Goal: Task Accomplishment & Management: Contribute content

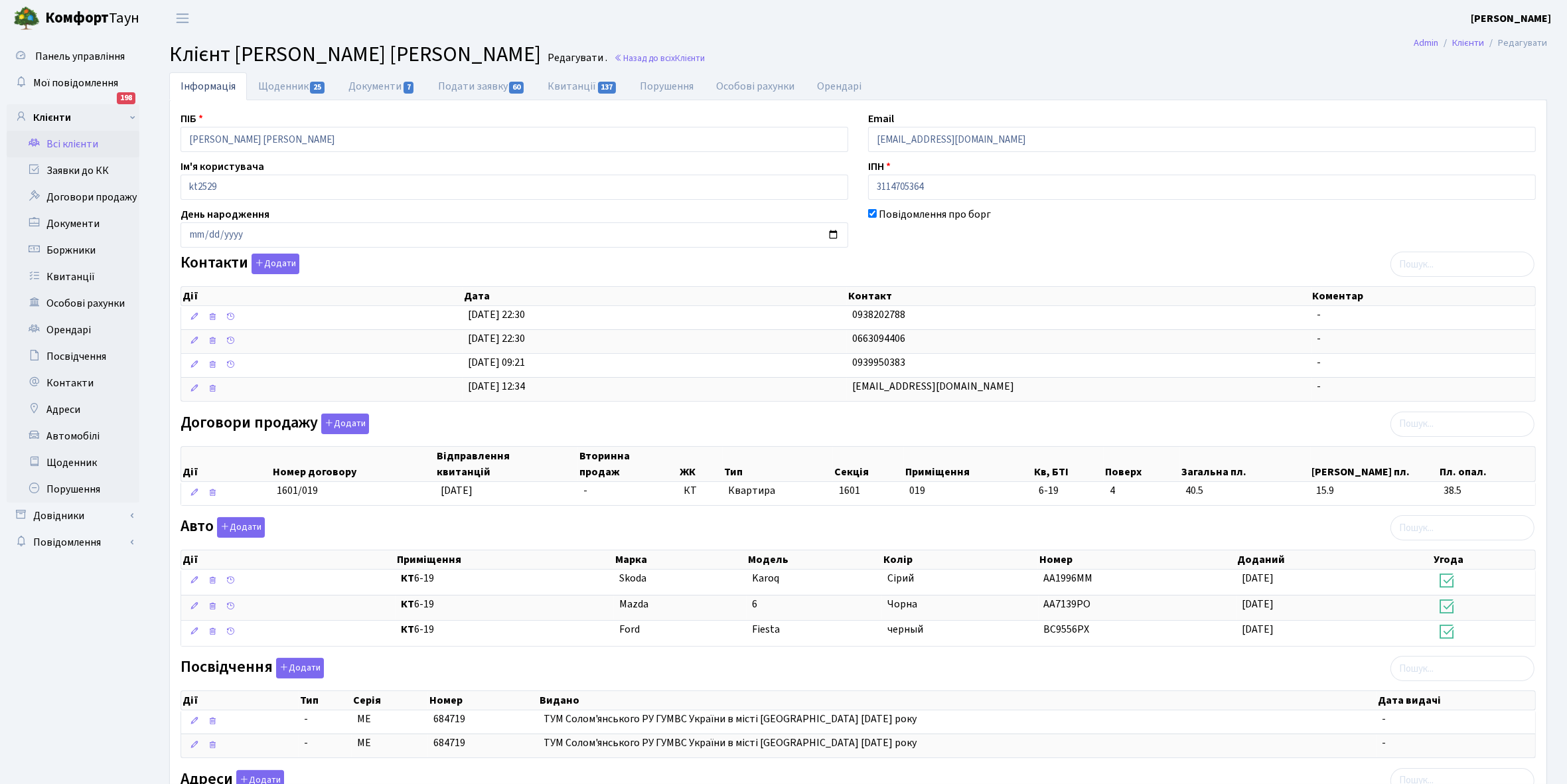
click at [274, 84] on link "Щоденник 25" at bounding box center [292, 86] width 90 height 28
select select "25"
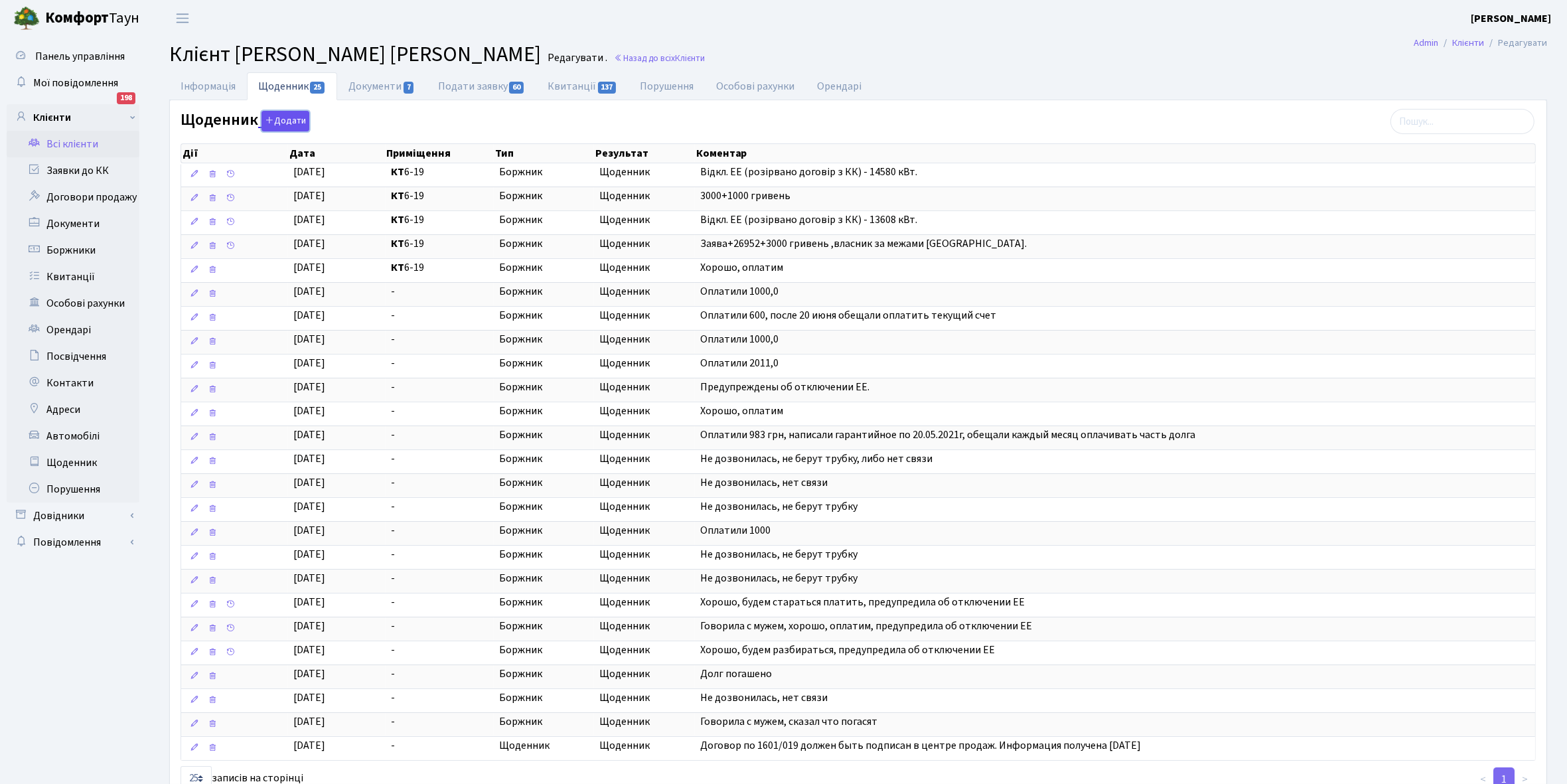
click at [287, 118] on button "Додати" at bounding box center [285, 121] width 48 height 21
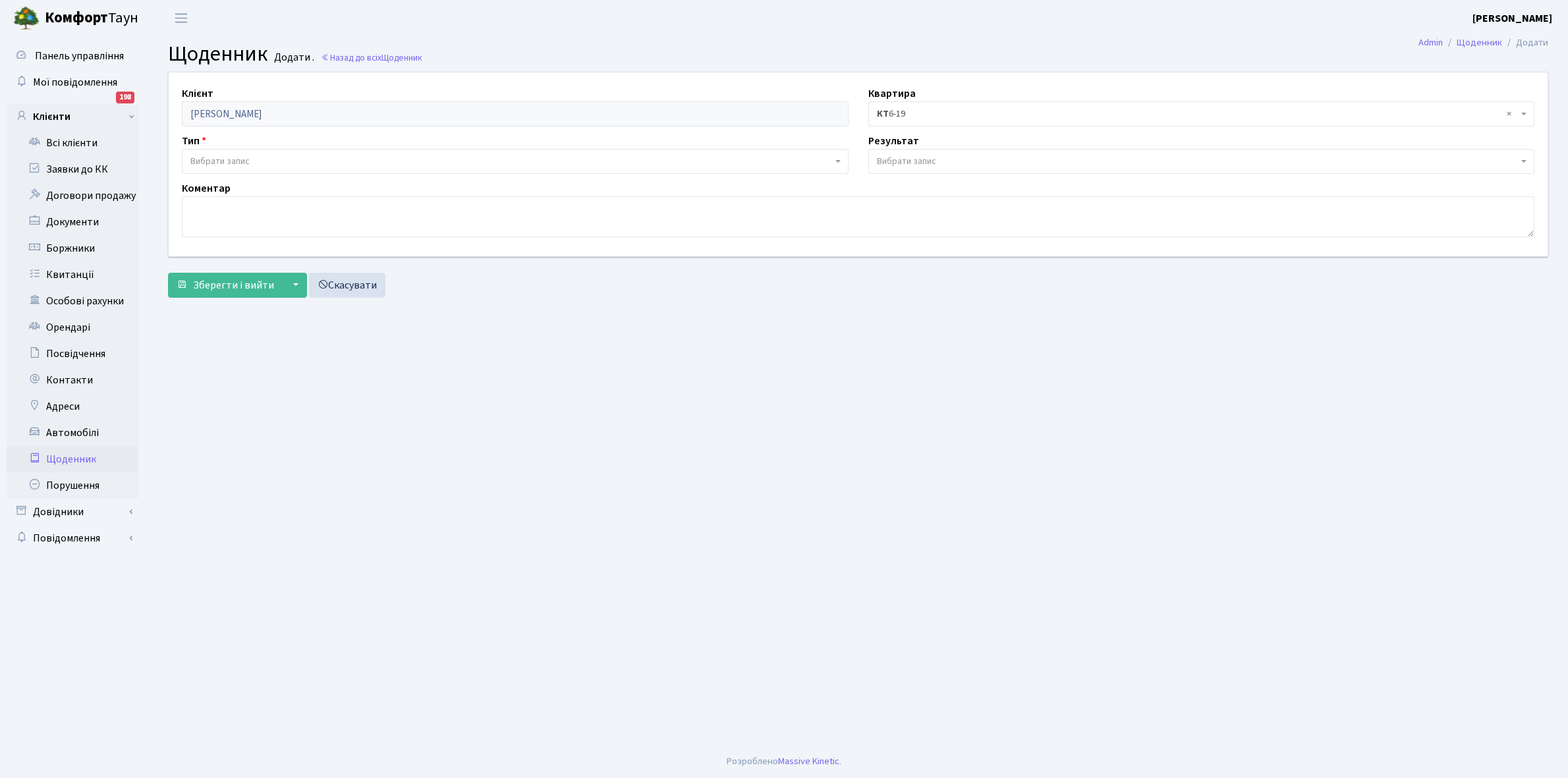
click at [246, 161] on span "Вибрати запис" at bounding box center [220, 162] width 59 height 13
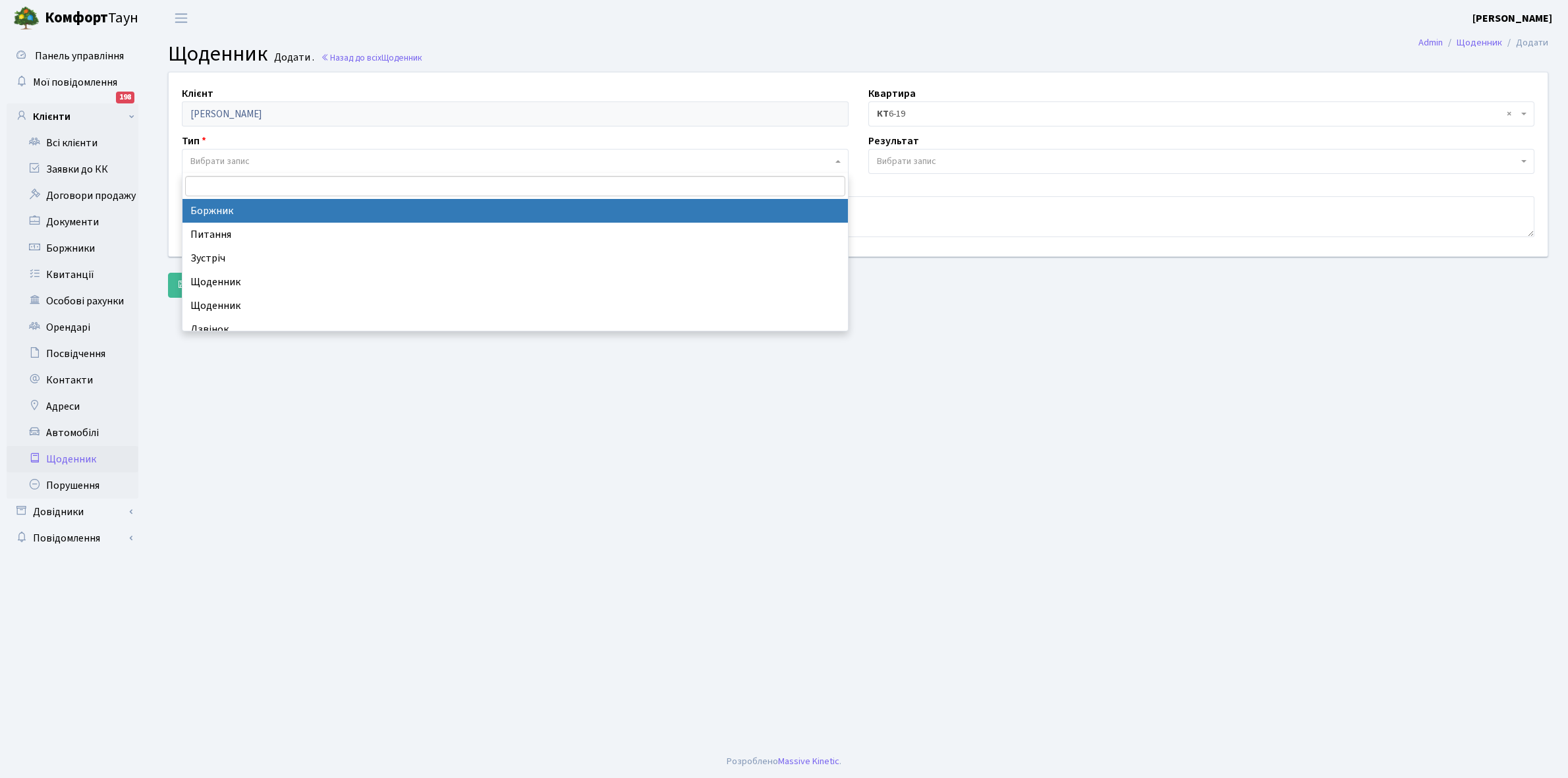
select select "189"
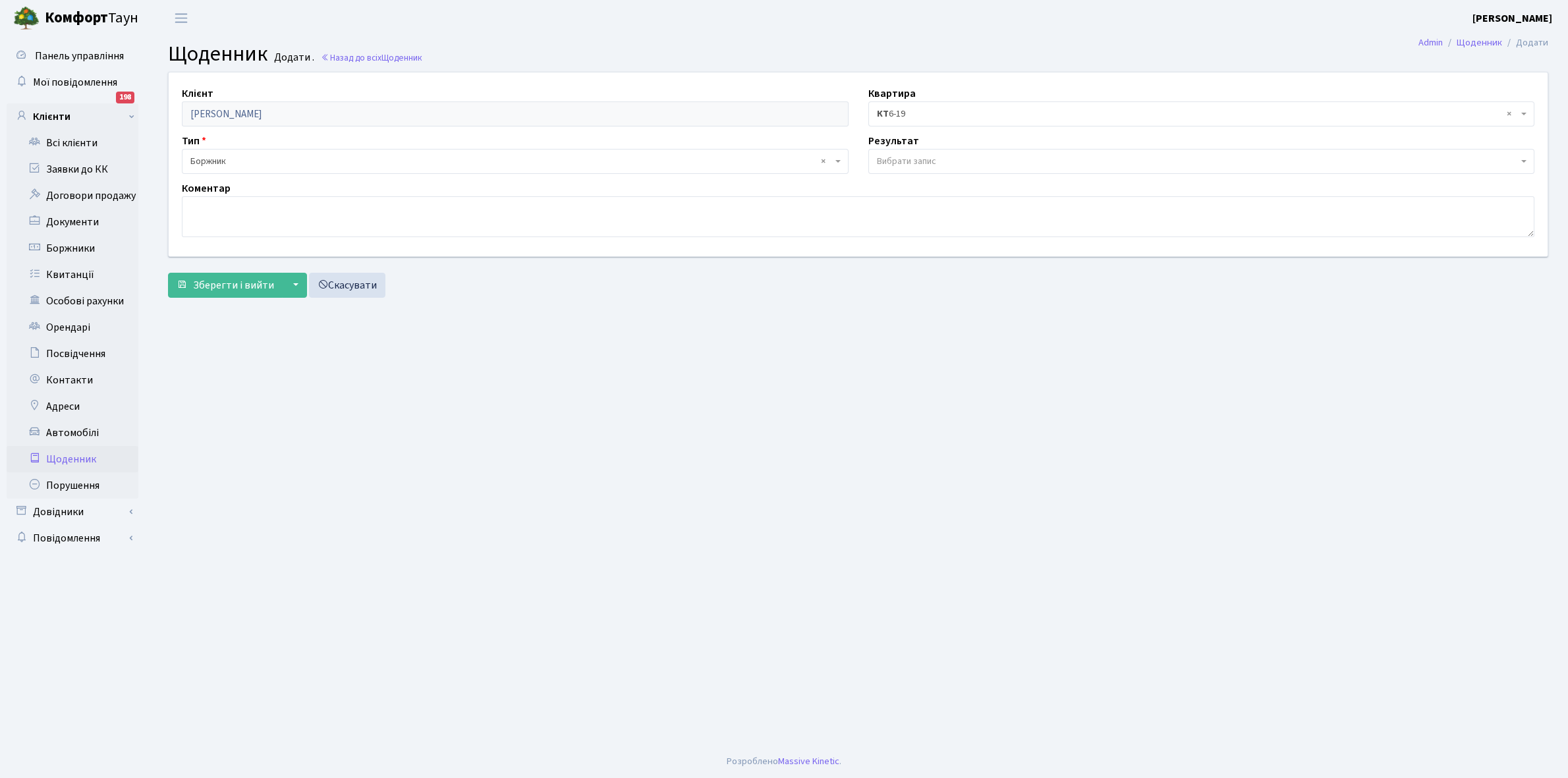
click at [904, 161] on span "Вибрати запис" at bounding box center [906, 162] width 59 height 13
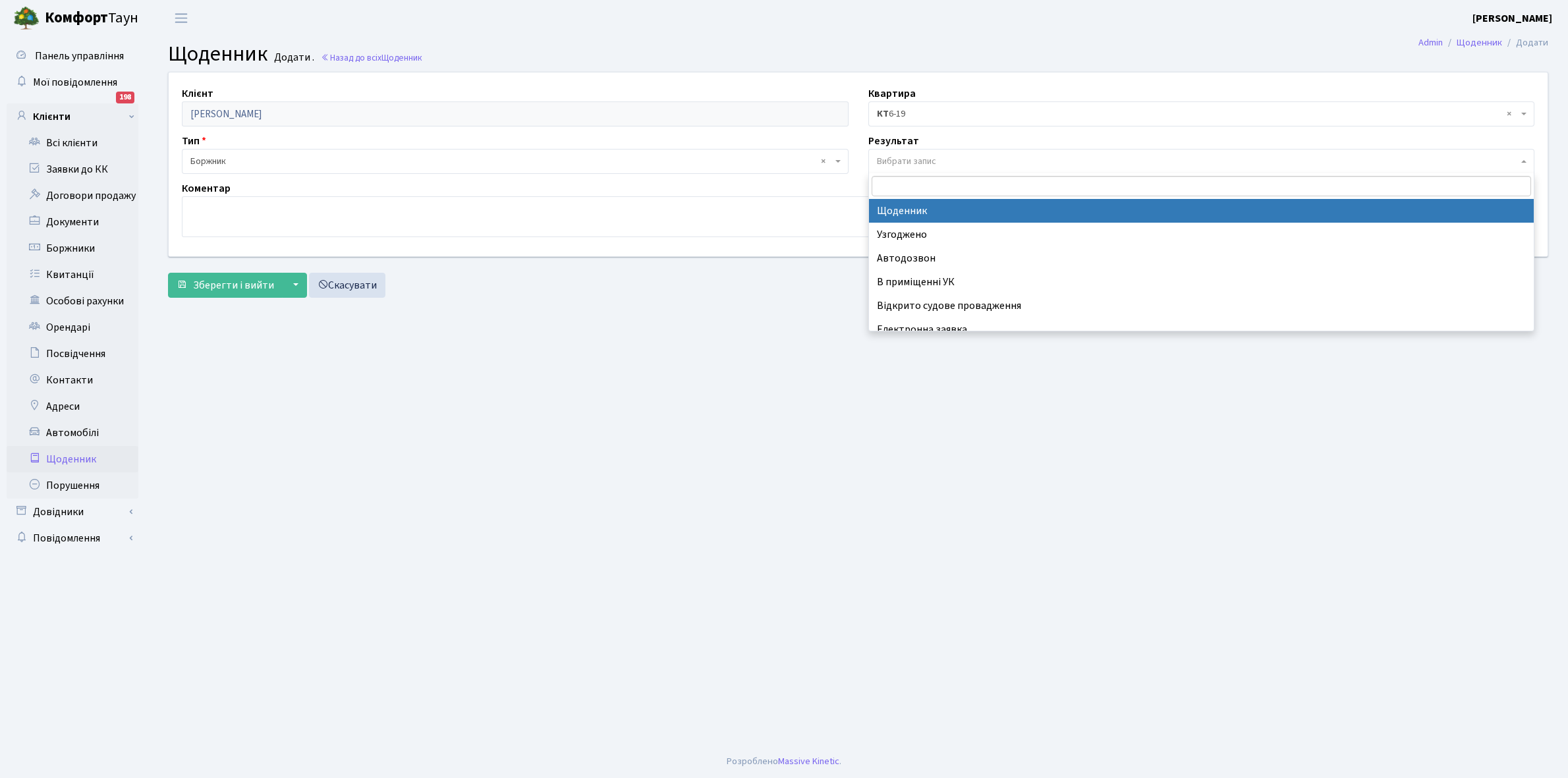
select select "14"
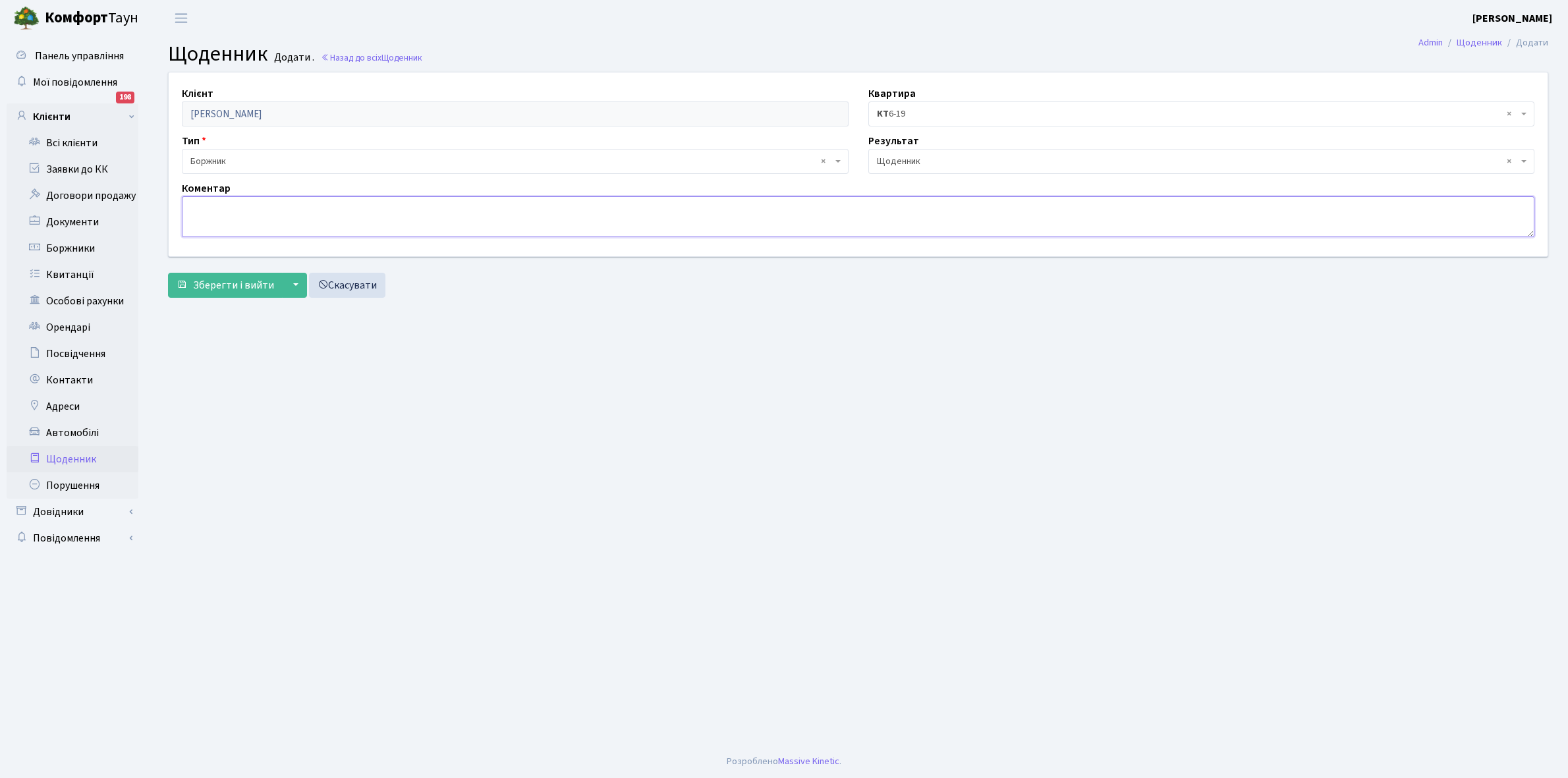
click at [211, 209] on textarea at bounding box center [858, 216] width 1353 height 41
click at [242, 209] on textarea "1000 грн. ЕЕ забула укласти договори з ЕЕ" at bounding box center [858, 216] width 1353 height 41
type textarea "1000 грн. ЕЕ, забула укласти договори з ЕЕ"
click at [234, 285] on span "Зберегти і вийти" at bounding box center [233, 285] width 81 height 15
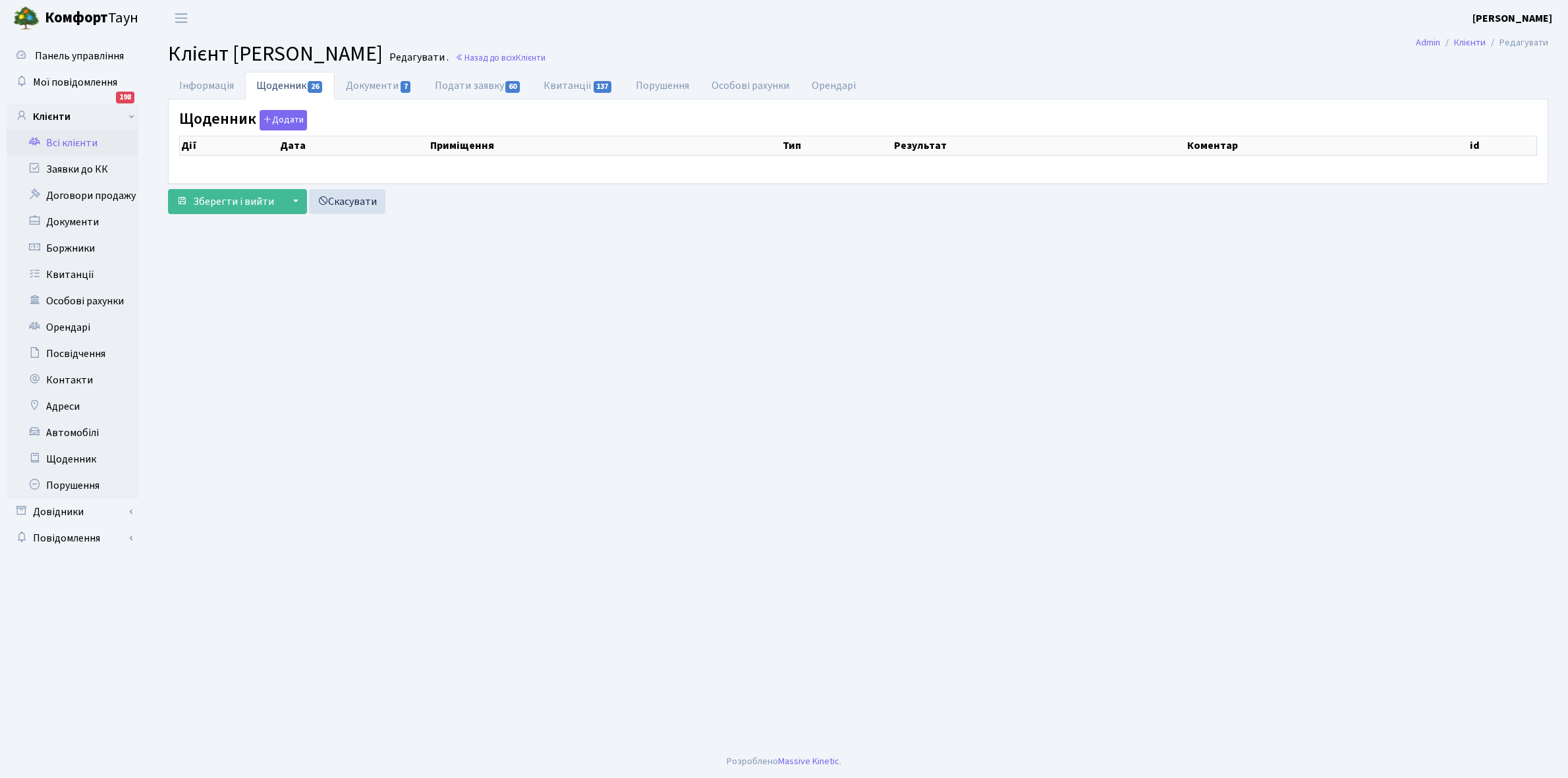
select select "25"
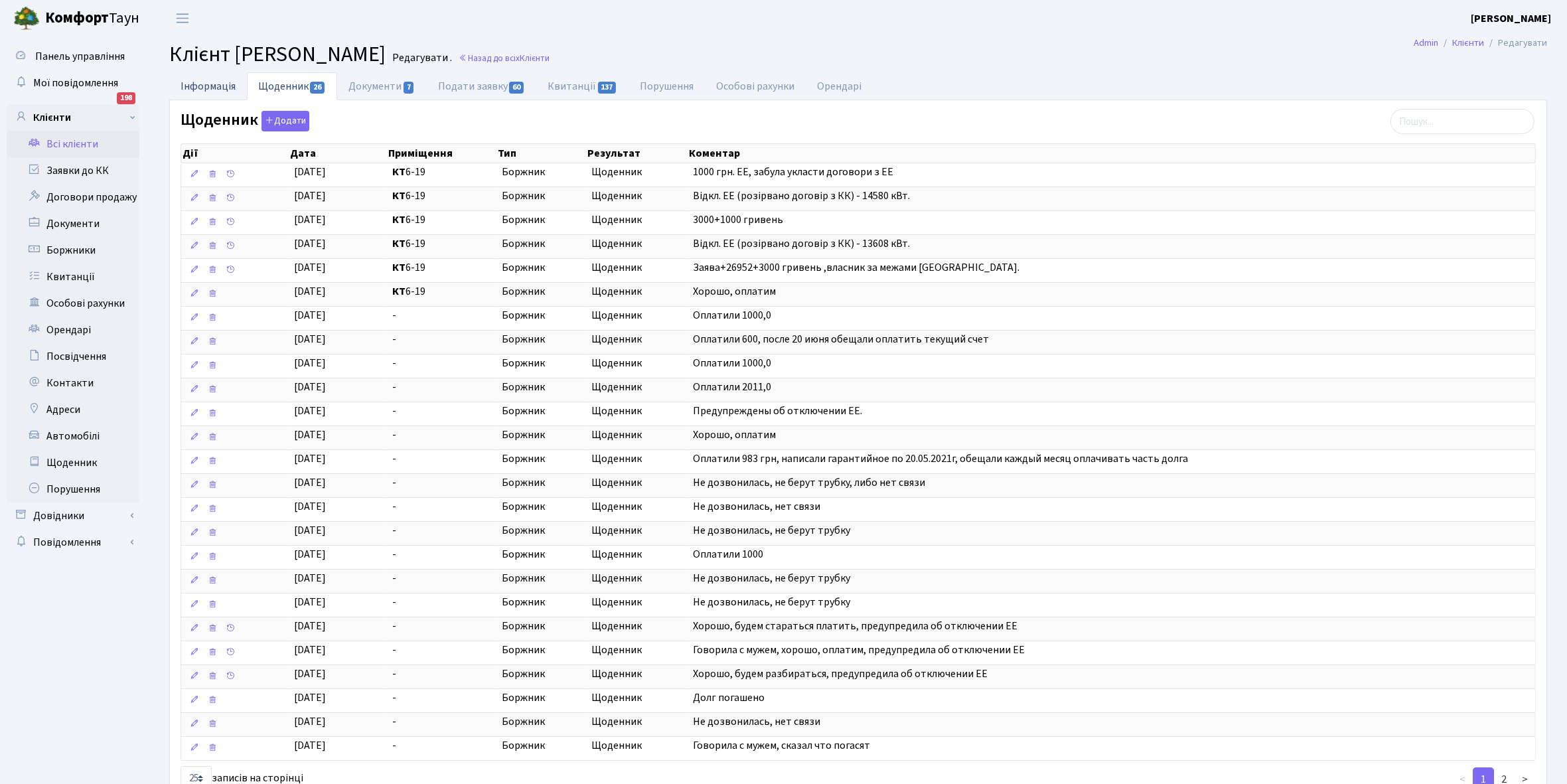
click at [204, 88] on link "Інформація" at bounding box center [208, 86] width 78 height 27
select select "25"
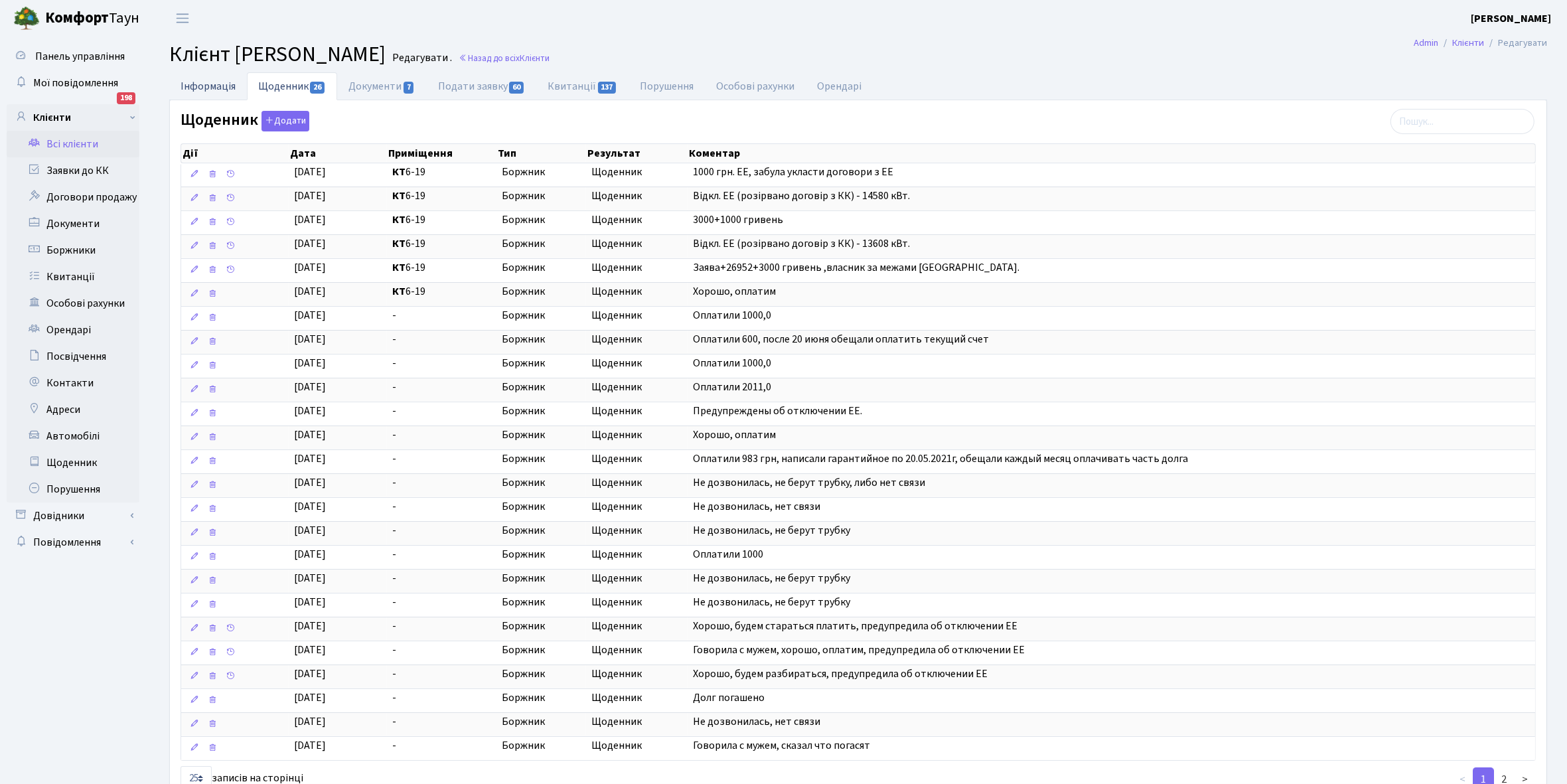
select select "25"
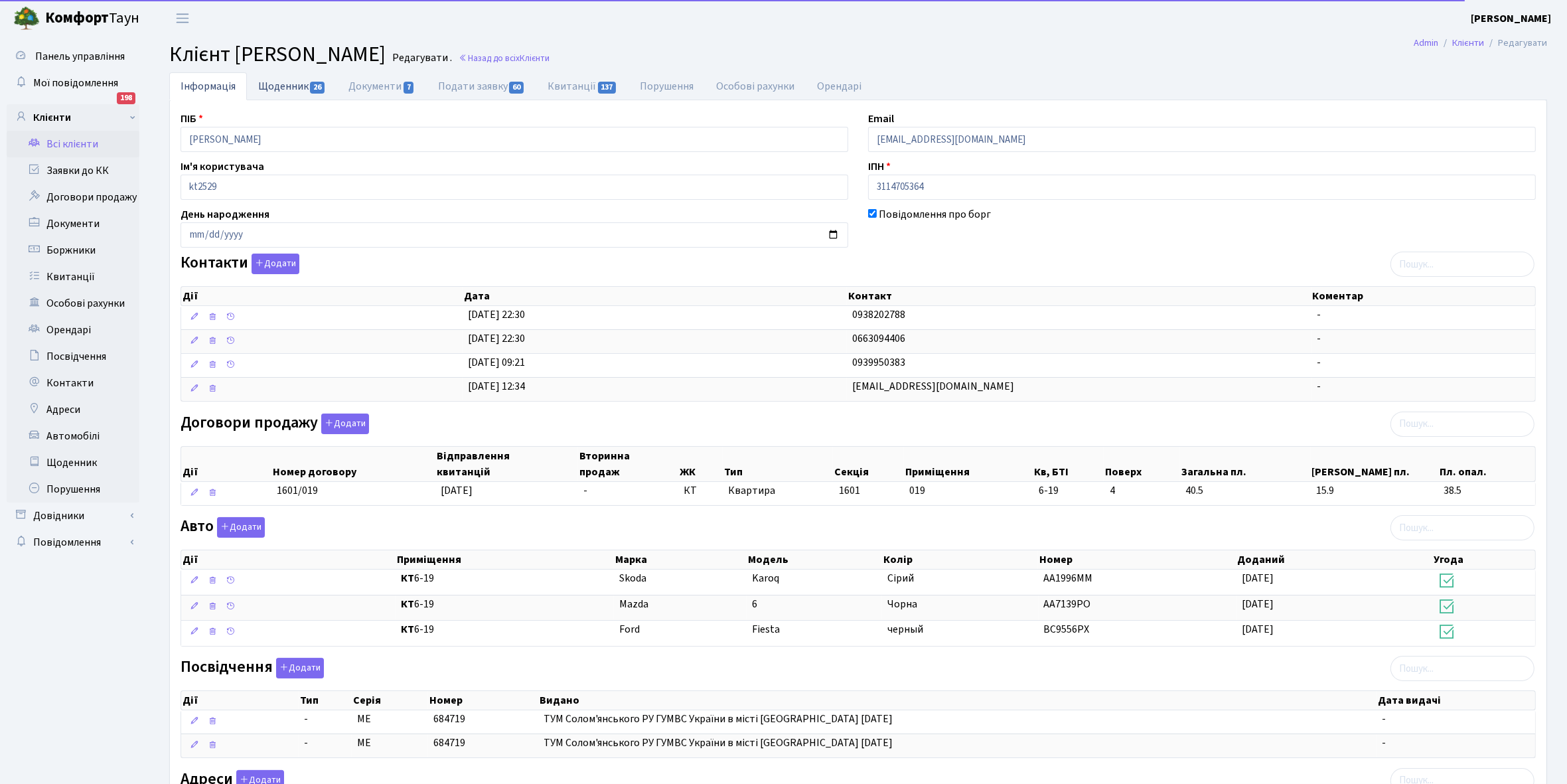
click at [283, 88] on link "Щоденник 26" at bounding box center [292, 86] width 90 height 27
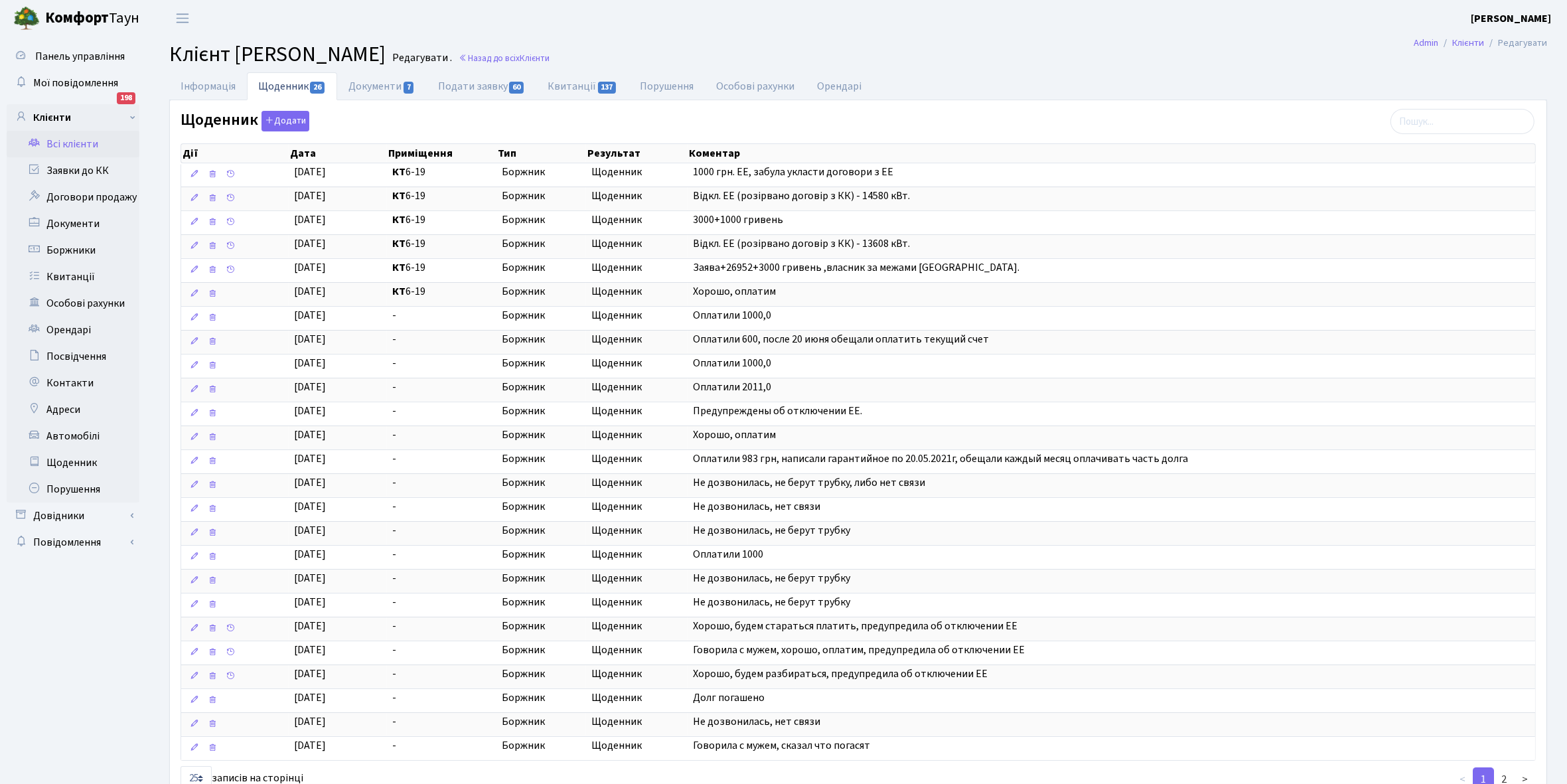
click at [74, 142] on link "Всі клієнти" at bounding box center [73, 144] width 133 height 27
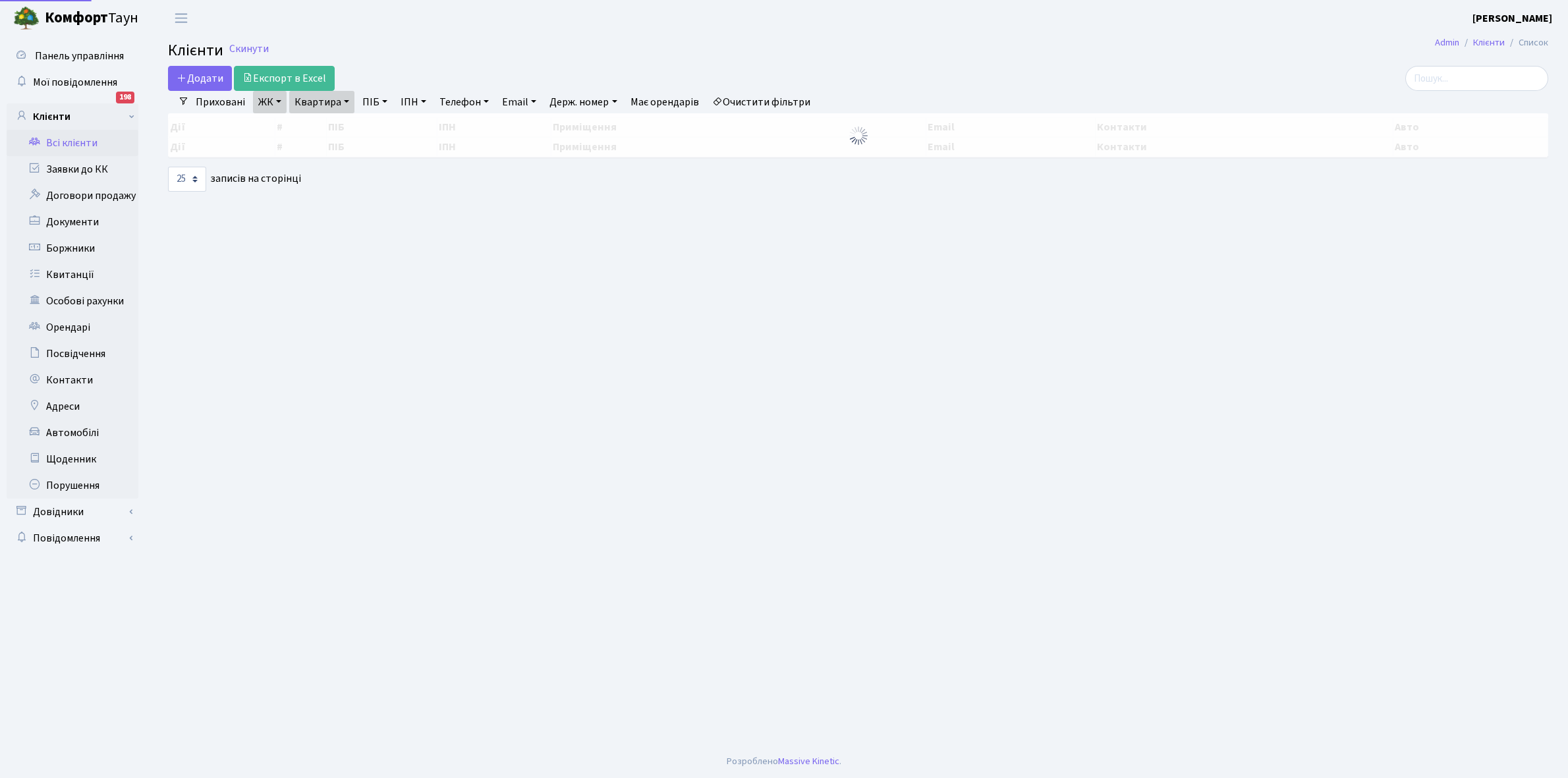
select select "25"
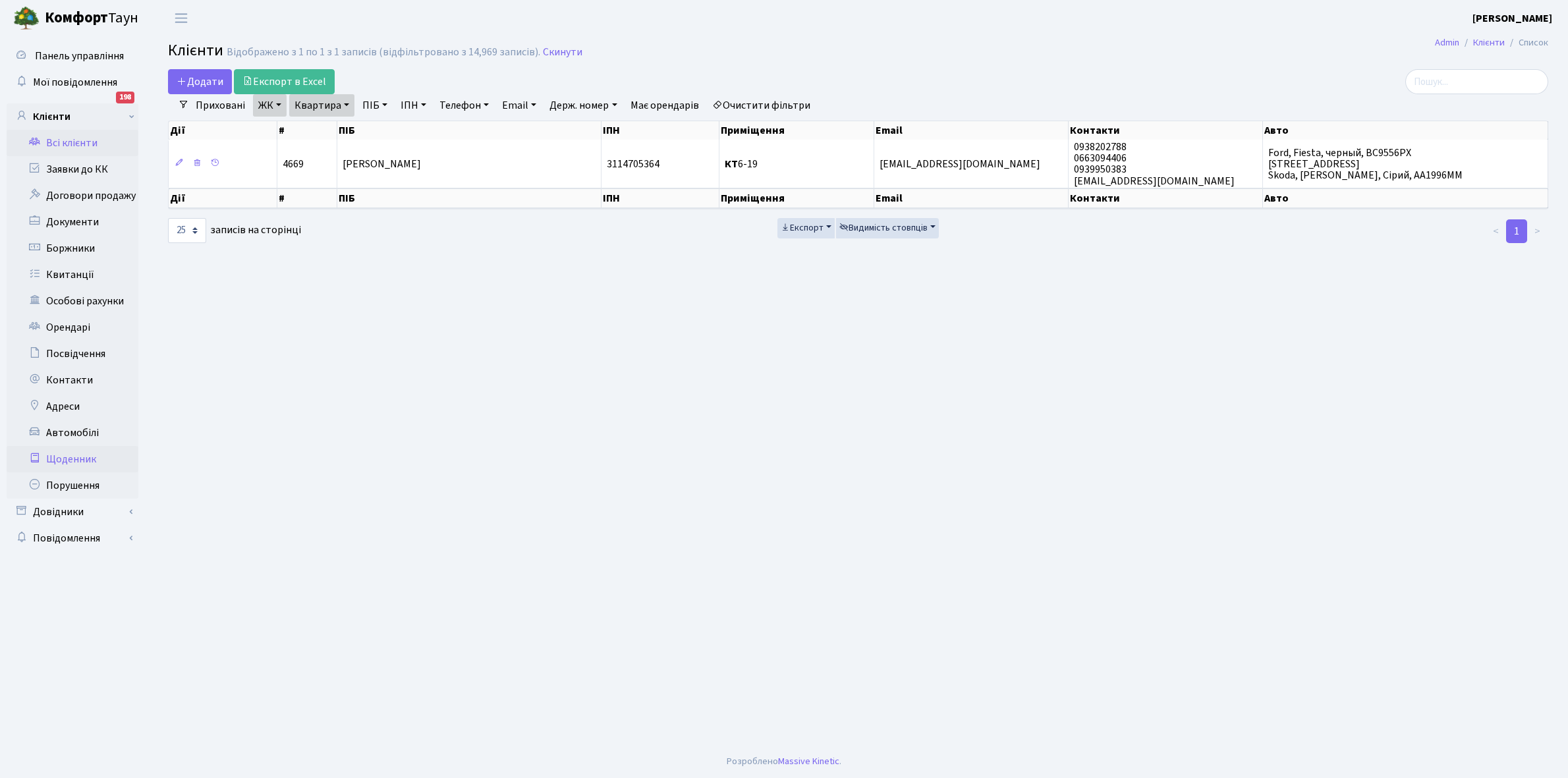
click at [51, 458] on link "Щоденник" at bounding box center [73, 459] width 132 height 26
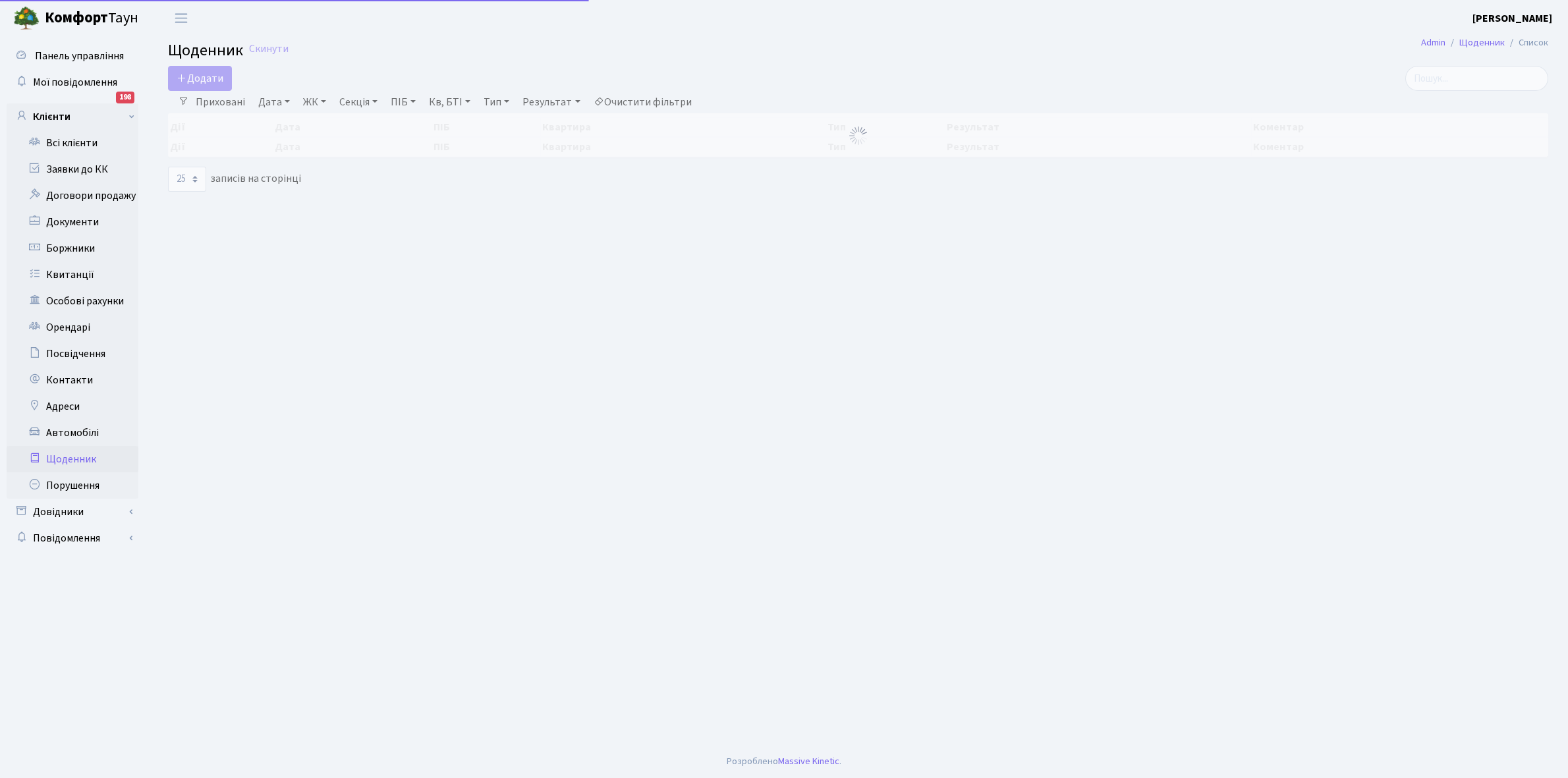
select select "25"
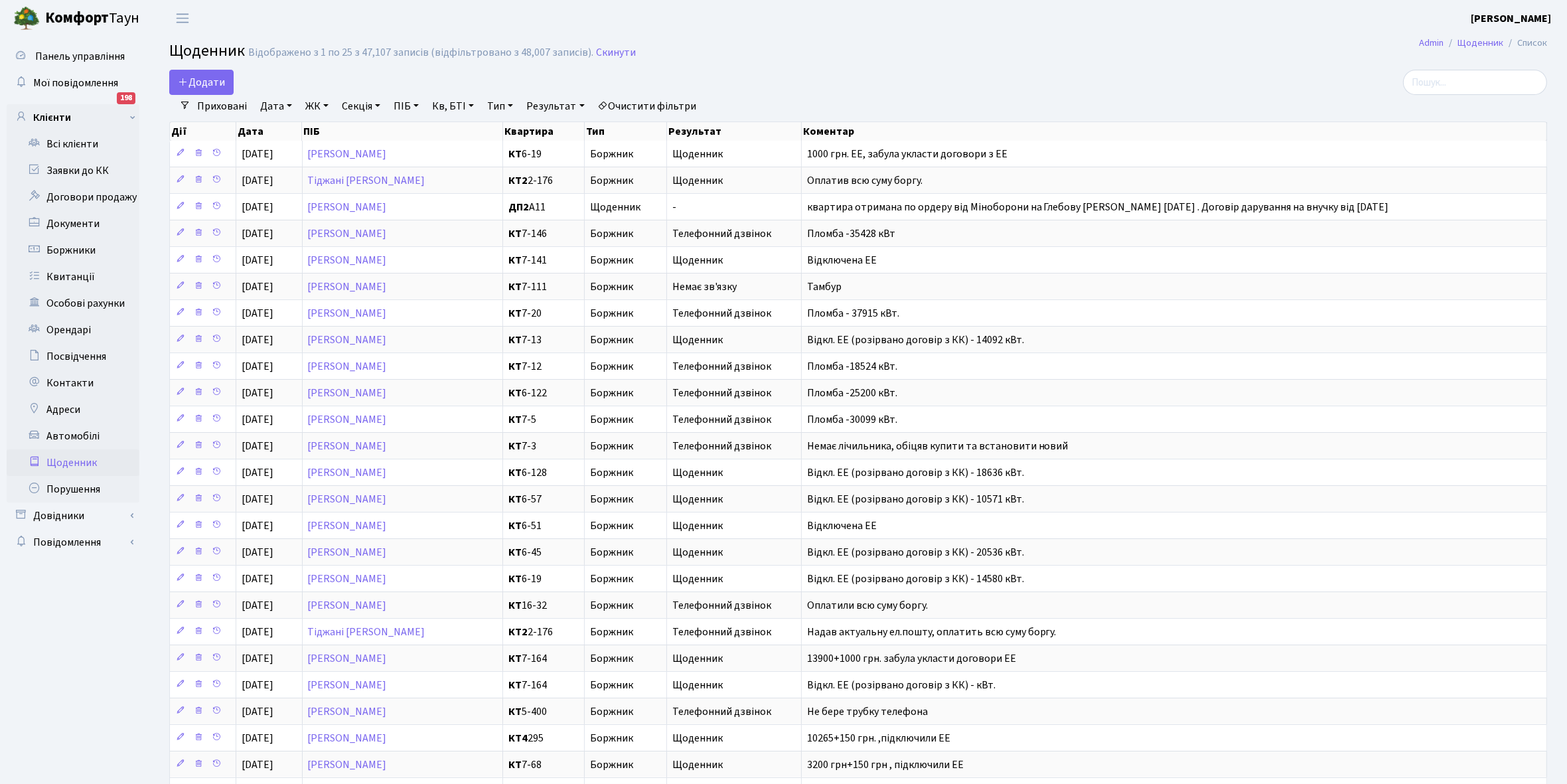
click at [225, 110] on link "Приховані" at bounding box center [221, 106] width 61 height 23
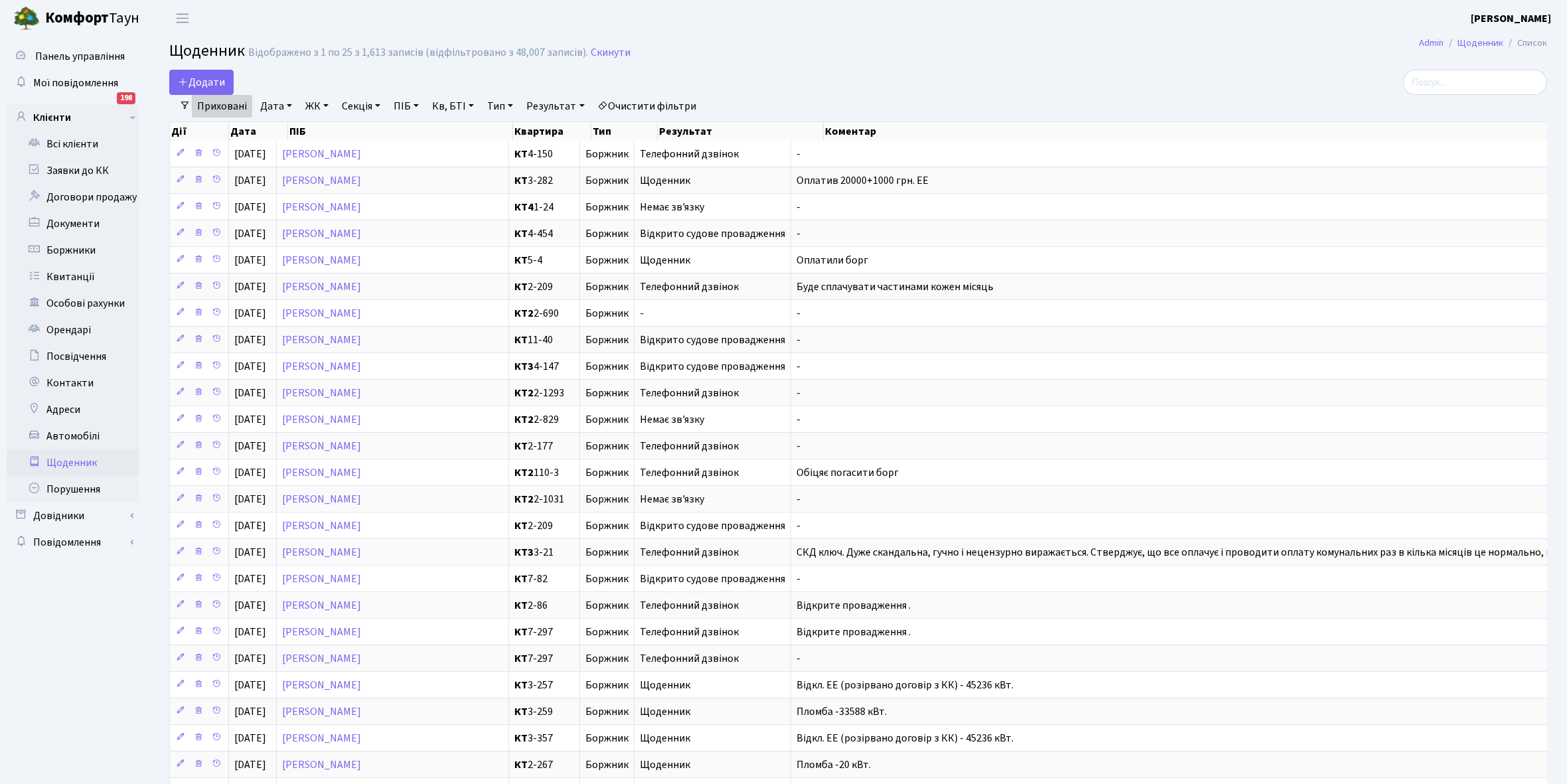
click at [230, 105] on link "Приховані" at bounding box center [221, 106] width 61 height 23
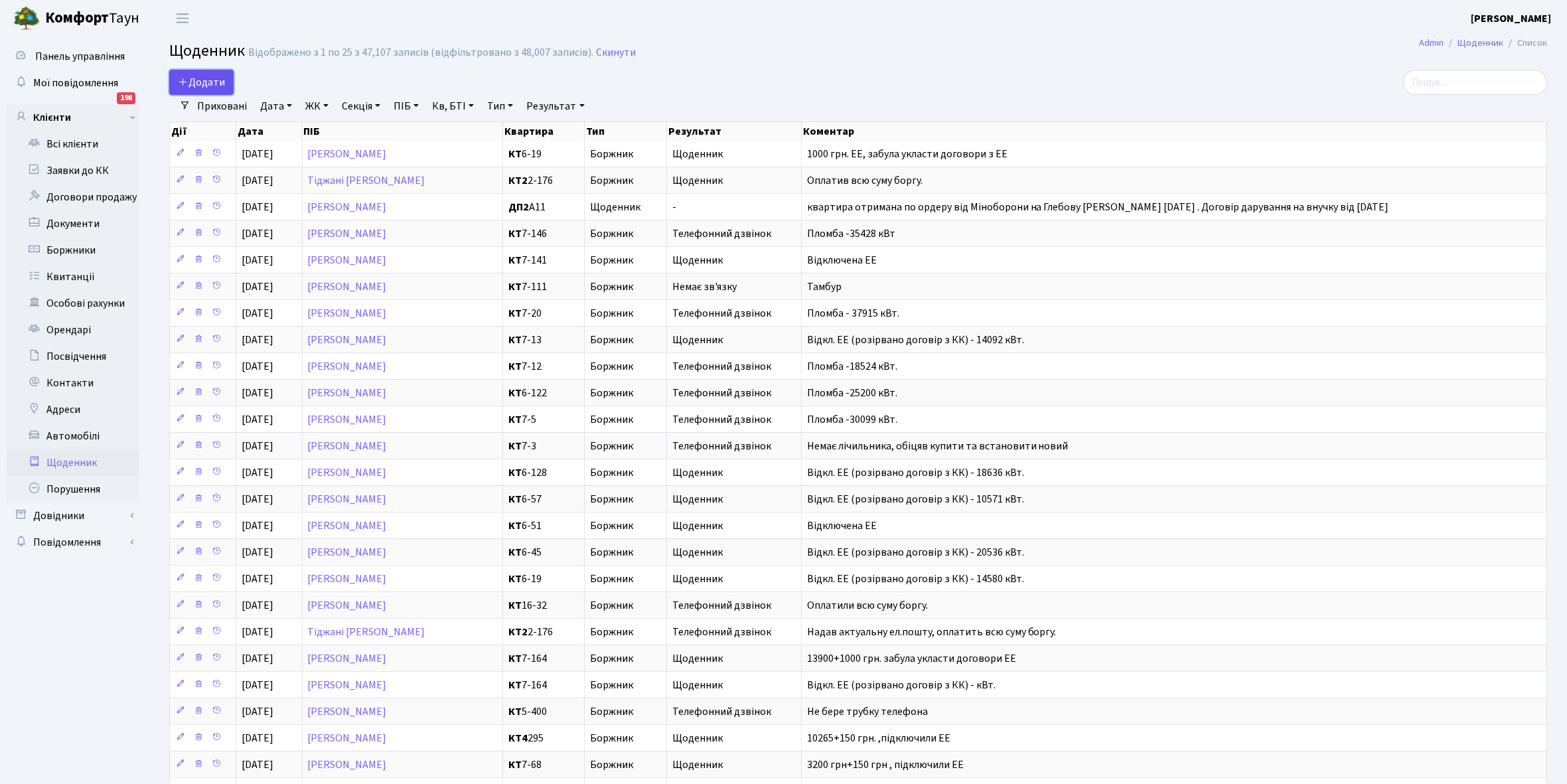
click at [197, 80] on span "Додати" at bounding box center [201, 82] width 47 height 15
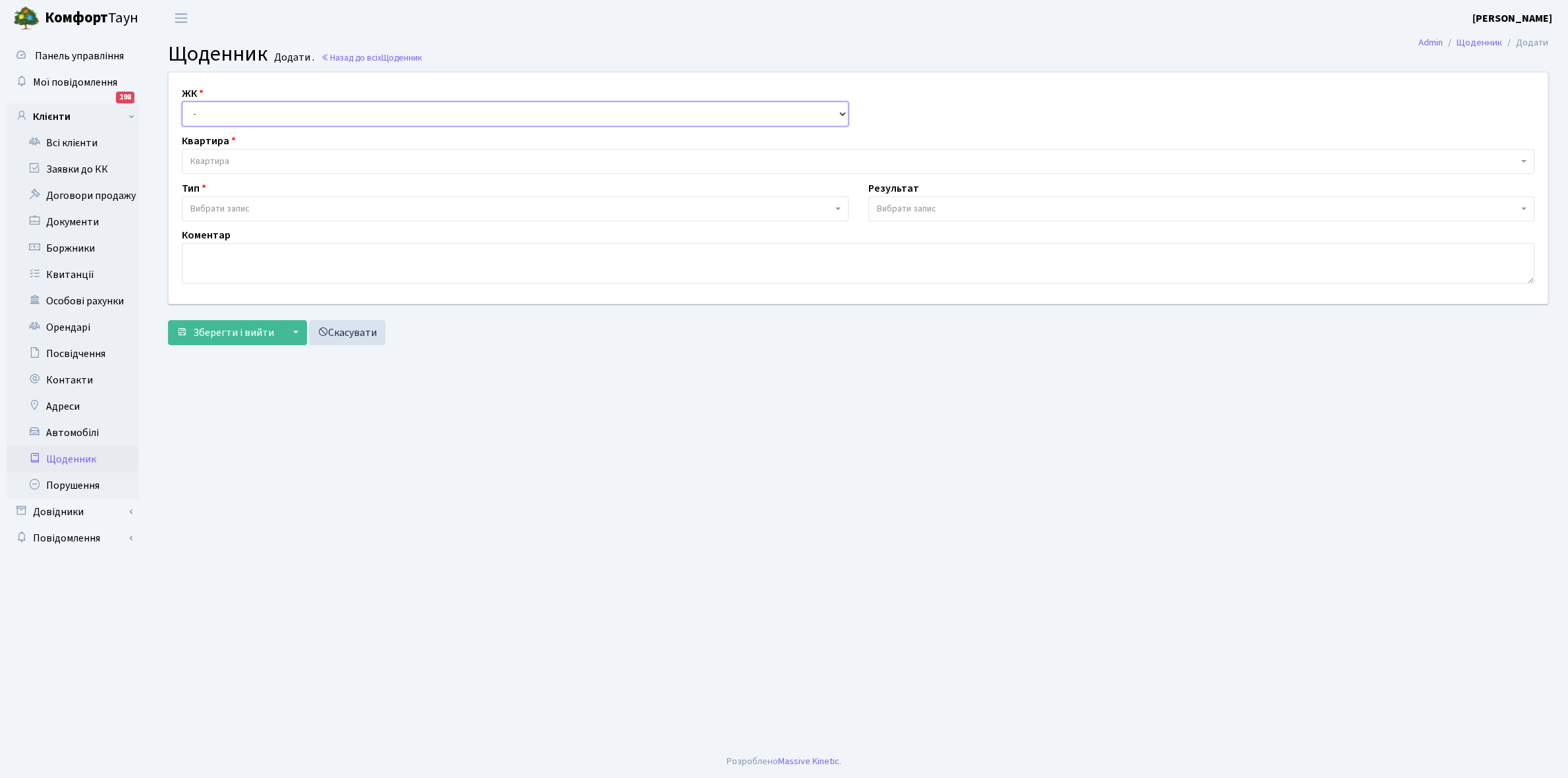
click at [211, 112] on select "- КТ, вул. Регенераторна, 4 КТ2, просп. [STREET_ADDRESS] [STREET_ADDRESS] [PERS…" at bounding box center [515, 114] width 667 height 25
select select "271"
click at [182, 102] on select "- КТ, вул. Регенераторна, 4 КТ2, просп. [STREET_ADDRESS] [STREET_ADDRESS] [PERS…" at bounding box center [515, 114] width 667 height 25
select select
click at [235, 154] on span "Квартира" at bounding box center [858, 162] width 1353 height 25
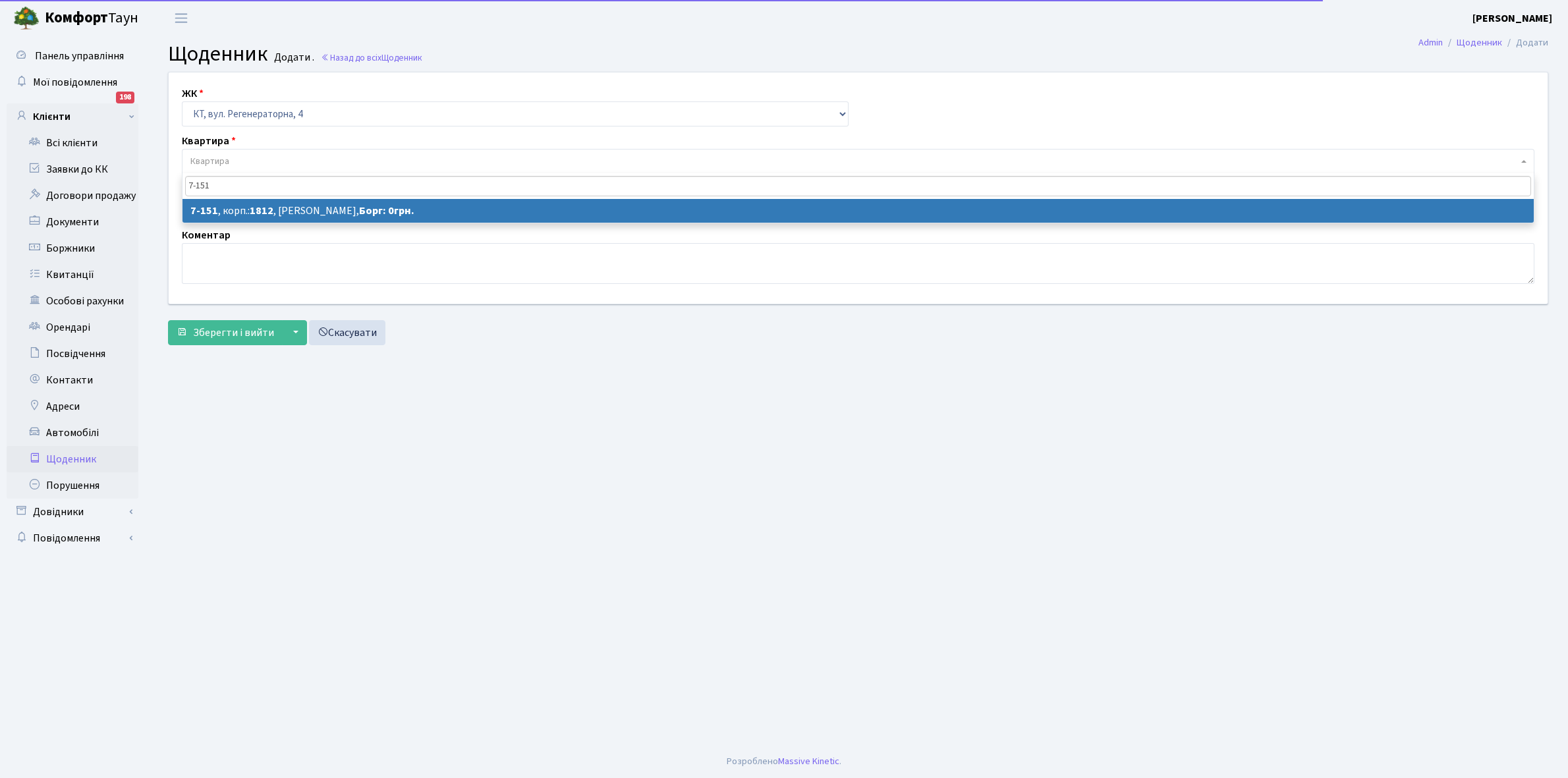
type input "7-151"
select select "5072"
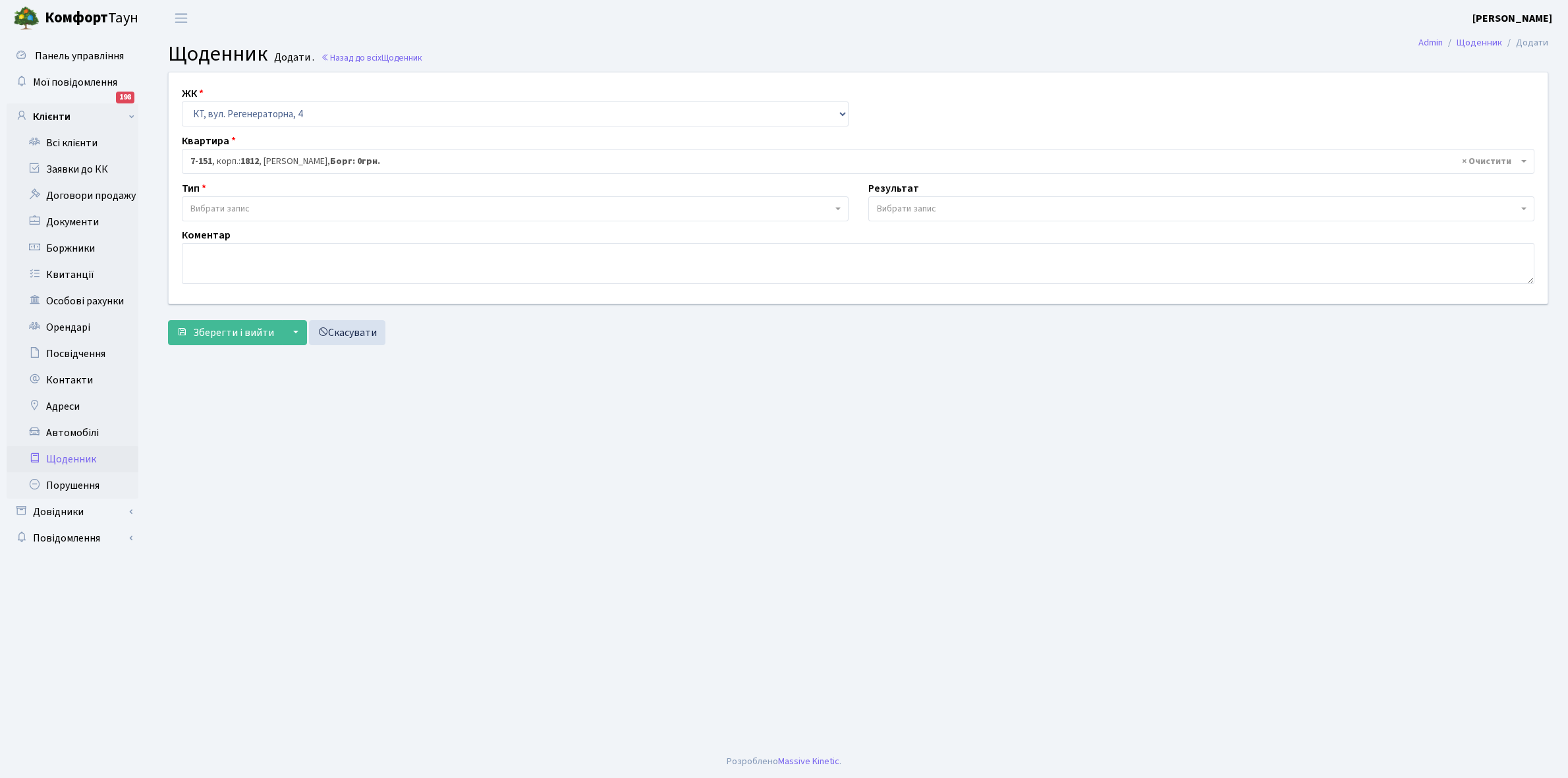
click at [258, 205] on span "Вибрати запис" at bounding box center [511, 209] width 642 height 13
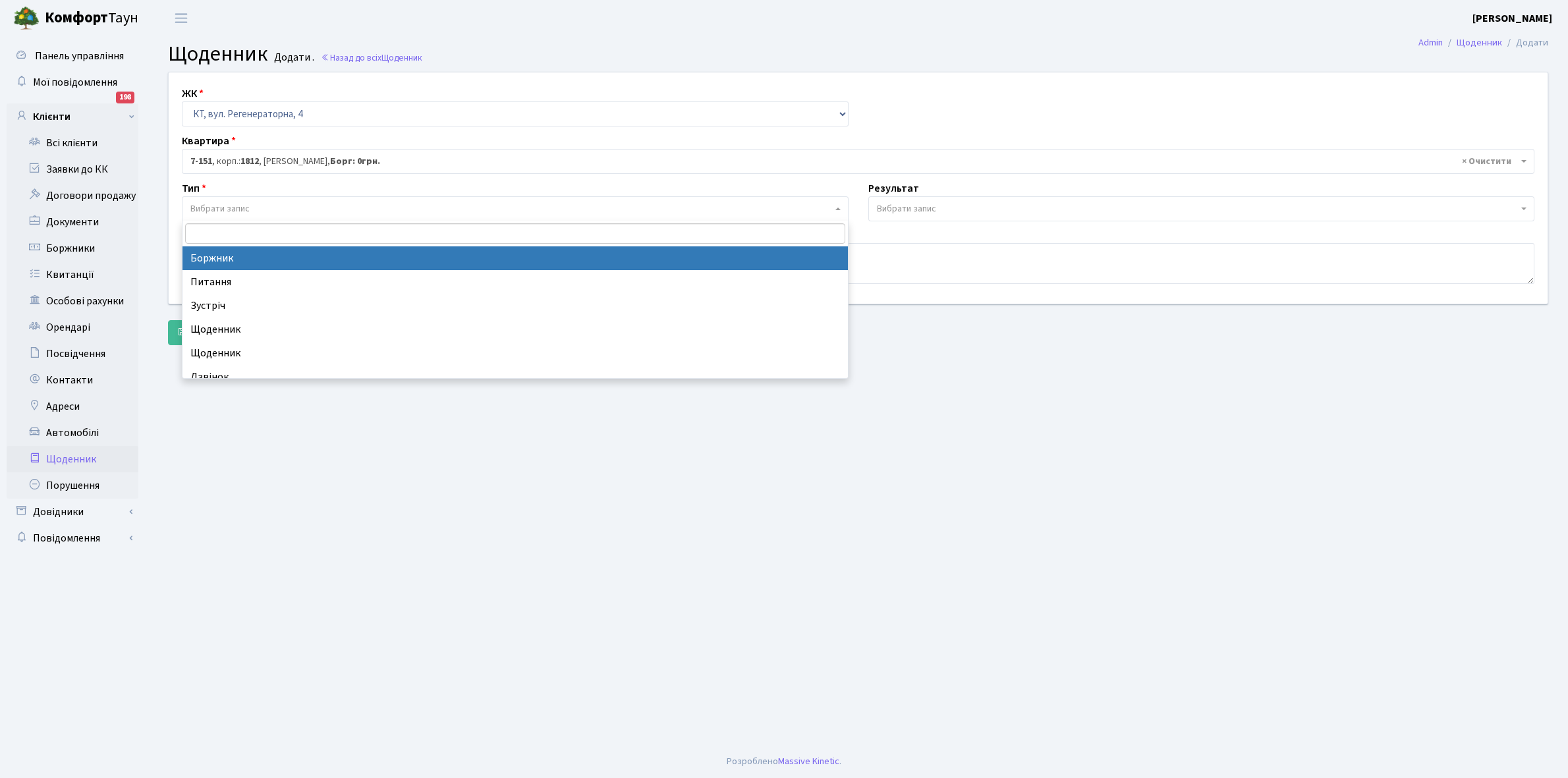
select select "189"
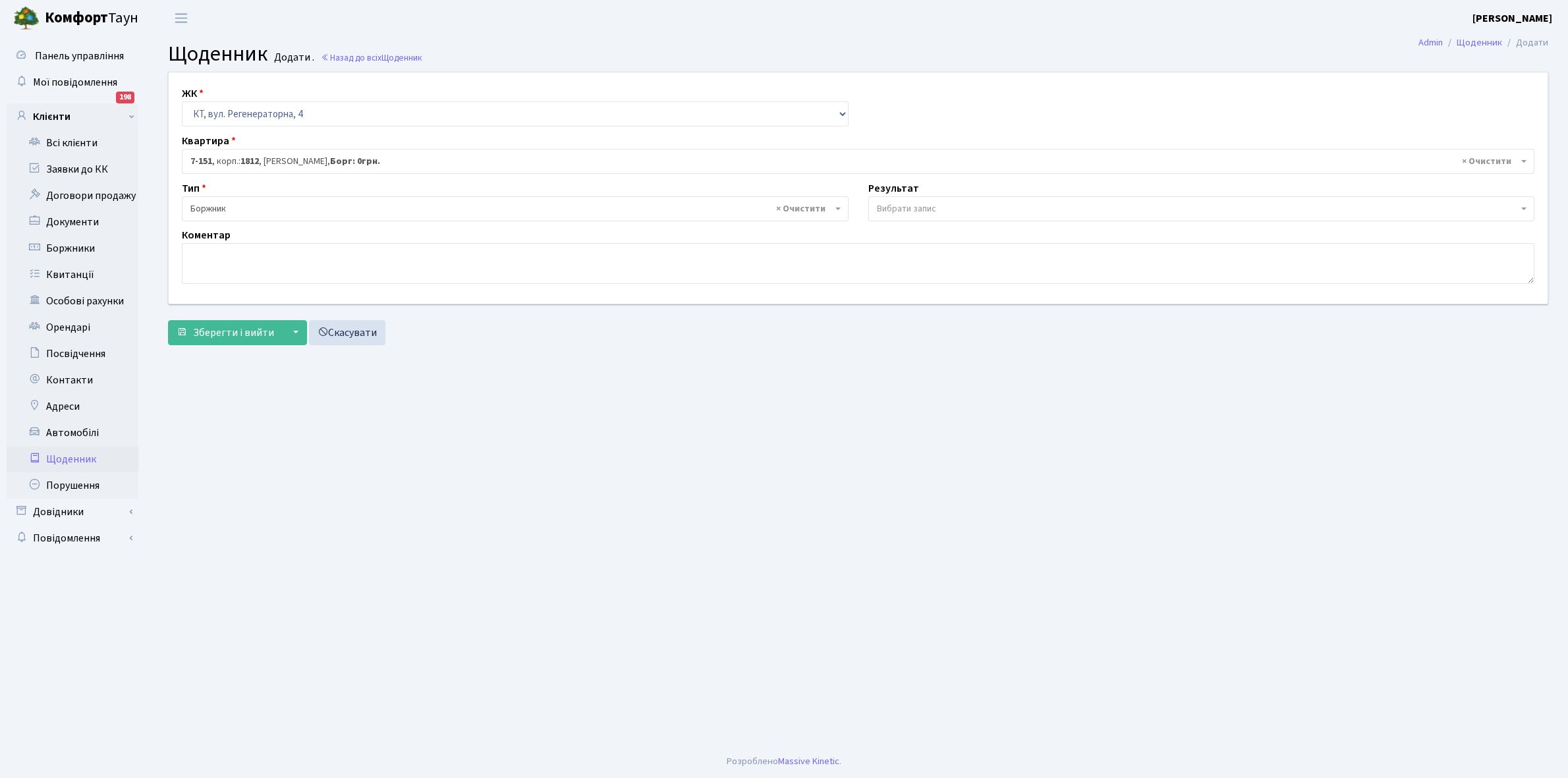
click at [933, 203] on span "Вибрати запис" at bounding box center [906, 209] width 59 height 13
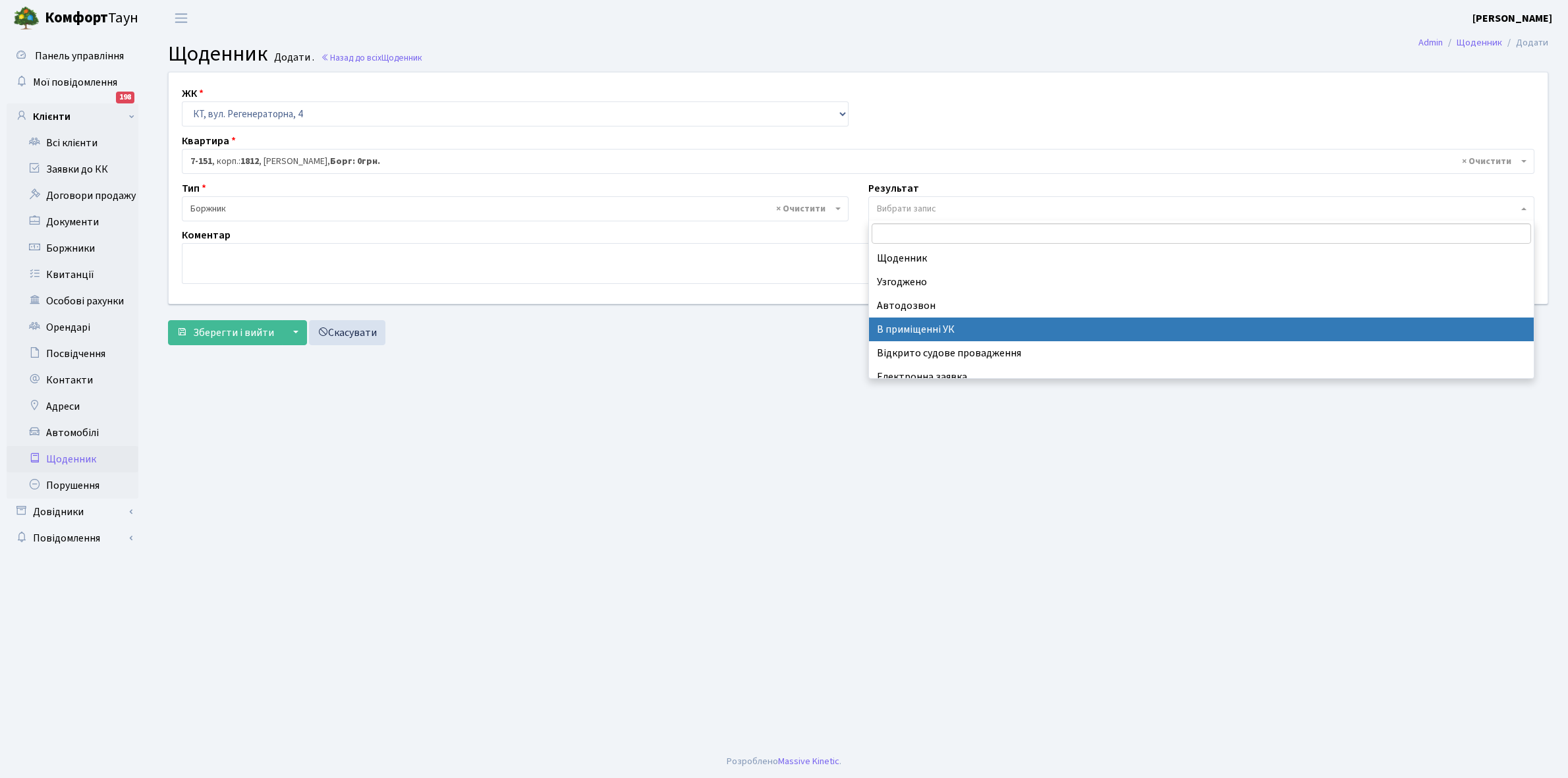
scroll to position [81, 0]
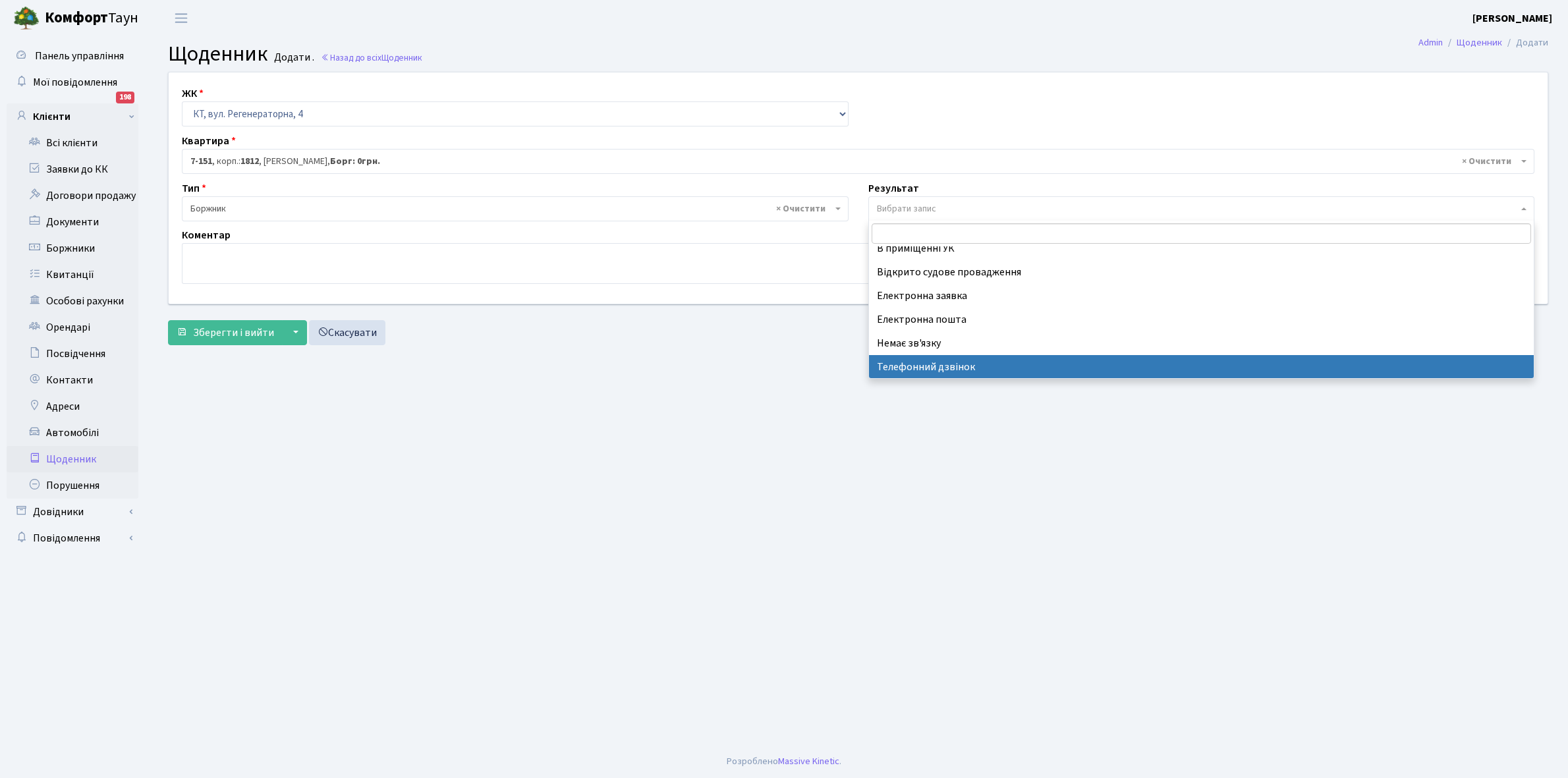
select select "196"
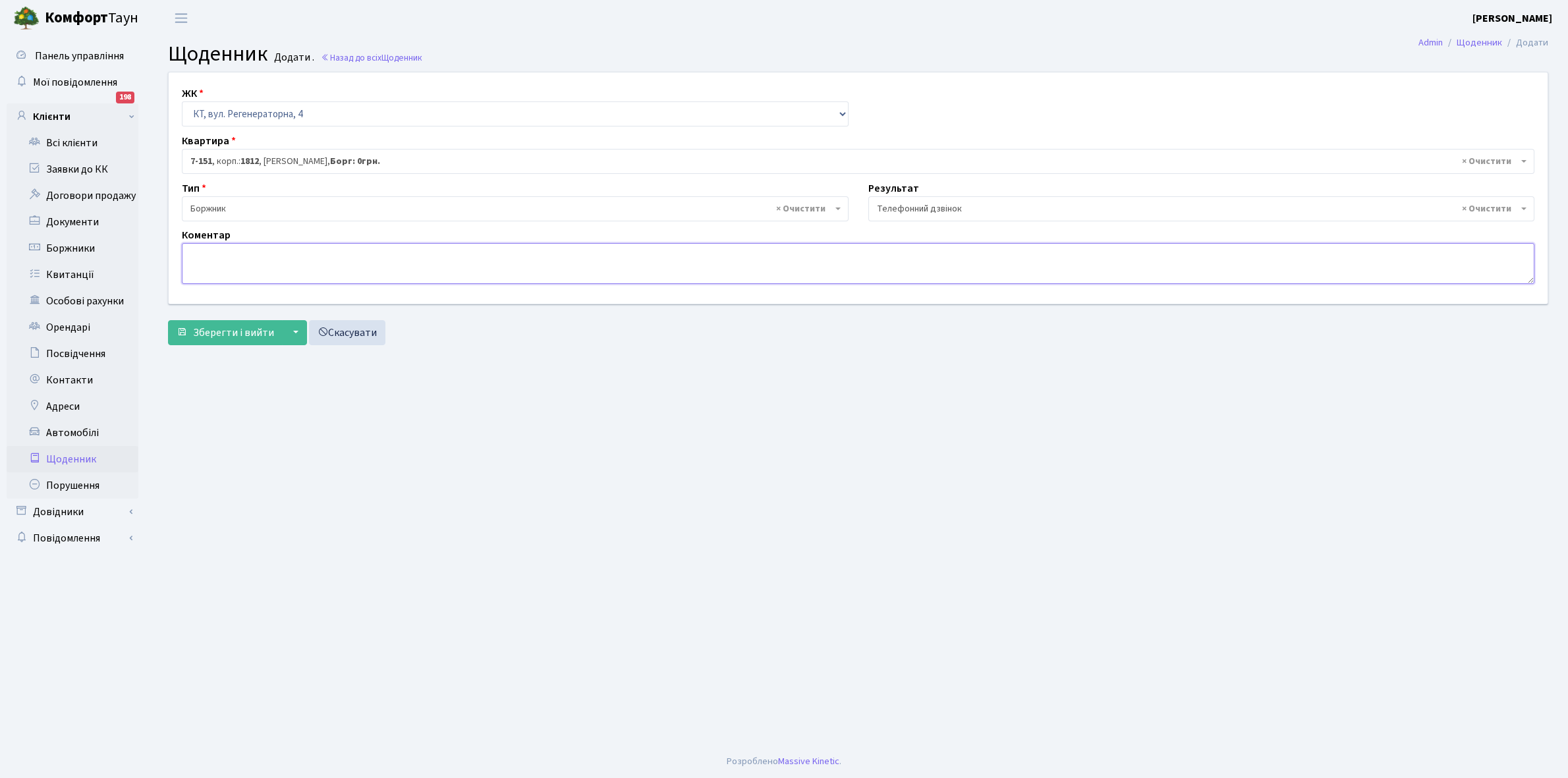
click at [211, 264] on textarea at bounding box center [858, 263] width 1353 height 41
type textarea "Пломба-38287 кВт"
click at [216, 333] on span "Зберегти і вийти" at bounding box center [233, 333] width 81 height 15
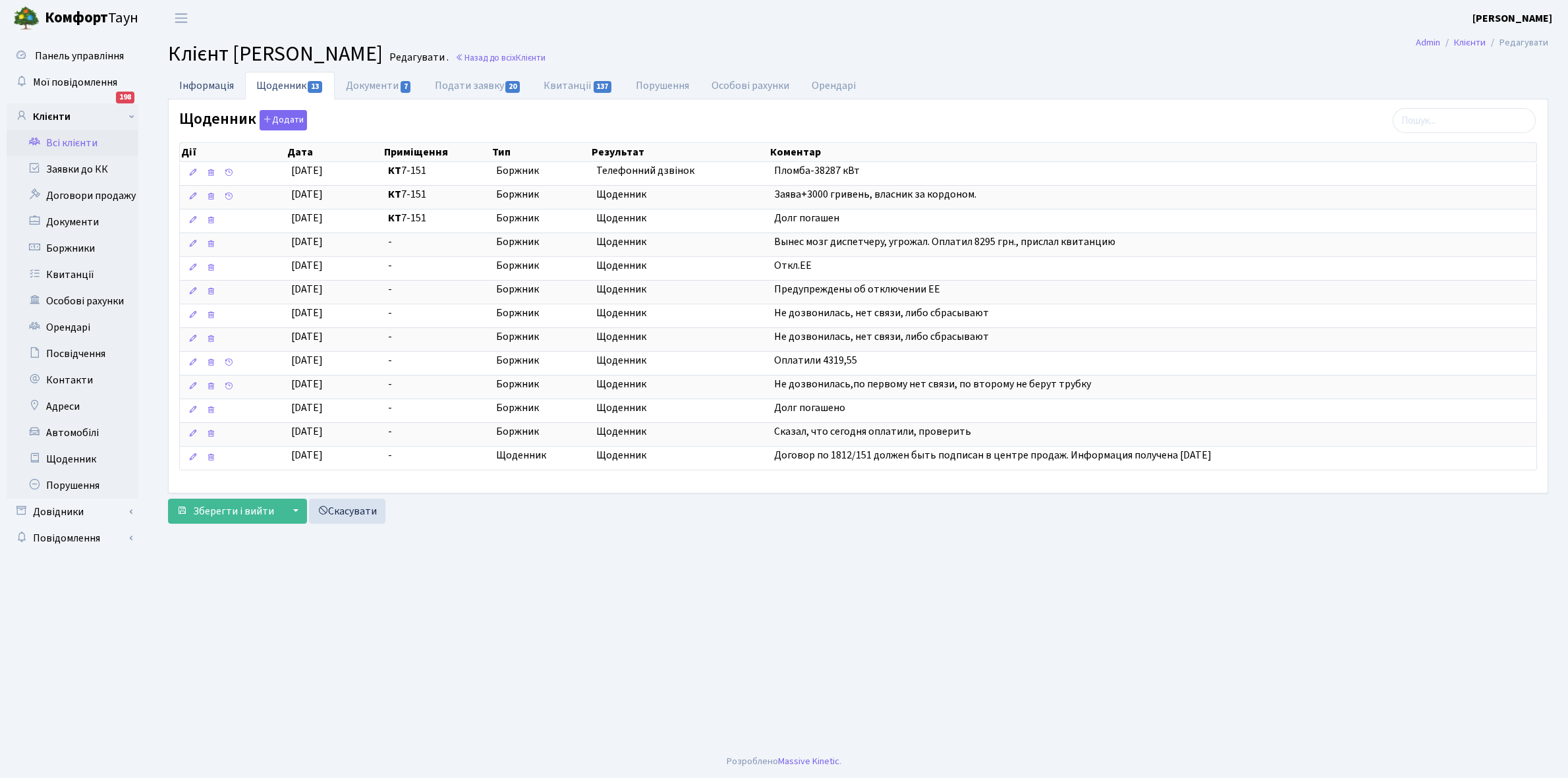
click at [199, 84] on link "Інформація" at bounding box center [206, 85] width 77 height 27
select select "25"
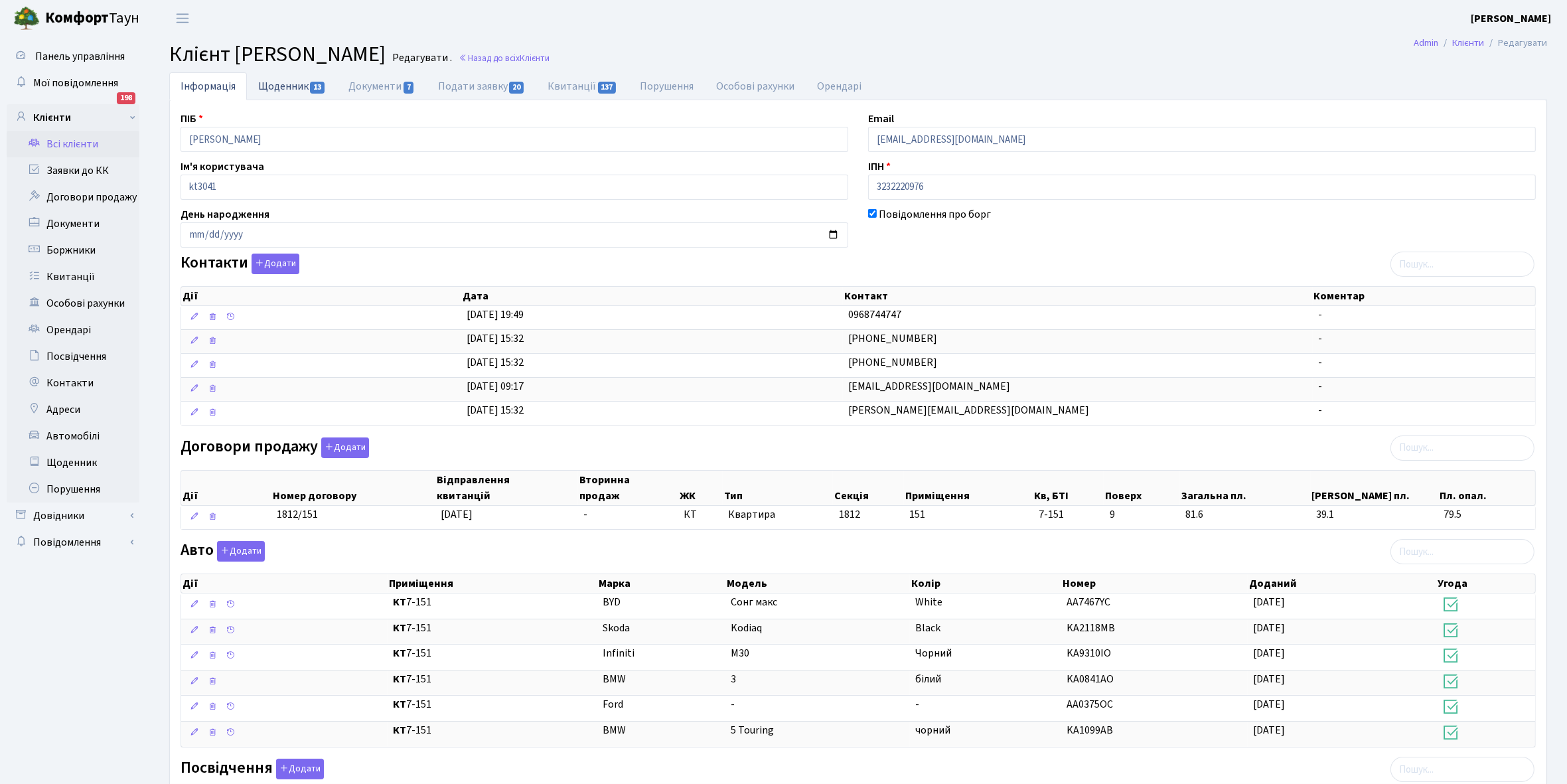
click at [277, 78] on link "Щоденник 13" at bounding box center [292, 86] width 90 height 27
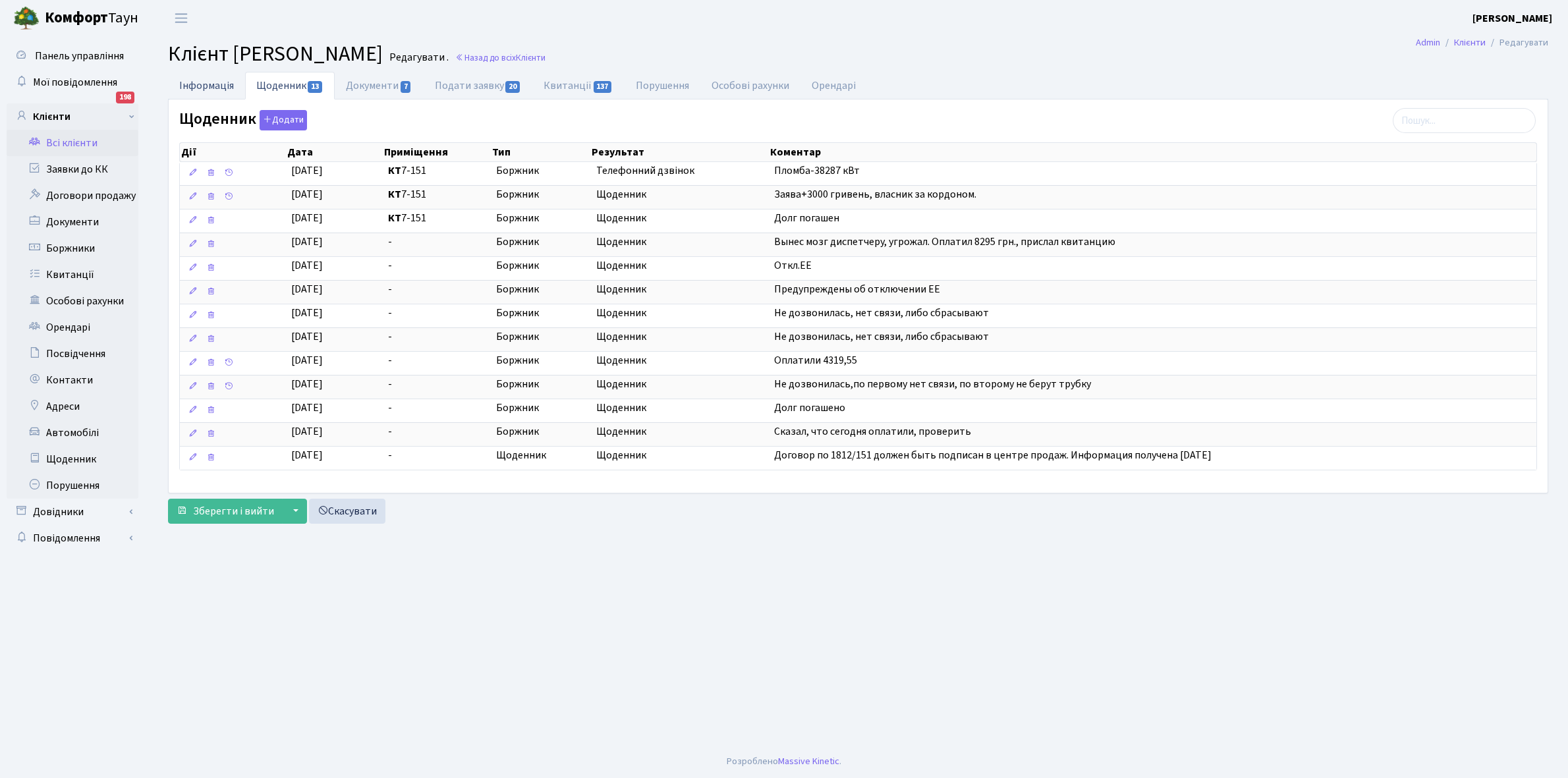
click at [198, 84] on link "Інформація" at bounding box center [206, 85] width 77 height 27
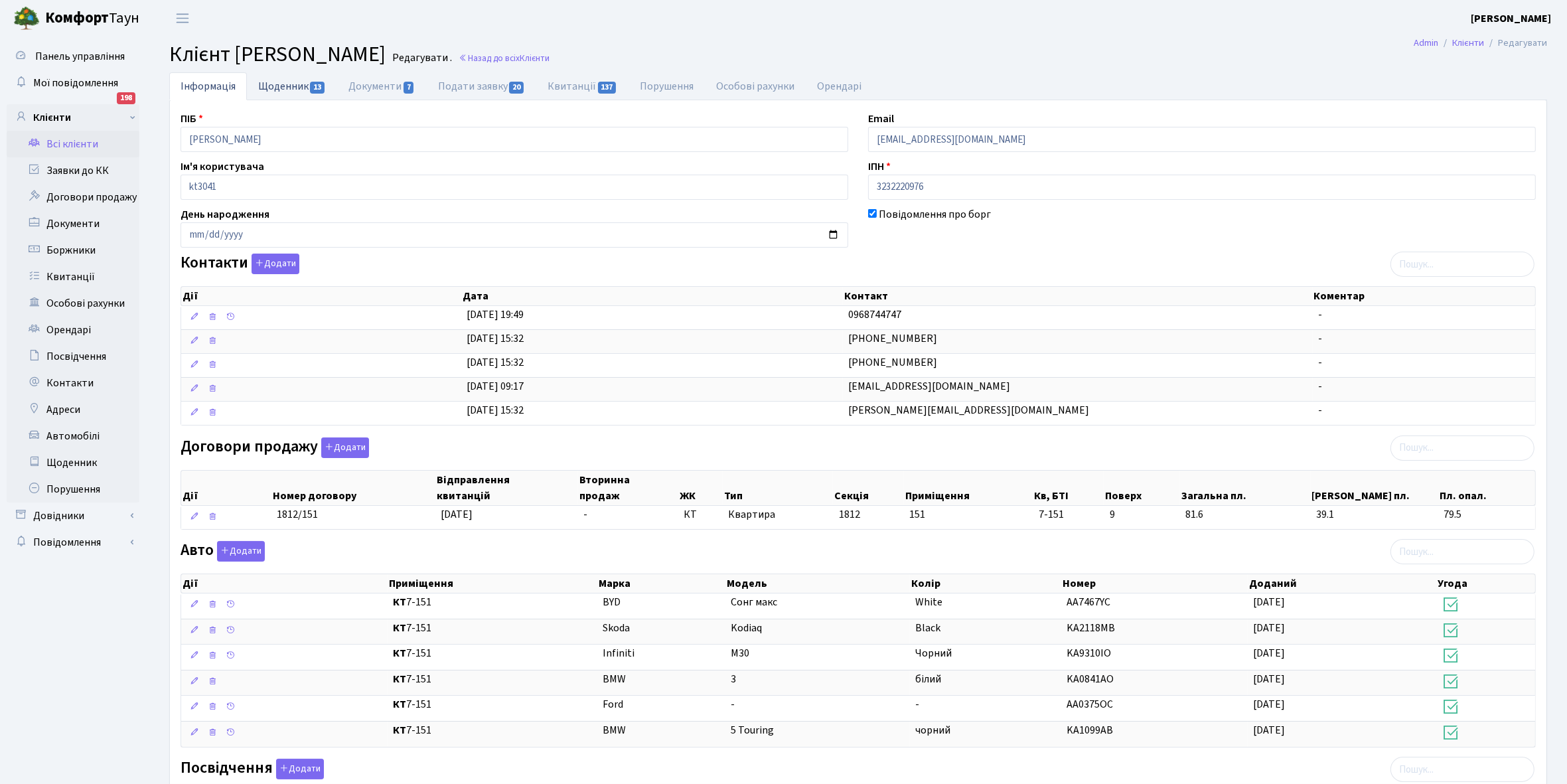
click at [280, 83] on link "Щоденник 13" at bounding box center [292, 86] width 90 height 27
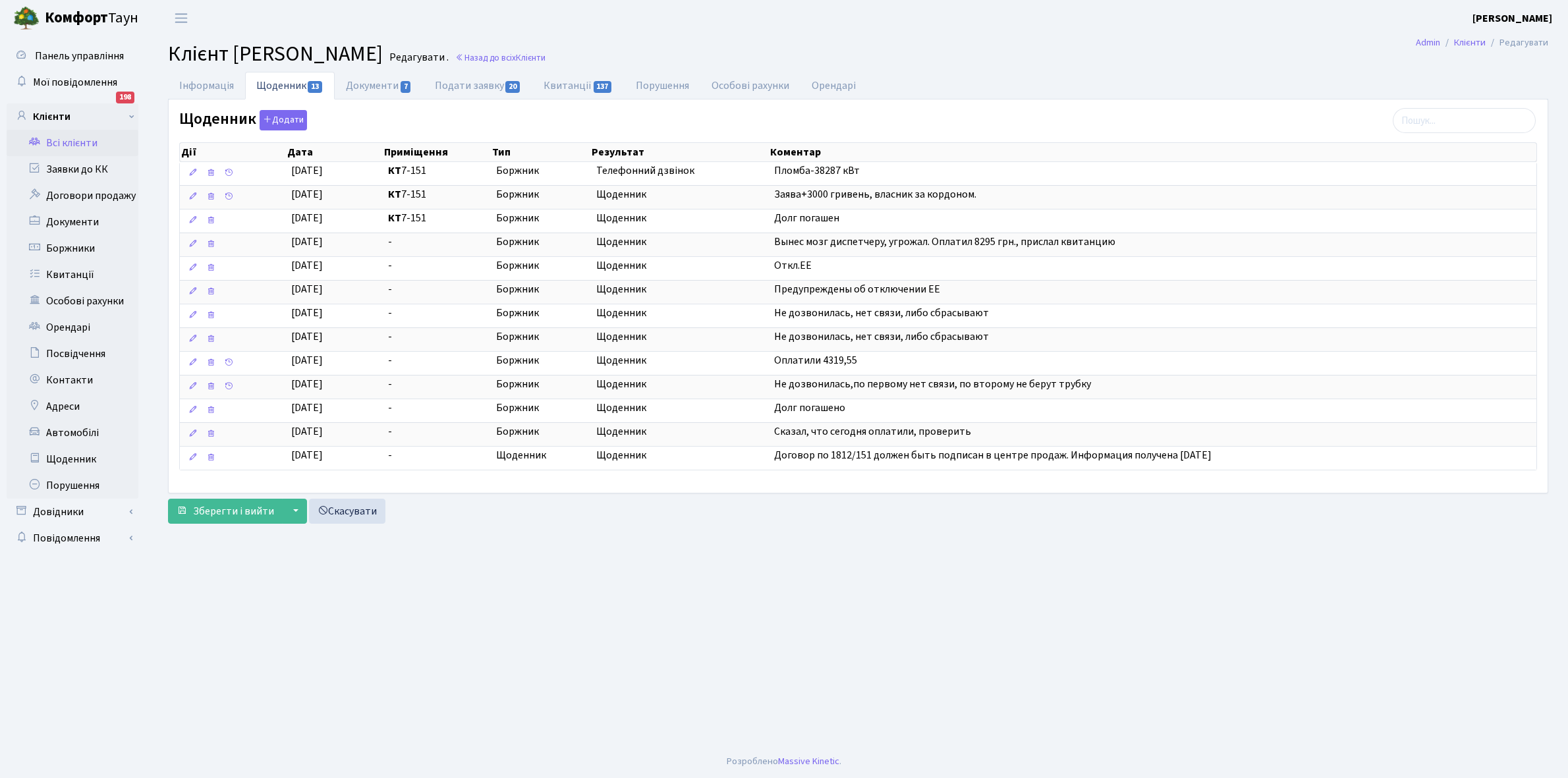
click at [66, 141] on link "Всі клієнти" at bounding box center [73, 143] width 132 height 26
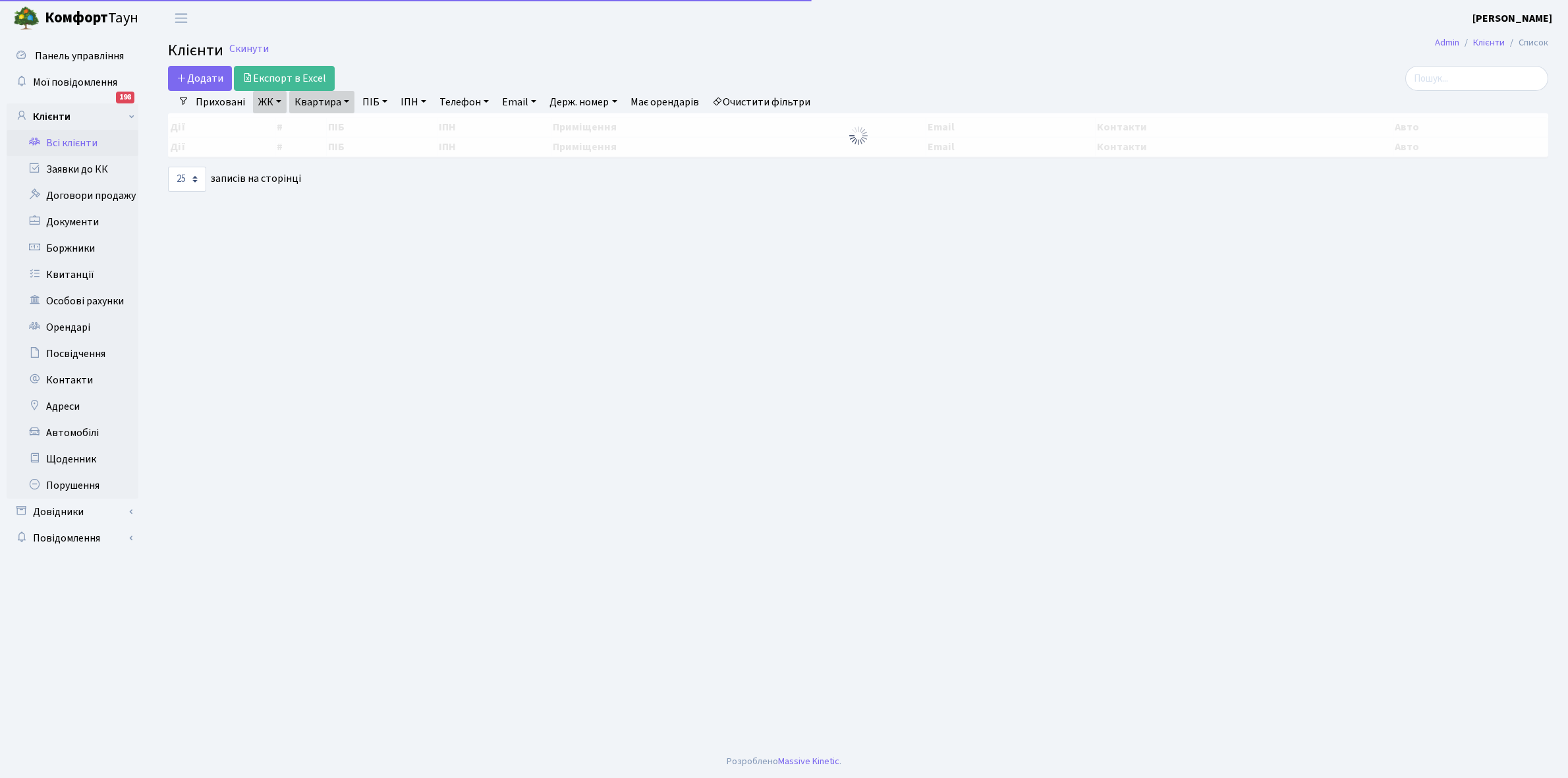
select select "25"
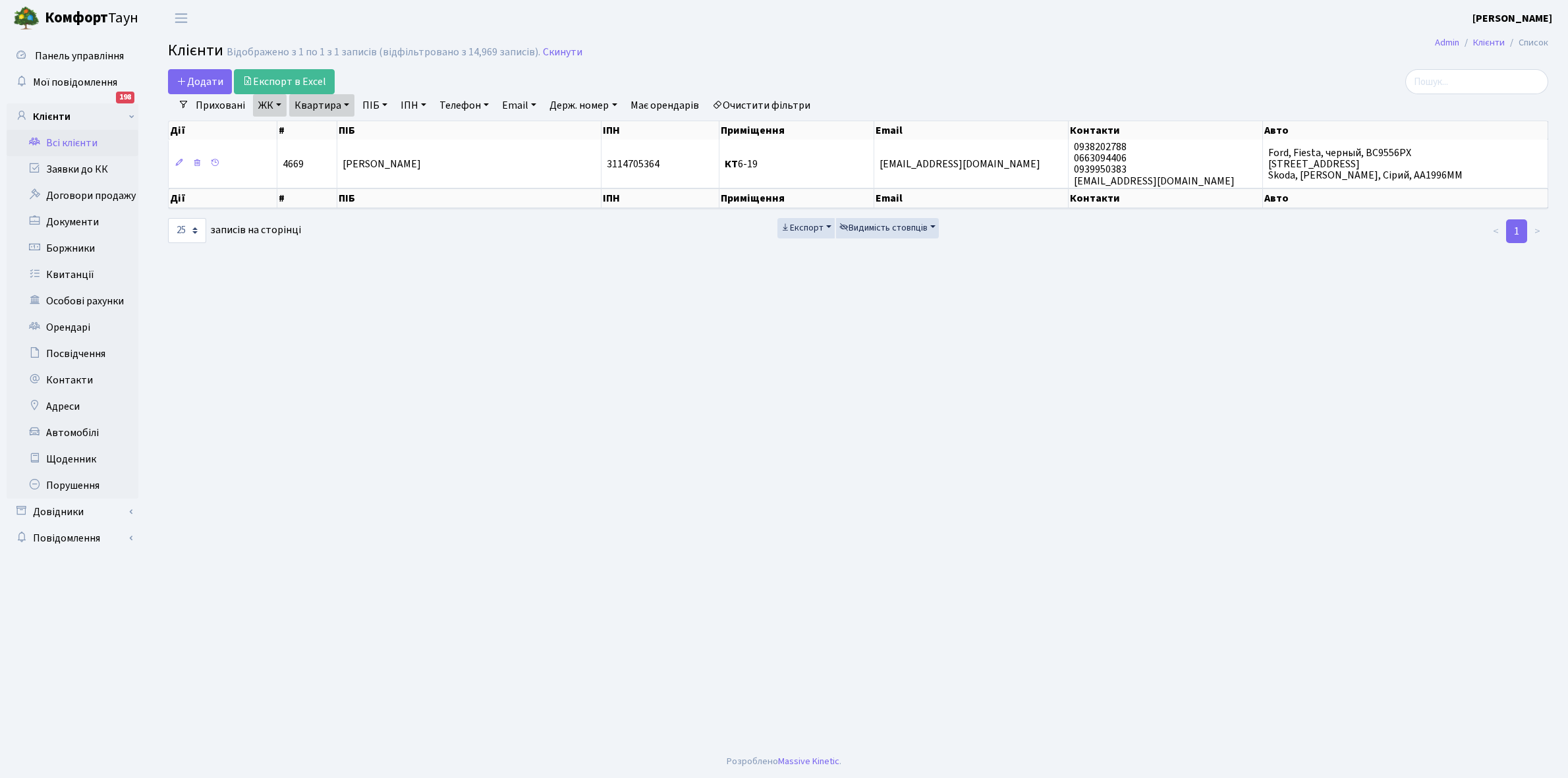
click at [347, 103] on link "Квартира" at bounding box center [322, 106] width 65 height 22
click at [333, 129] on input "6-19" at bounding box center [328, 131] width 77 height 25
click at [75, 463] on link "Щоденник" at bounding box center [73, 459] width 132 height 26
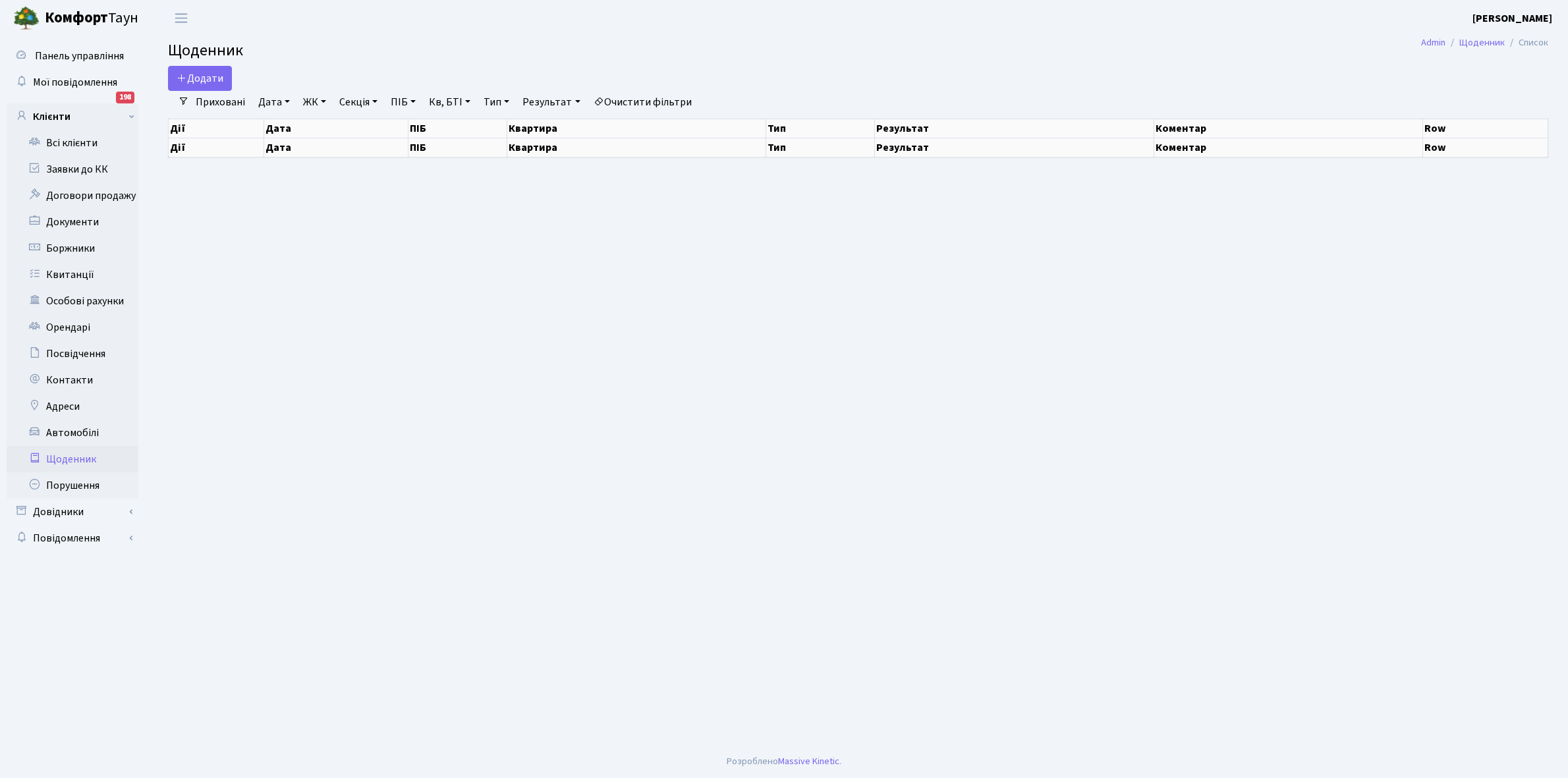
select select "25"
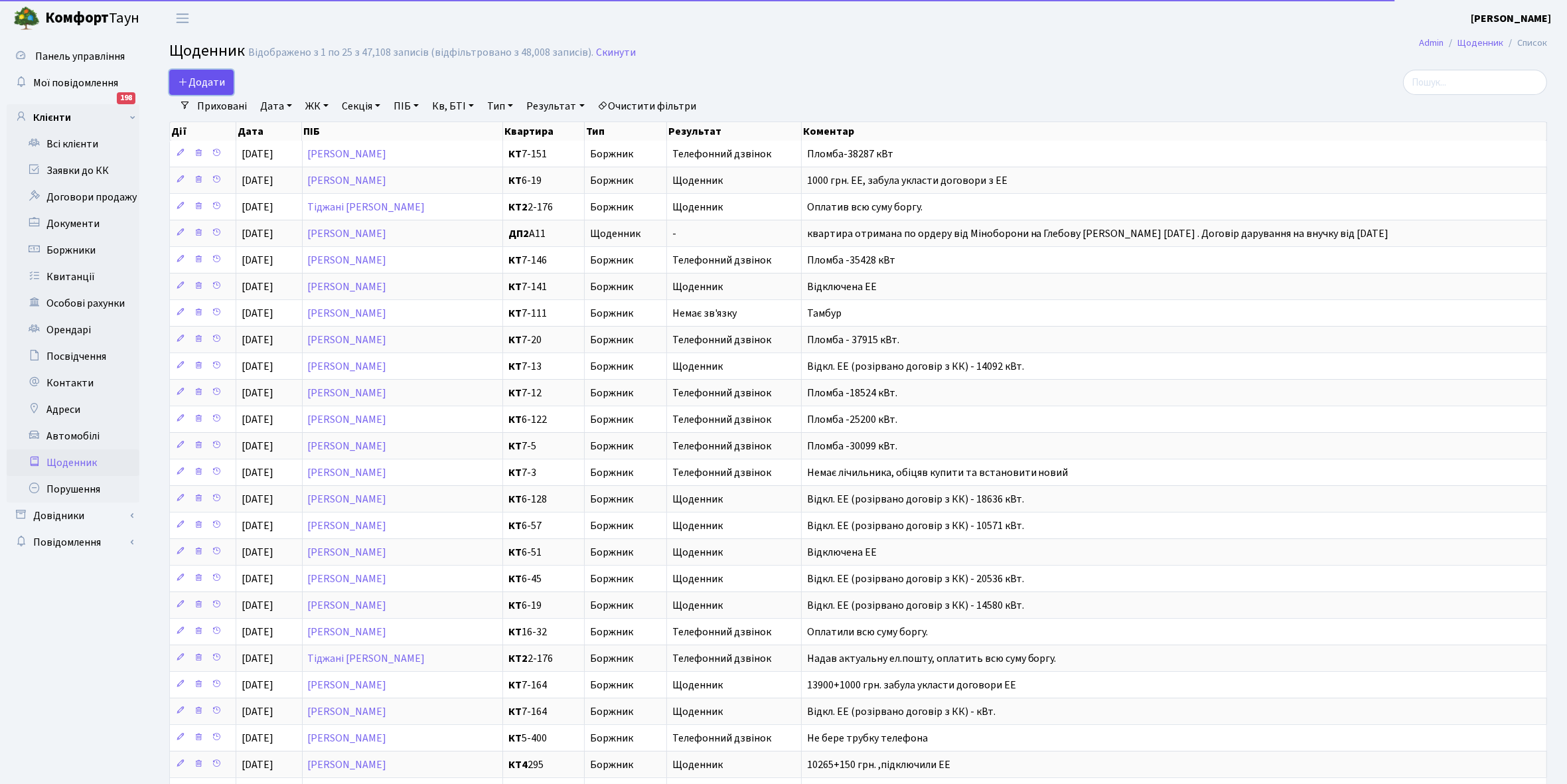
click at [204, 75] on span "Додати" at bounding box center [201, 82] width 47 height 15
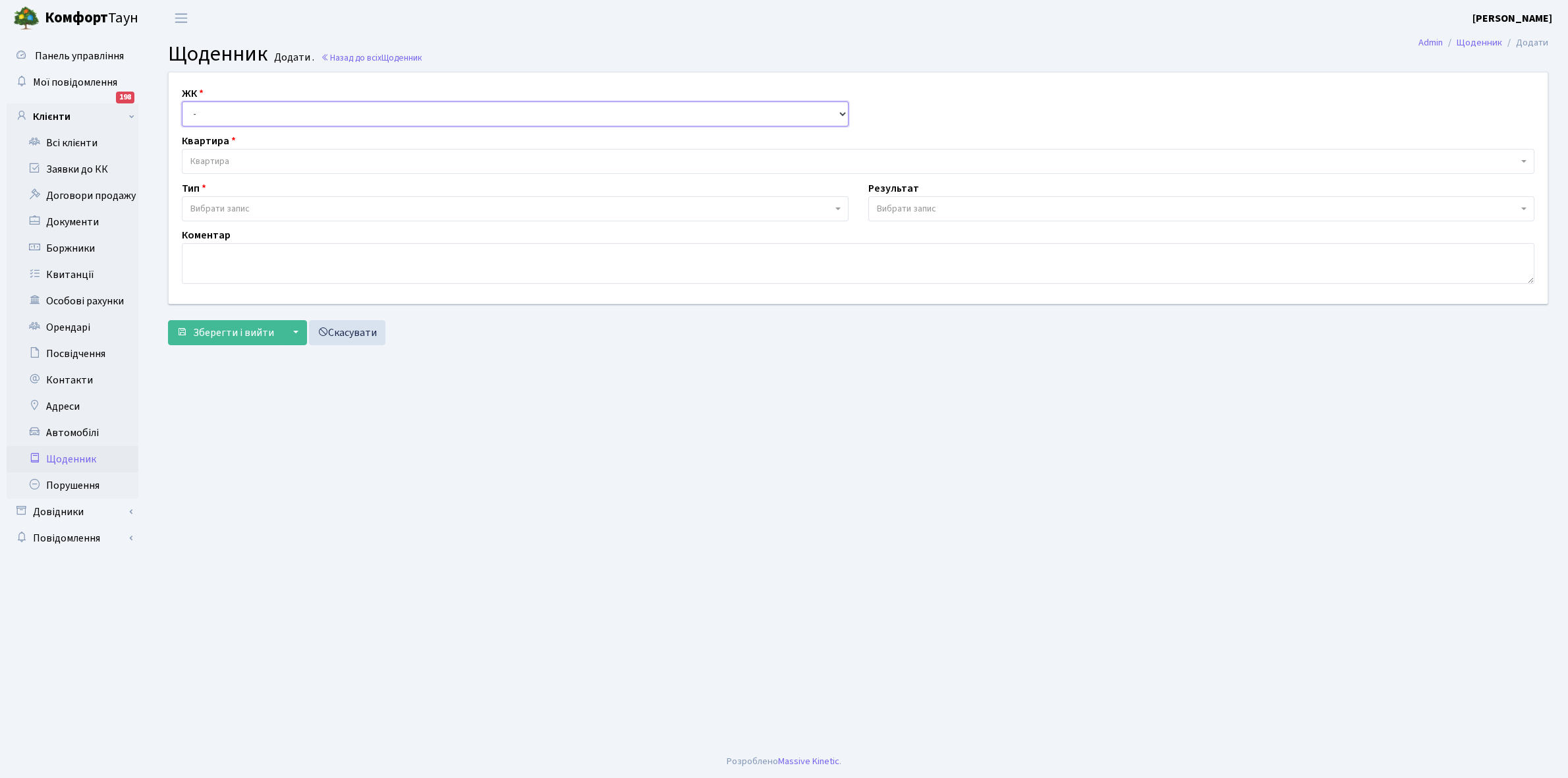
click at [214, 114] on select "- КТ, вул. Регенераторна, 4 КТ2, просп. [STREET_ADDRESS] [STREET_ADDRESS] [PERS…" at bounding box center [515, 114] width 667 height 25
select select "271"
click at [182, 102] on select "- КТ, вул. Регенераторна, 4 КТ2, просп. Соборності, 17 КТ3, вул. Березнева, 16 …" at bounding box center [515, 114] width 667 height 25
select select
click at [249, 160] on span "Квартира" at bounding box center [854, 162] width 1328 height 13
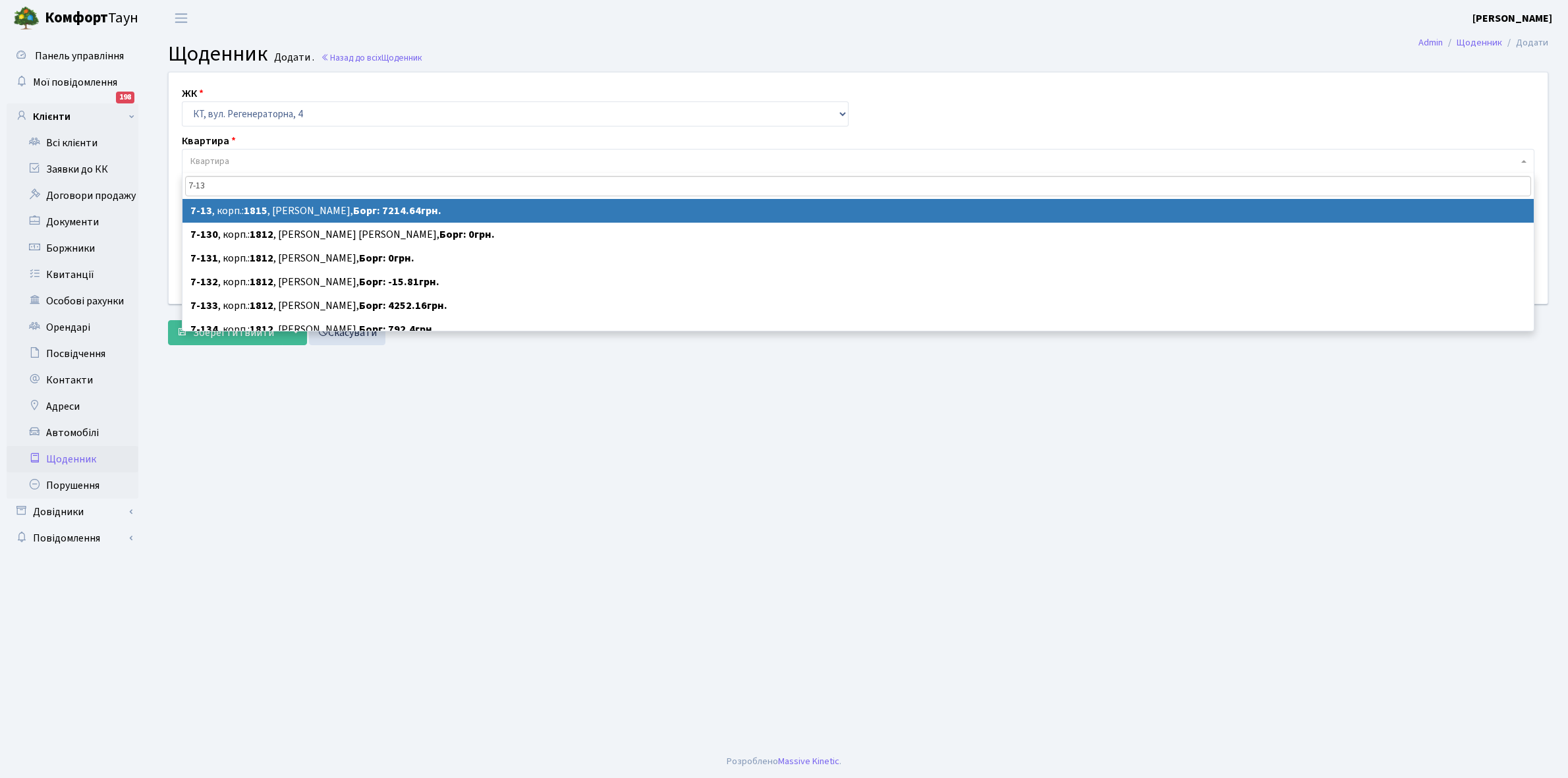
type input "7-13"
select select "5148"
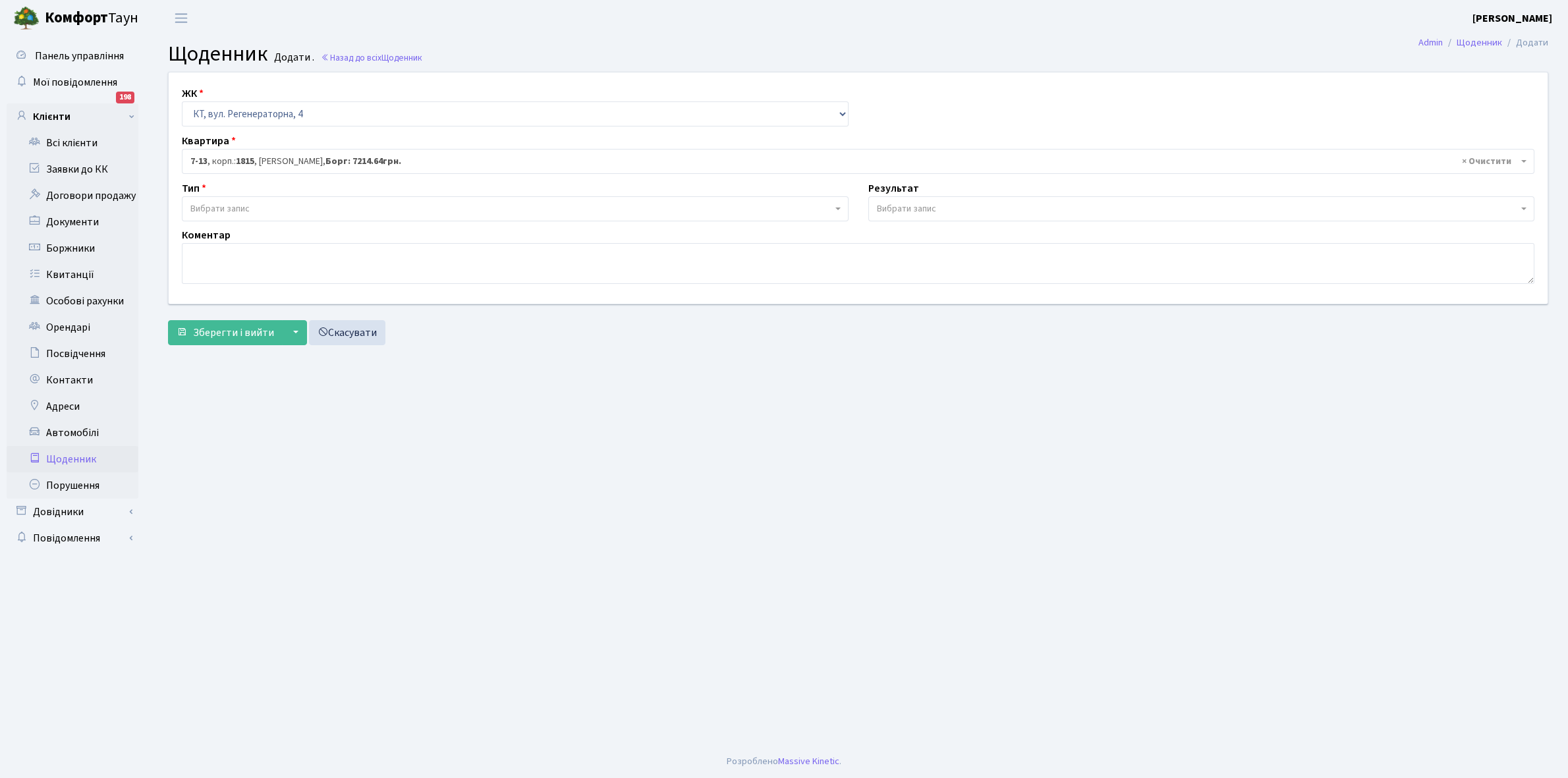
click at [265, 204] on span "Вибрати запис" at bounding box center [511, 209] width 642 height 13
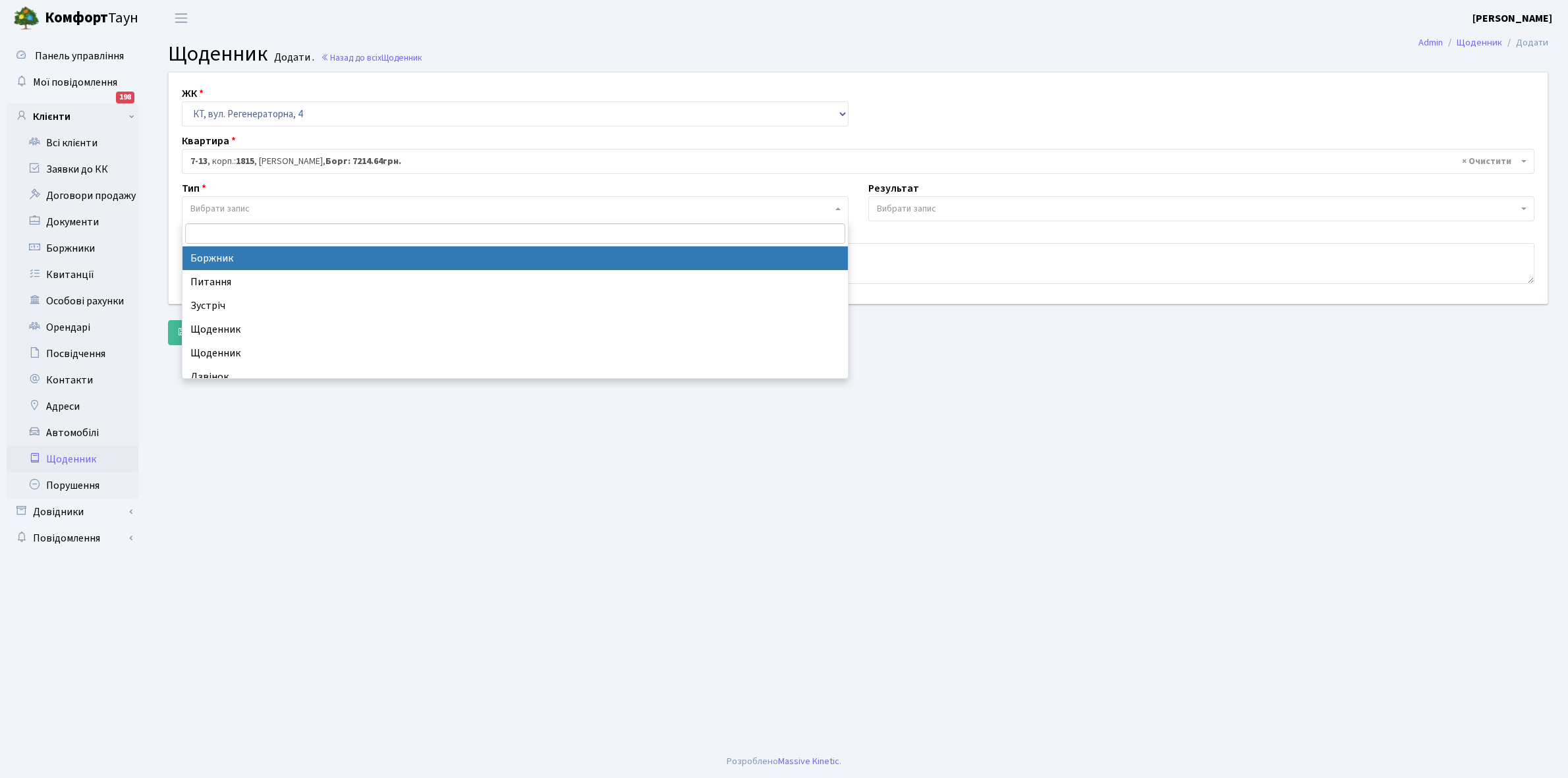
select select "189"
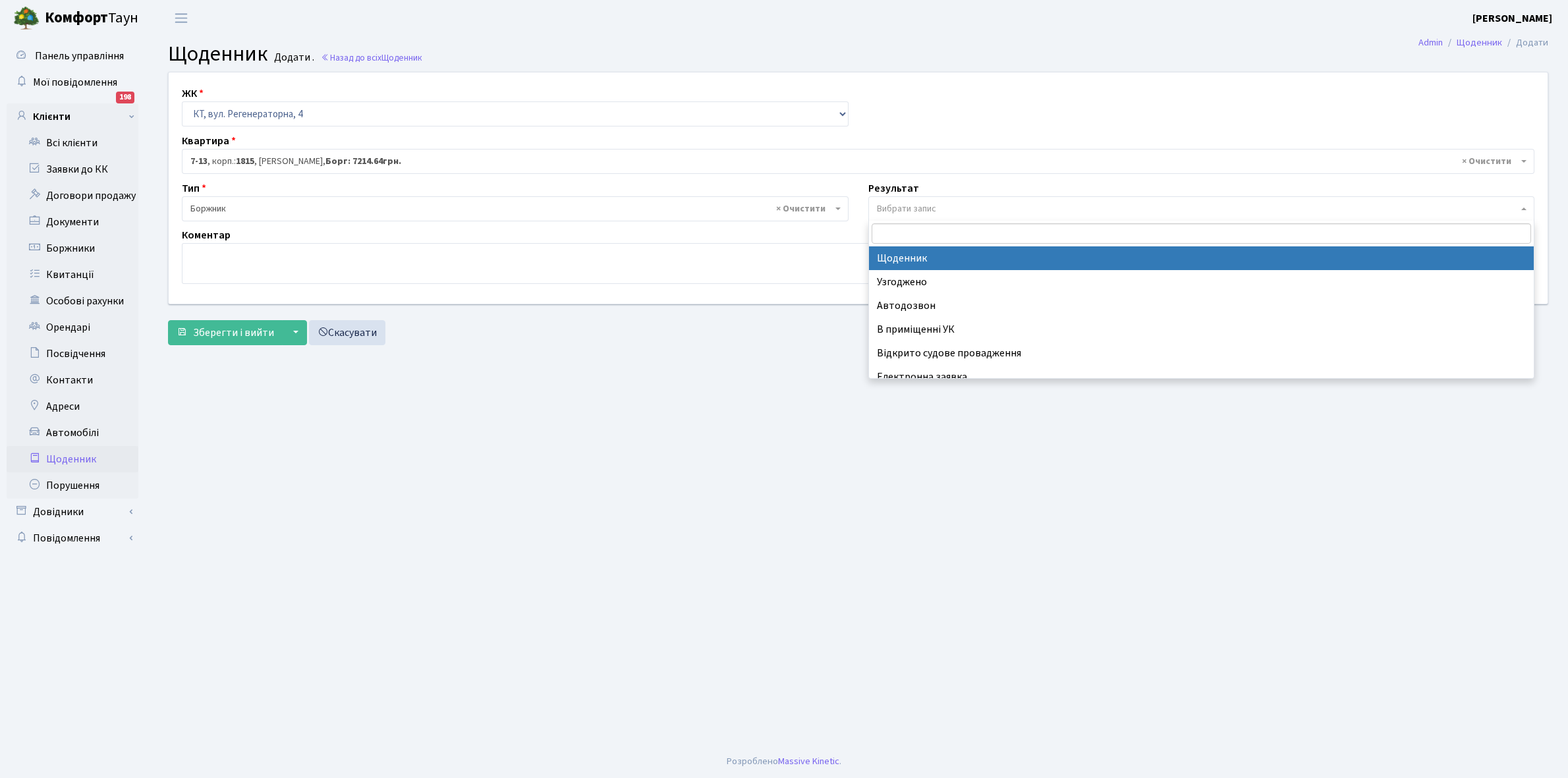
click at [926, 211] on span "Вибрати запис" at bounding box center [906, 209] width 59 height 13
select select "14"
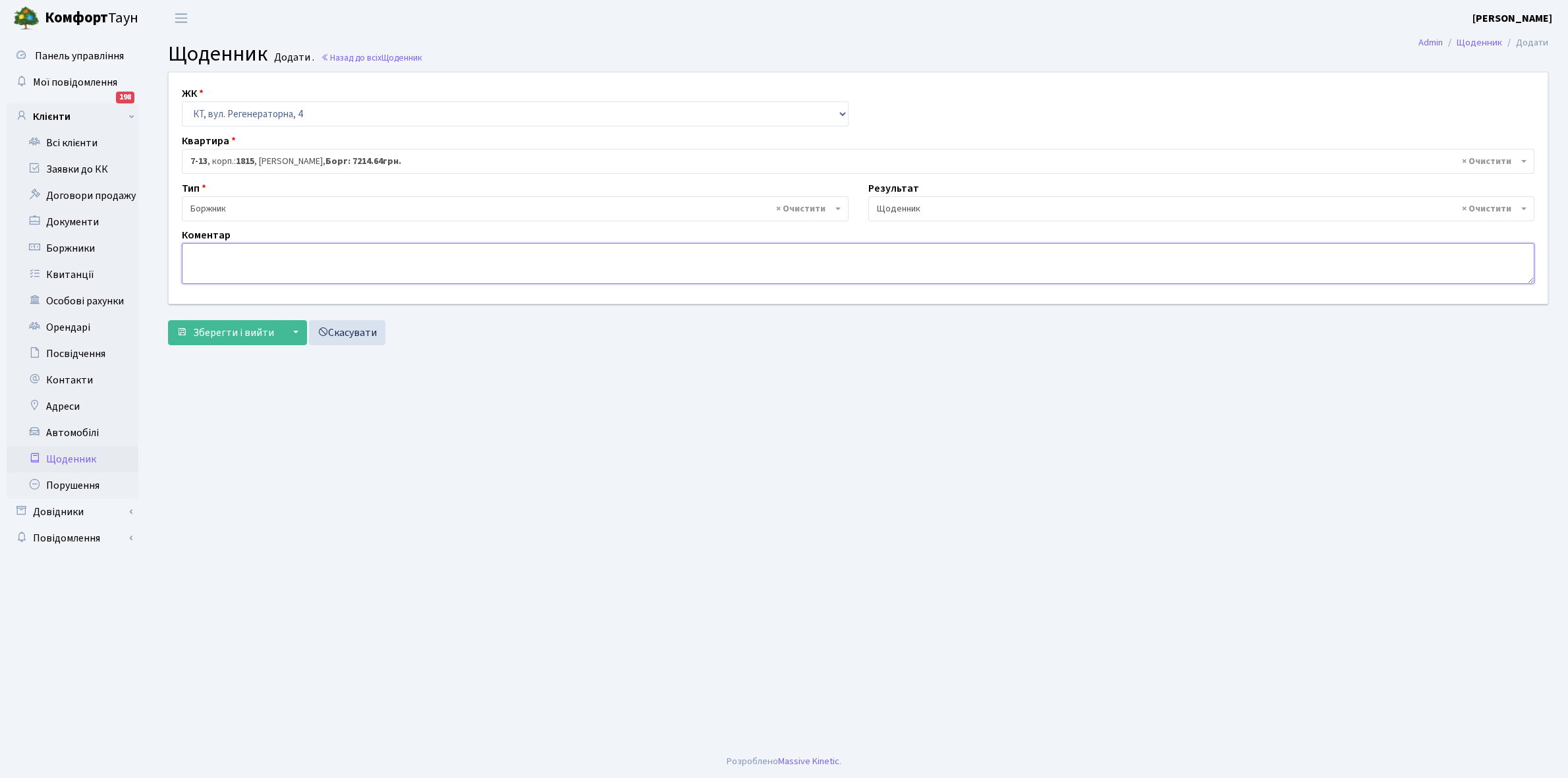
click at [206, 252] on textarea at bounding box center [858, 263] width 1353 height 41
click at [267, 251] on textarea "7000+1000 грн. небуло часу" at bounding box center [858, 263] width 1353 height 41
click at [330, 254] on textarea "7000+1000 грн. не було часу" at bounding box center [858, 263] width 1353 height 41
type textarea "7000+1000 грн. не було часу укласти договори ЕЕ"
click at [222, 333] on span "Зберегти і вийти" at bounding box center [233, 333] width 81 height 15
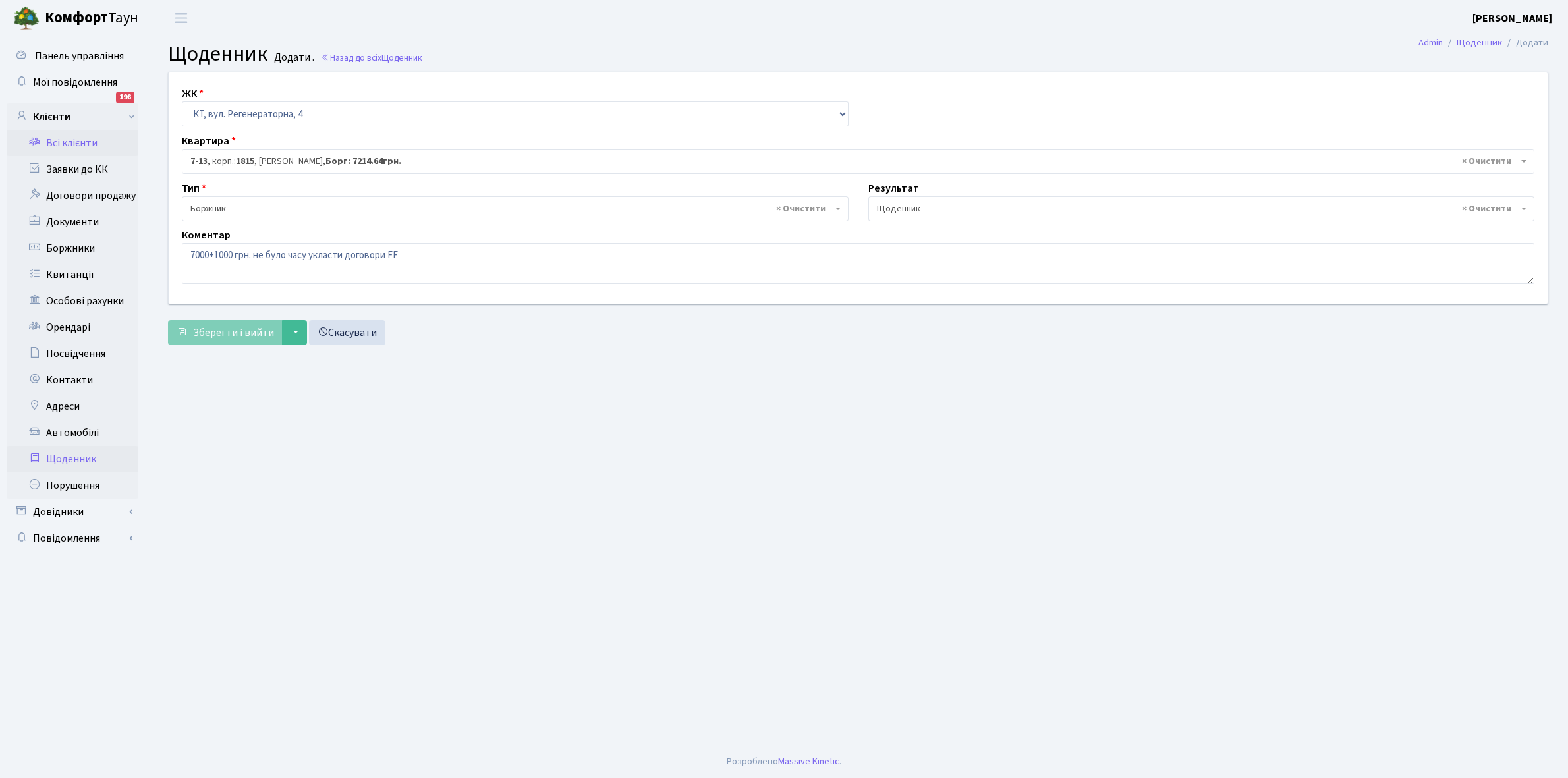
click at [61, 143] on link "Всі клієнти" at bounding box center [73, 143] width 132 height 26
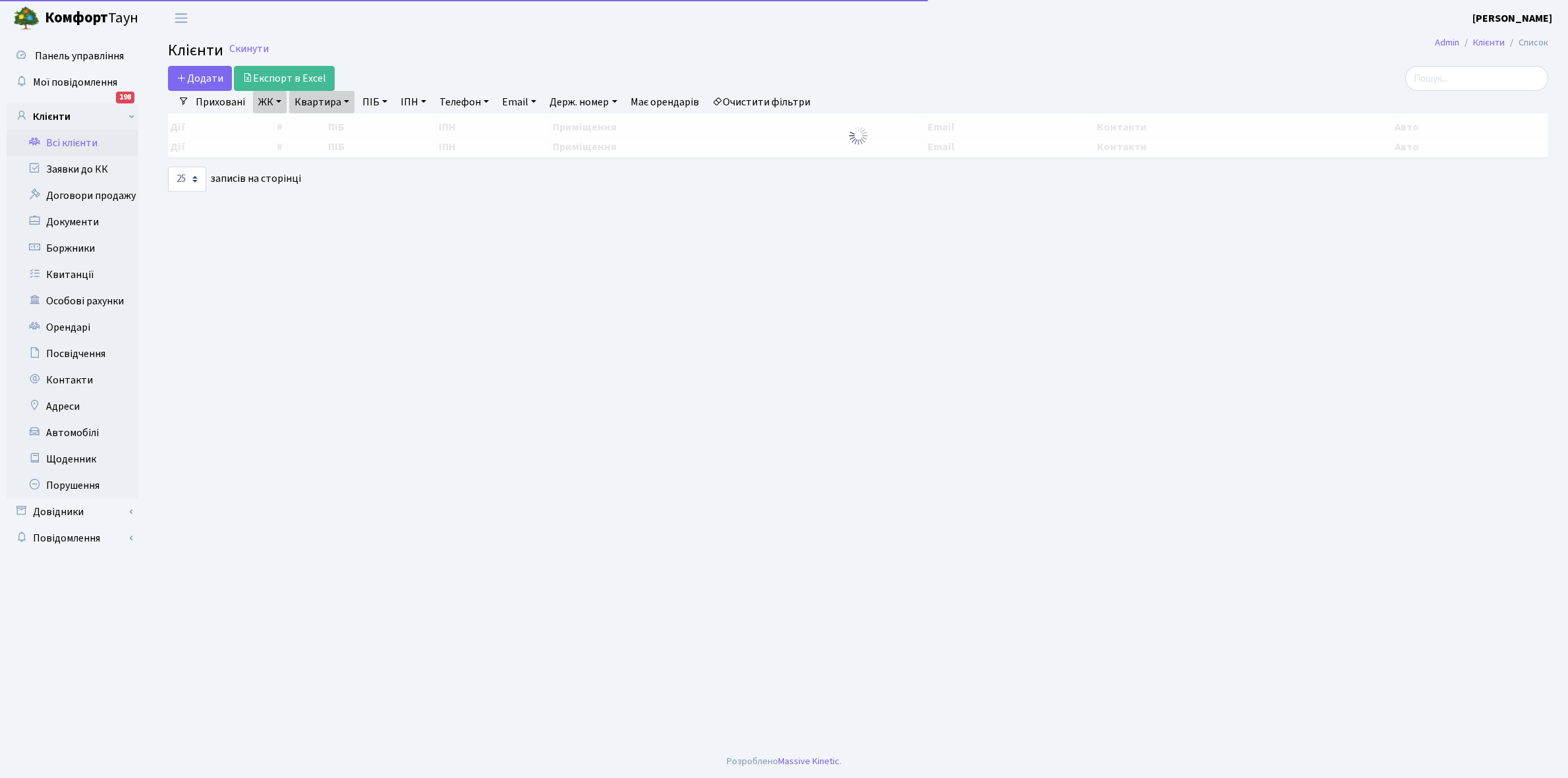
select select "25"
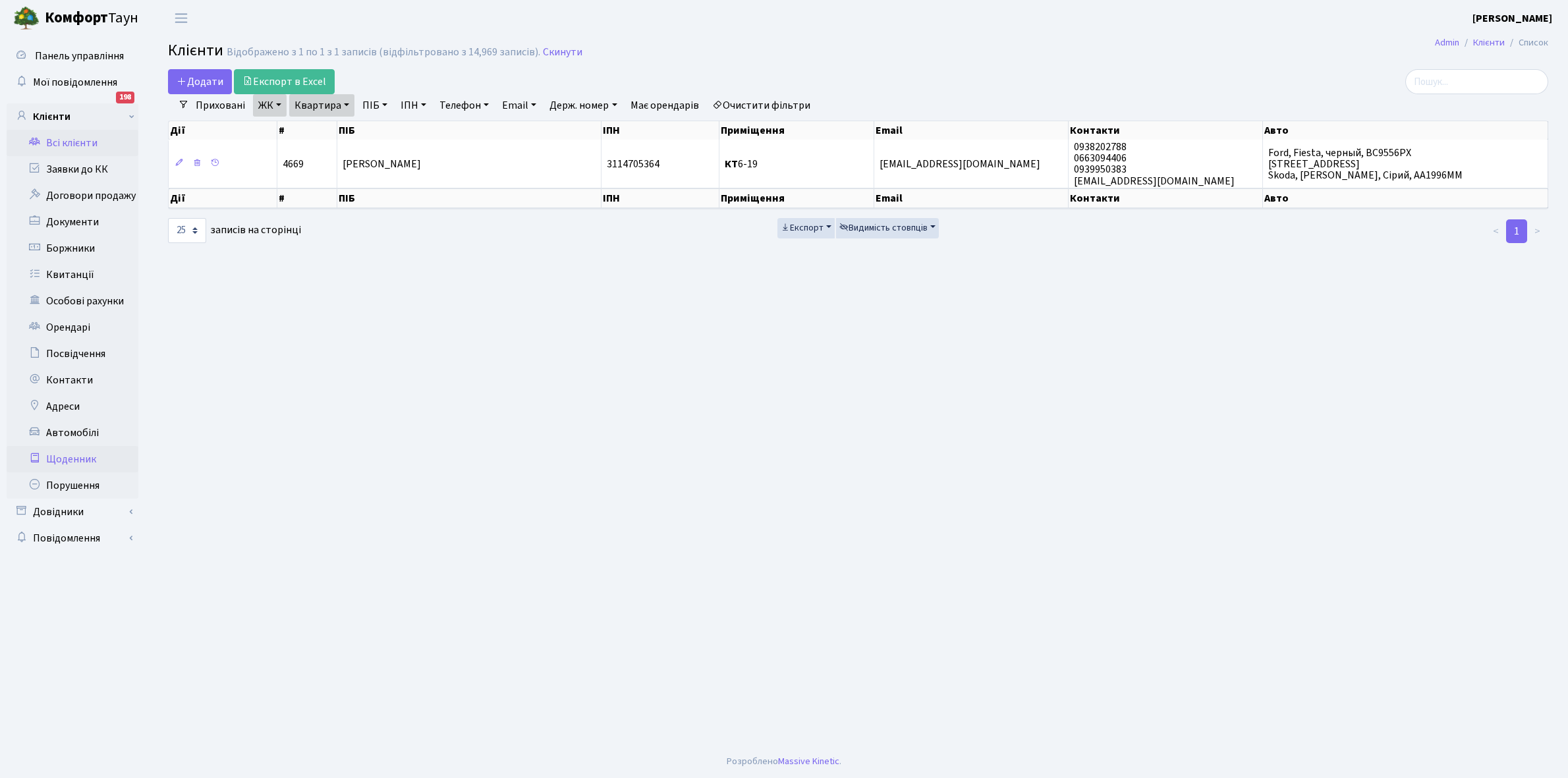
click at [70, 459] on link "Щоденник" at bounding box center [73, 459] width 132 height 26
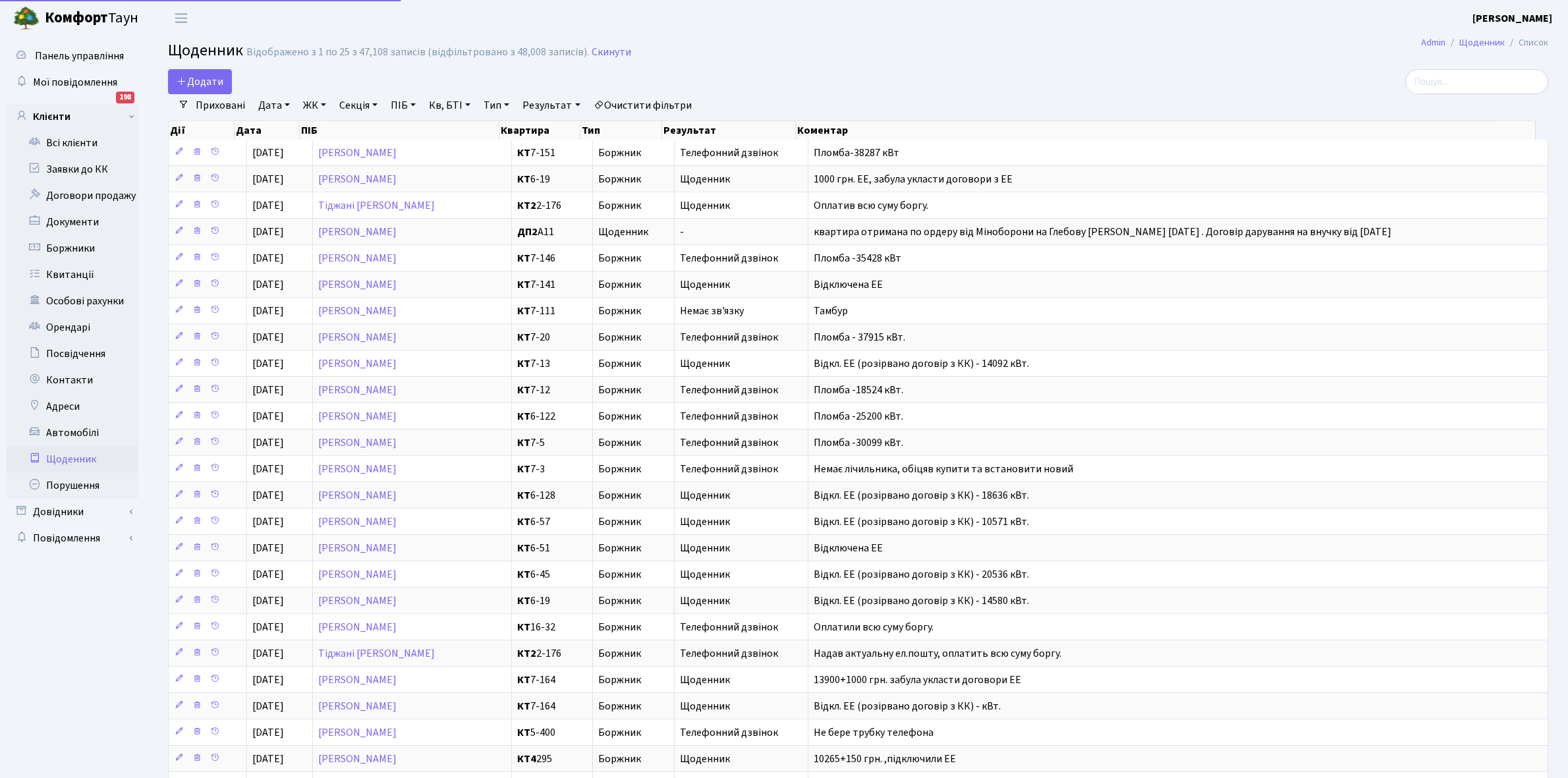
select select "25"
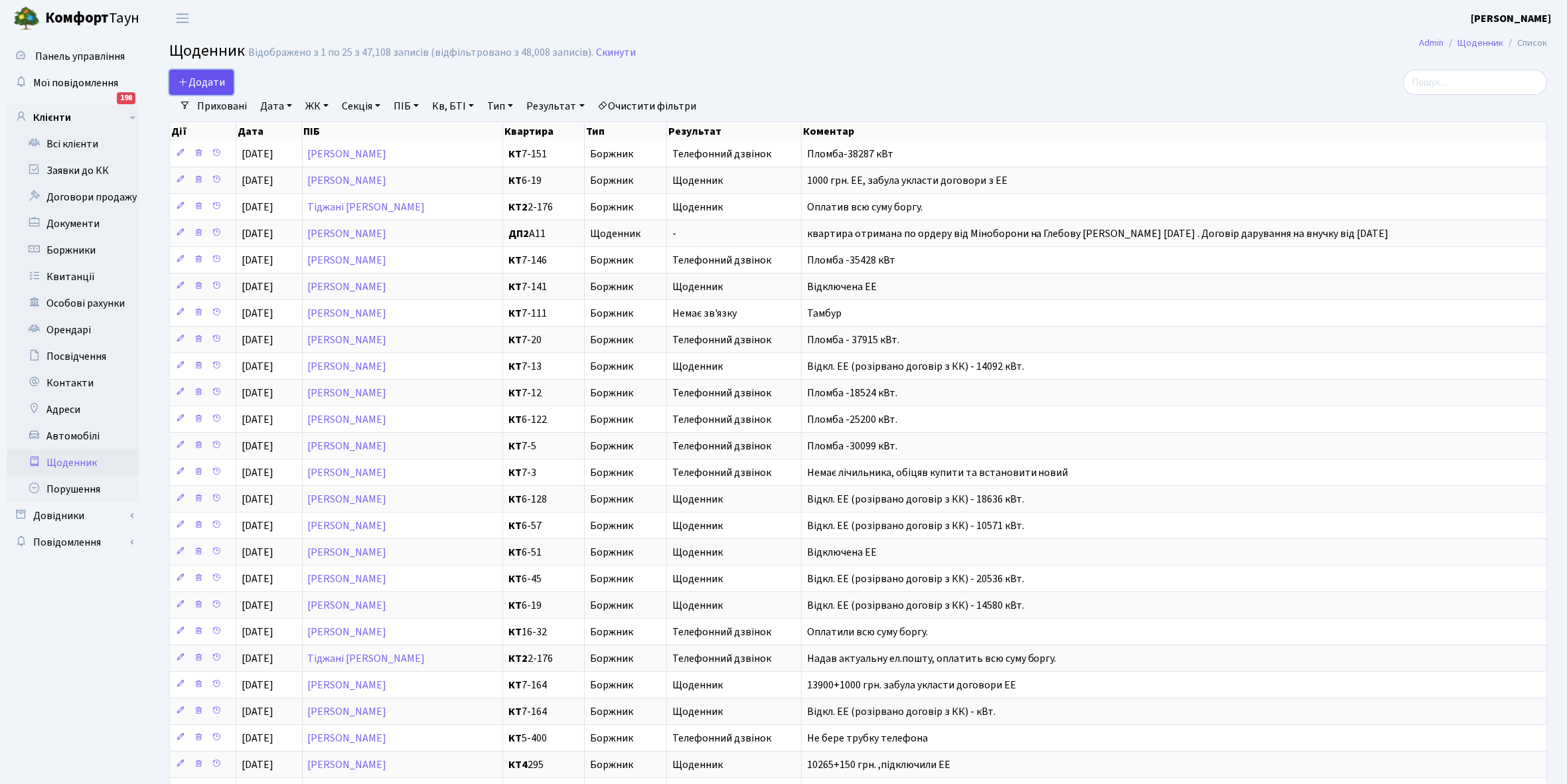
click at [216, 80] on span "Додати" at bounding box center [201, 82] width 47 height 15
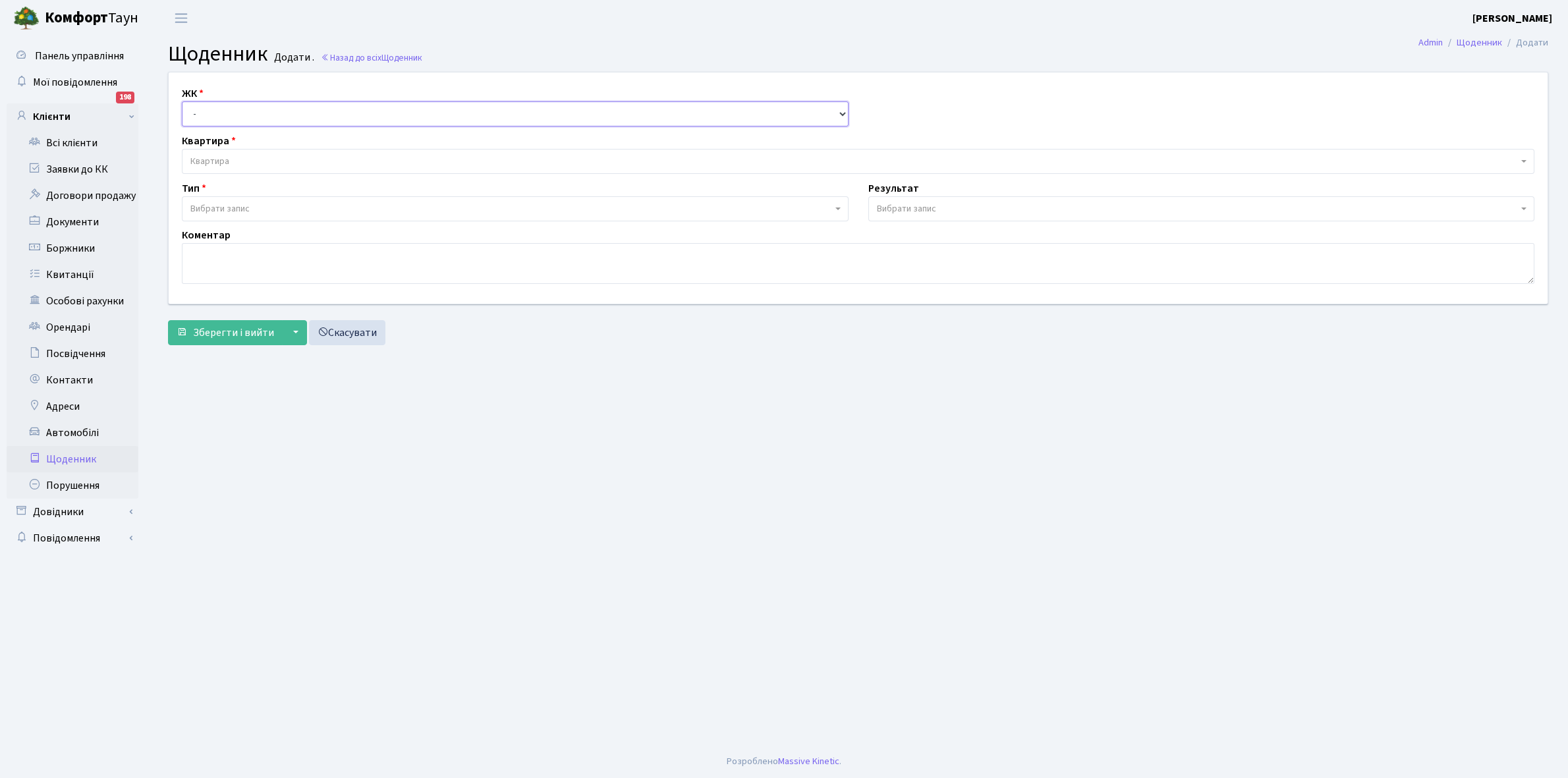
click at [212, 113] on select "- КТ, вул. Регенераторна, 4 КТ2, просп. [STREET_ADDRESS] [STREET_ADDRESS] [PERS…" at bounding box center [515, 114] width 667 height 25
select select "271"
click at [182, 102] on select "- КТ, вул. Регенераторна, 4 КТ2, просп. [STREET_ADDRESS] [STREET_ADDRESS] [PERS…" at bounding box center [515, 114] width 667 height 25
select select
click at [248, 158] on span "Квартира" at bounding box center [854, 162] width 1328 height 13
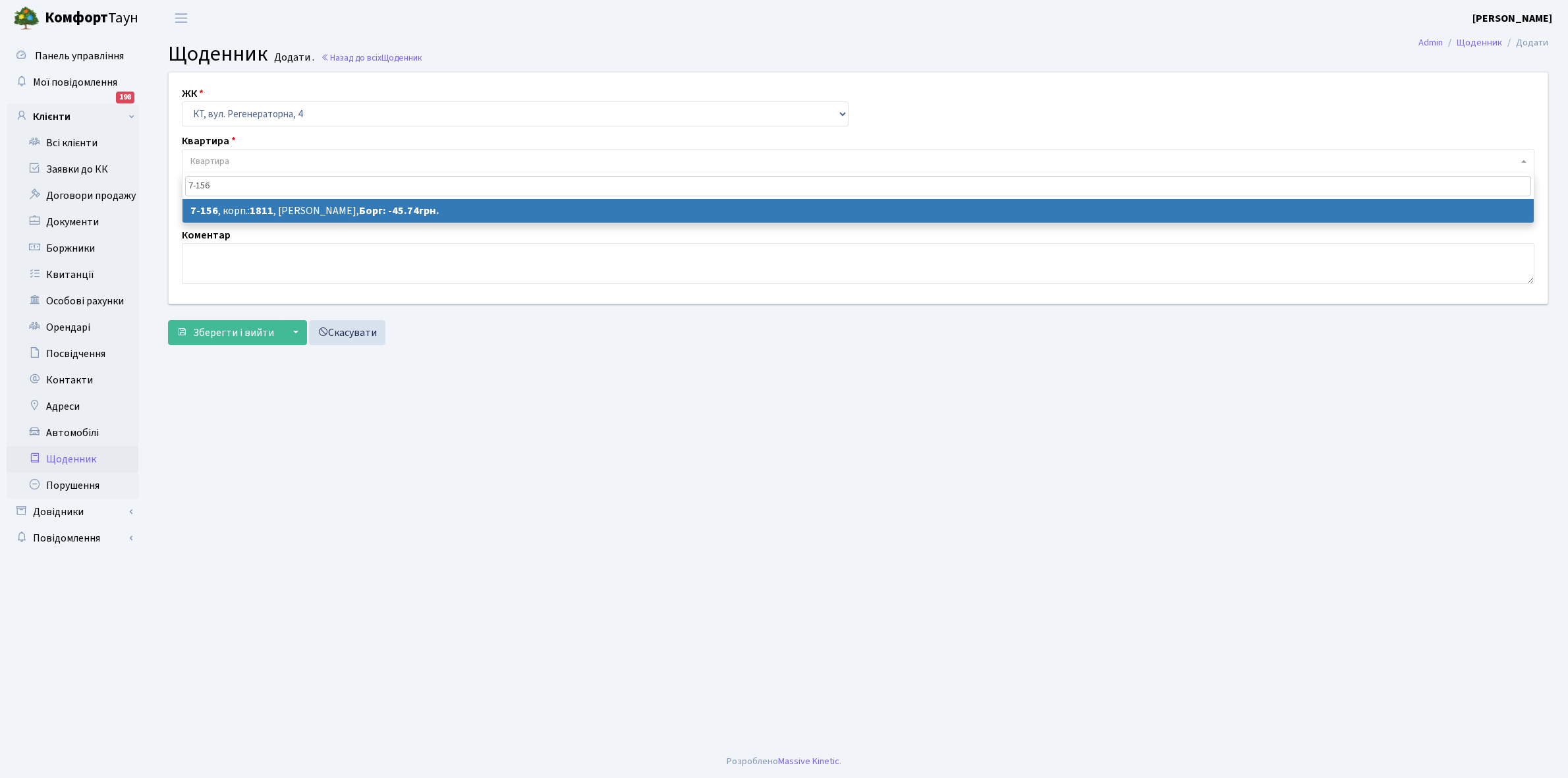
type input "7-156"
select select "4997"
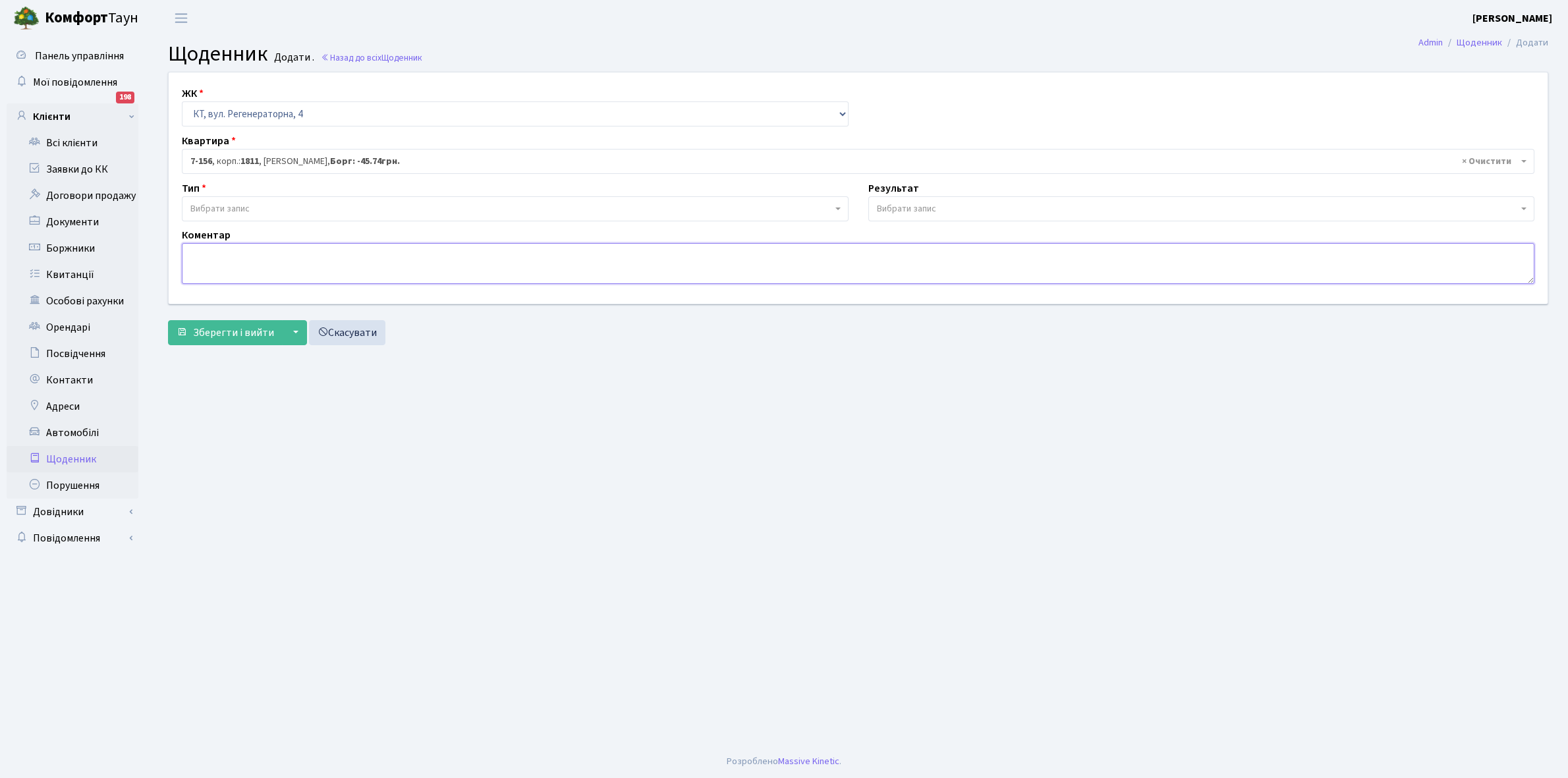
click at [219, 255] on textarea at bounding box center [858, 263] width 1353 height 41
paste textarea "ischudro@gmail.com"
type textarea "i"
click at [70, 457] on link "Щоденник" at bounding box center [73, 459] width 132 height 26
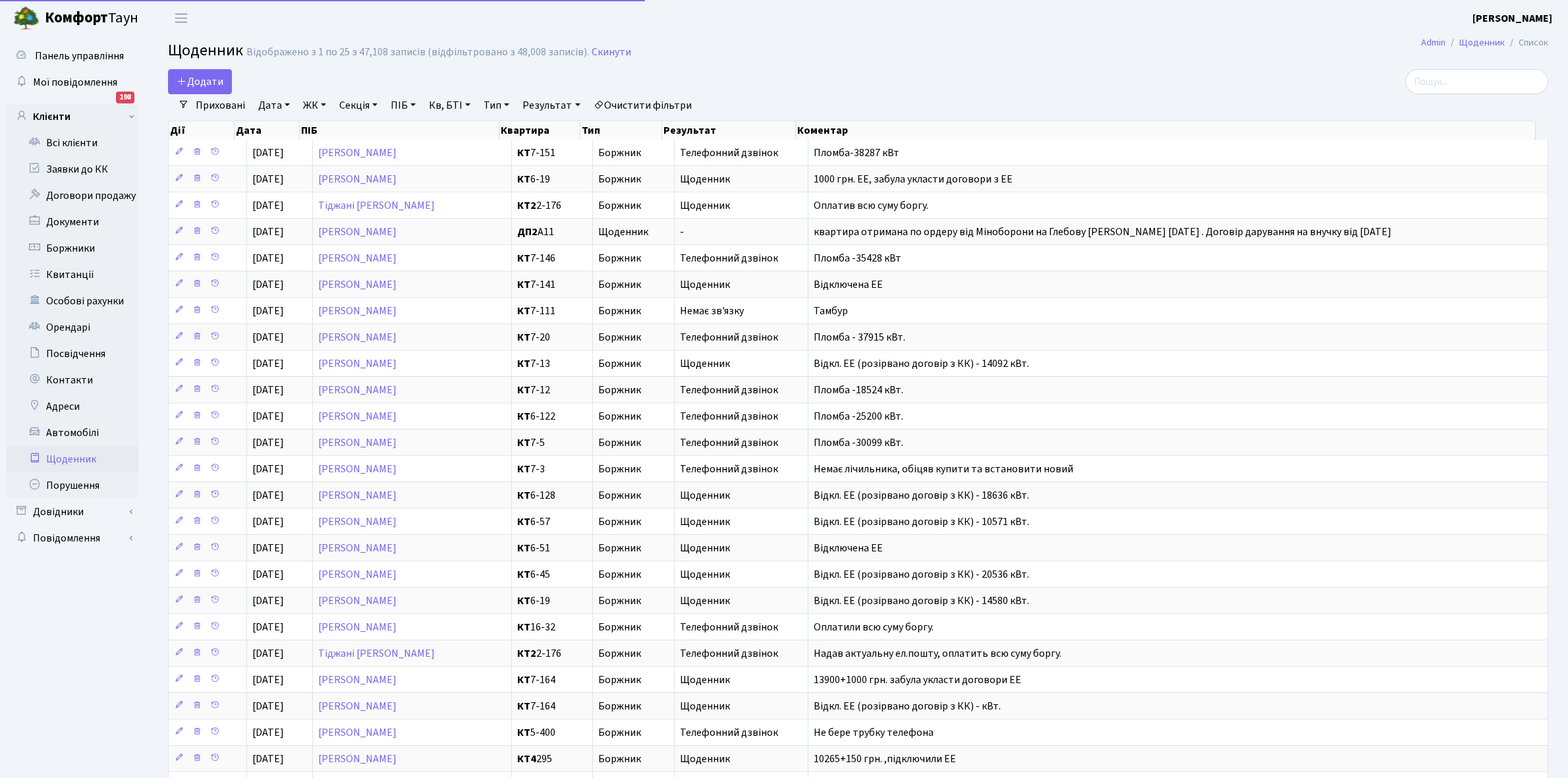
select select "25"
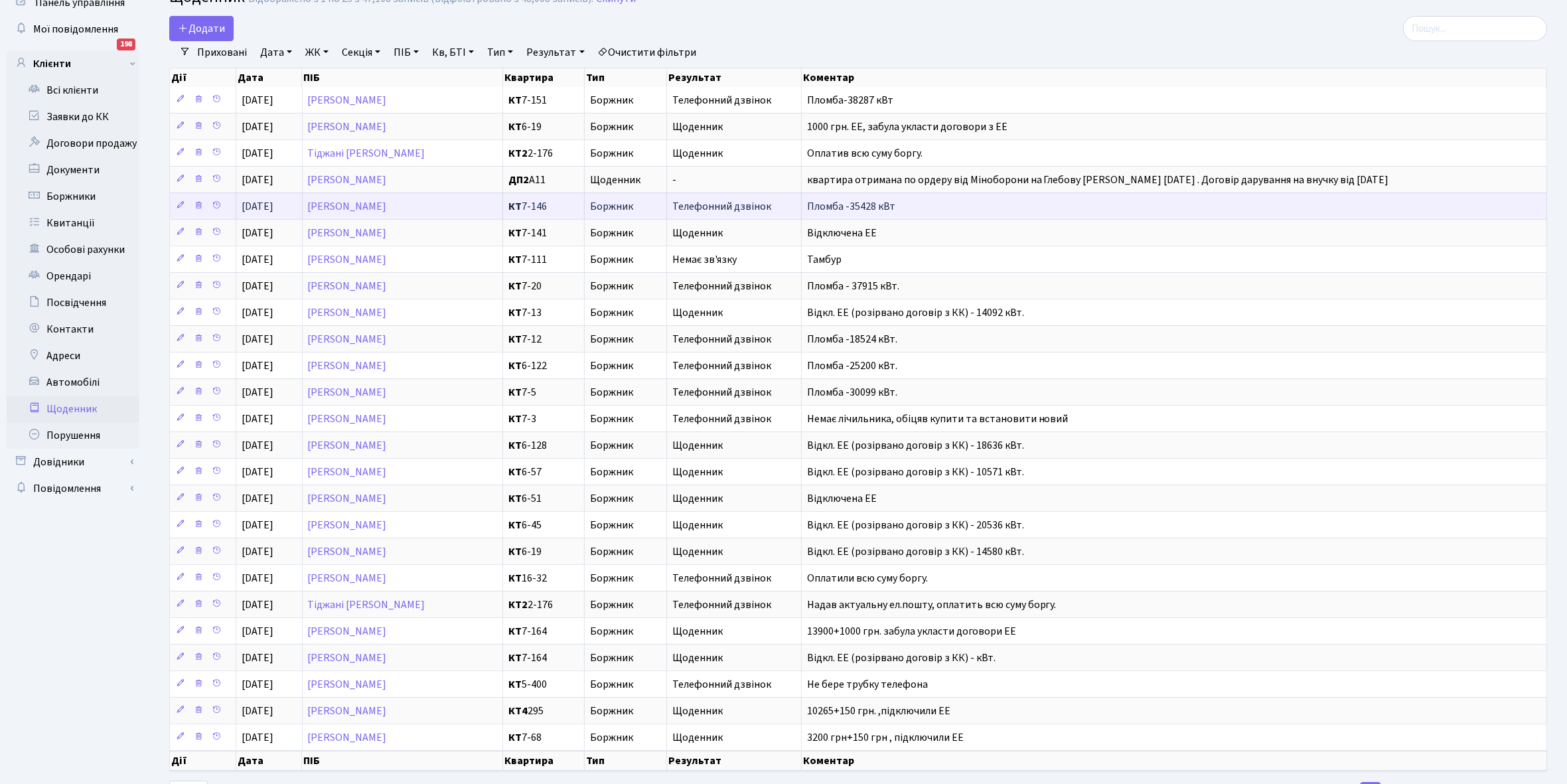
scroll to position [83, 0]
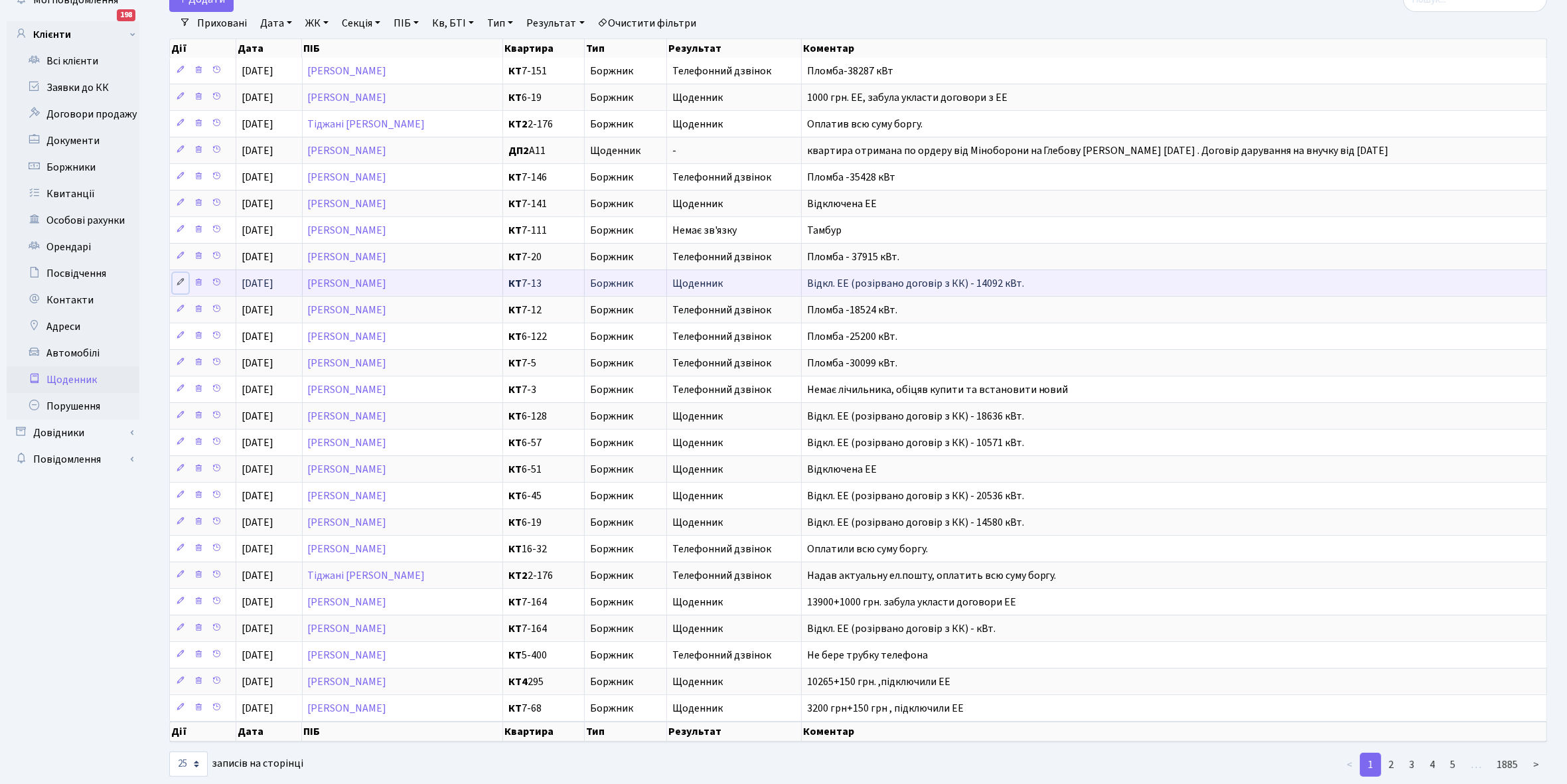
click at [178, 283] on icon at bounding box center [180, 282] width 9 height 9
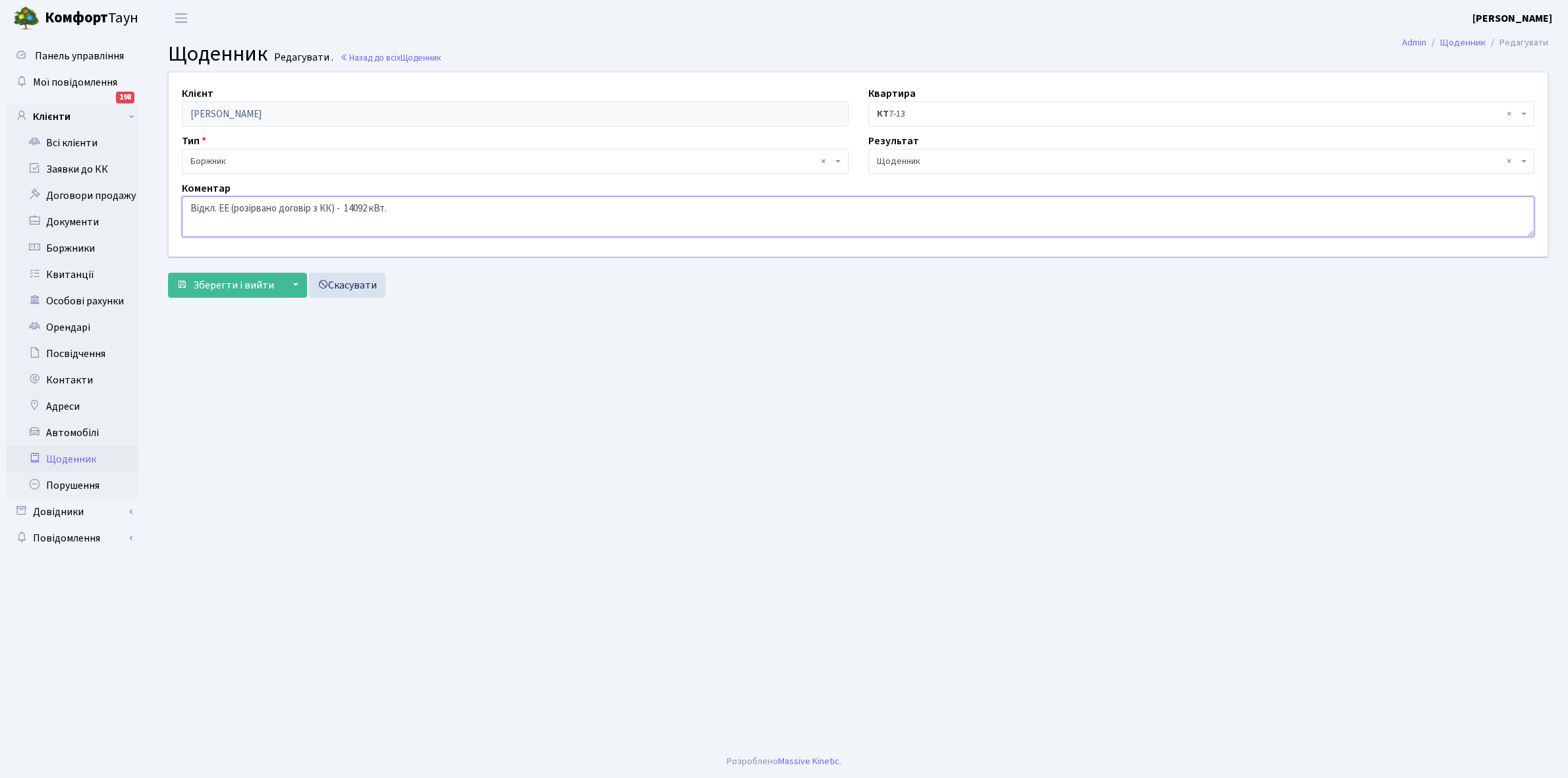
drag, startPoint x: 186, startPoint y: 205, endPoint x: 433, endPoint y: 218, distance: 247.3
click at [437, 217] on textarea "Відкл. ЕЕ (розірвано договір з КК) - 14092 кВт." at bounding box center [858, 216] width 1353 height 41
click at [68, 462] on link "Щоденник" at bounding box center [73, 459] width 132 height 26
click at [370, 205] on textarea "Відкл. ЕЕ (розірвано договір з КК) - 14092 кВт." at bounding box center [858, 216] width 1353 height 41
type textarea "Відкл. ЕЕ (розірвано договір з КК) - кВт."
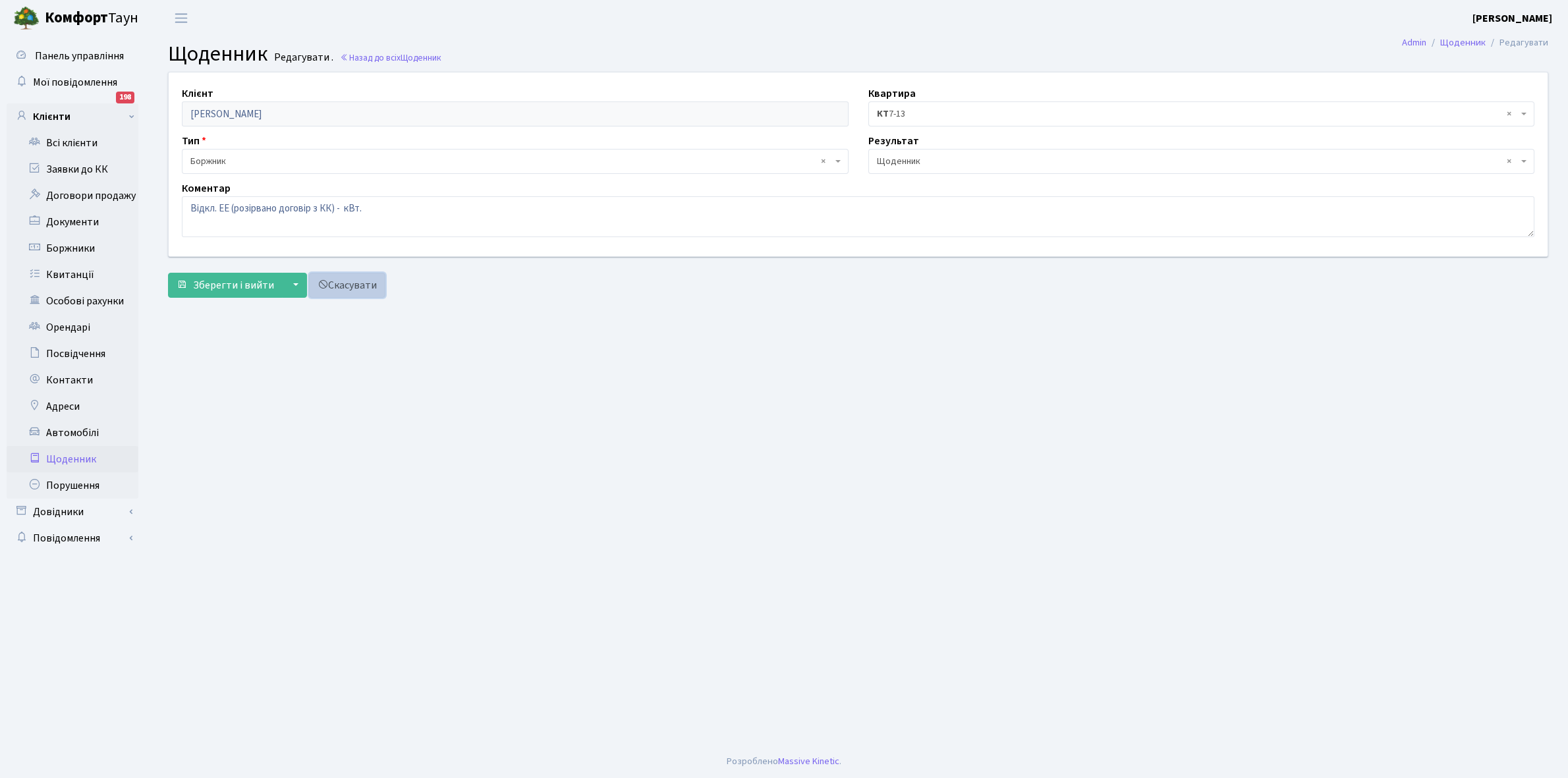
click at [364, 282] on link "Скасувати" at bounding box center [347, 285] width 77 height 25
click at [370, 282] on link "Скасувати" at bounding box center [347, 285] width 77 height 25
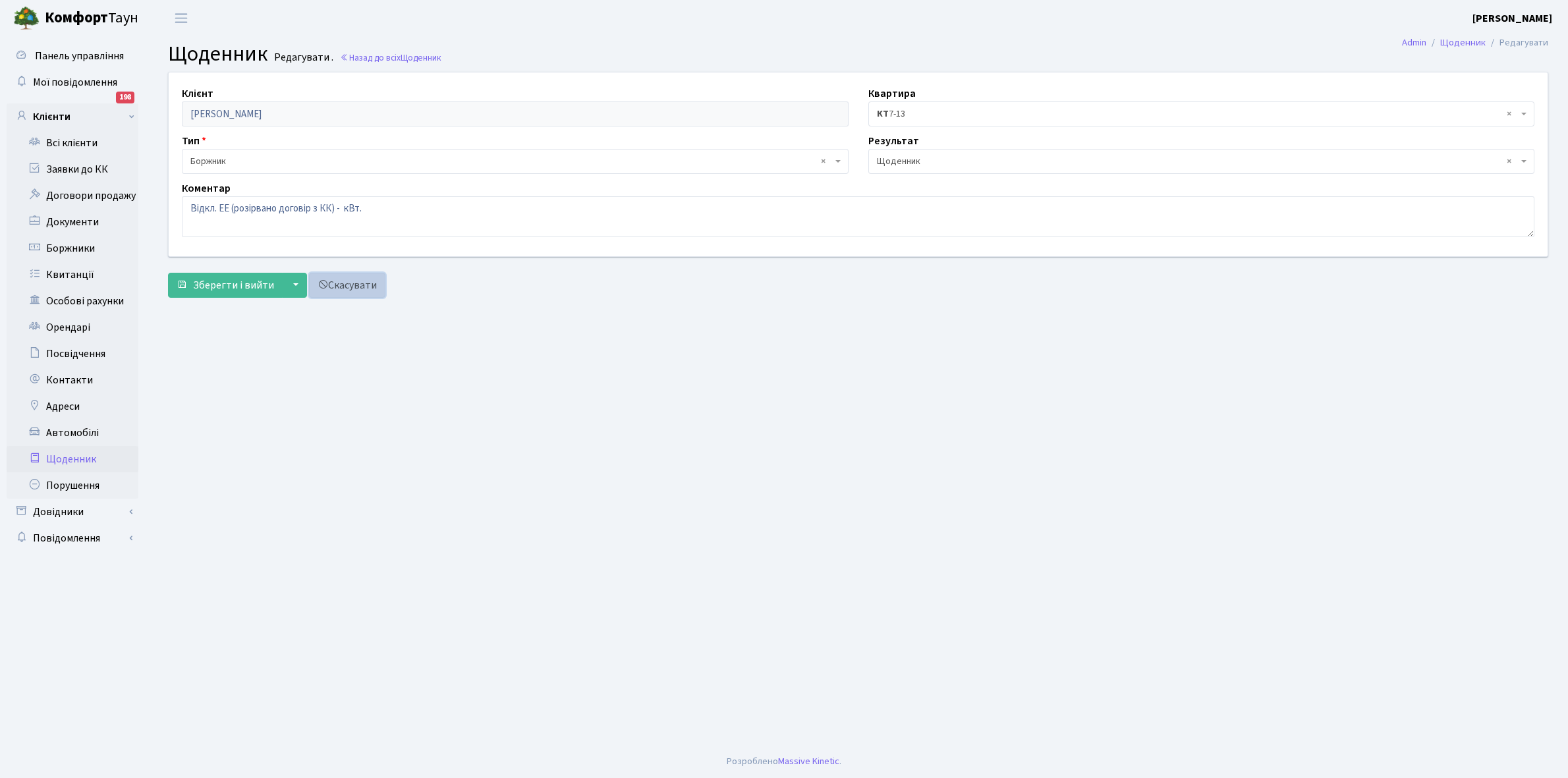
click at [370, 282] on link "Скасувати" at bounding box center [347, 285] width 77 height 25
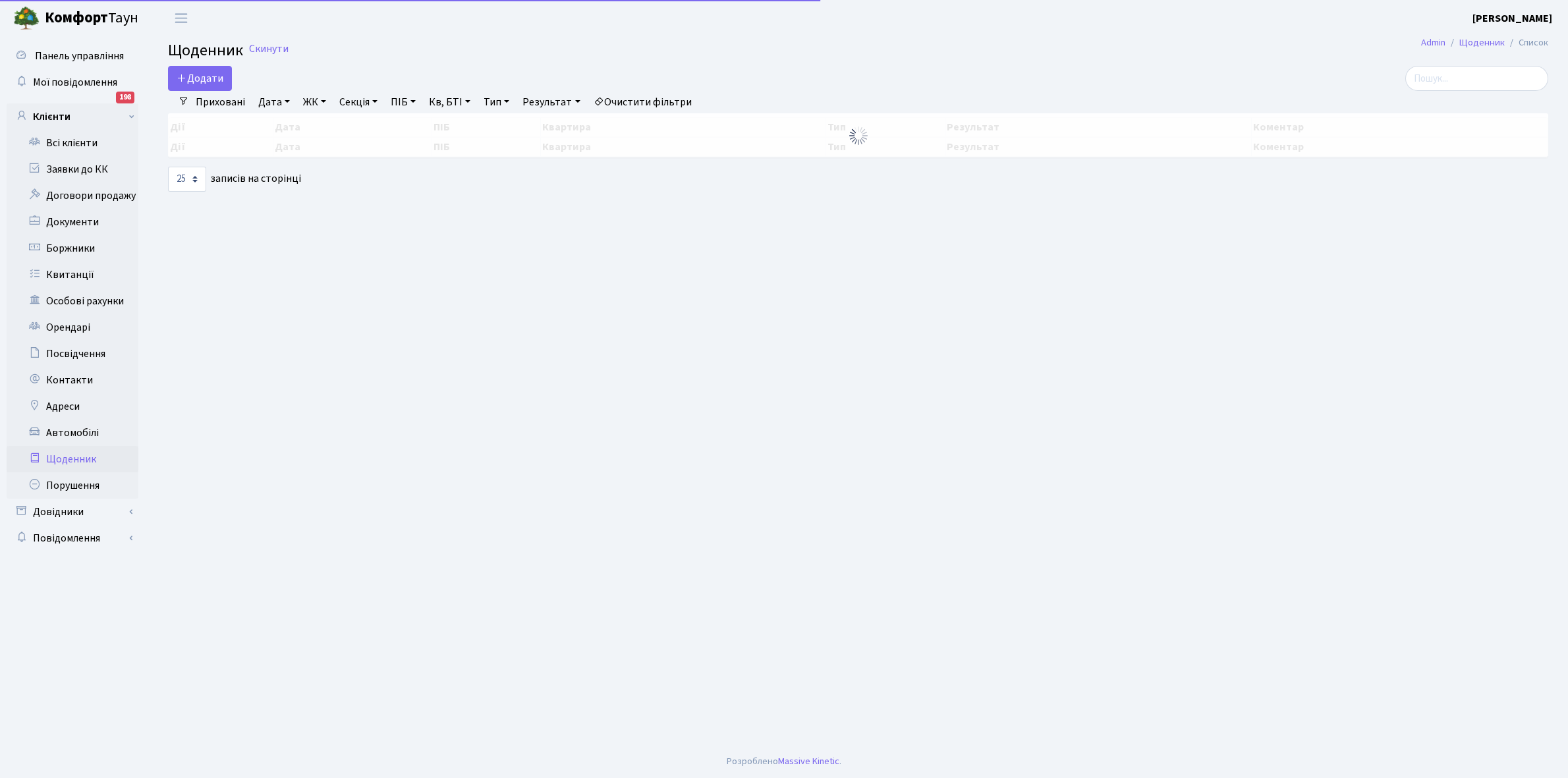
select select "25"
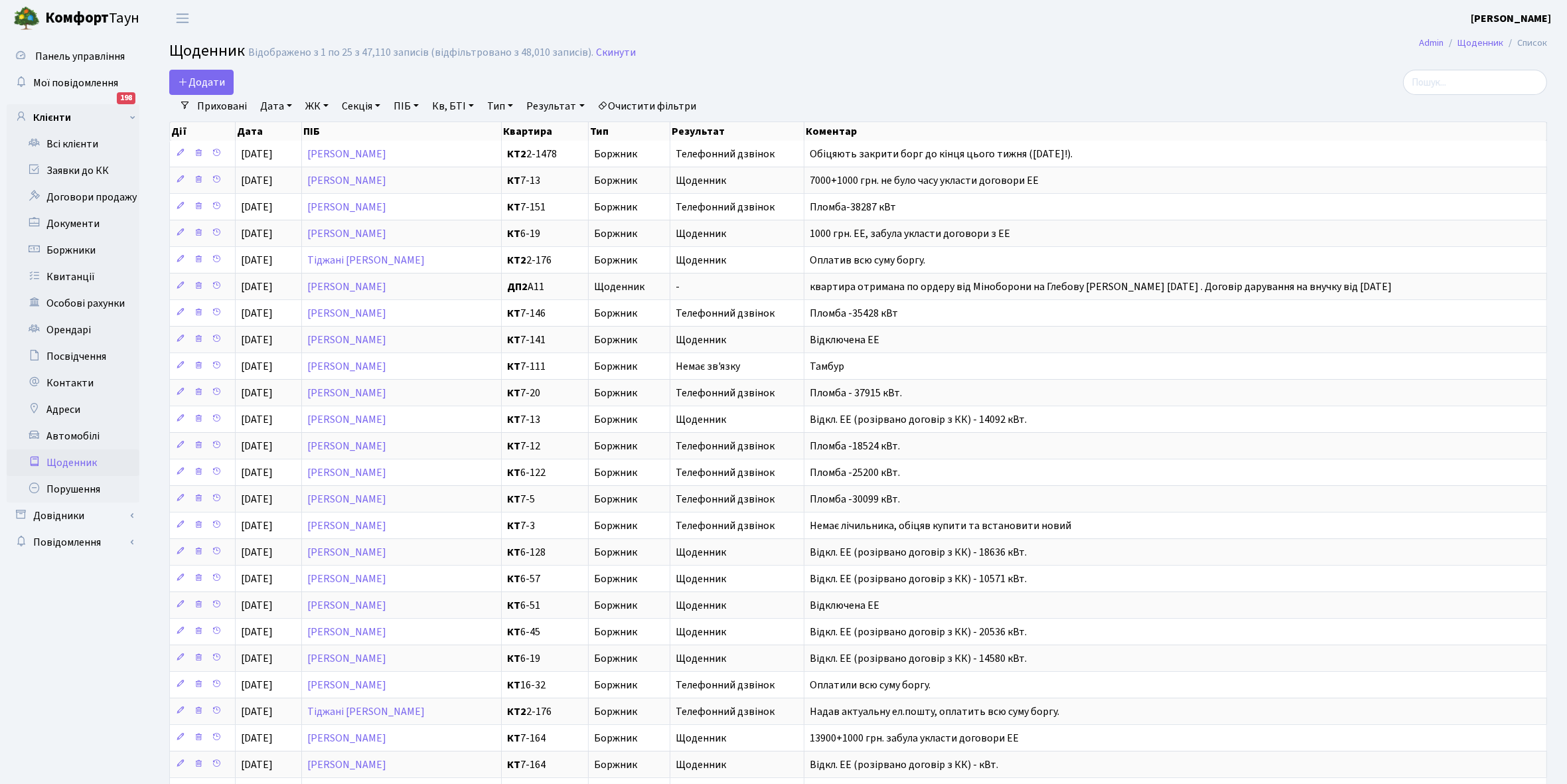
click at [63, 458] on link "Щоденник" at bounding box center [73, 463] width 133 height 27
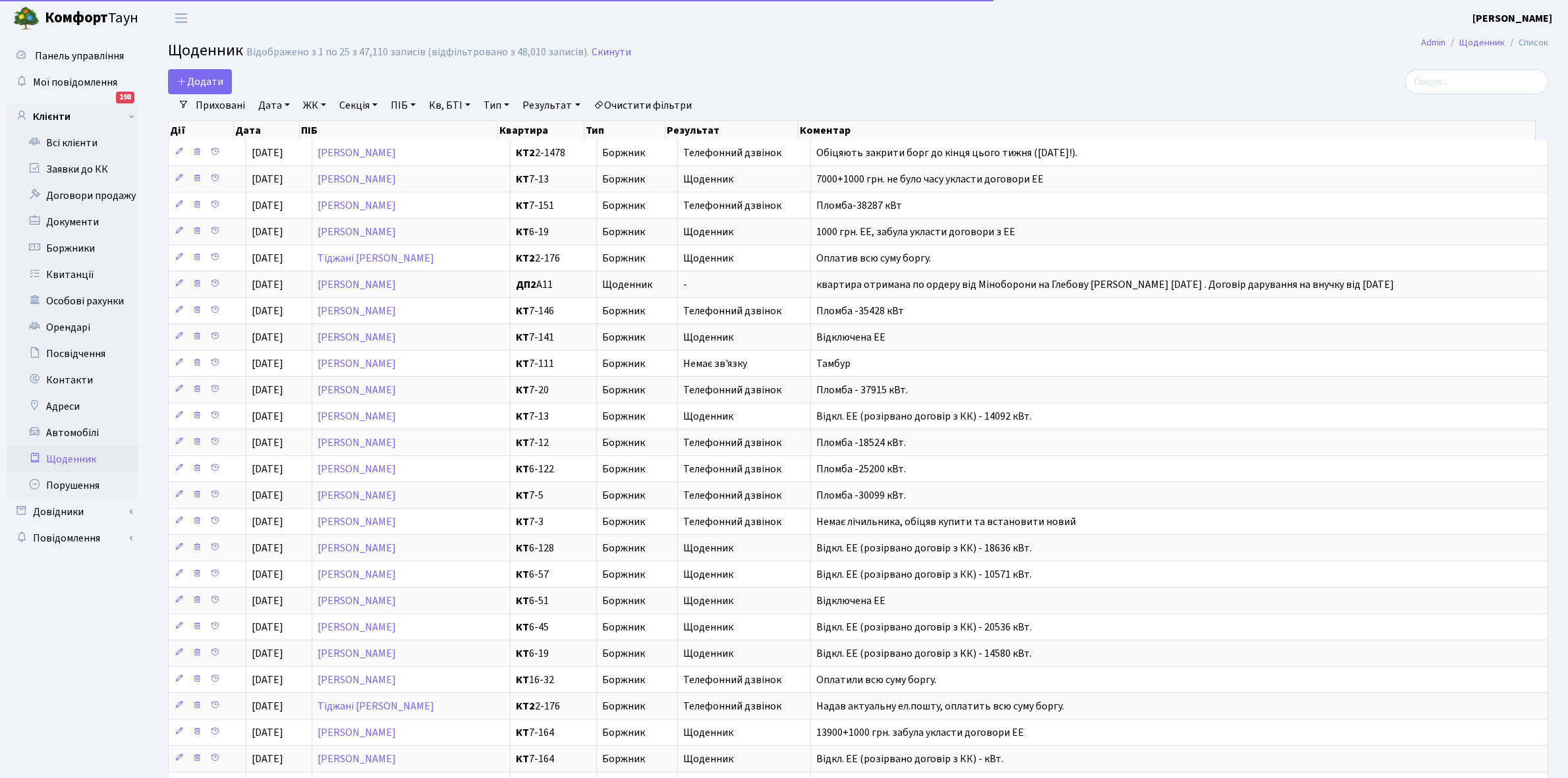
select select "25"
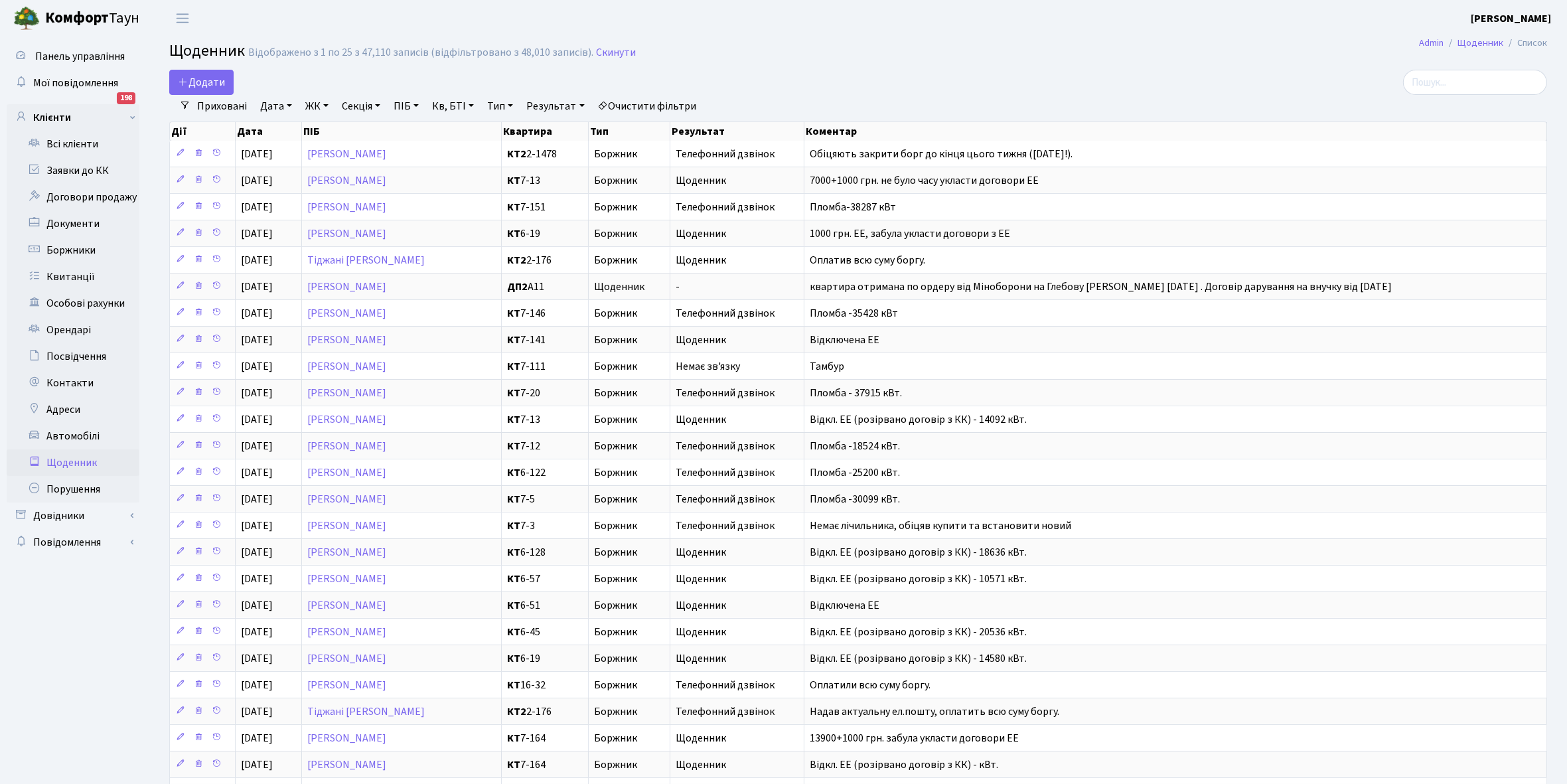
click at [217, 106] on link "Приховані" at bounding box center [221, 106] width 61 height 23
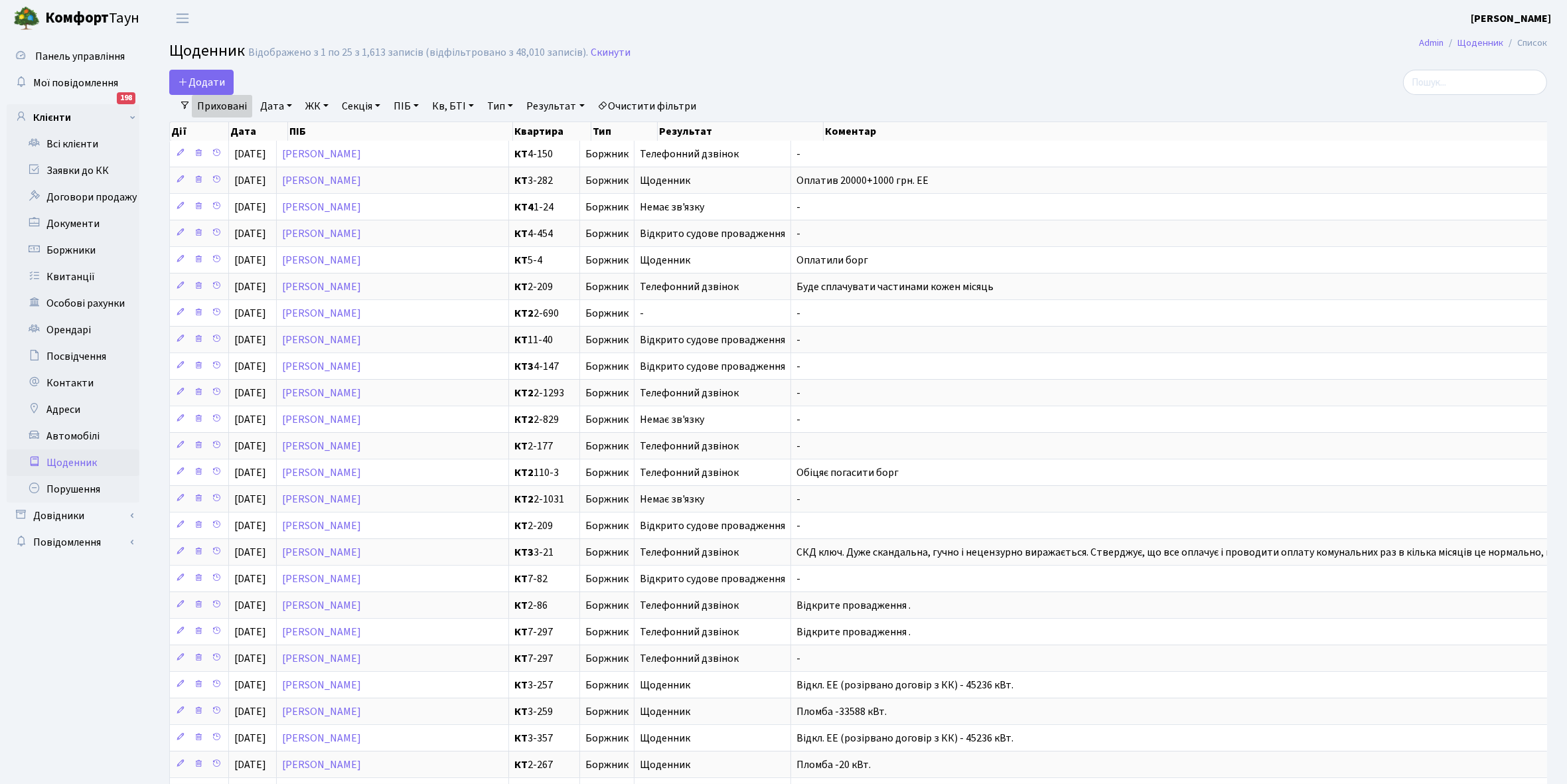
click at [212, 104] on link "Приховані" at bounding box center [221, 106] width 61 height 23
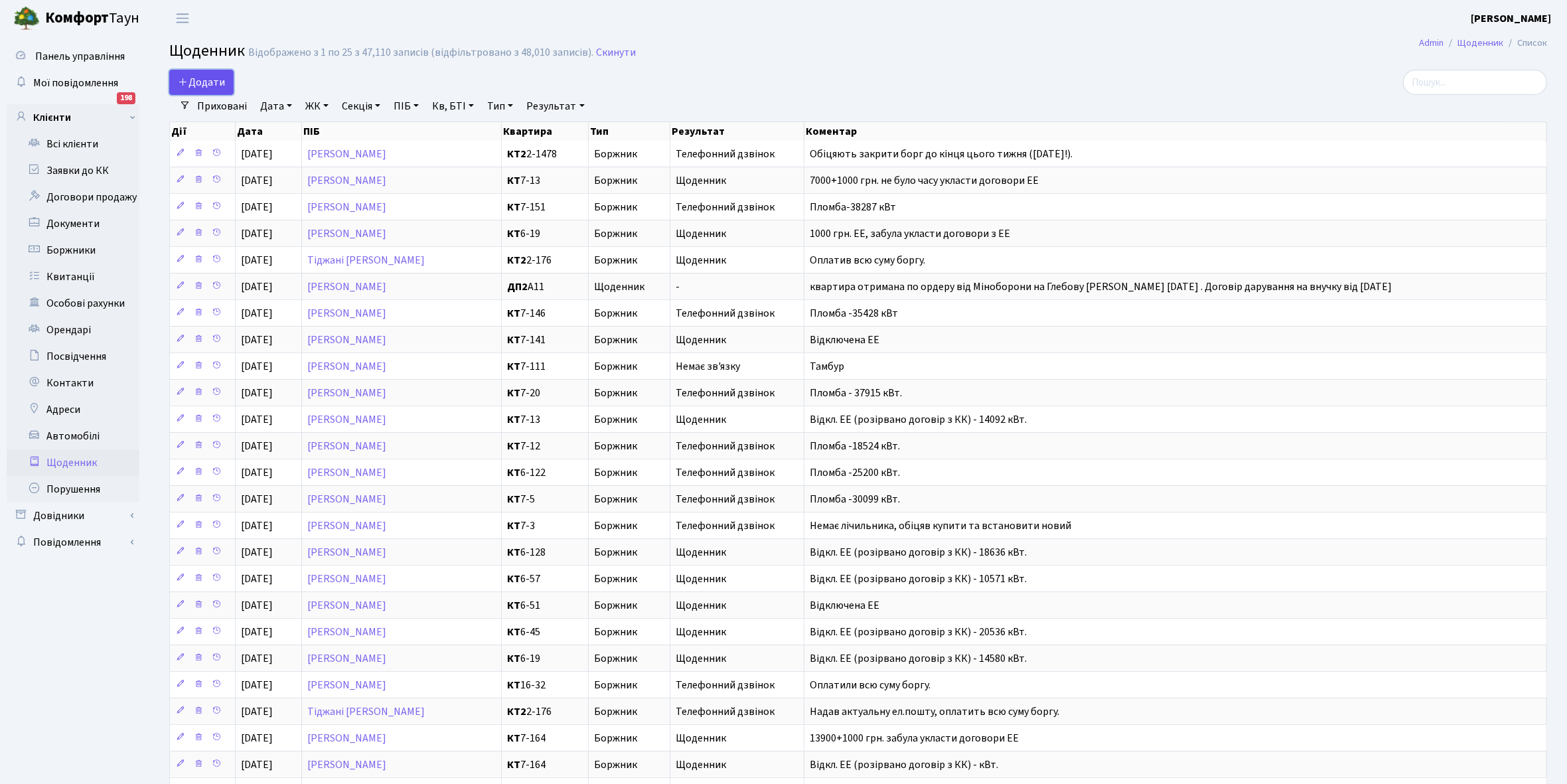
click at [207, 81] on span "Додати" at bounding box center [201, 82] width 47 height 15
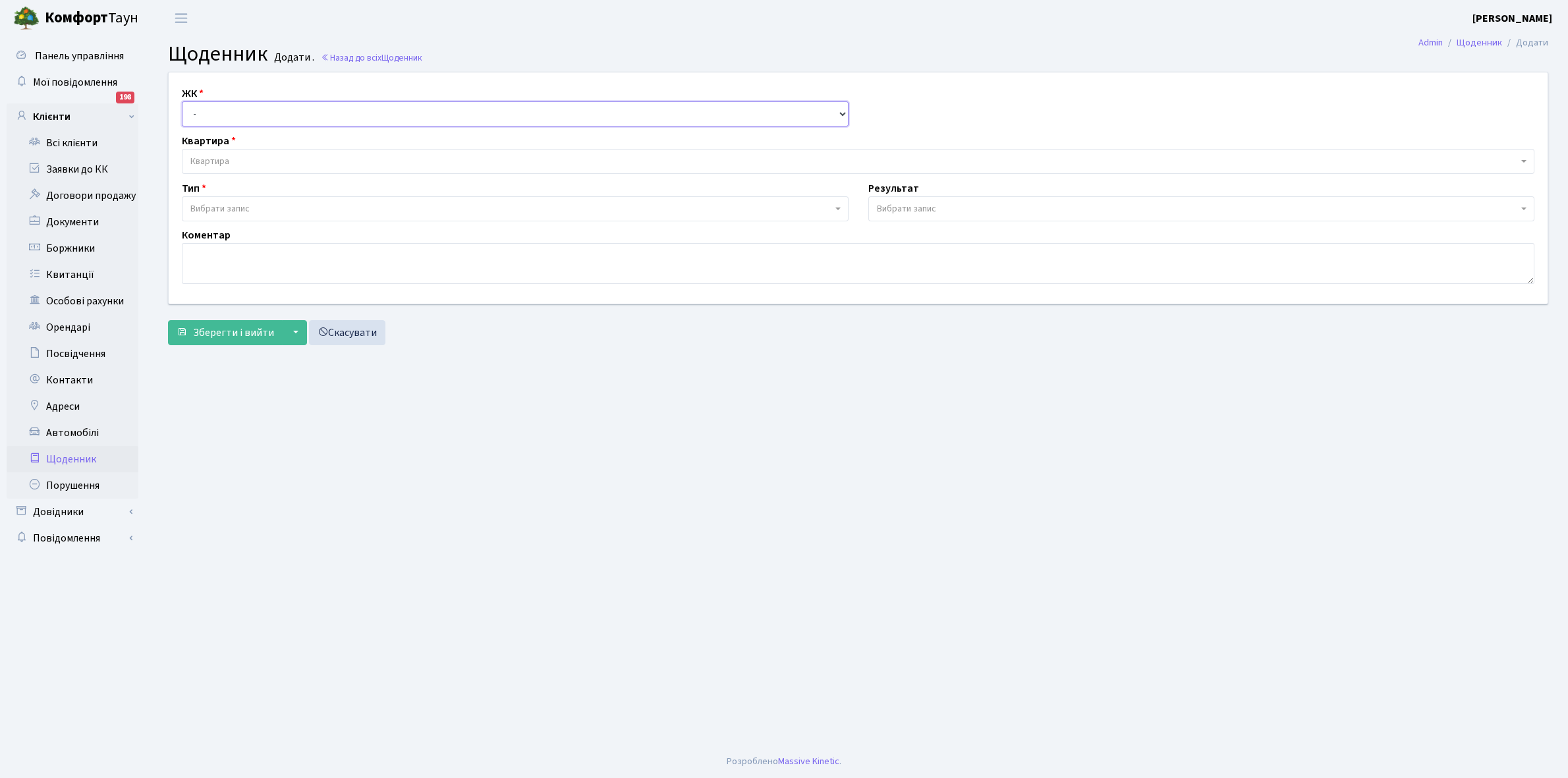
click at [208, 115] on select "- КТ, вул. Регенераторна, 4 КТ2, просп. Соборності, 17 КТ3, вул. Березнева, 16 …" at bounding box center [515, 114] width 667 height 25
select select "271"
click at [182, 102] on select "- КТ, вул. Регенераторна, 4 КТ2, просп. Соборності, 17 КТ3, вул. Березнева, 16 …" at bounding box center [515, 114] width 667 height 25
select select
click at [247, 153] on span "Квартира" at bounding box center [858, 162] width 1353 height 25
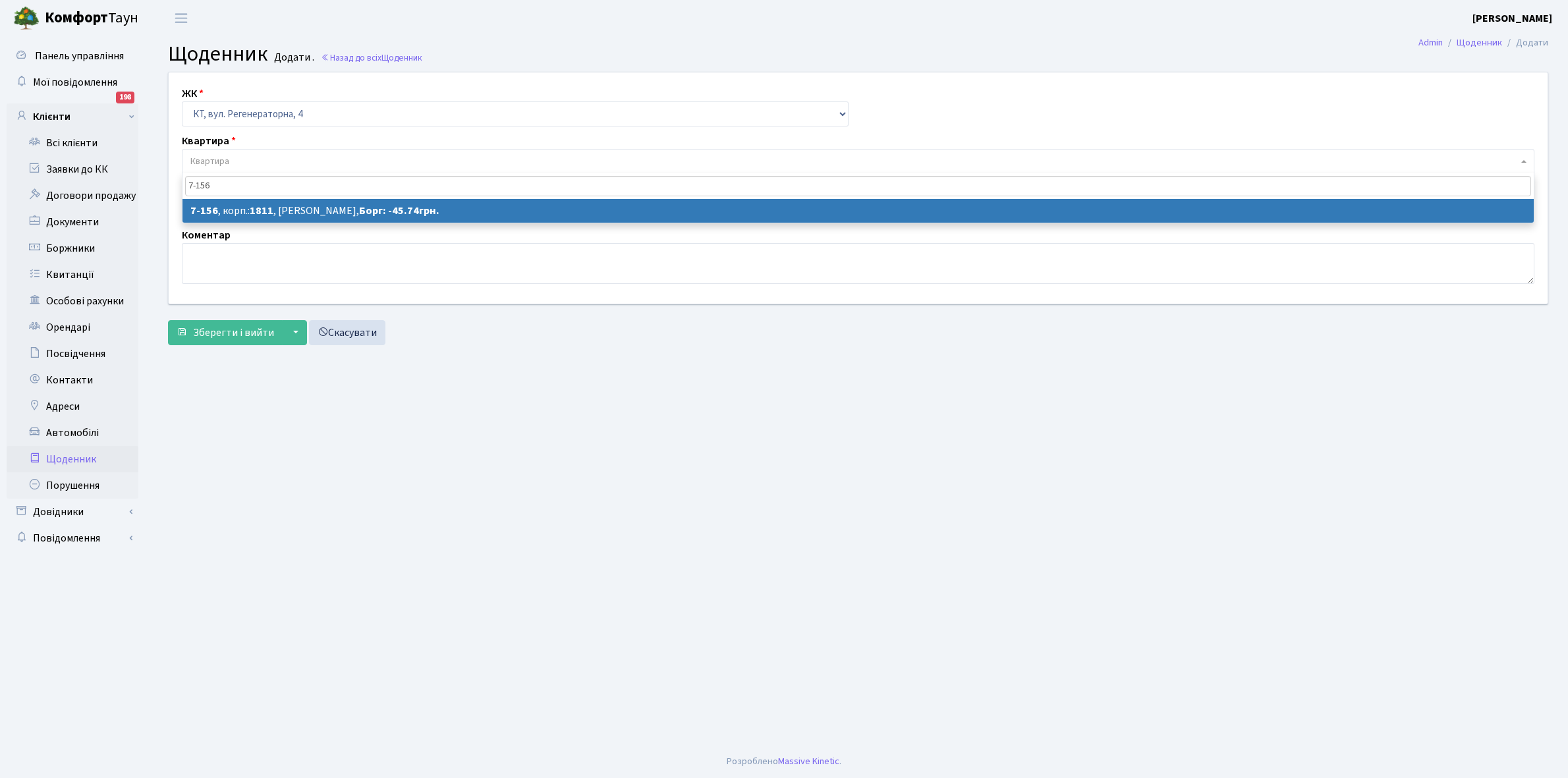
type input "7-156"
select select "4997"
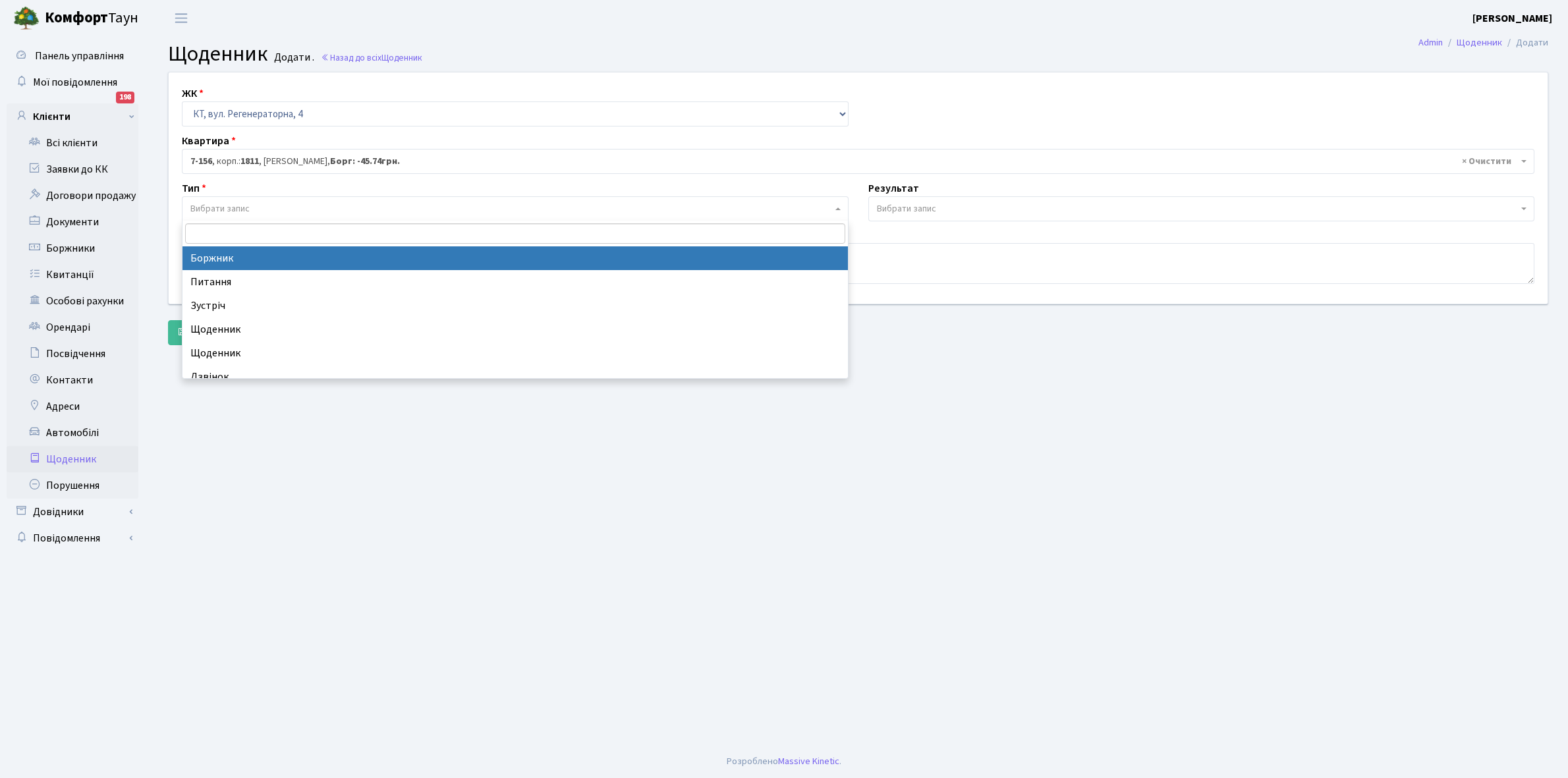
click at [238, 199] on span "Вибрати запис" at bounding box center [515, 209] width 667 height 25
select select "189"
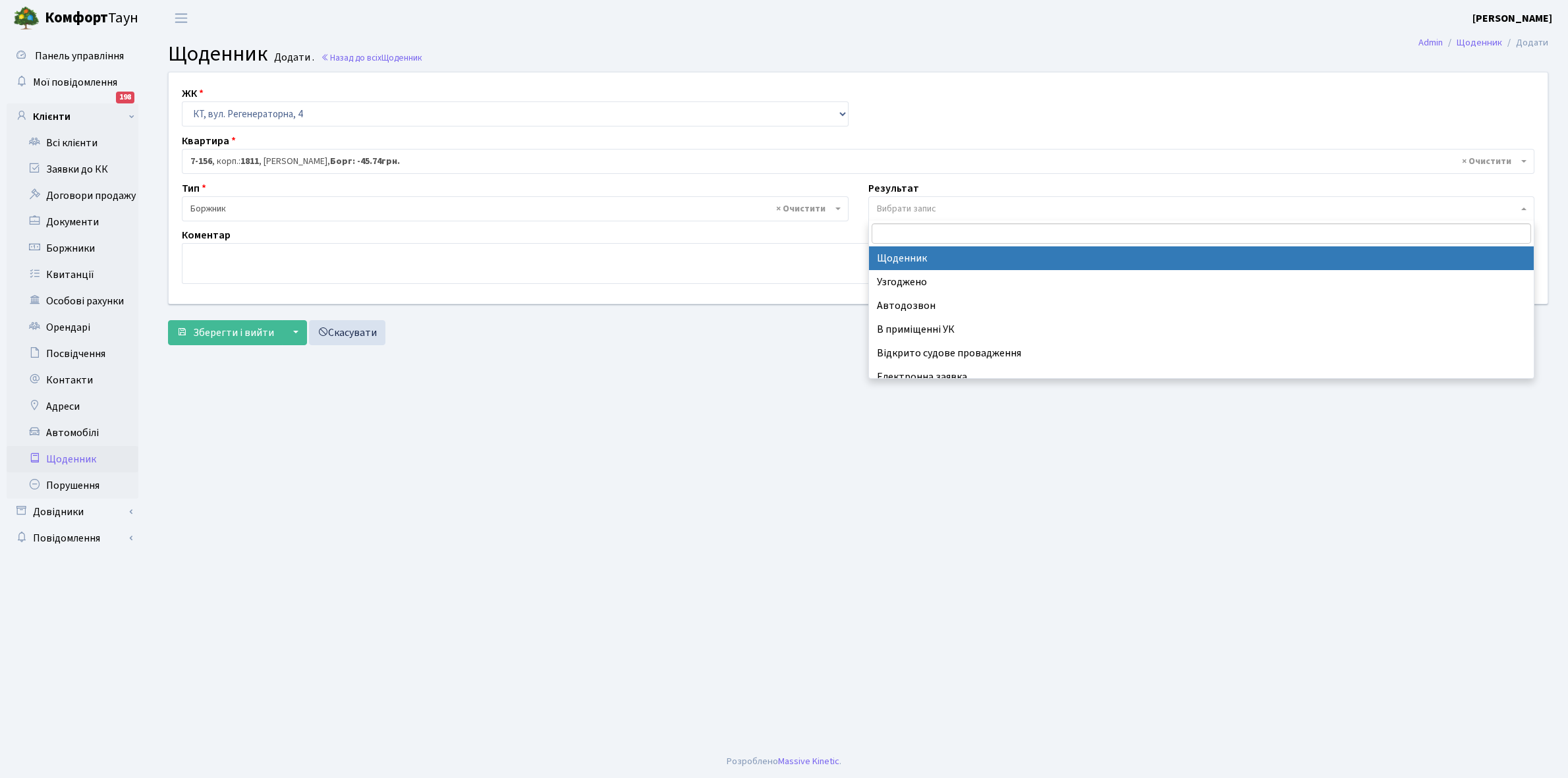
click at [894, 207] on span "Вибрати запис" at bounding box center [906, 209] width 59 height 13
select select "14"
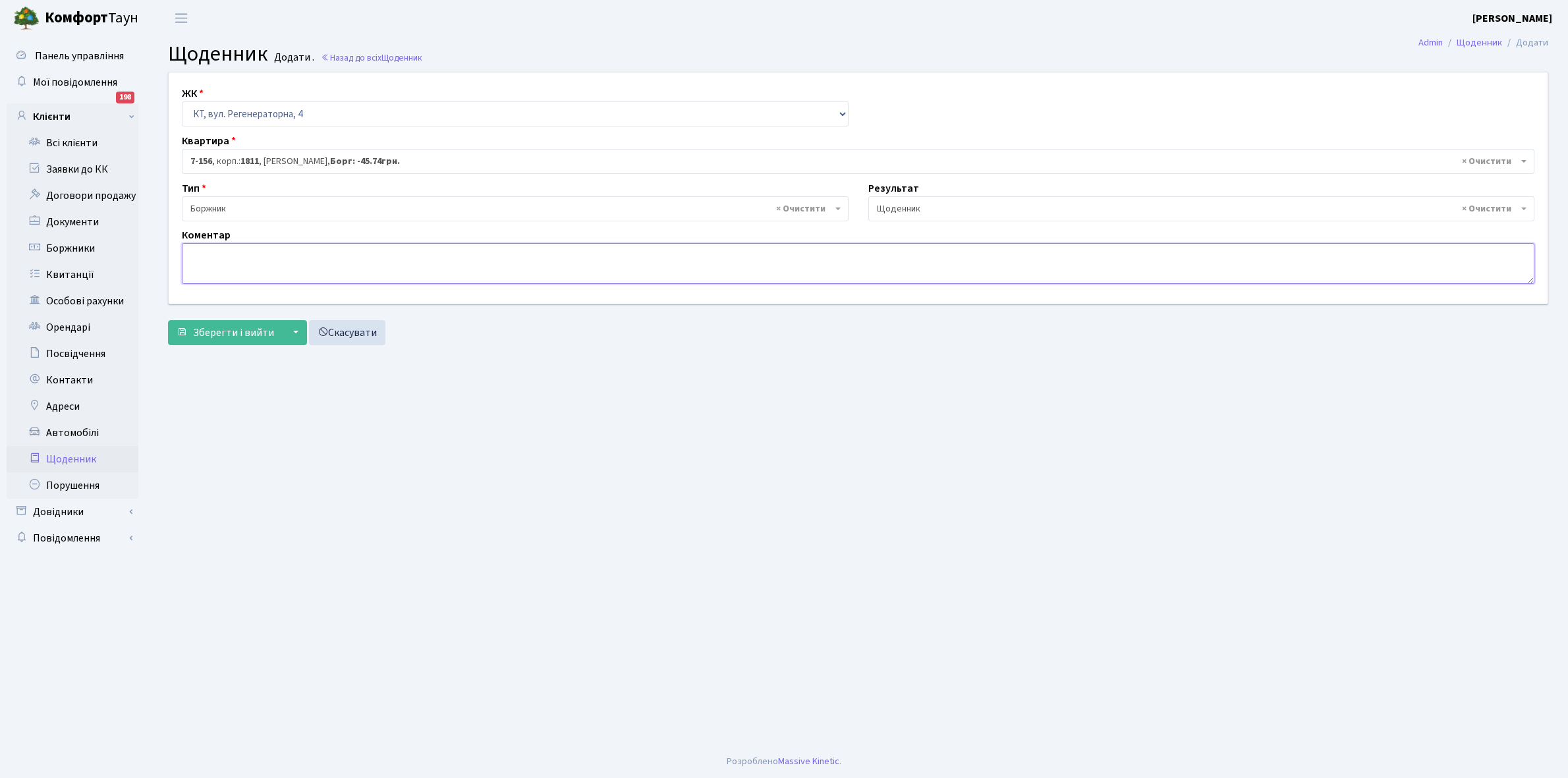
click at [196, 254] on textarea at bounding box center [858, 263] width 1353 height 41
paste textarea "Відкл. ЕЕ (розірвано договір з КК) - 14092 кВт."
click at [368, 251] on textarea "Відкл. ЕЕ (розірвано договір з КК) - 14092 кВт." at bounding box center [858, 263] width 1353 height 41
type textarea "Відкл. ЕЕ (розірвано договір з КК) - 16263 кВт."
click at [224, 330] on span "Зберегти і вийти" at bounding box center [233, 333] width 81 height 15
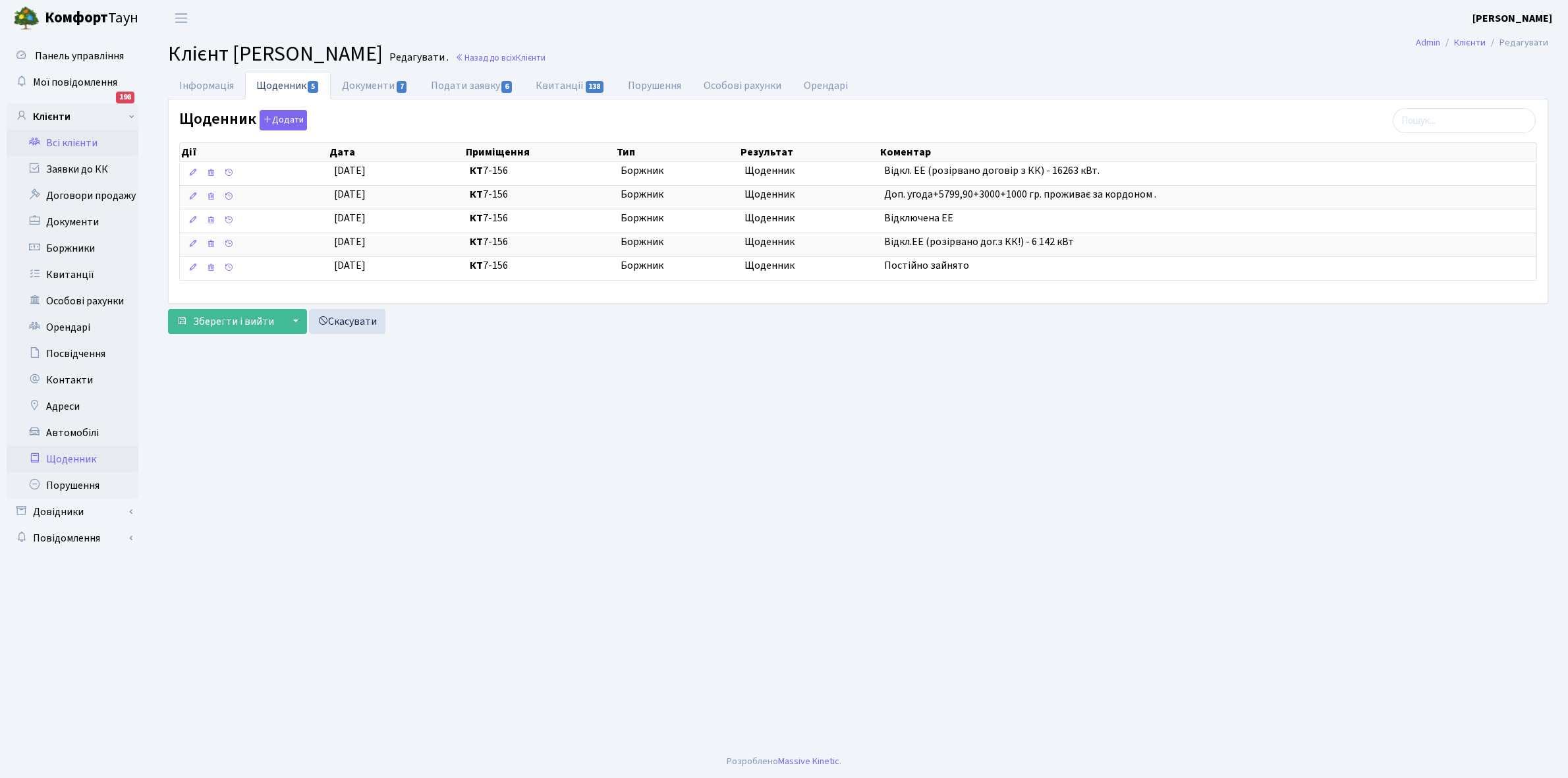
click at [70, 463] on link "Щоденник" at bounding box center [73, 459] width 132 height 26
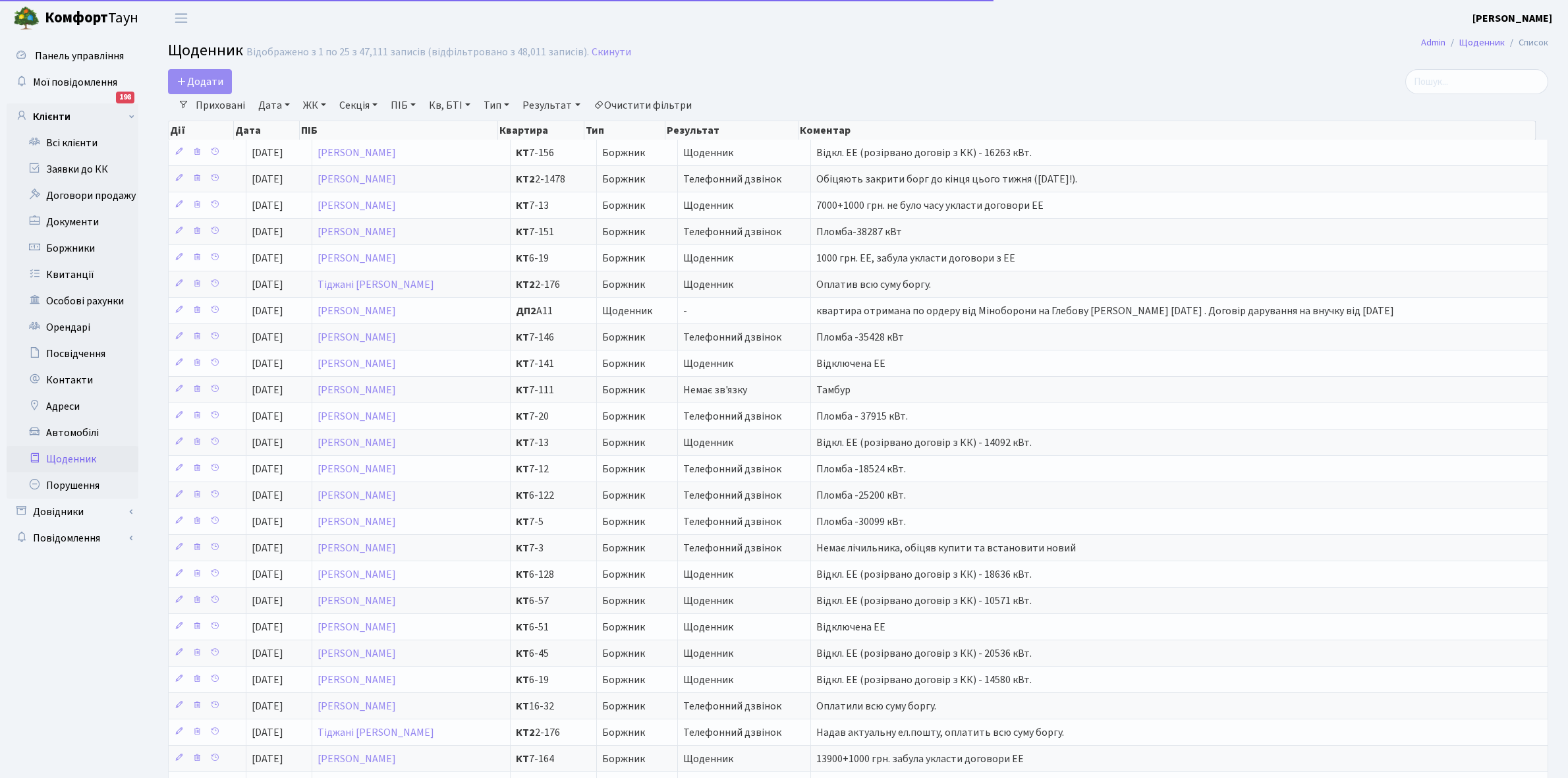
select select "25"
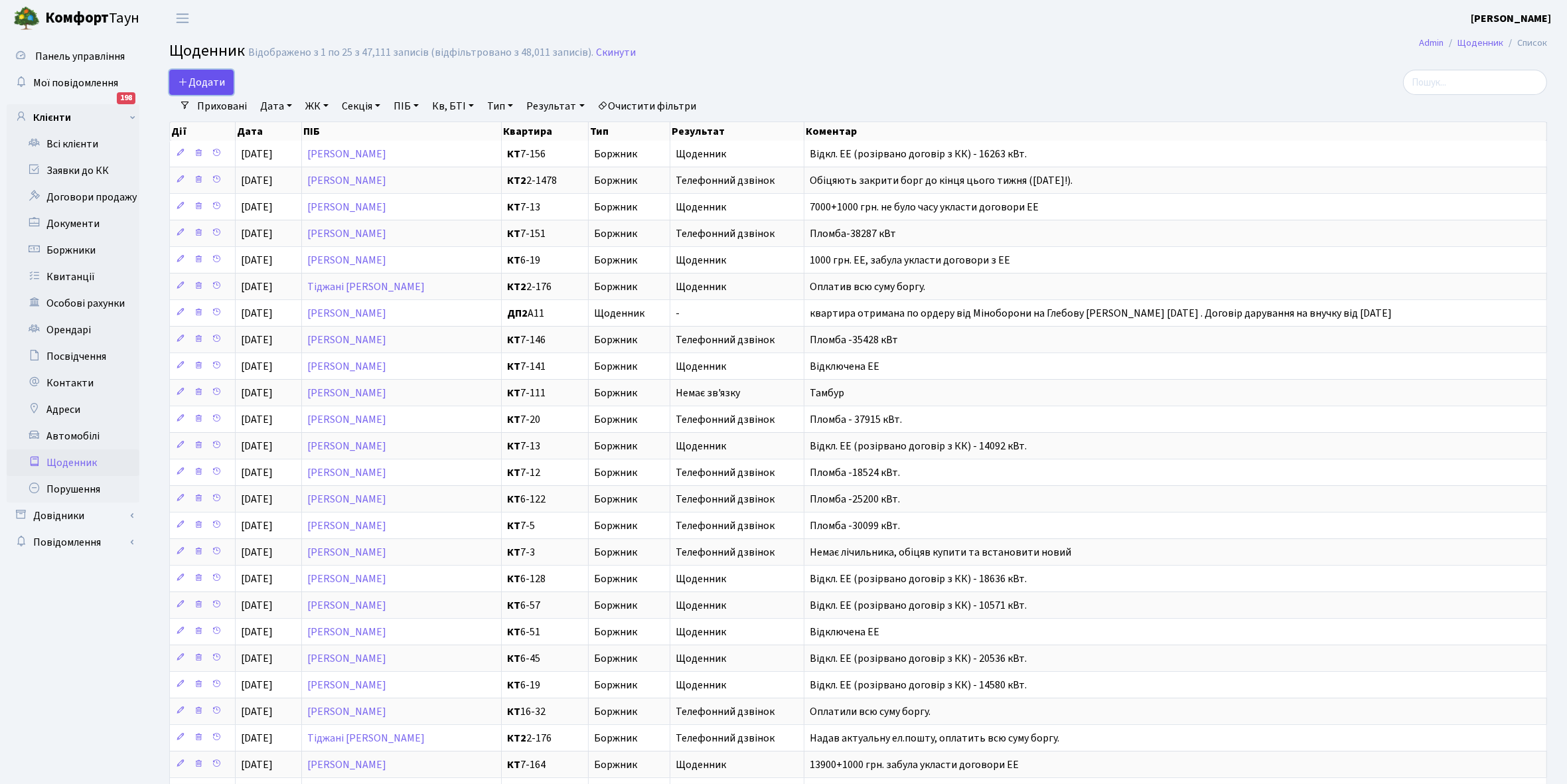
click at [190, 87] on span "Додати" at bounding box center [201, 82] width 47 height 15
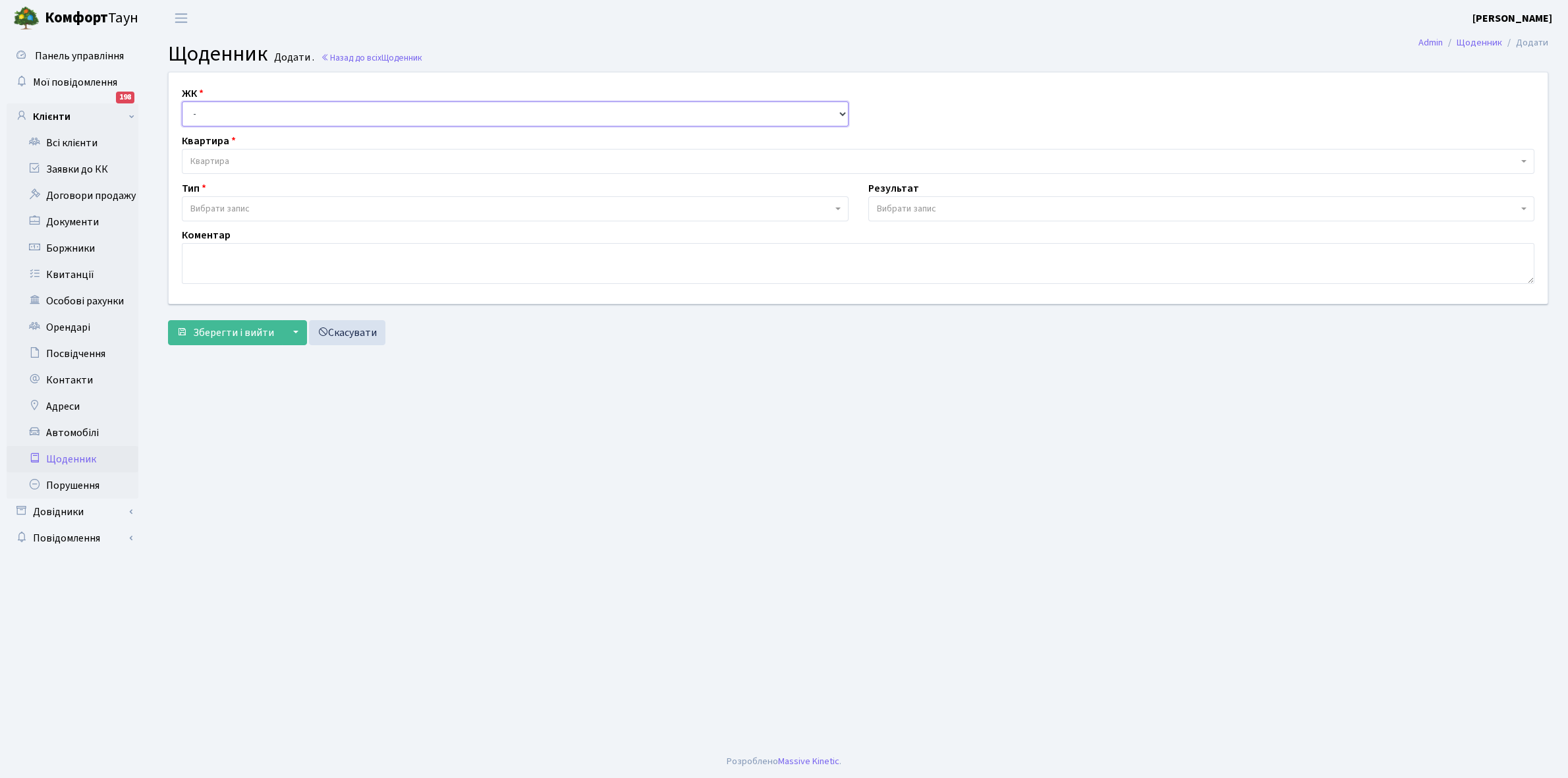
click at [221, 106] on select "- КТ, вул. Регенераторна, 4 КТ2, просп. [STREET_ADDRESS] [STREET_ADDRESS] [PERS…" at bounding box center [515, 114] width 667 height 25
select select "271"
click at [182, 102] on select "- КТ, вул. Регенераторна, 4 КТ2, просп. Соборності, 17 КТ3, вул. Березнева, 16 …" at bounding box center [515, 114] width 667 height 25
select select
click at [237, 152] on span "Квартира" at bounding box center [858, 162] width 1353 height 25
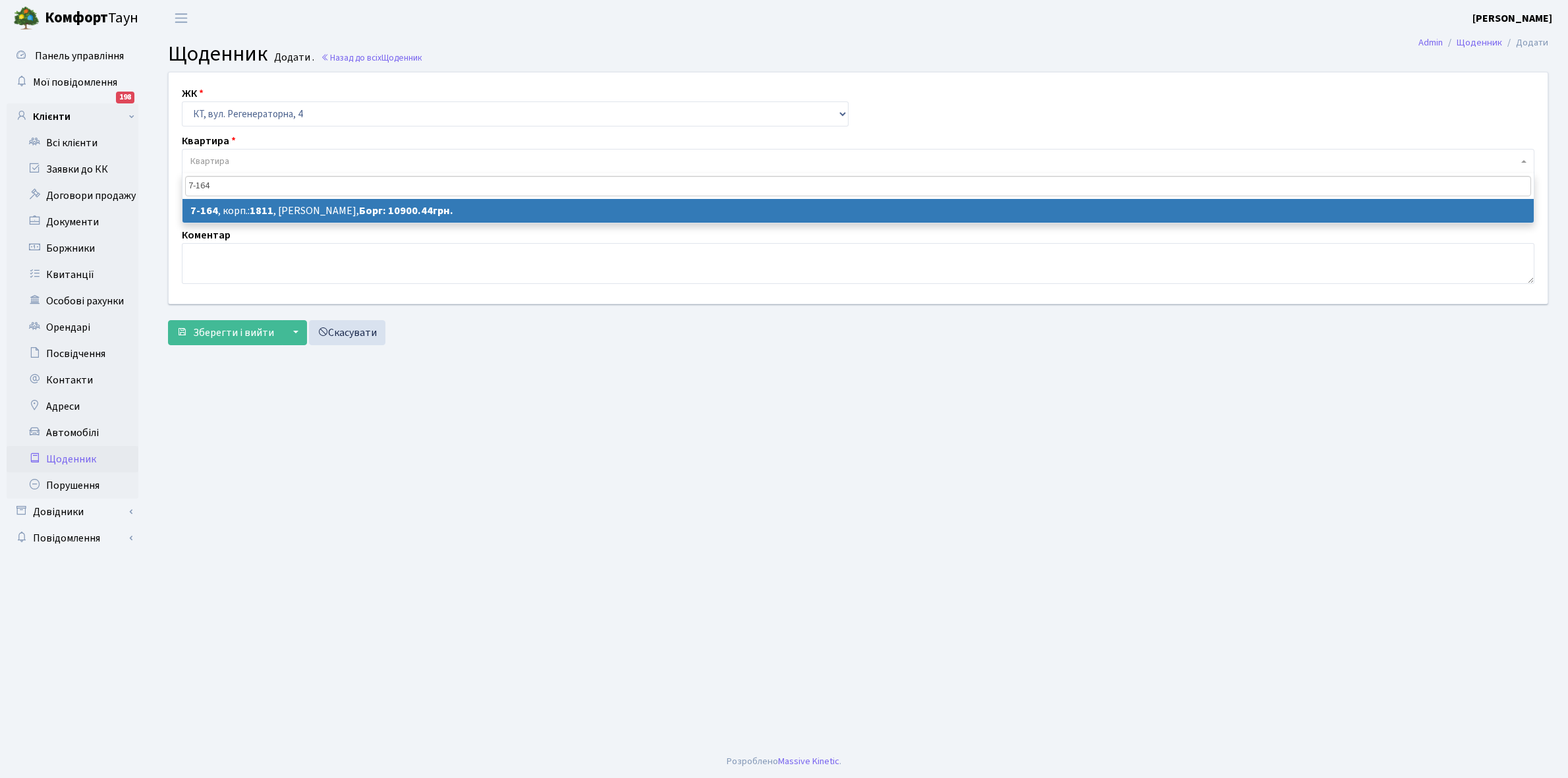
type input "7-164"
select select "5005"
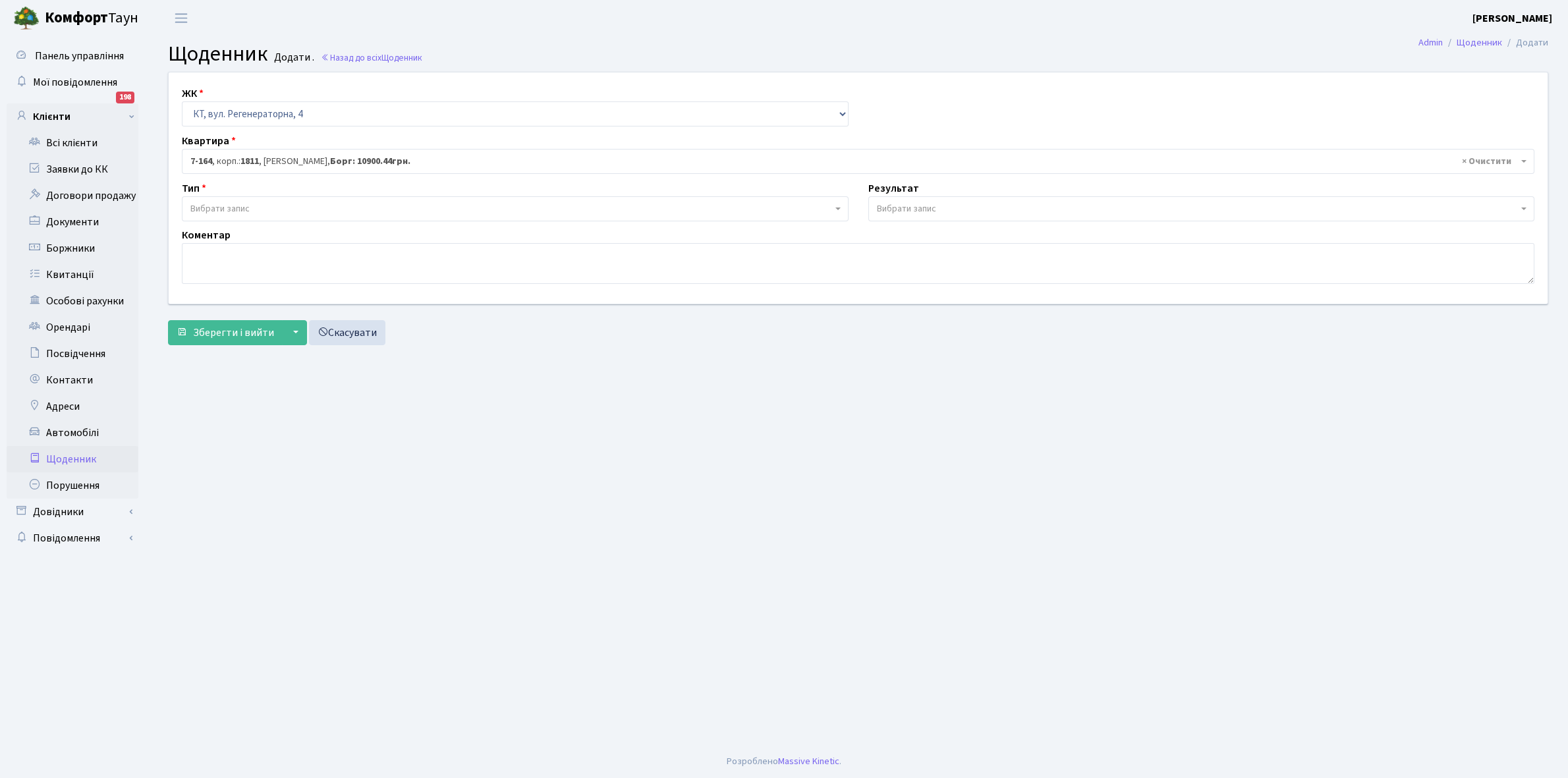
click at [290, 208] on span "Вибрати запис" at bounding box center [511, 209] width 642 height 13
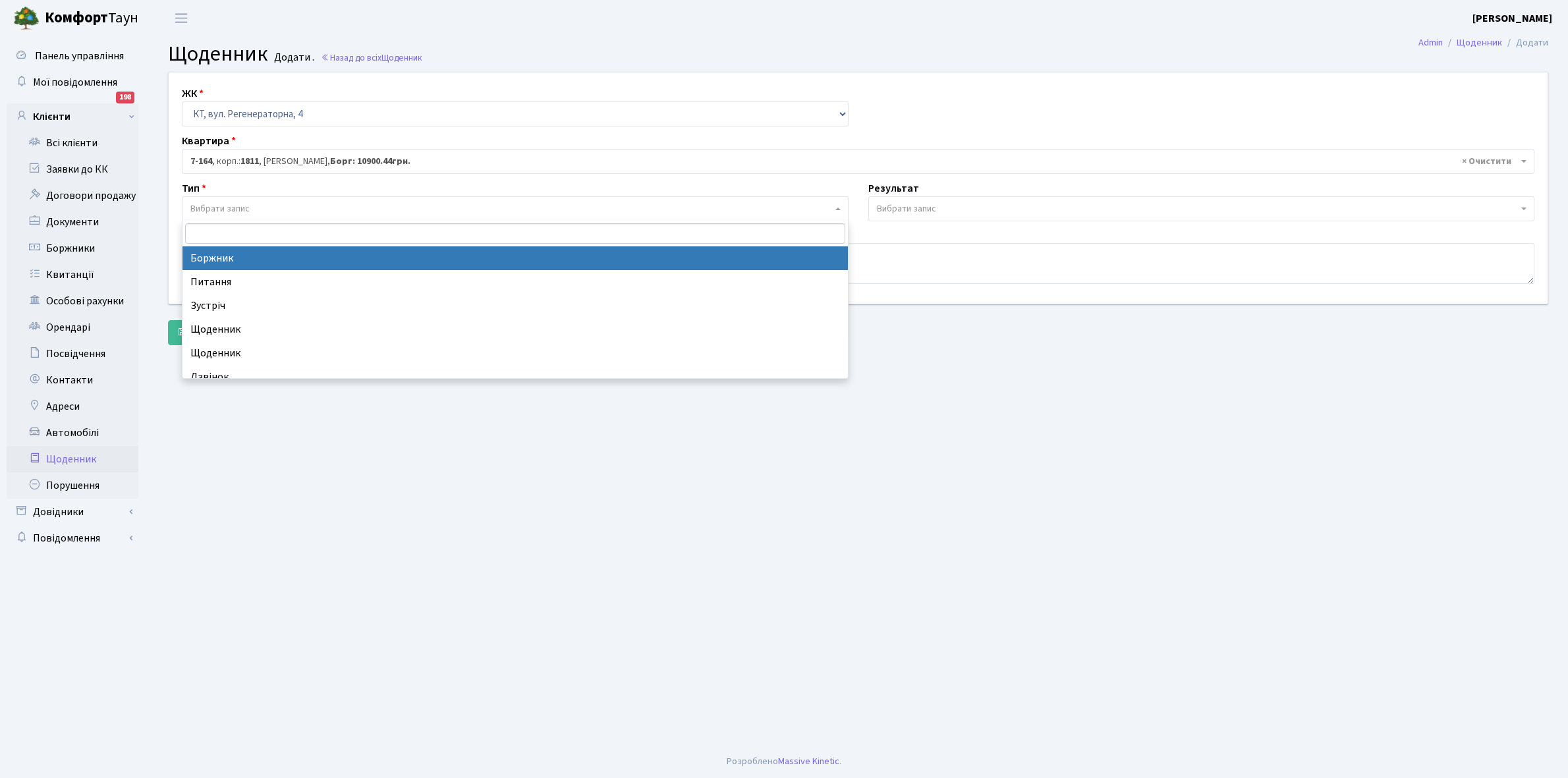
select select "189"
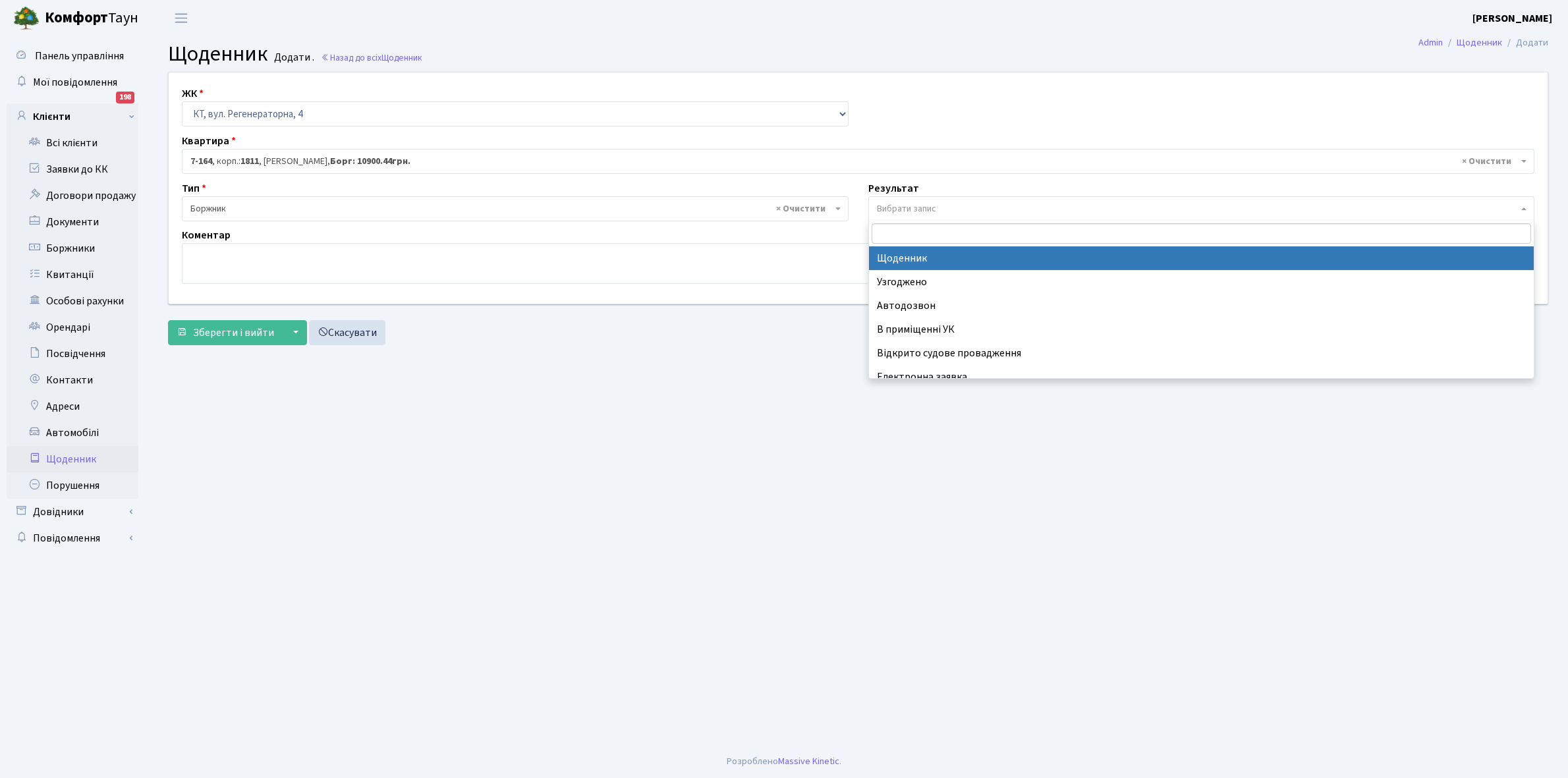
click at [921, 212] on span "Вибрати запис" at bounding box center [906, 209] width 59 height 13
select select "14"
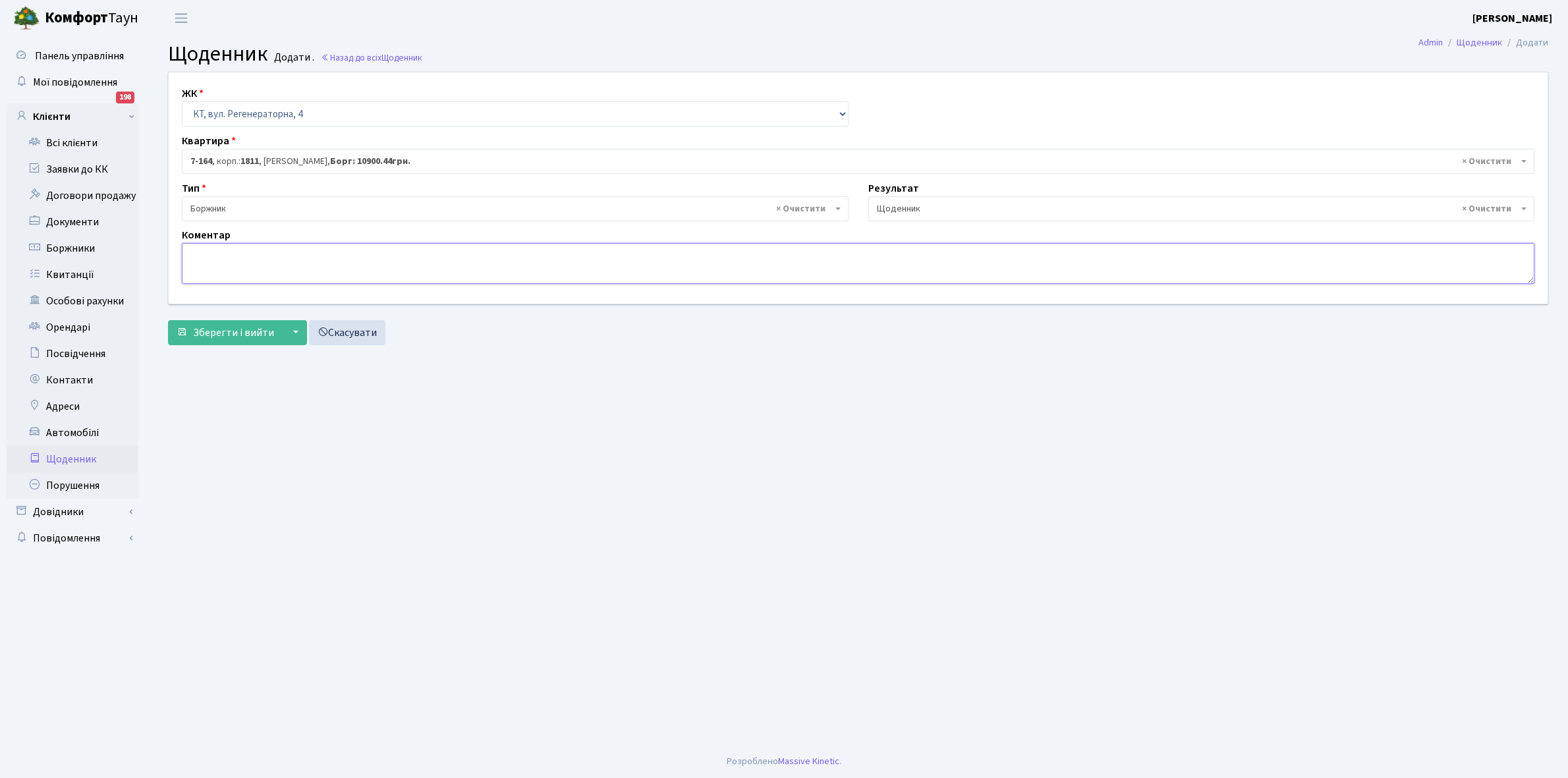
click at [191, 251] on textarea at bounding box center [858, 263] width 1353 height 41
paste textarea "Відкл. ЕЕ (розірвано договір з КК) - 14092 кВт."
click at [369, 251] on textarea "Відкл. ЕЕ (розірвано договір з КК) - 14092 кВт." at bounding box center [858, 263] width 1353 height 41
type textarea "Відкл. ЕЕ (розірвано договір з КК) - 7103 кВт."
click at [244, 331] on span "Зберегти і вийти" at bounding box center [233, 333] width 81 height 15
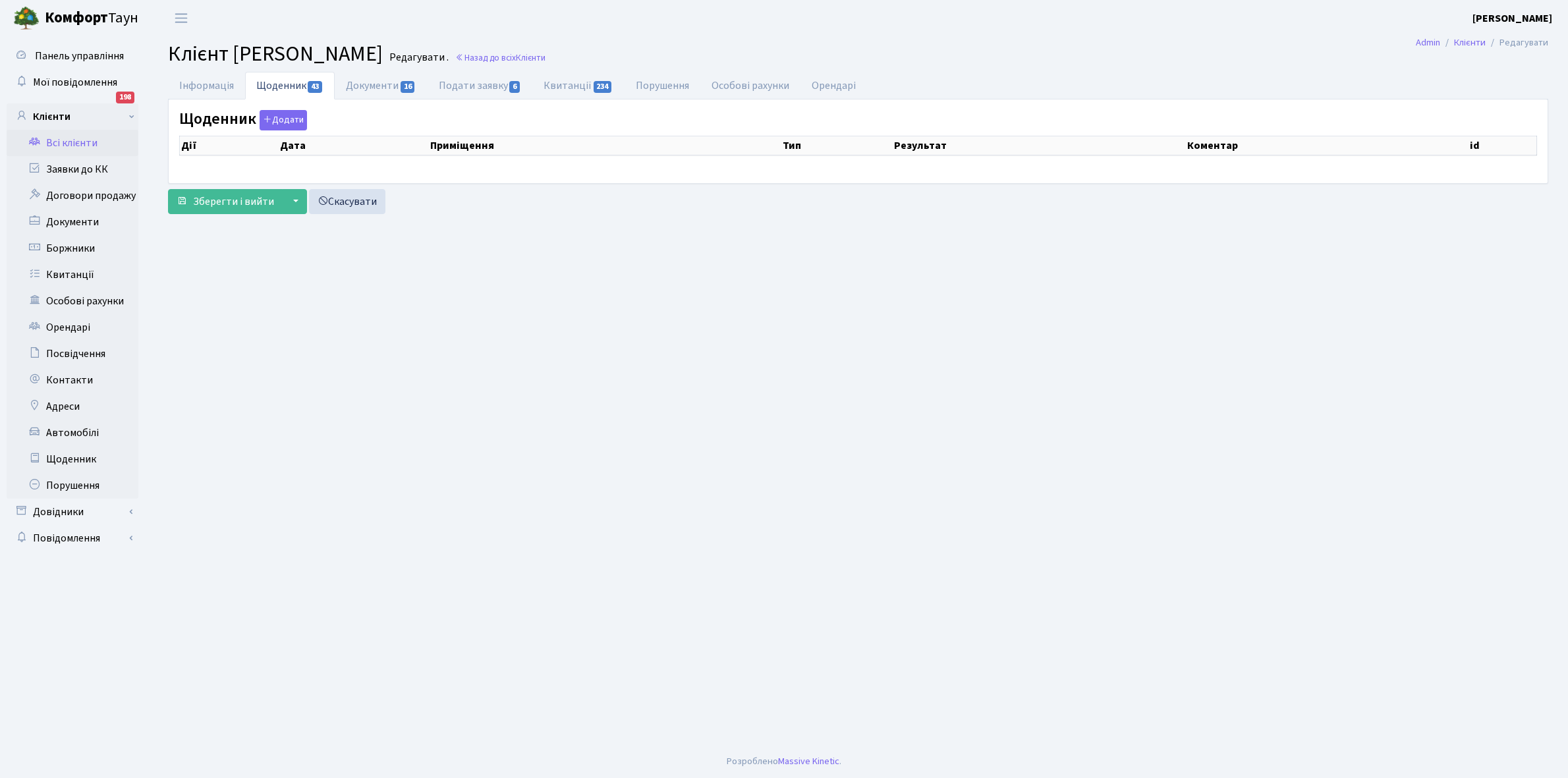
select select "25"
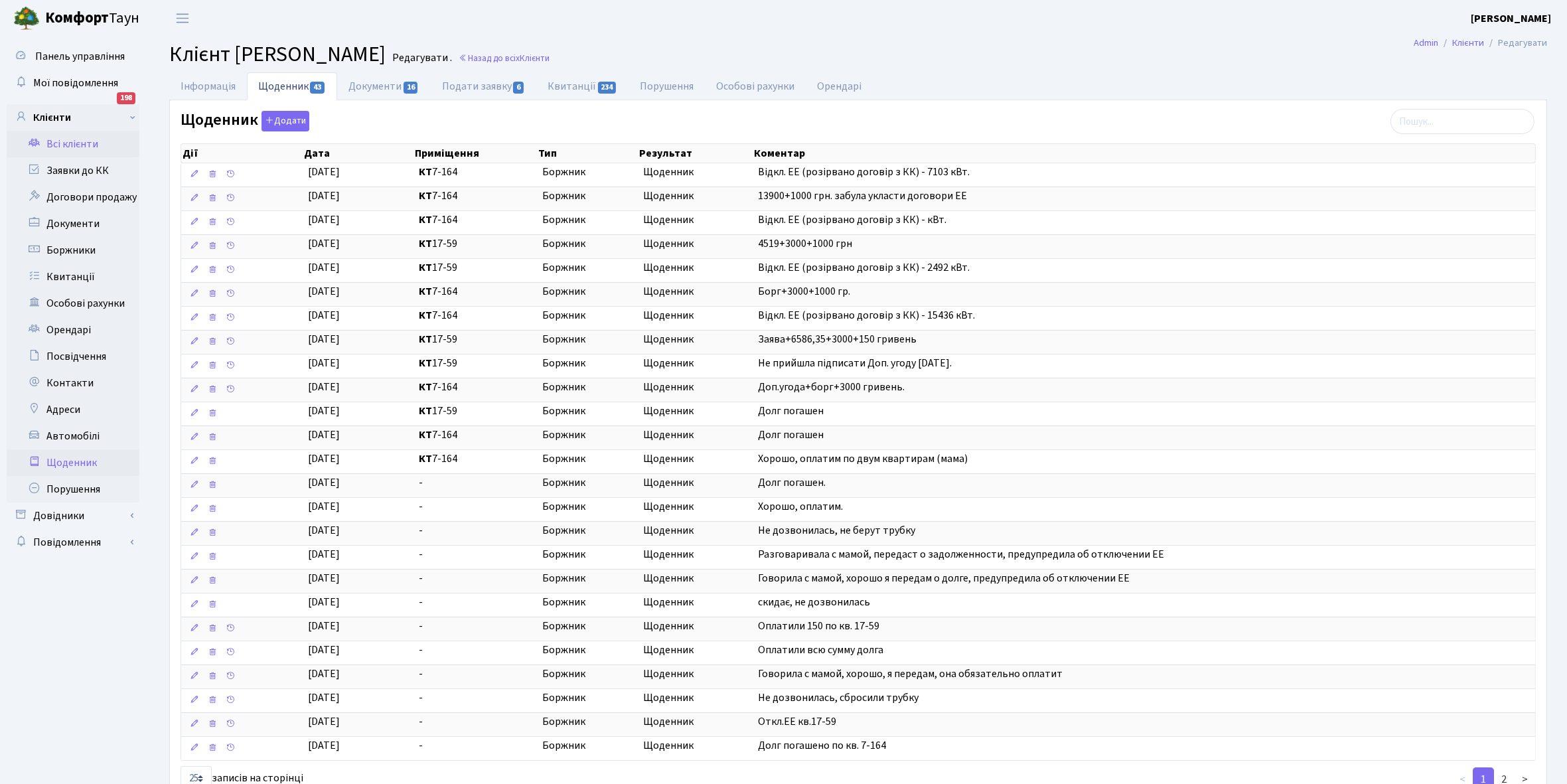
click at [74, 456] on link "Щоденник" at bounding box center [73, 463] width 133 height 27
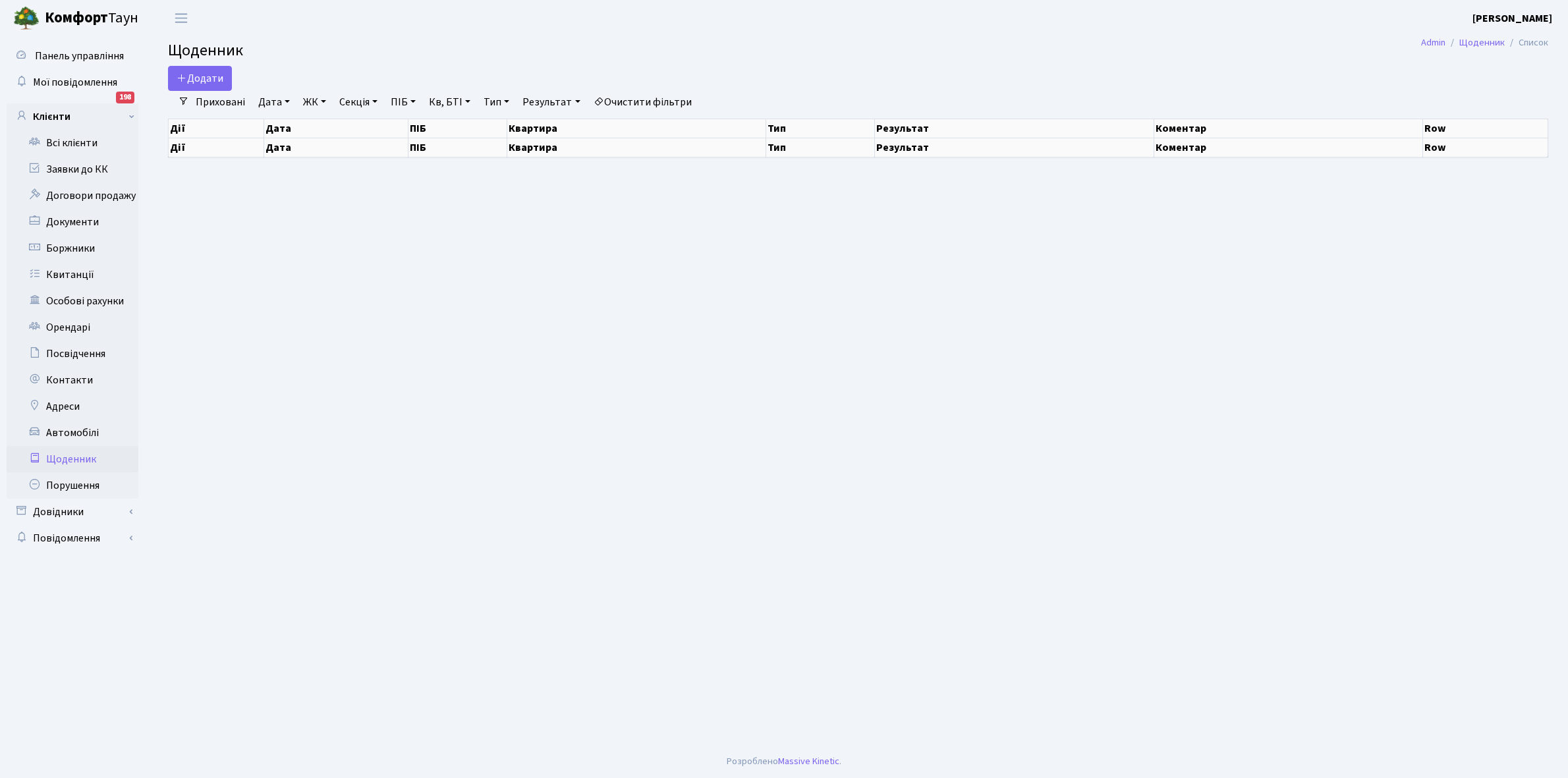
select select "25"
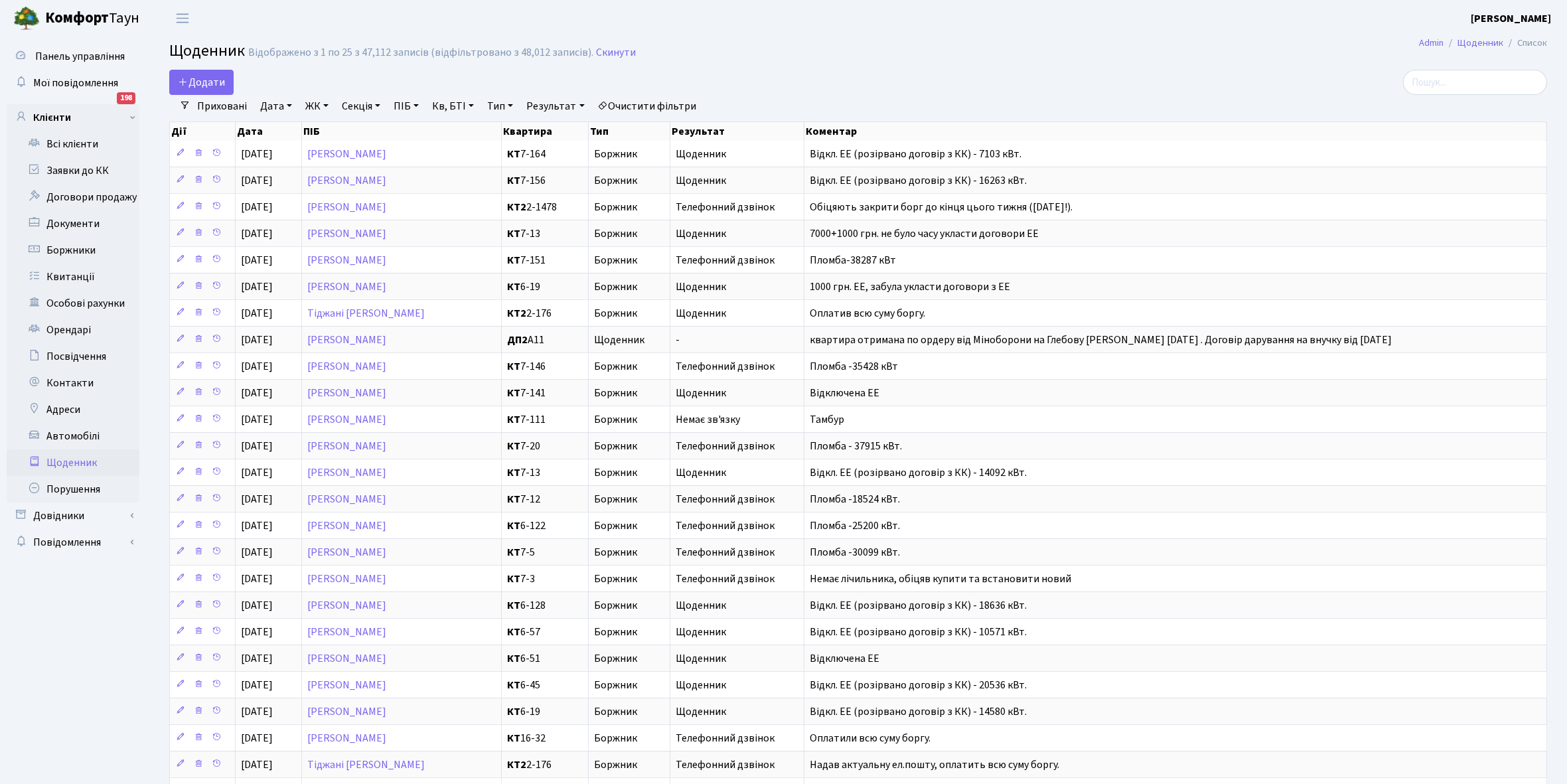
click at [69, 465] on link "Щоденник" at bounding box center [73, 463] width 133 height 27
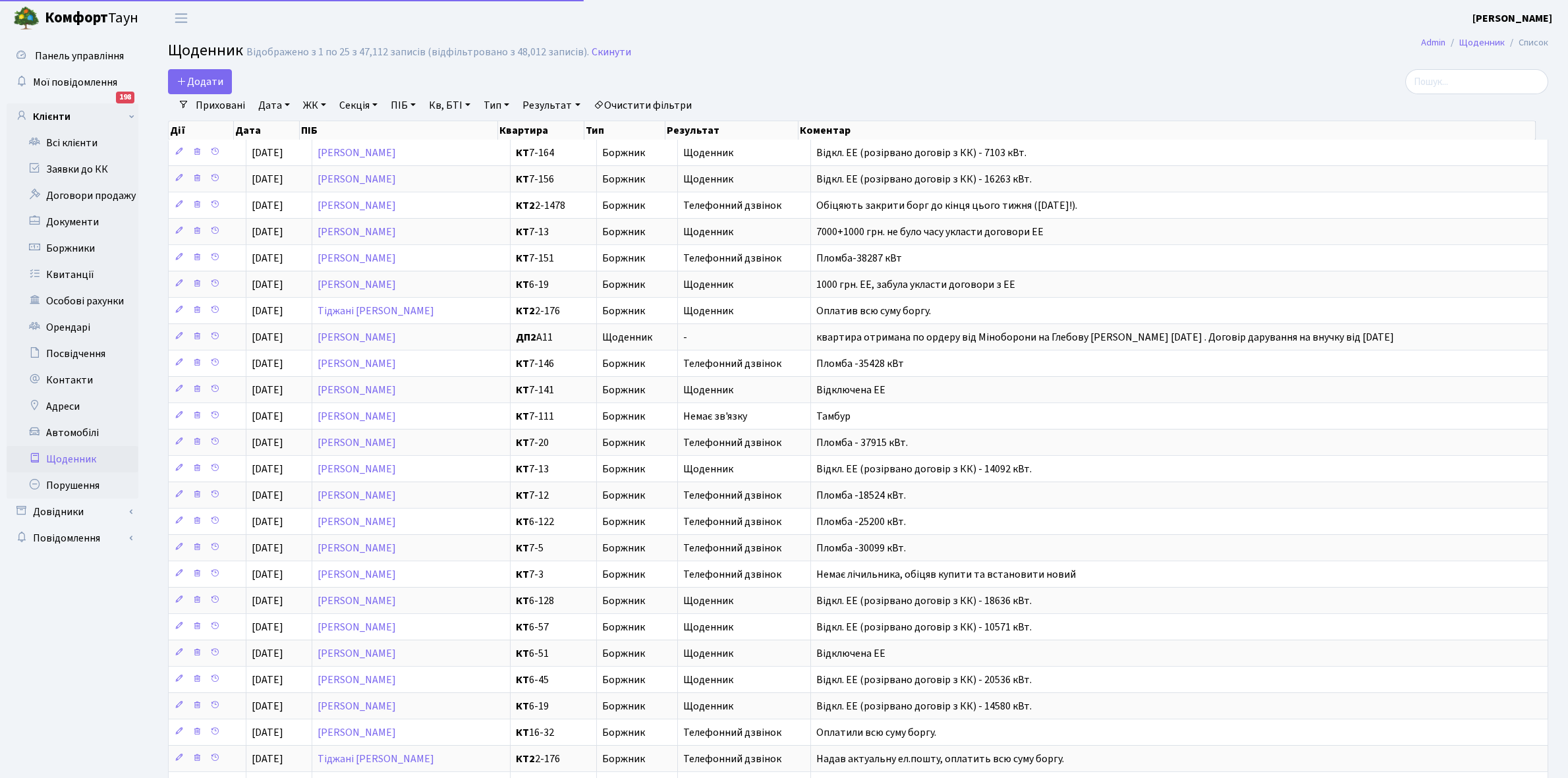
select select "25"
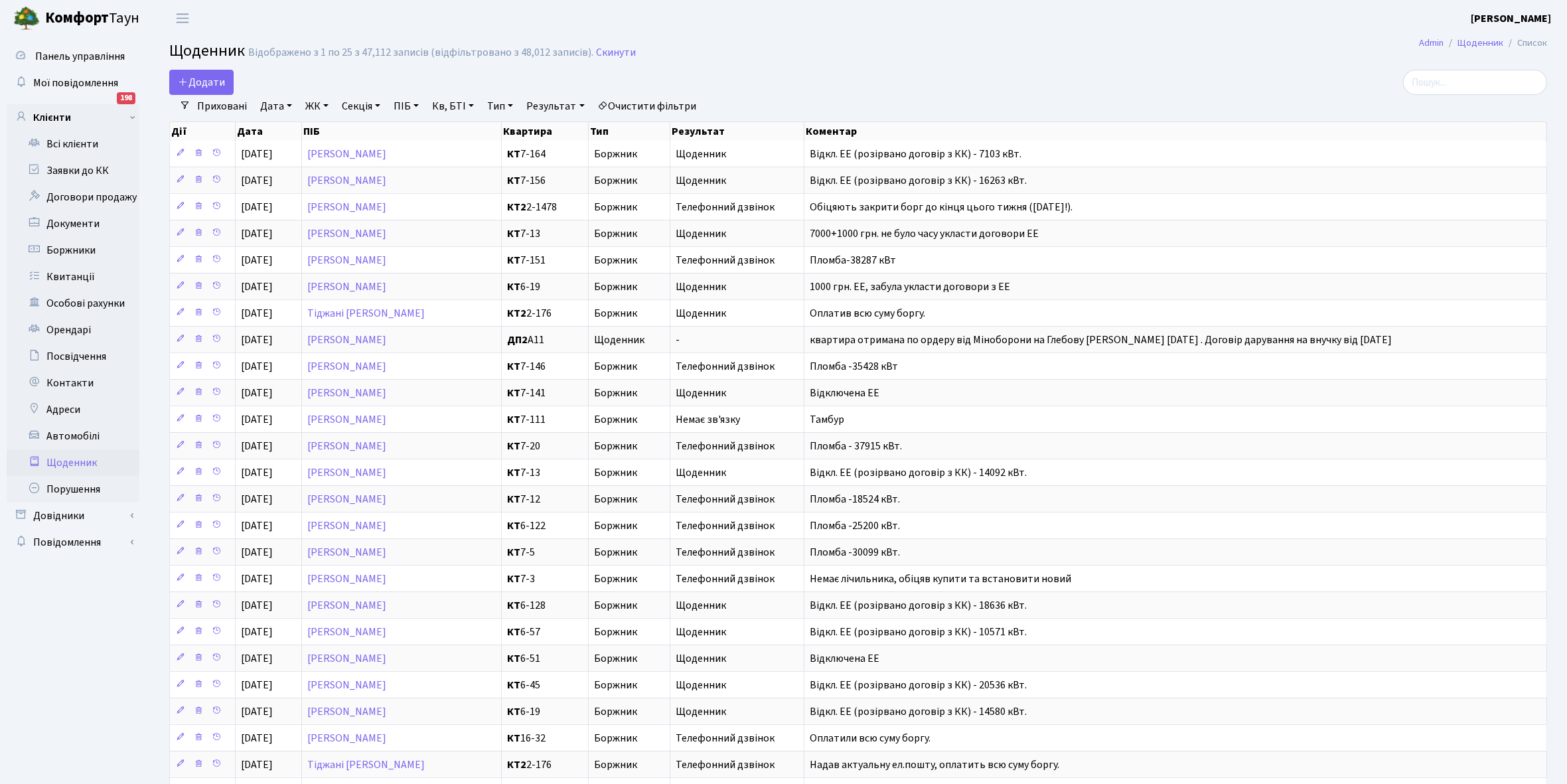
click at [221, 101] on link "Приховані" at bounding box center [221, 106] width 61 height 23
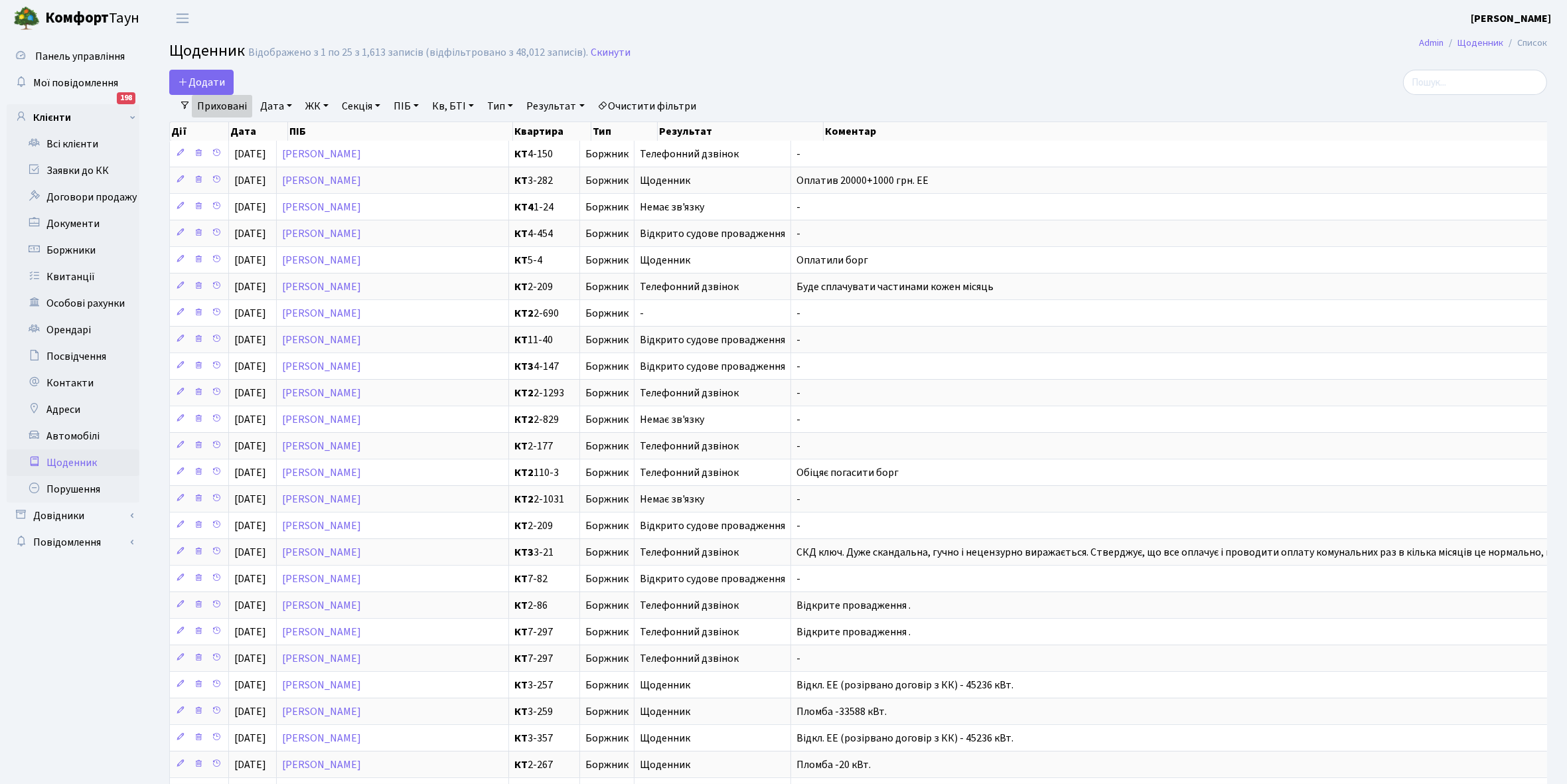
click at [223, 110] on link "Приховані" at bounding box center [221, 106] width 61 height 23
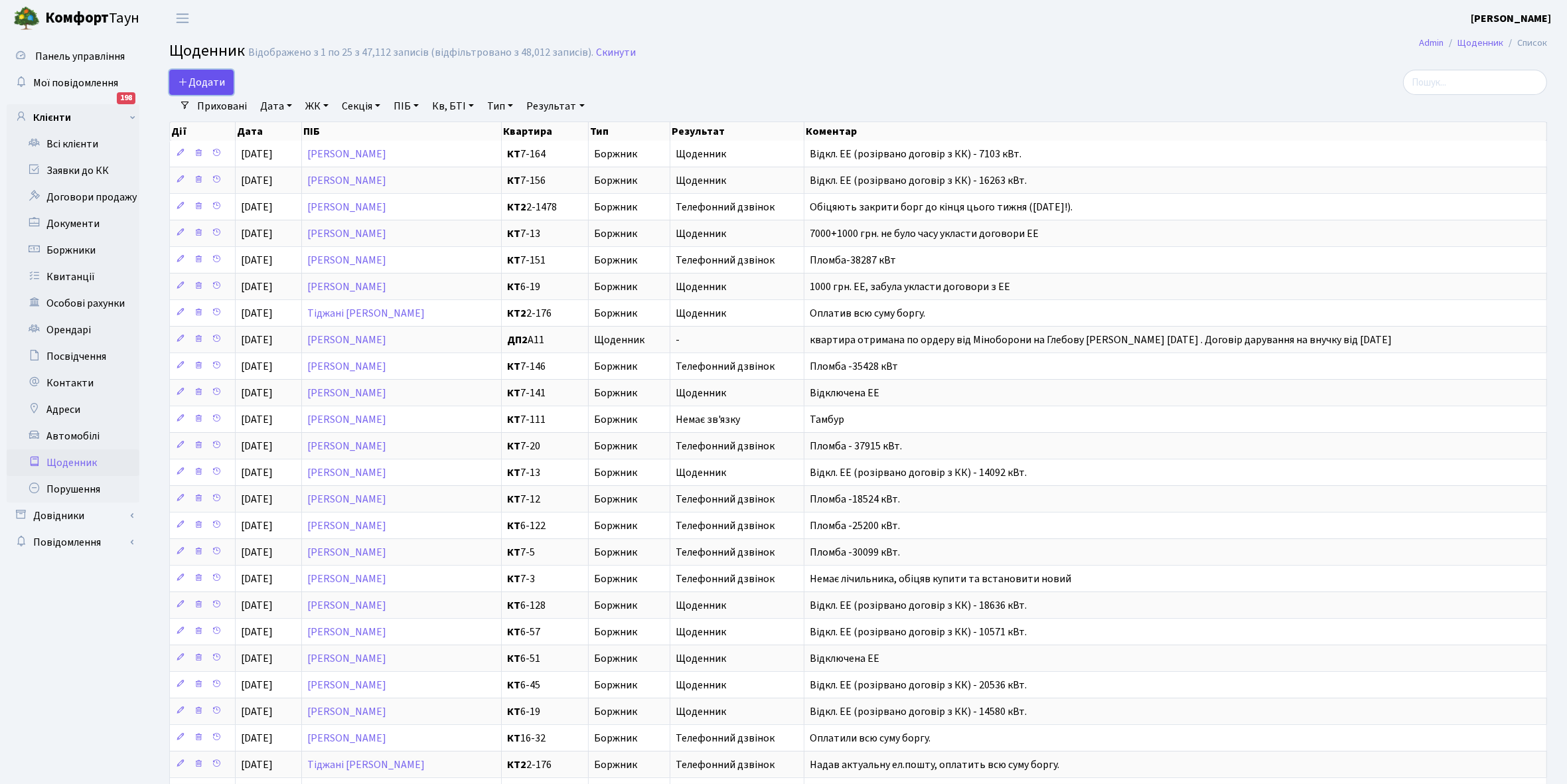
click at [207, 76] on span "Додати" at bounding box center [201, 82] width 47 height 15
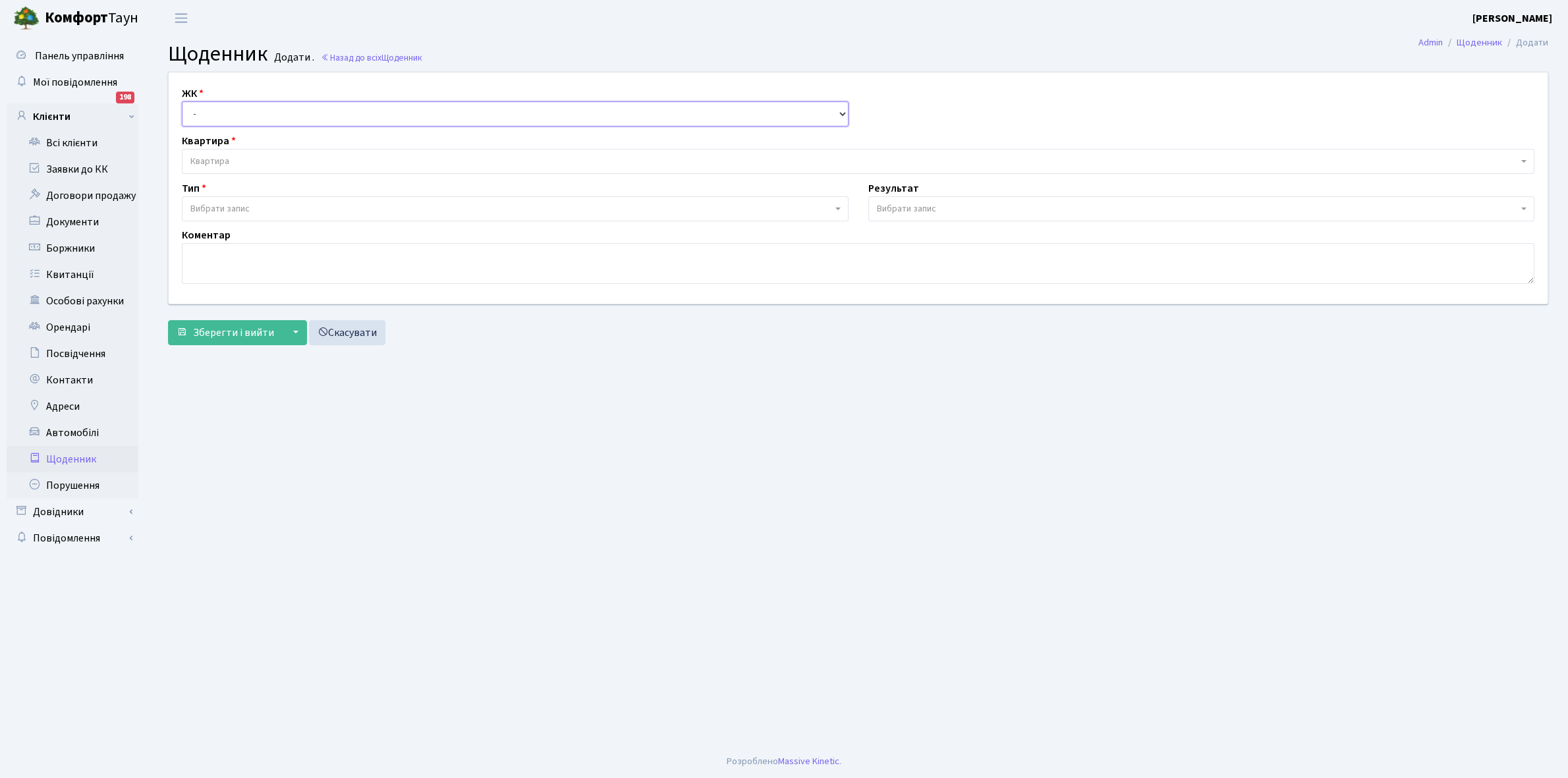
drag, startPoint x: 0, startPoint y: 0, endPoint x: 218, endPoint y: 112, distance: 245.1
click at [218, 112] on select "- КТ, вул. Регенераторна, 4 КТ2, просп. [STREET_ADDRESS] [STREET_ADDRESS] [PERS…" at bounding box center [515, 114] width 667 height 25
select select "271"
click at [182, 102] on select "- КТ, вул. Регенераторна, 4 КТ2, просп. [STREET_ADDRESS] [STREET_ADDRESS] [PERS…" at bounding box center [515, 114] width 667 height 25
select select
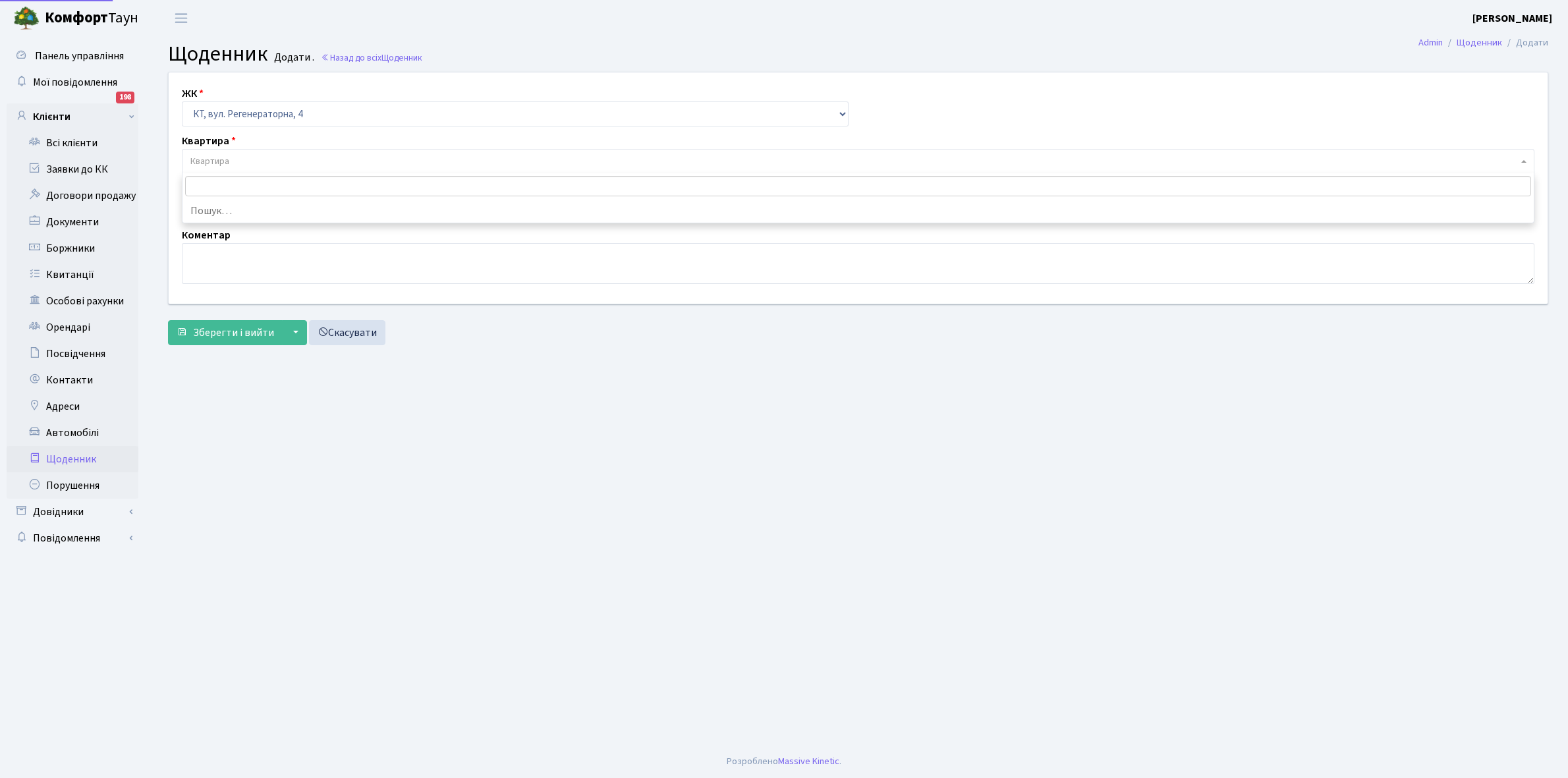
click at [228, 157] on span "Квартира" at bounding box center [209, 162] width 39 height 13
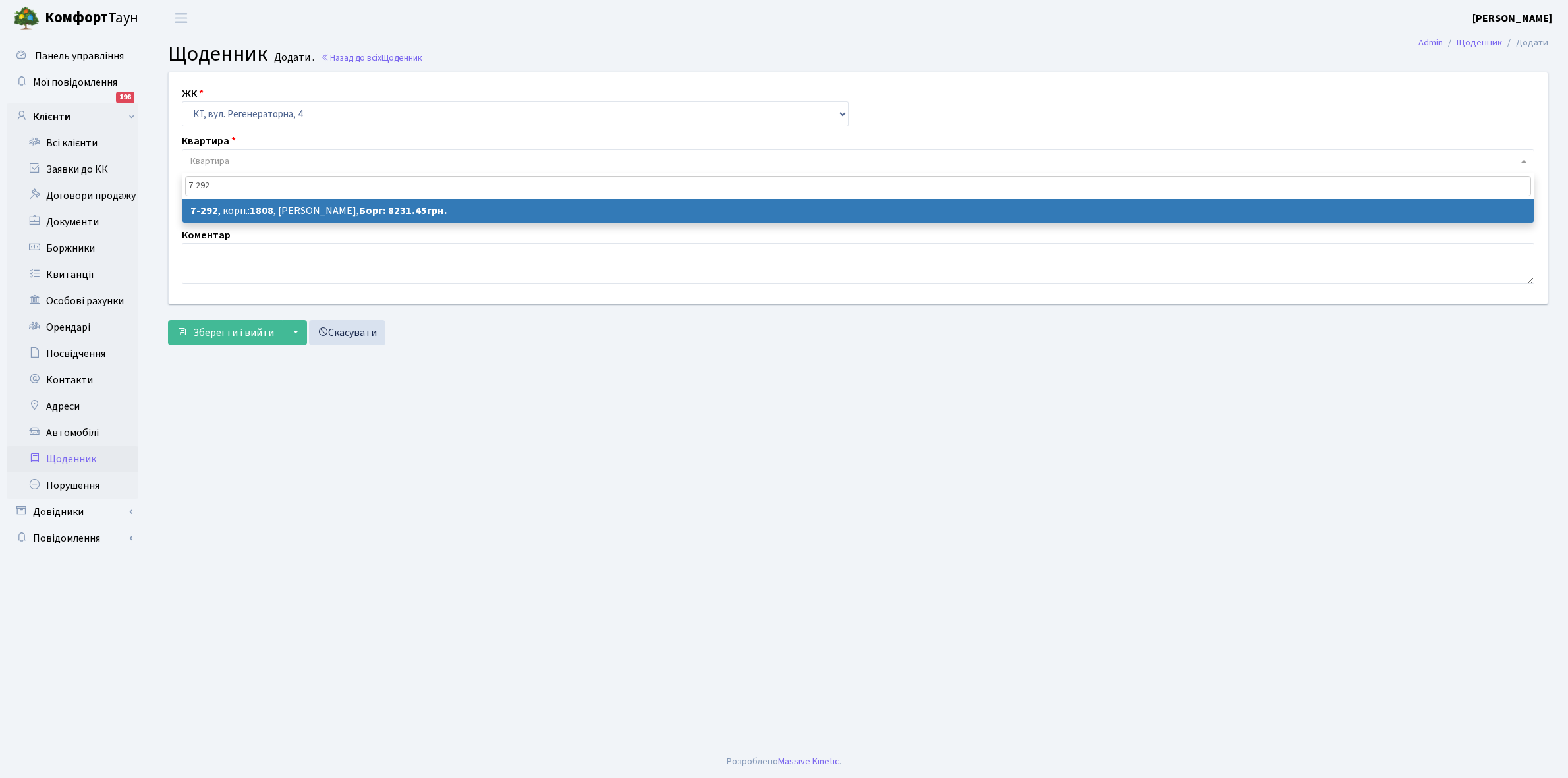
type input "7-292"
select select "4900"
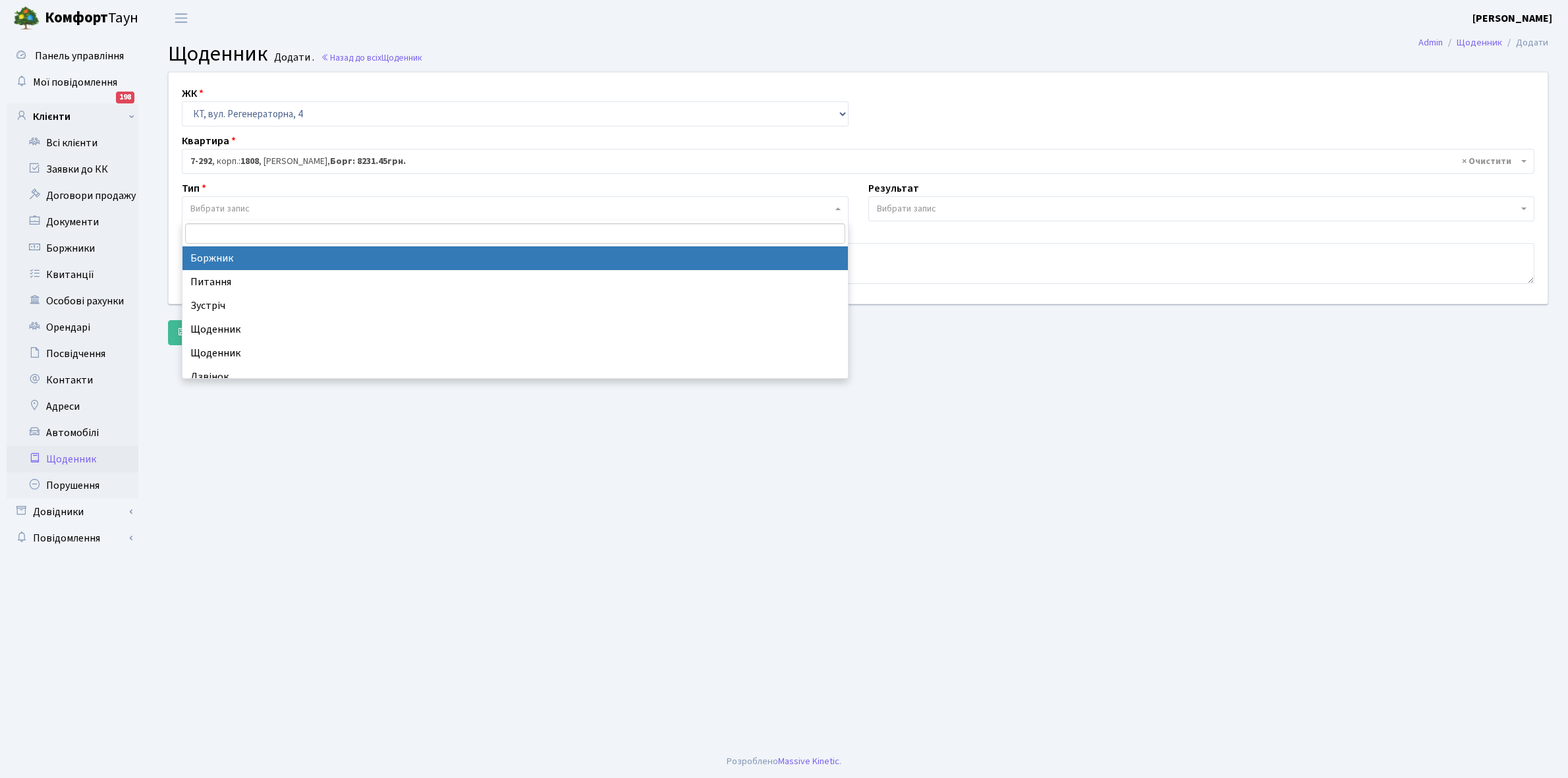
click at [265, 211] on span "Вибрати запис" at bounding box center [511, 209] width 642 height 13
select select "189"
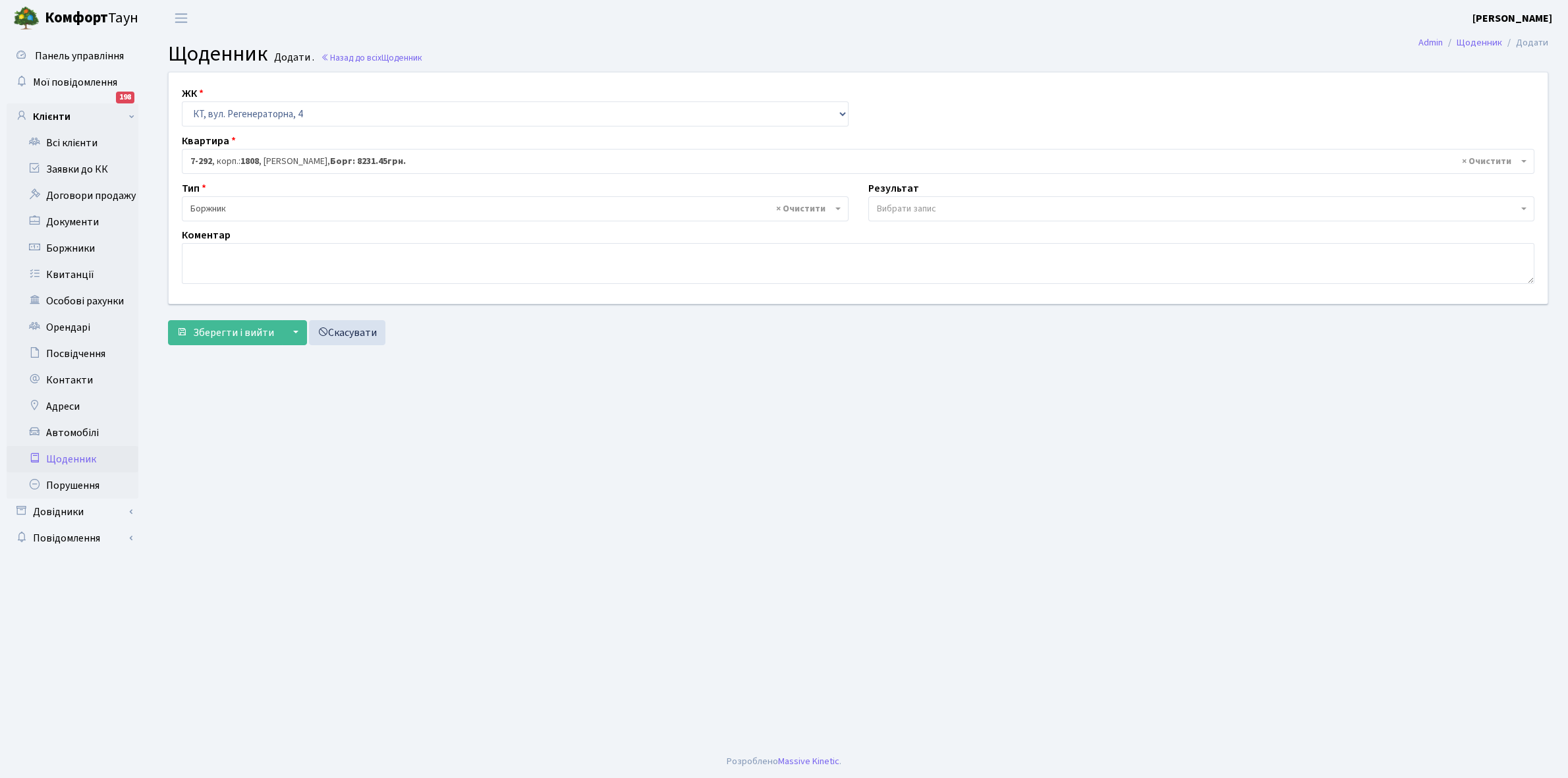
click at [901, 204] on span "Вибрати запис" at bounding box center [906, 209] width 59 height 13
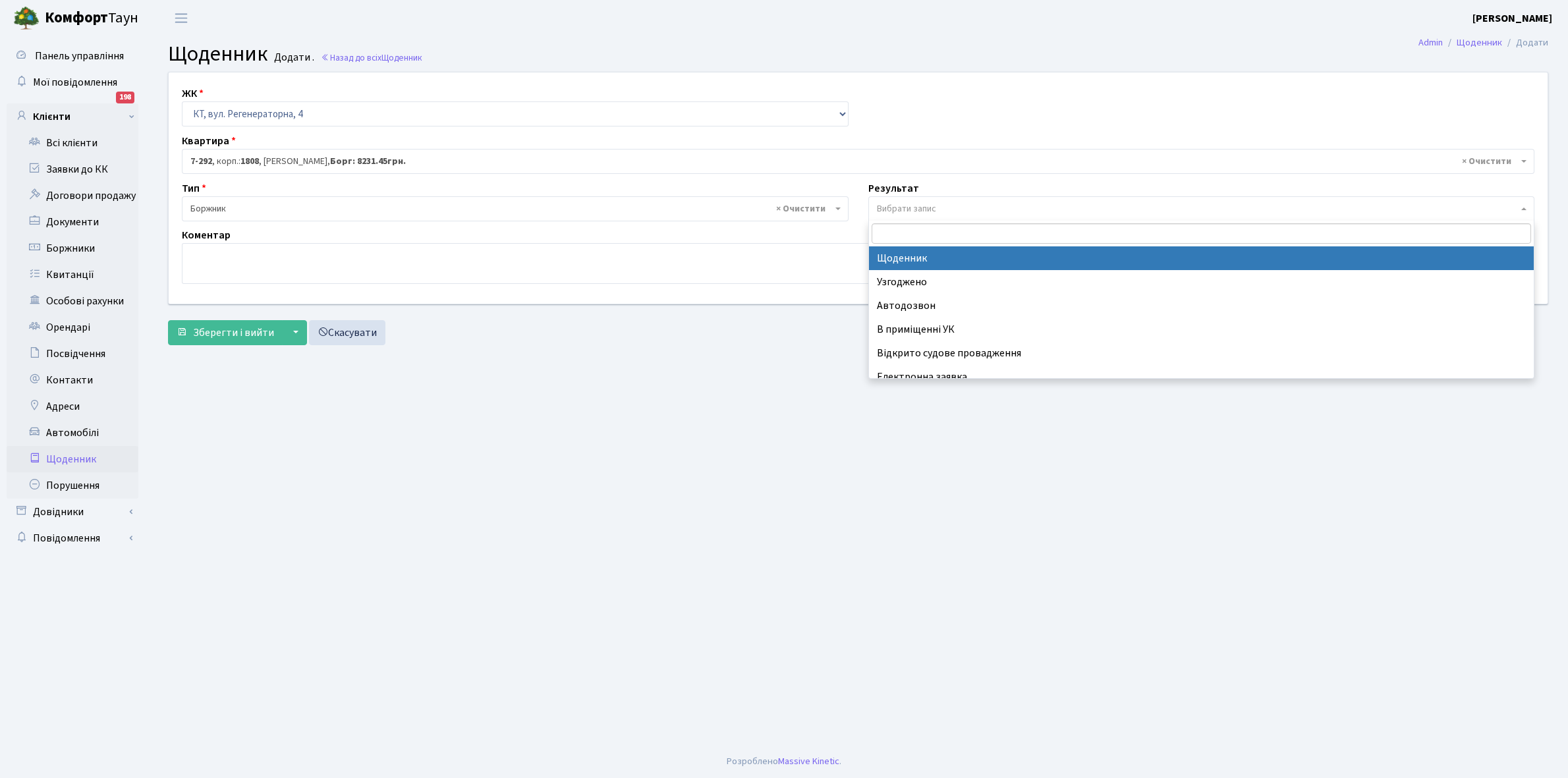
select select "14"
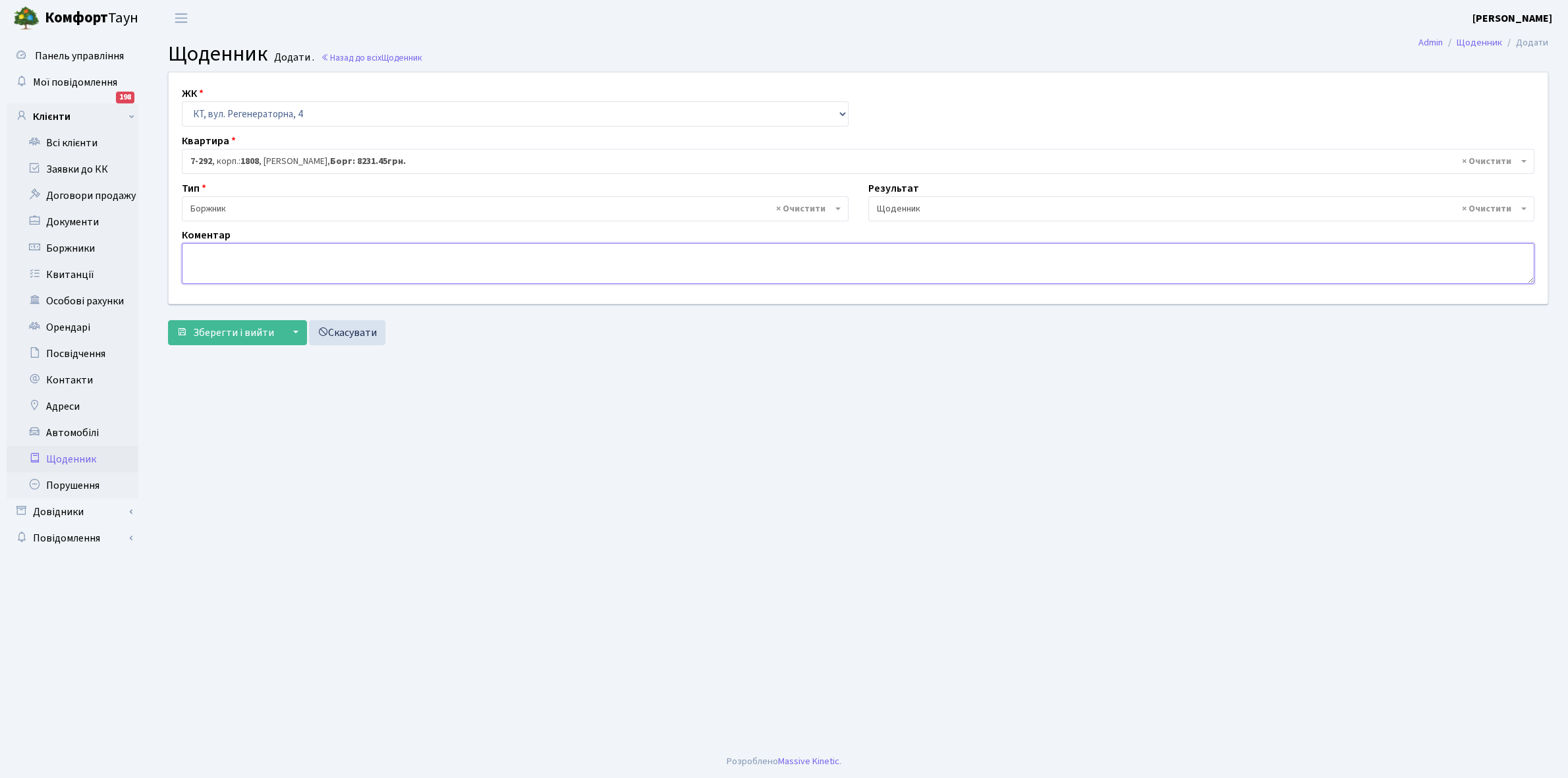
click at [216, 257] on textarea at bounding box center [858, 263] width 1353 height 41
type textarea "Пломба -33216 кВт"
click at [242, 328] on span "Зберегти і вийти" at bounding box center [233, 333] width 81 height 15
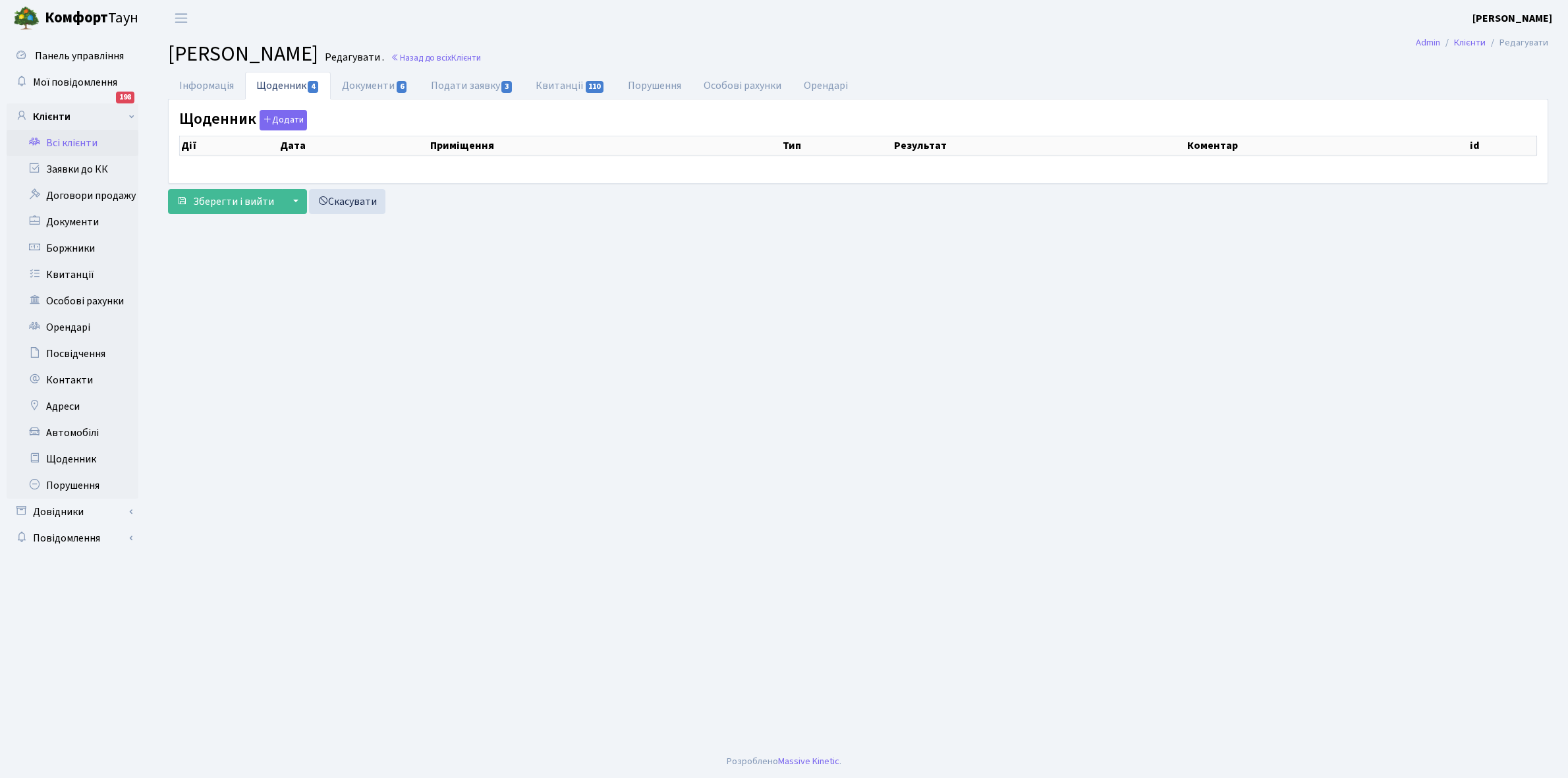
select select "25"
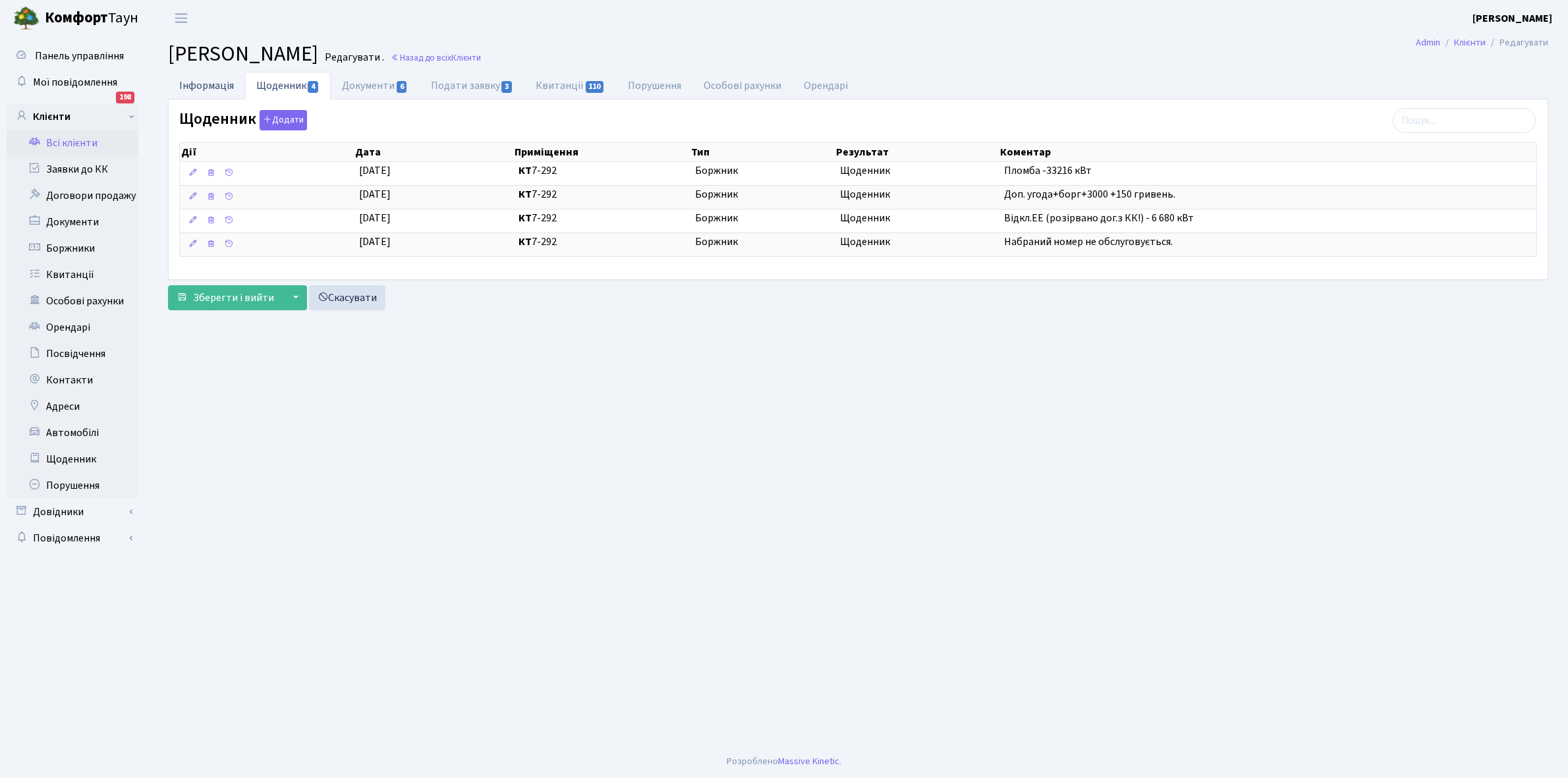
click at [199, 81] on link "Інформація" at bounding box center [206, 85] width 77 height 27
select select "25"
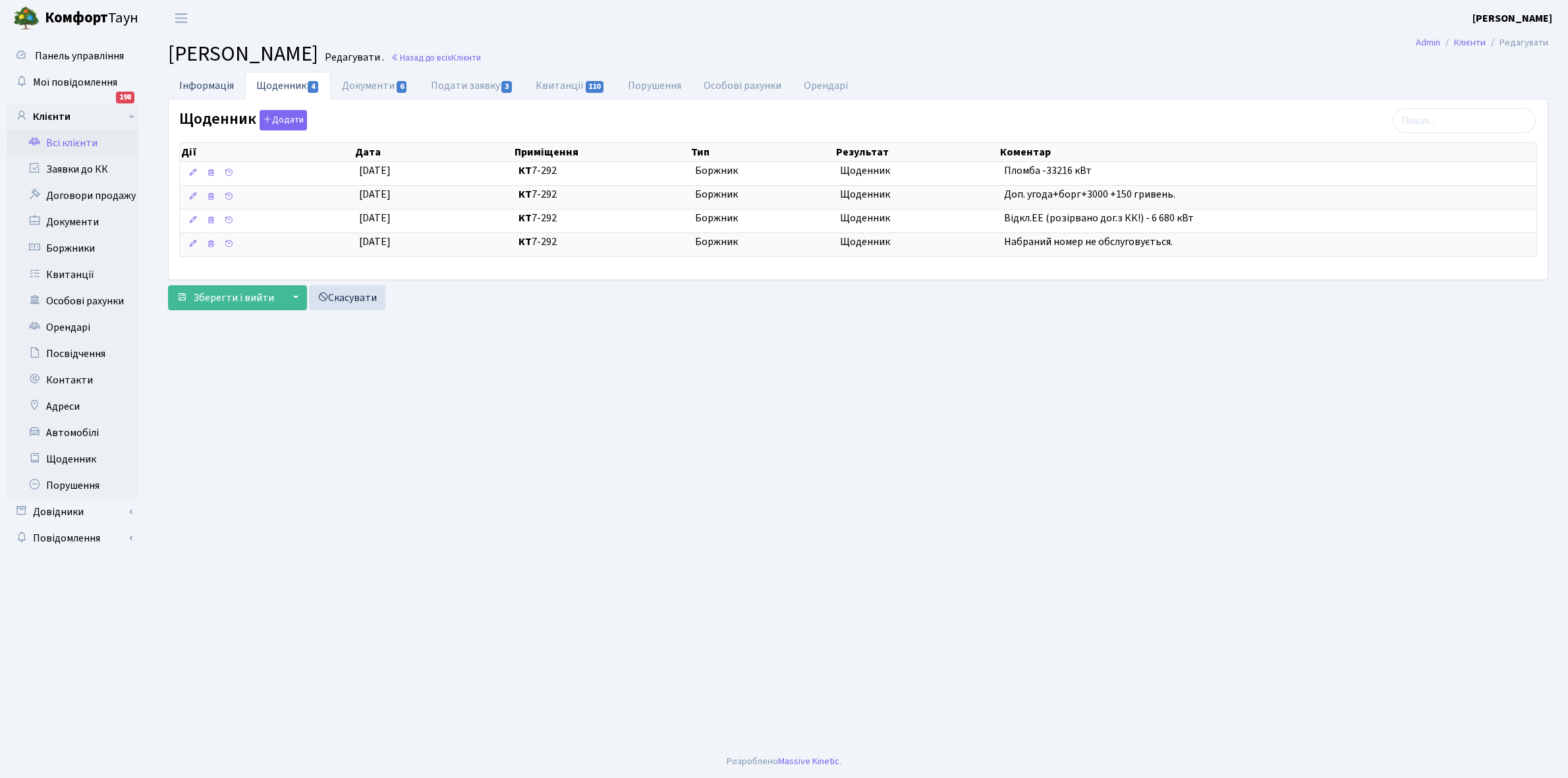
select select "25"
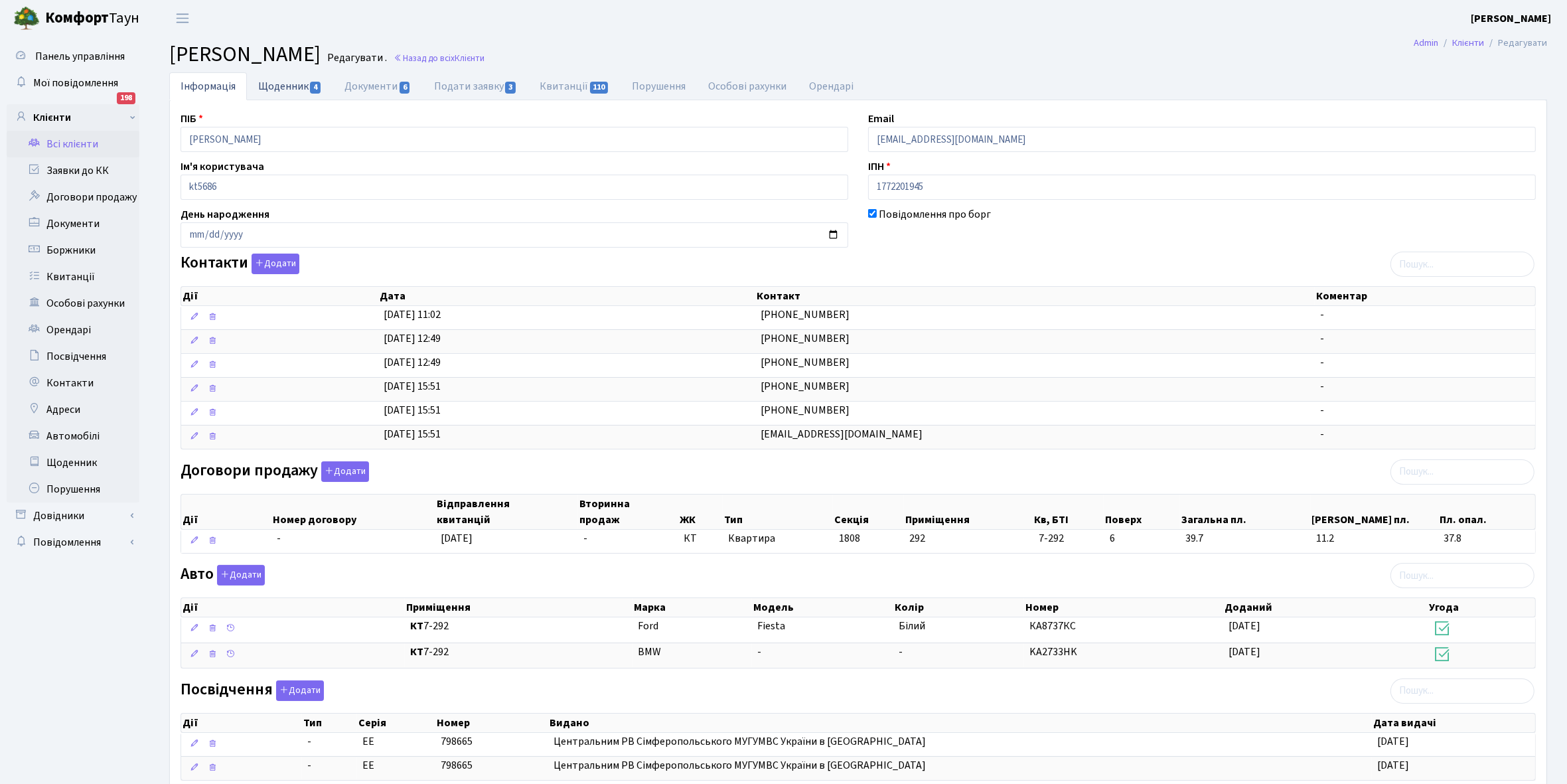
click at [280, 81] on link "Щоденник 4" at bounding box center [290, 86] width 86 height 27
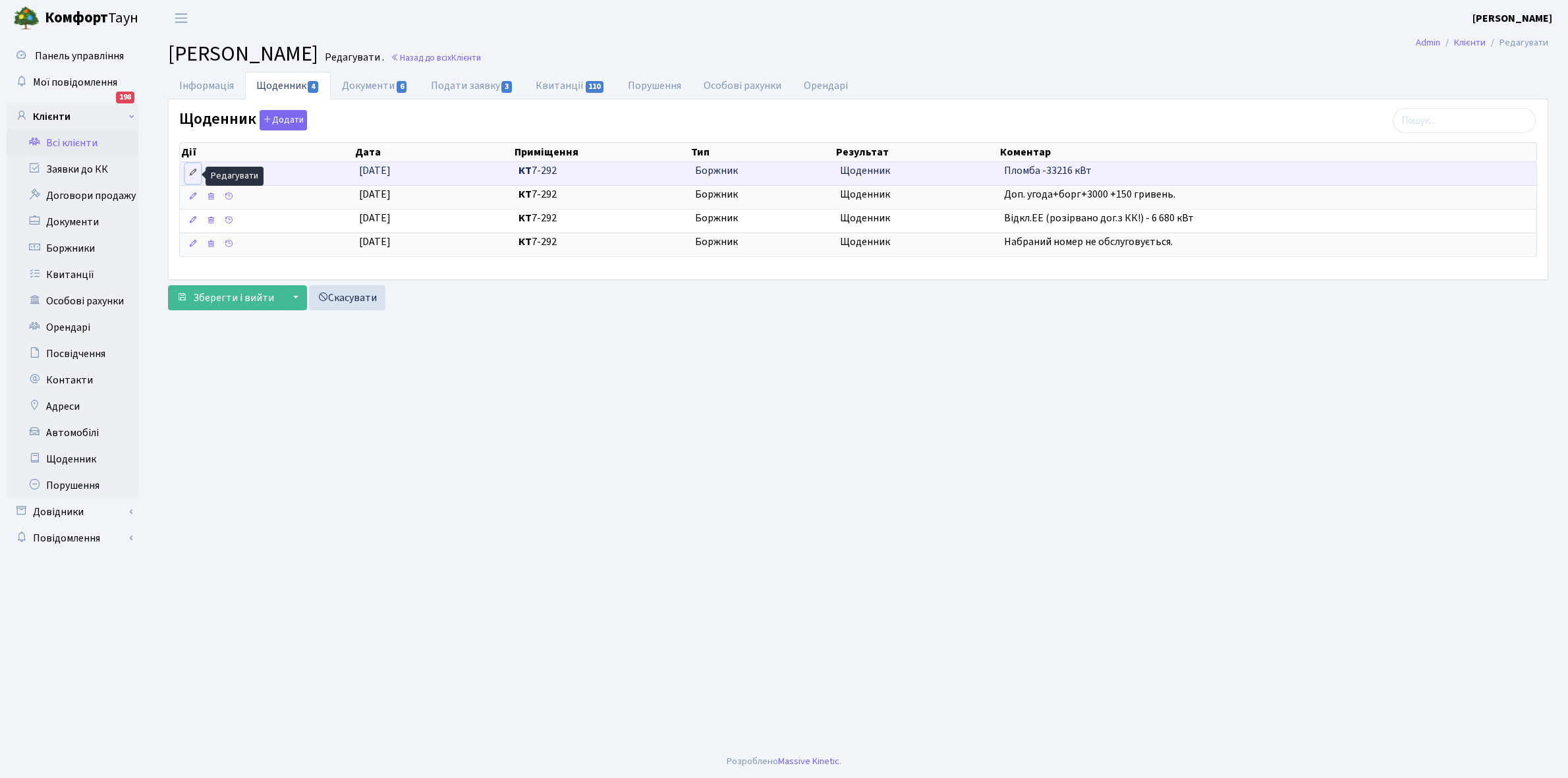
click at [191, 168] on icon at bounding box center [193, 172] width 9 height 9
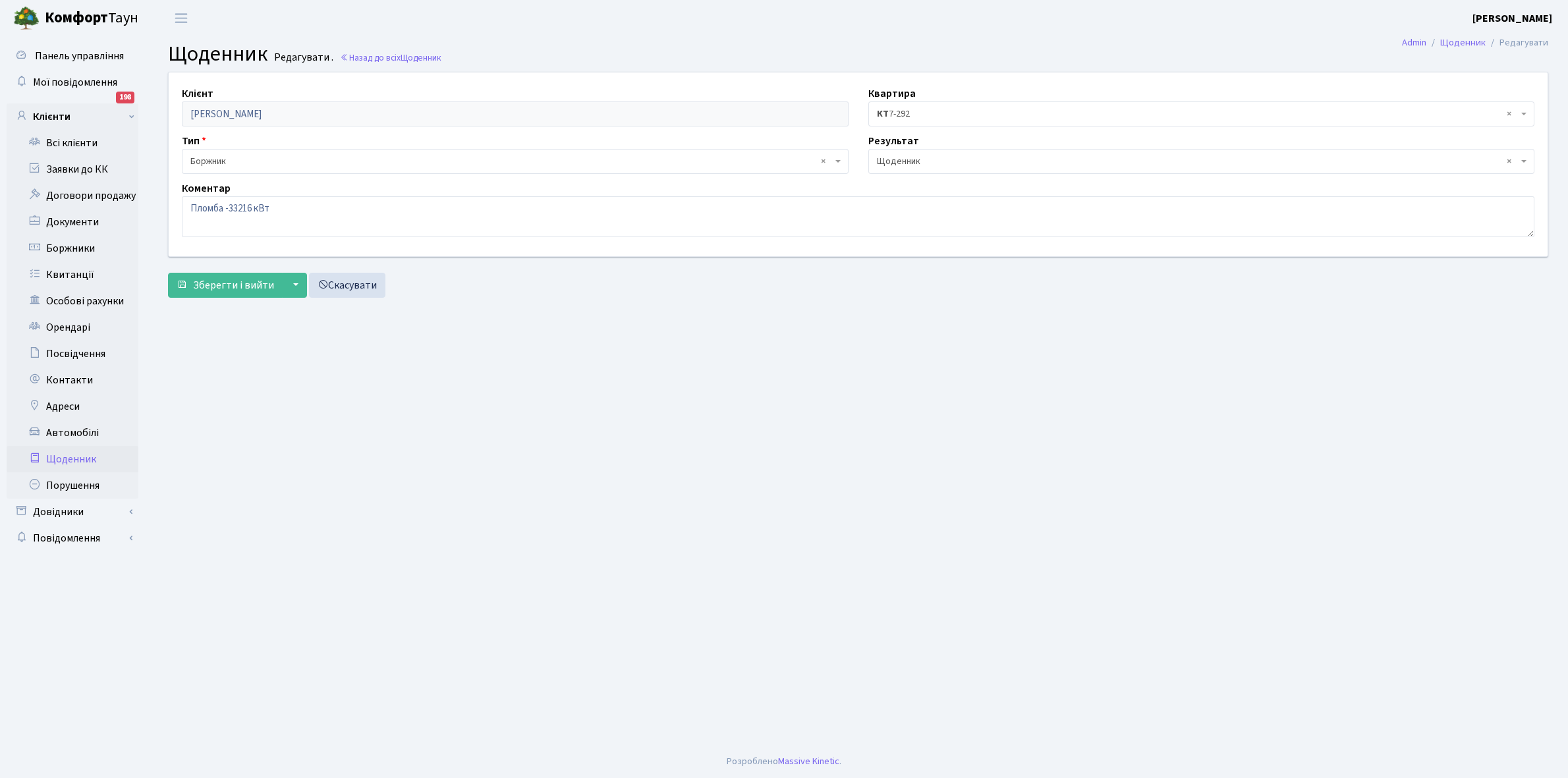
click at [906, 162] on span "× Щоденник" at bounding box center [1198, 162] width 642 height 13
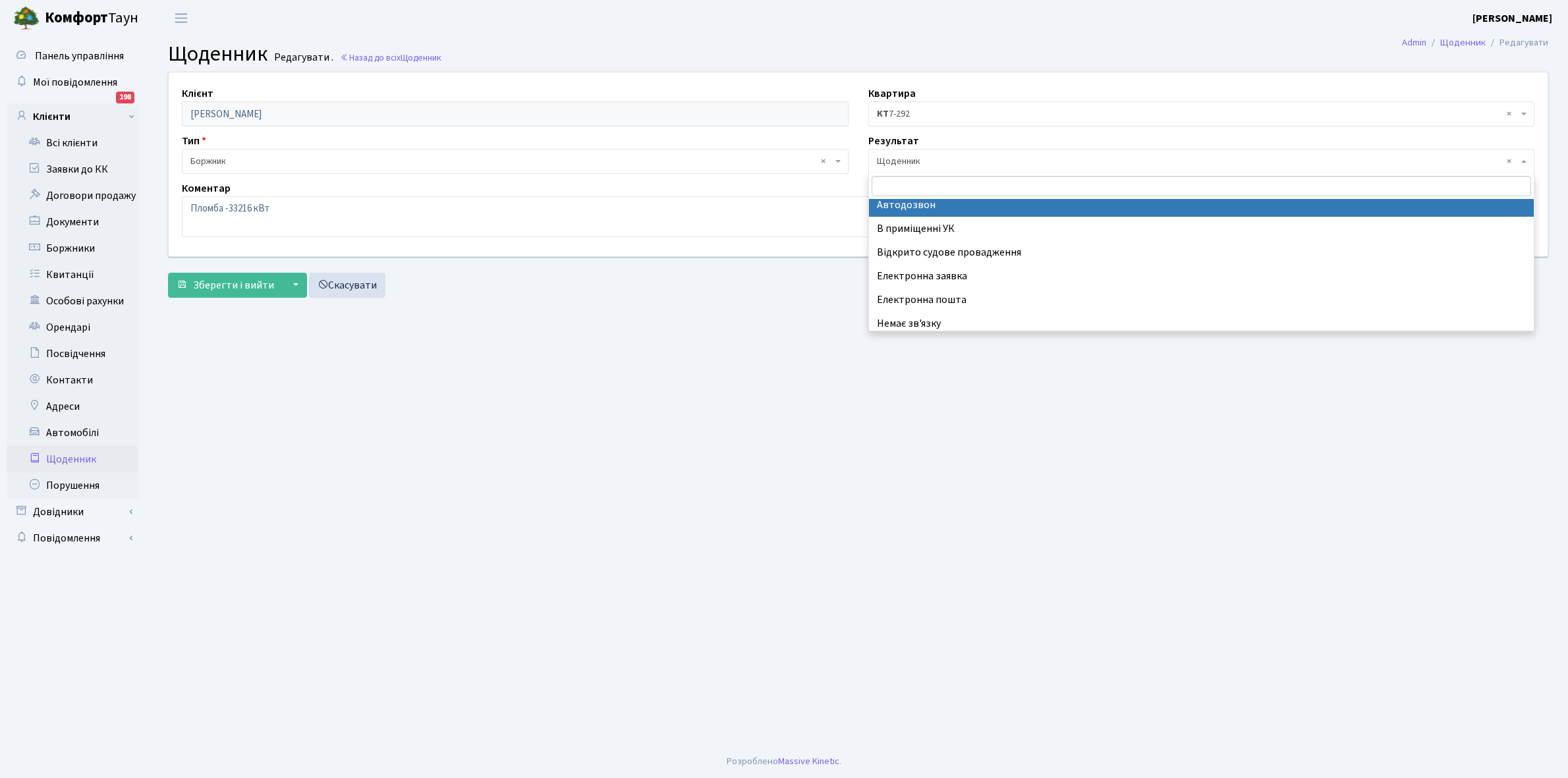
scroll to position [81, 0]
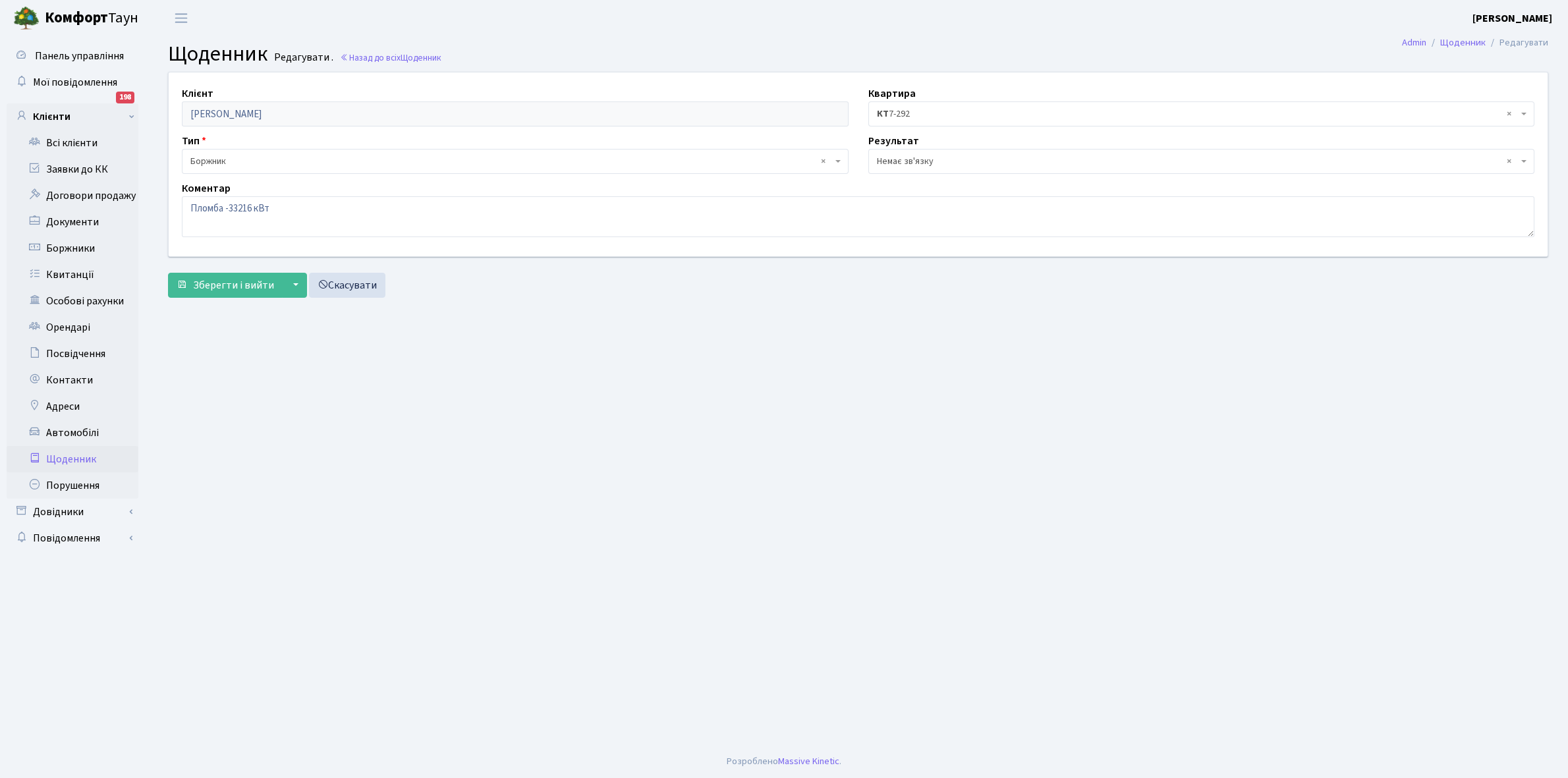
select select "197"
click at [246, 286] on span "Зберегти і вийти" at bounding box center [233, 285] width 81 height 15
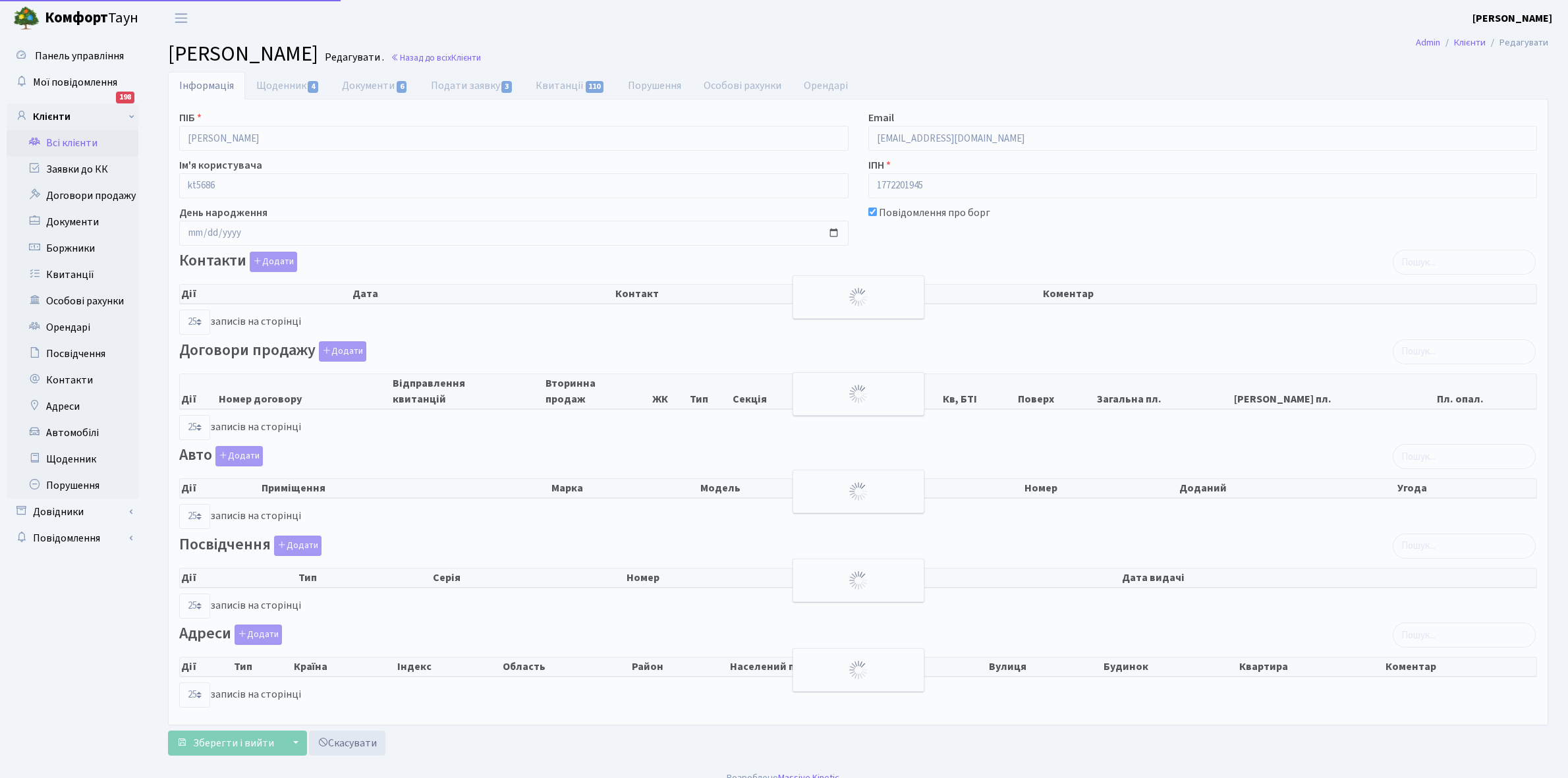
select select "25"
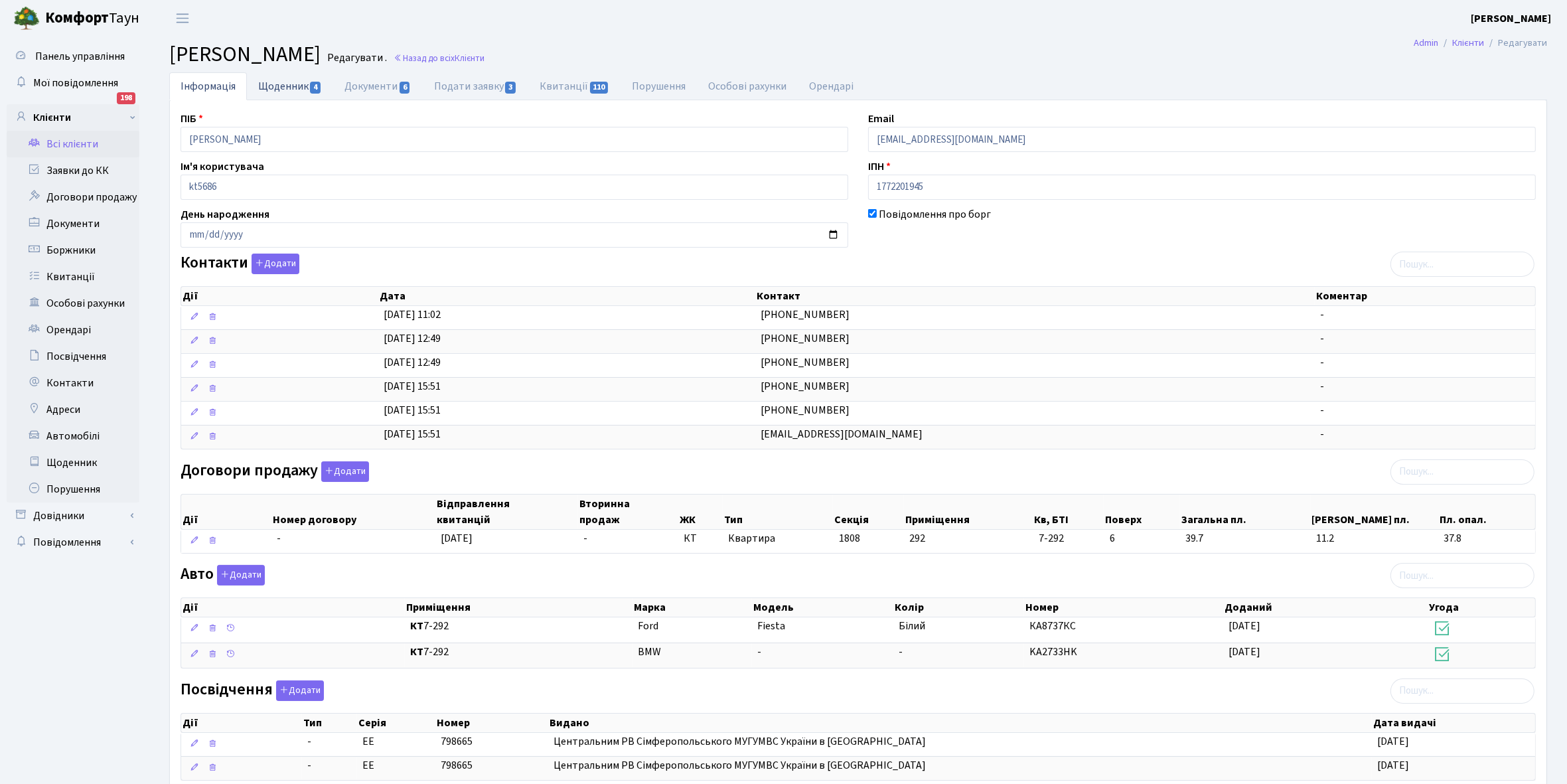
click at [279, 88] on link "Щоденник 4" at bounding box center [290, 86] width 86 height 27
select select "25"
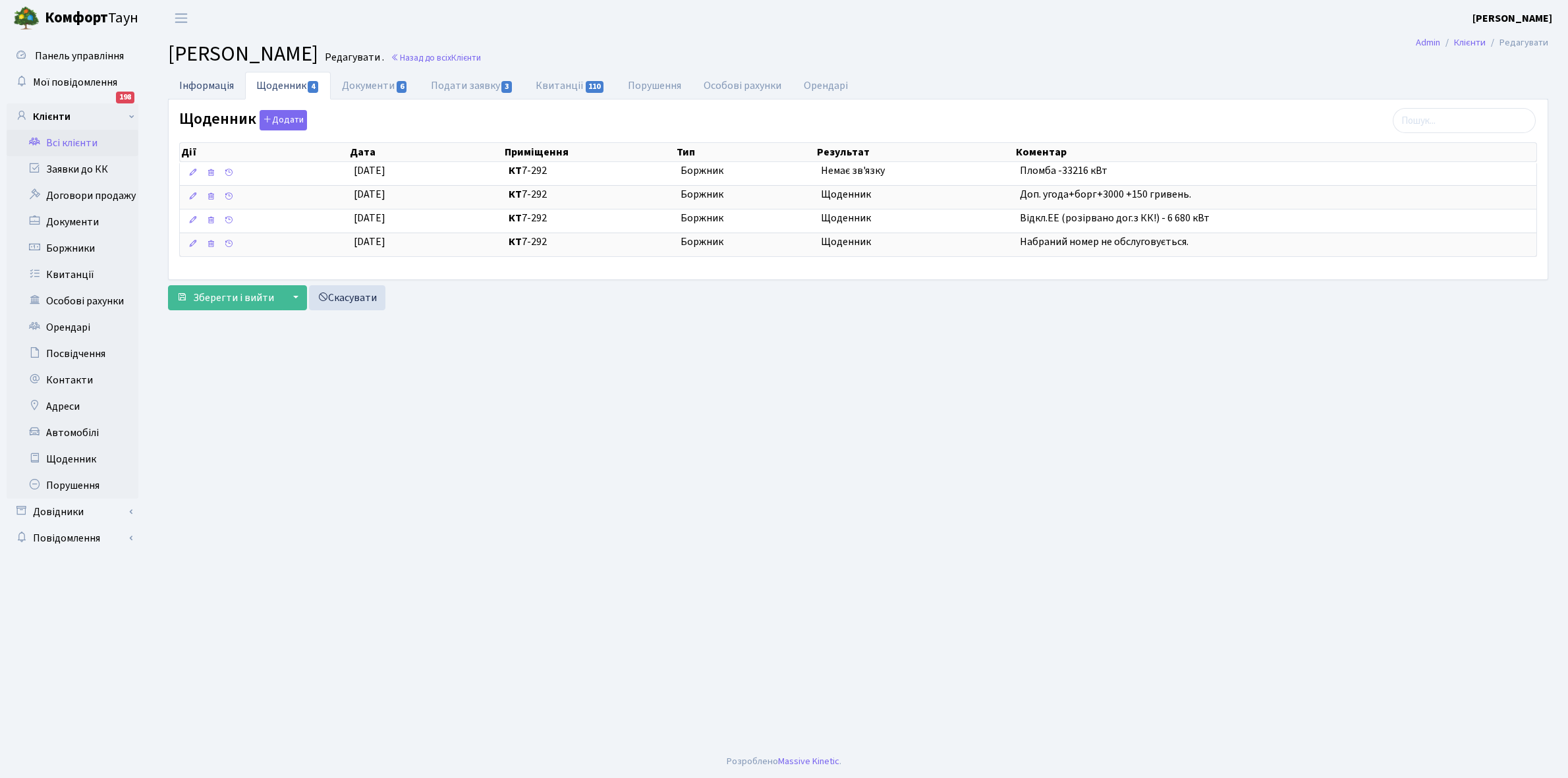
click at [197, 87] on link "Інформація" at bounding box center [206, 85] width 77 height 27
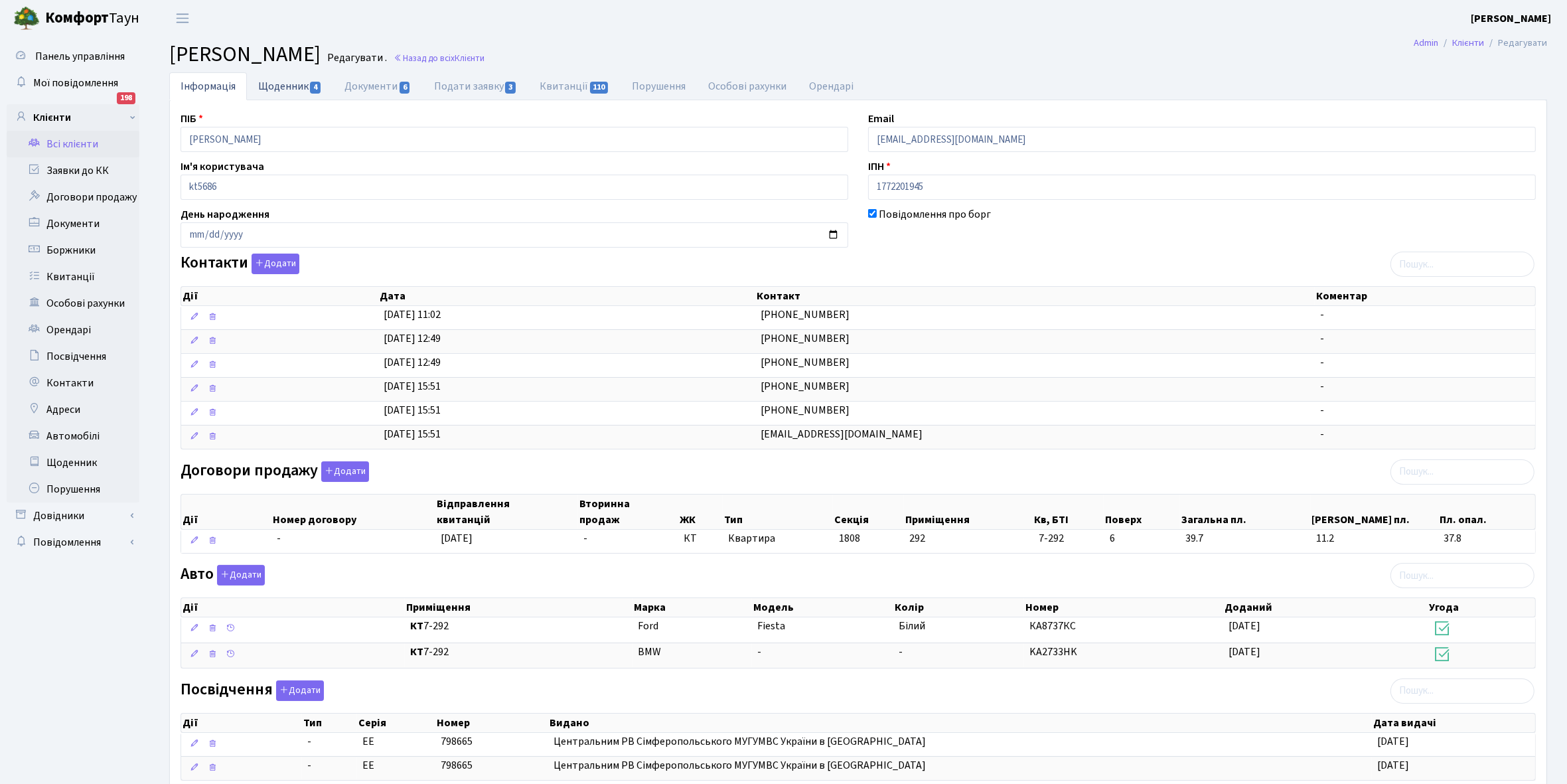
click at [279, 81] on link "Щоденник 4" at bounding box center [290, 86] width 86 height 27
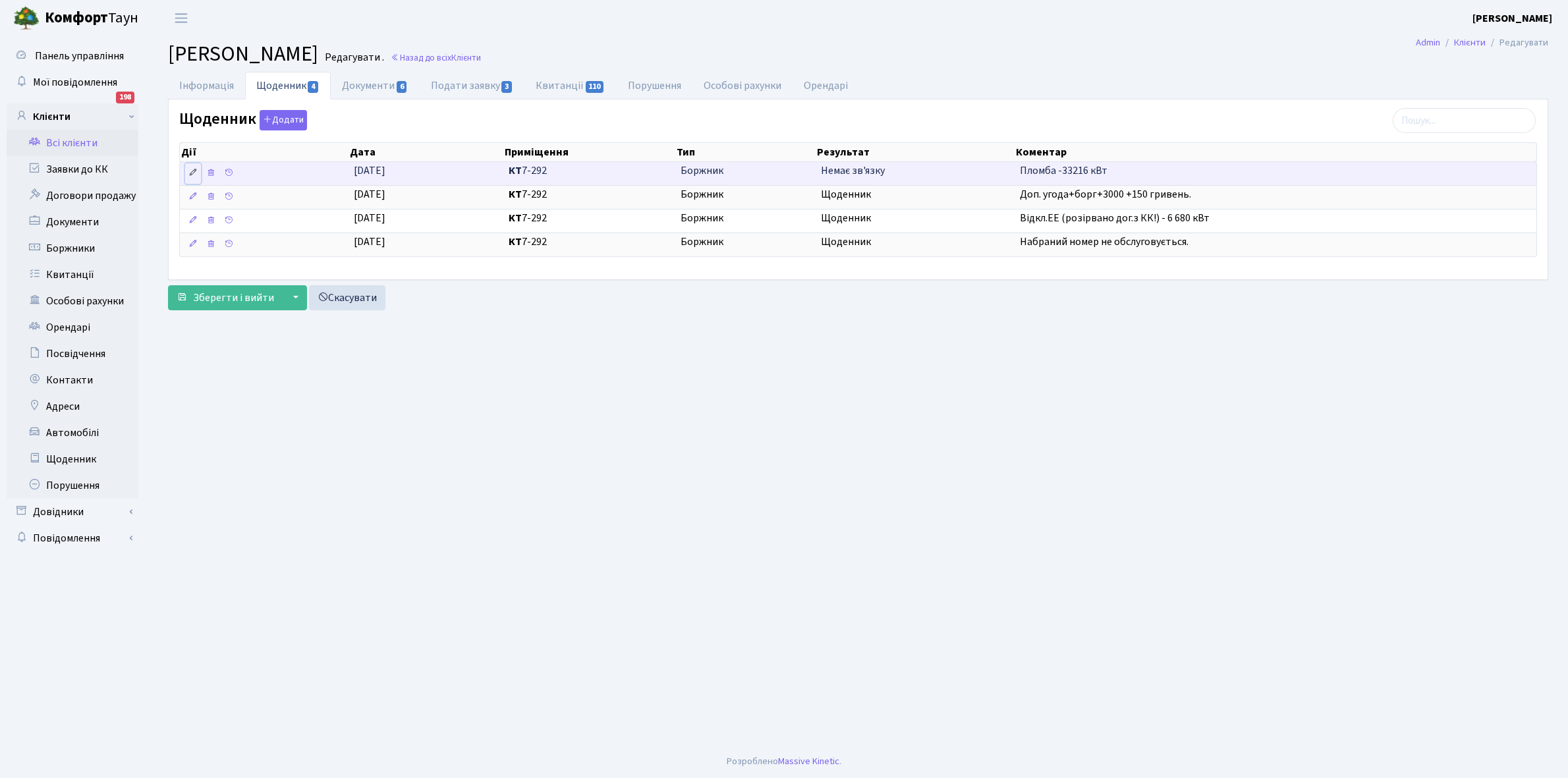
click at [193, 174] on icon at bounding box center [193, 172] width 9 height 9
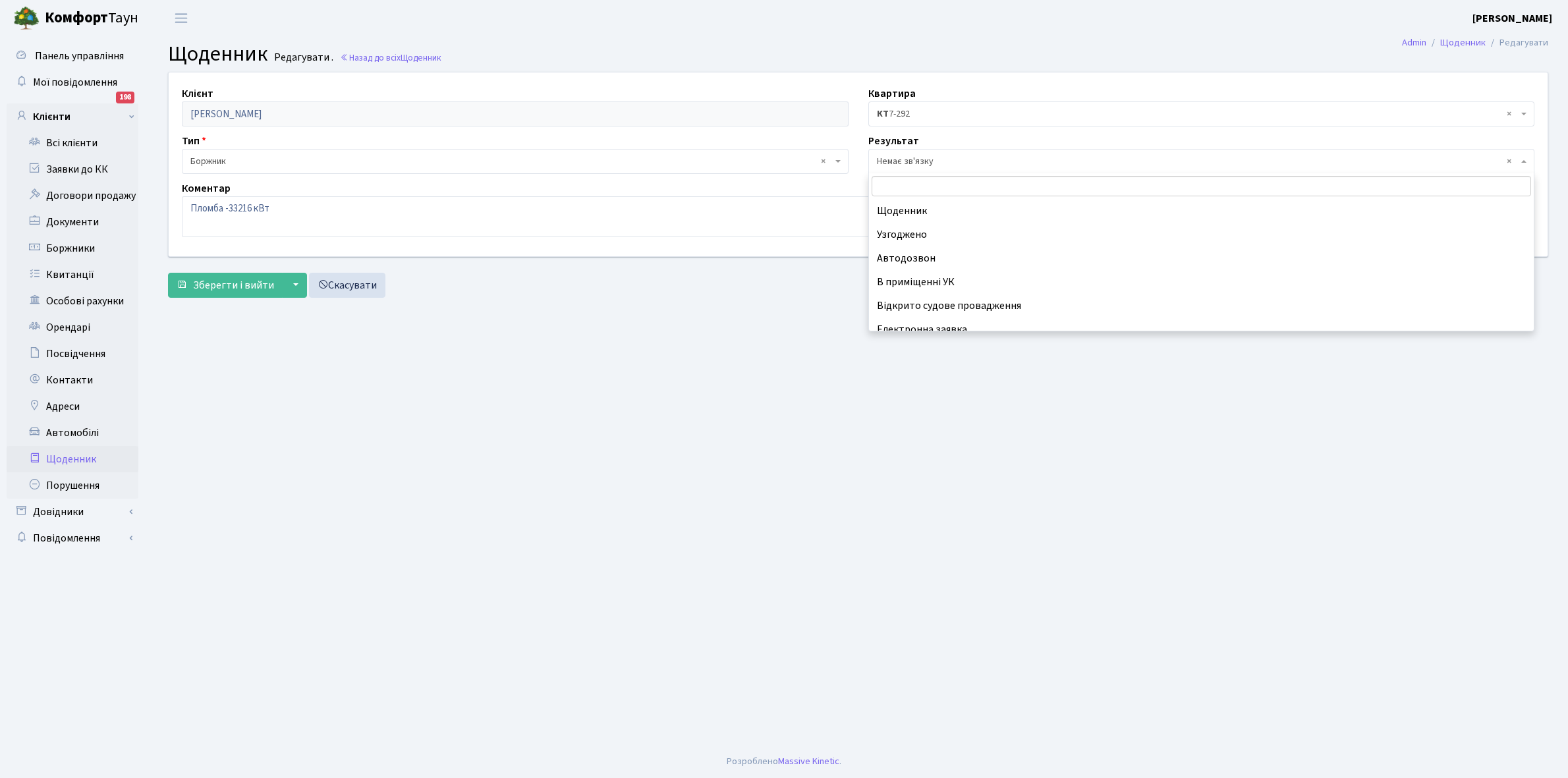
click at [929, 158] on span "× Немає зв'язку" at bounding box center [1198, 162] width 642 height 13
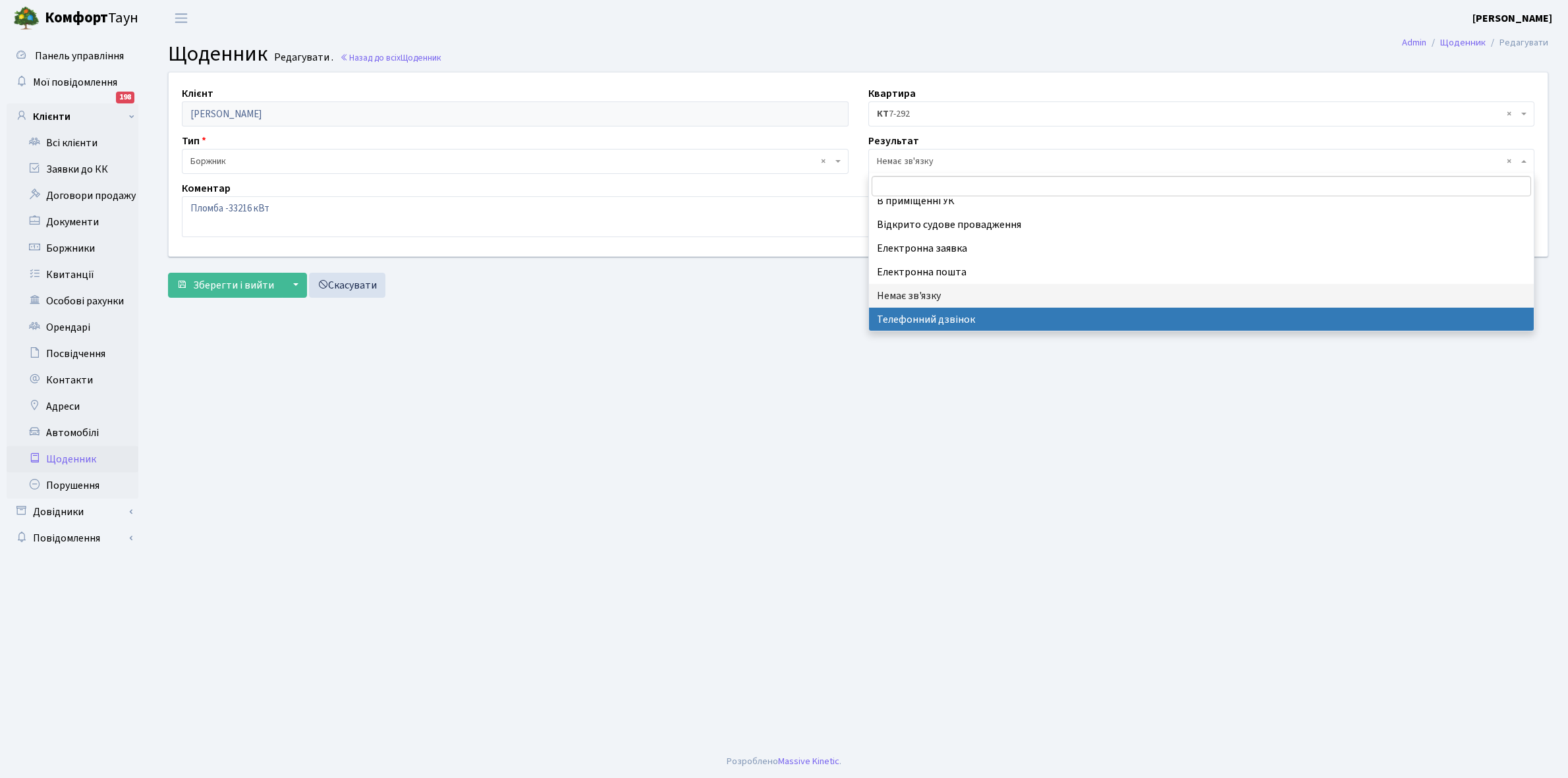
select select "196"
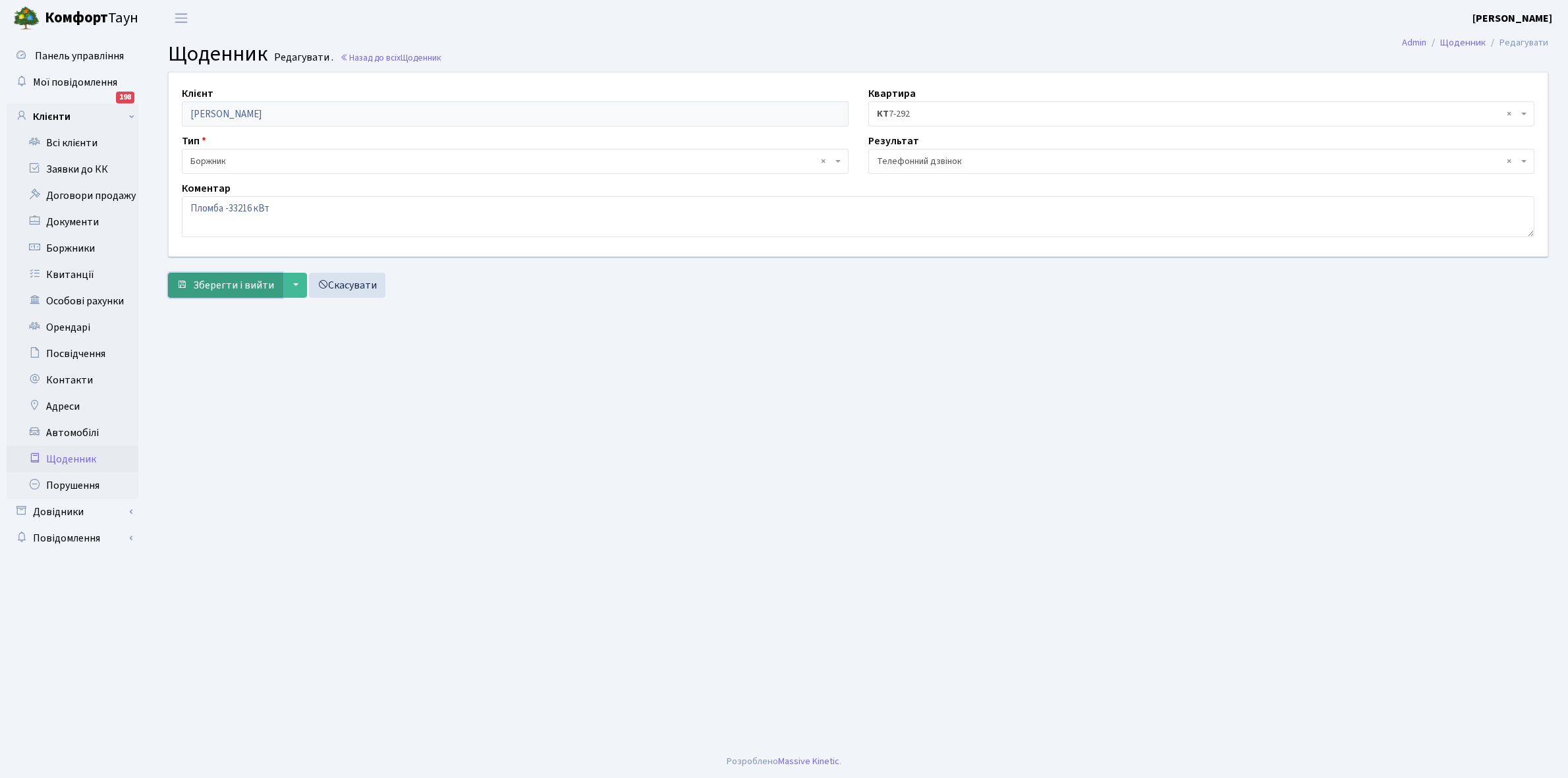
click at [231, 280] on span "Зберегти і вийти" at bounding box center [233, 285] width 81 height 15
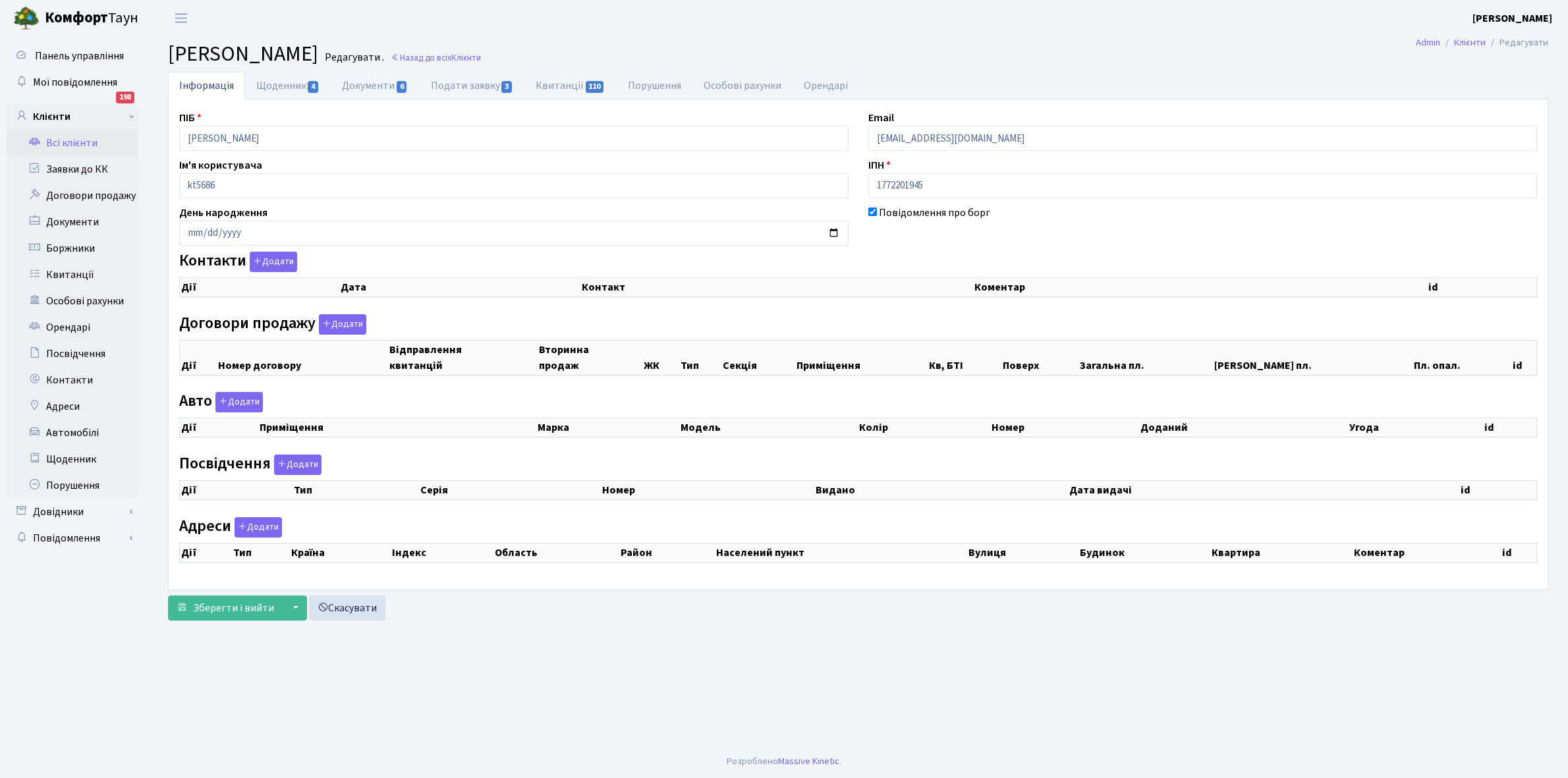
select select "25"
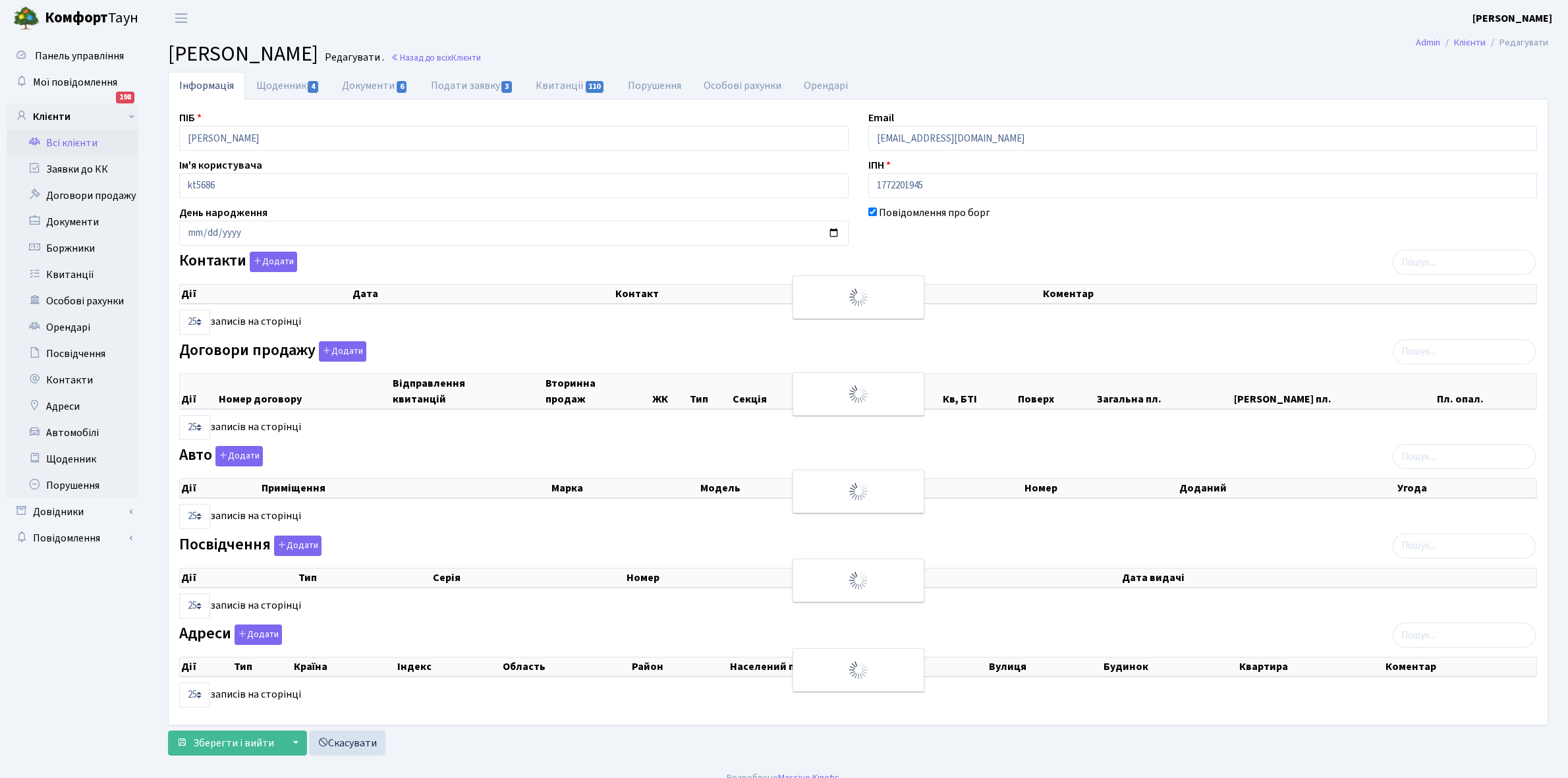
checkbox input "true"
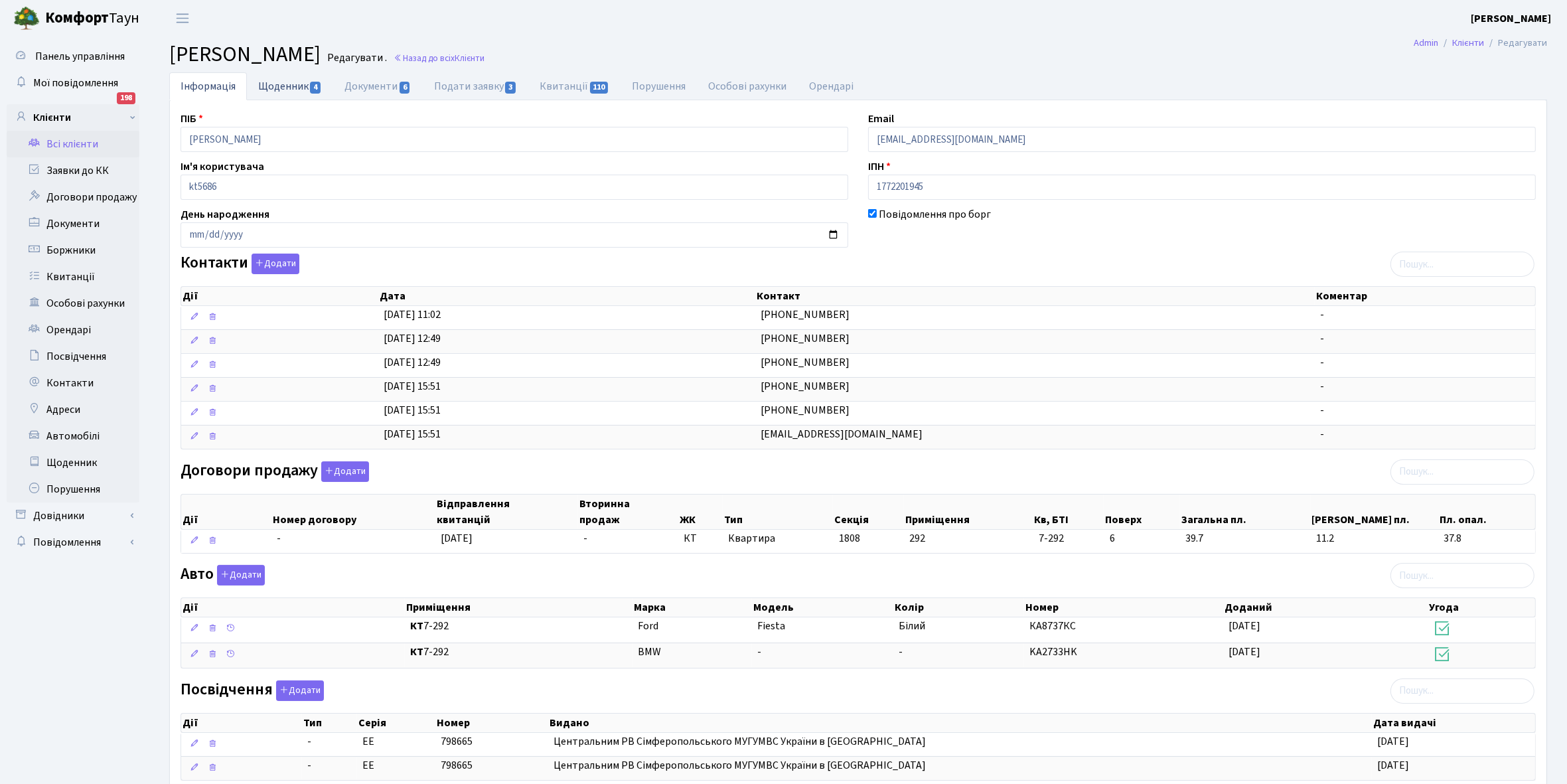
click at [281, 80] on link "Щоденник 4" at bounding box center [290, 86] width 86 height 27
select select "25"
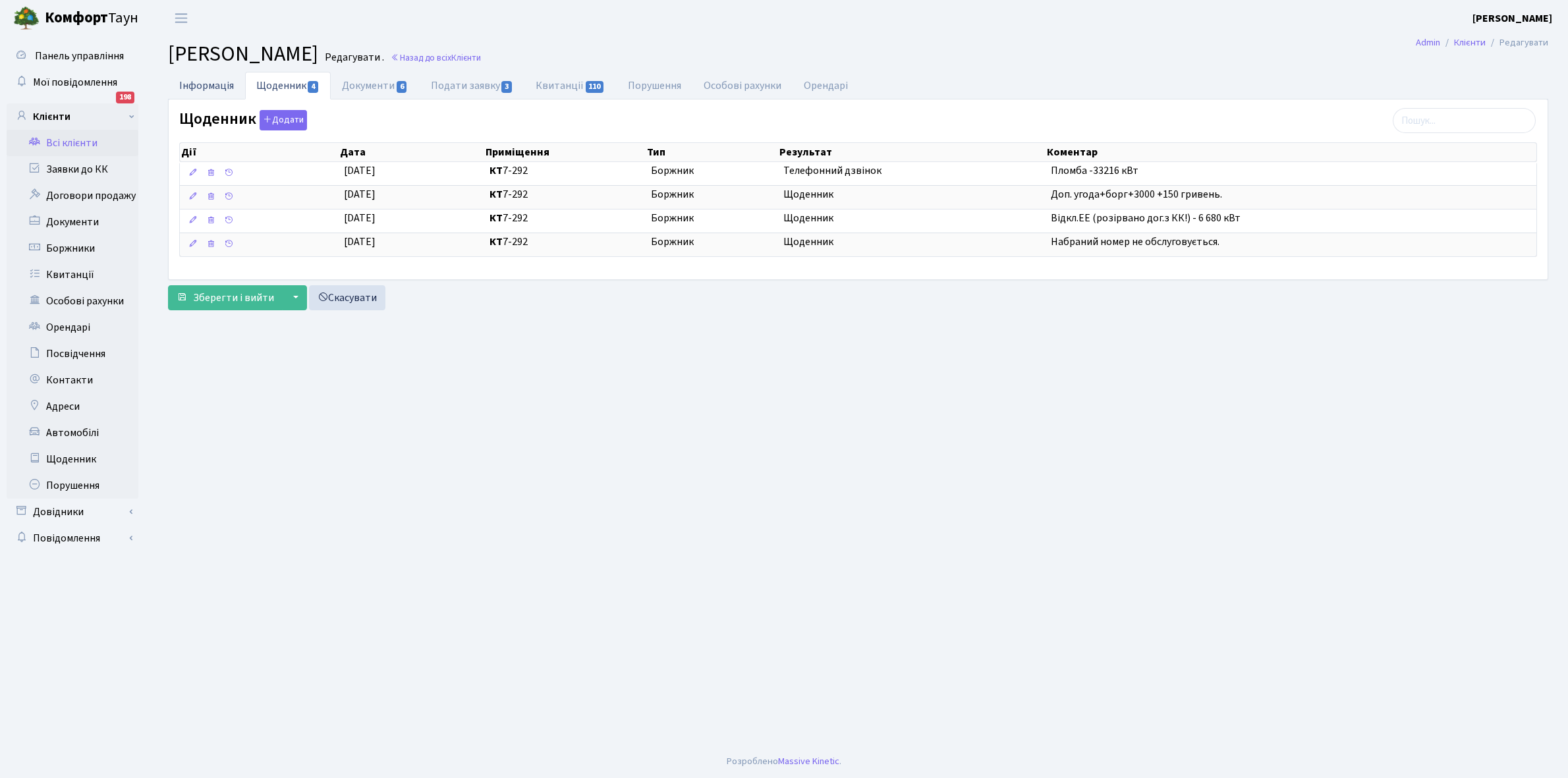
click at [195, 83] on link "Інформація" at bounding box center [206, 85] width 77 height 27
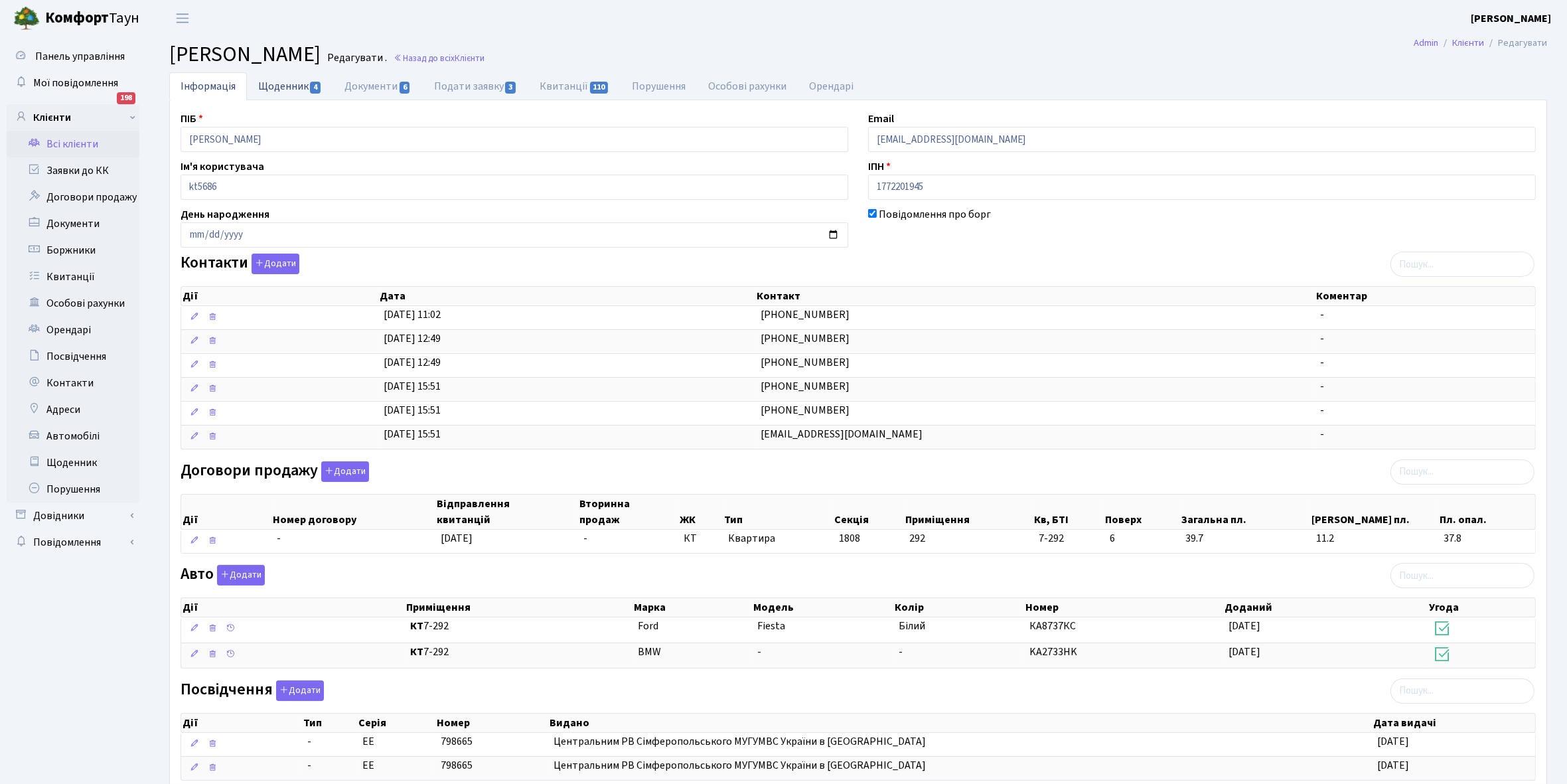
click at [289, 86] on link "Щоденник 4" at bounding box center [290, 86] width 86 height 27
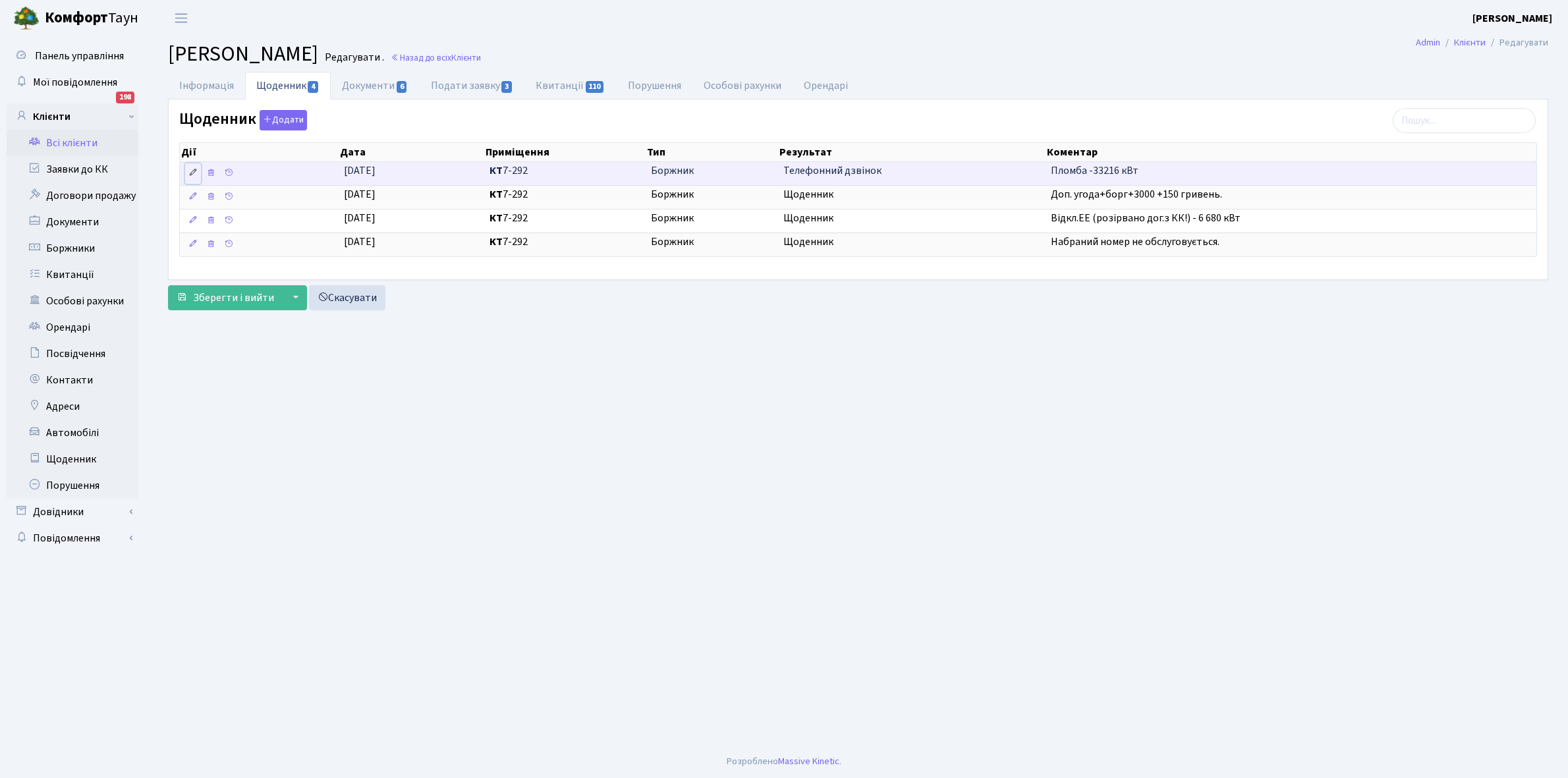
click at [191, 170] on icon at bounding box center [193, 172] width 9 height 9
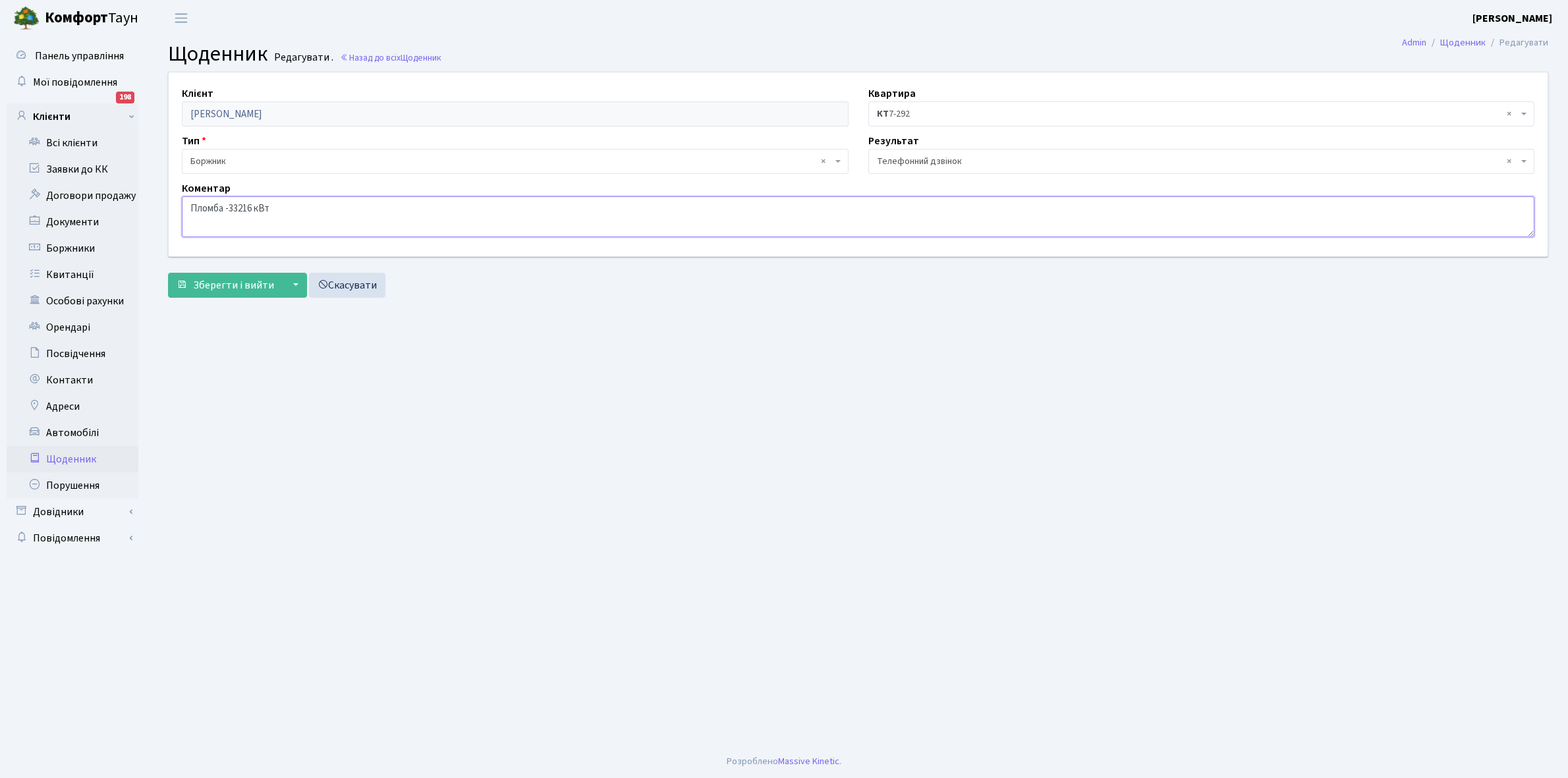
click at [295, 208] on textarea "Пломба -33216 кВт" at bounding box center [858, 216] width 1353 height 41
type textarea "П"
paste textarea "Відкл. ЕЕ (розірвано договір з КК) - 14092 кВт."
click at [370, 203] on textarea "Пломба -33216 кВт" at bounding box center [858, 216] width 1353 height 41
type textarea "Відкл. ЕЕ (розірвано договір з КК) - 33216 кВт."
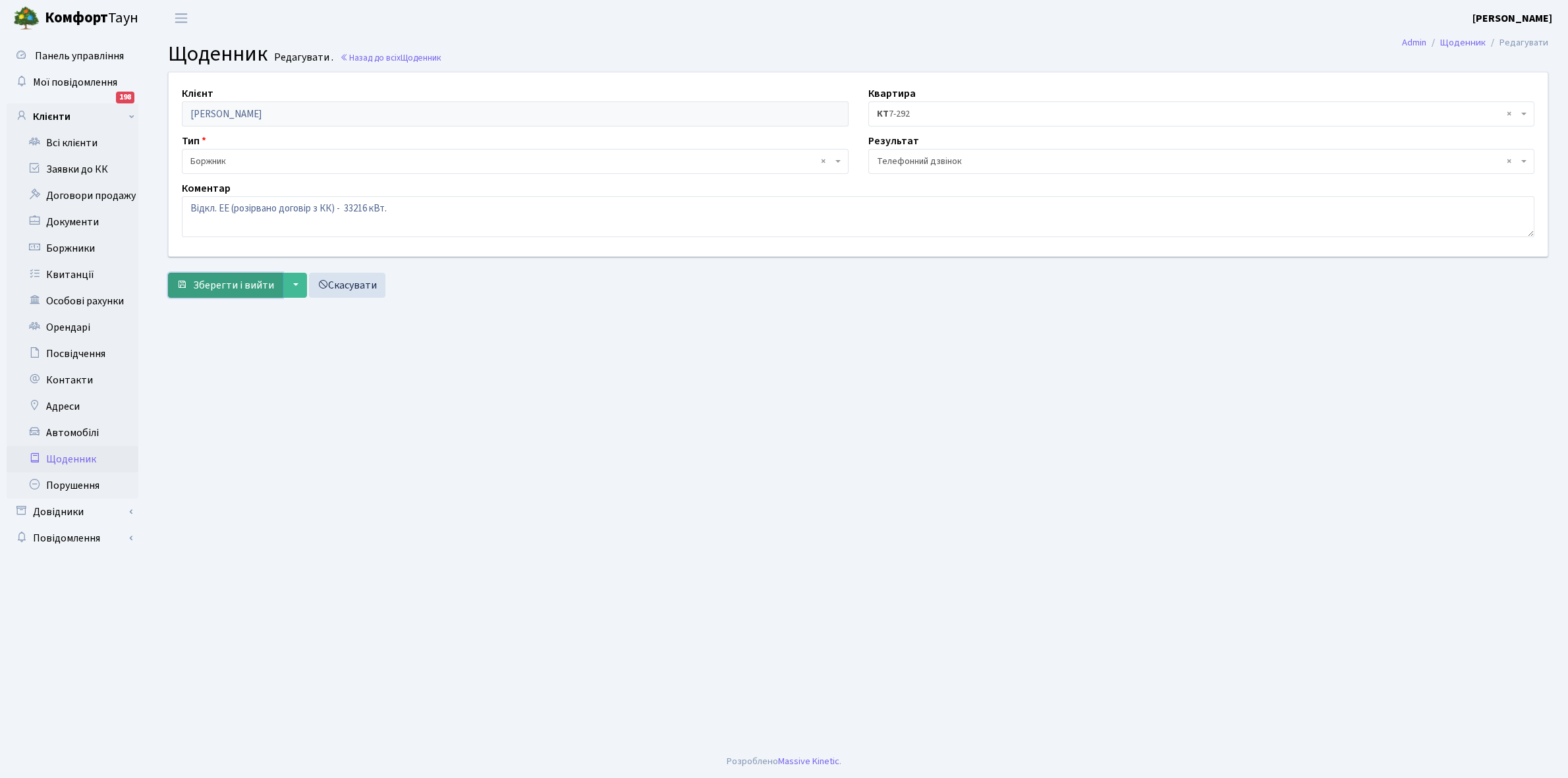
click at [237, 280] on span "Зберегти і вийти" at bounding box center [233, 285] width 81 height 15
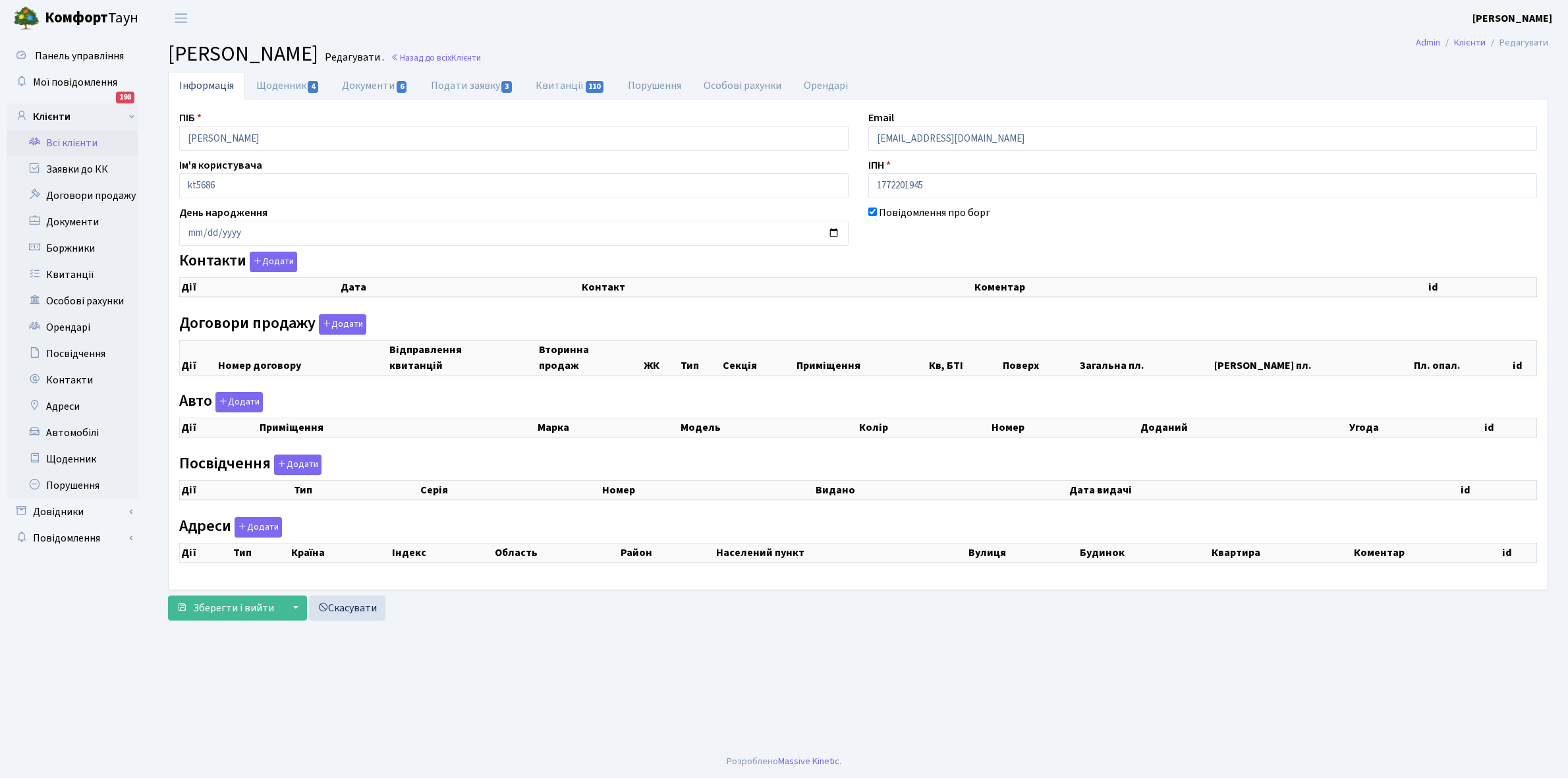
checkbox input "true"
select select "25"
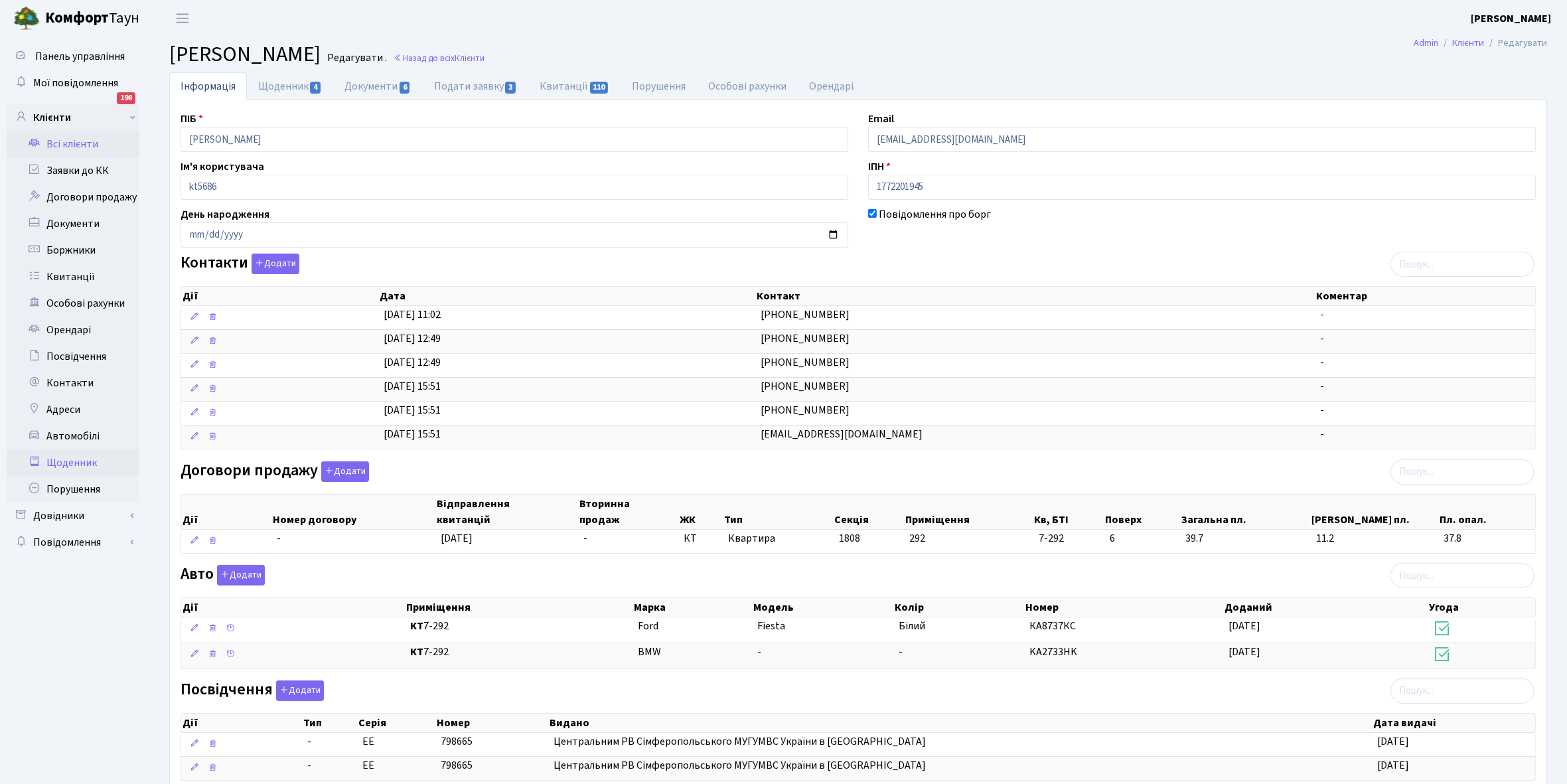
click at [73, 466] on link "Щоденник" at bounding box center [73, 463] width 133 height 27
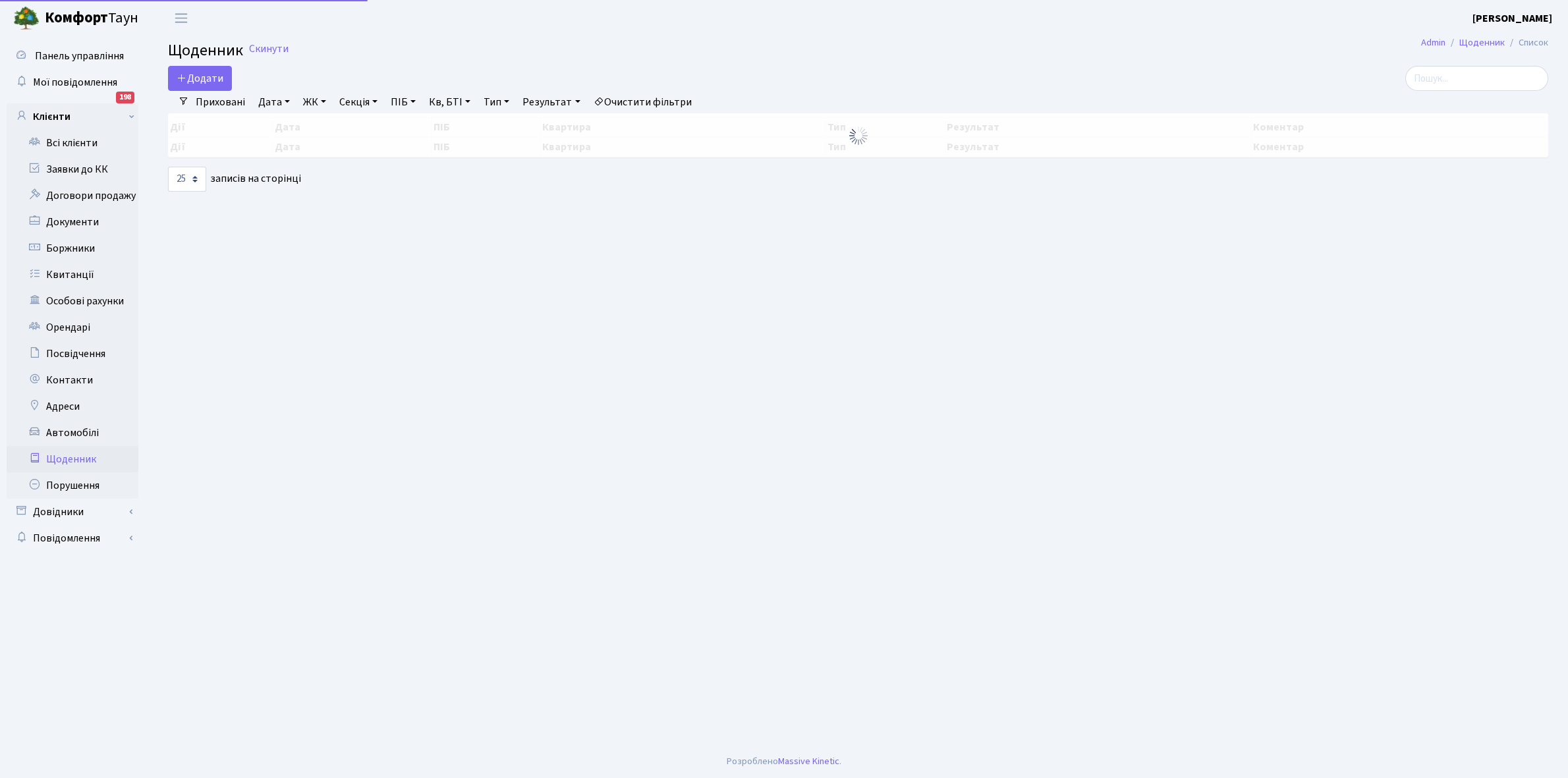
select select "25"
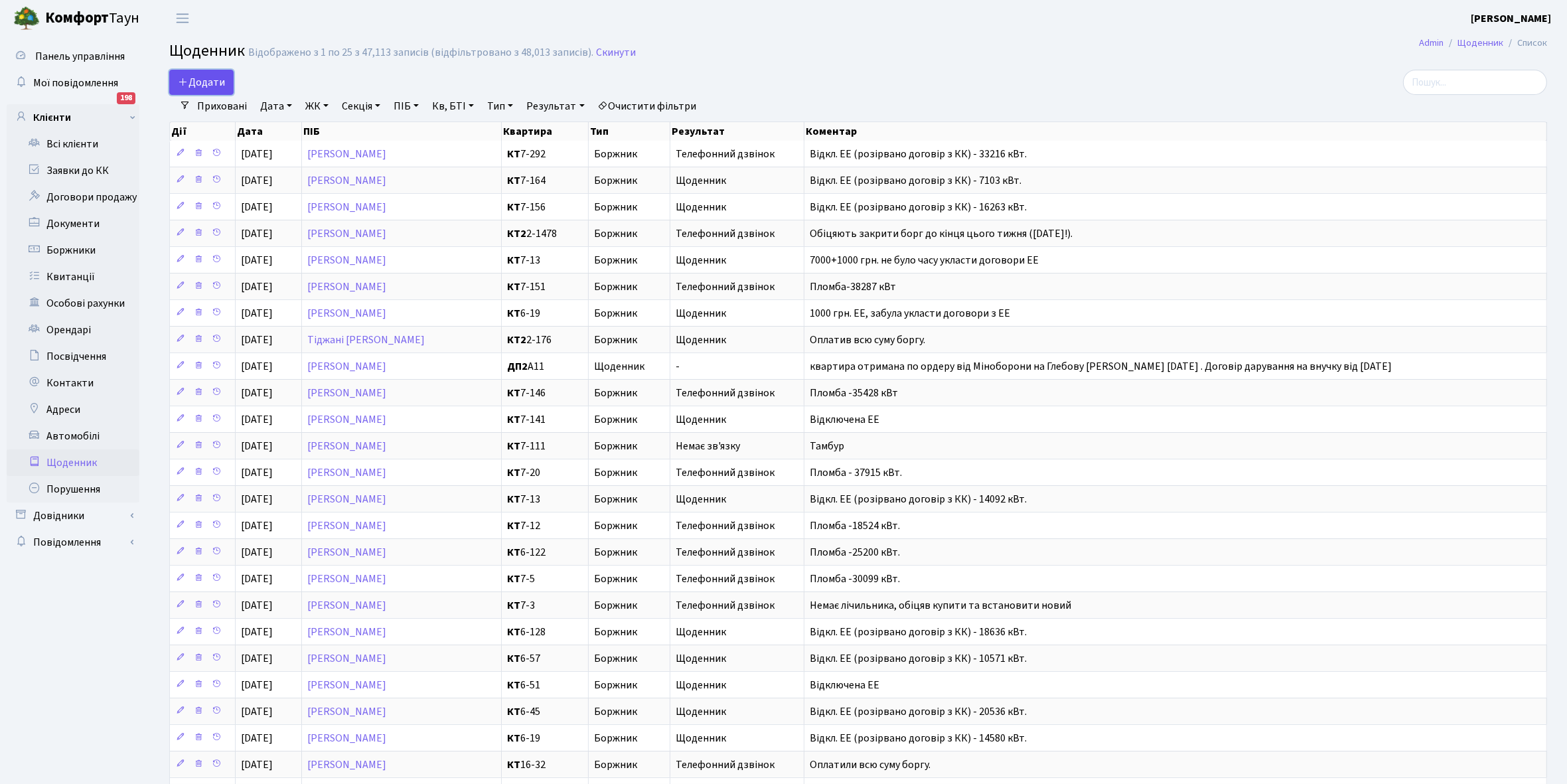
click at [207, 83] on span "Додати" at bounding box center [201, 82] width 47 height 15
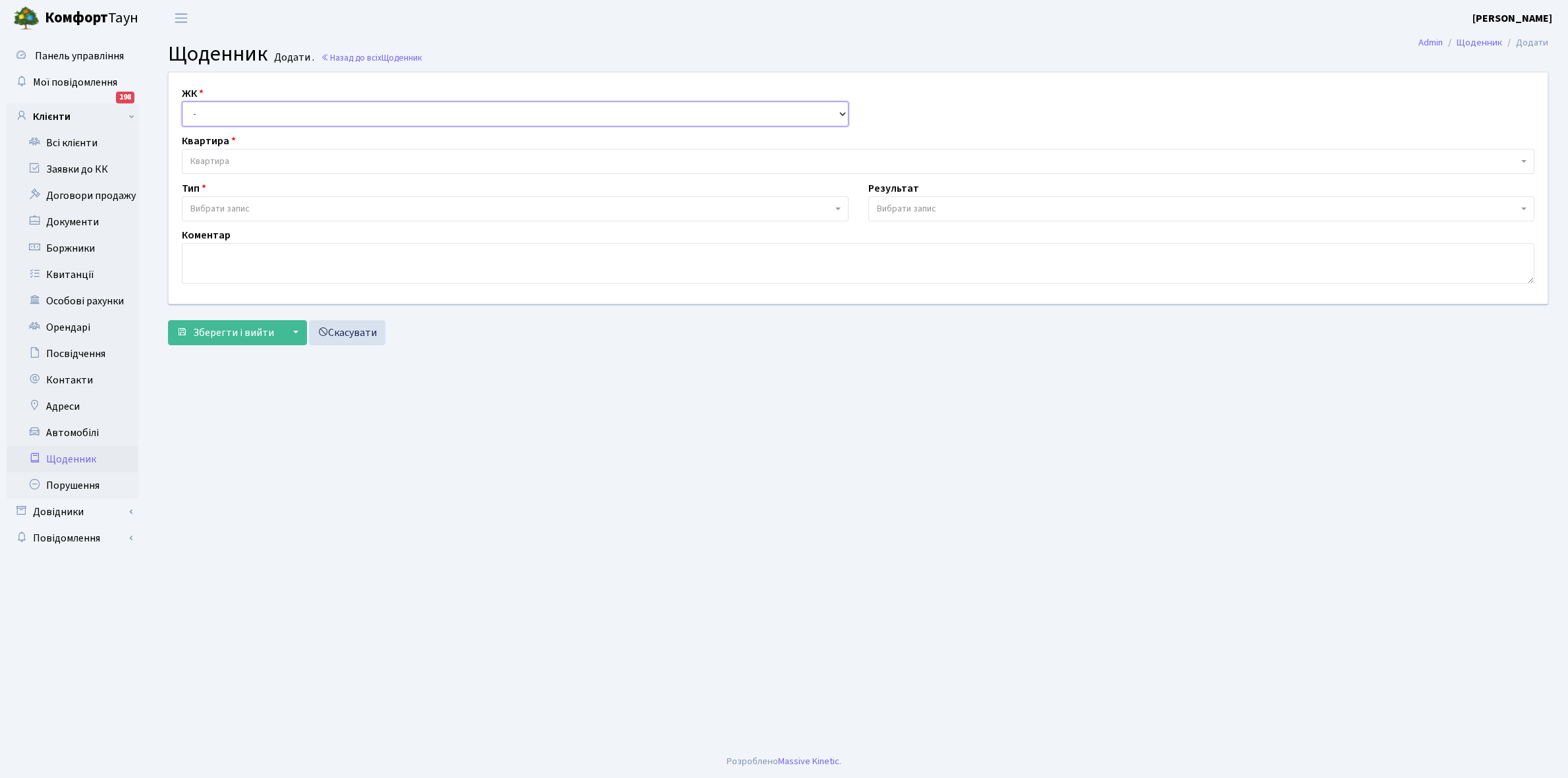
click at [205, 110] on select "- КТ, вул. Регенераторна, 4 КТ2, просп. Соборності, 17 КТ3, вул. Березнева, 16 …" at bounding box center [515, 114] width 667 height 25
select select "271"
click at [182, 102] on select "- КТ, вул. Регенераторна, 4 КТ2, просп. Соборності, 17 КТ3, вул. Березнева, 16 …" at bounding box center [515, 114] width 667 height 25
select select
click at [68, 455] on link "Щоденник" at bounding box center [73, 459] width 132 height 26
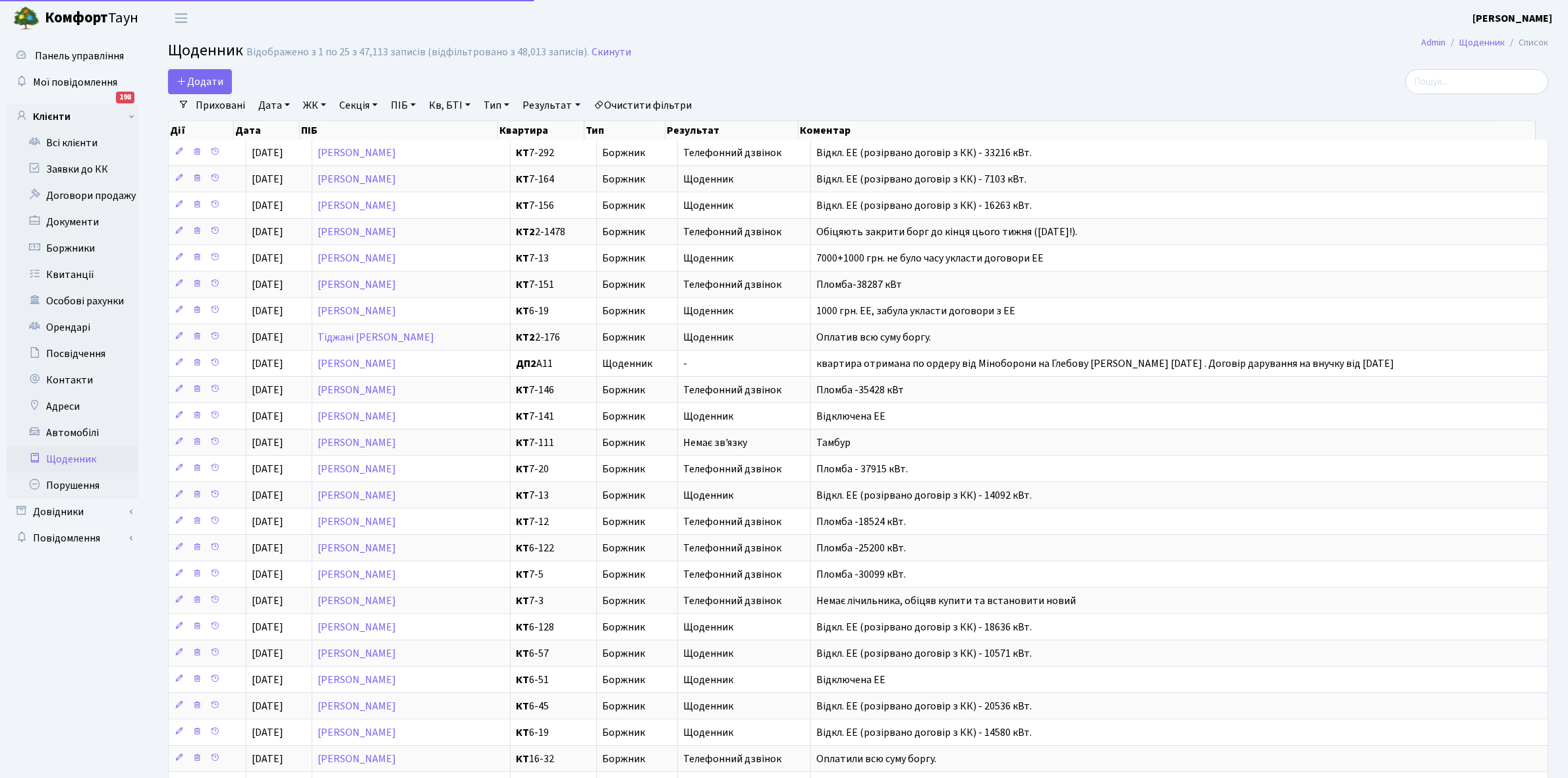
select select "25"
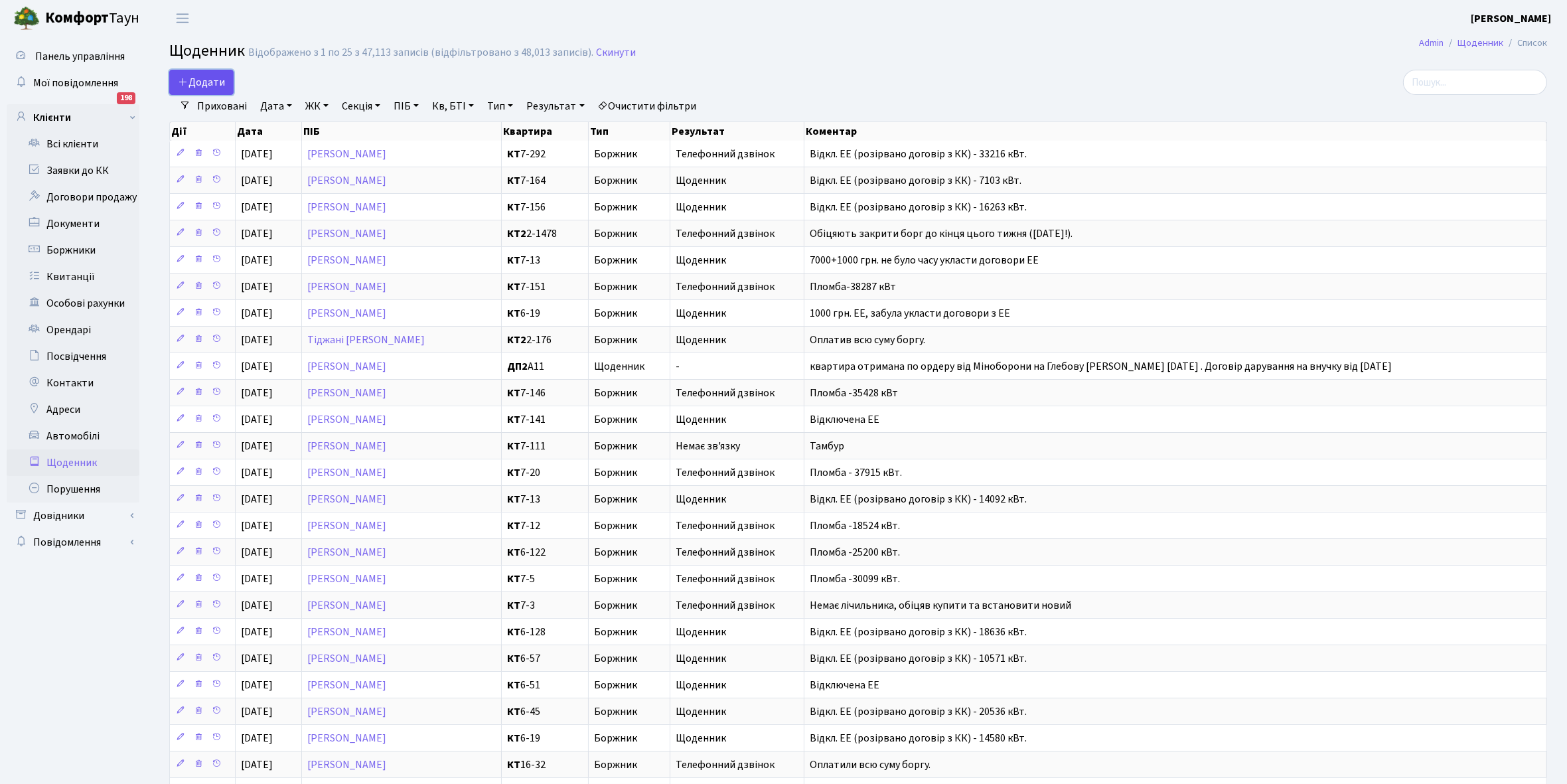
click at [203, 85] on span "Додати" at bounding box center [201, 82] width 47 height 15
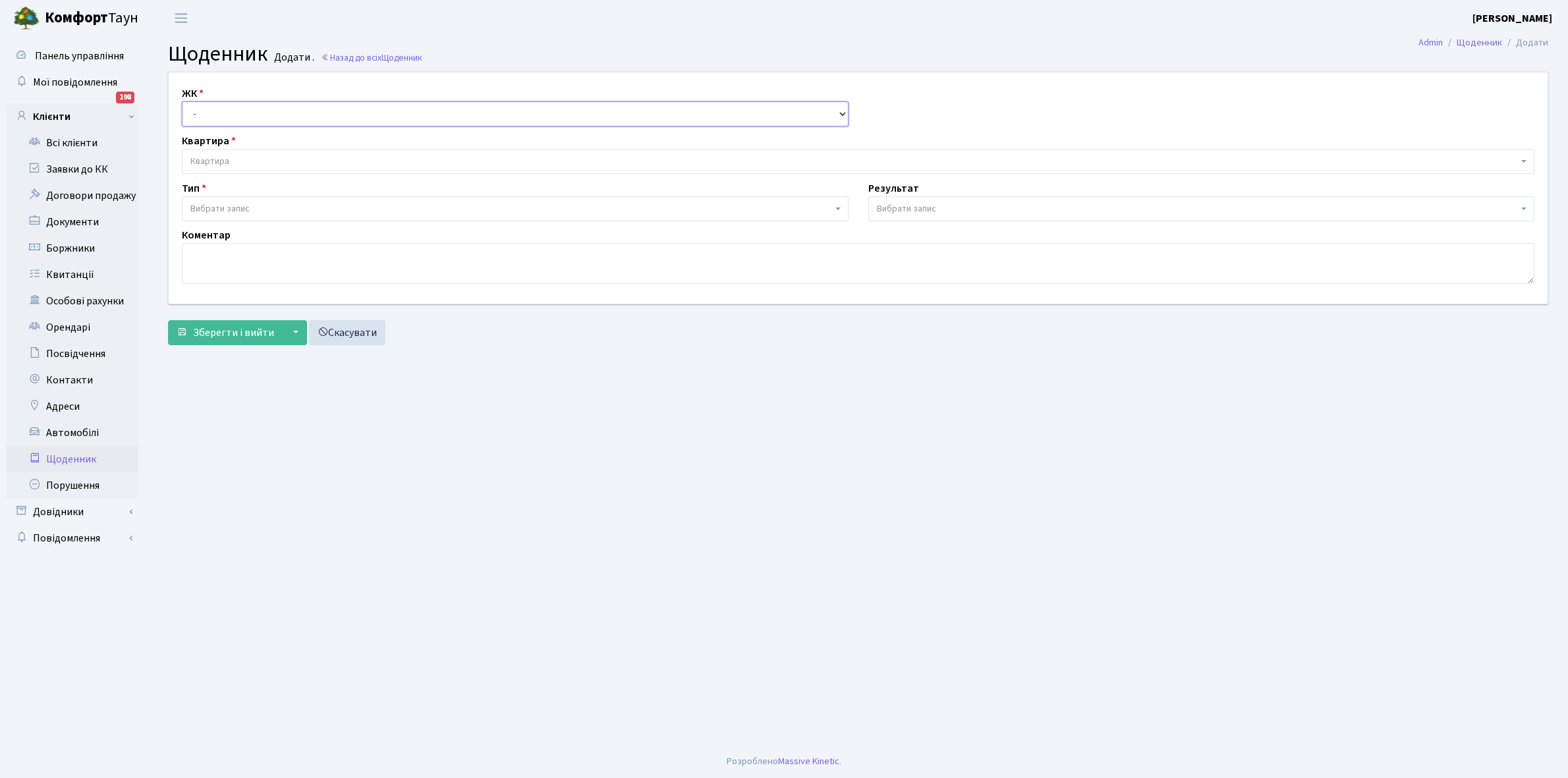
click at [215, 110] on select "- КТ, вул. Регенераторна, 4 КТ2, просп. Соборності, 17 КТ3, вул. Березнева, 16 …" at bounding box center [515, 114] width 667 height 25
select select "271"
click at [182, 102] on select "- КТ, вул. Регенераторна, 4 КТ2, просп. Соборності, 17 КТ3, вул. Березнева, 16 …" at bounding box center [515, 114] width 667 height 25
select select
click at [232, 157] on span "Квартира" at bounding box center [854, 162] width 1328 height 13
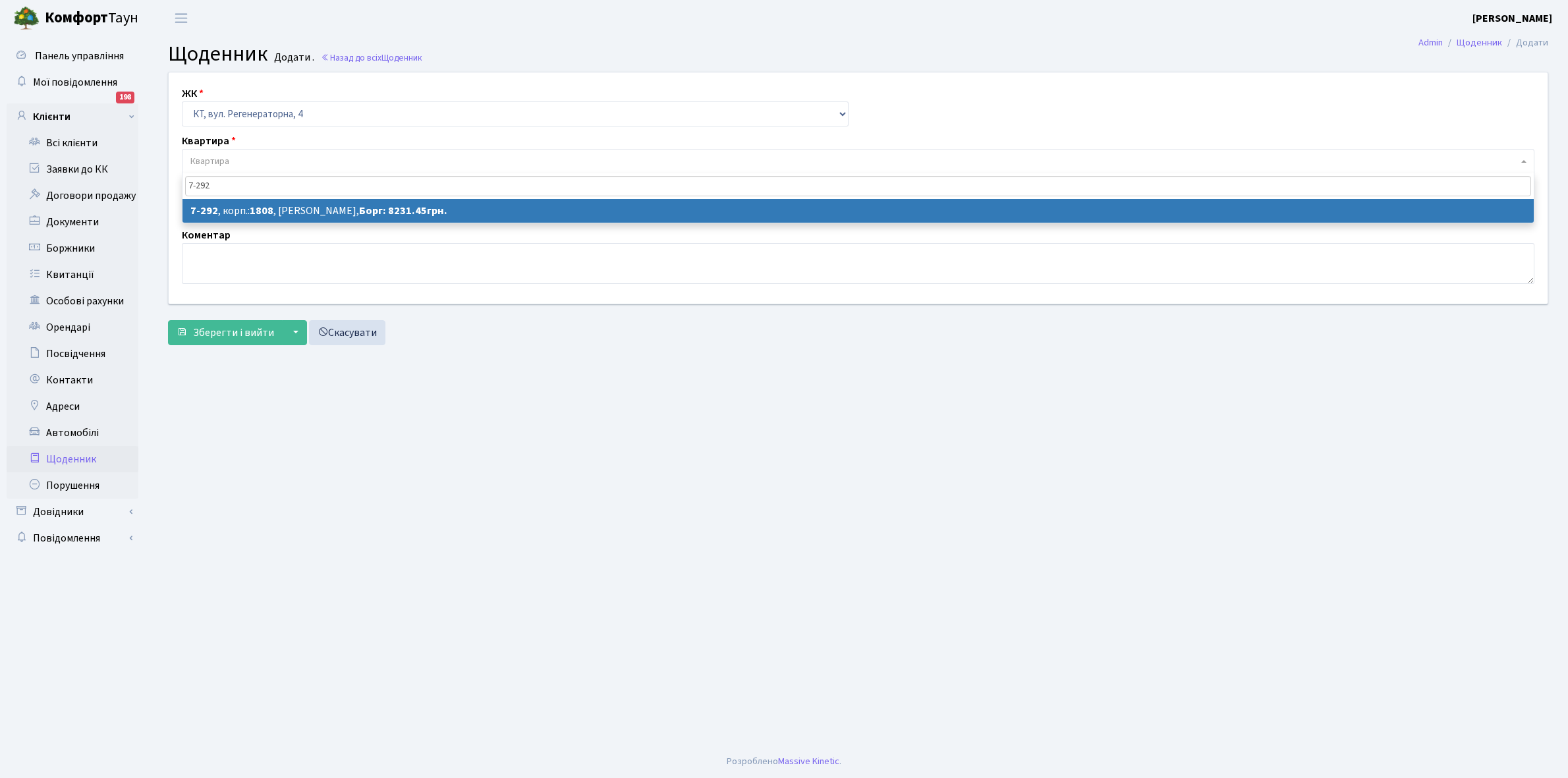
type input "7-292"
select select "4900"
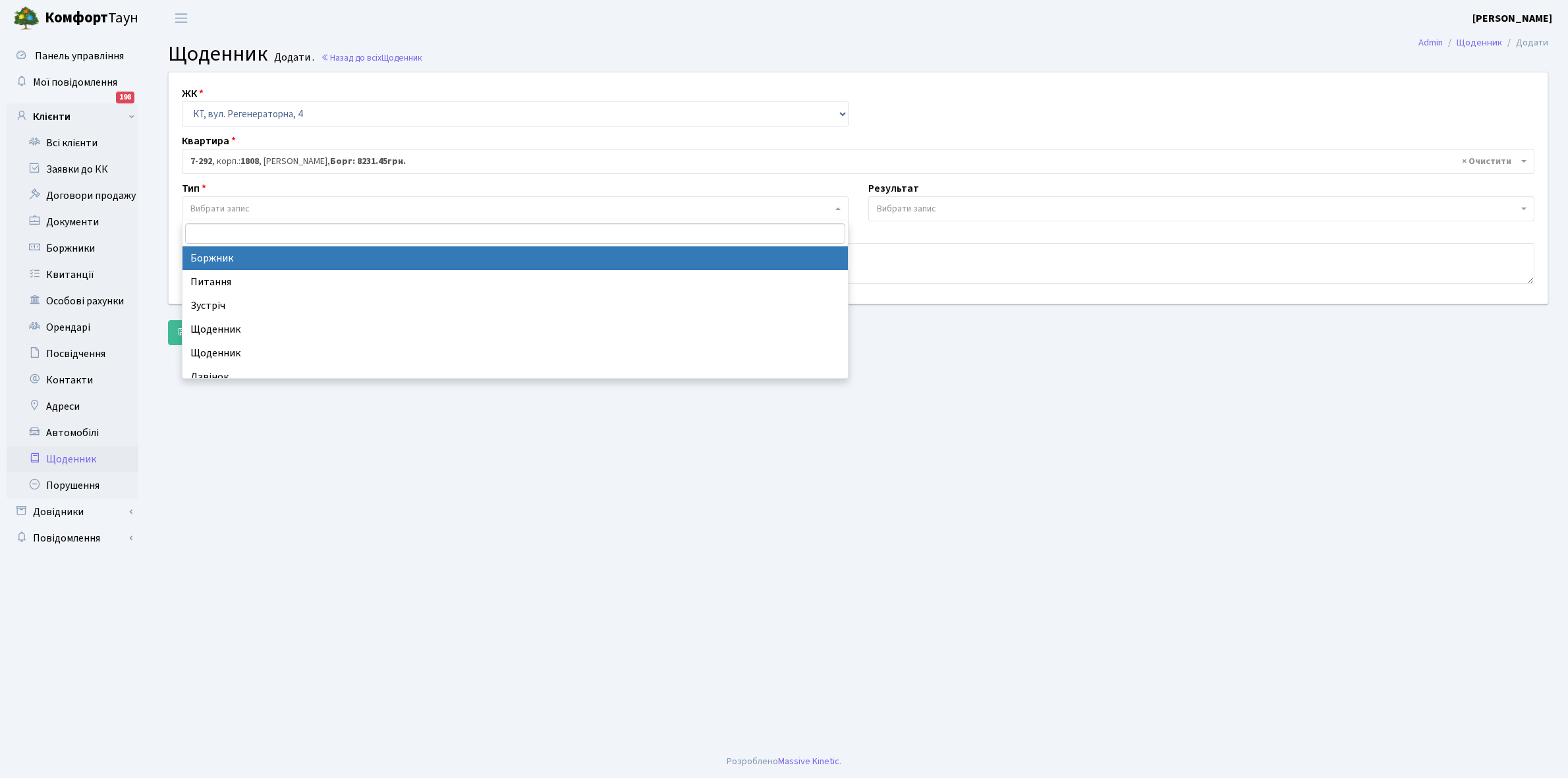
click at [236, 203] on span "Вибрати запис" at bounding box center [220, 209] width 59 height 13
select select "189"
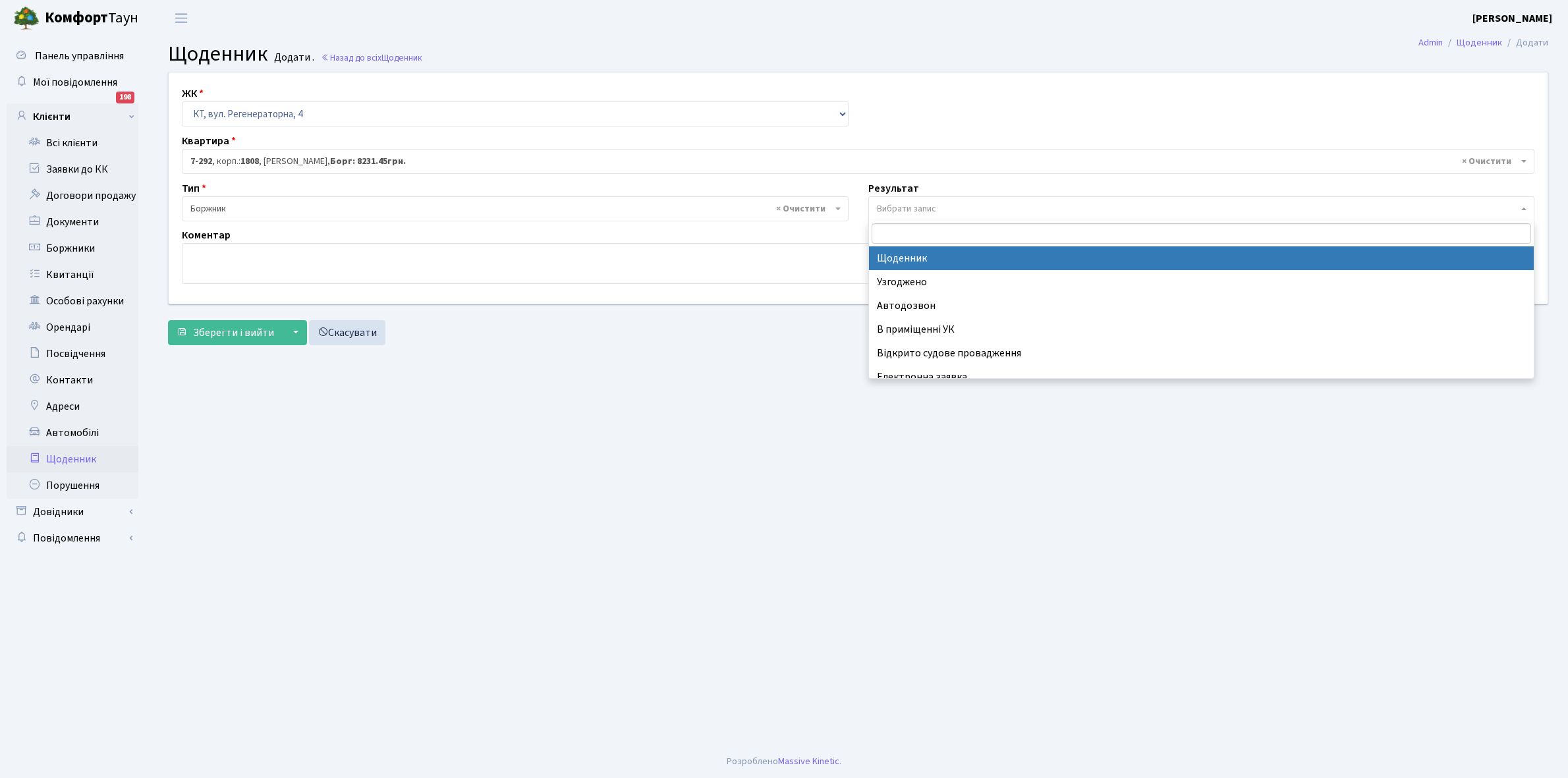
click at [930, 208] on span "Вибрати запис" at bounding box center [906, 209] width 59 height 13
select select "14"
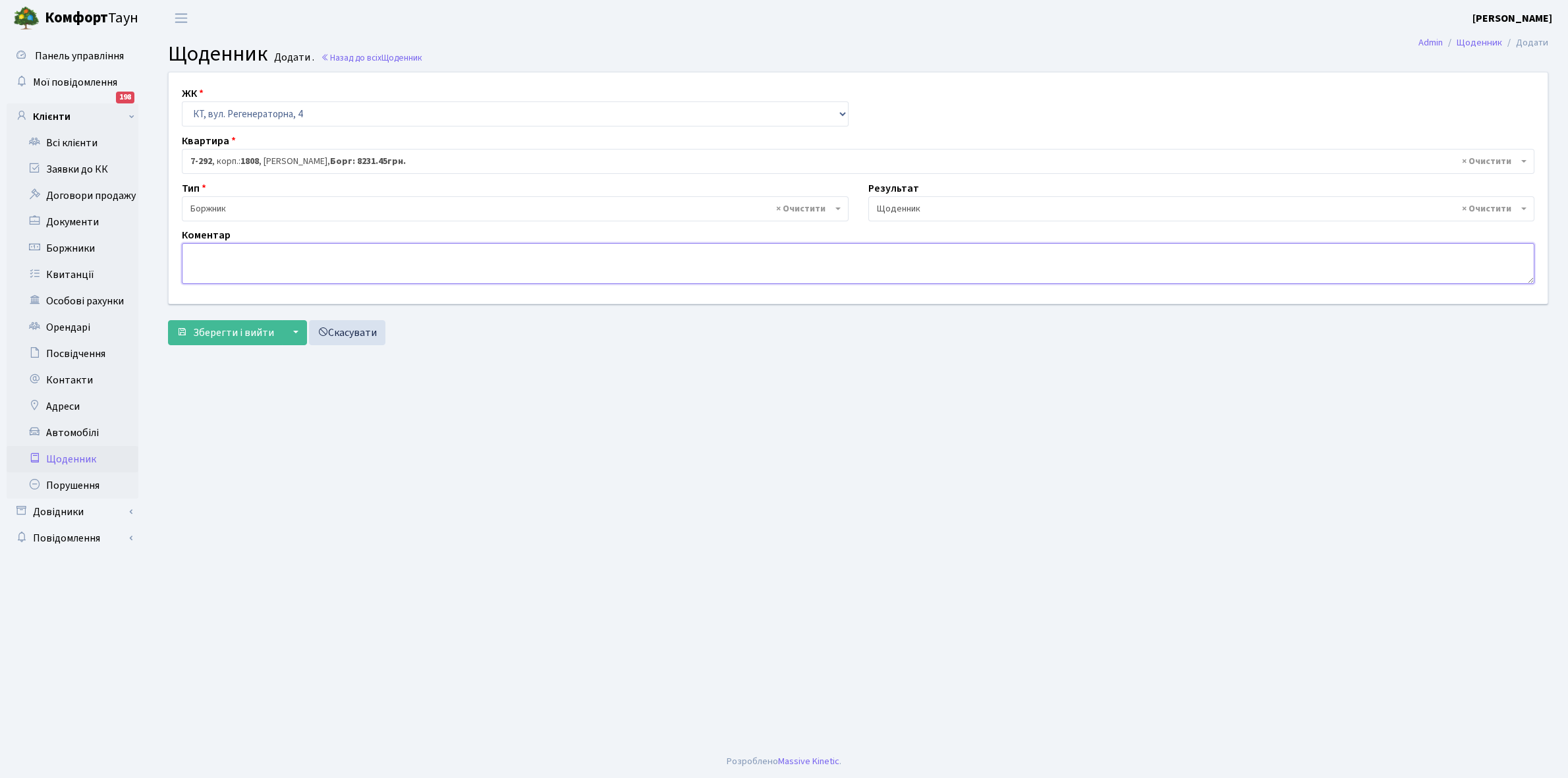
click at [198, 255] on textarea at bounding box center [858, 263] width 1353 height 41
type textarea "8"
type textarea "7000+1000 грн, не було часу укласти договори ЕЕ"
click at [204, 340] on button "Зберегти і вийти" at bounding box center [225, 333] width 115 height 25
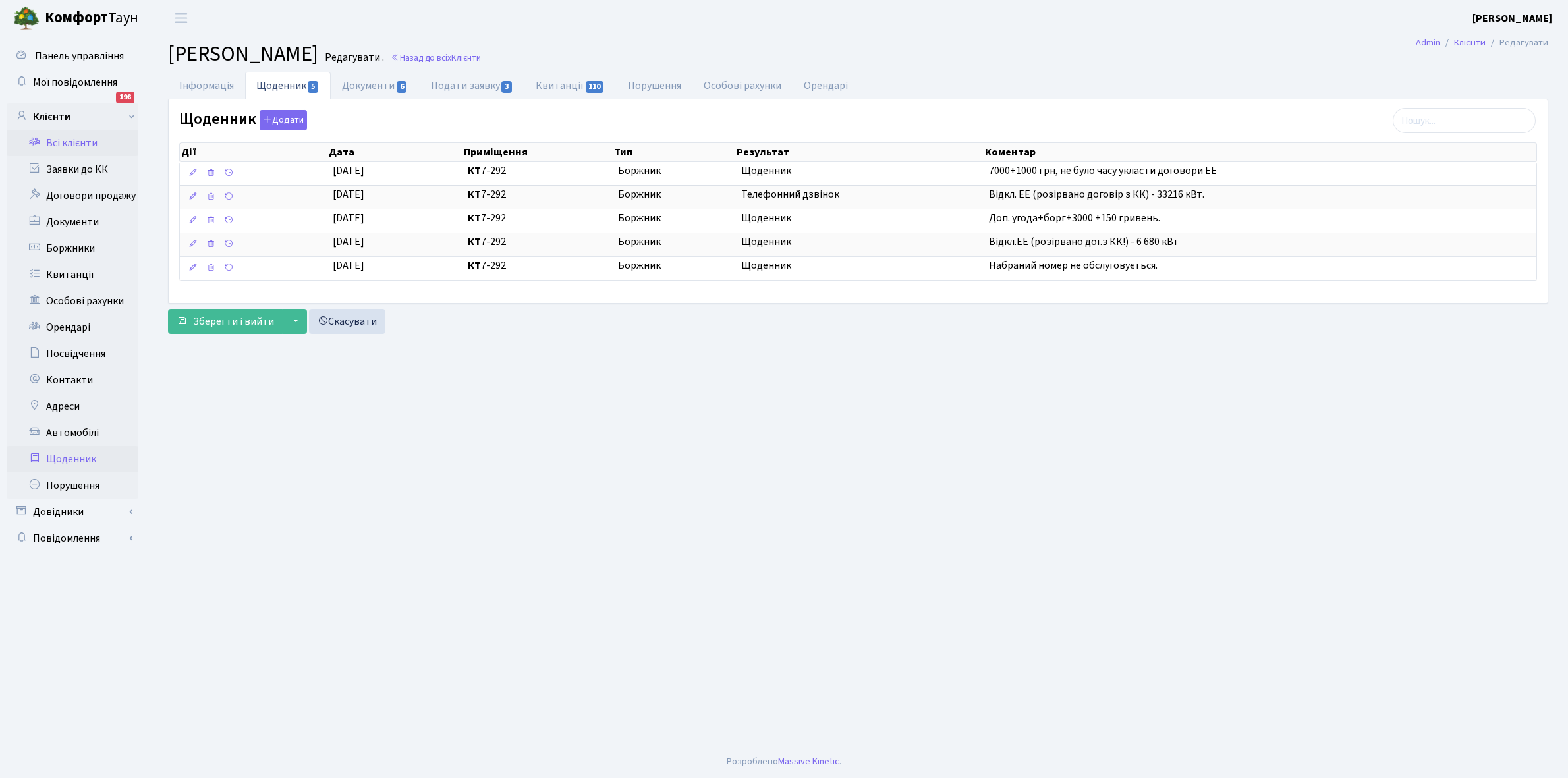
click at [71, 460] on link "Щоденник" at bounding box center [73, 459] width 132 height 26
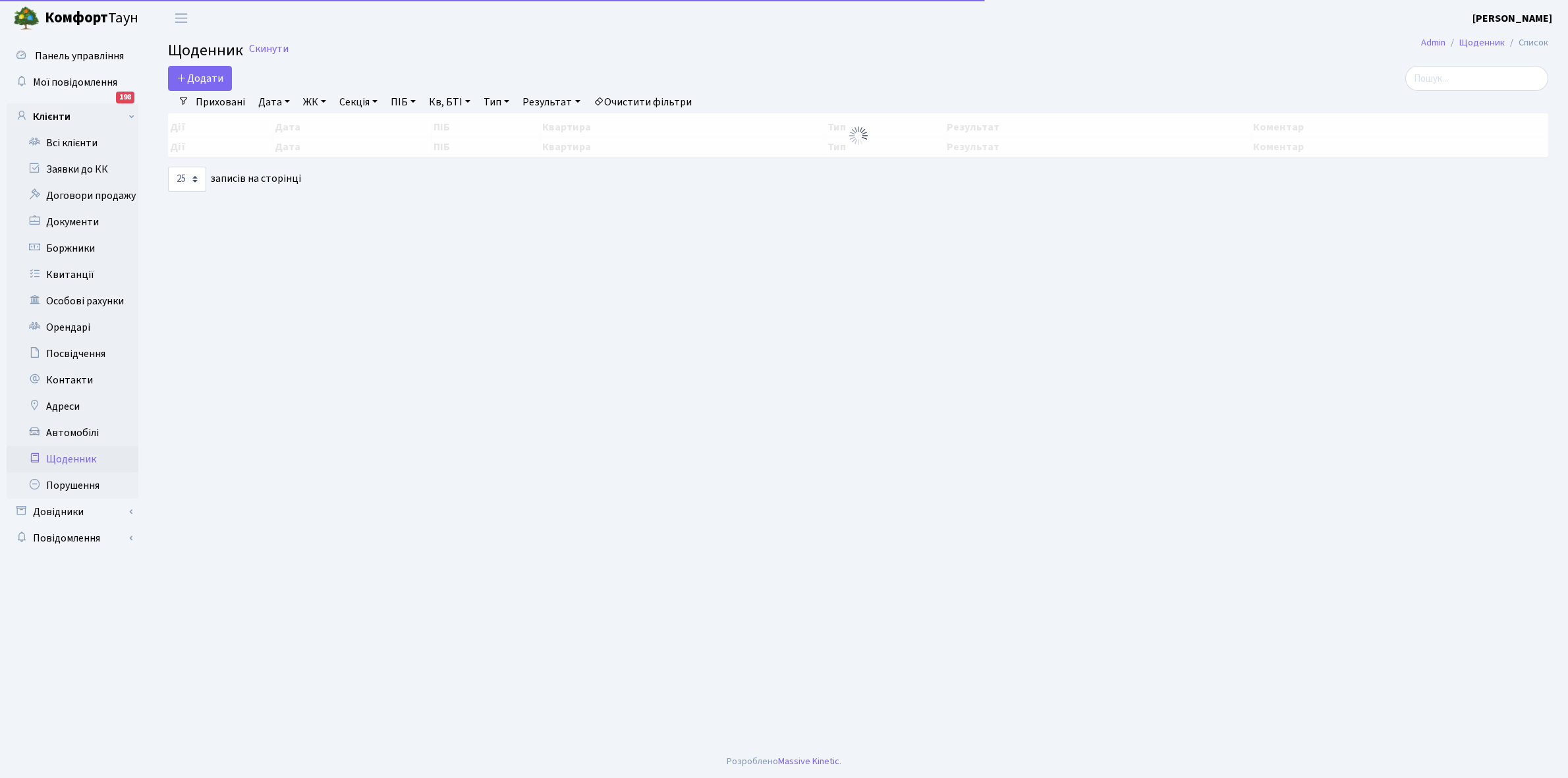
select select "25"
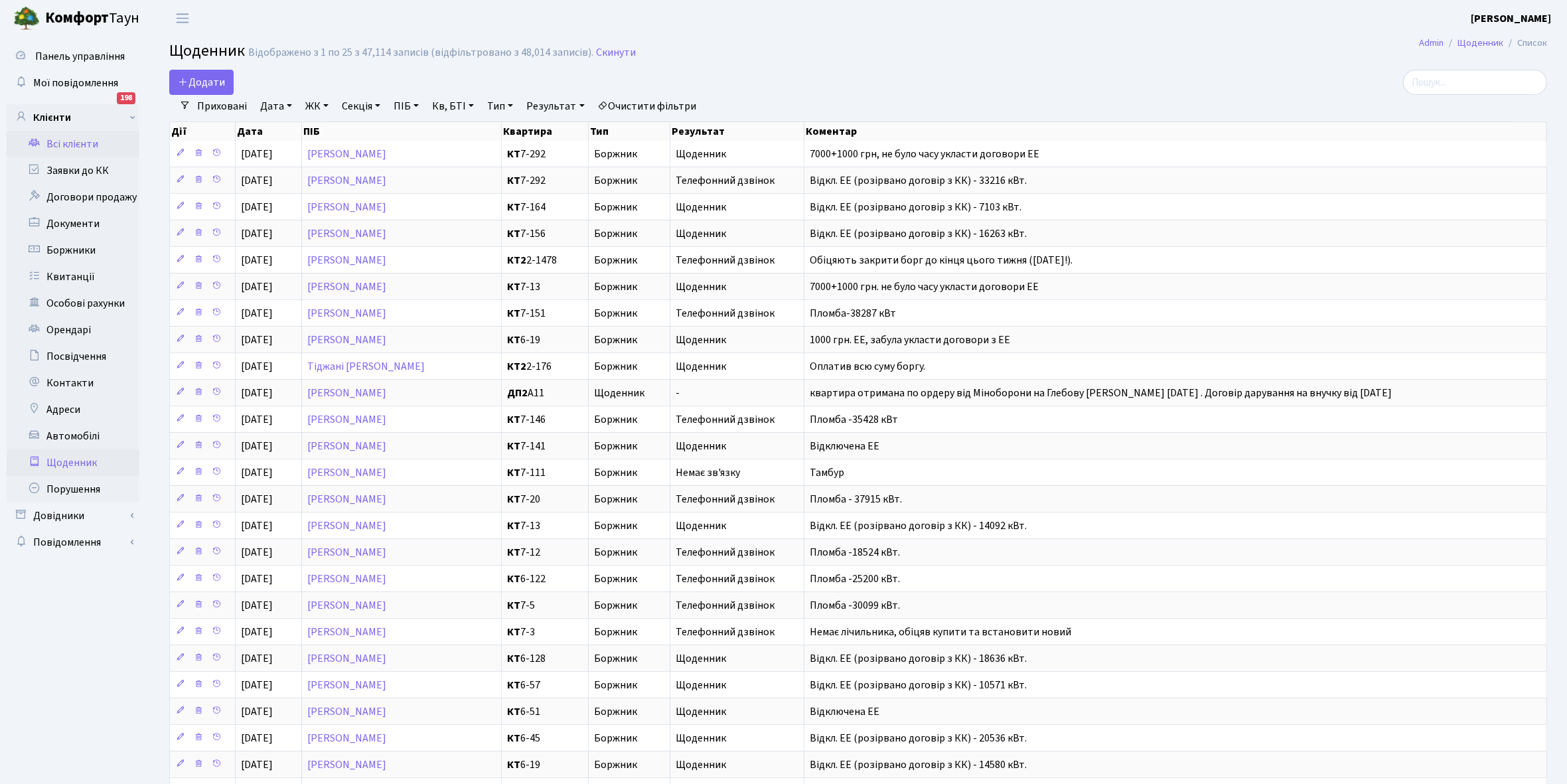
click at [75, 147] on link "Всі клієнти" at bounding box center [73, 144] width 133 height 27
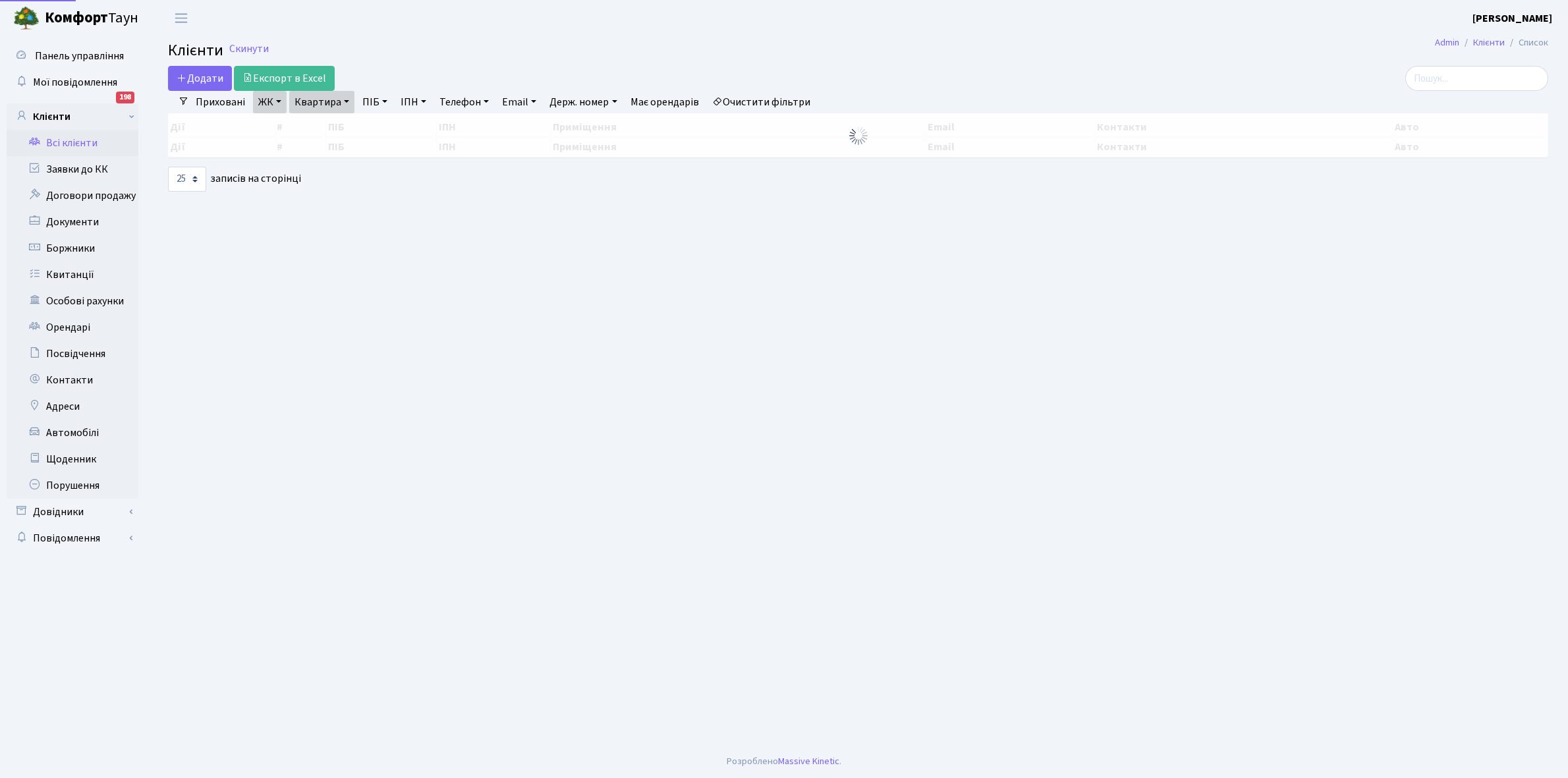
select select "25"
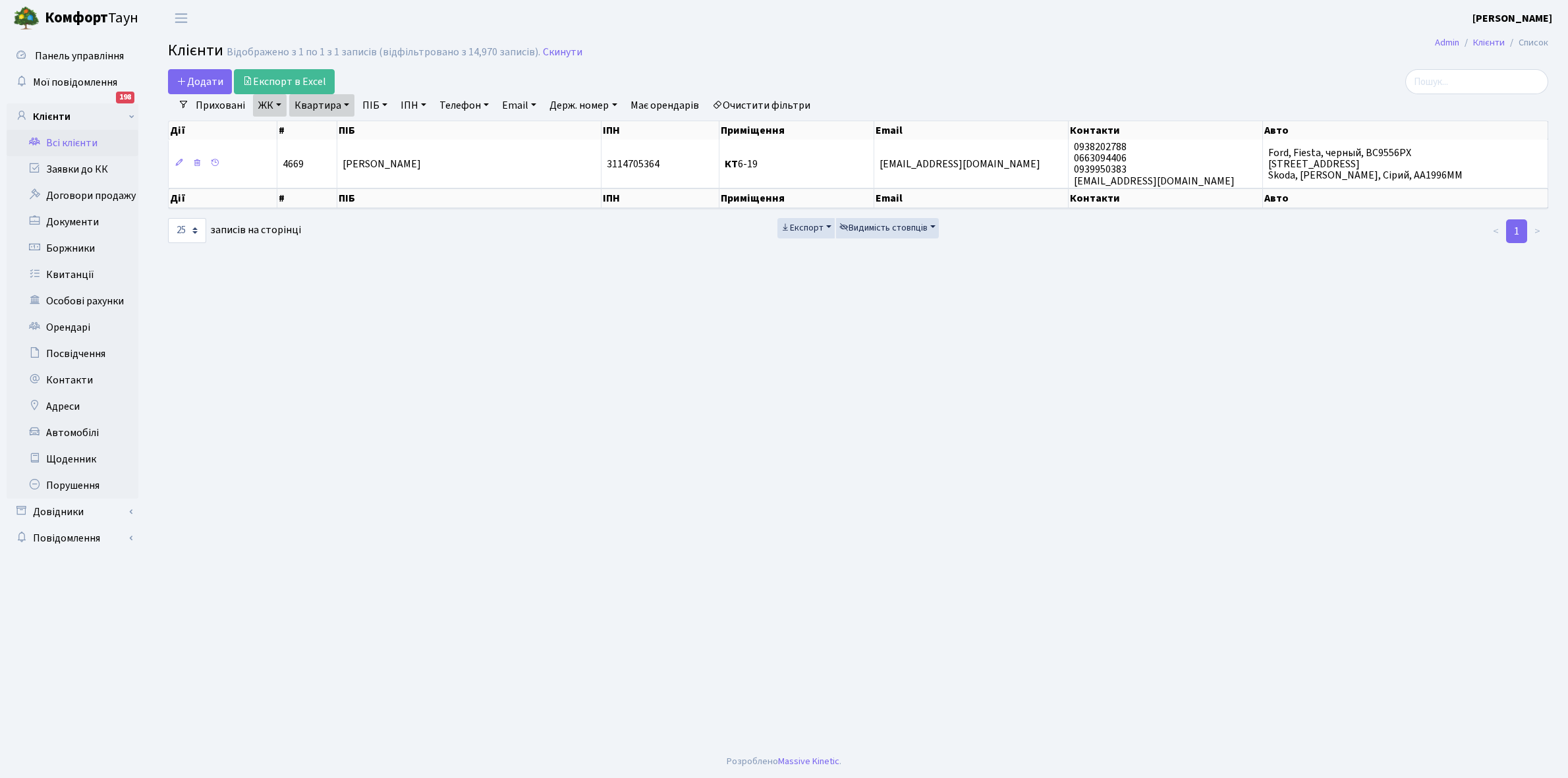
click at [345, 103] on link "Квартира" at bounding box center [322, 106] width 65 height 22
click at [339, 132] on input "6-19" at bounding box center [328, 131] width 77 height 25
type input "6"
type input "7-156"
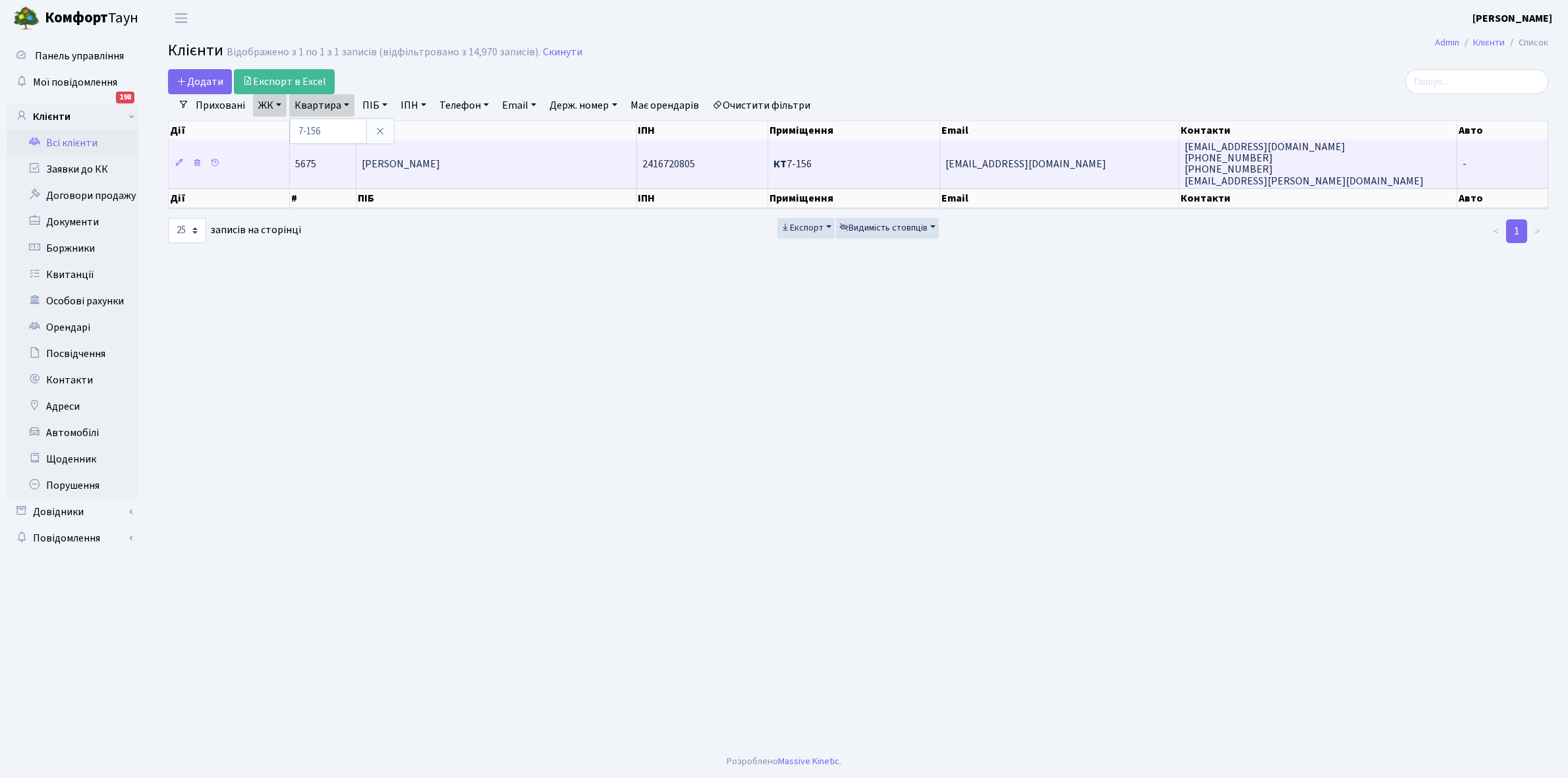
click at [479, 174] on td "[PERSON_NAME]" at bounding box center [496, 164] width 281 height 48
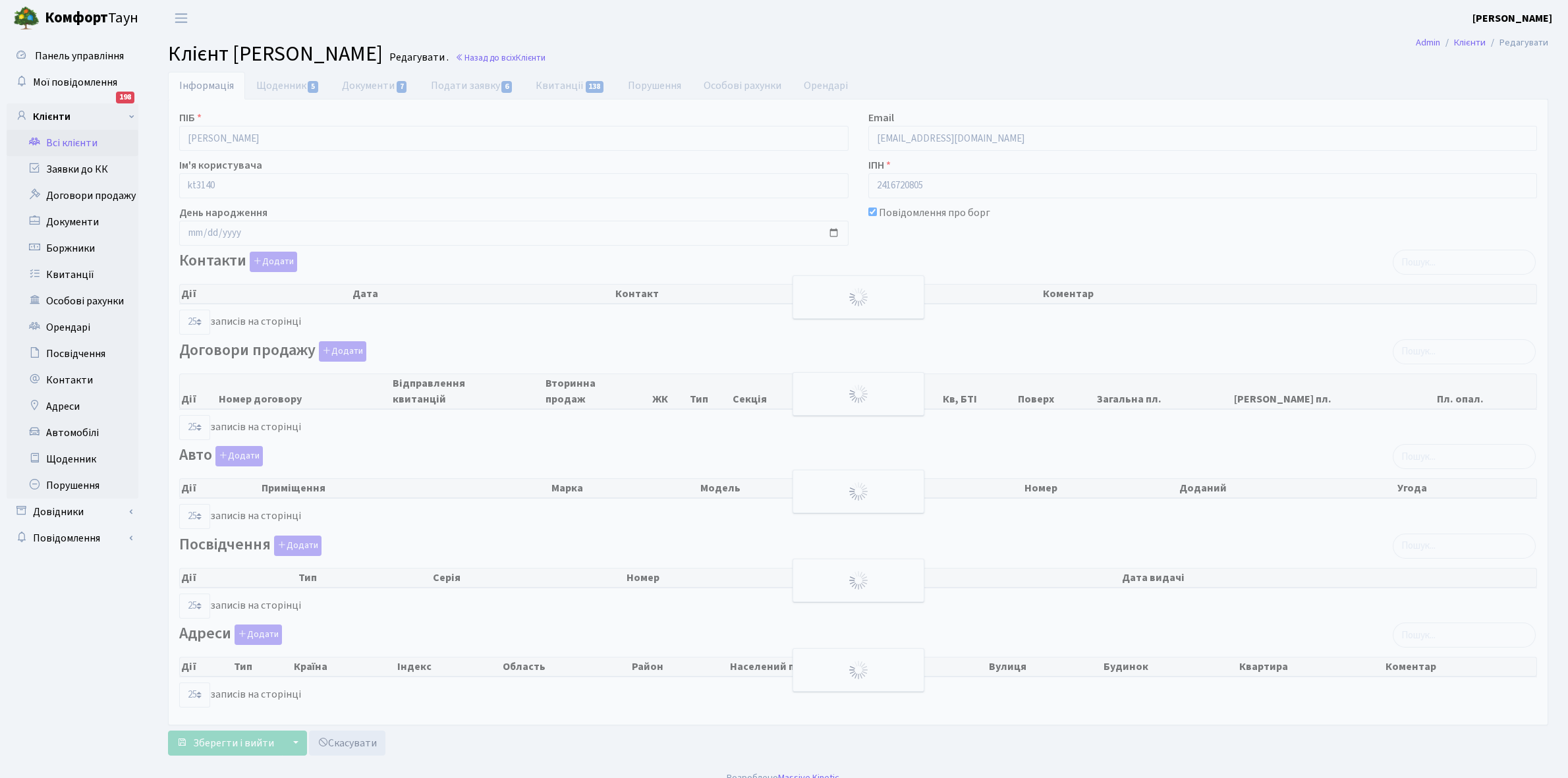
select select "25"
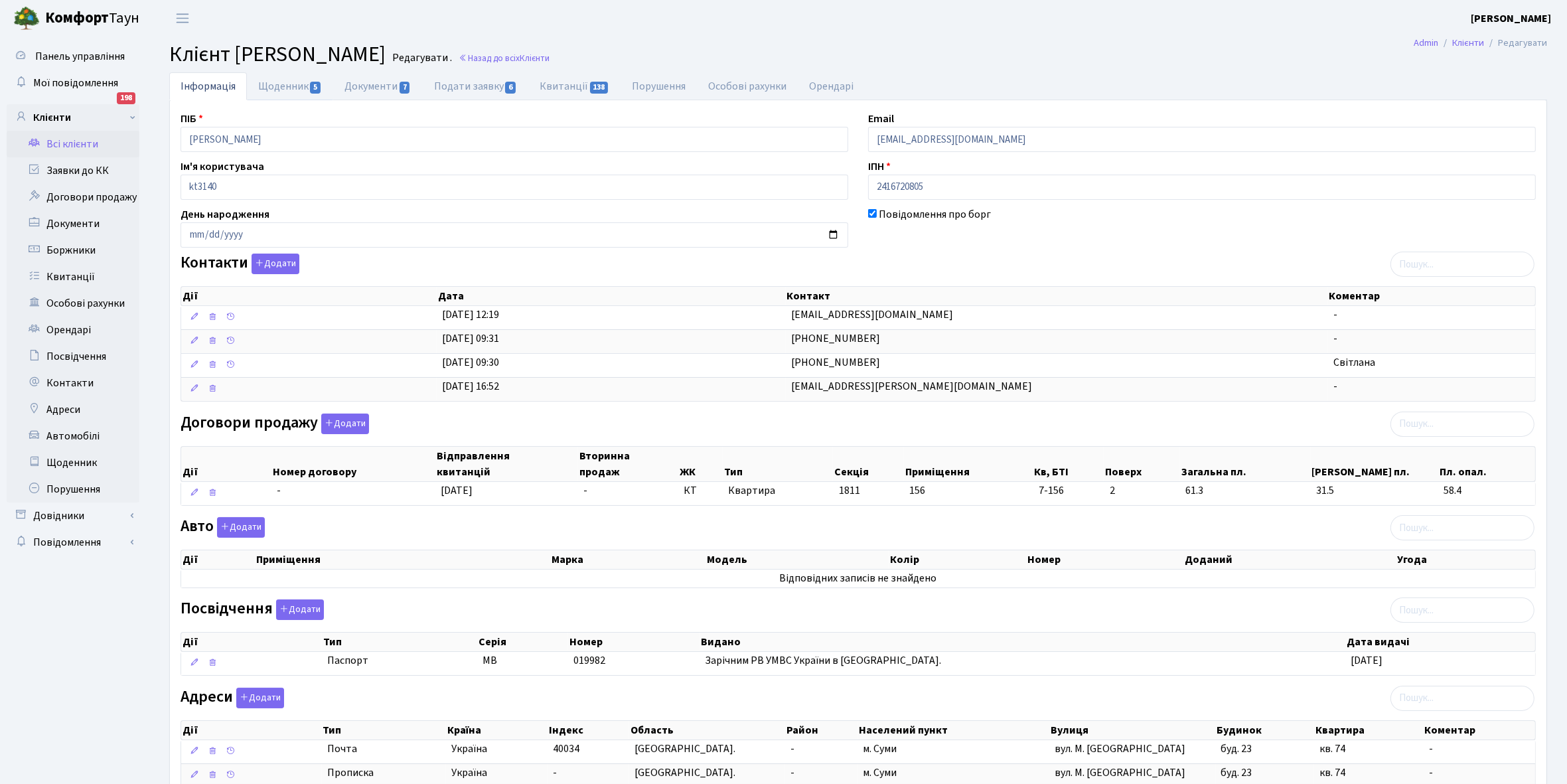
click at [269, 84] on link "Щоденник 5" at bounding box center [290, 86] width 86 height 28
select select "25"
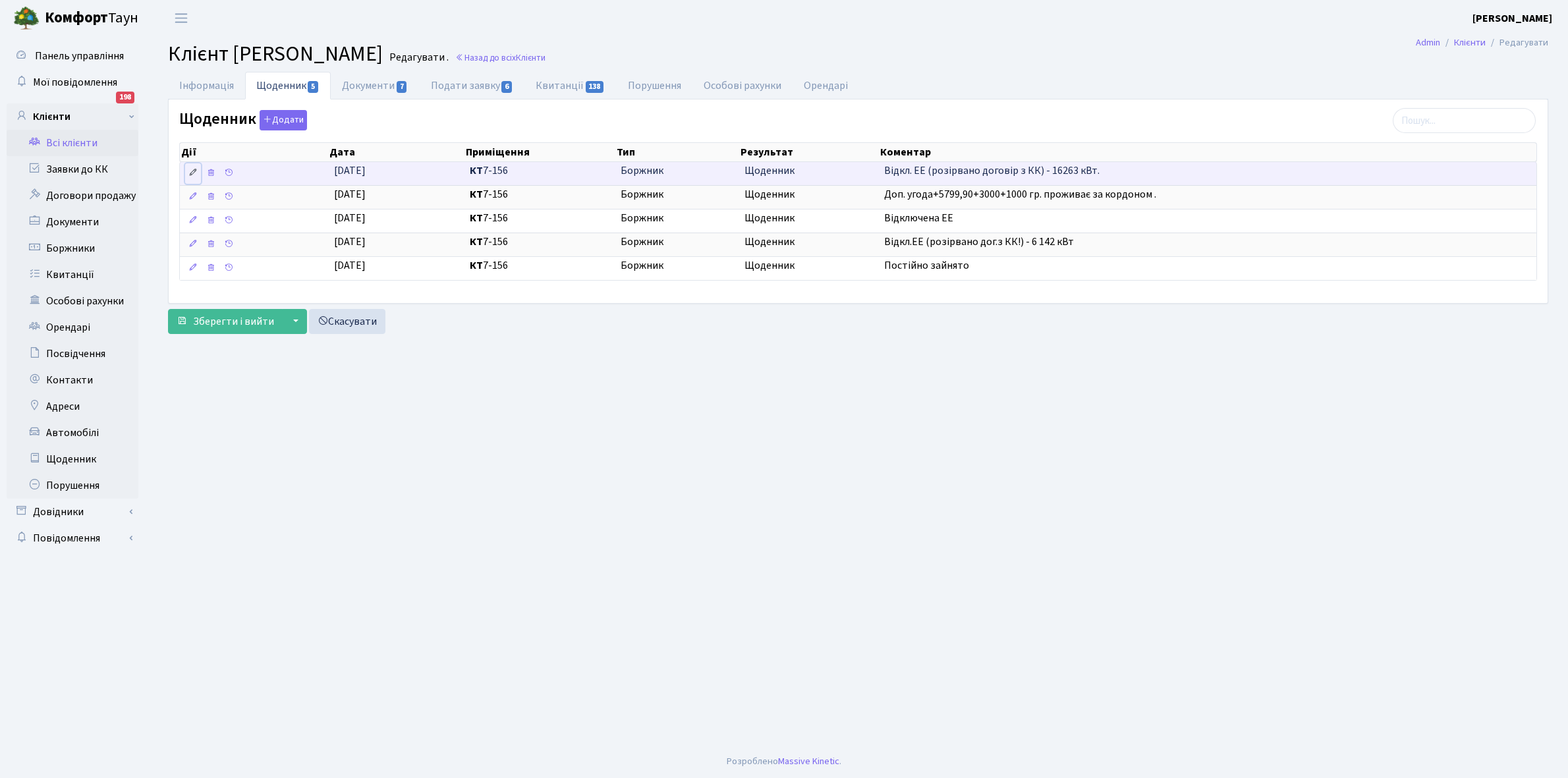
click at [189, 172] on icon at bounding box center [193, 172] width 9 height 9
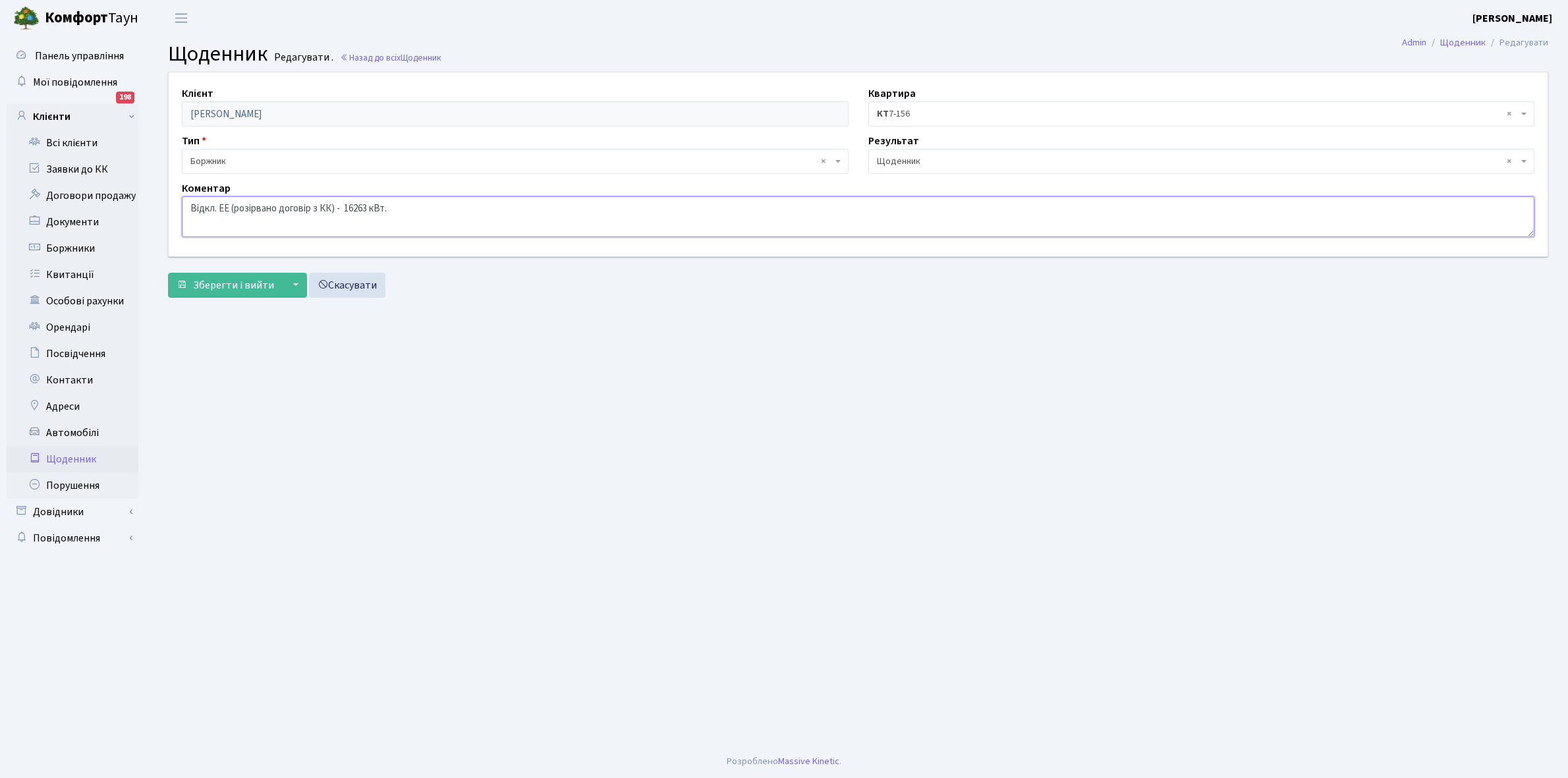
click at [337, 206] on textarea "Відкл. ЕЕ (розірвано договір з КК) - 16263 кВт." at bounding box center [858, 216] width 1353 height 41
type textarea "Пломба - 16263 кВт."
click at [228, 287] on span "Зберегти і вийти" at bounding box center [233, 285] width 81 height 15
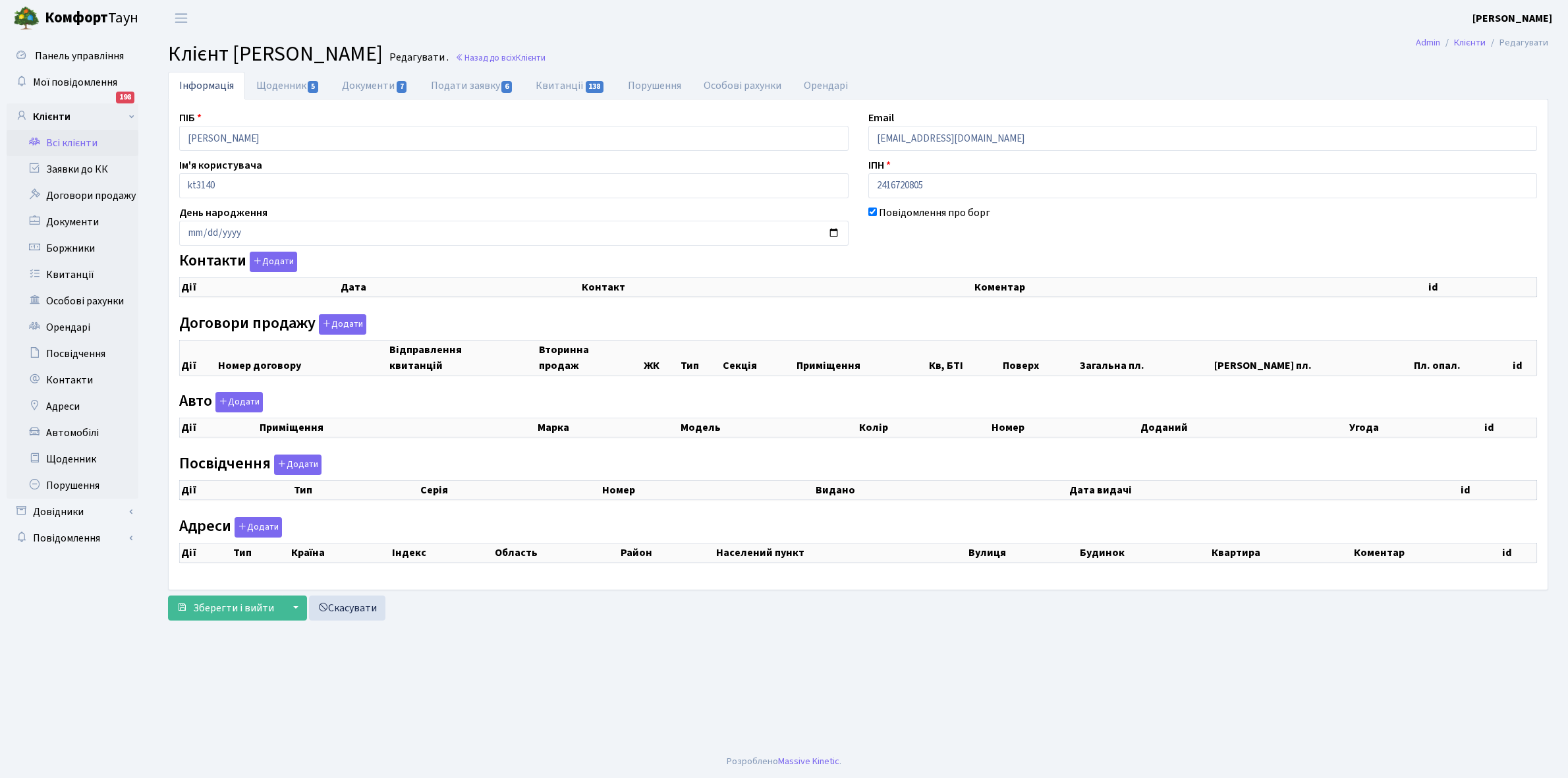
checkbox input "true"
select select "25"
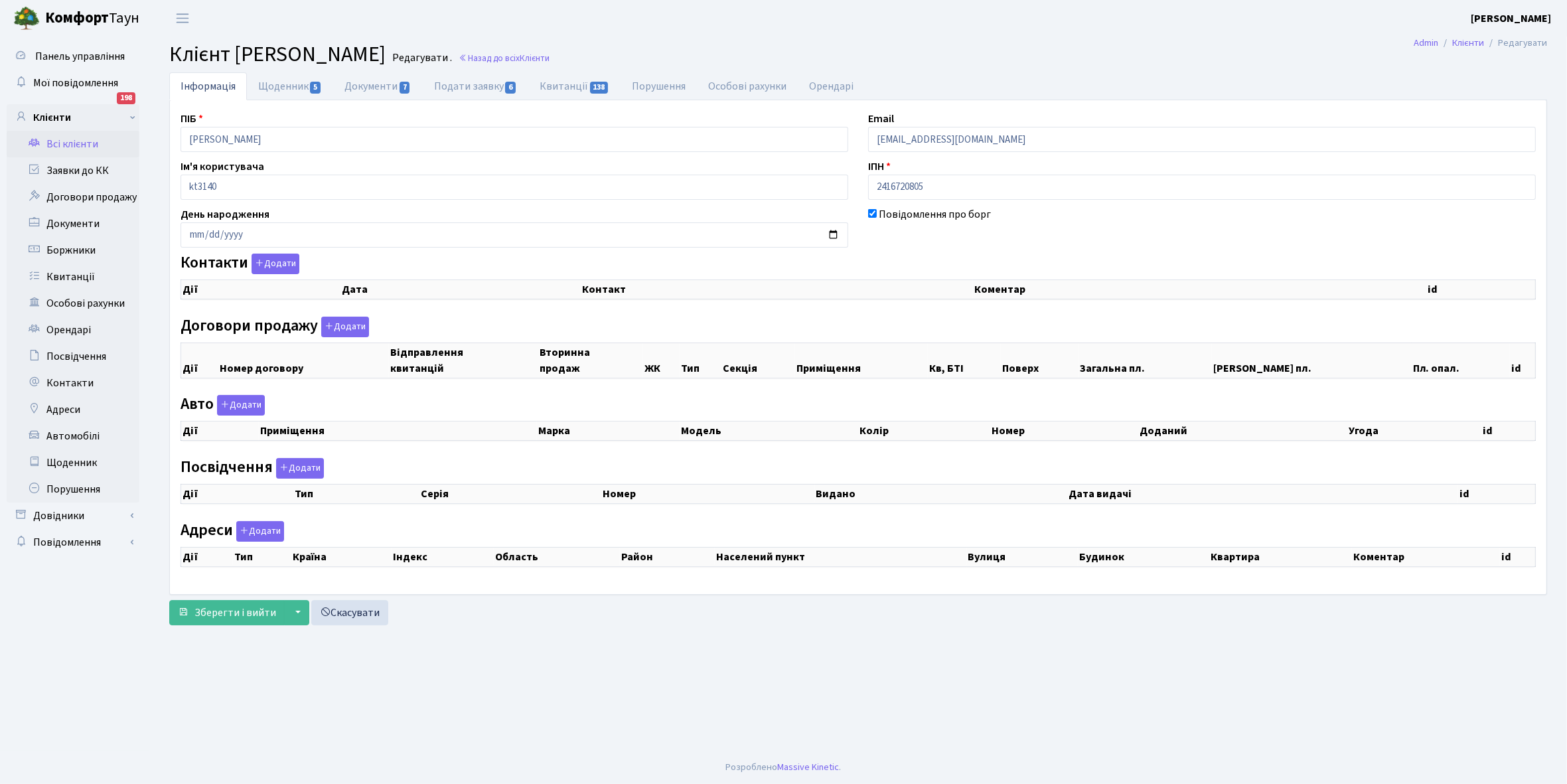
select select "25"
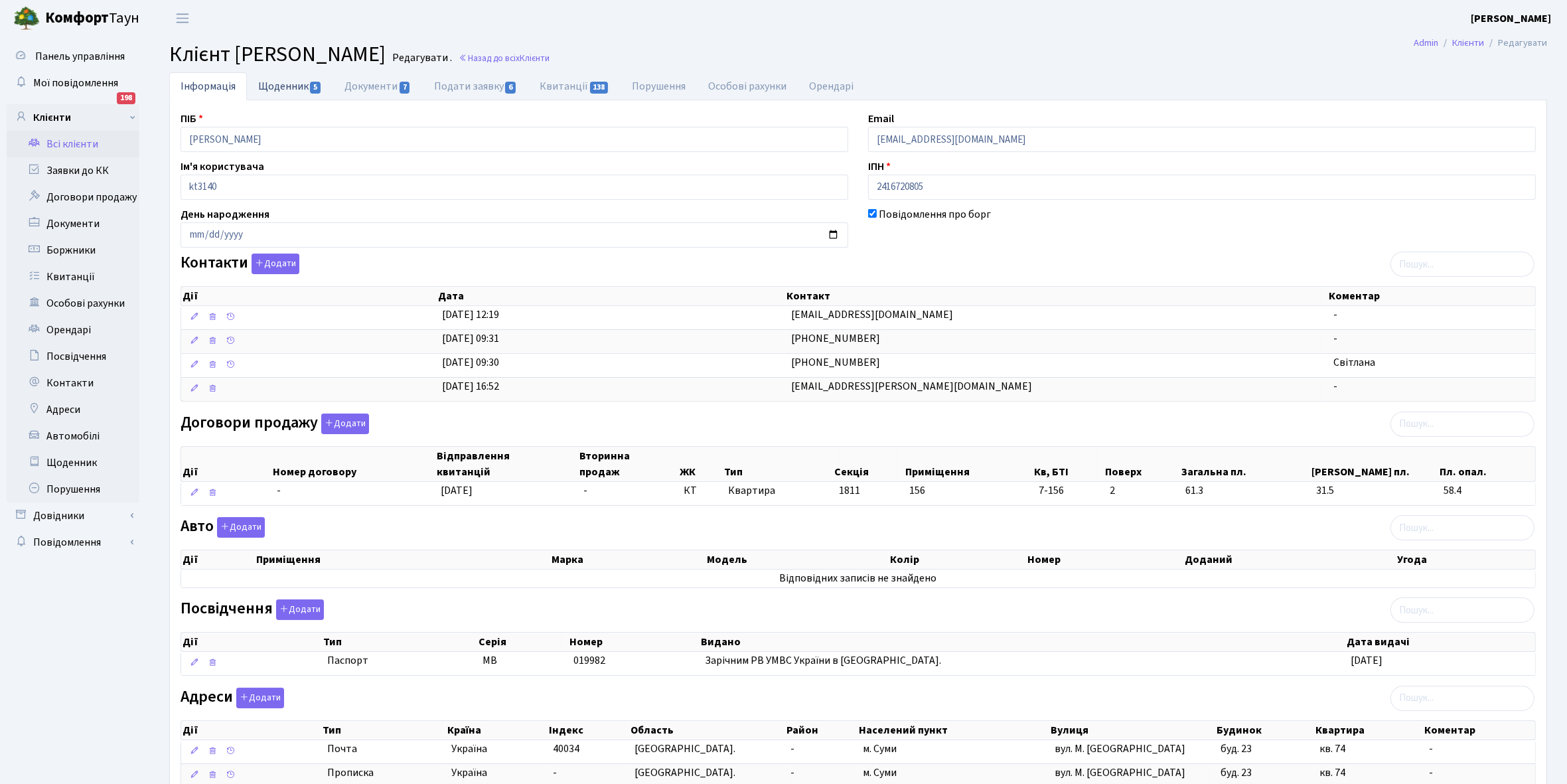
click at [283, 85] on link "Щоденник 5" at bounding box center [290, 86] width 86 height 27
select select "25"
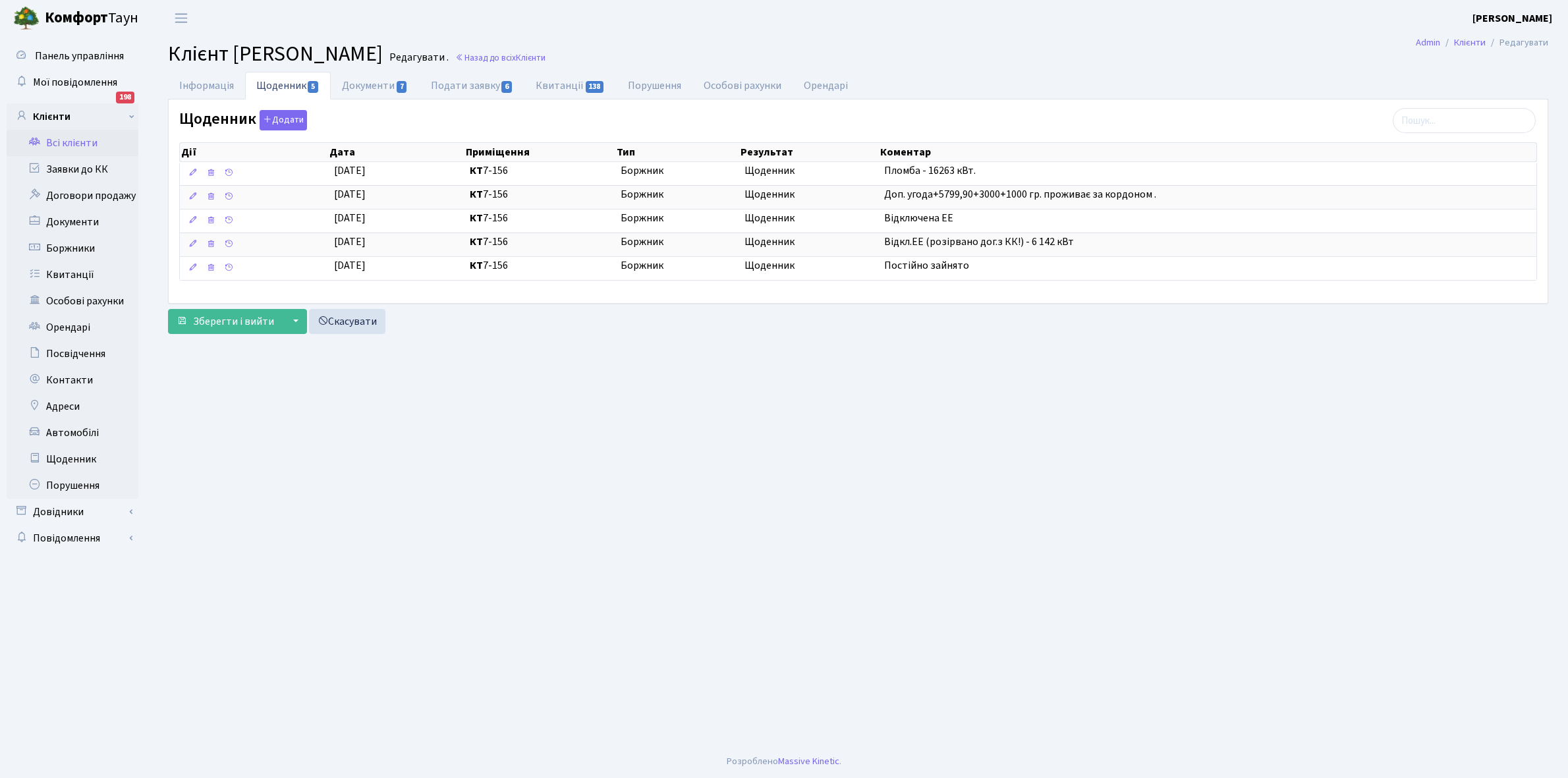
click at [343, 53] on span "Клієнт Барабаш Світлана Іванівна" at bounding box center [275, 54] width 215 height 30
click at [201, 81] on link "Інформація" at bounding box center [206, 85] width 77 height 27
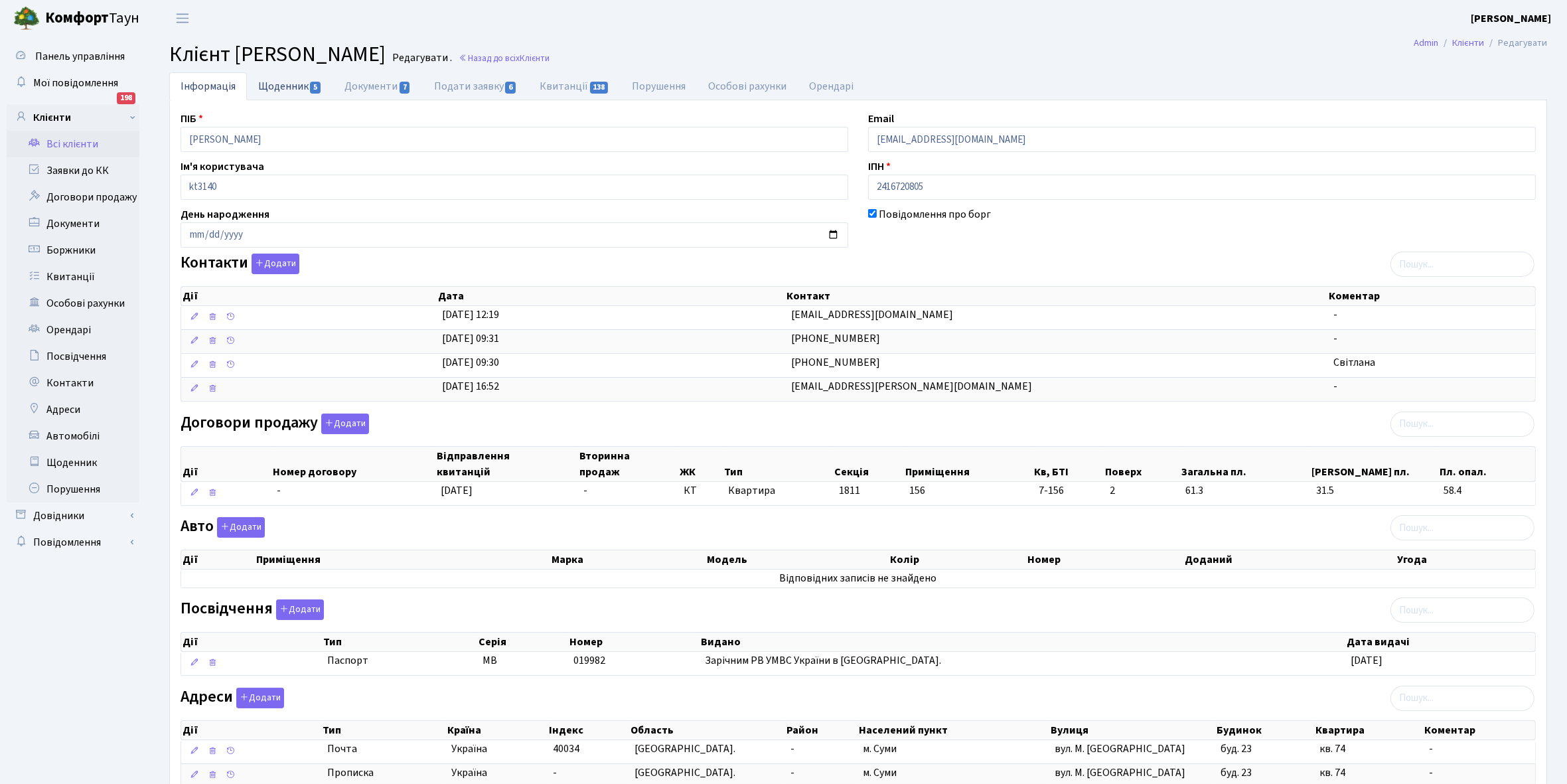
click at [289, 94] on link "Щоденник 5" at bounding box center [290, 86] width 86 height 27
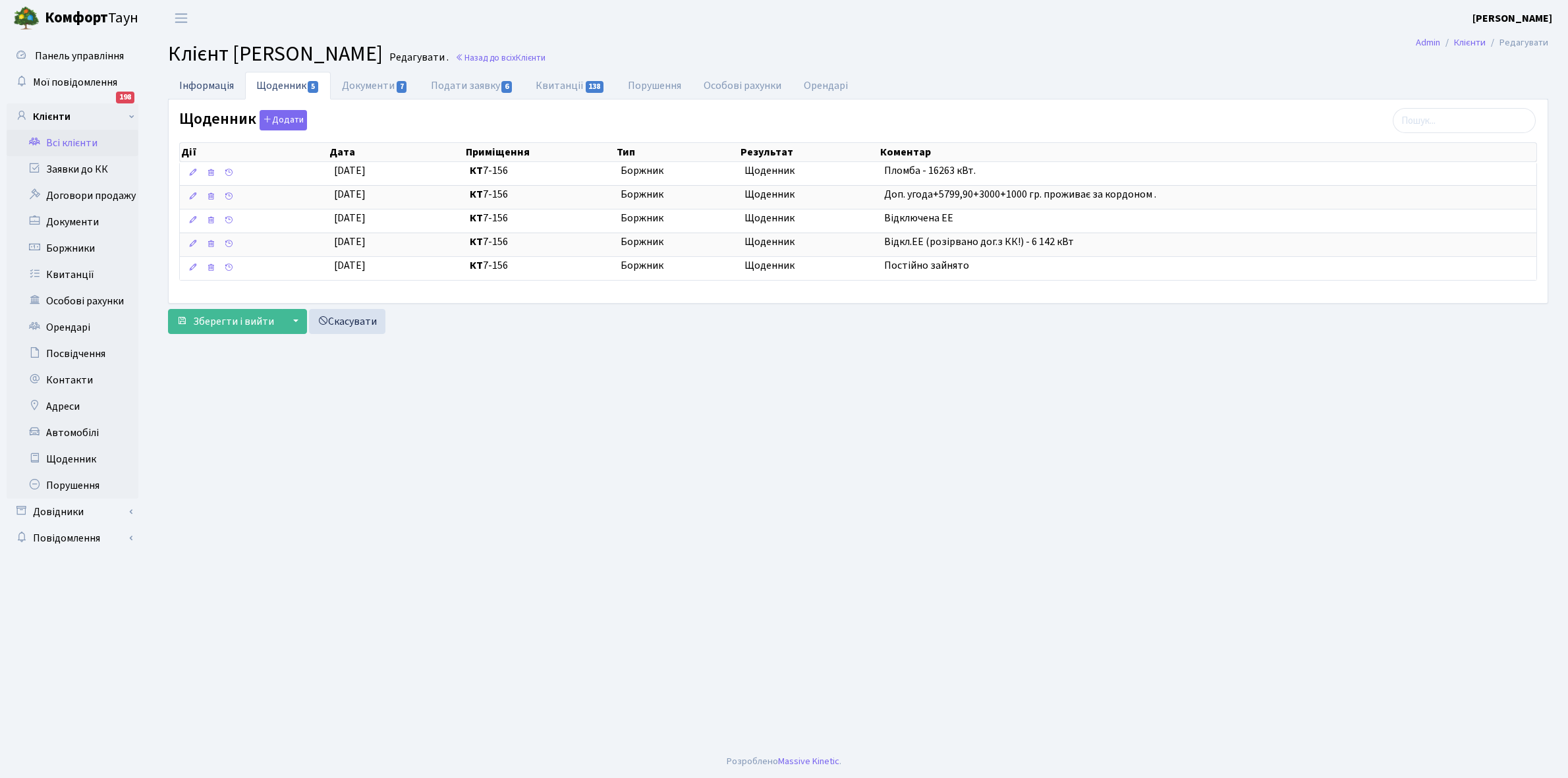
click at [199, 81] on link "Інформація" at bounding box center [206, 85] width 77 height 27
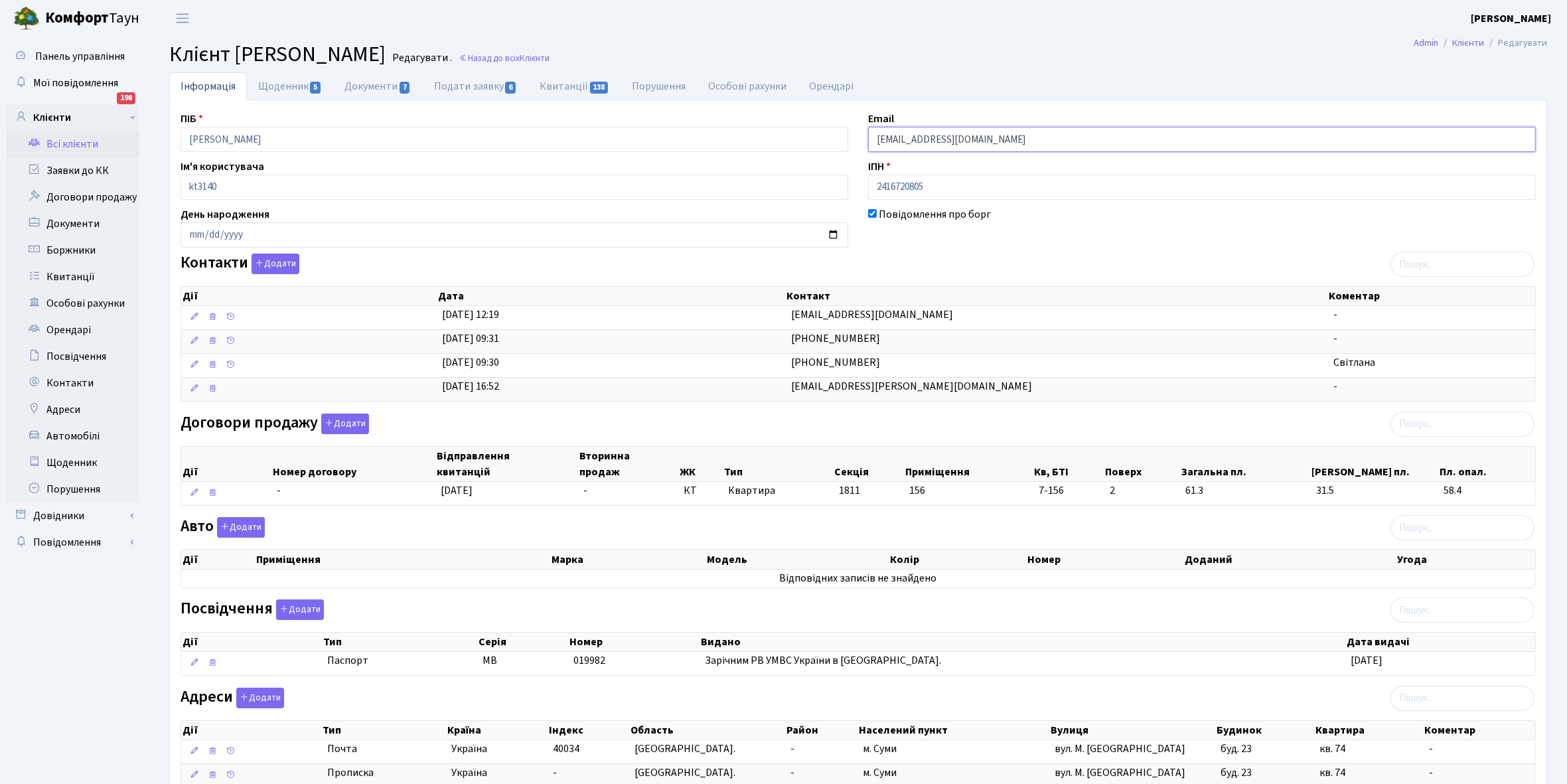
drag, startPoint x: 870, startPoint y: 136, endPoint x: 942, endPoint y: 131, distance: 72.2
click at [1031, 130] on input "svet_Barabash@ukr.net" at bounding box center [1202, 140] width 668 height 25
click at [277, 87] on link "Щоденник 5" at bounding box center [290, 86] width 86 height 27
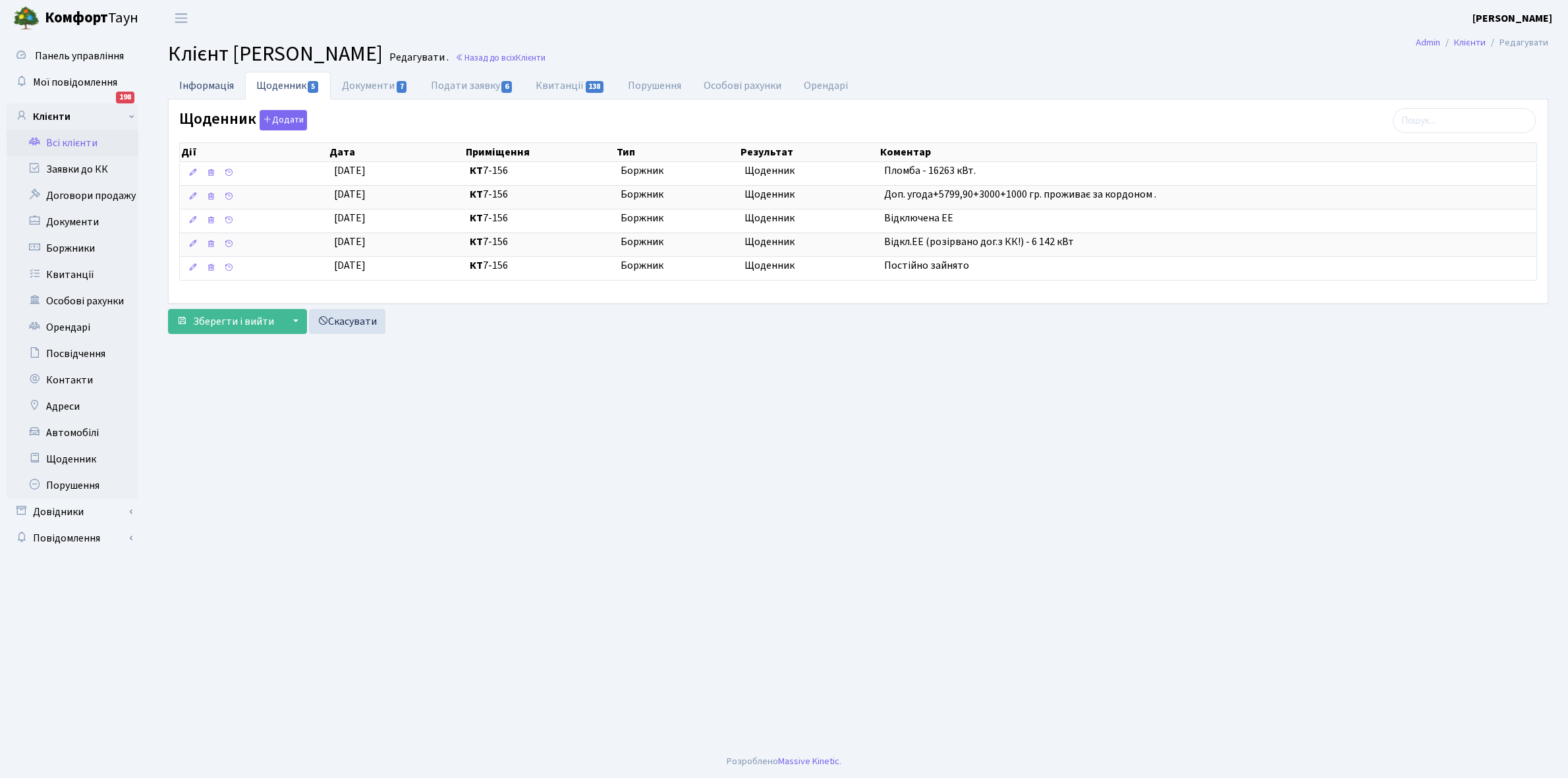
click at [201, 87] on link "Інформація" at bounding box center [206, 85] width 77 height 27
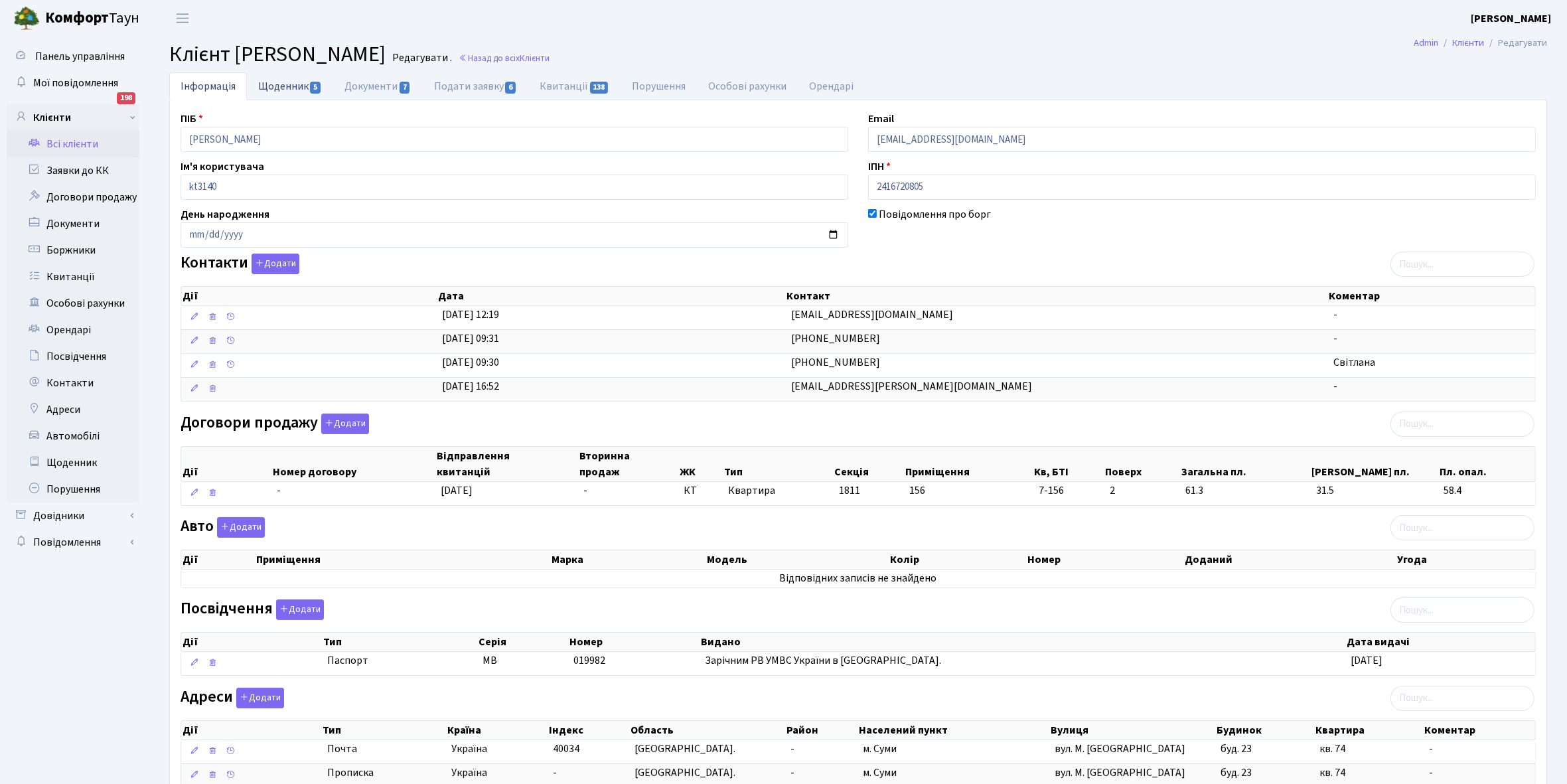
click at [265, 86] on link "Щоденник 5" at bounding box center [290, 86] width 86 height 27
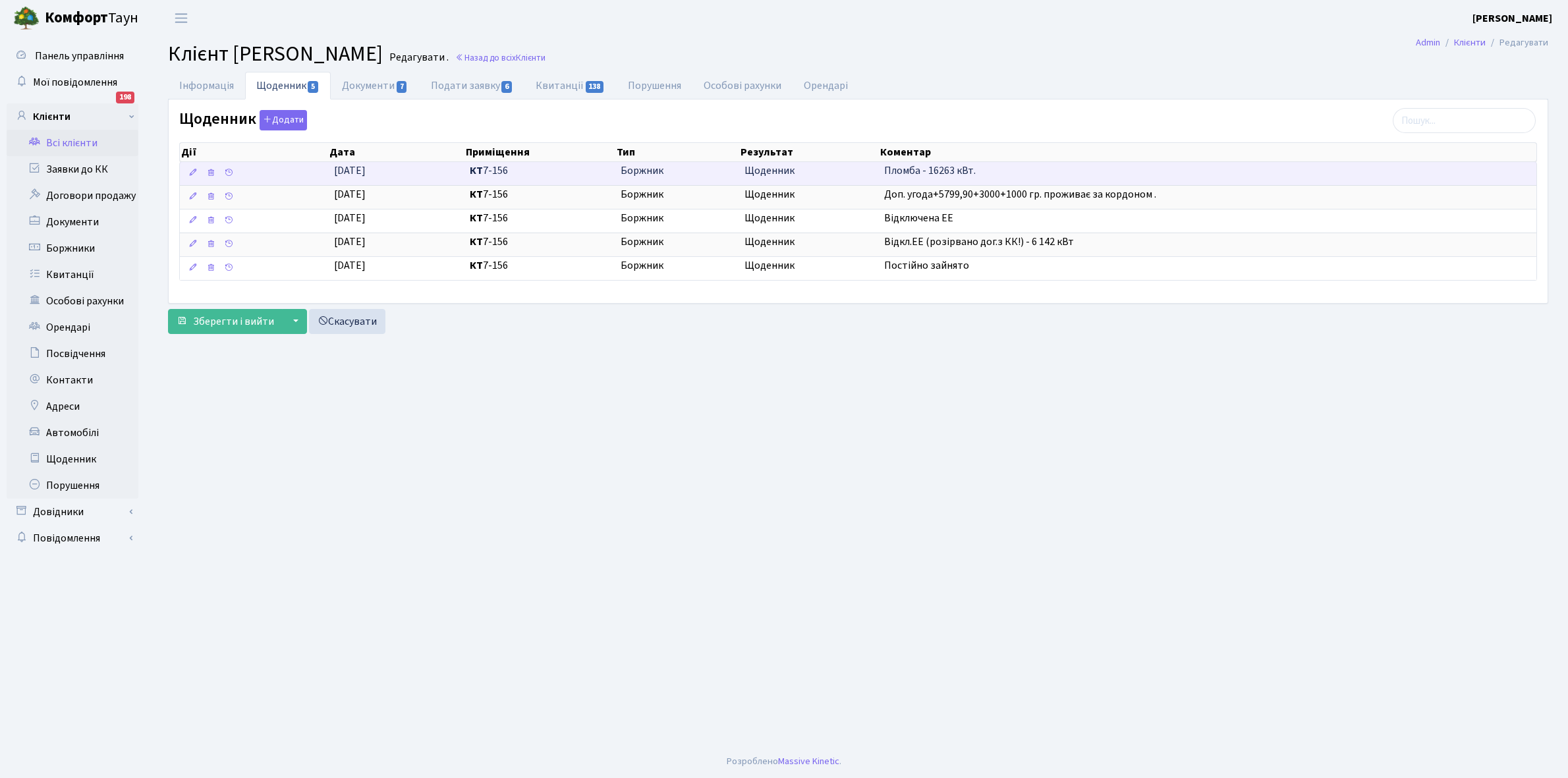
click at [713, 179] on td "Боржник" at bounding box center [677, 173] width 124 height 23
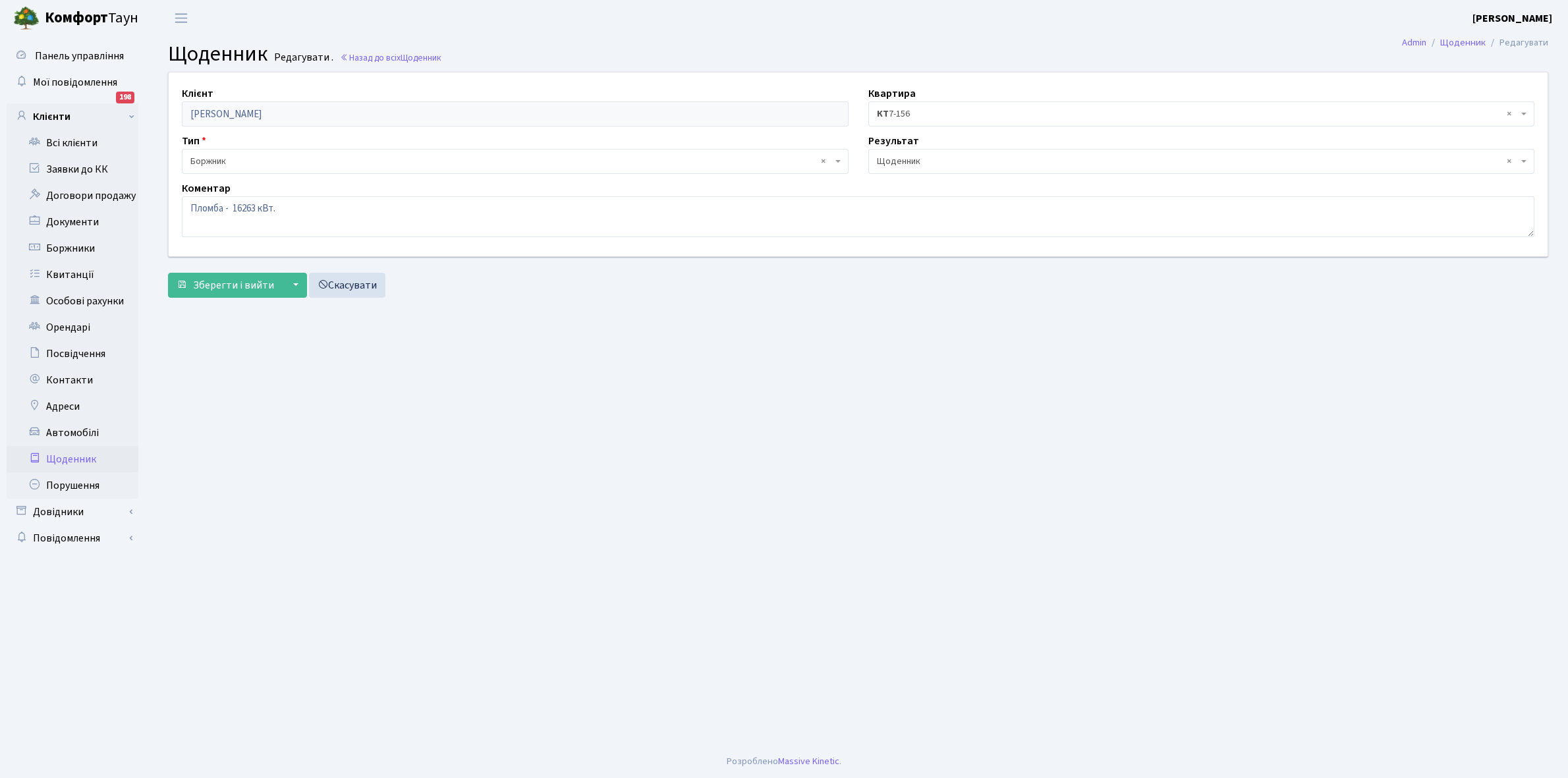
click at [883, 162] on span "× Щоденник" at bounding box center [1198, 162] width 642 height 13
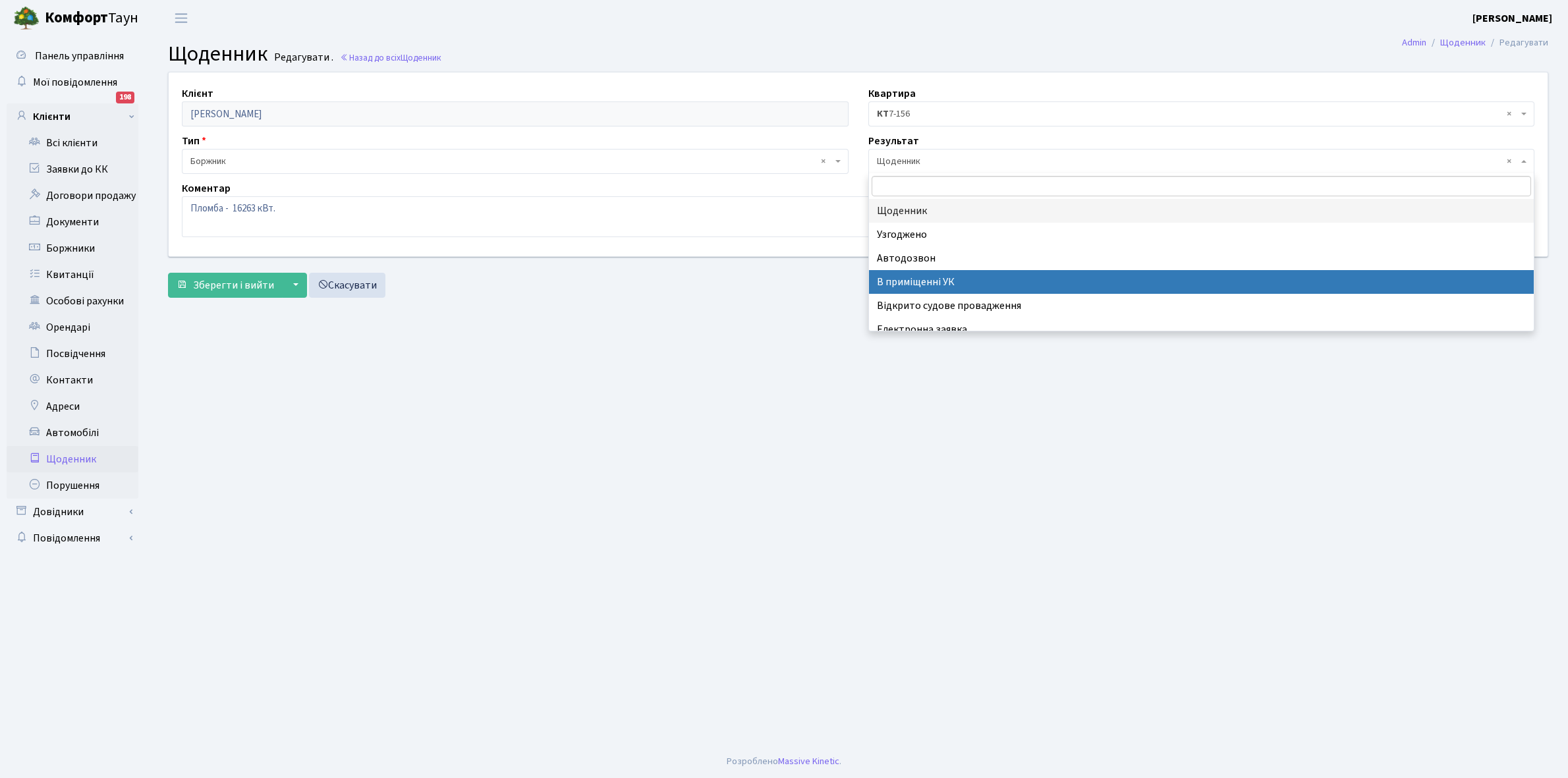
scroll to position [81, 0]
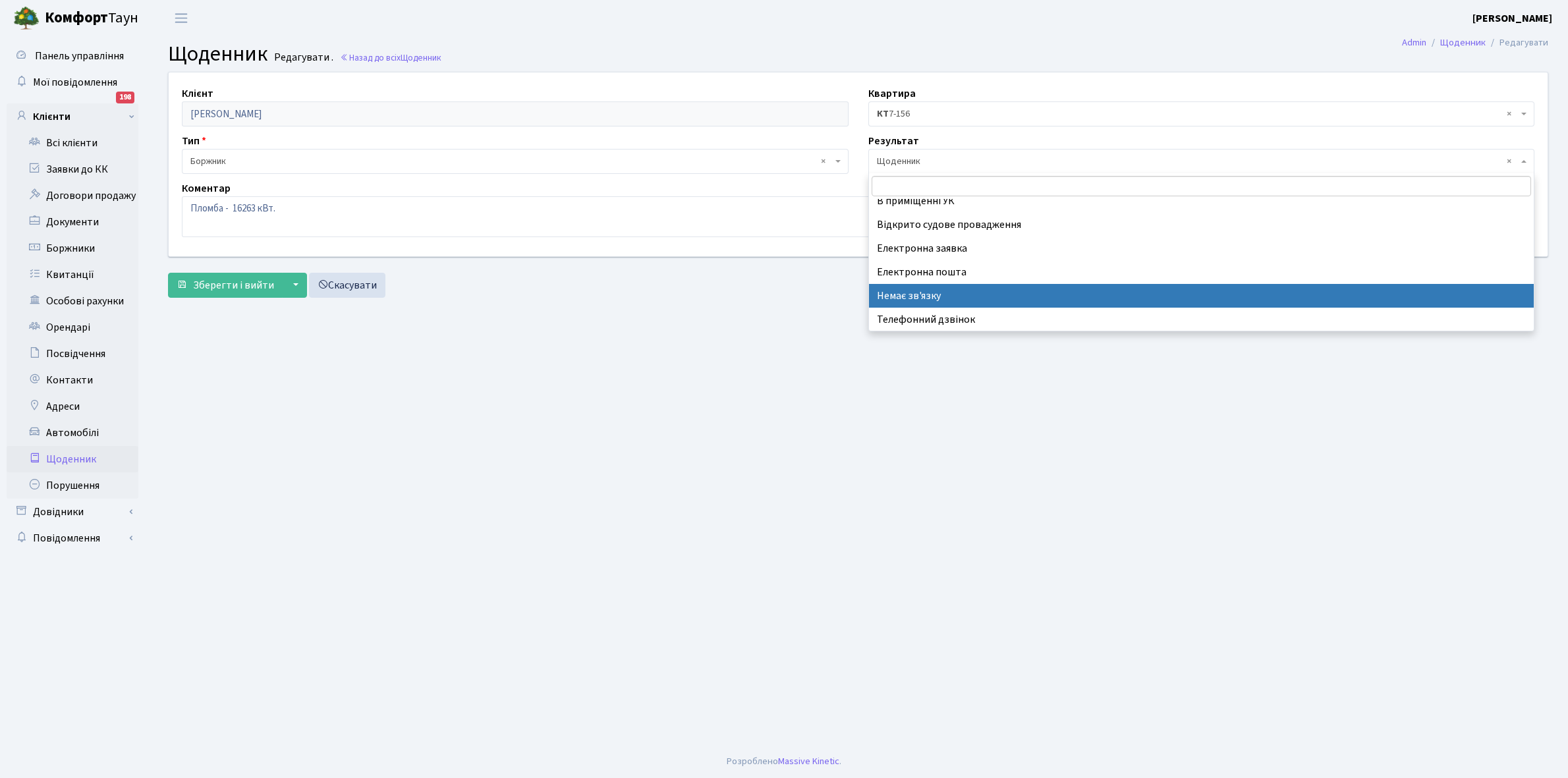
select select "197"
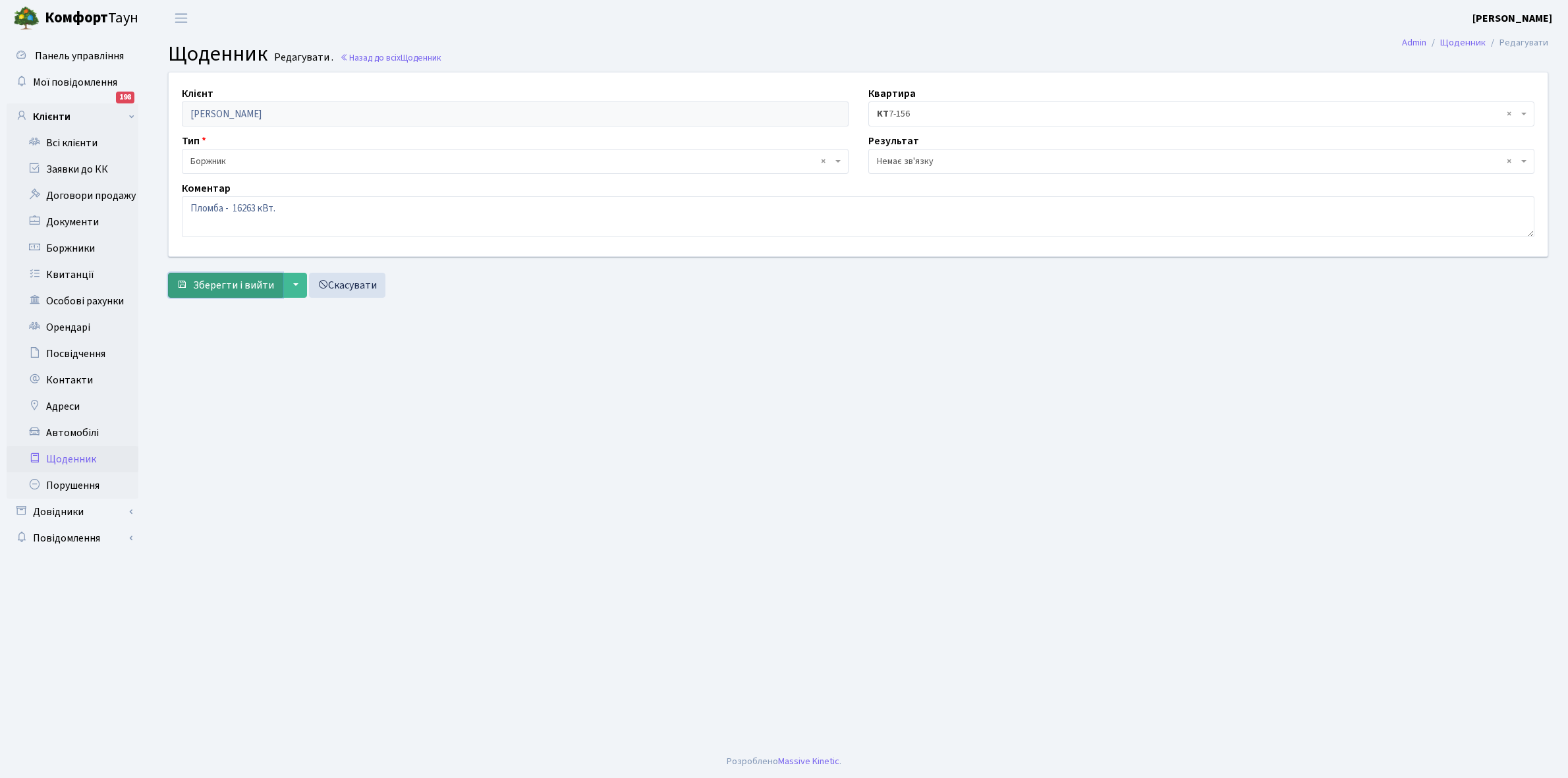
click at [205, 291] on span "Зберегти і вийти" at bounding box center [233, 285] width 81 height 15
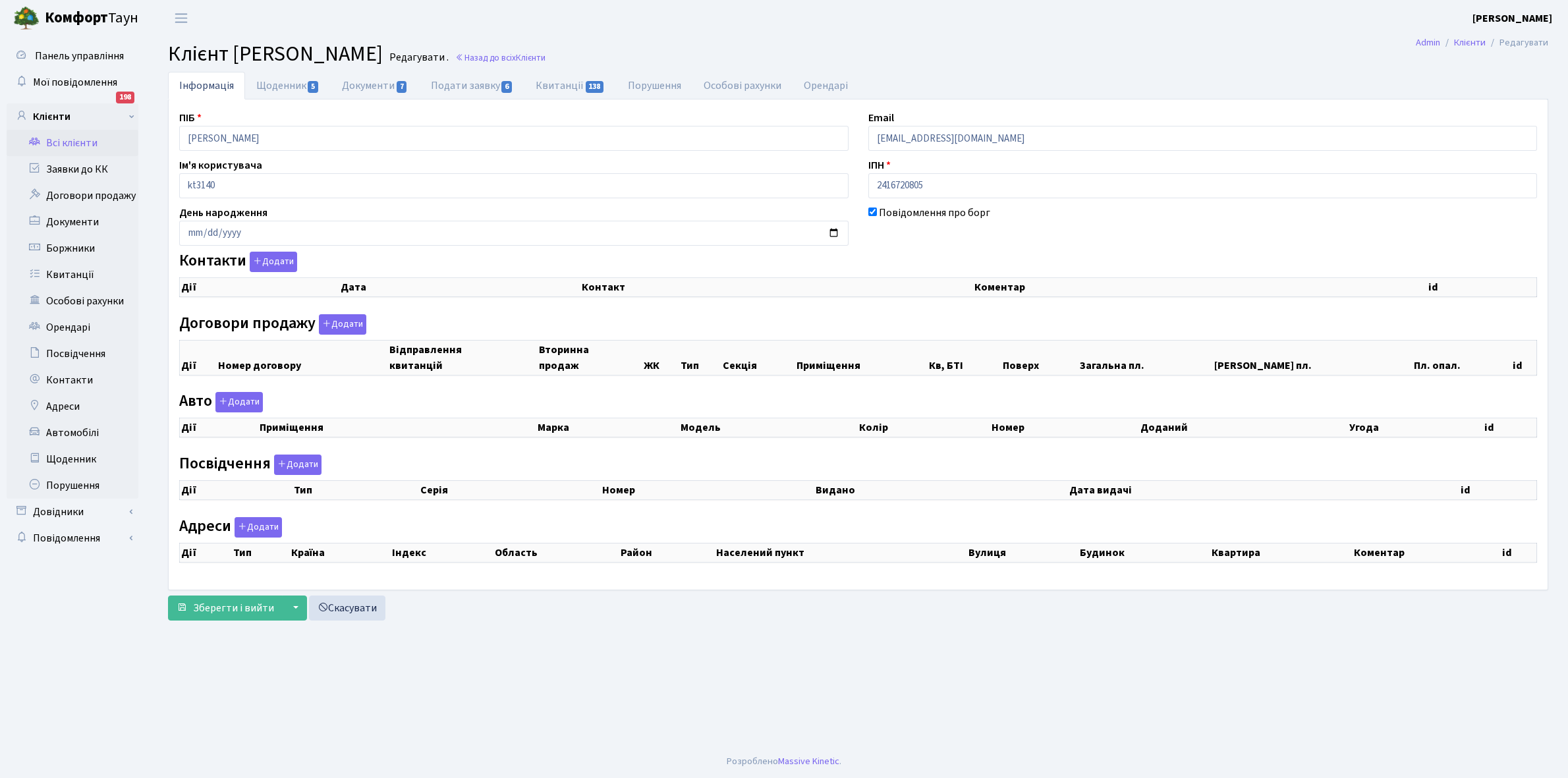
checkbox input "true"
select select "25"
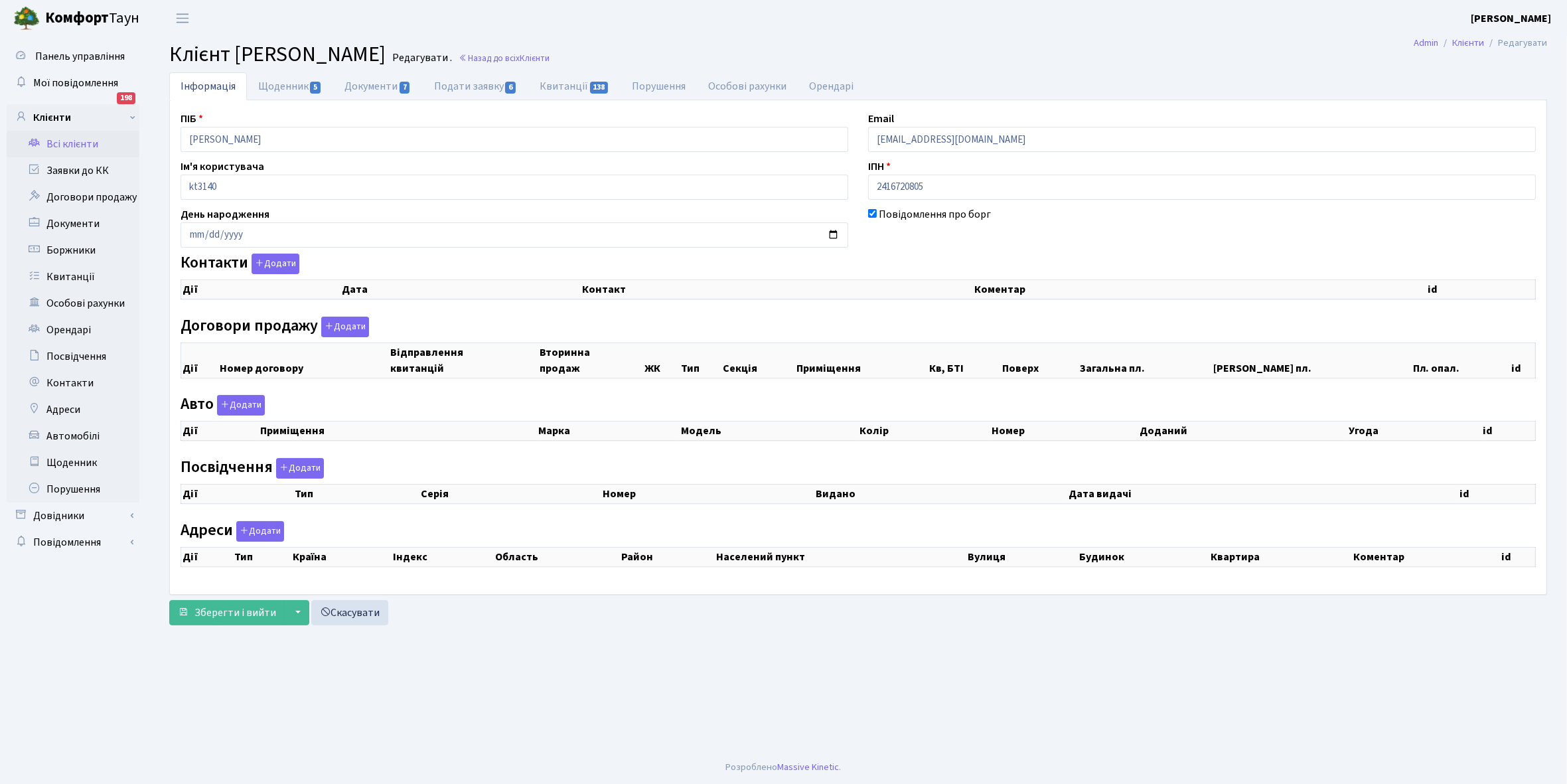
select select "25"
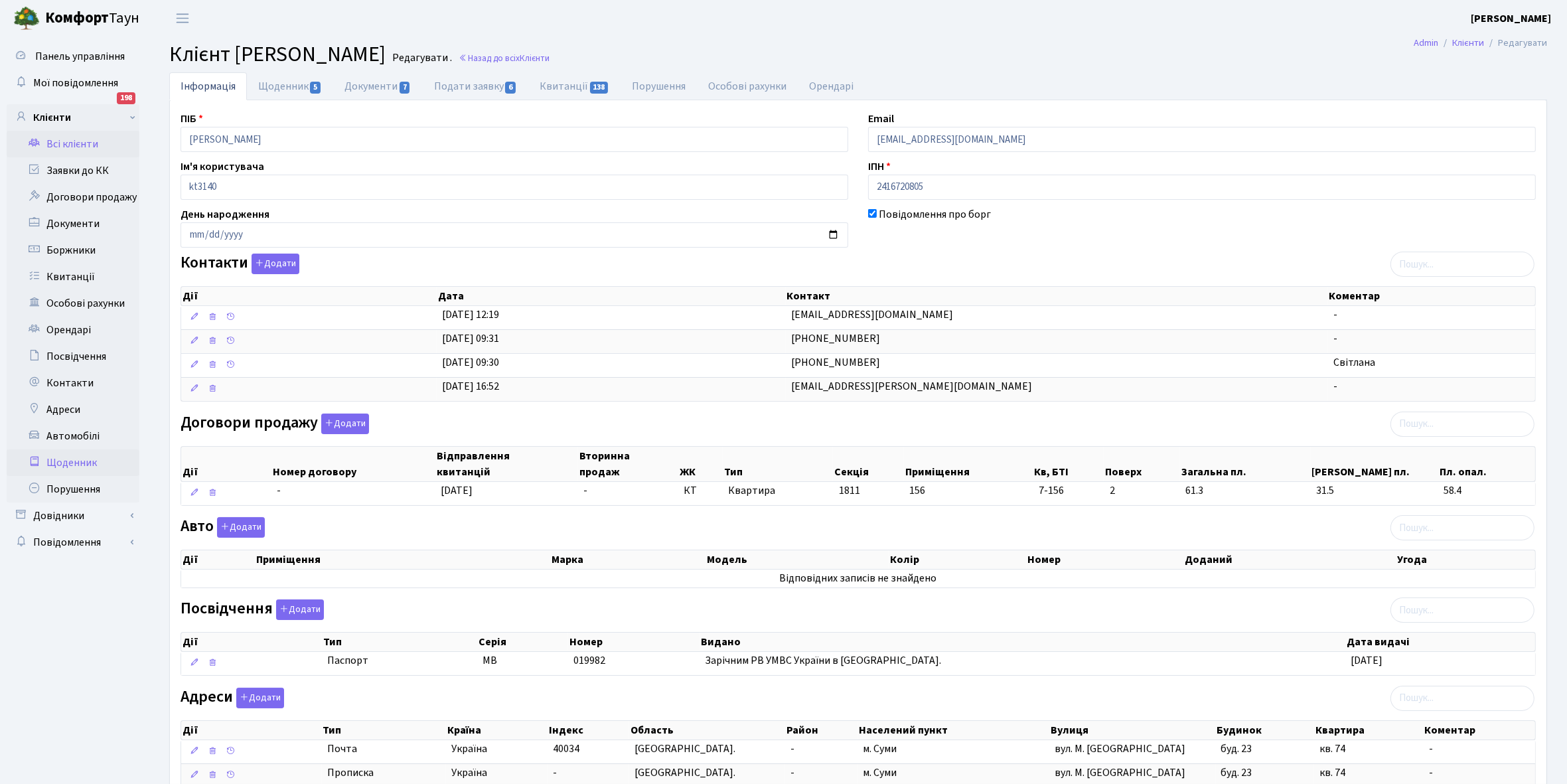
click at [78, 463] on link "Щоденник" at bounding box center [73, 463] width 133 height 27
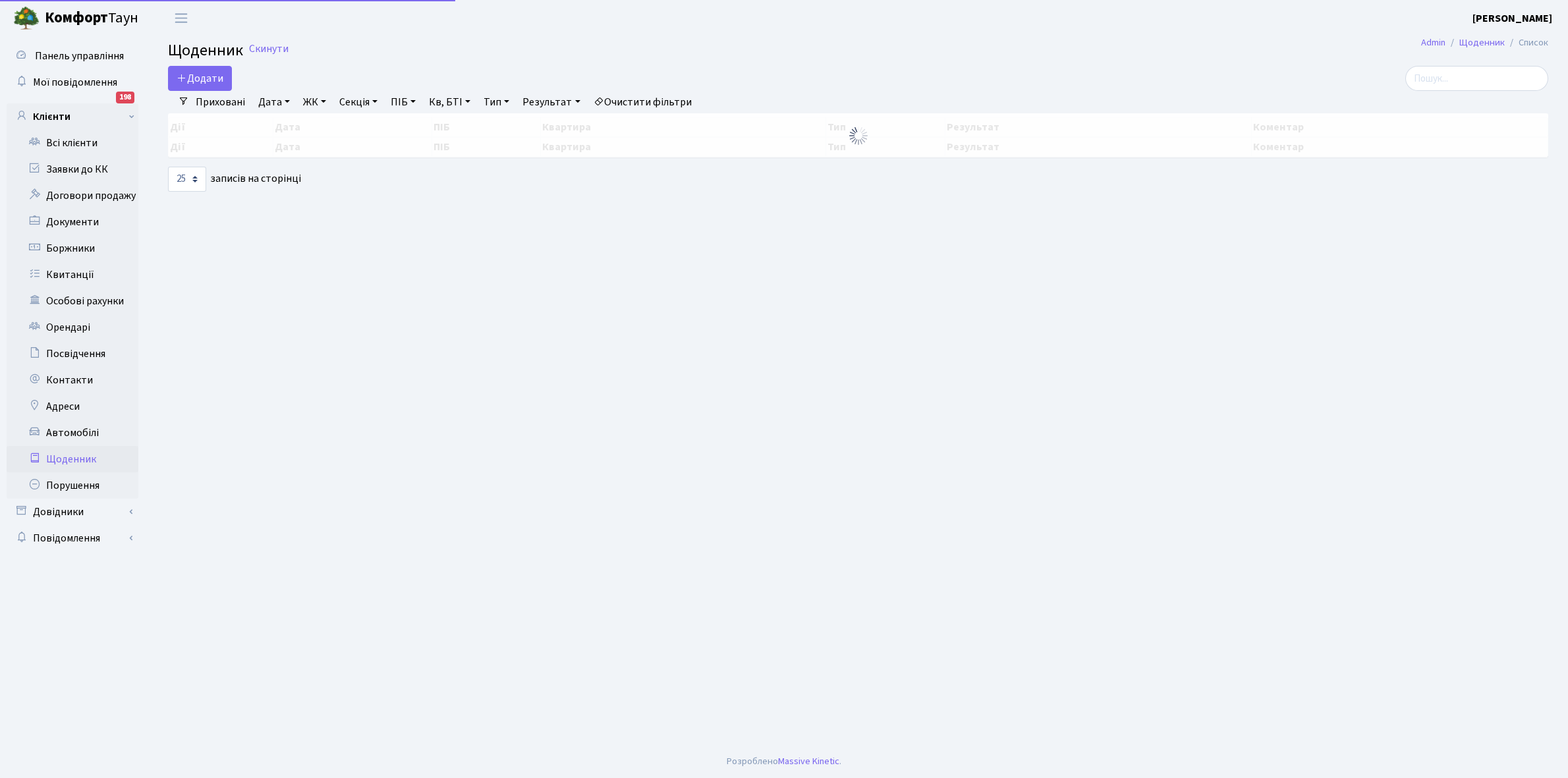
select select "25"
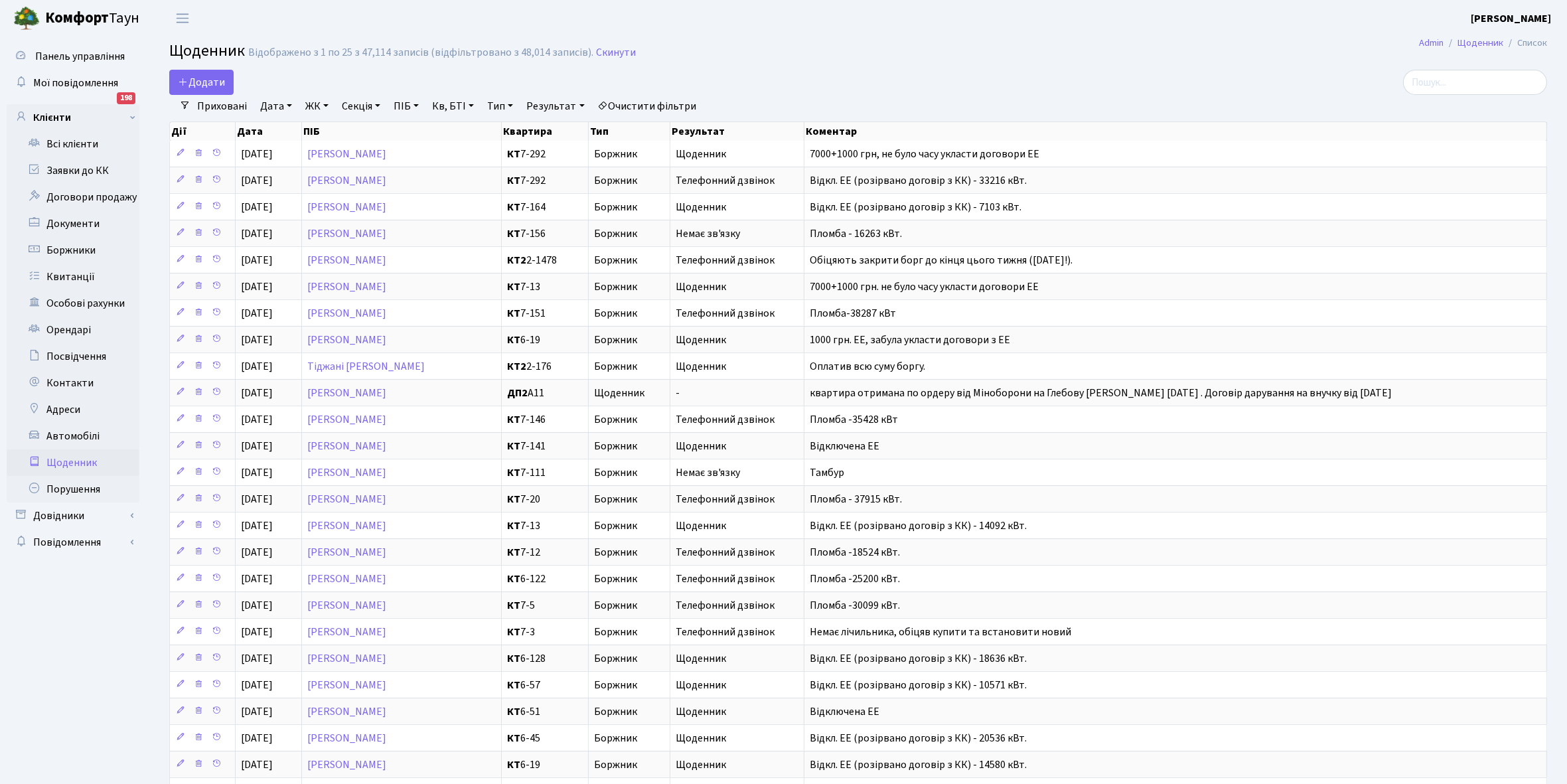
click at [216, 106] on link "Приховані" at bounding box center [221, 106] width 61 height 23
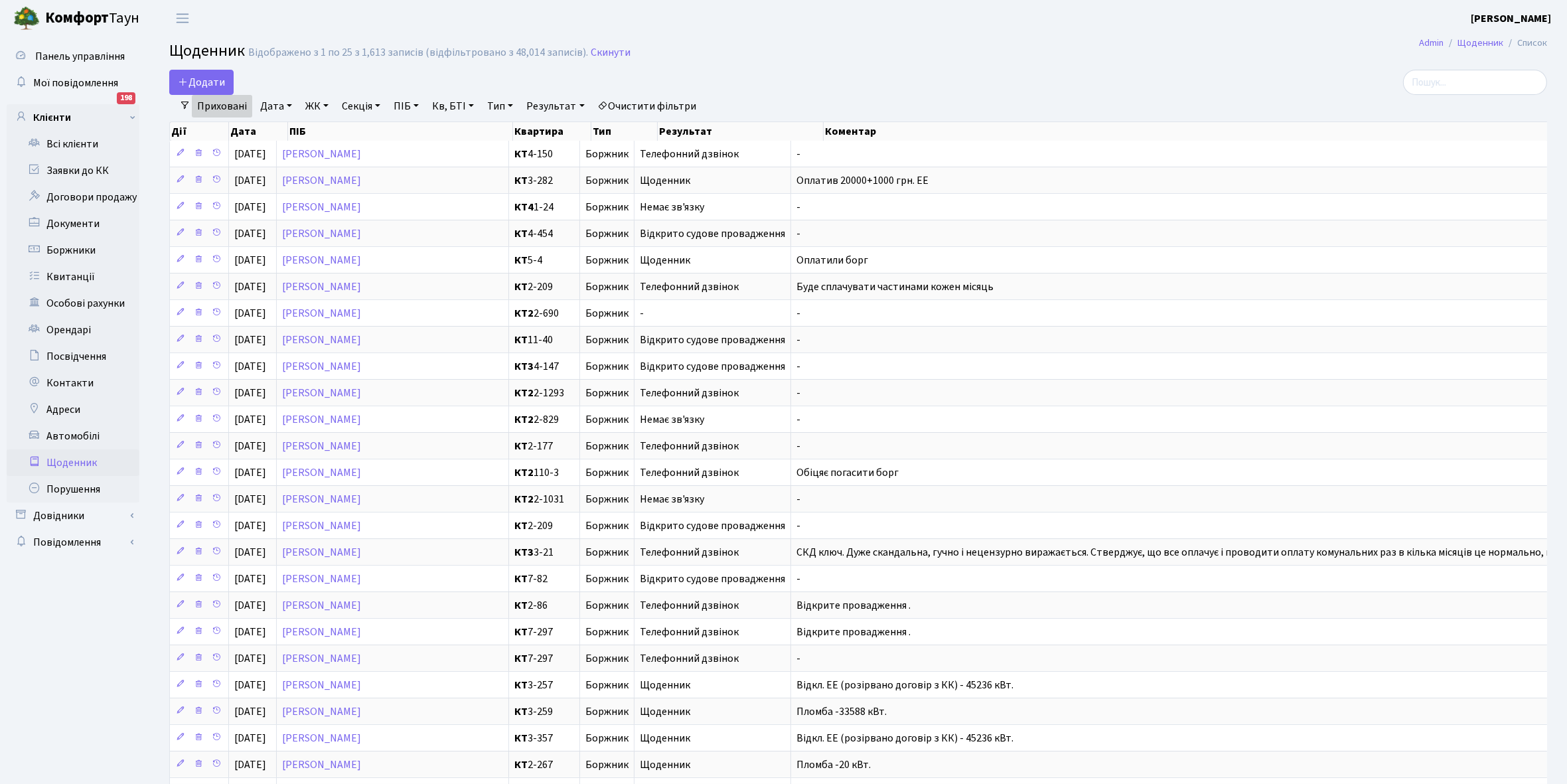
click at [216, 106] on link "Приховані" at bounding box center [221, 106] width 61 height 23
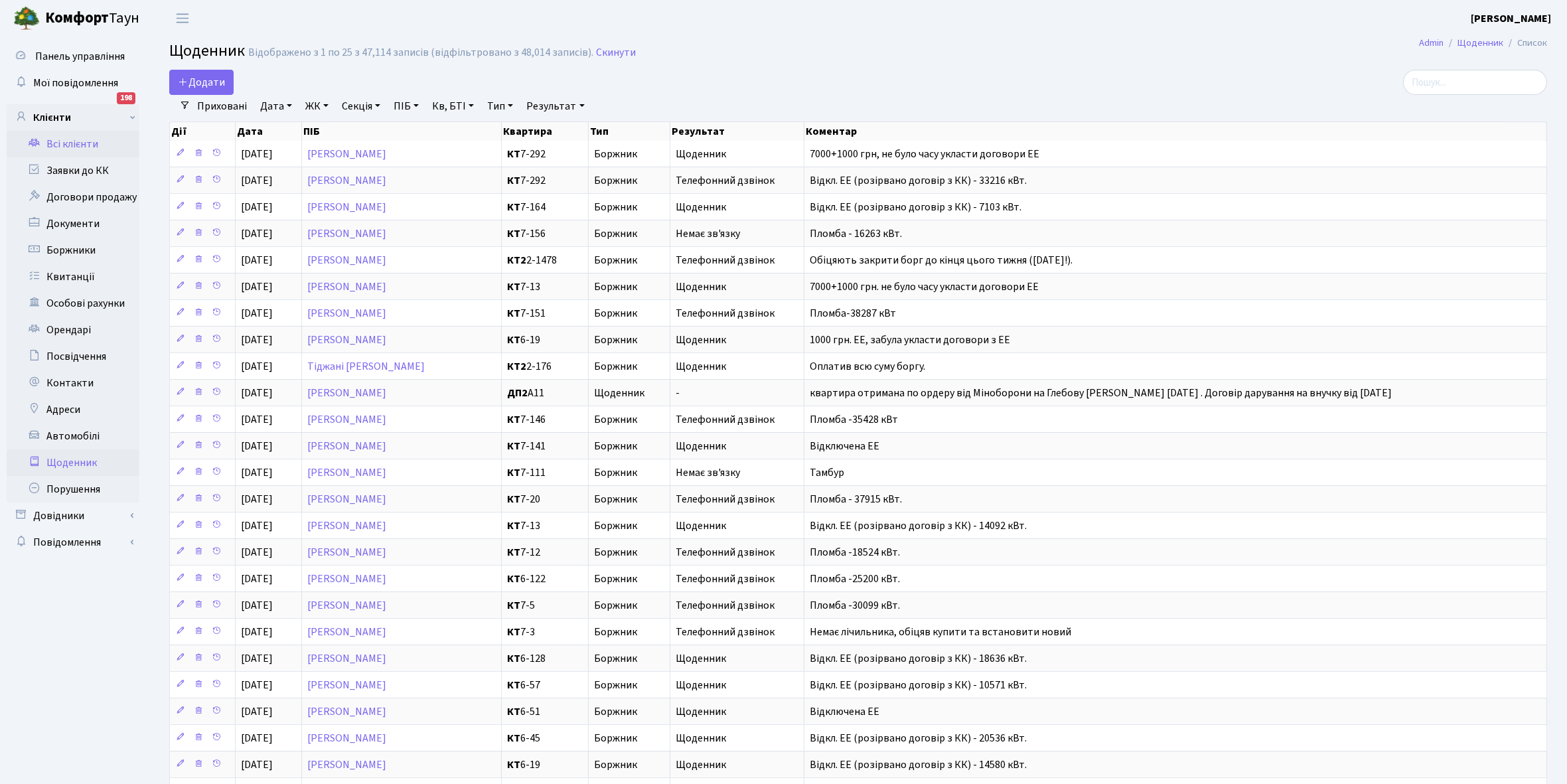
click at [91, 140] on link "Всі клієнти" at bounding box center [73, 144] width 133 height 27
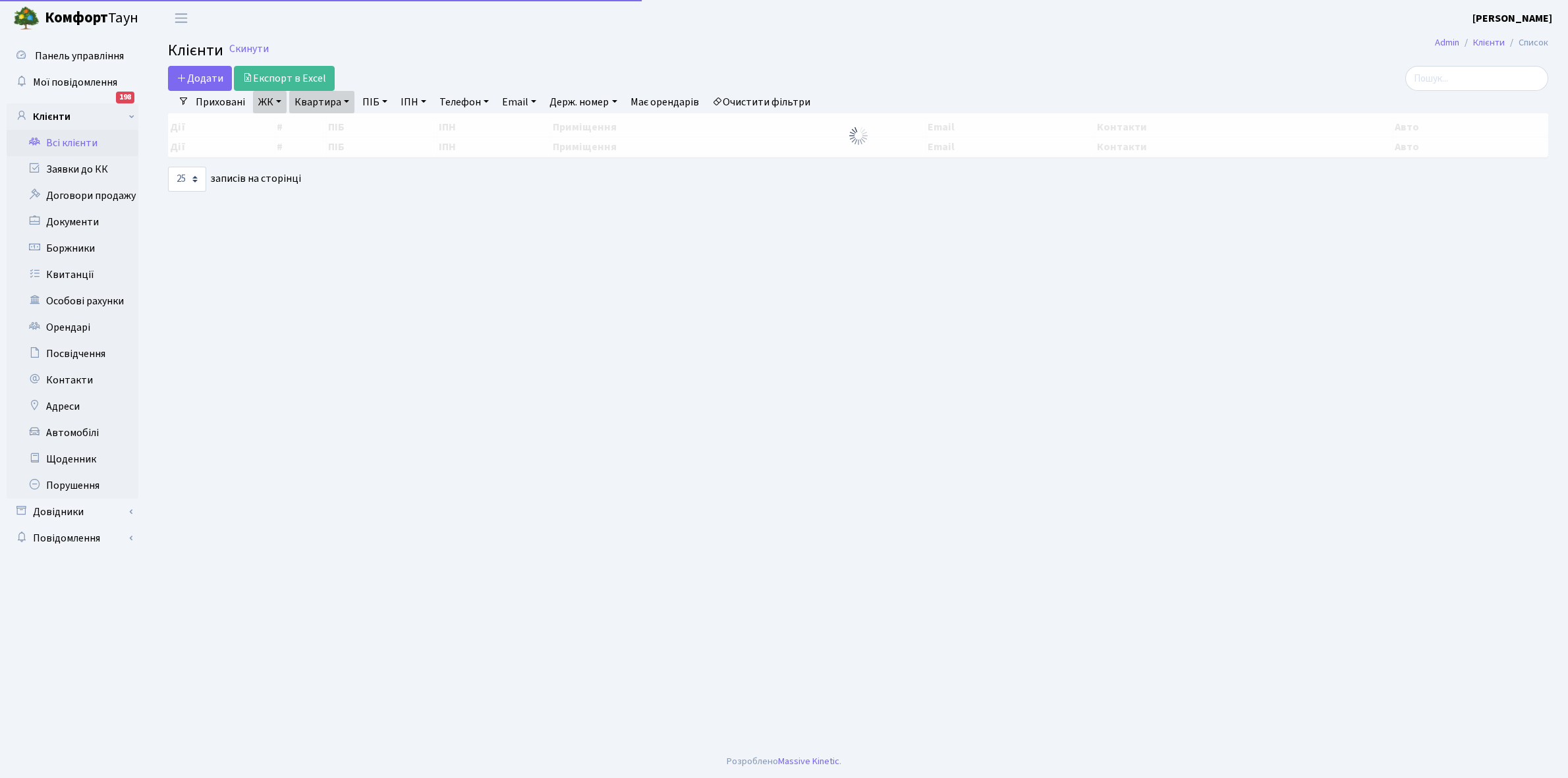
select select "25"
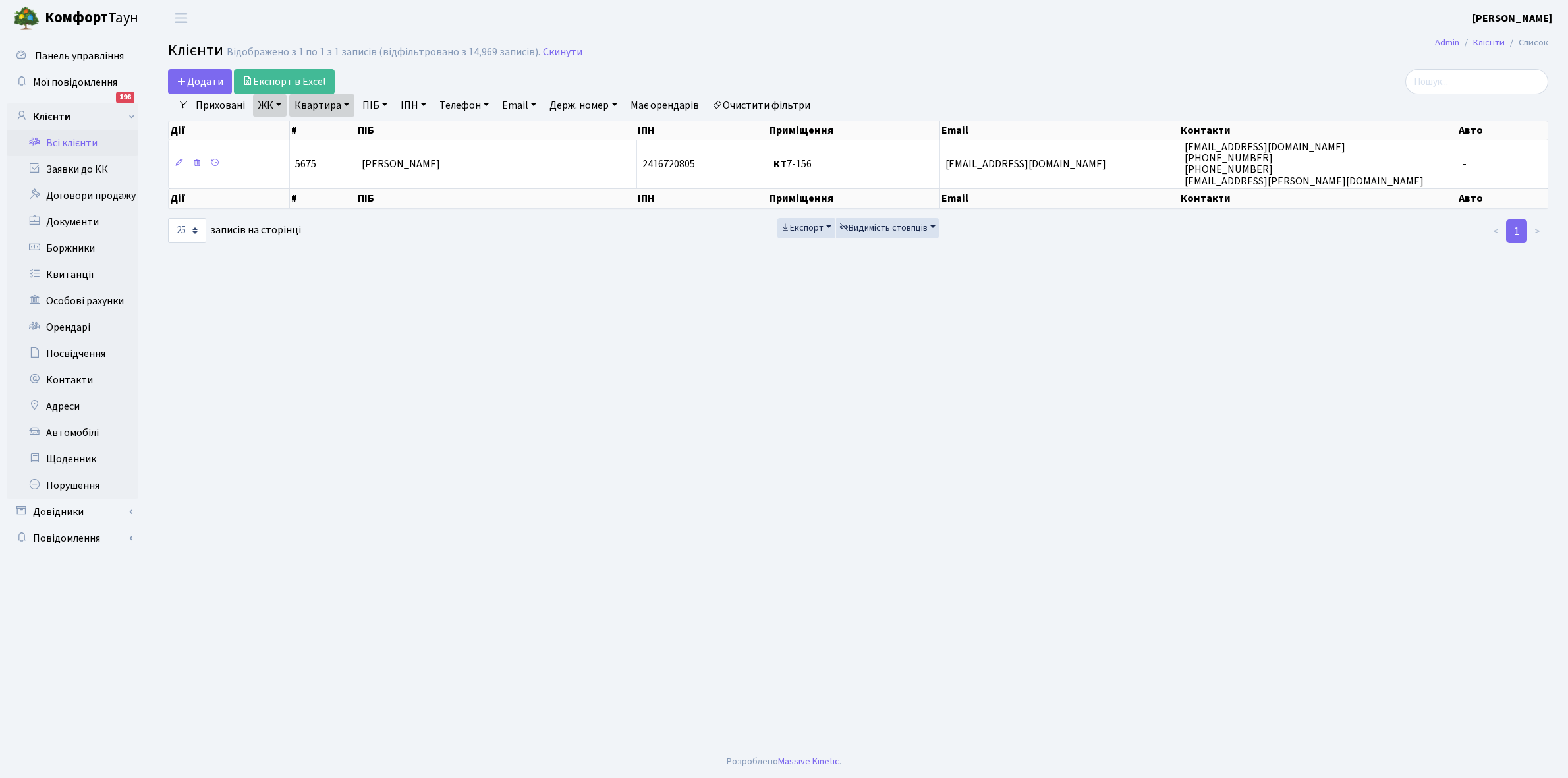
click at [347, 104] on link "Квартира" at bounding box center [322, 106] width 65 height 22
click at [335, 131] on input "7-156" at bounding box center [328, 131] width 77 height 25
type input "7-352"
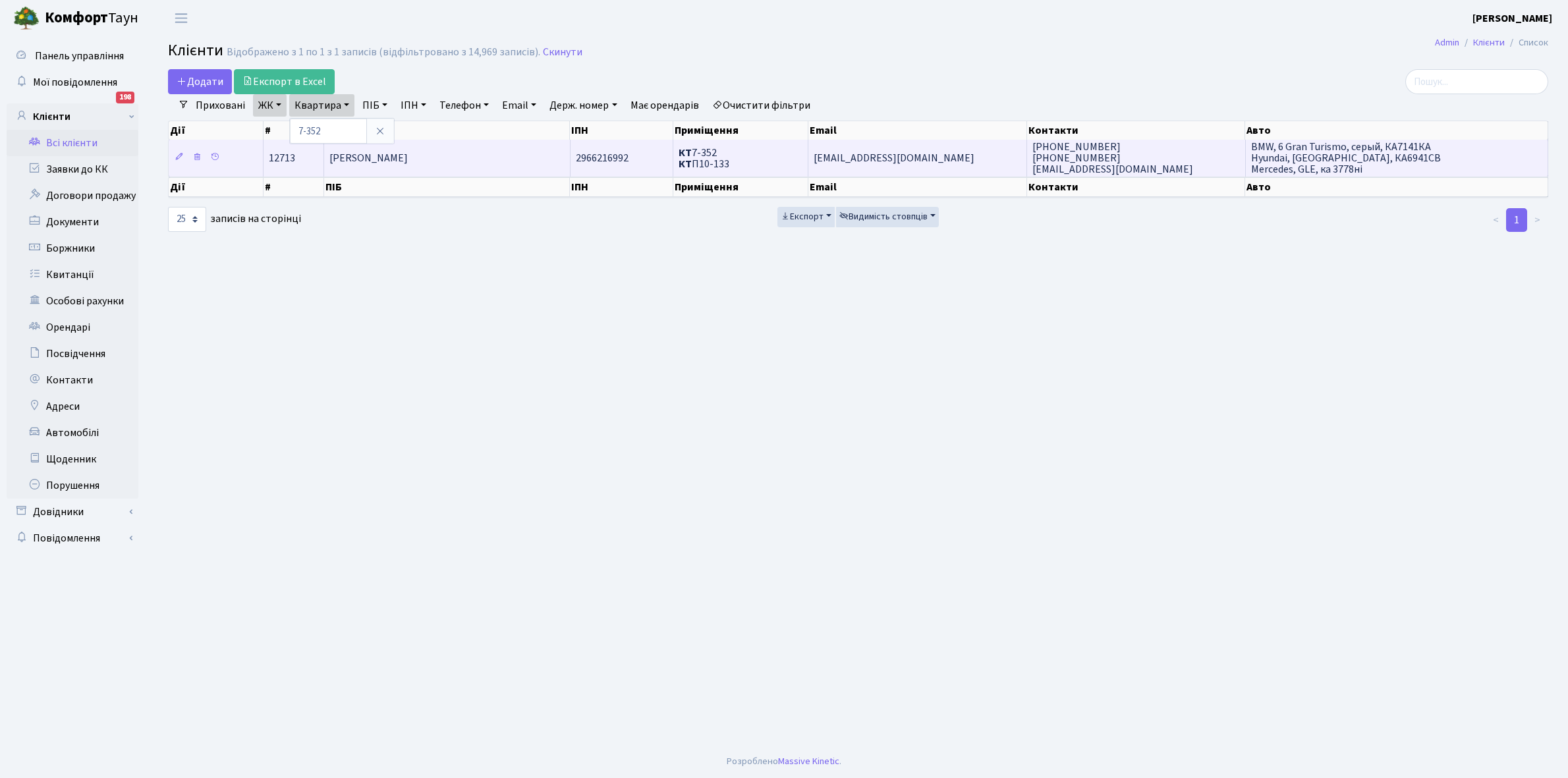
click at [408, 161] on span "[PERSON_NAME]" at bounding box center [368, 158] width 79 height 15
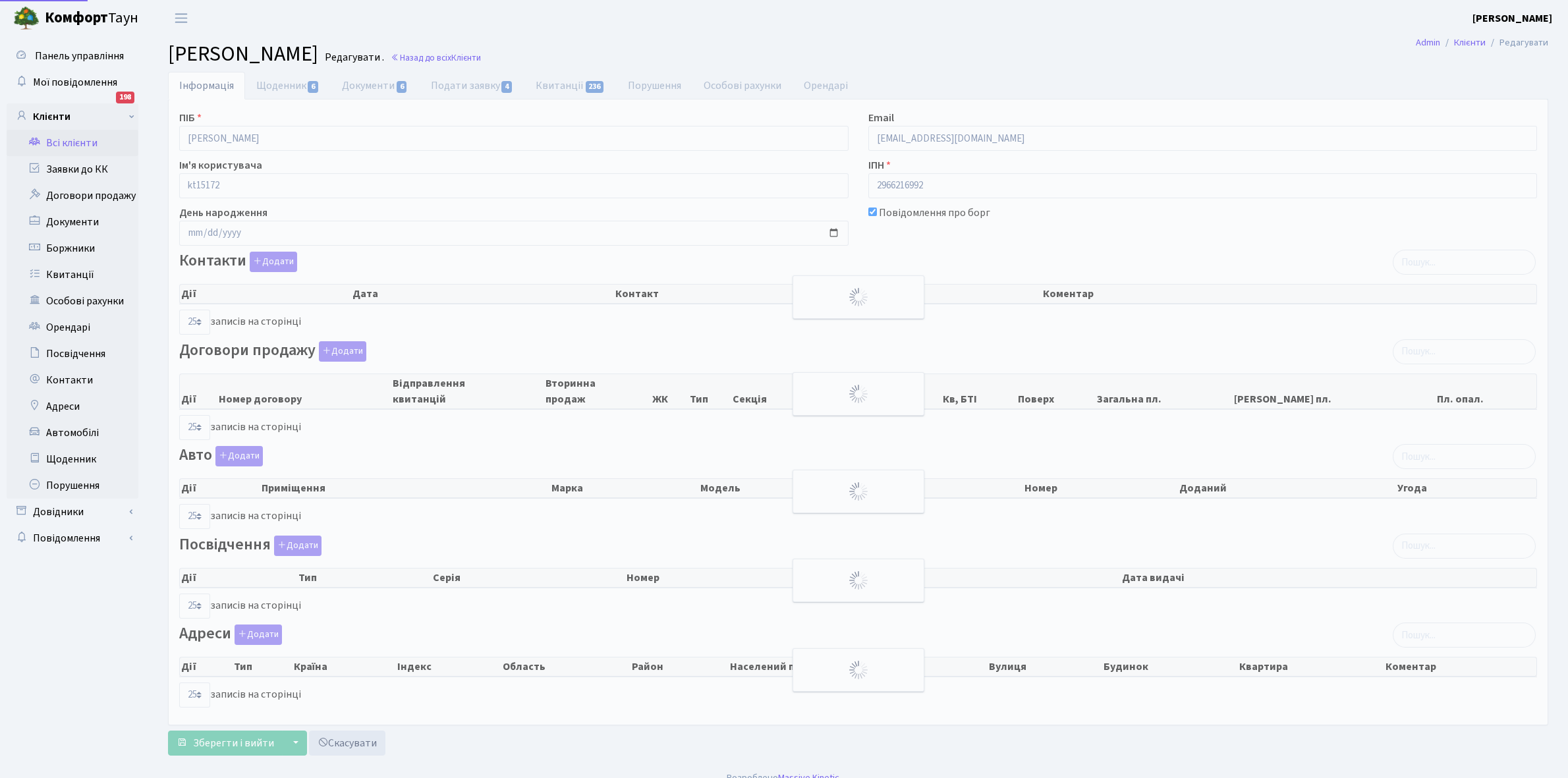
select select "25"
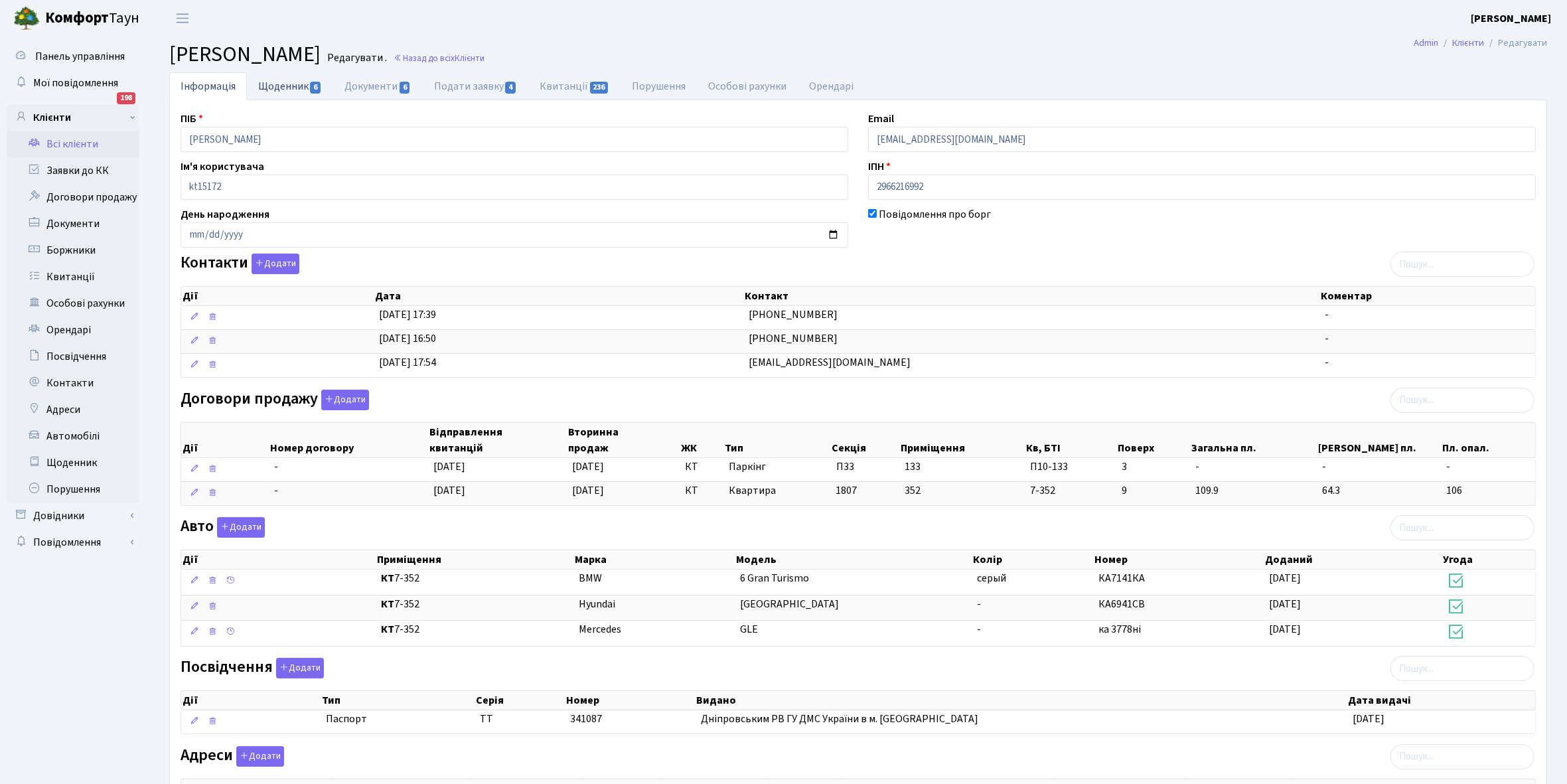
click at [280, 83] on link "Щоденник 6" at bounding box center [290, 86] width 86 height 27
select select "25"
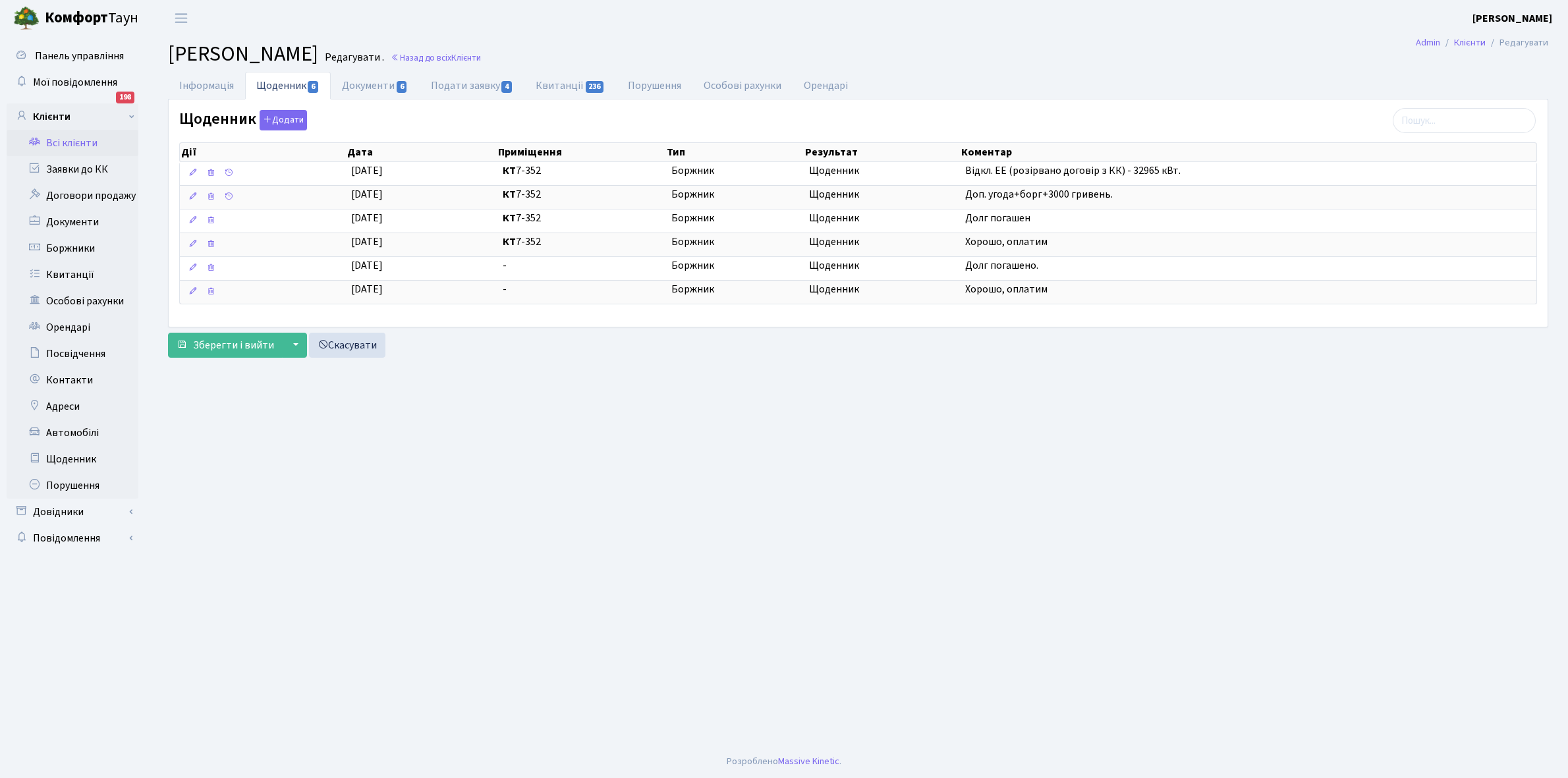
click at [74, 141] on link "Всі клієнти" at bounding box center [73, 143] width 132 height 26
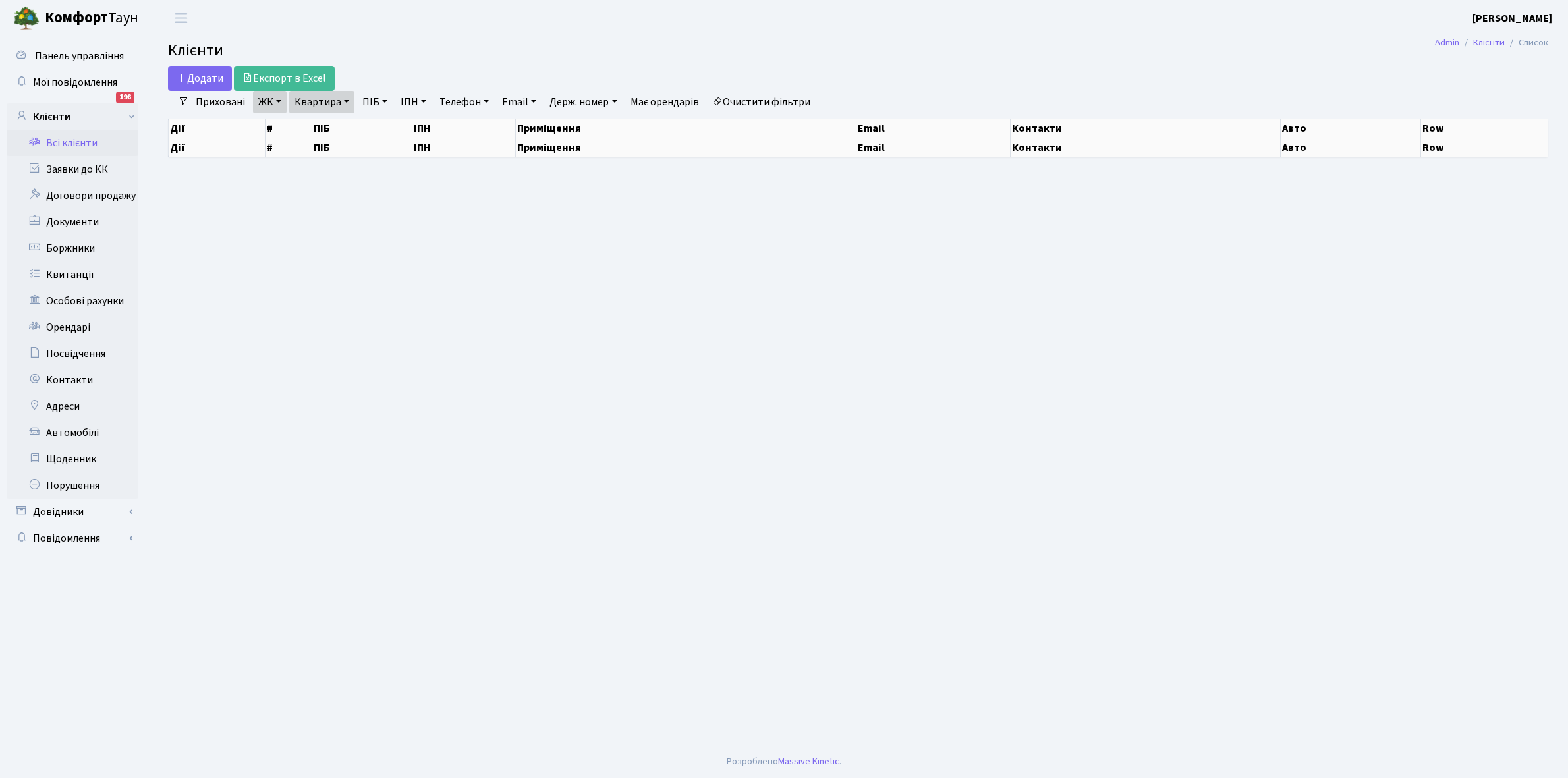
select select "25"
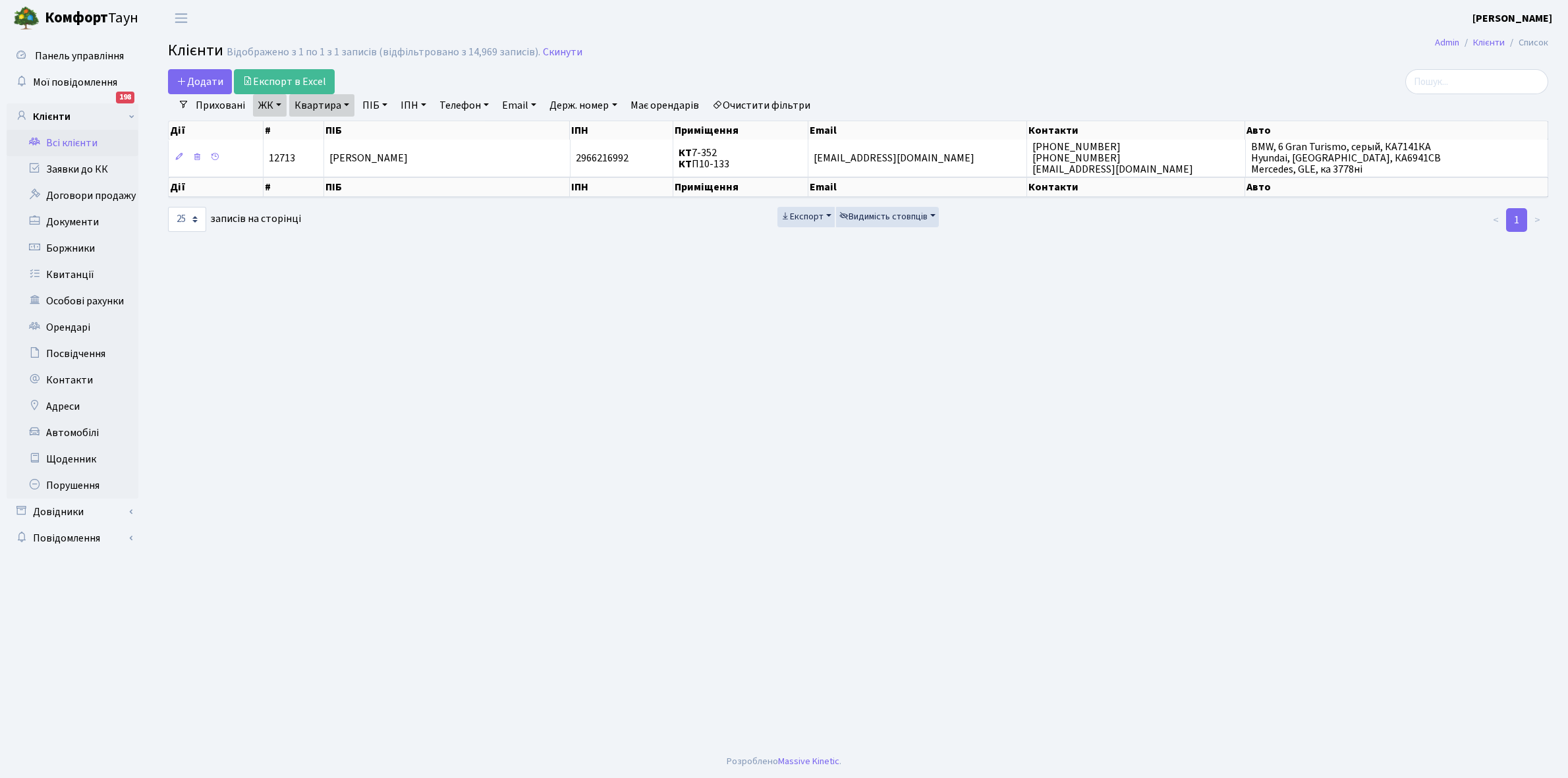
click at [346, 103] on link "Квартира" at bounding box center [322, 106] width 65 height 22
click at [343, 126] on input "7-352" at bounding box center [328, 131] width 77 height 25
click at [823, 300] on main "Admin Клієнти Список Клієнти Відображено з 1 по 1 з 1 записів (відфільтровано з…" at bounding box center [858, 391] width 1420 height 709
click at [70, 457] on link "Щоденник" at bounding box center [73, 459] width 132 height 26
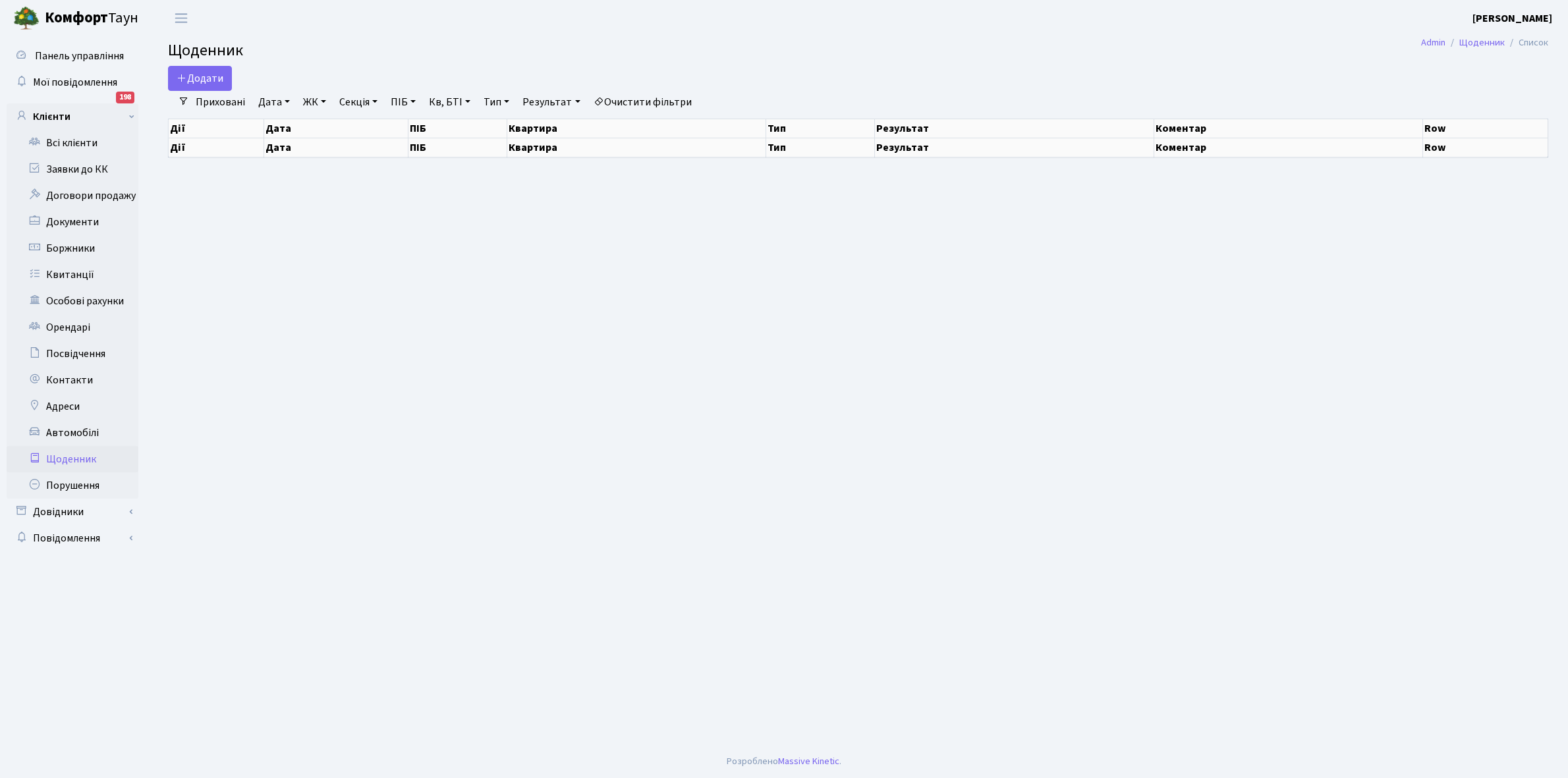
select select "25"
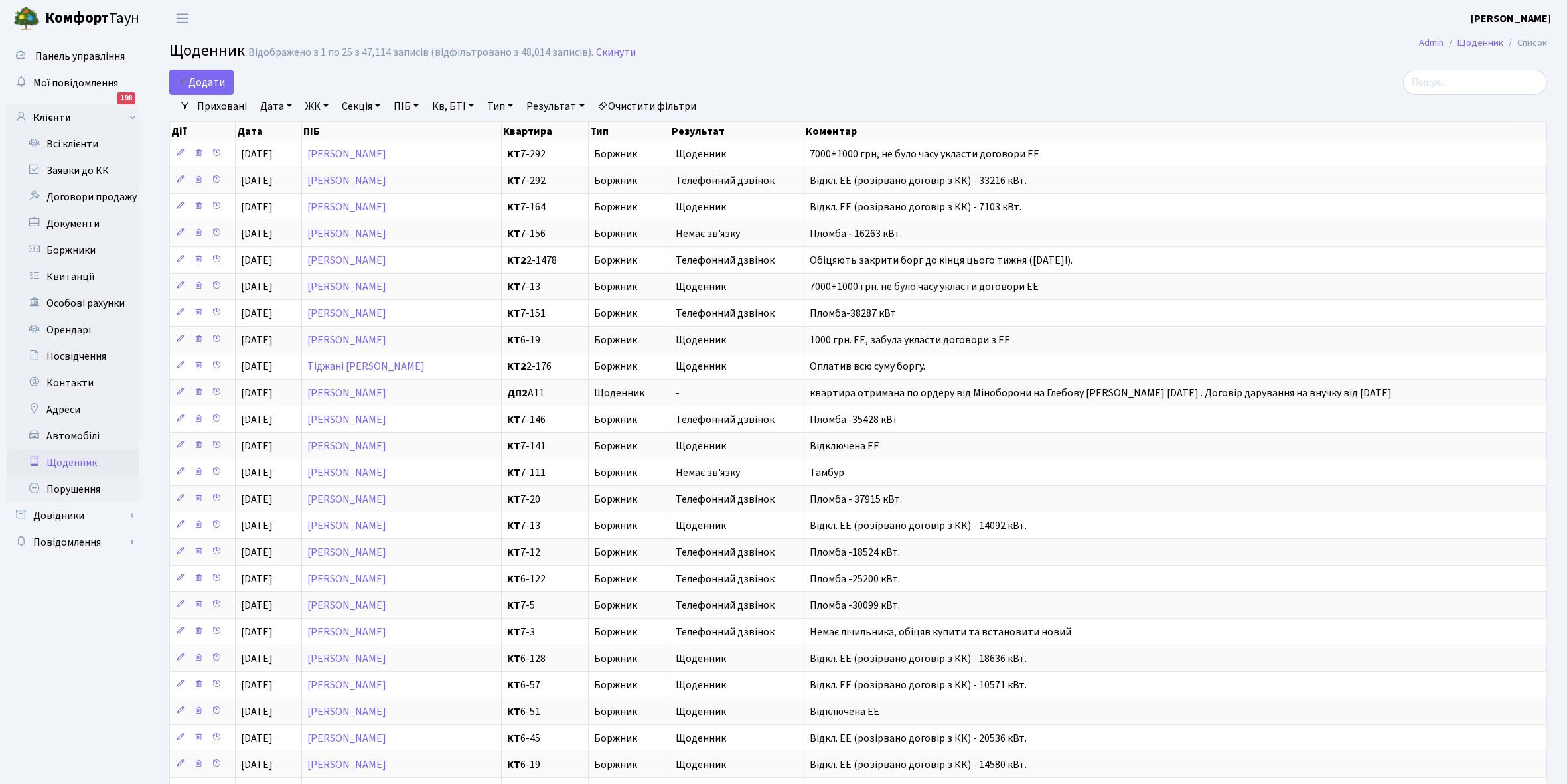
click at [216, 108] on link "Приховані" at bounding box center [221, 106] width 61 height 23
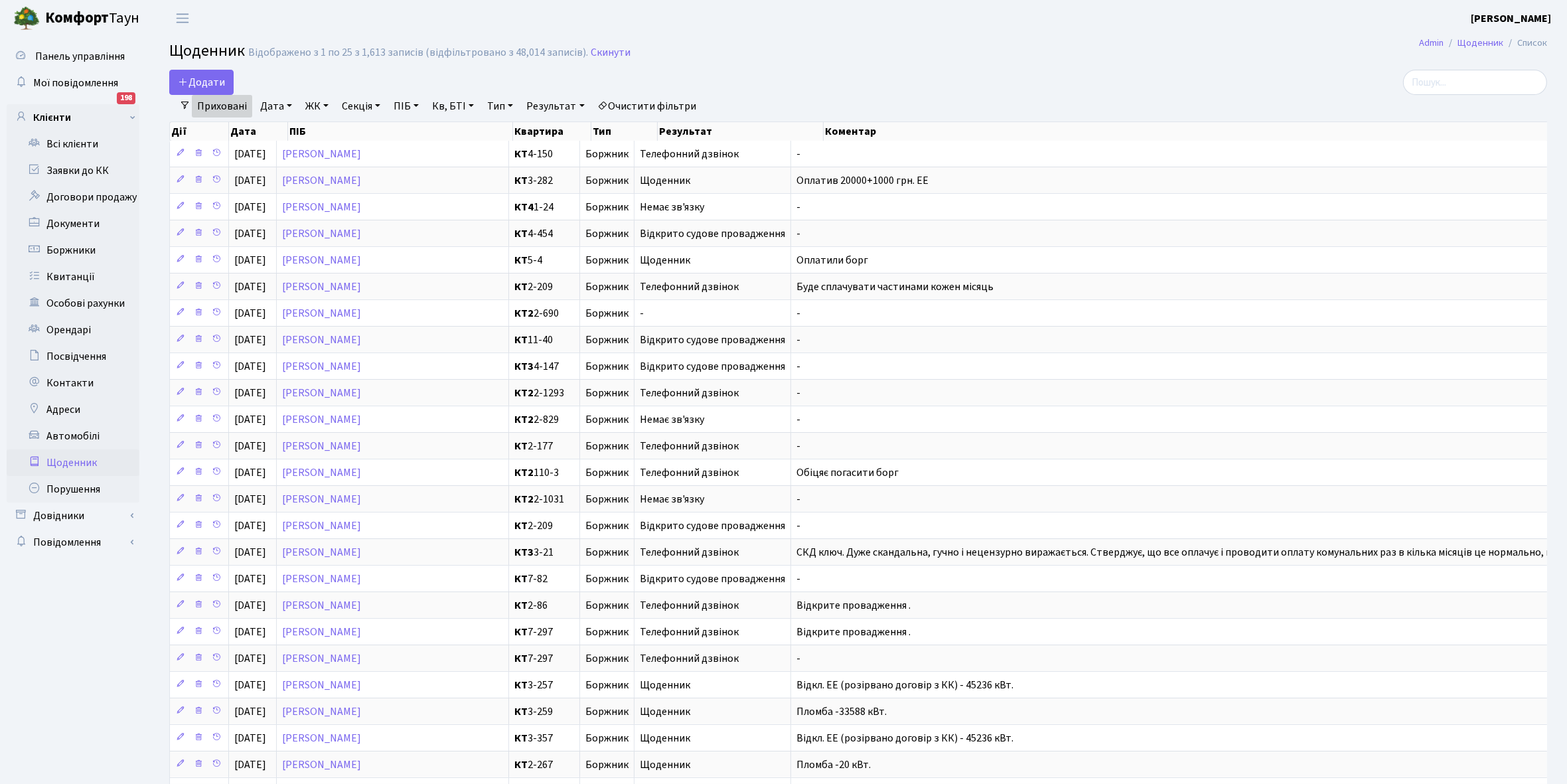
click at [217, 108] on link "Приховані" at bounding box center [221, 106] width 61 height 23
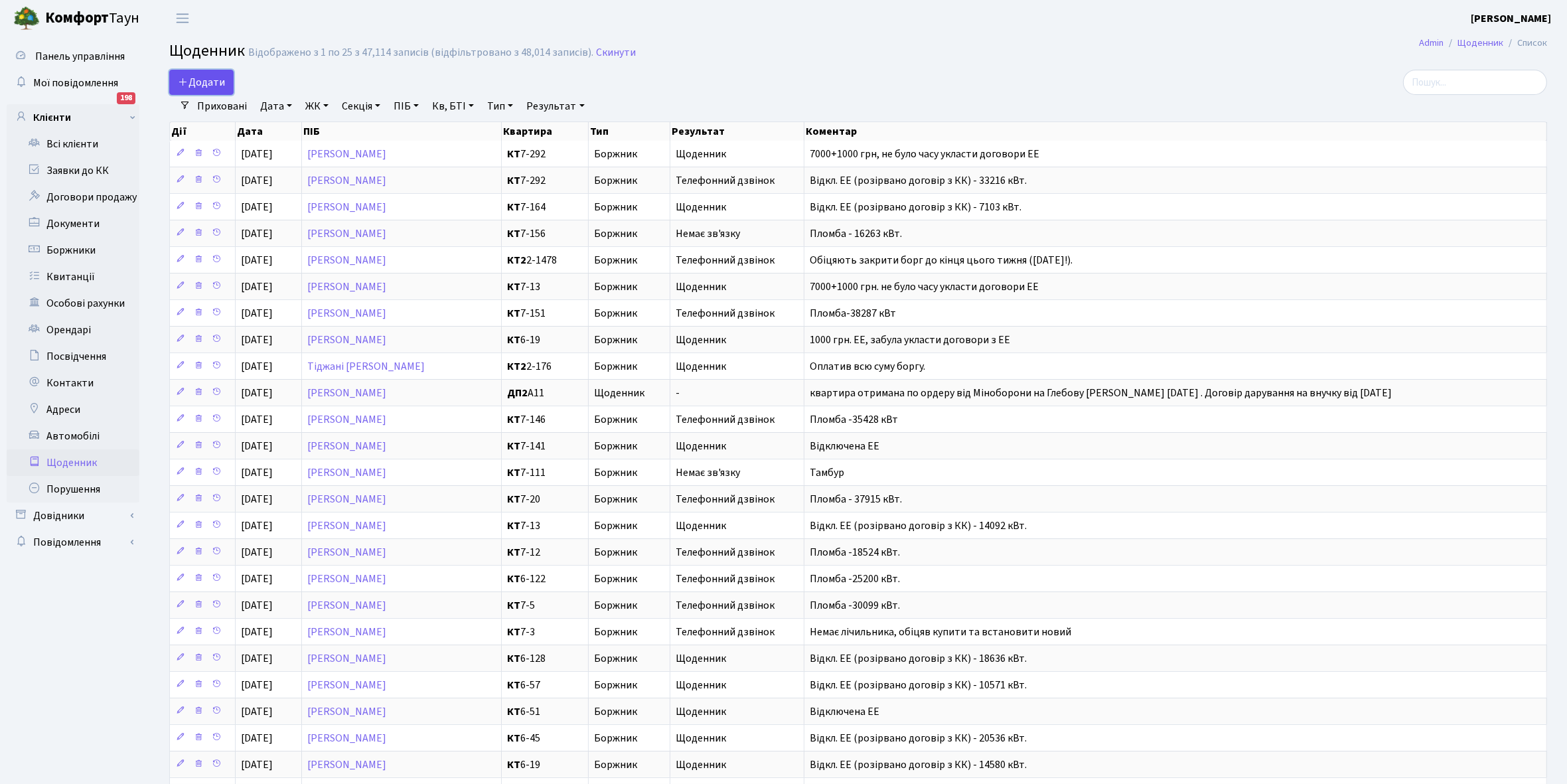
click at [213, 78] on span "Додати" at bounding box center [201, 82] width 47 height 15
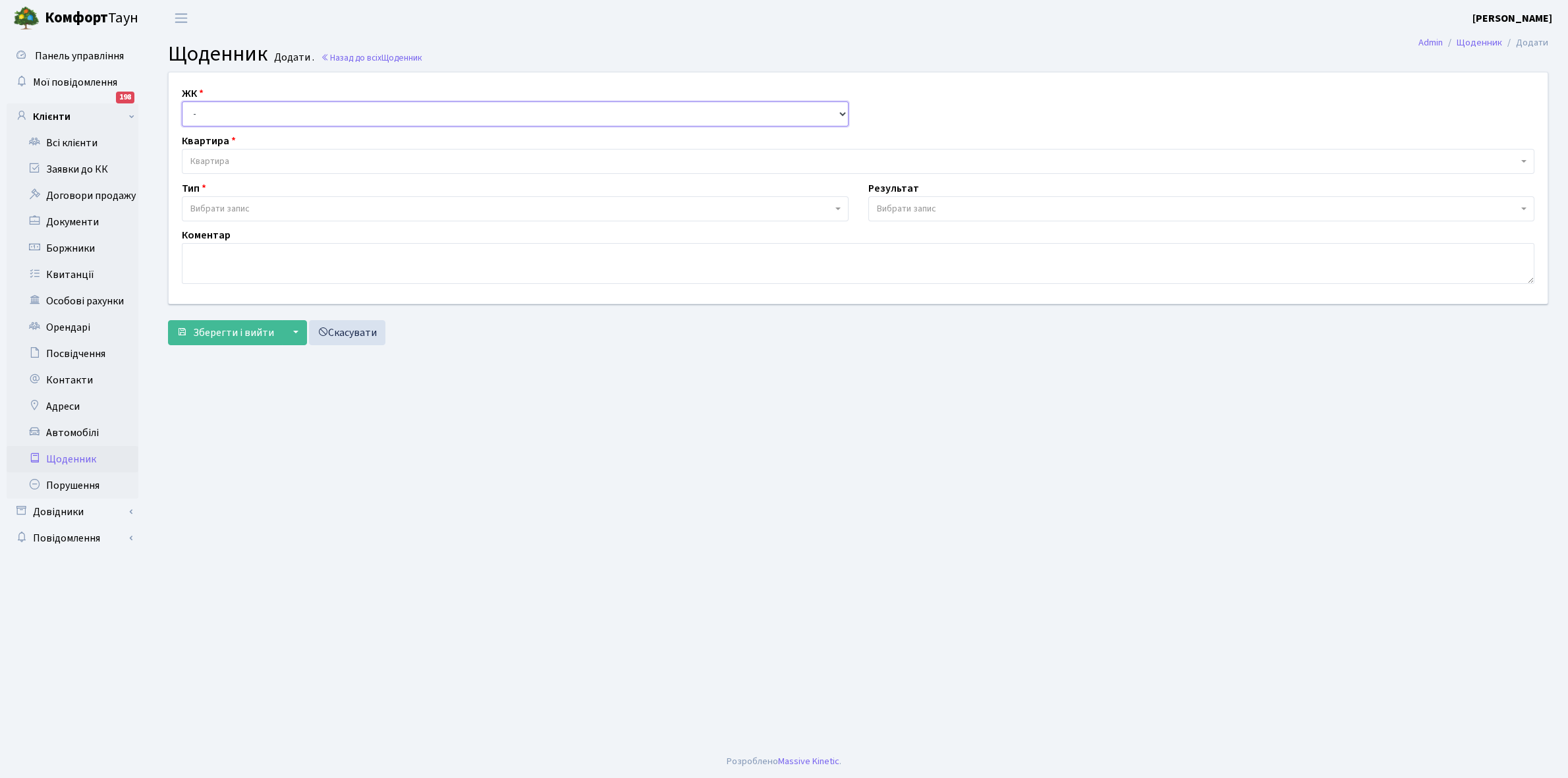
click at [222, 113] on select "- КТ, вул. Регенераторна, 4 КТ2, просп. Соборності, 17 КТ3, вул. Березнева, 16 …" at bounding box center [515, 114] width 667 height 25
select select "271"
click at [182, 102] on select "- КТ, вул. Регенераторна, 4 КТ2, просп. Соборності, 17 КТ3, вул. Березнева, 16 …" at bounding box center [515, 114] width 667 height 25
select select
click at [239, 158] on span "Квартира" at bounding box center [854, 162] width 1328 height 13
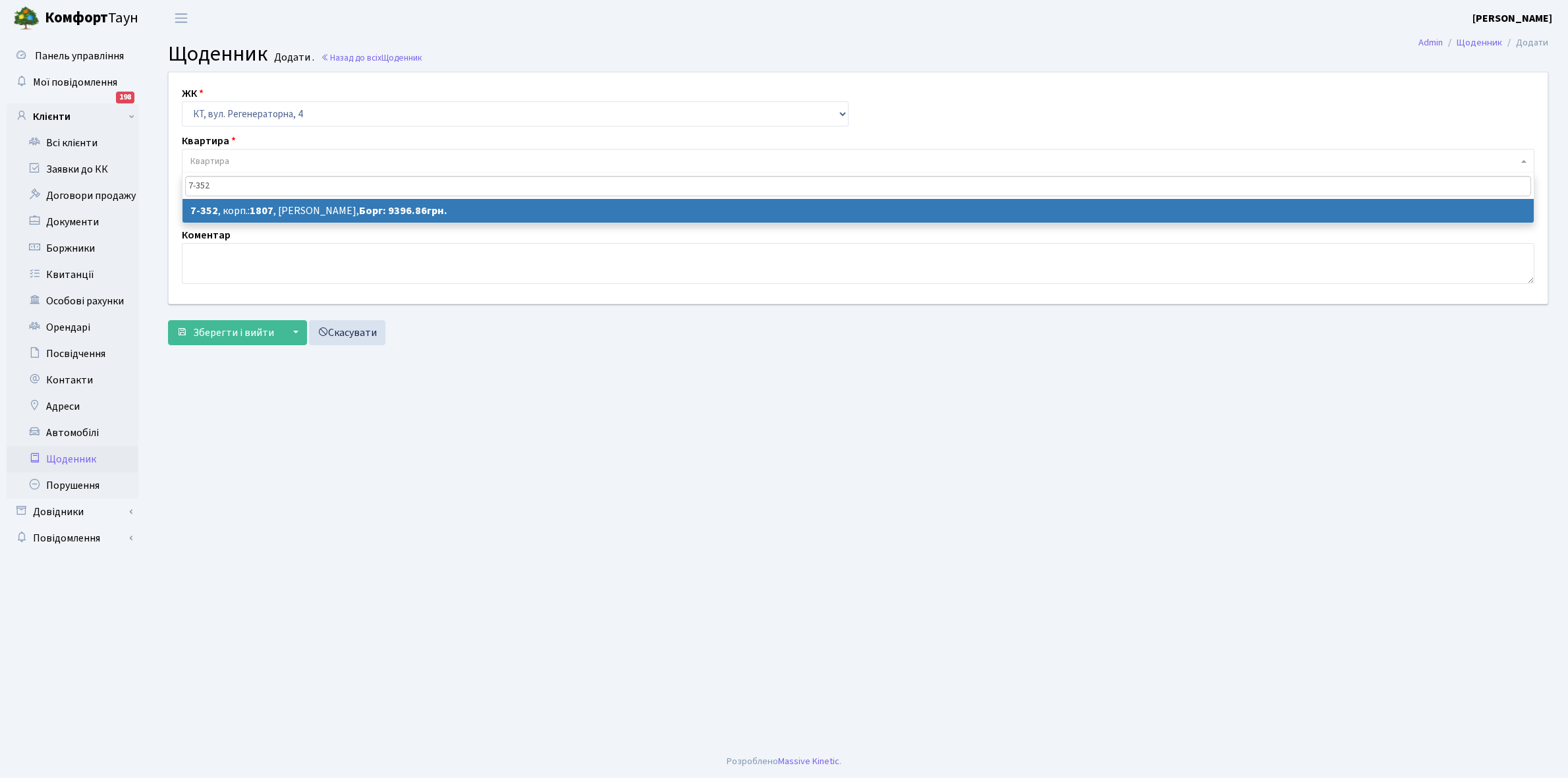
type input "7-352"
select select "4872"
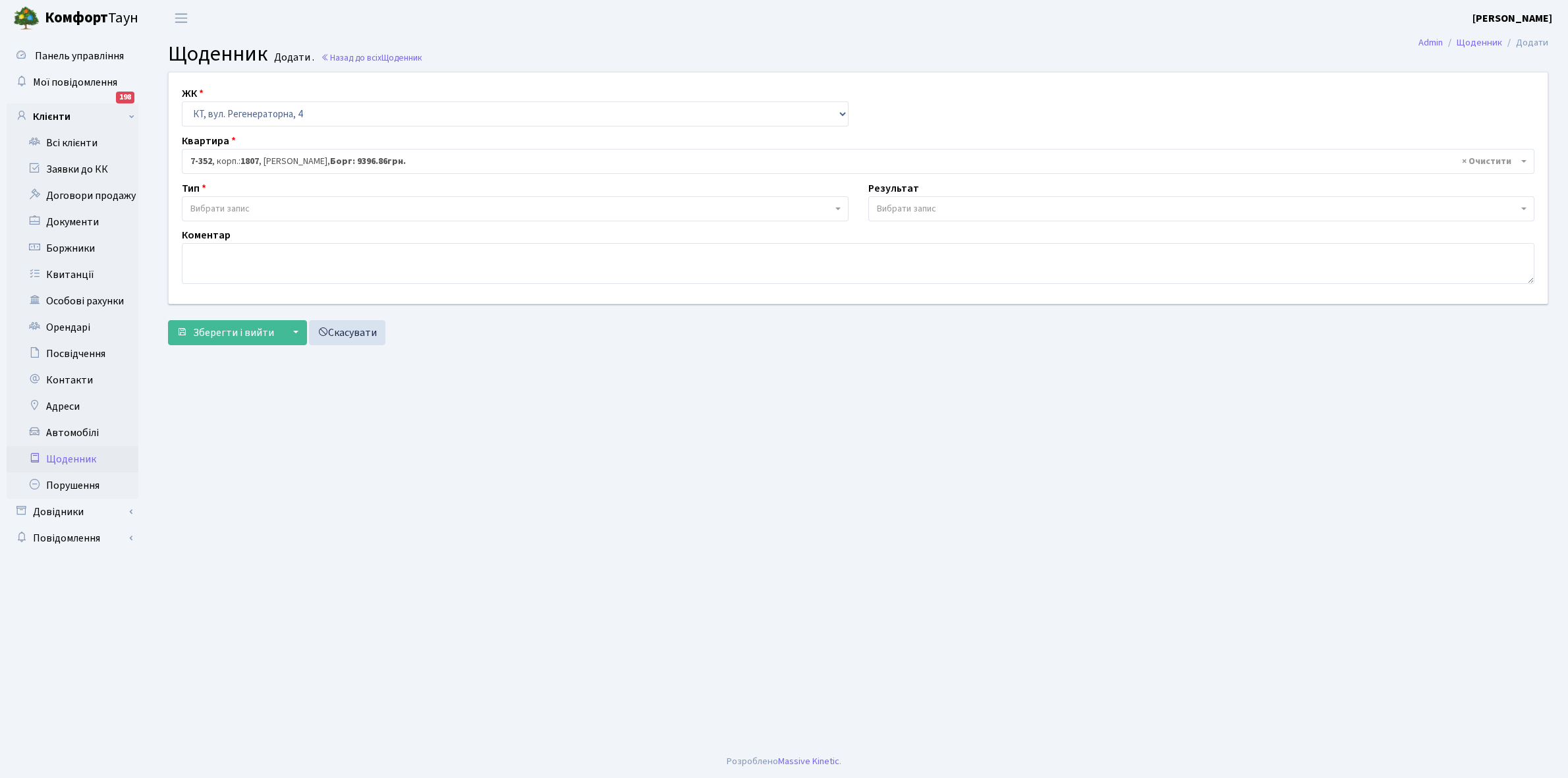
click at [268, 205] on span "Вибрати запис" at bounding box center [511, 209] width 642 height 13
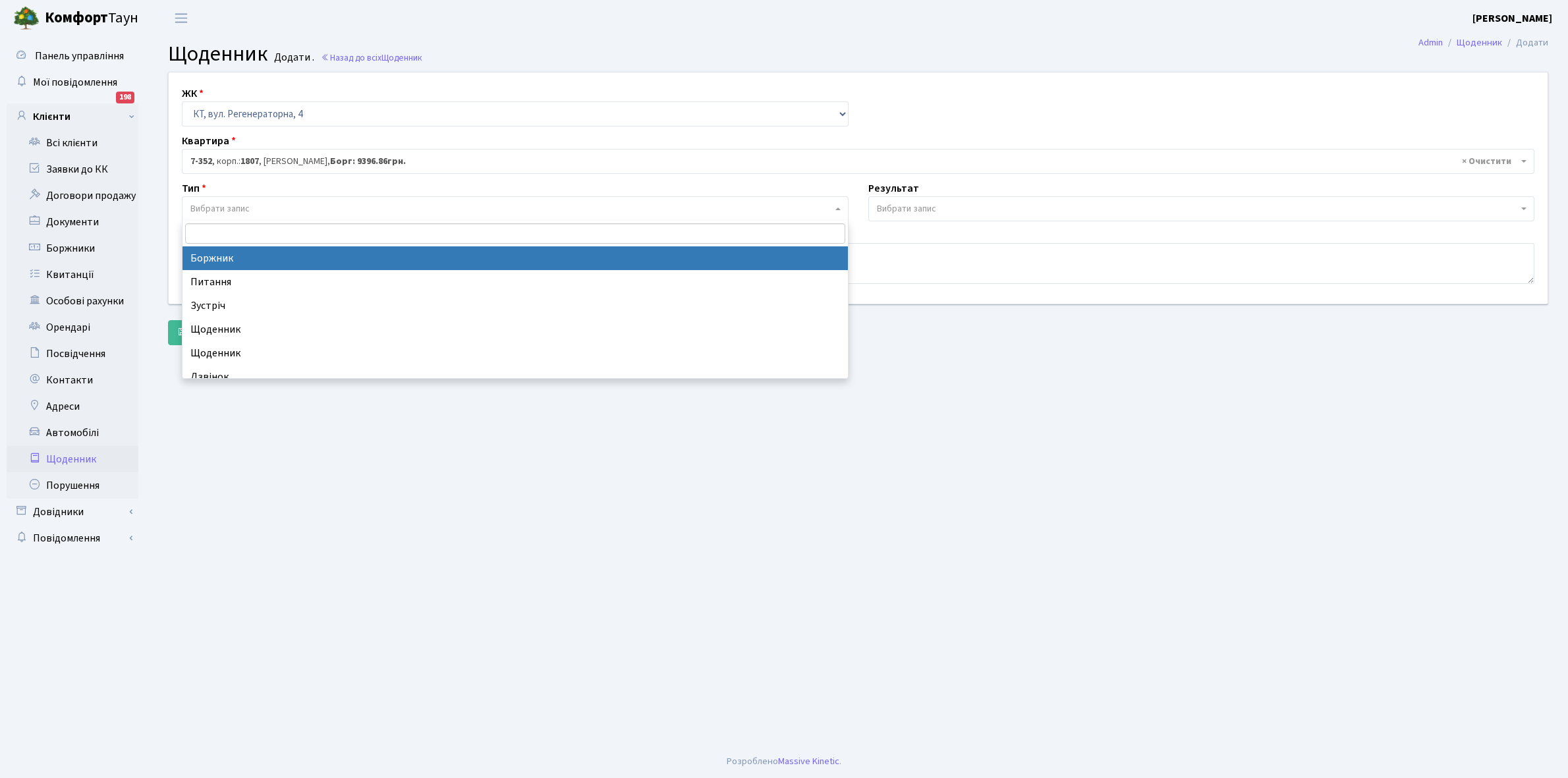
select select "189"
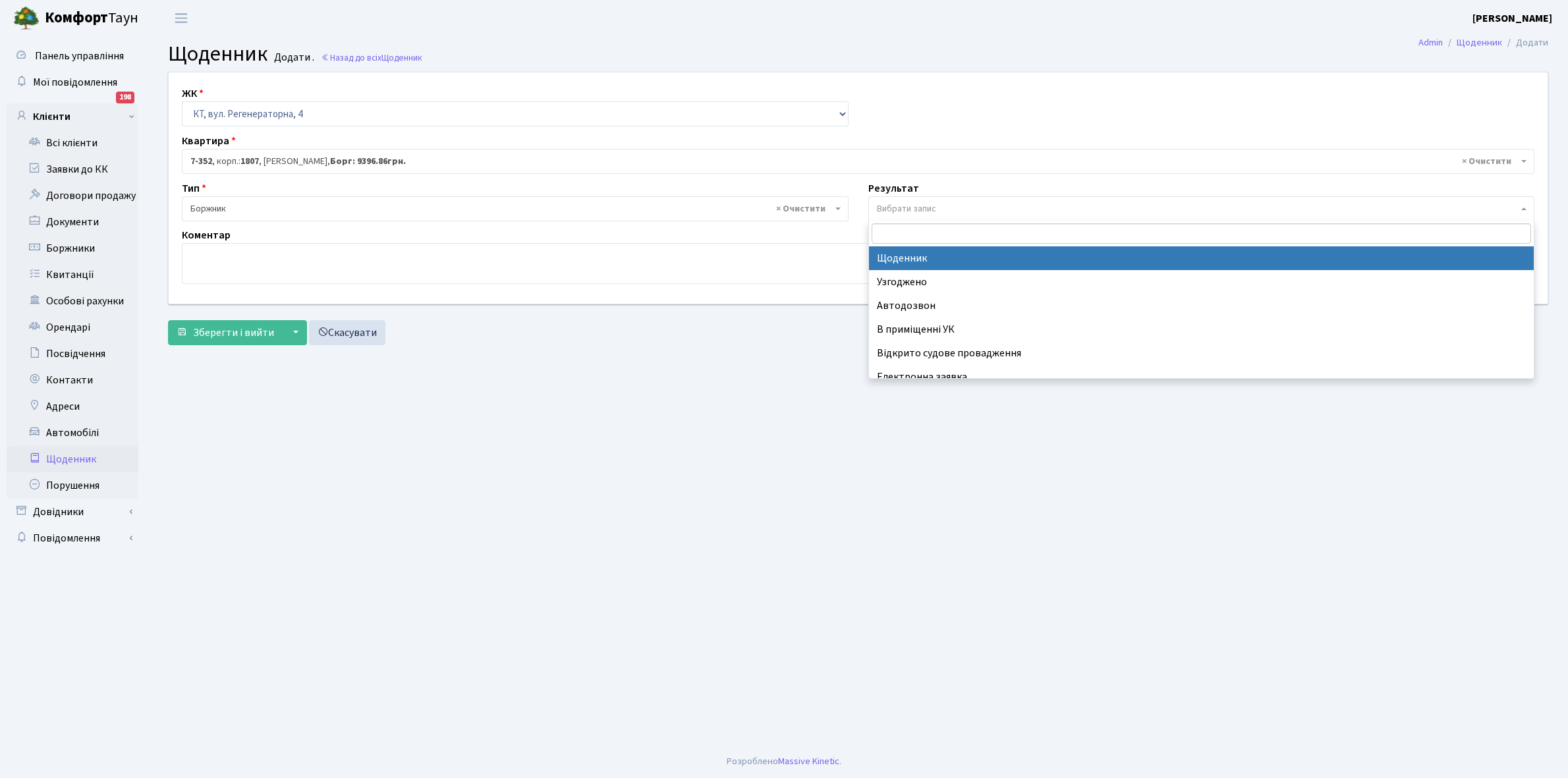
click at [909, 199] on span "Вибрати запис" at bounding box center [1202, 209] width 667 height 25
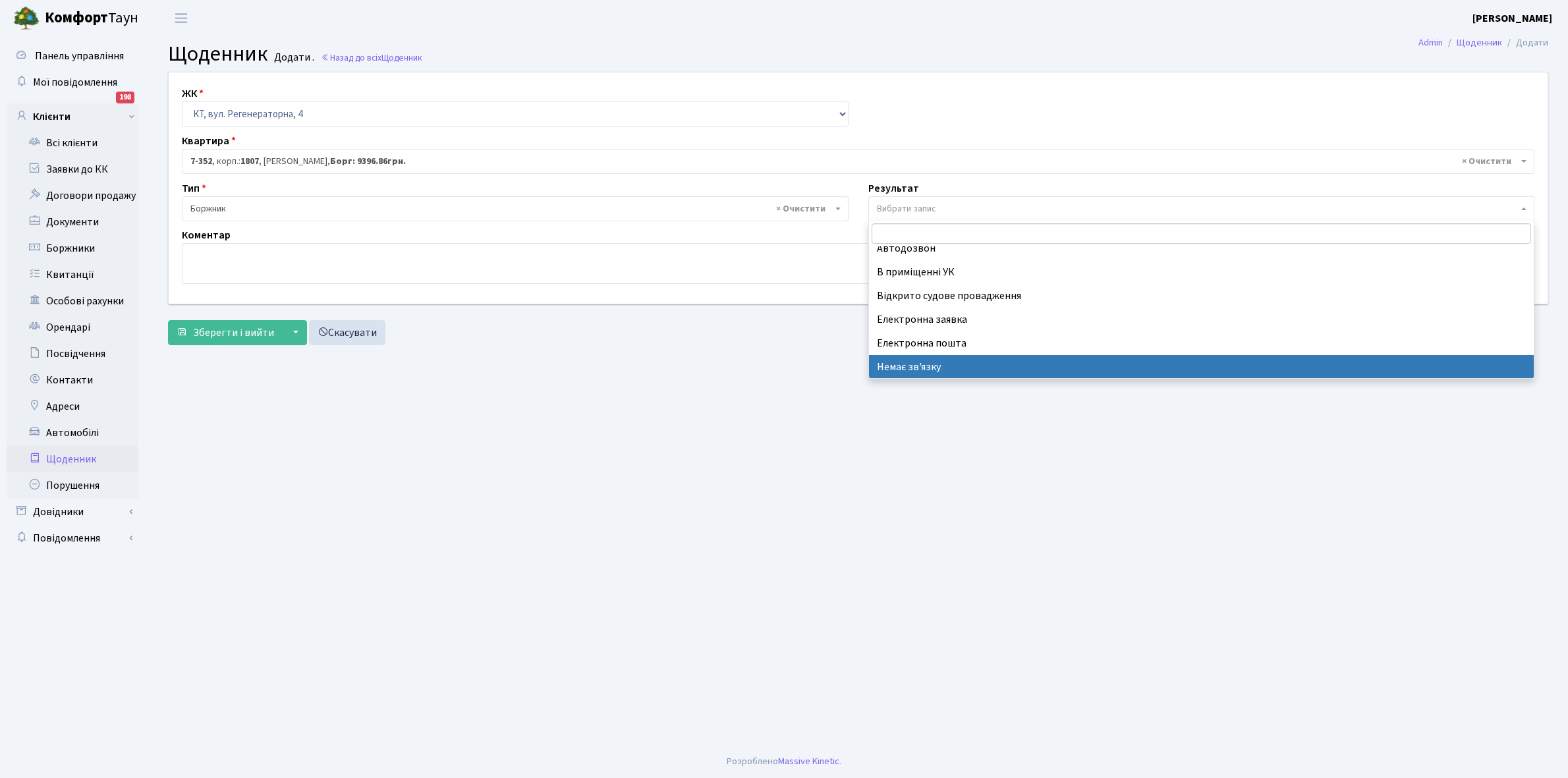
scroll to position [81, 0]
select select "196"
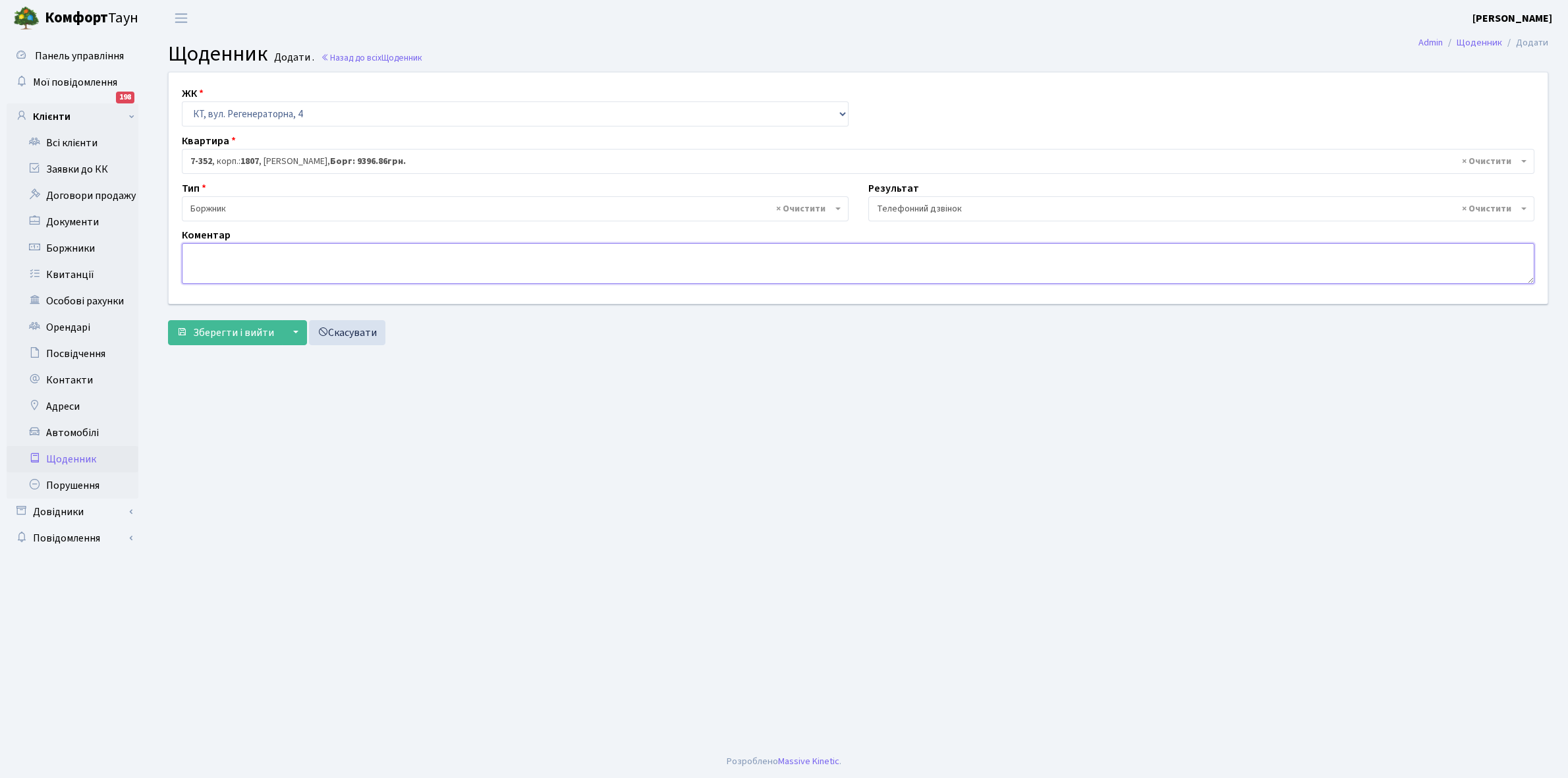
click at [206, 259] on textarea at bounding box center [858, 263] width 1353 height 41
type textarea "Пломба -28155 кВт."
click at [246, 333] on span "Зберегти і вийти" at bounding box center [233, 333] width 81 height 15
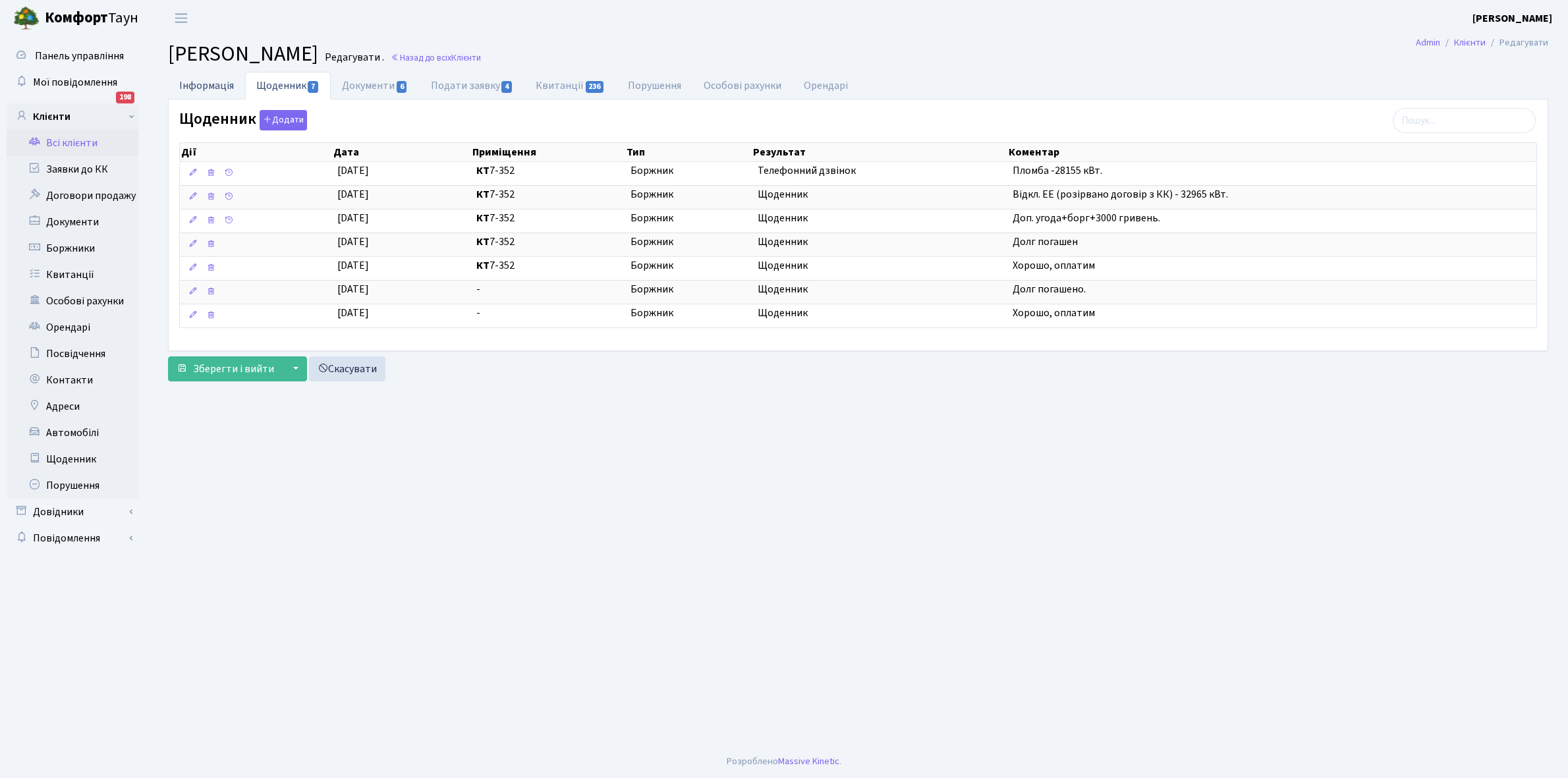
click at [211, 83] on link "Інформація" at bounding box center [206, 85] width 77 height 27
select select "25"
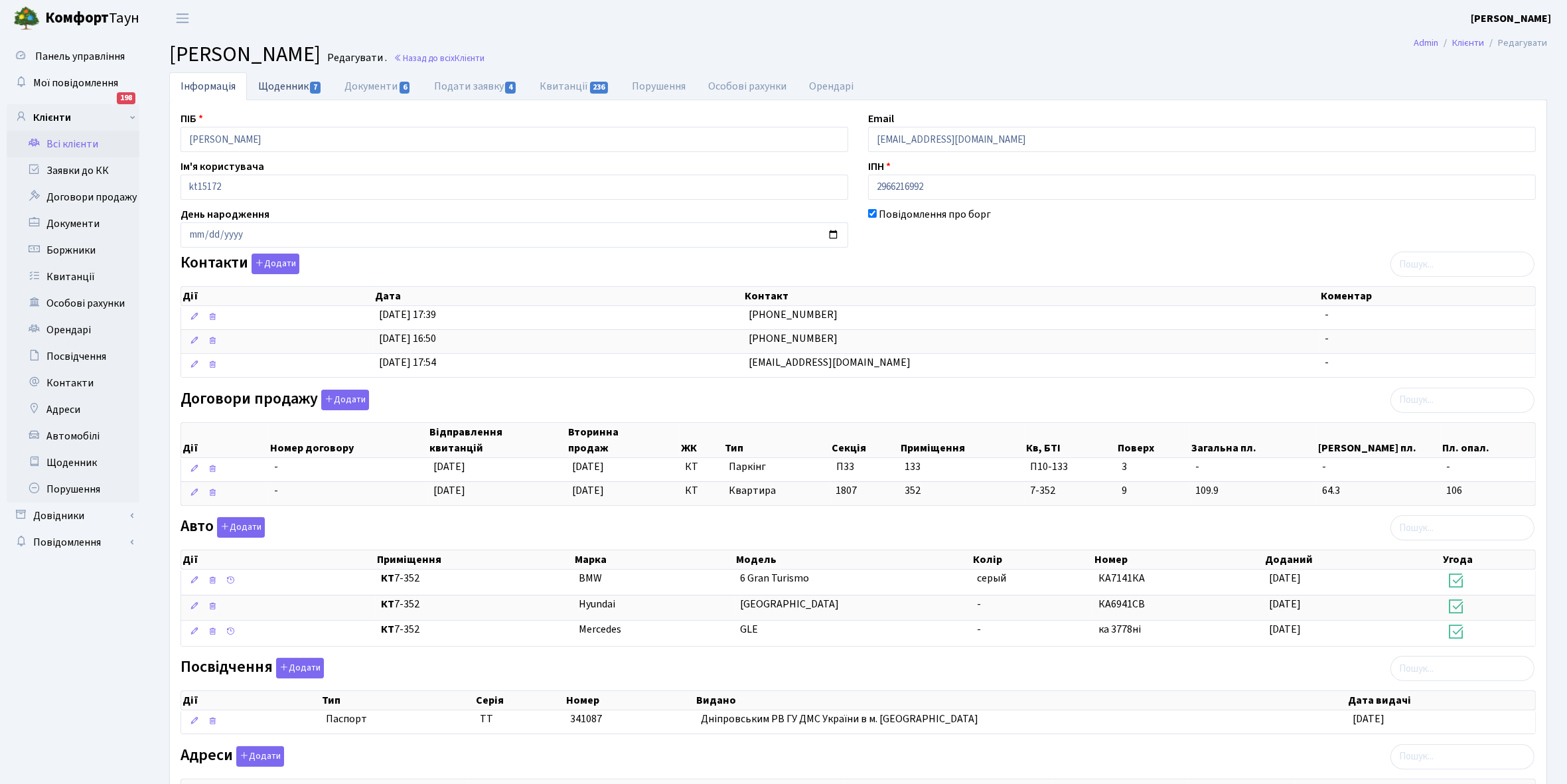
click at [281, 87] on link "Щоденник 7" at bounding box center [290, 86] width 86 height 27
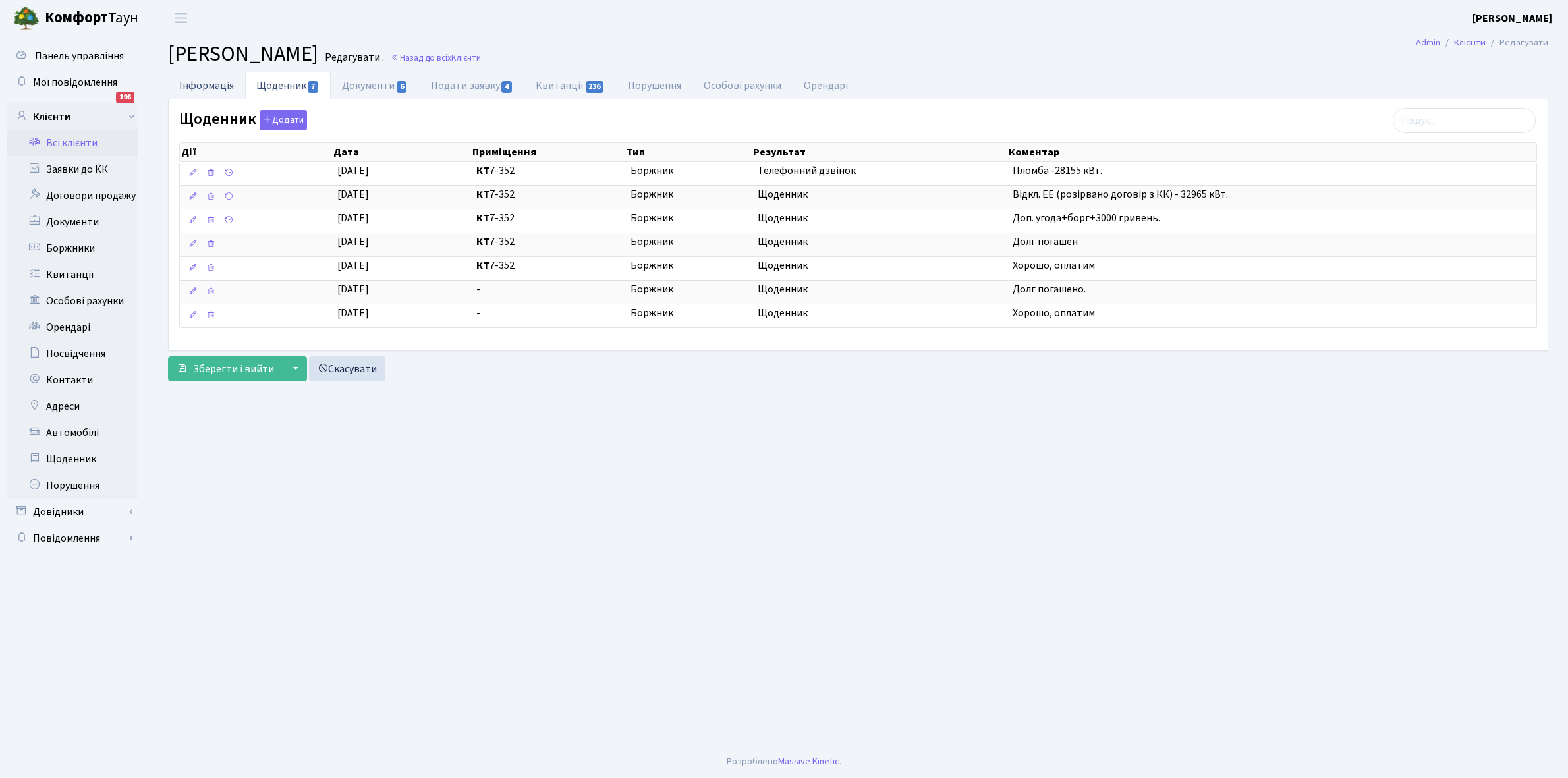
click at [193, 77] on link "Інформація" at bounding box center [206, 85] width 77 height 27
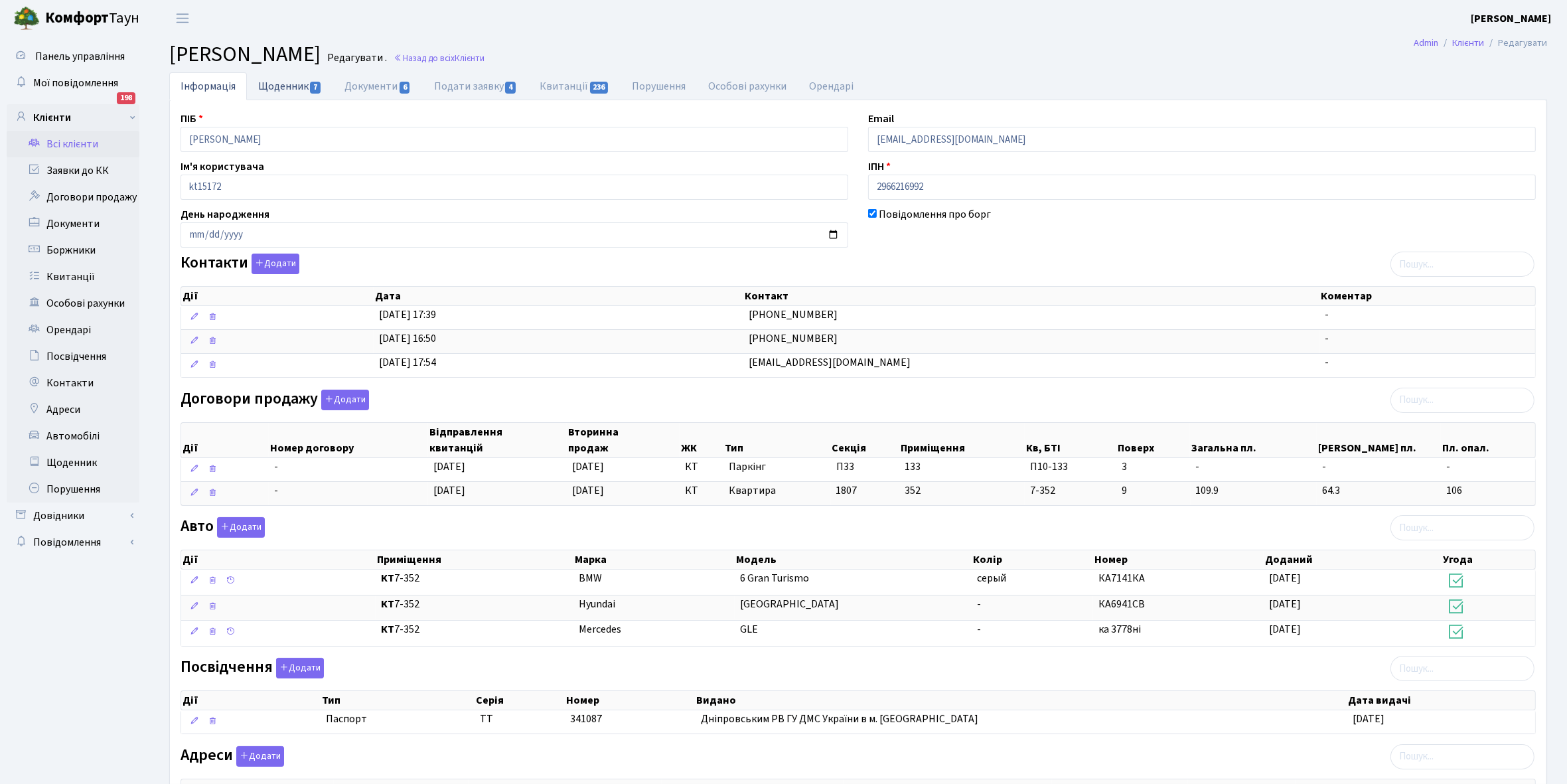
click at [280, 85] on link "Щоденник 7" at bounding box center [290, 86] width 86 height 27
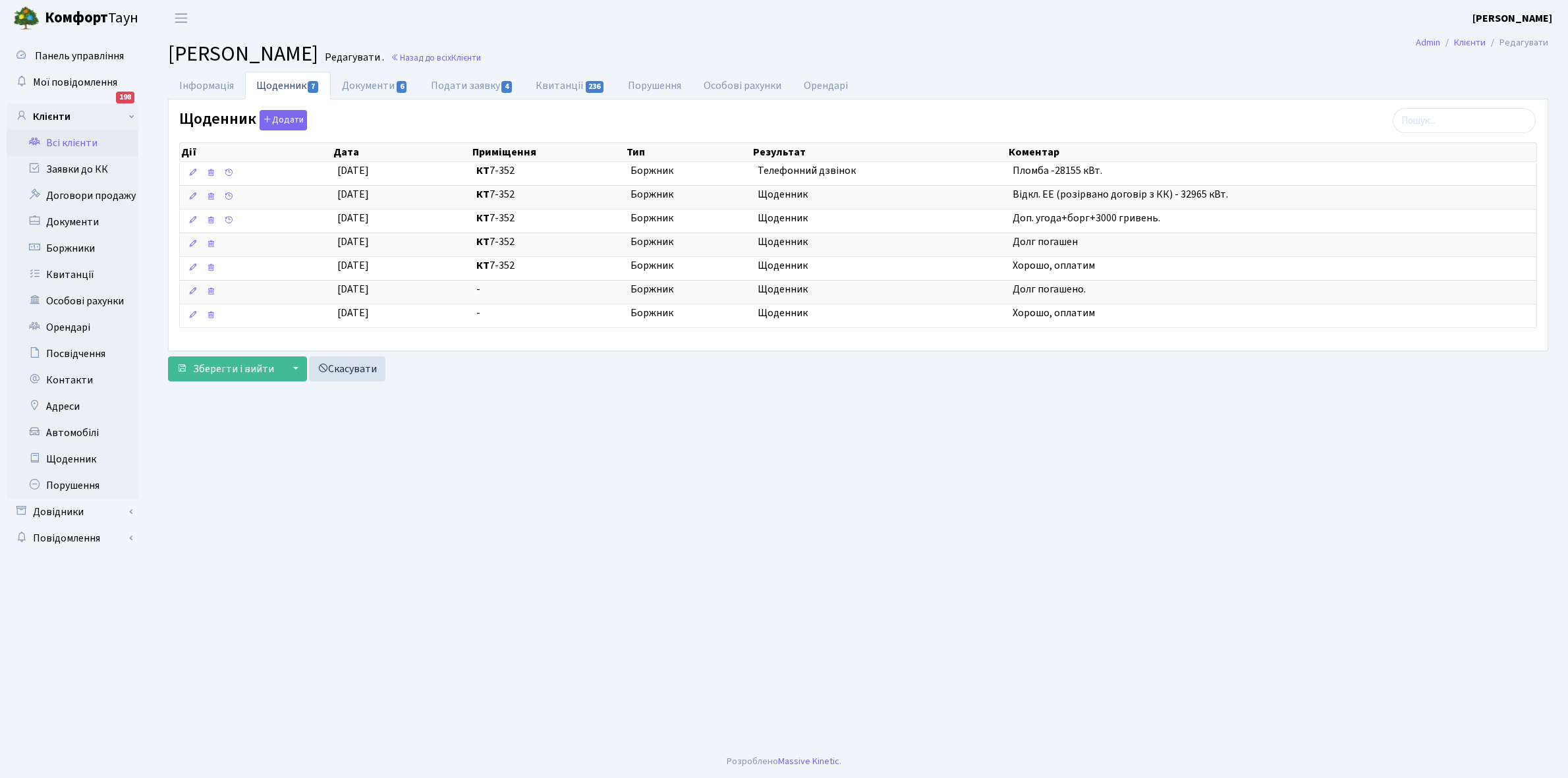
click at [71, 144] on link "Всі клієнти" at bounding box center [73, 143] width 132 height 26
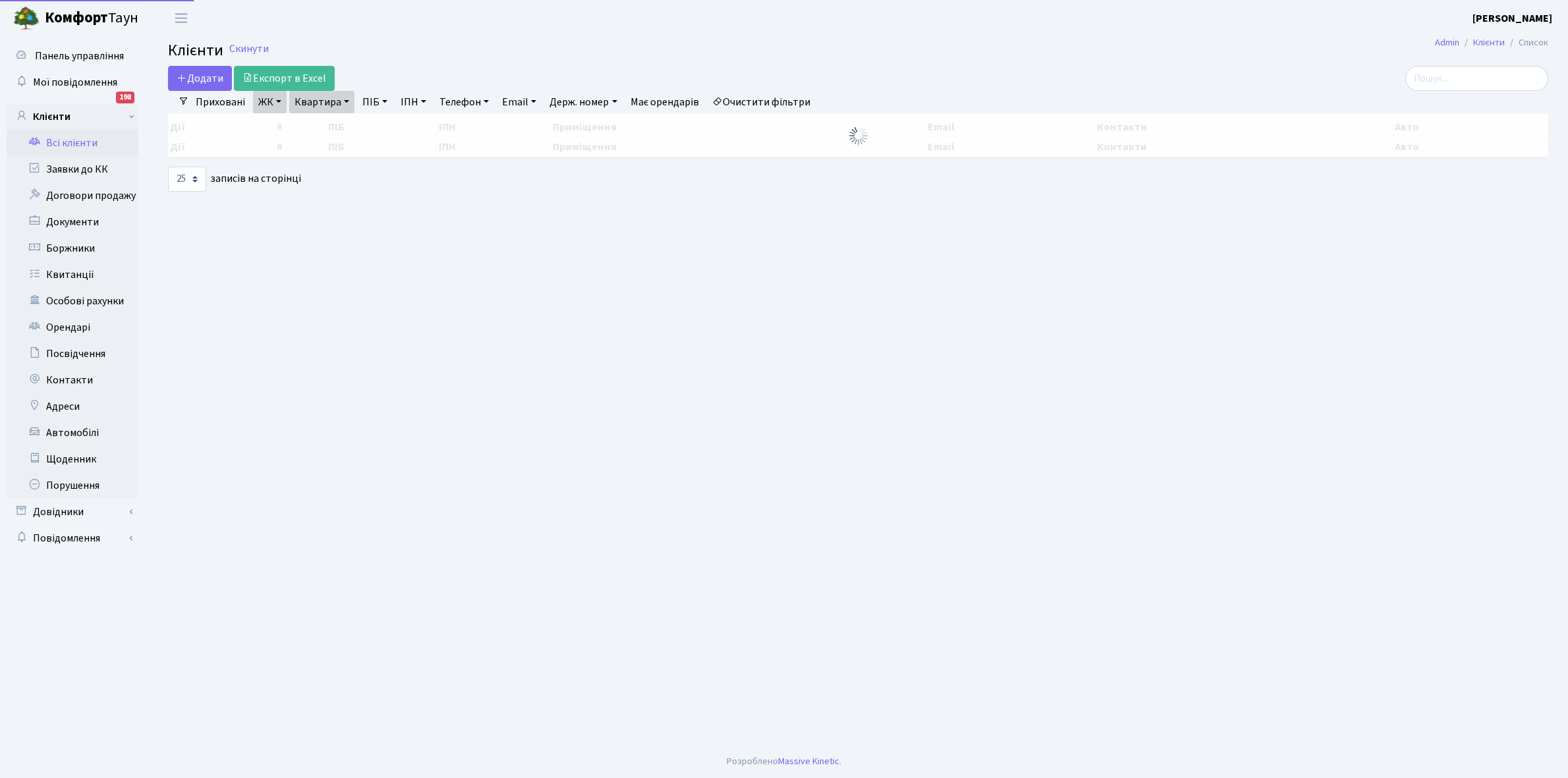
select select "25"
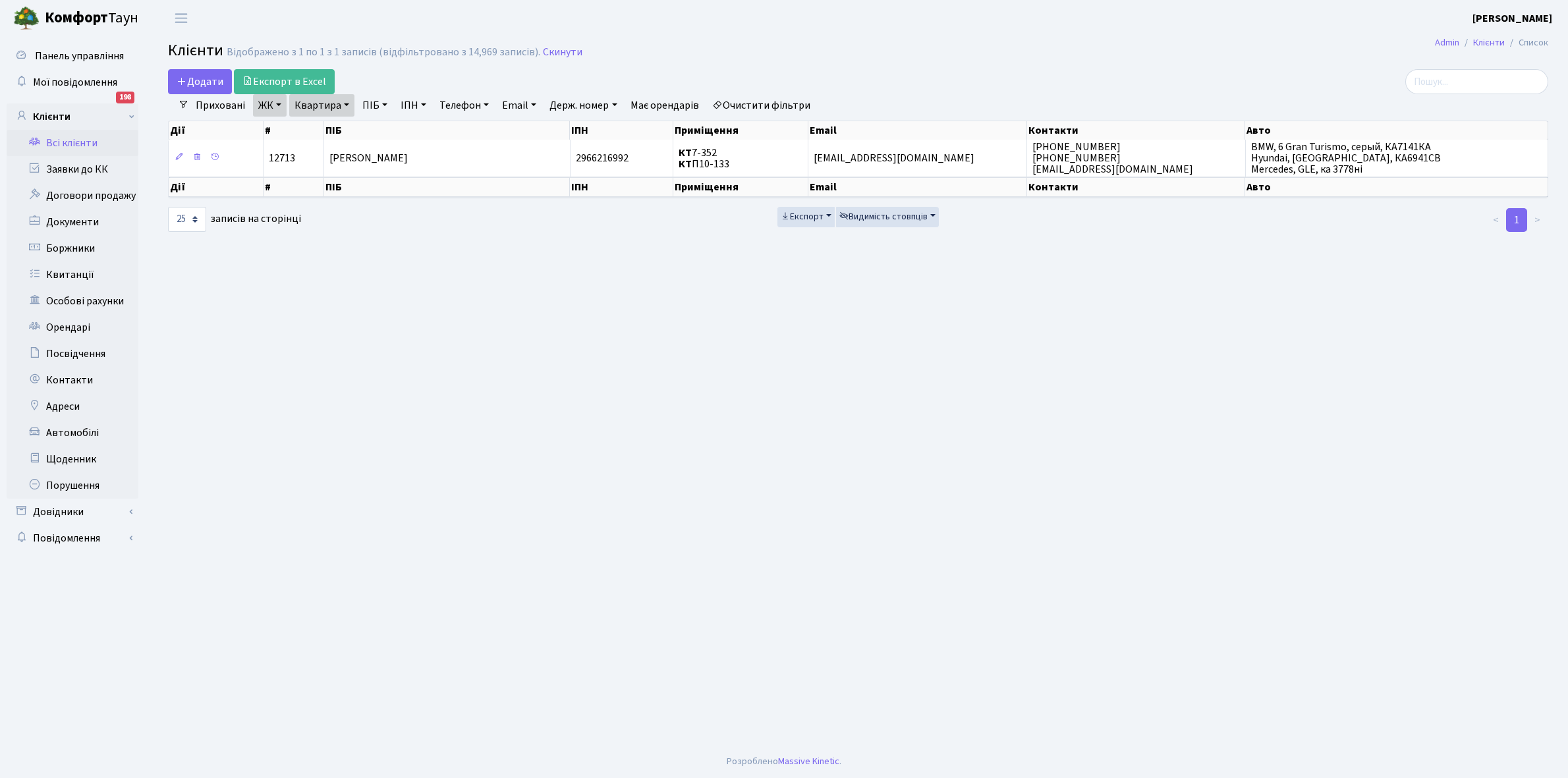
click at [344, 104] on link "Квартира" at bounding box center [322, 106] width 65 height 22
click at [339, 127] on input "7-352" at bounding box center [328, 131] width 77 height 25
type input "7-384"
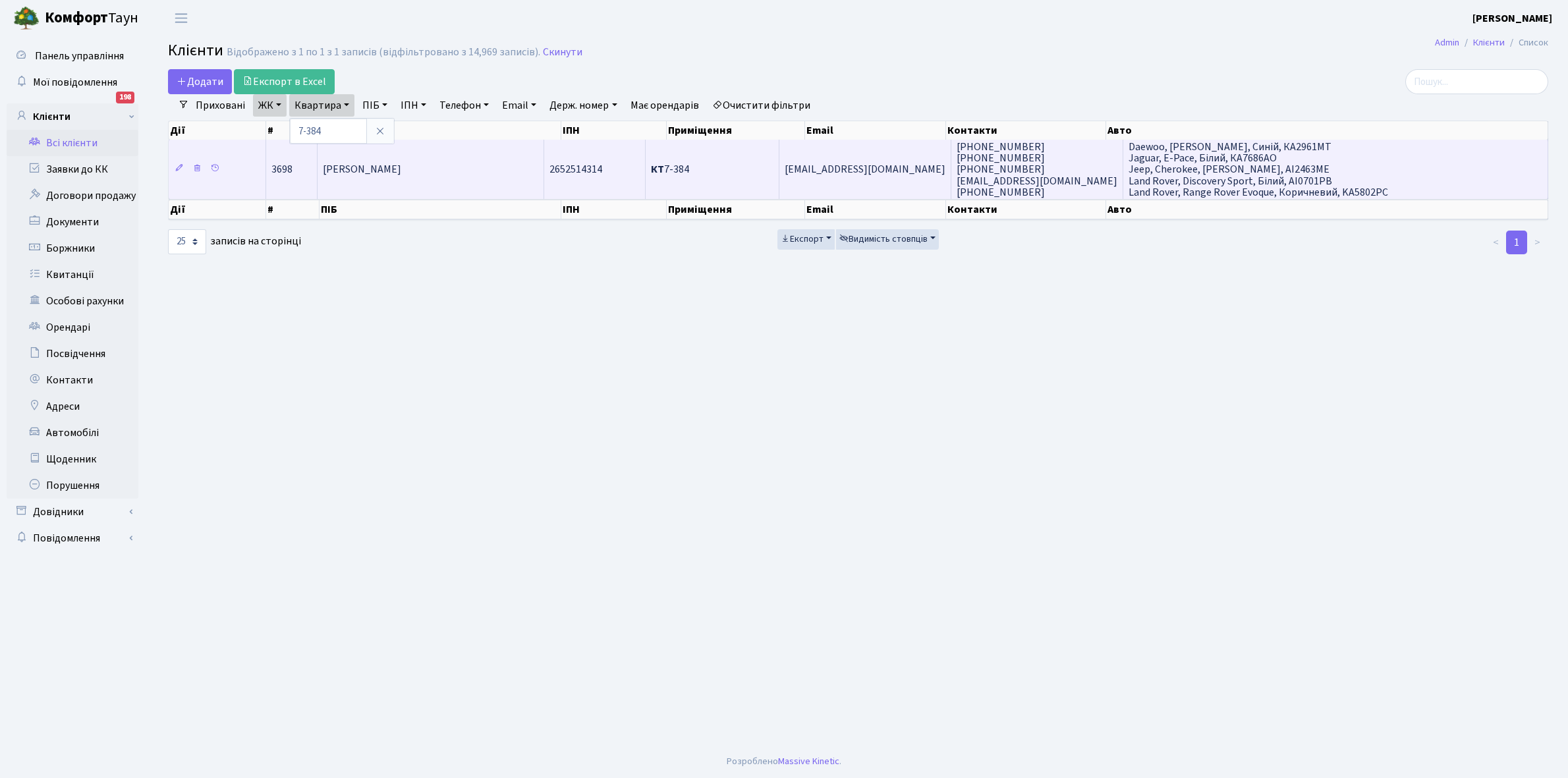
click at [457, 178] on td "[PERSON_NAME]" at bounding box center [430, 170] width 226 height 59
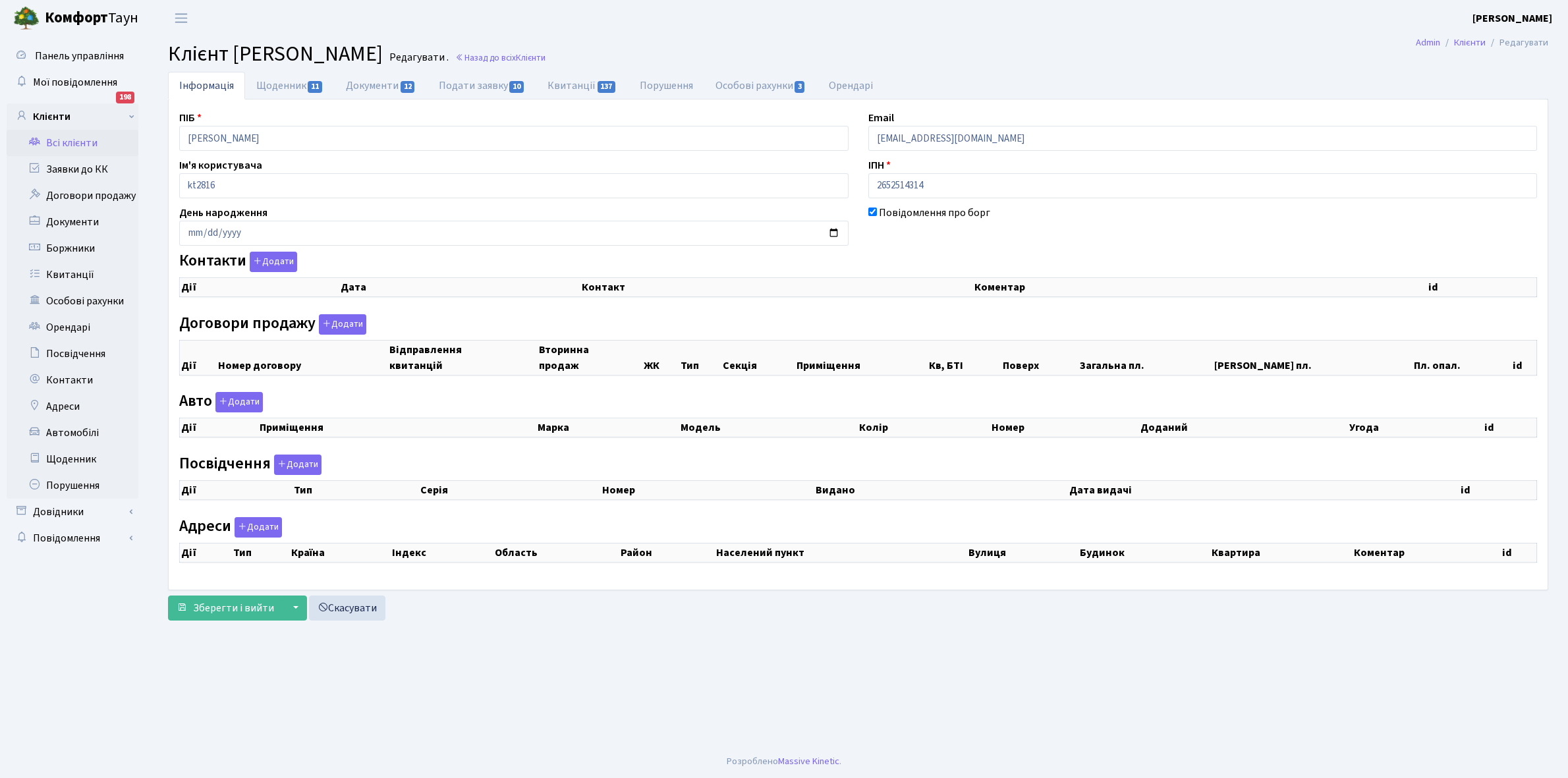
checkbox input "true"
select select "25"
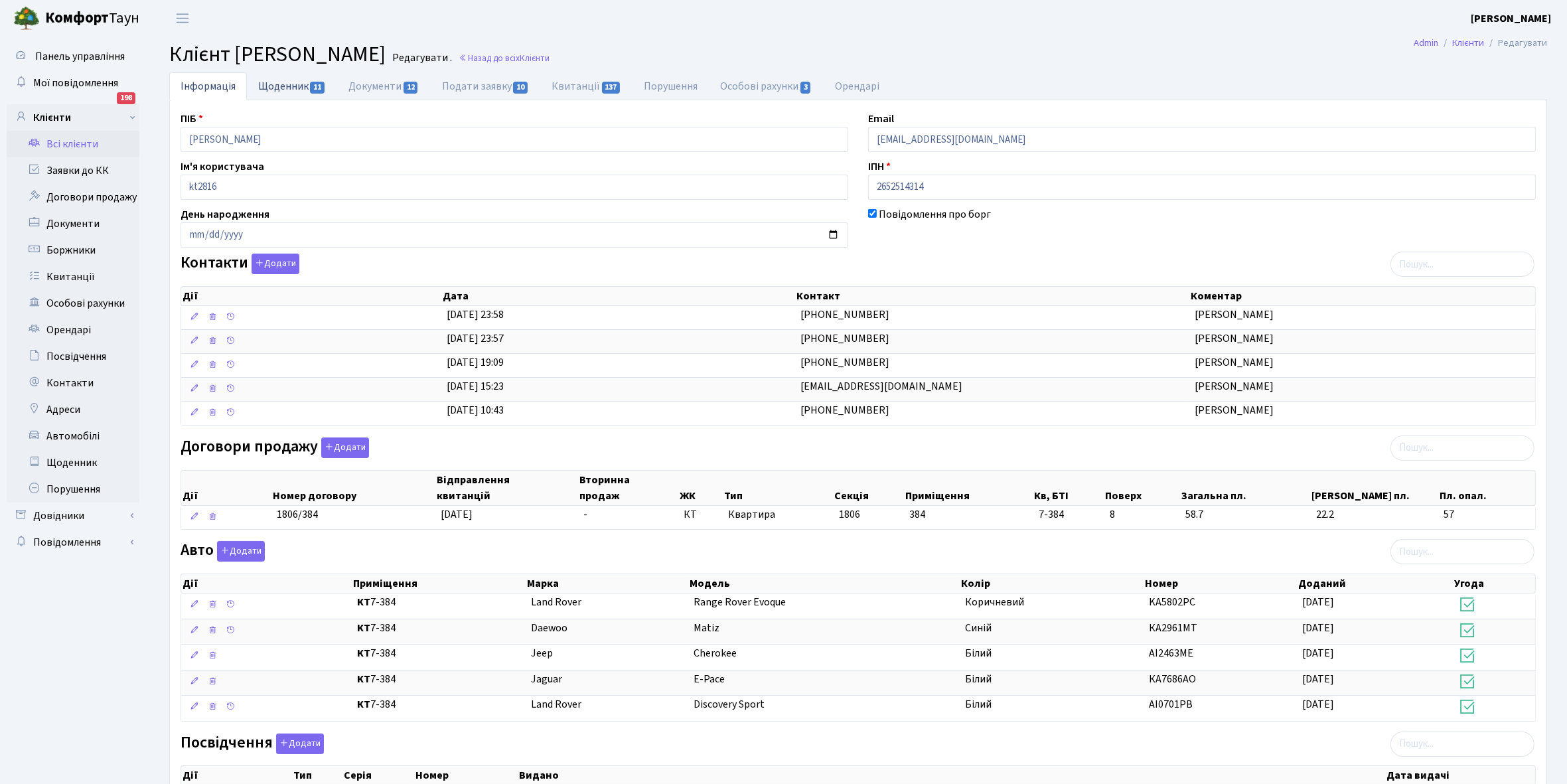
click at [285, 85] on link "Щоденник 11" at bounding box center [292, 86] width 90 height 27
select select "25"
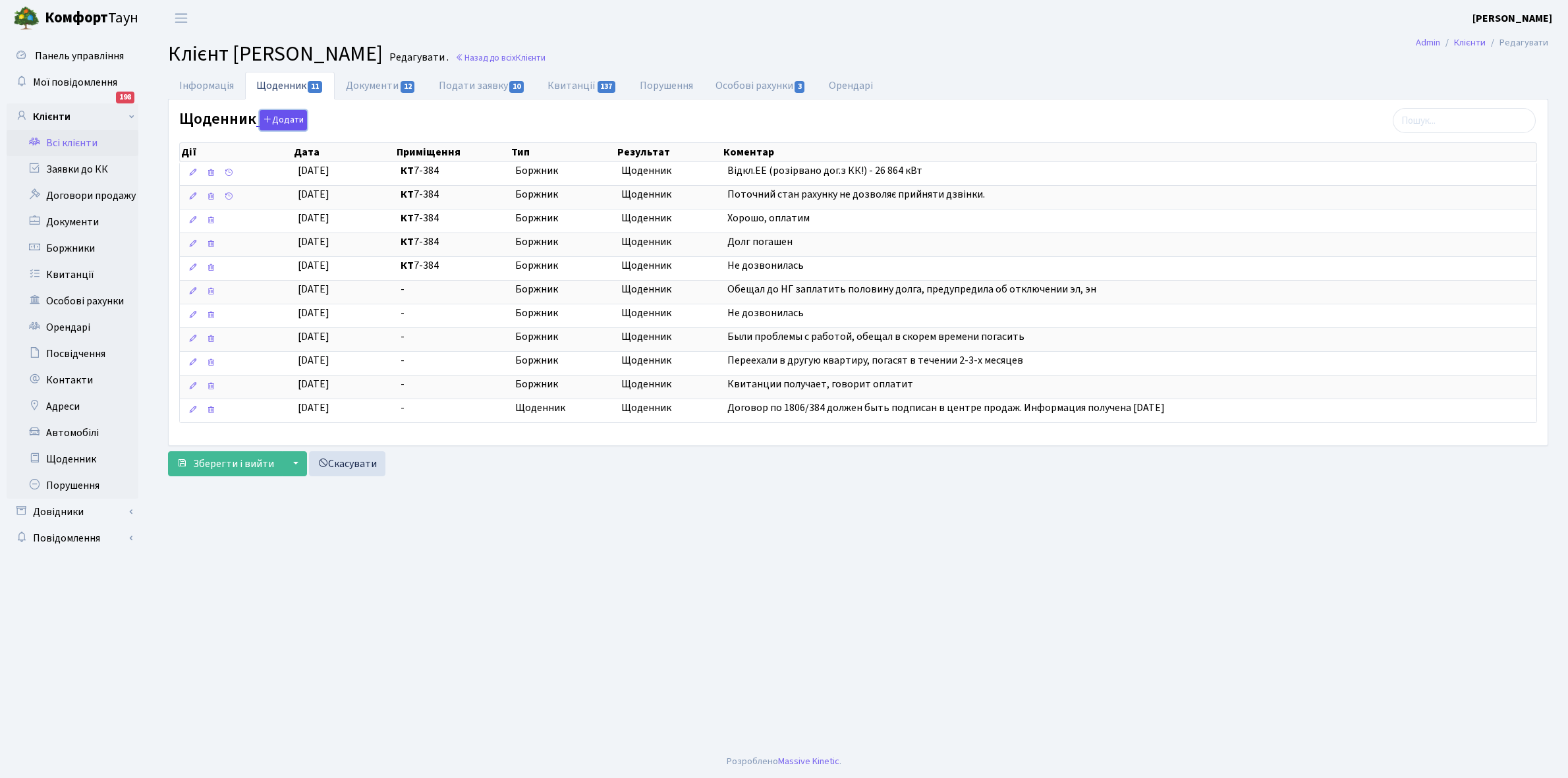
click at [290, 117] on button "Додати" at bounding box center [283, 120] width 48 height 20
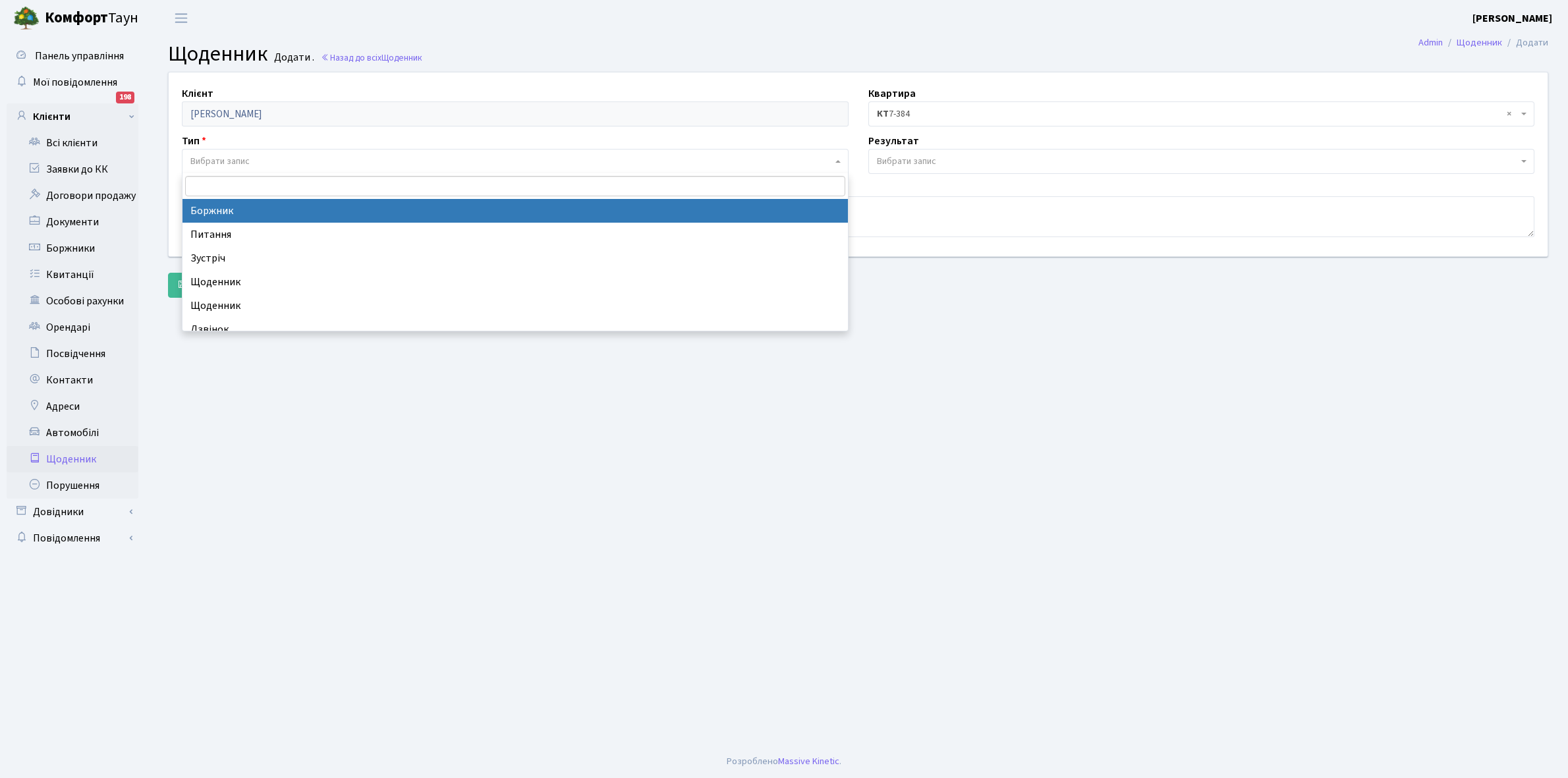
click at [255, 161] on span "Вибрати запис" at bounding box center [511, 162] width 642 height 13
select select "189"
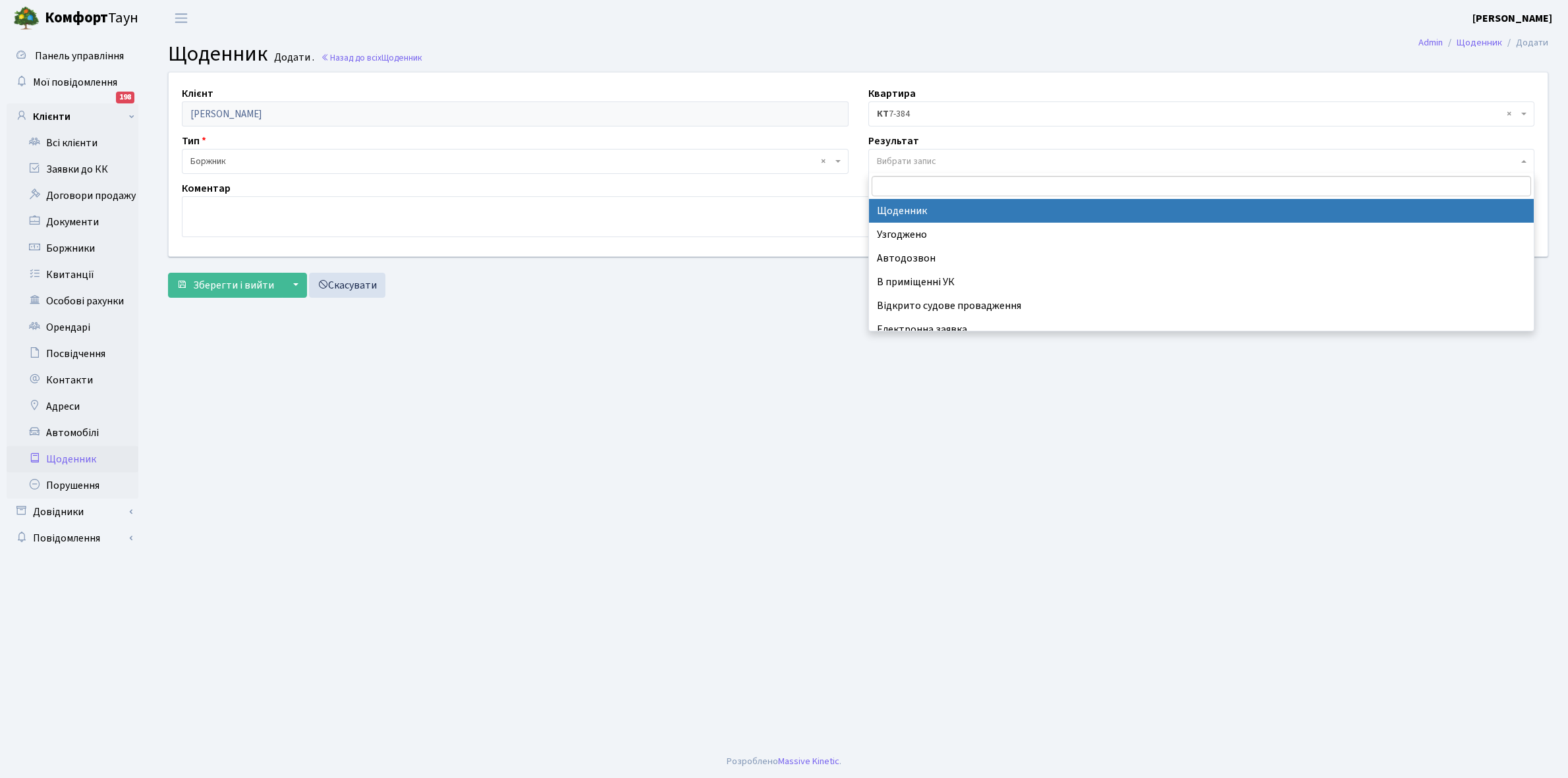
click at [904, 154] on span "Вибрати запис" at bounding box center [1202, 162] width 667 height 25
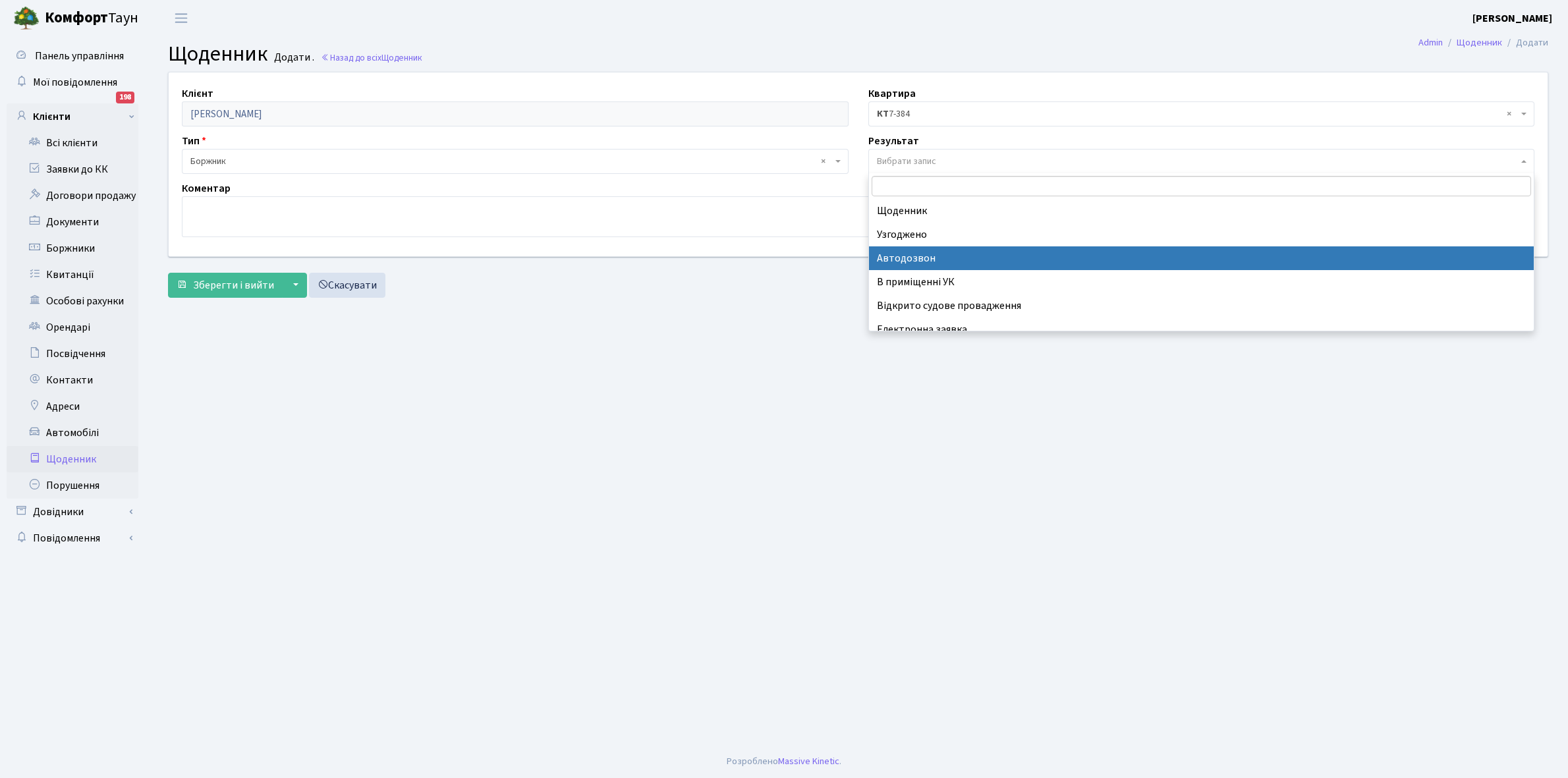
scroll to position [81, 0]
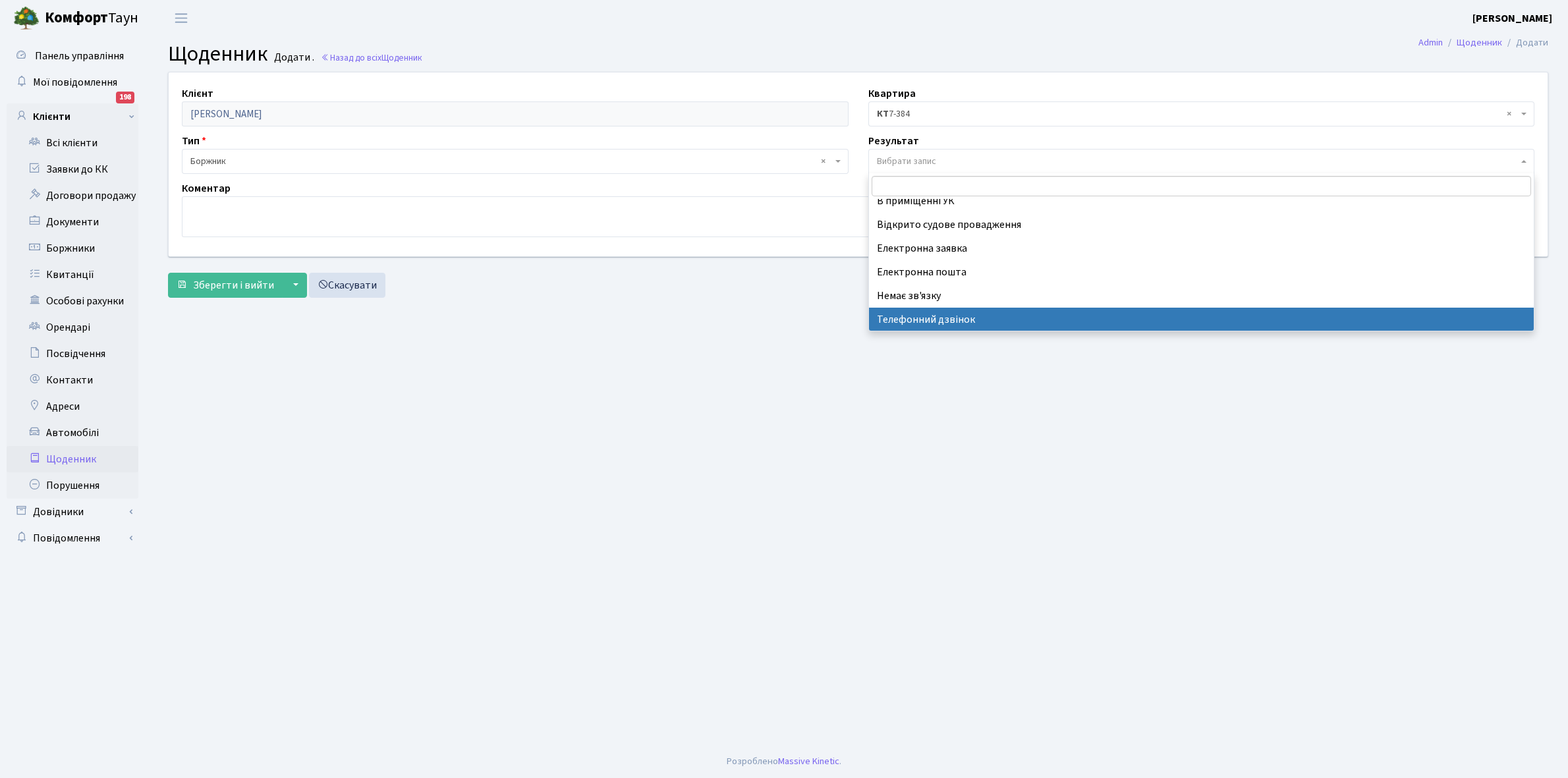
select select "196"
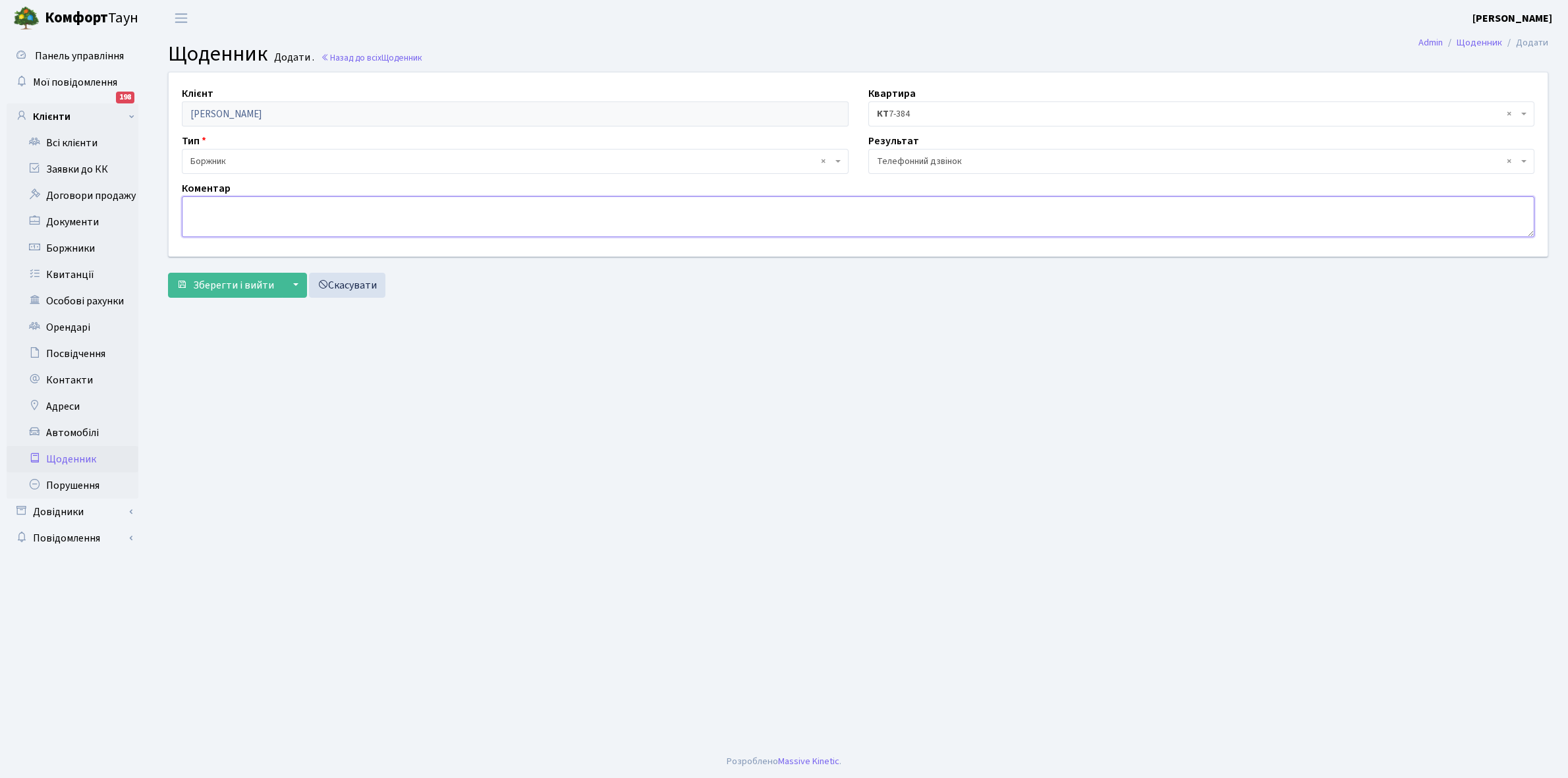
click at [215, 211] on textarea at bounding box center [858, 216] width 1353 height 41
type textarea "Пломба -43120 кВт."
click at [249, 284] on span "Зберегти і вийти" at bounding box center [233, 285] width 81 height 15
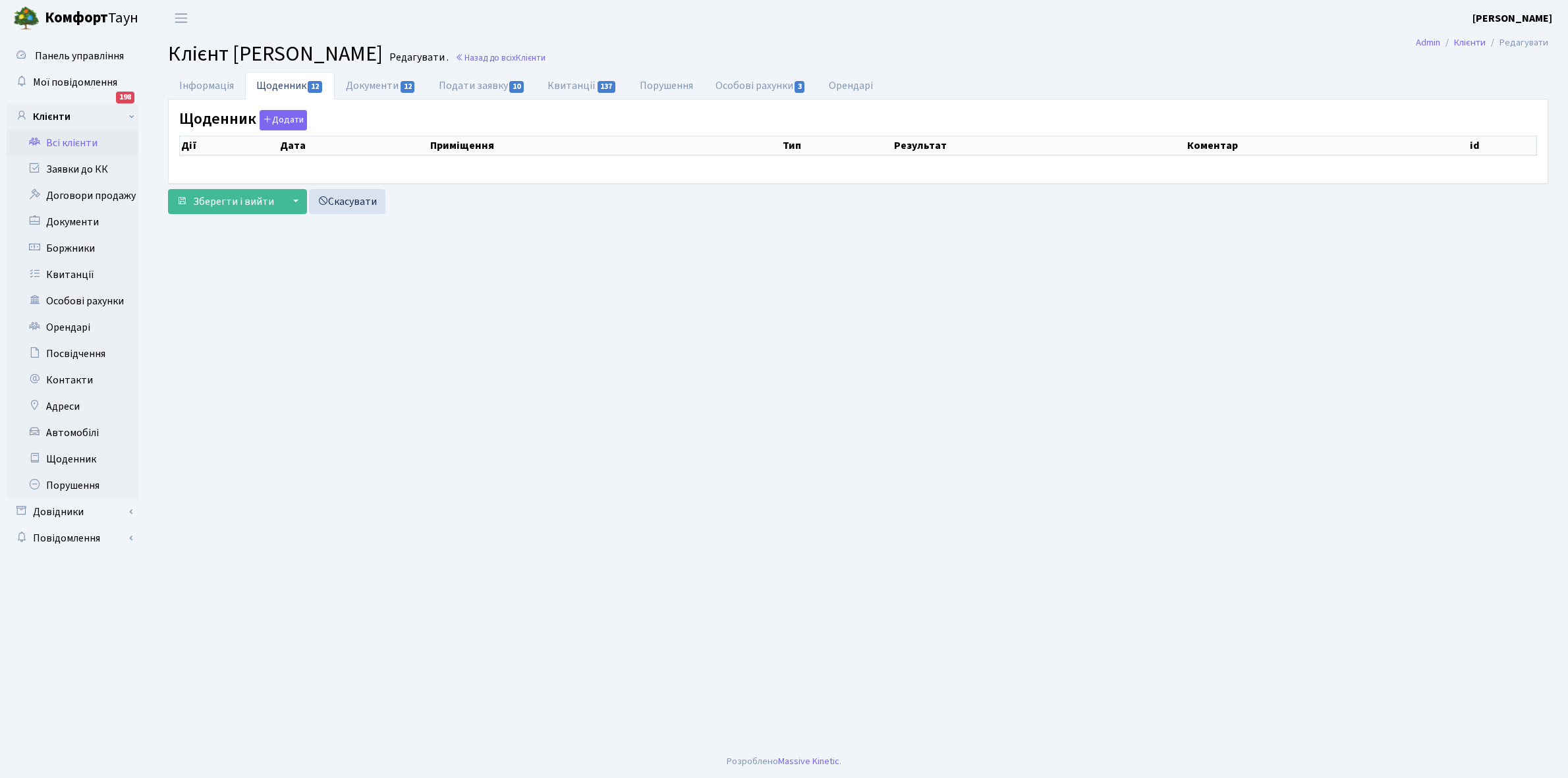
select select "25"
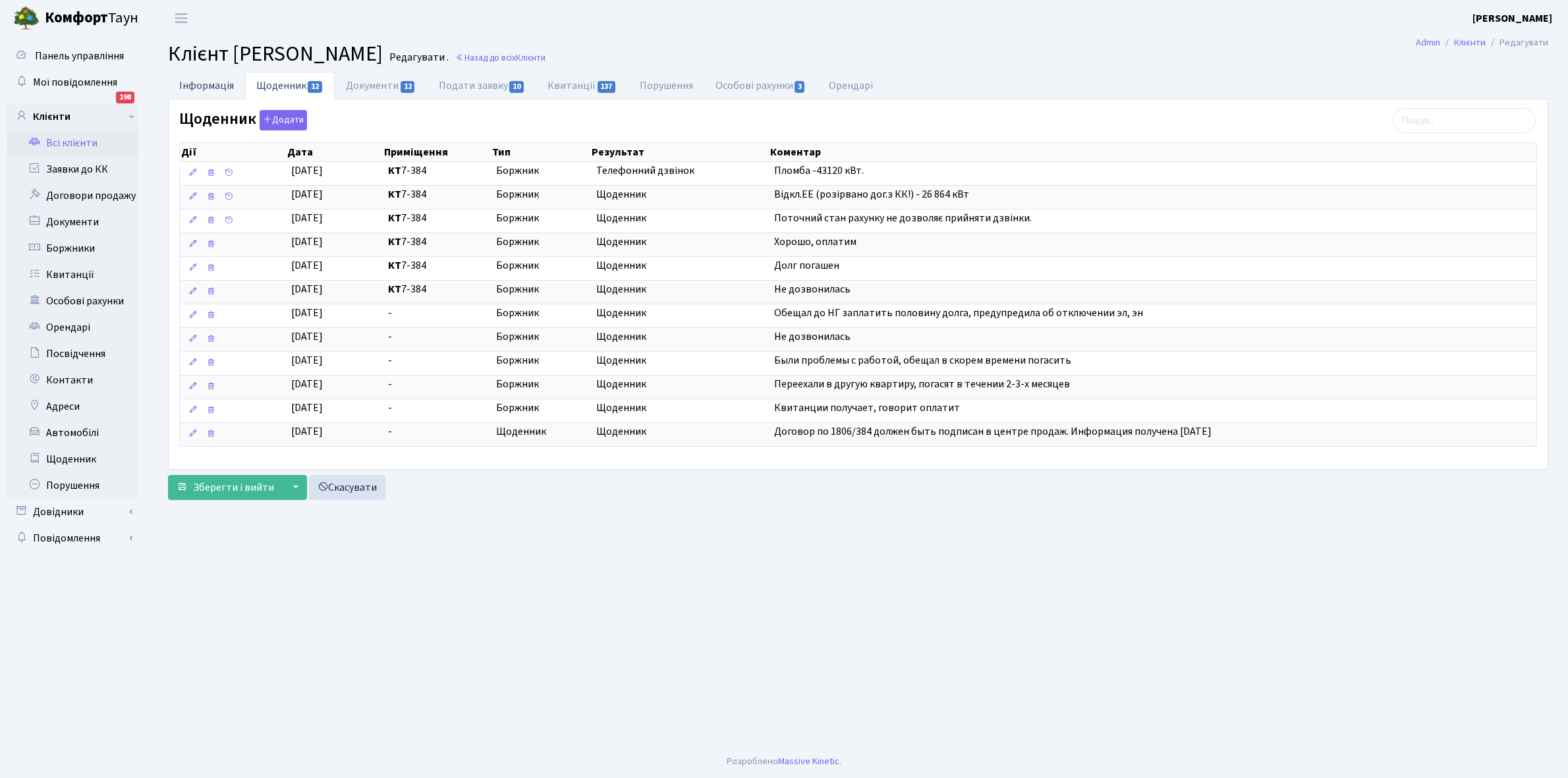
click at [191, 80] on link "Інформація" at bounding box center [206, 85] width 77 height 27
select select "25"
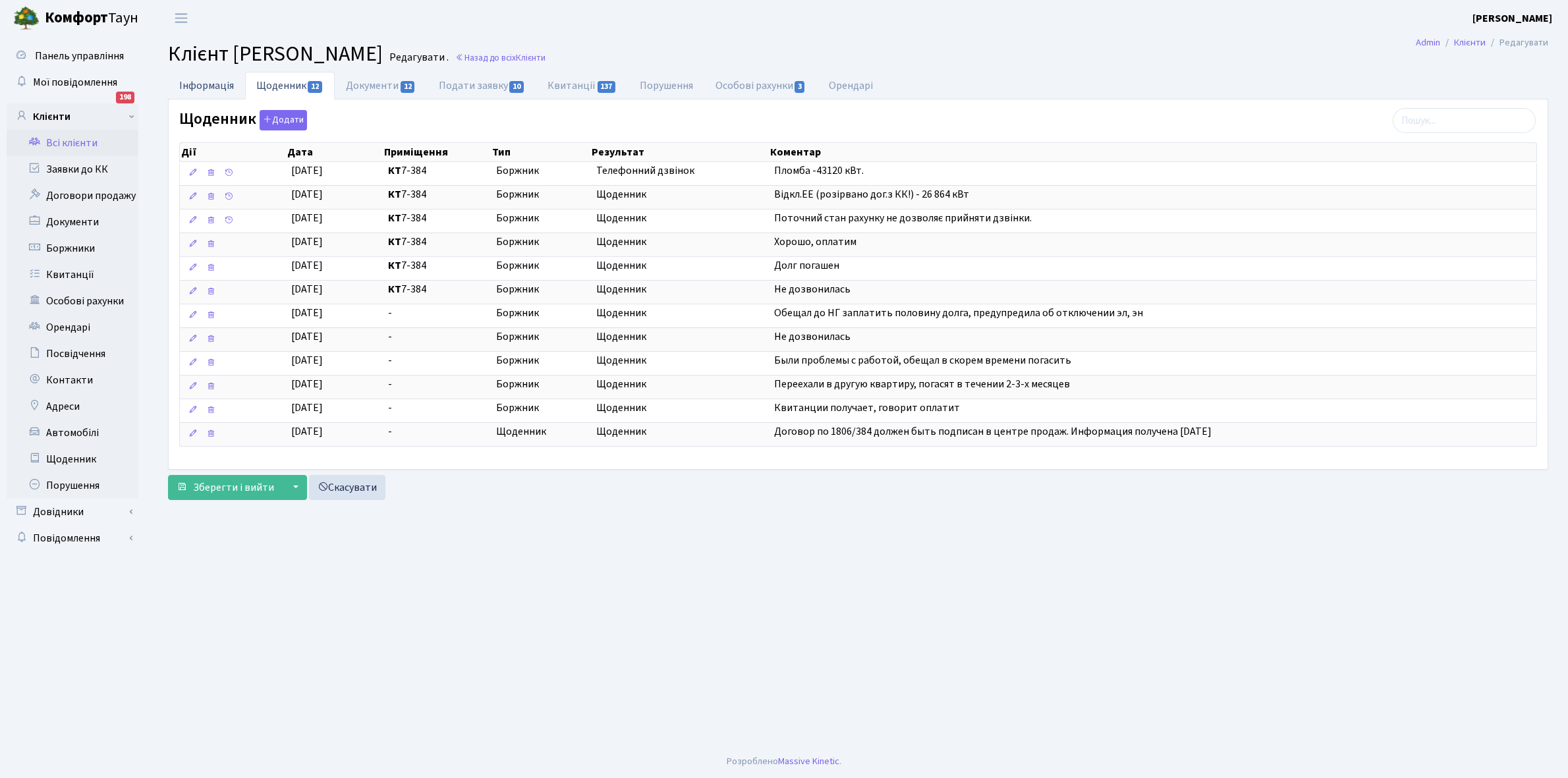
select select "25"
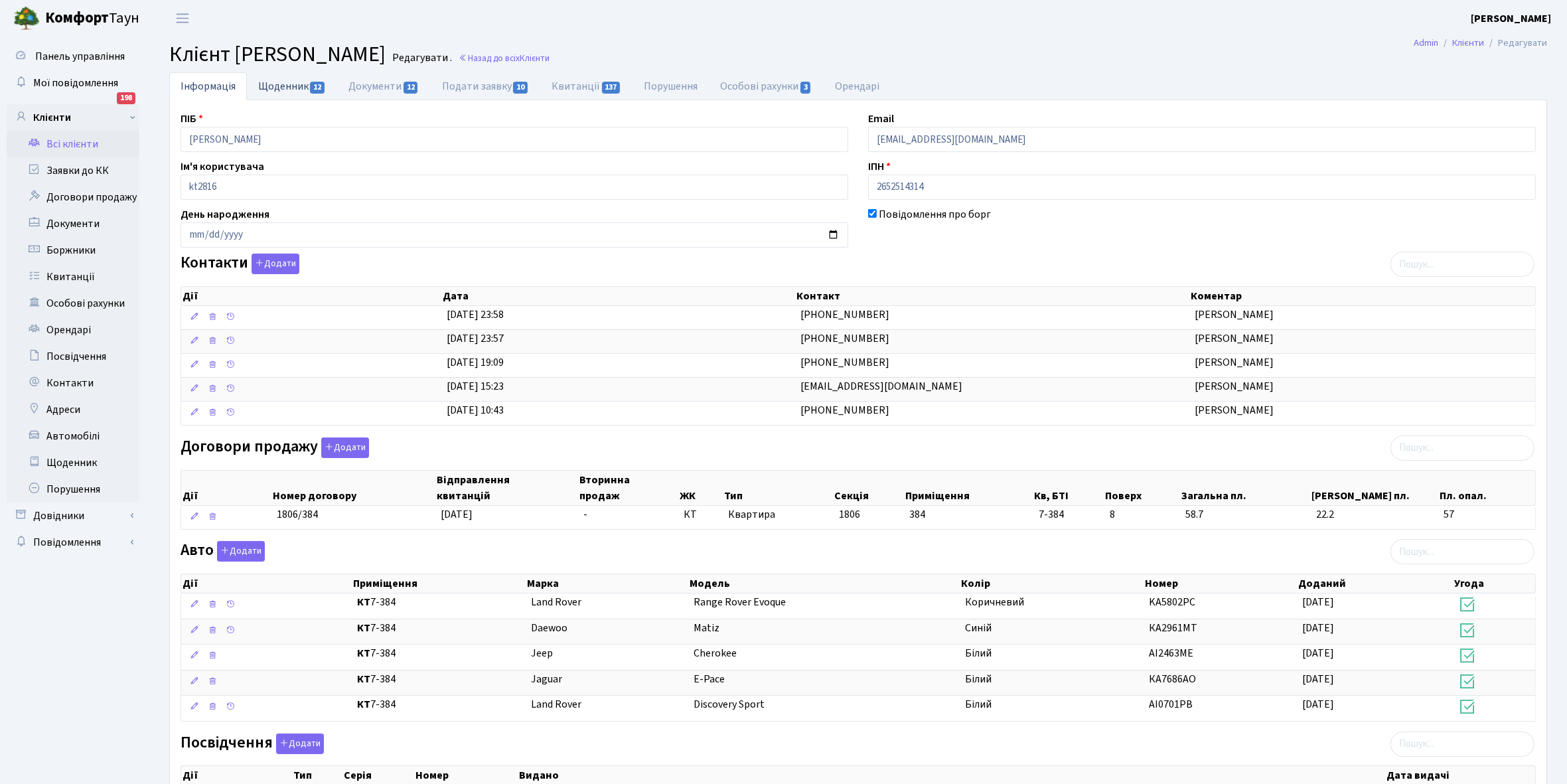
click at [282, 88] on link "Щоденник 12" at bounding box center [292, 86] width 90 height 27
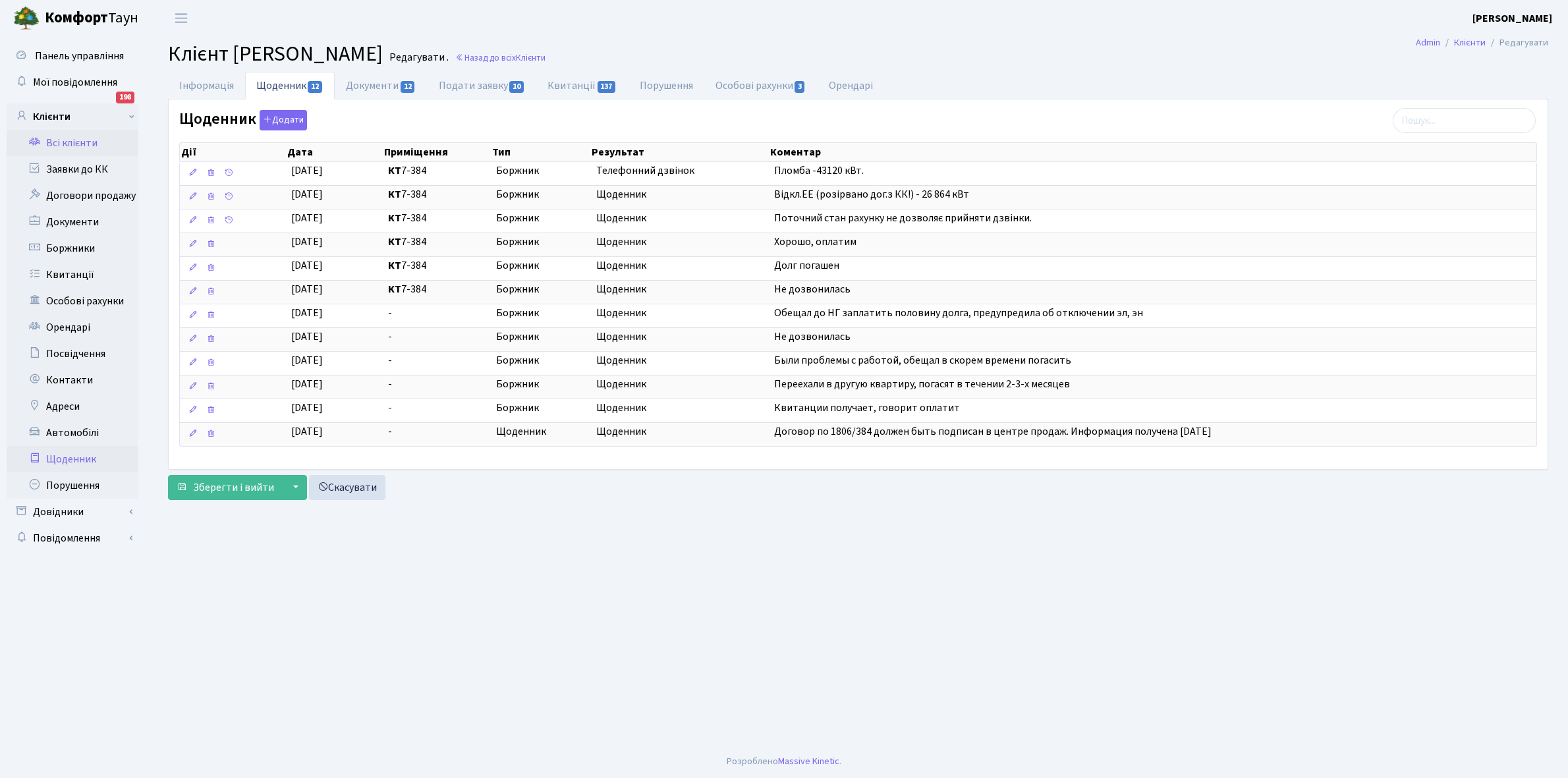
click at [63, 458] on link "Щоденник" at bounding box center [73, 459] width 132 height 26
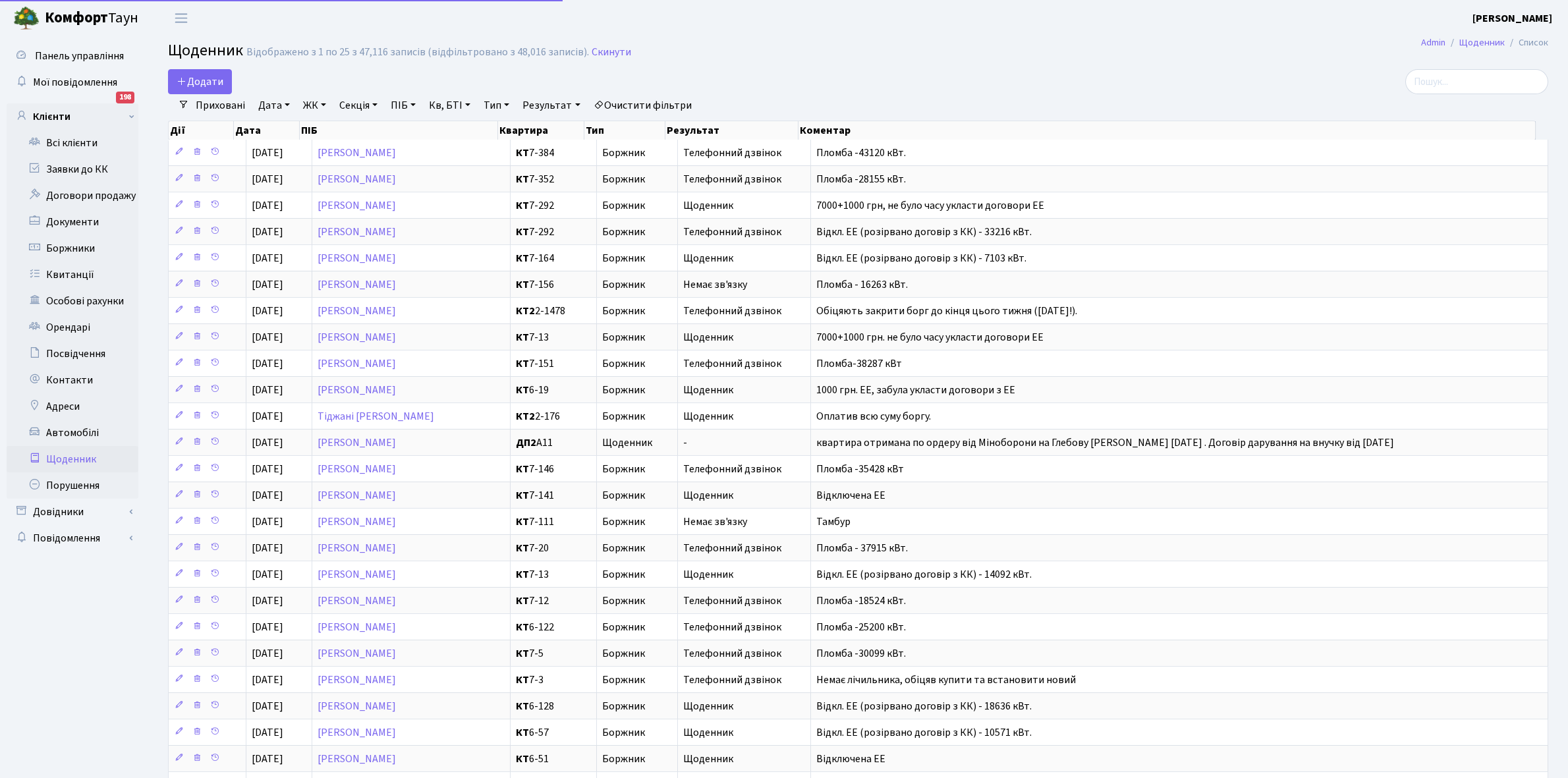
select select "25"
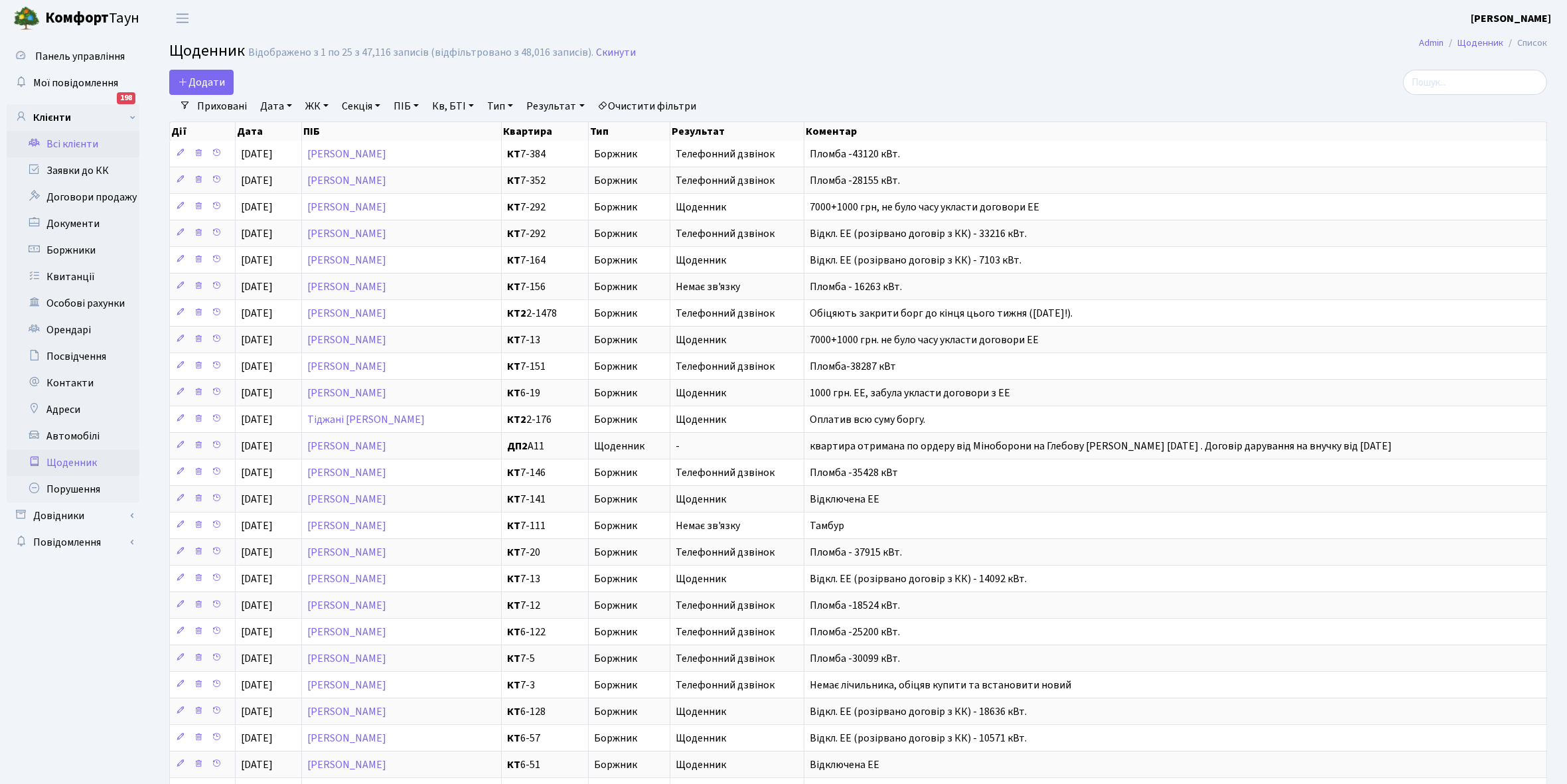
click at [71, 144] on link "Всі клієнти" at bounding box center [73, 144] width 133 height 27
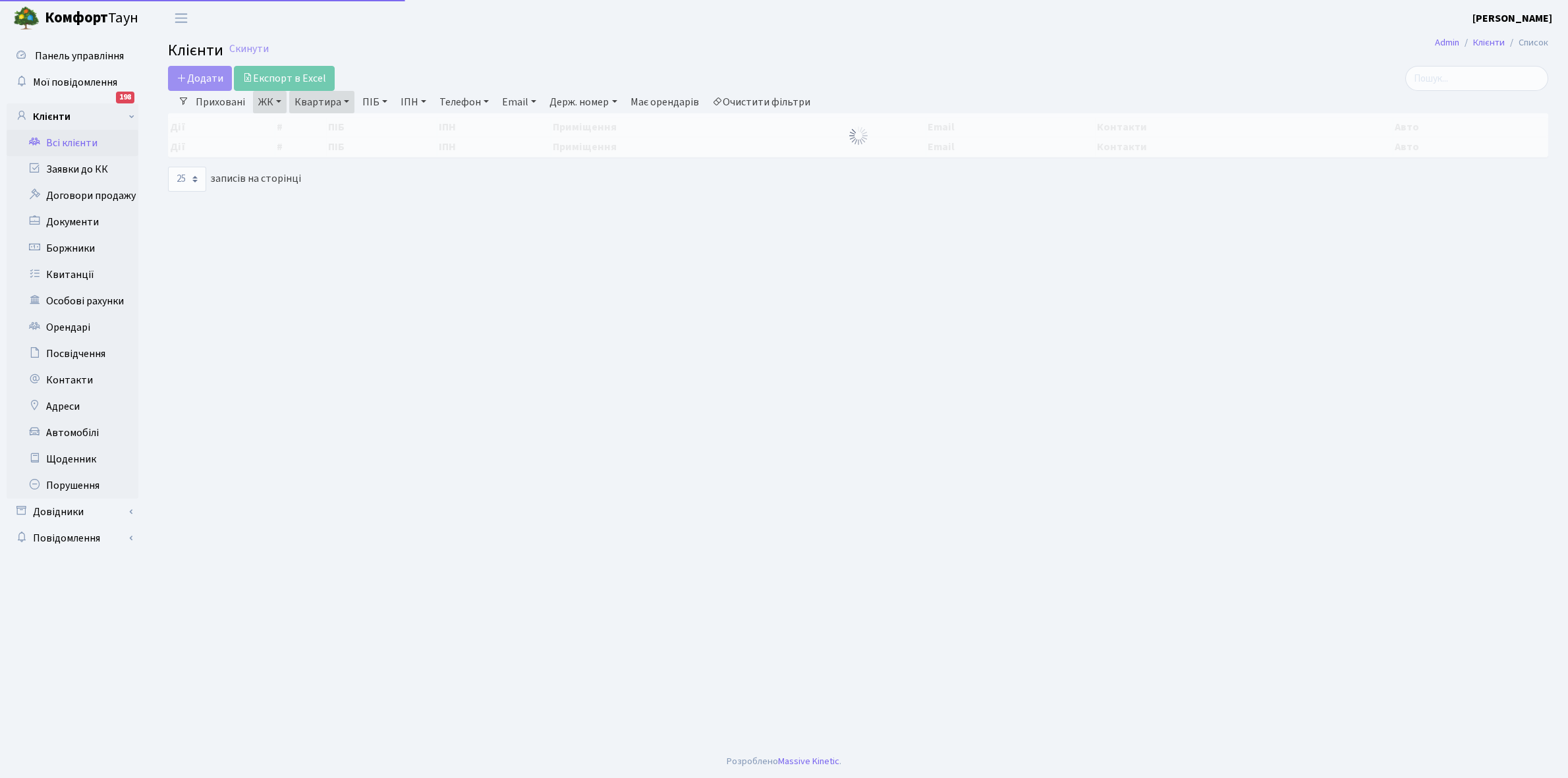
select select "25"
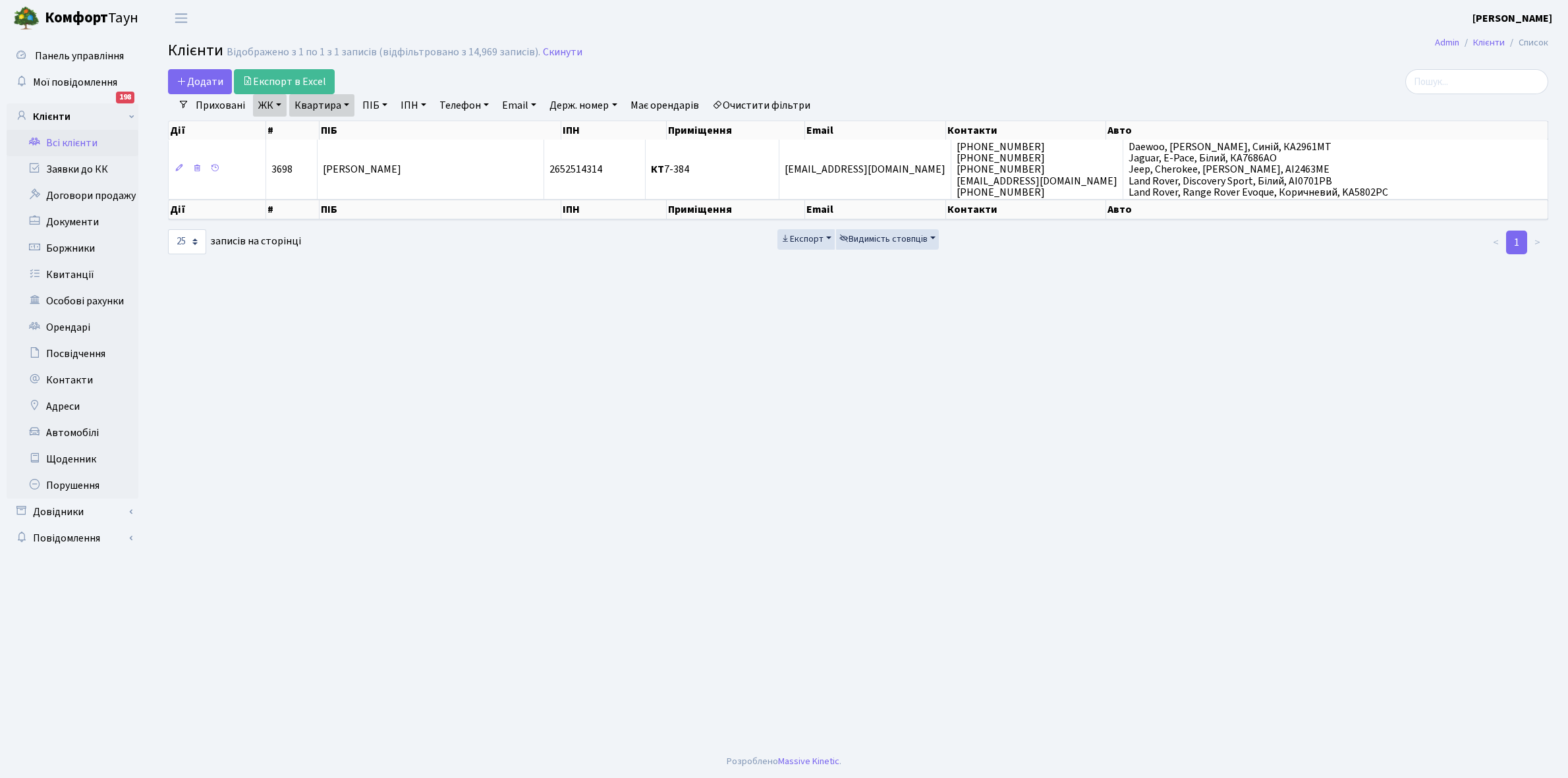
click at [345, 102] on link "Квартира" at bounding box center [322, 106] width 65 height 22
click at [337, 126] on input "7-384" at bounding box center [328, 131] width 77 height 25
type input "7-421"
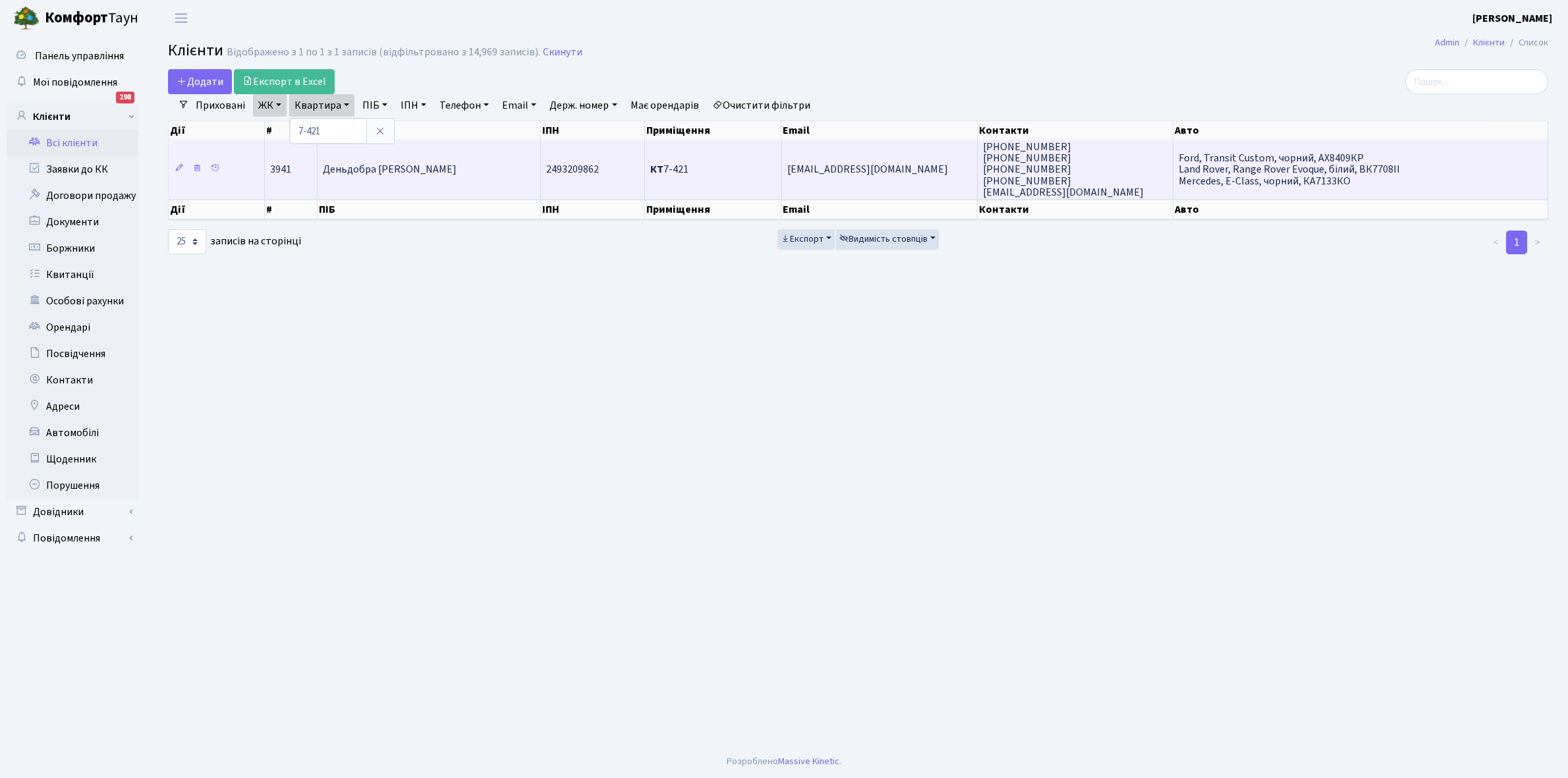
click at [417, 168] on span "Деньдобра [PERSON_NAME]" at bounding box center [390, 170] width 134 height 15
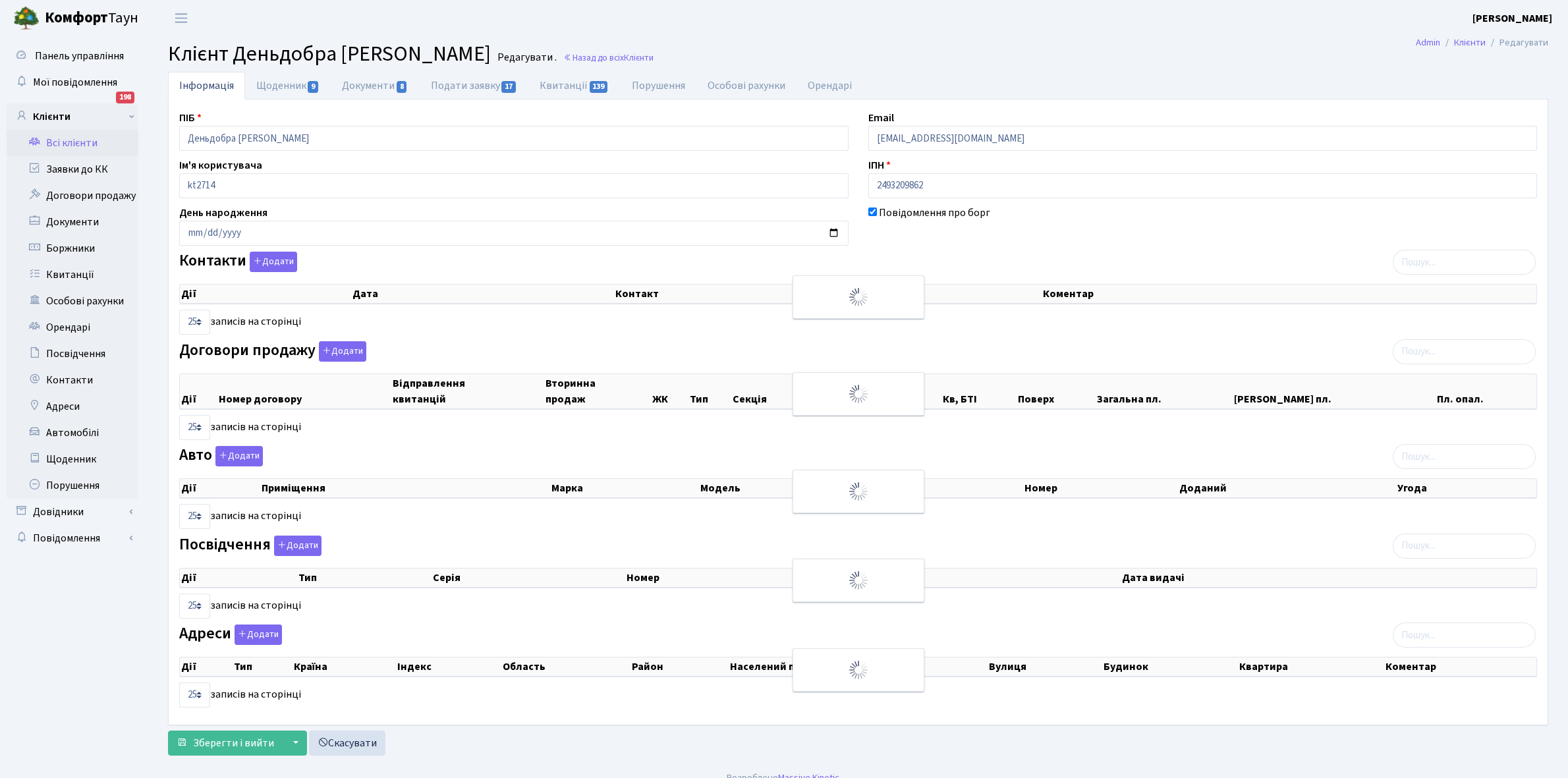
select select "25"
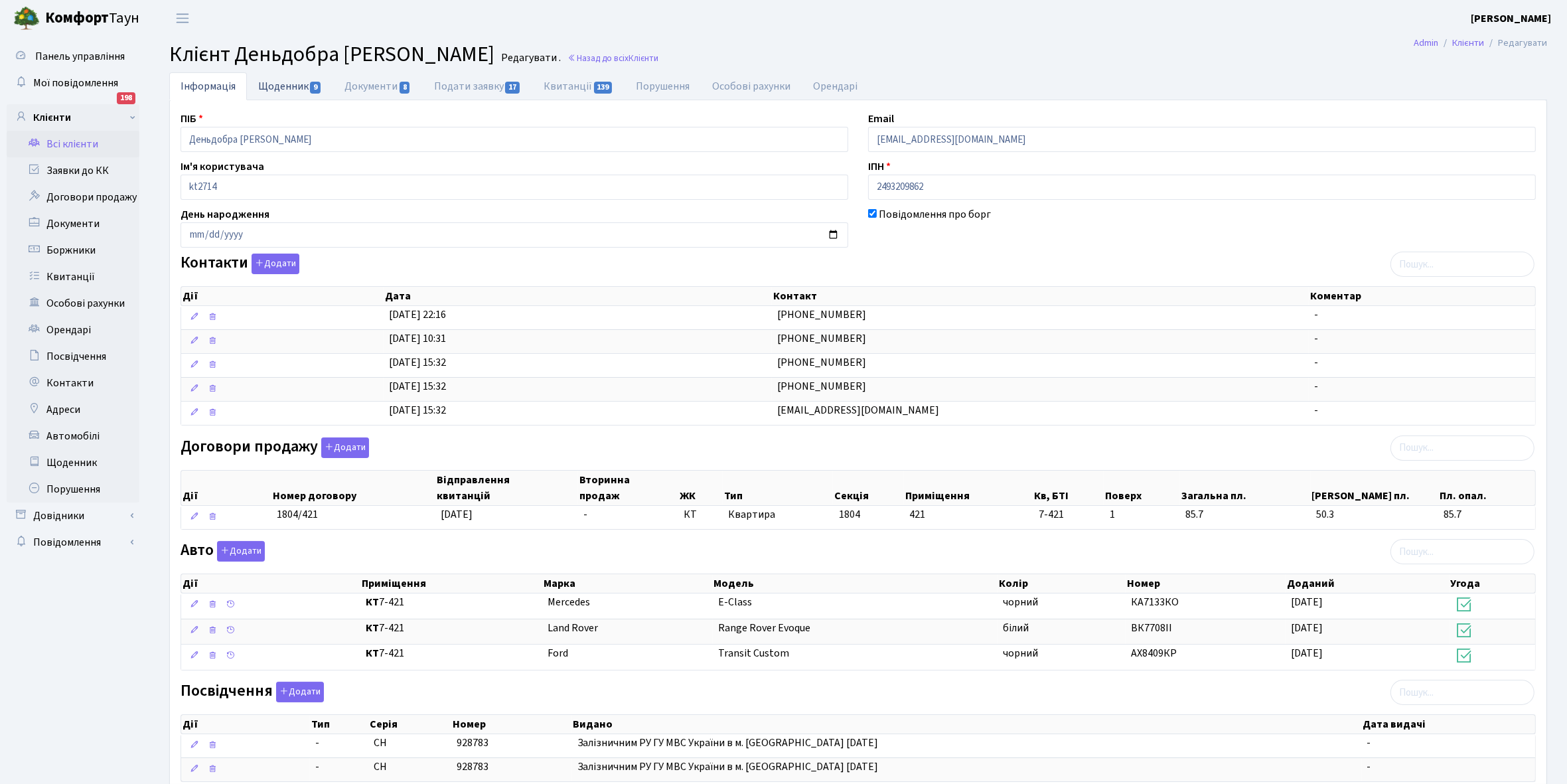
click at [279, 92] on link "Щоденник 9" at bounding box center [290, 86] width 86 height 27
select select "25"
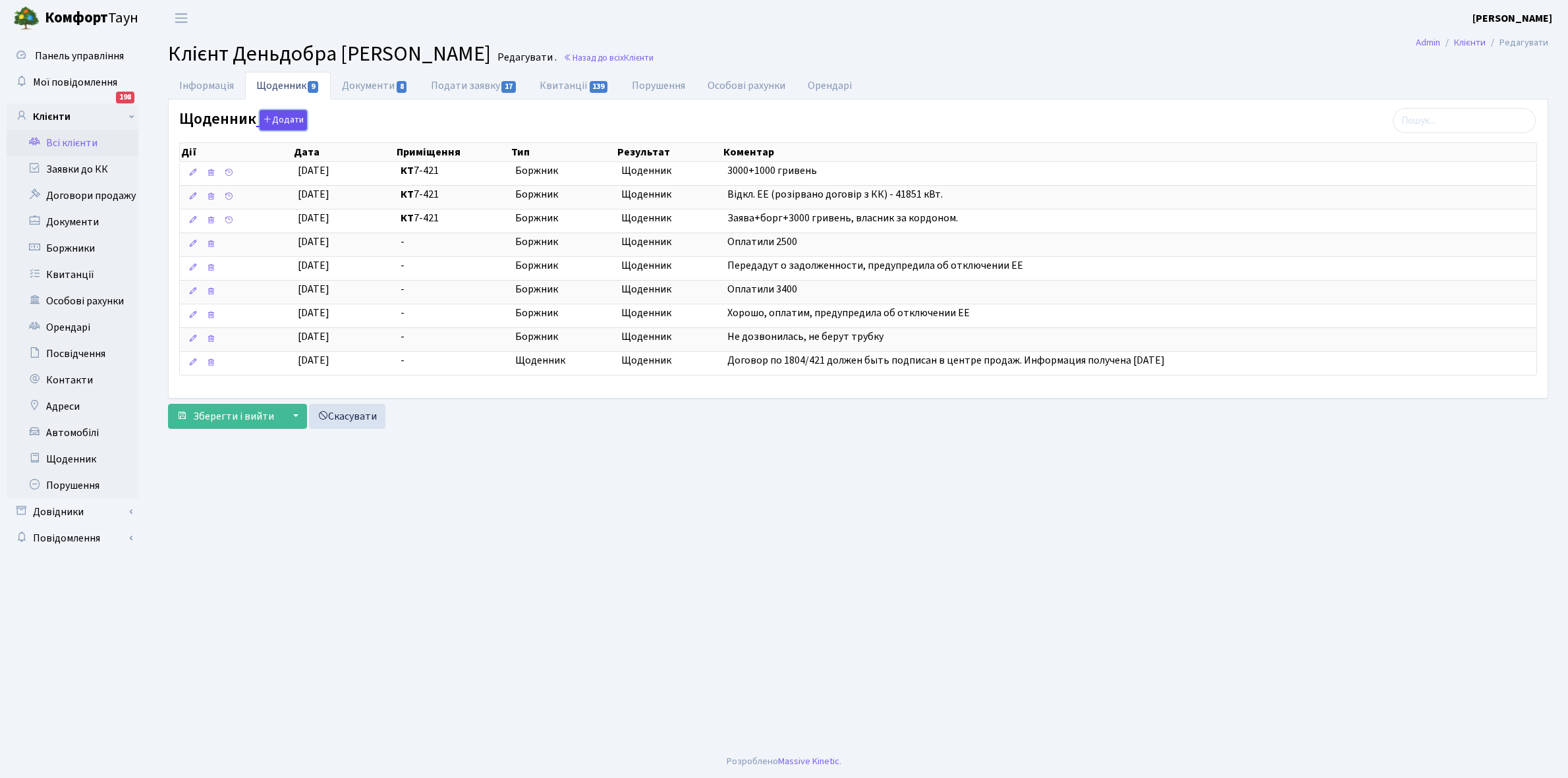
click at [283, 120] on button "Додати" at bounding box center [283, 120] width 48 height 20
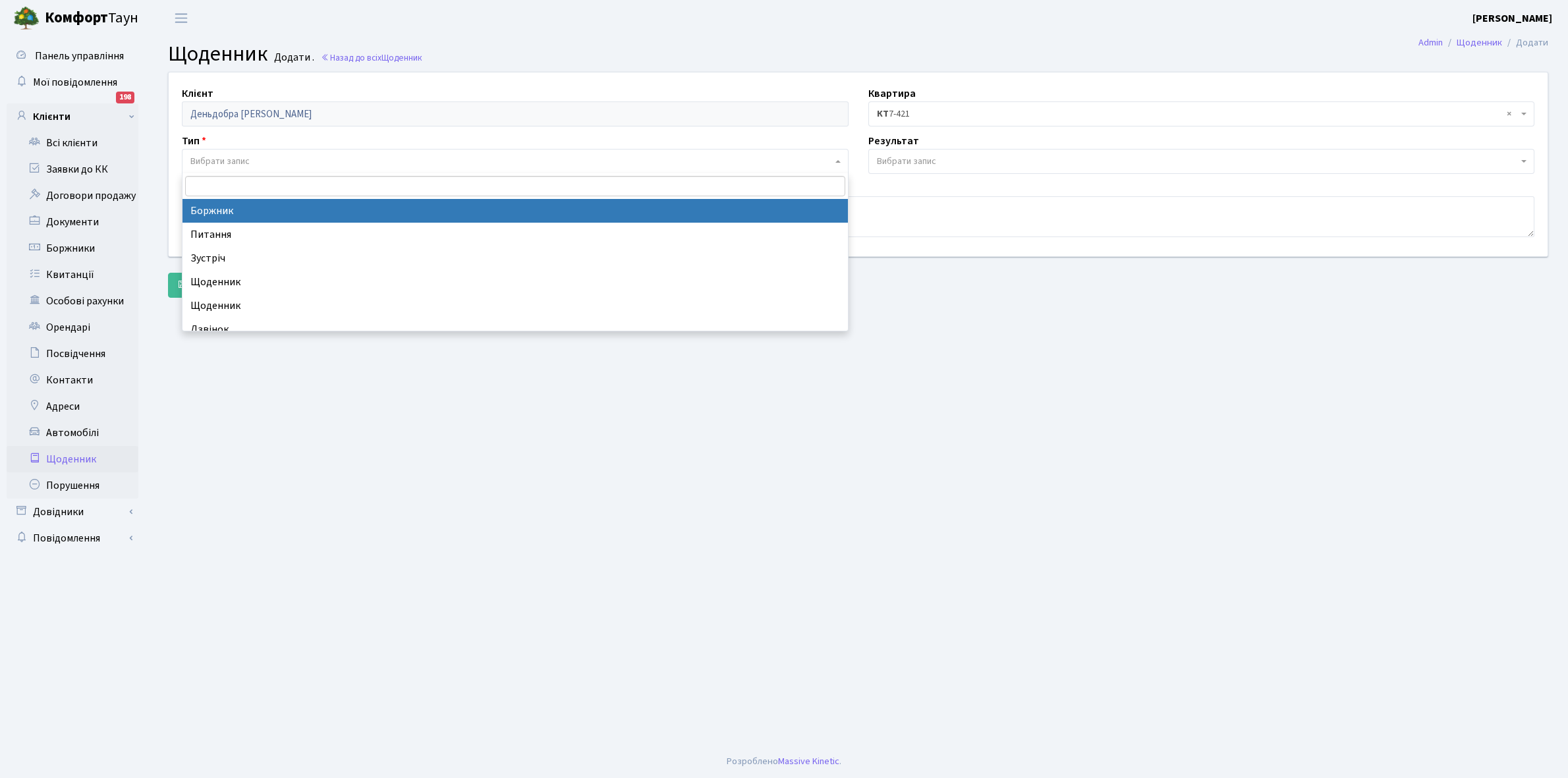
click at [244, 159] on span "Вибрати запис" at bounding box center [220, 162] width 59 height 13
select select "189"
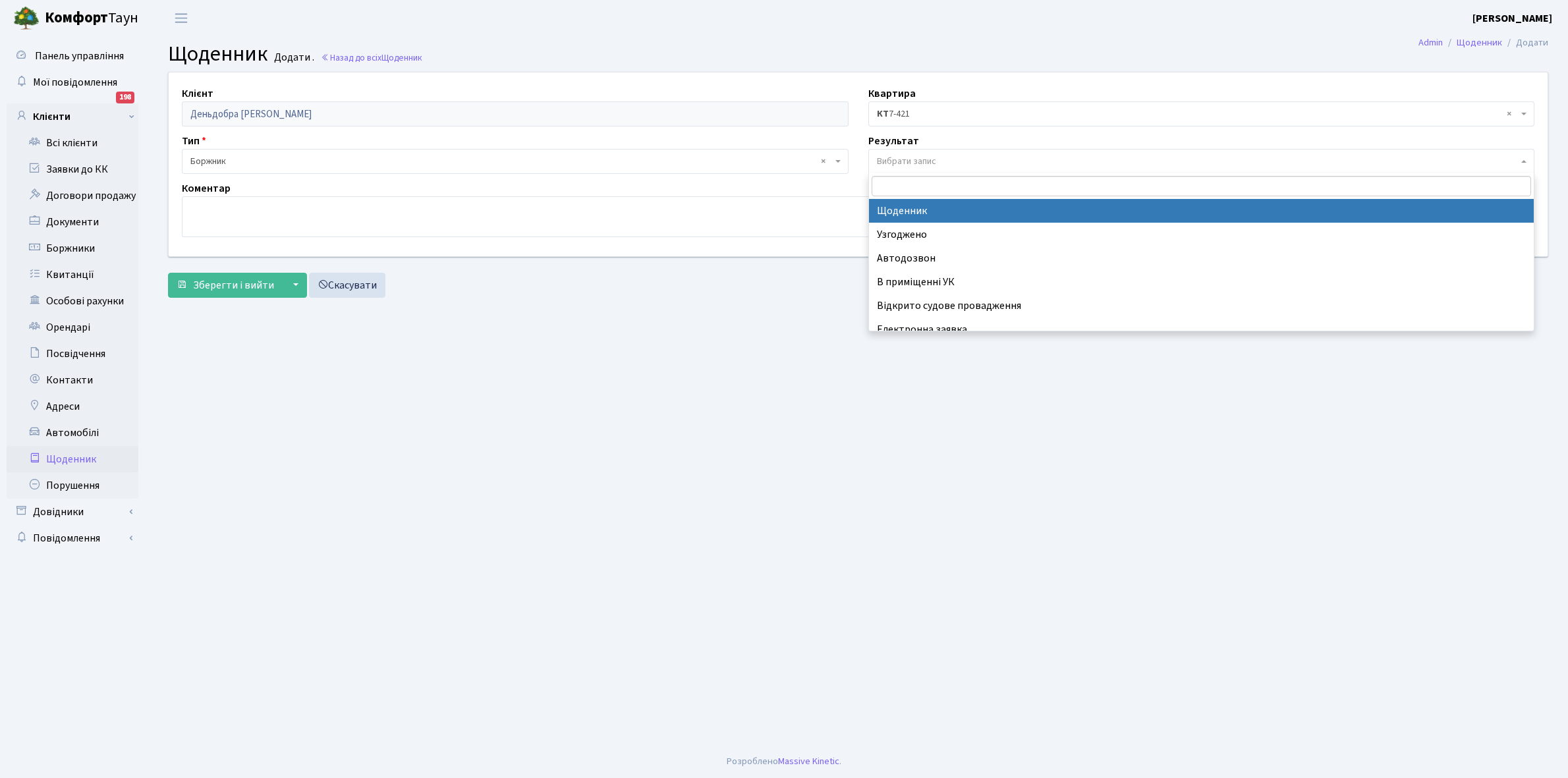
click at [917, 157] on span "Вибрати запис" at bounding box center [906, 162] width 59 height 13
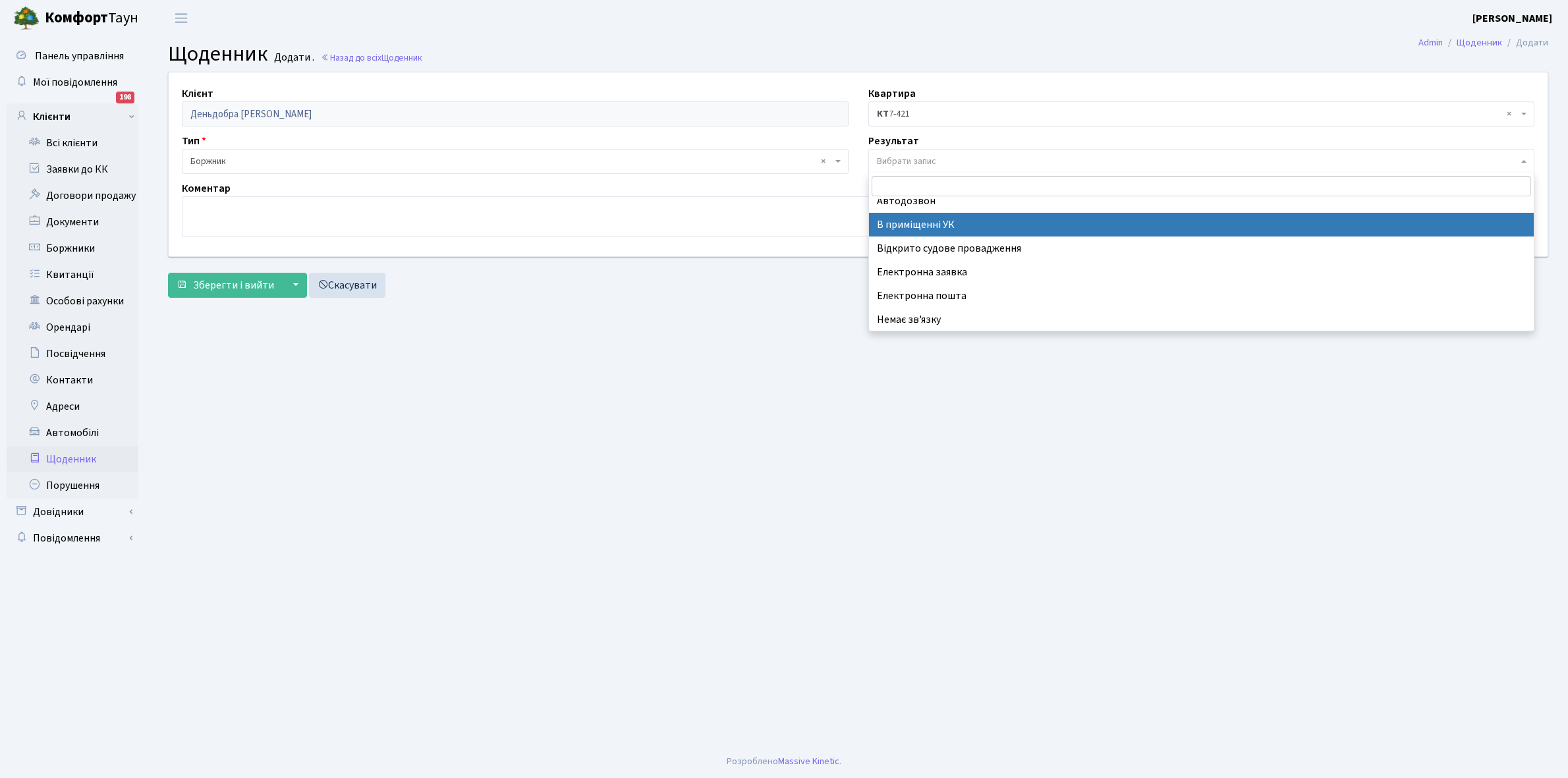
scroll to position [81, 0]
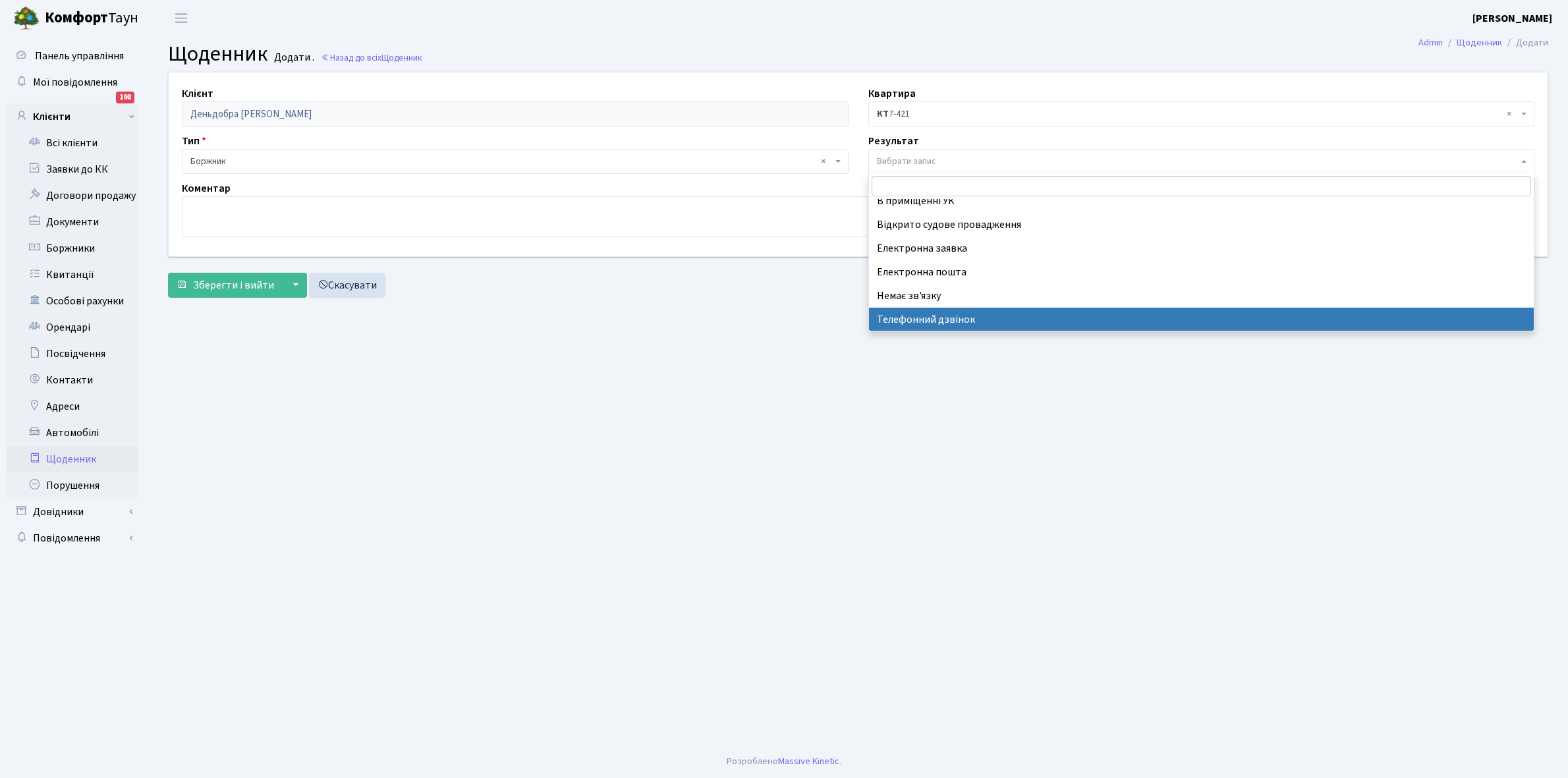
select select "196"
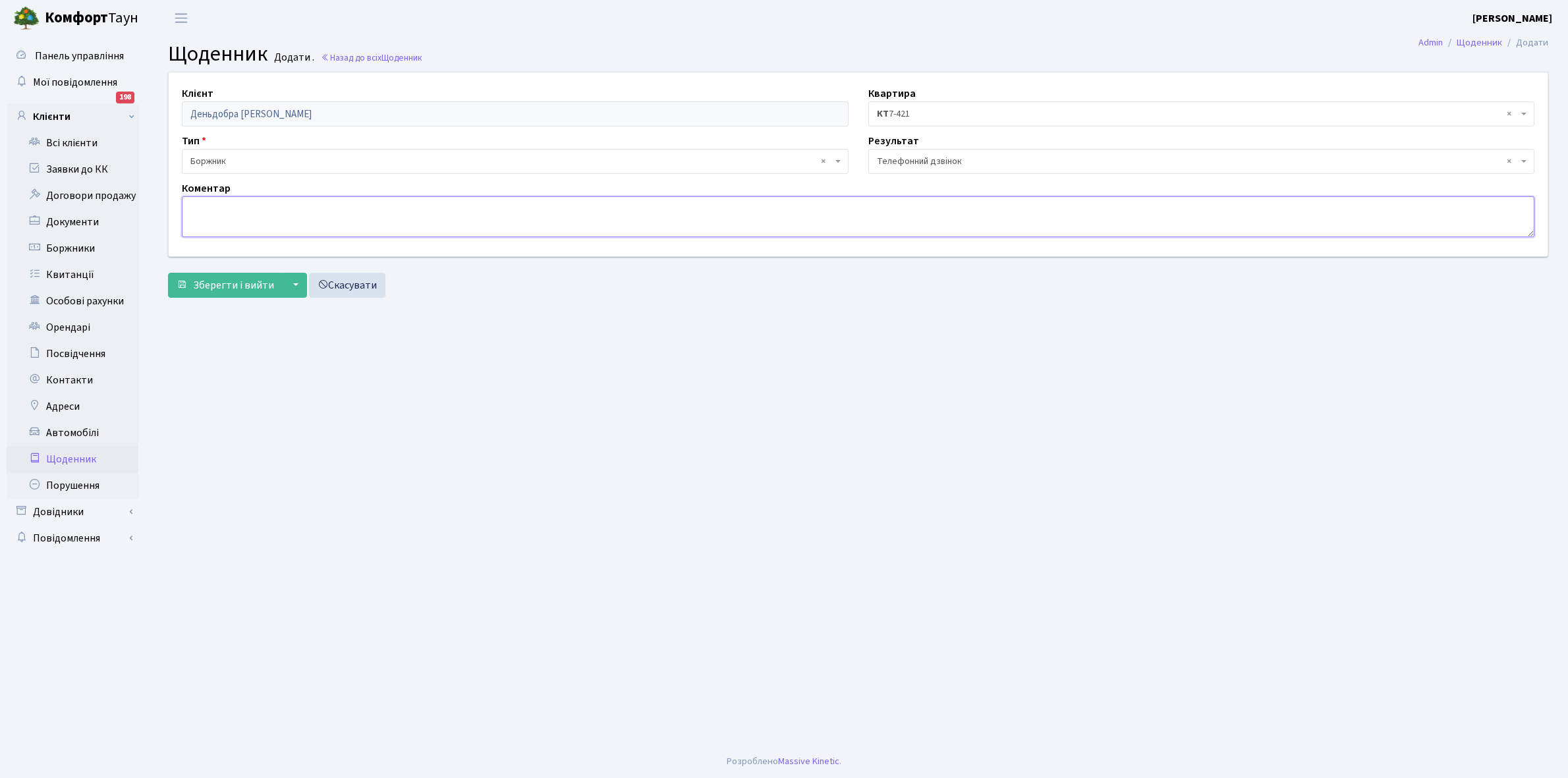
click at [205, 207] on textarea at bounding box center [858, 216] width 1353 height 41
type textarea "Пломба -28791 кВт."
click at [214, 283] on span "Зберегти і вийти" at bounding box center [233, 285] width 81 height 15
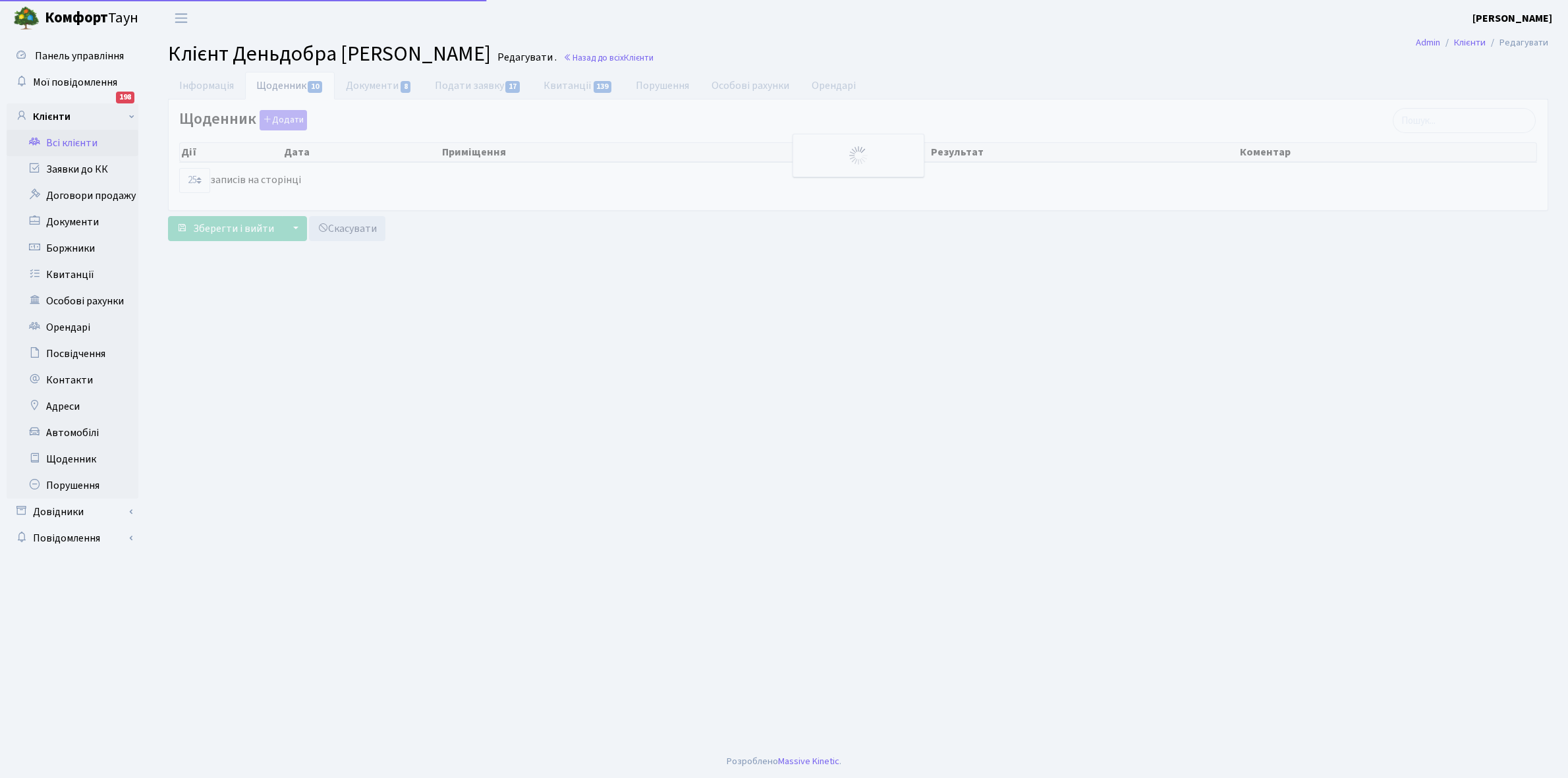
select select "25"
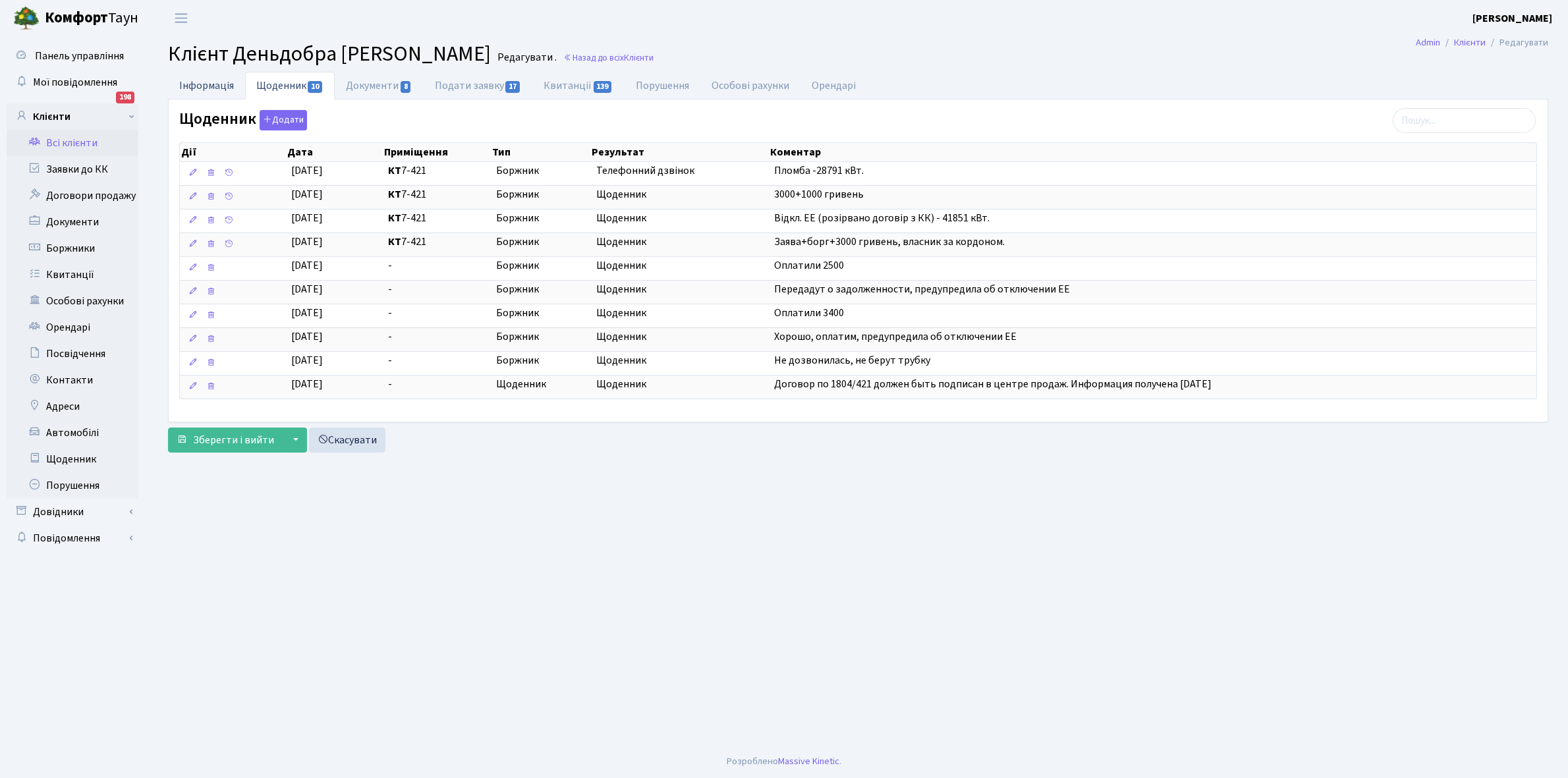
click at [196, 83] on link "Інформація" at bounding box center [206, 85] width 77 height 27
select select "25"
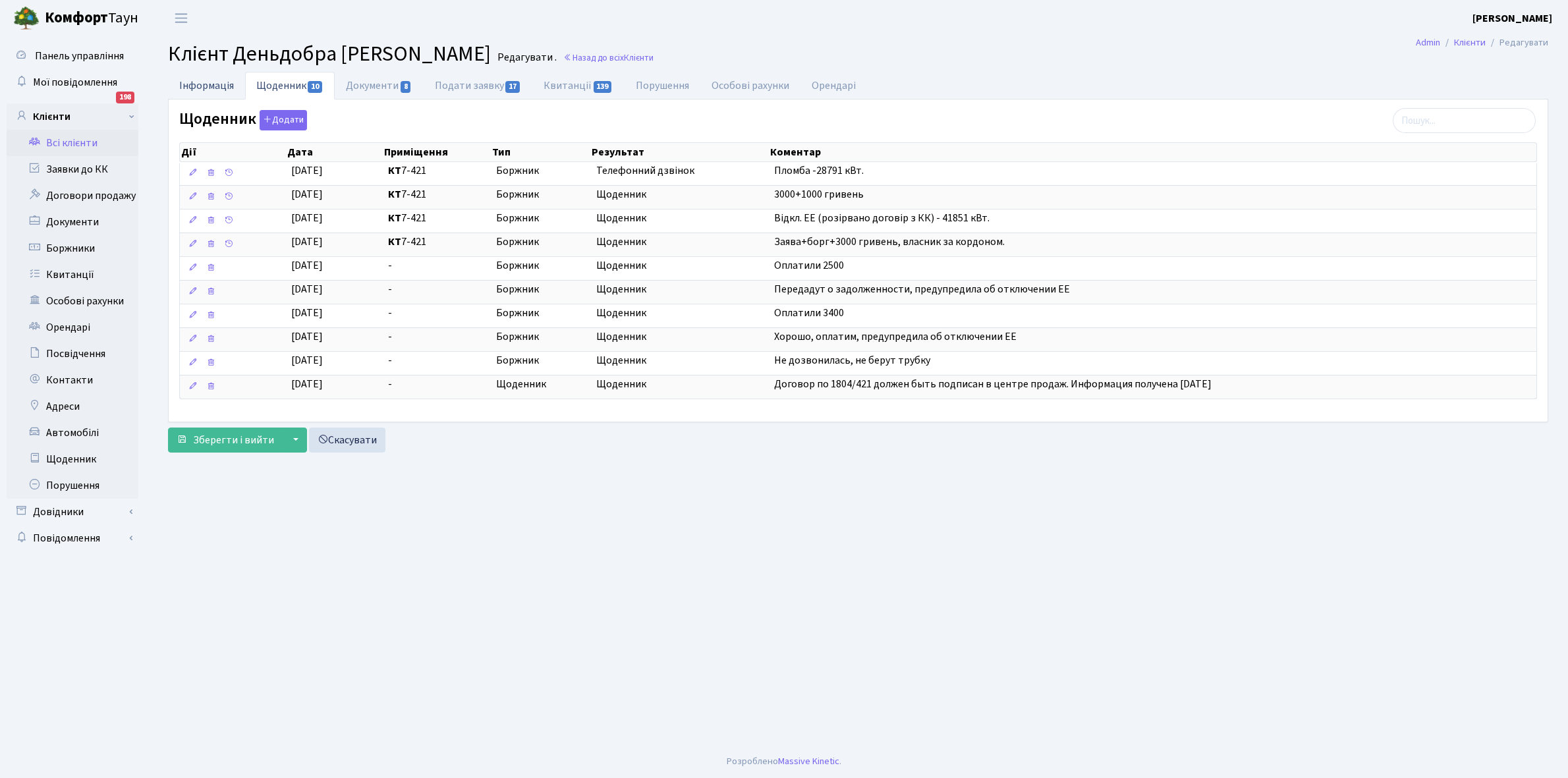
select select "25"
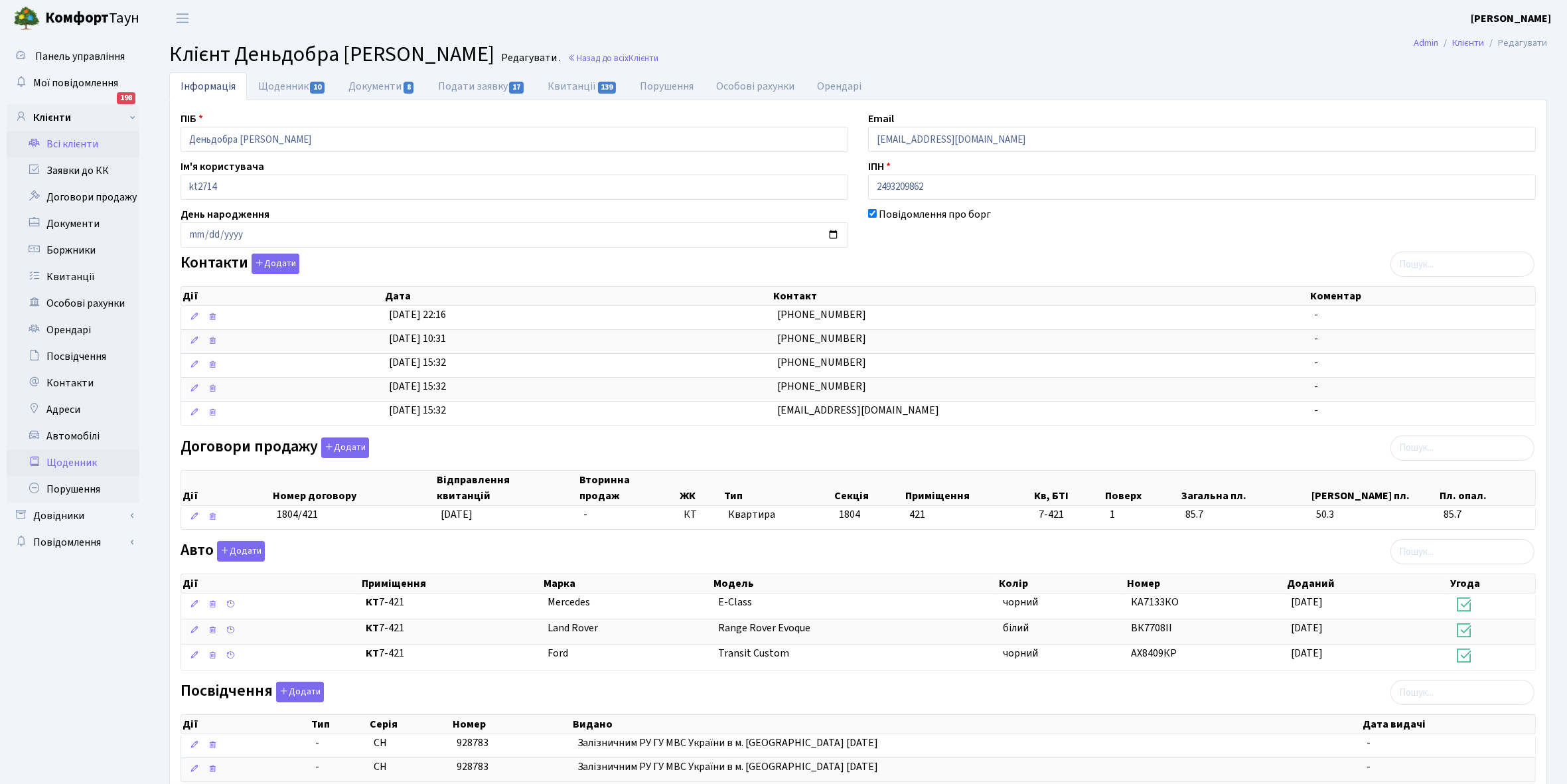
click at [67, 465] on link "Щоденник" at bounding box center [73, 463] width 133 height 27
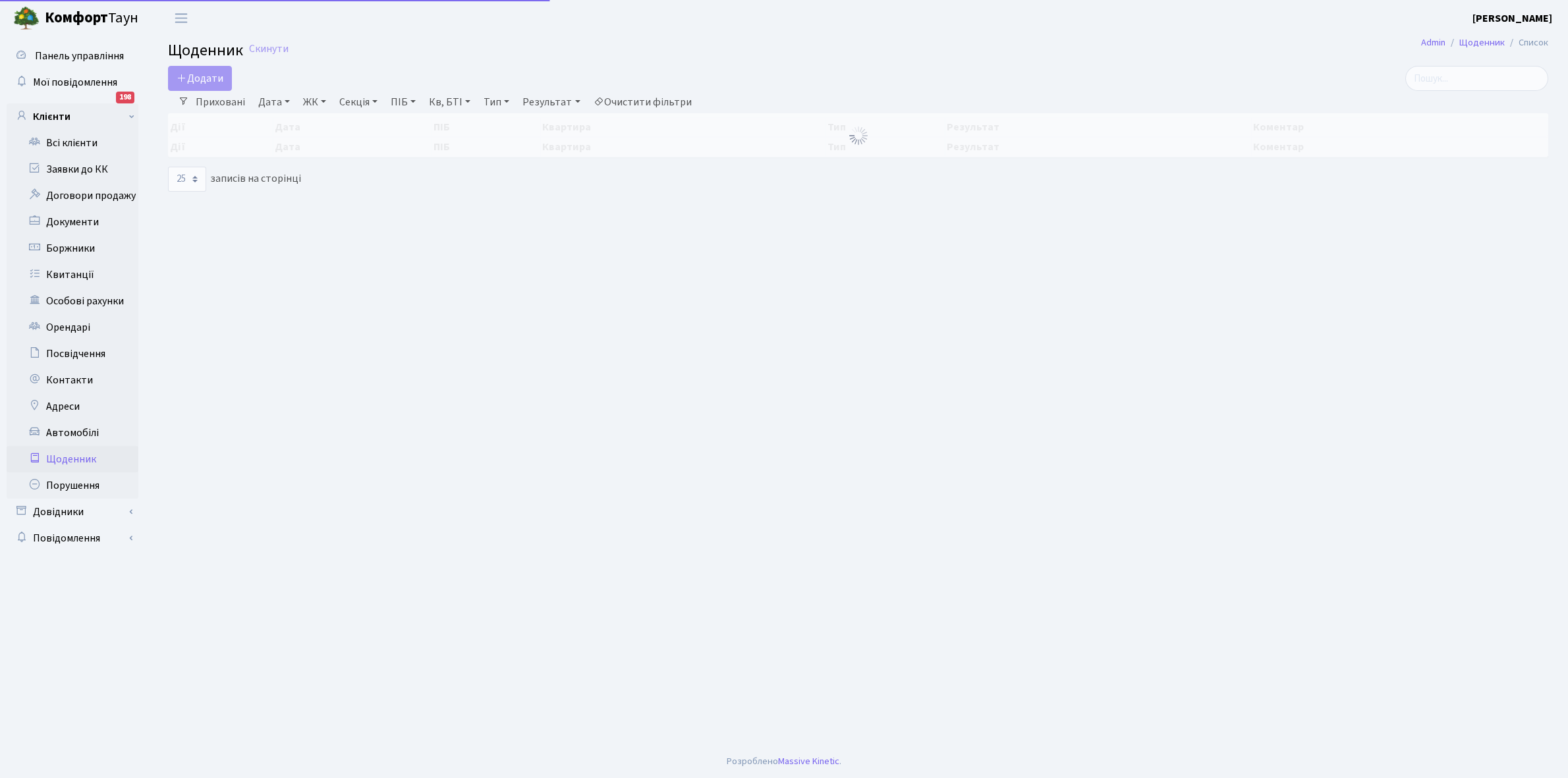
select select "25"
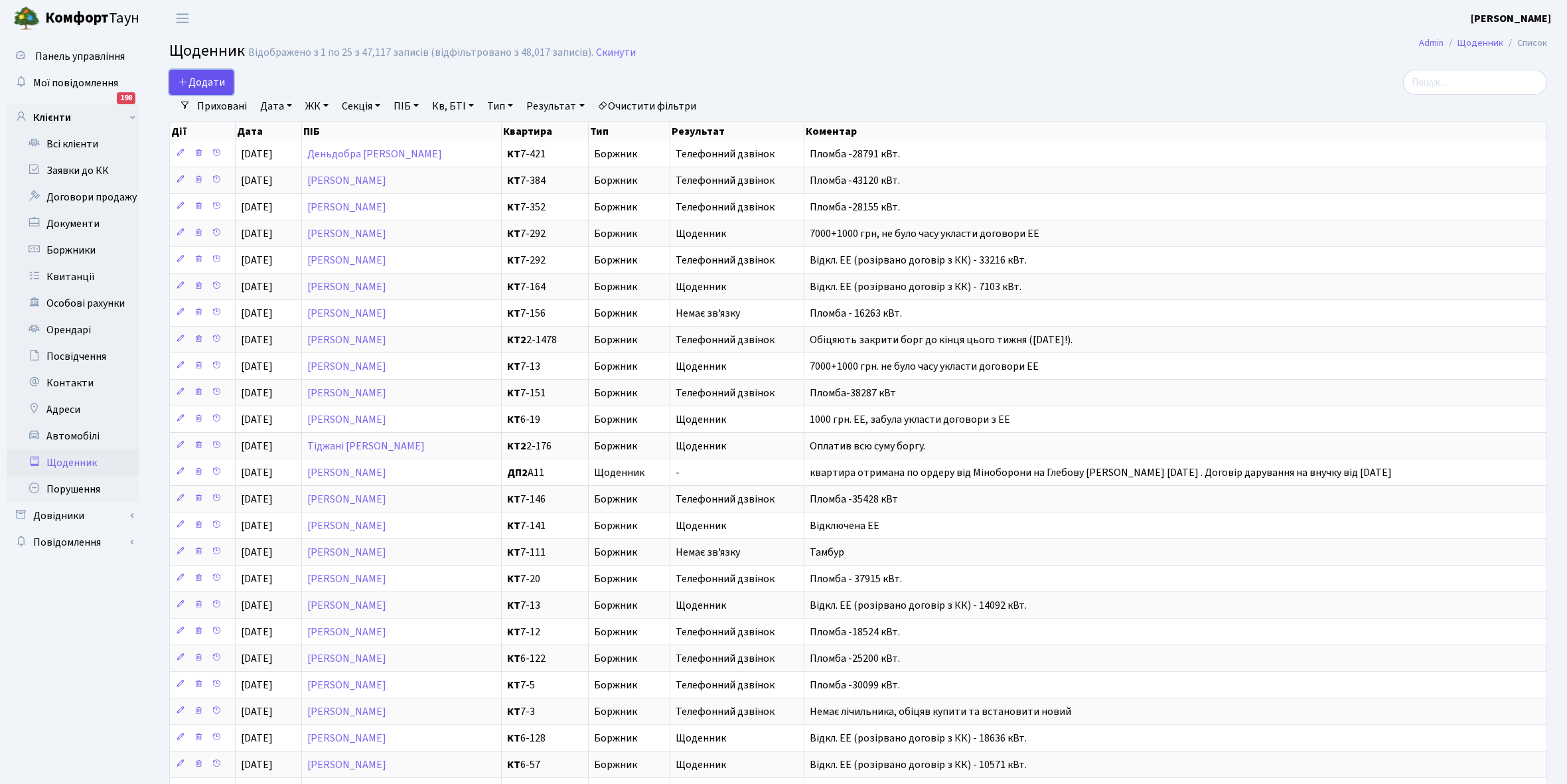
click at [190, 81] on span "Додати" at bounding box center [201, 82] width 47 height 15
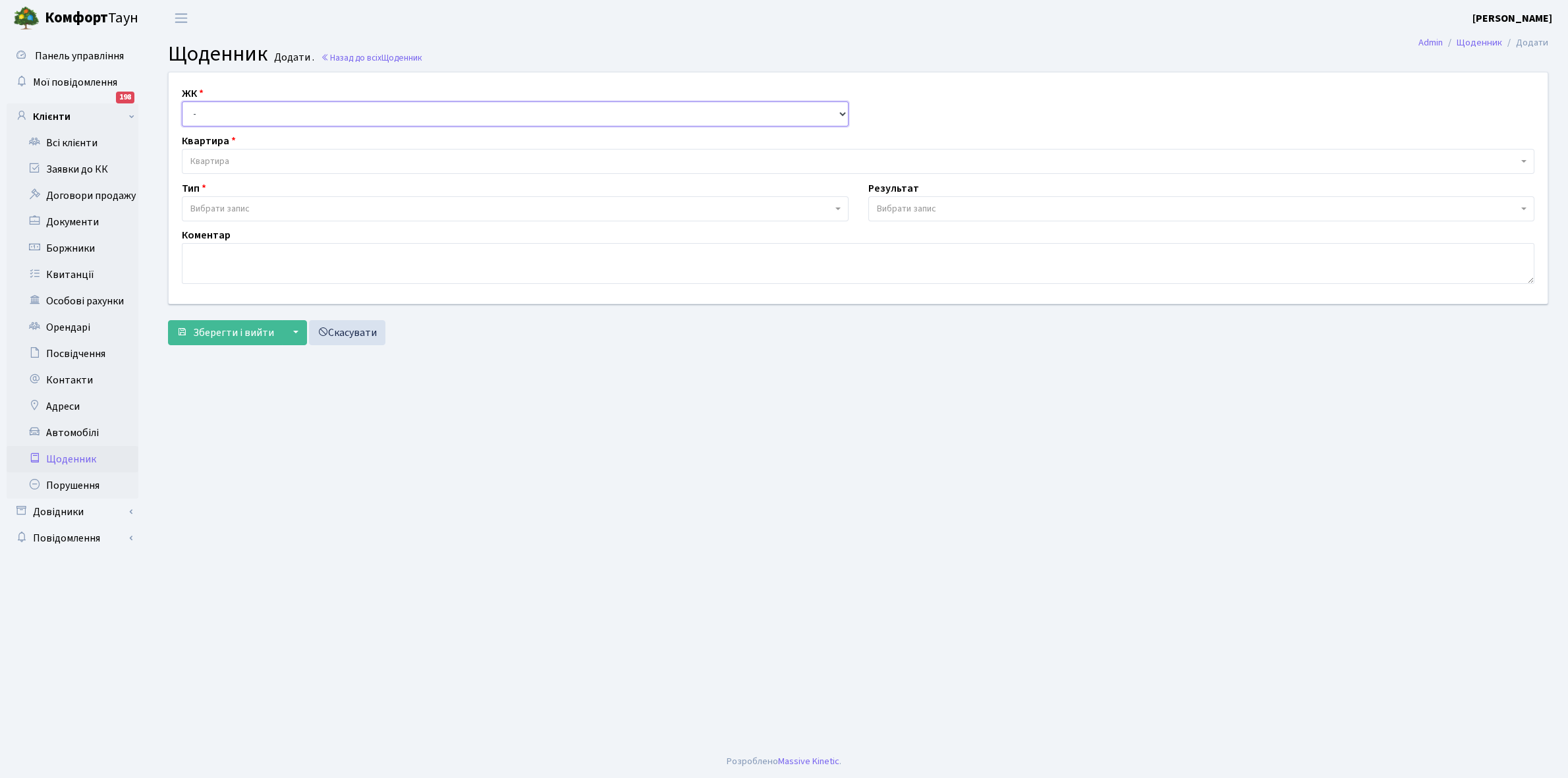
click at [219, 113] on select "- КТ, вул. Регенераторна, 4 КТ2, просп. Соборності, 17 КТ3, вул. Березнева, 16 …" at bounding box center [515, 114] width 667 height 25
select select "271"
click at [182, 102] on select "- КТ, вул. Регенераторна, 4 КТ2, просп. Соборності, 17 КТ3, вул. Березнева, 16 …" at bounding box center [515, 114] width 667 height 25
select select
click at [239, 158] on span "Квартира" at bounding box center [854, 162] width 1328 height 13
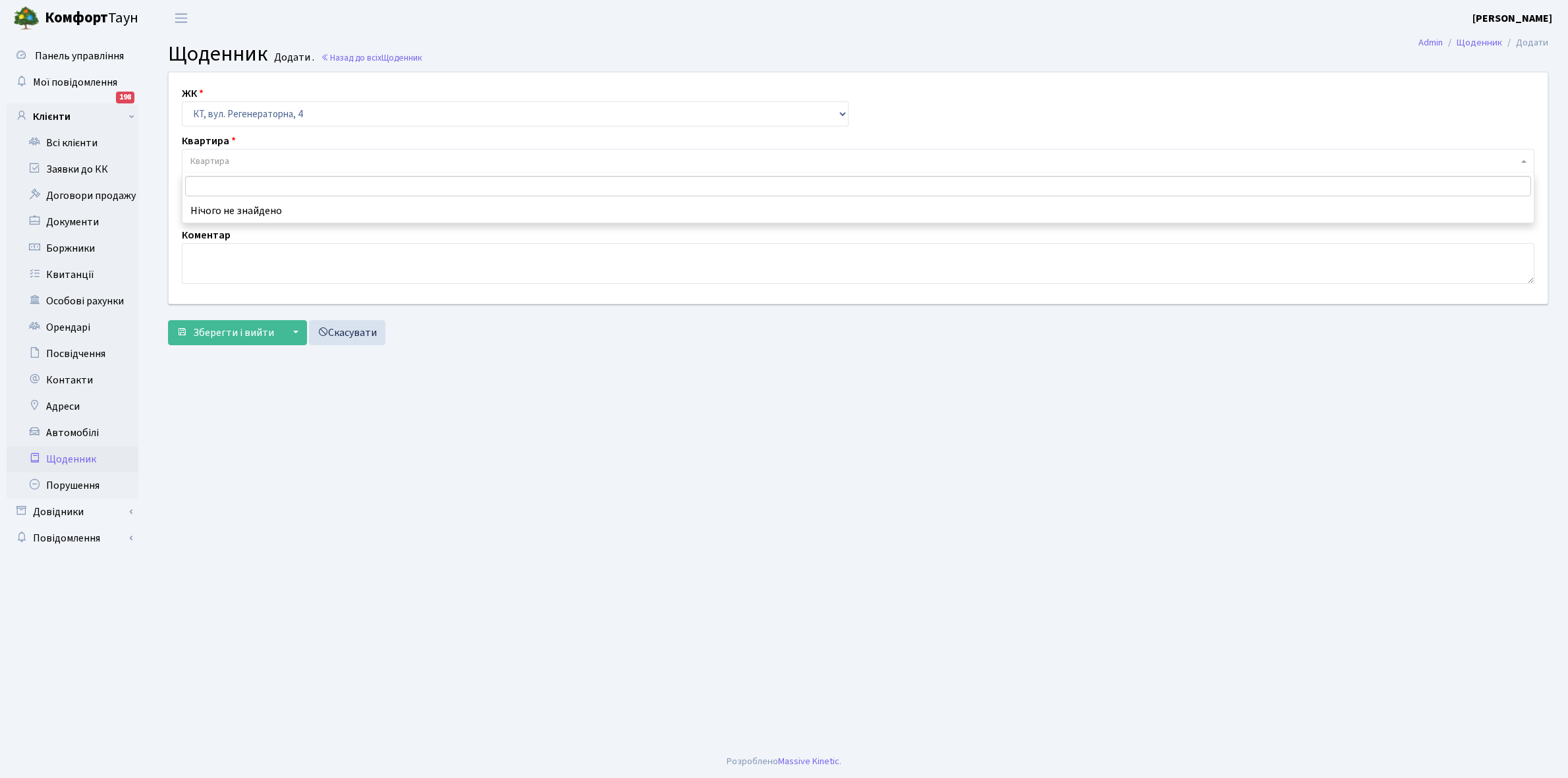
click at [222, 186] on input "search" at bounding box center [858, 185] width 1346 height 20
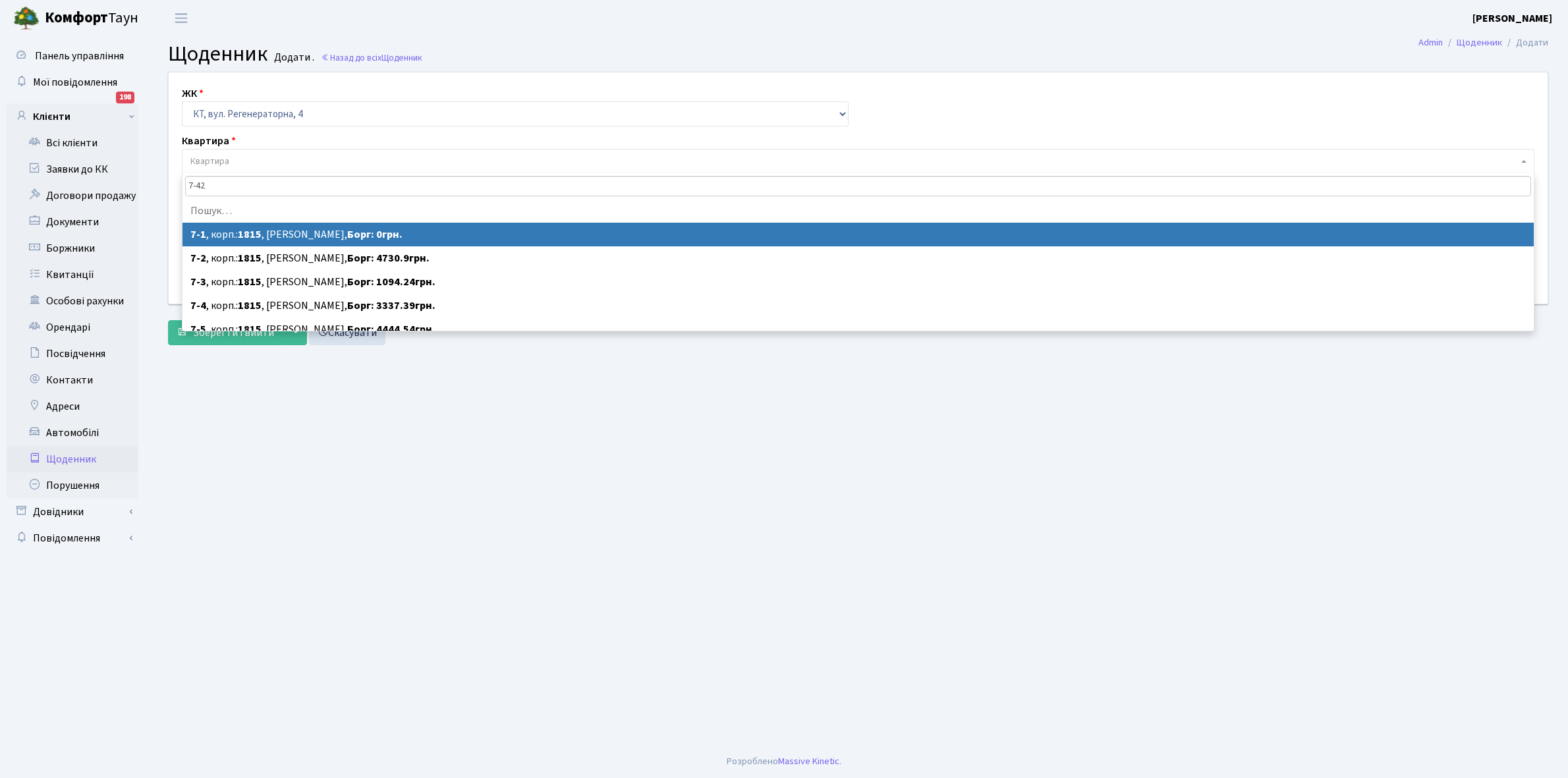
type input "7-421"
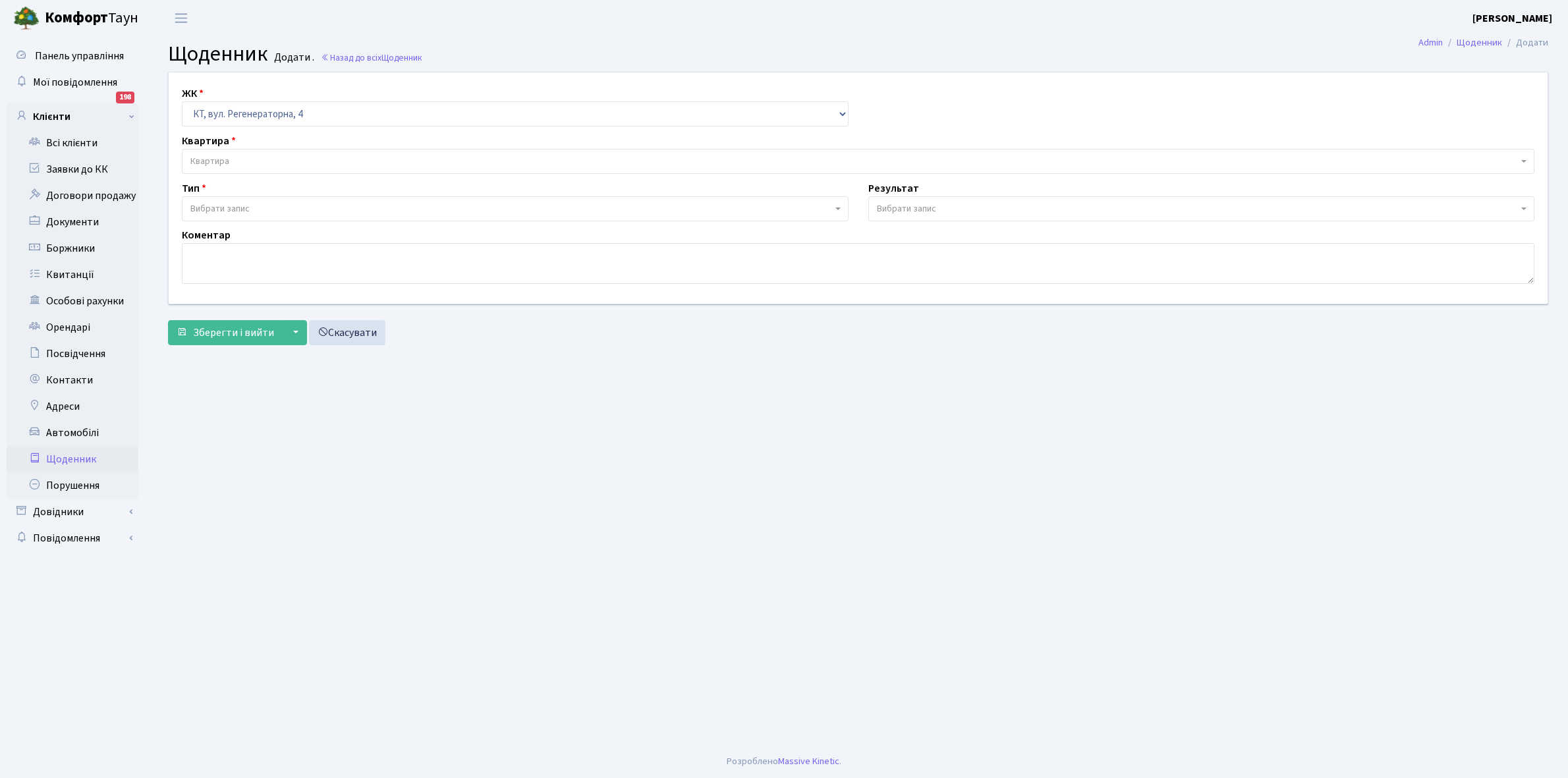
click at [63, 463] on link "Щоденник" at bounding box center [73, 459] width 132 height 26
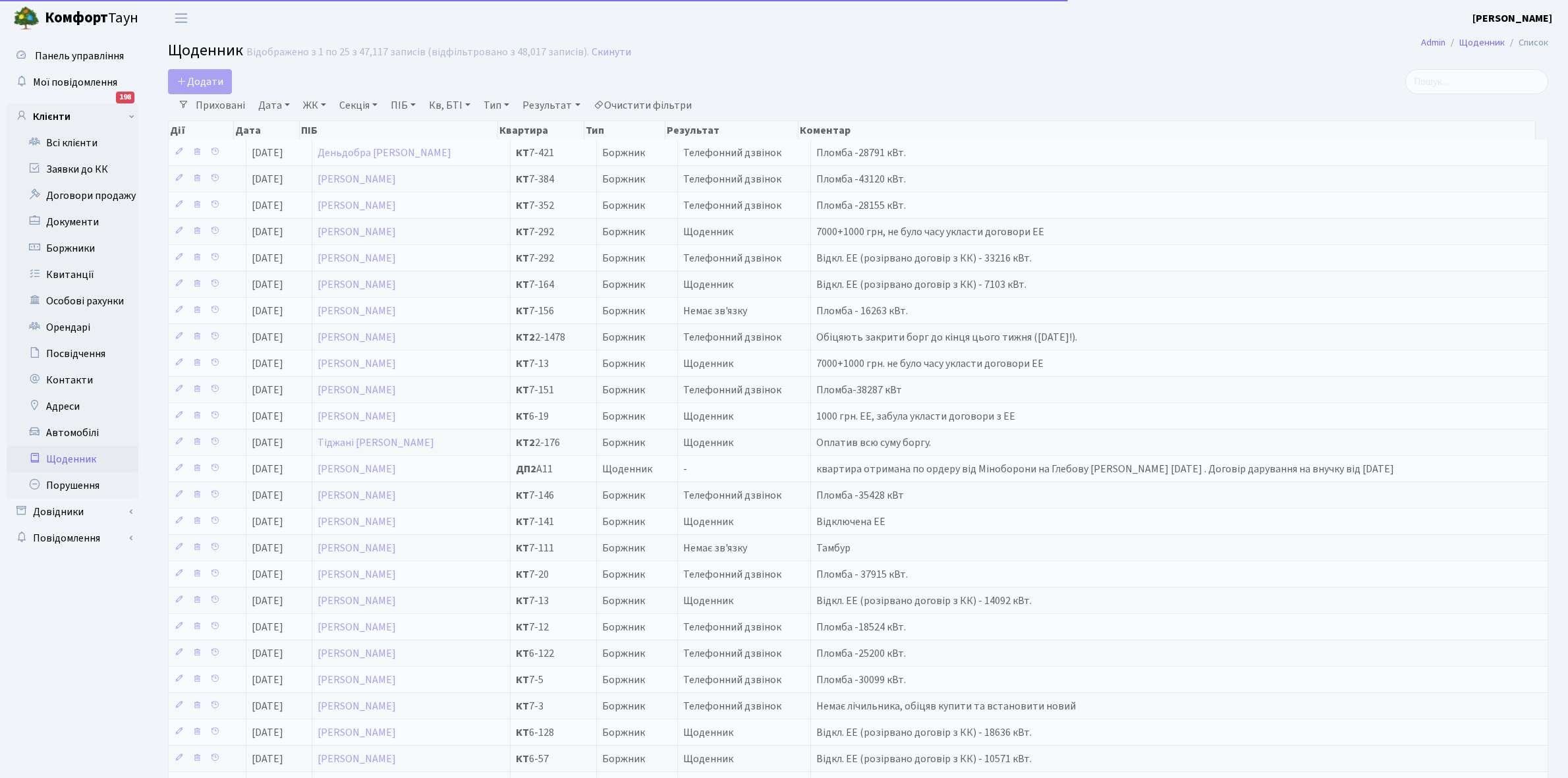
select select "25"
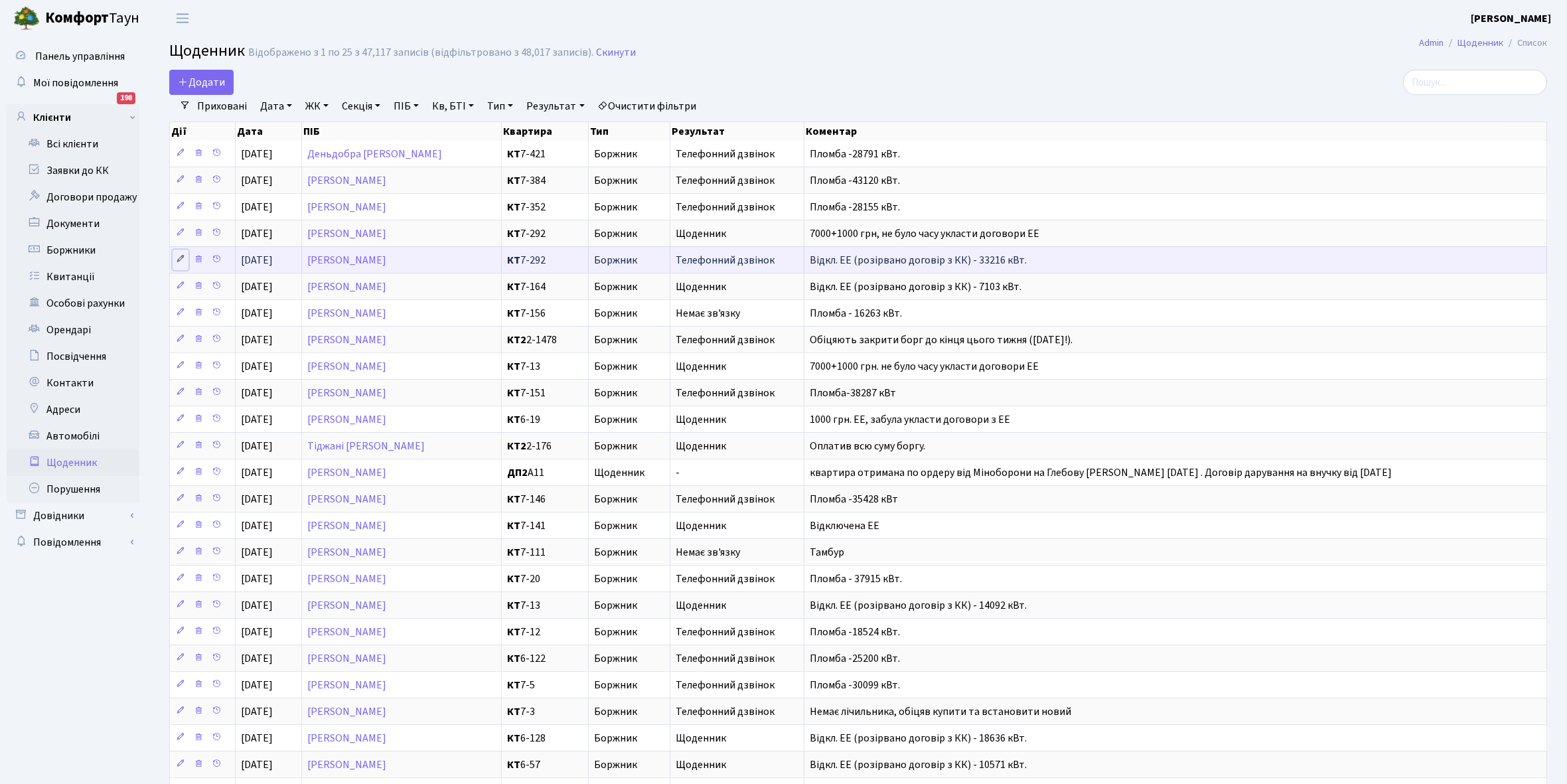
click at [176, 259] on icon at bounding box center [180, 259] width 9 height 9
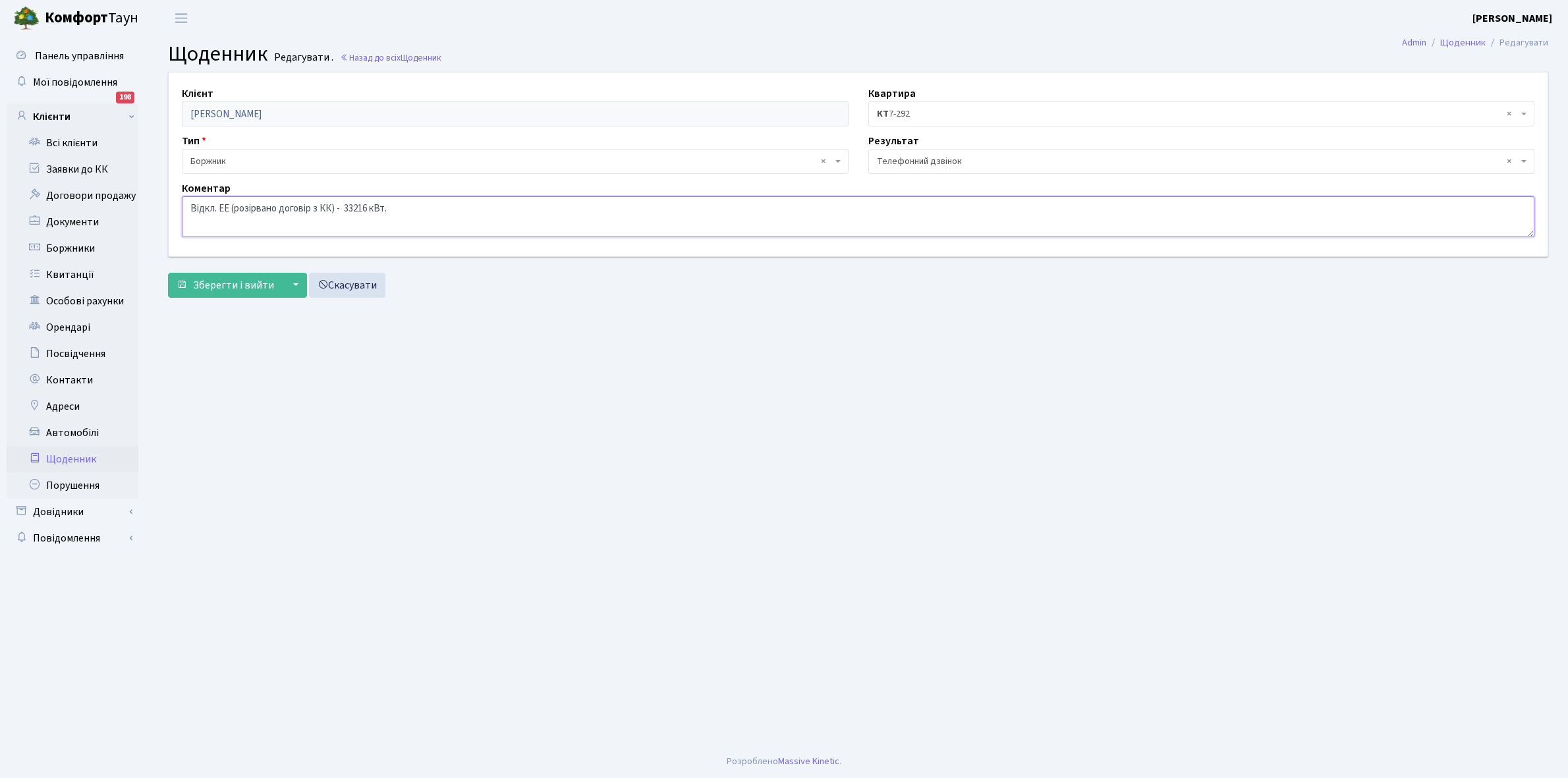
drag, startPoint x: 184, startPoint y: 203, endPoint x: 427, endPoint y: 209, distance: 243.1
click at [427, 209] on textarea "Відкл. ЕЕ (розірвано договір з КК) - 33216 кВт." at bounding box center [858, 216] width 1353 height 41
click at [53, 456] on link "Щоденник" at bounding box center [73, 459] width 132 height 26
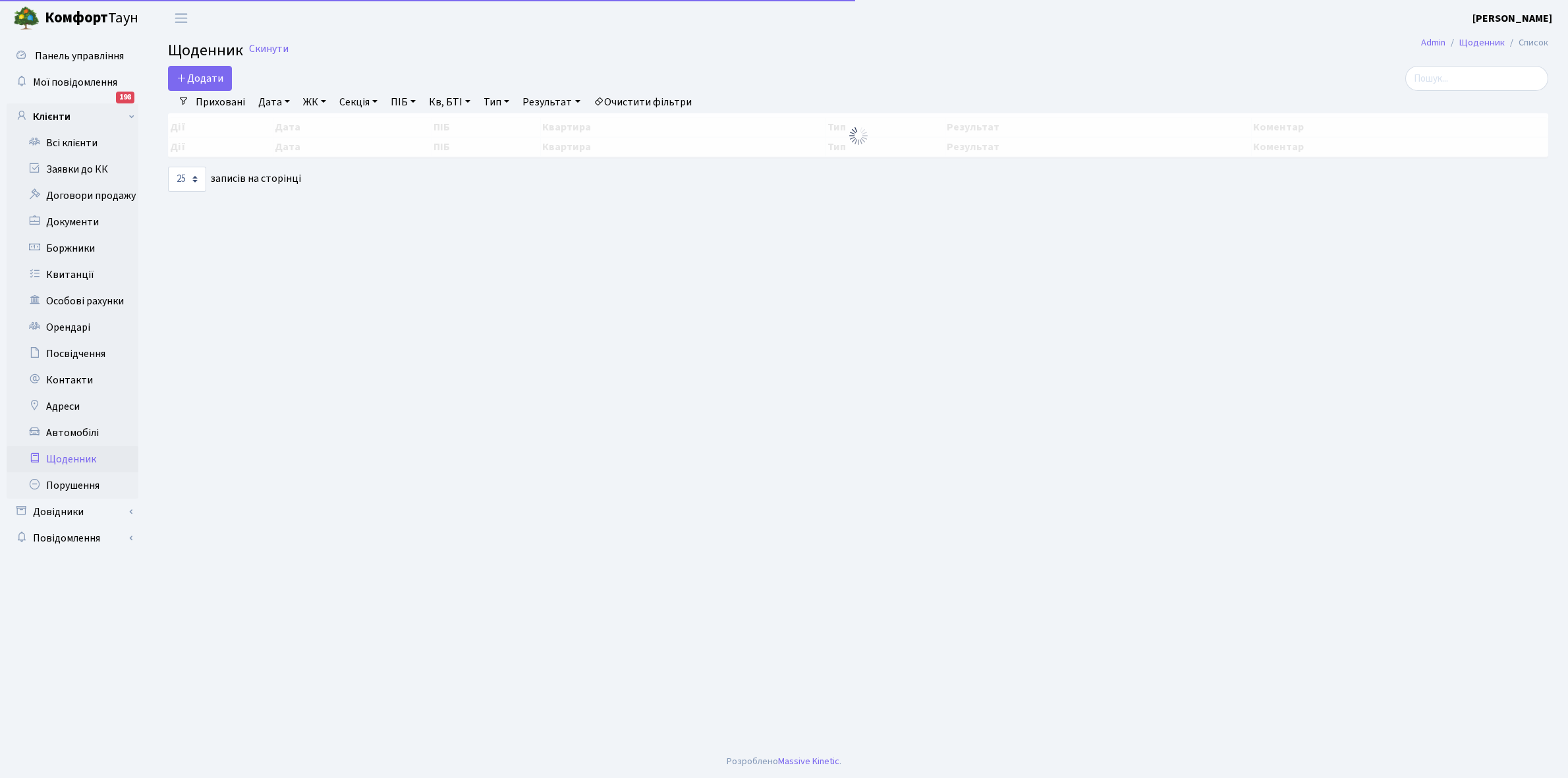
select select "25"
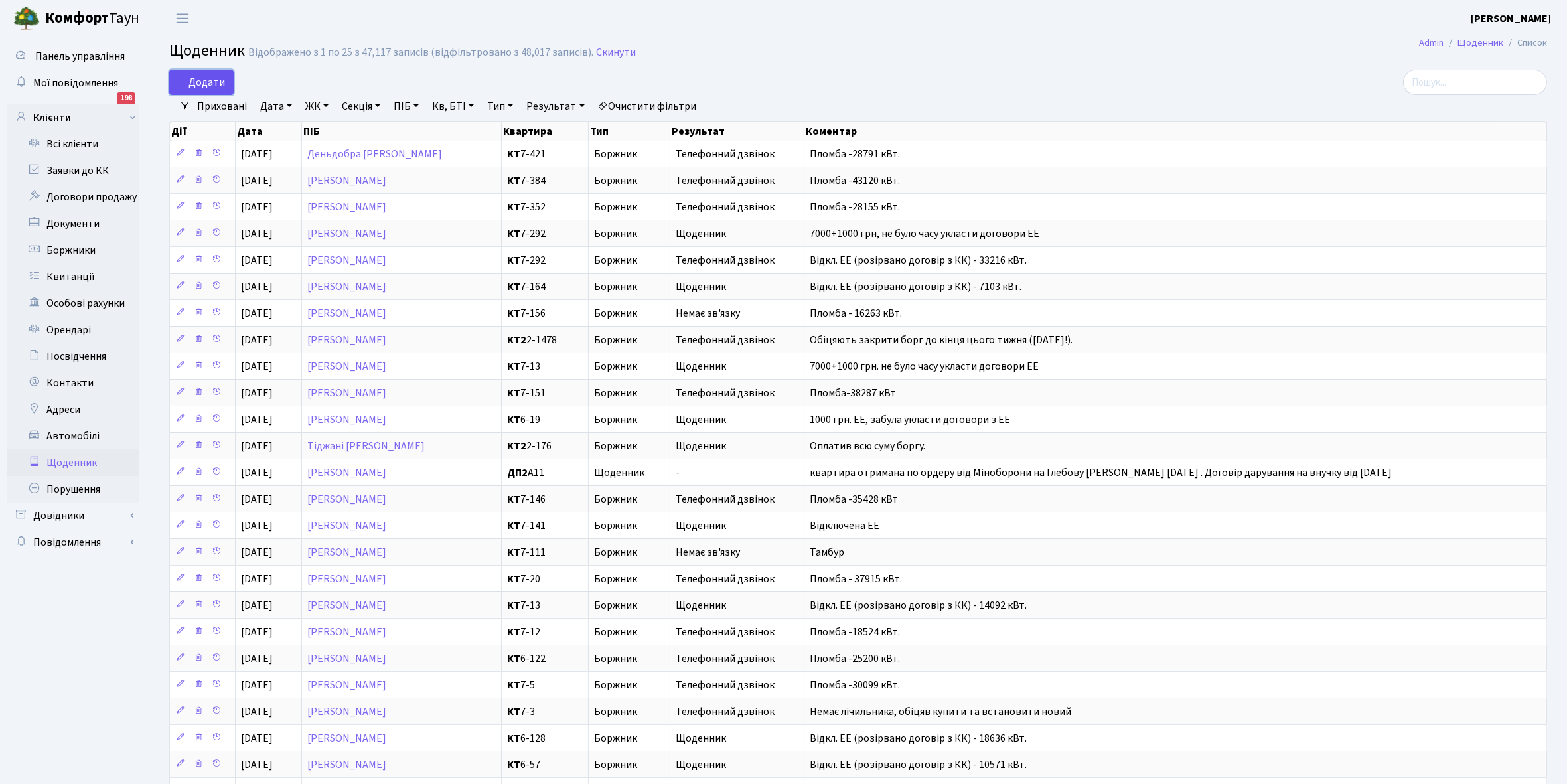
click at [203, 80] on span "Додати" at bounding box center [201, 82] width 47 height 15
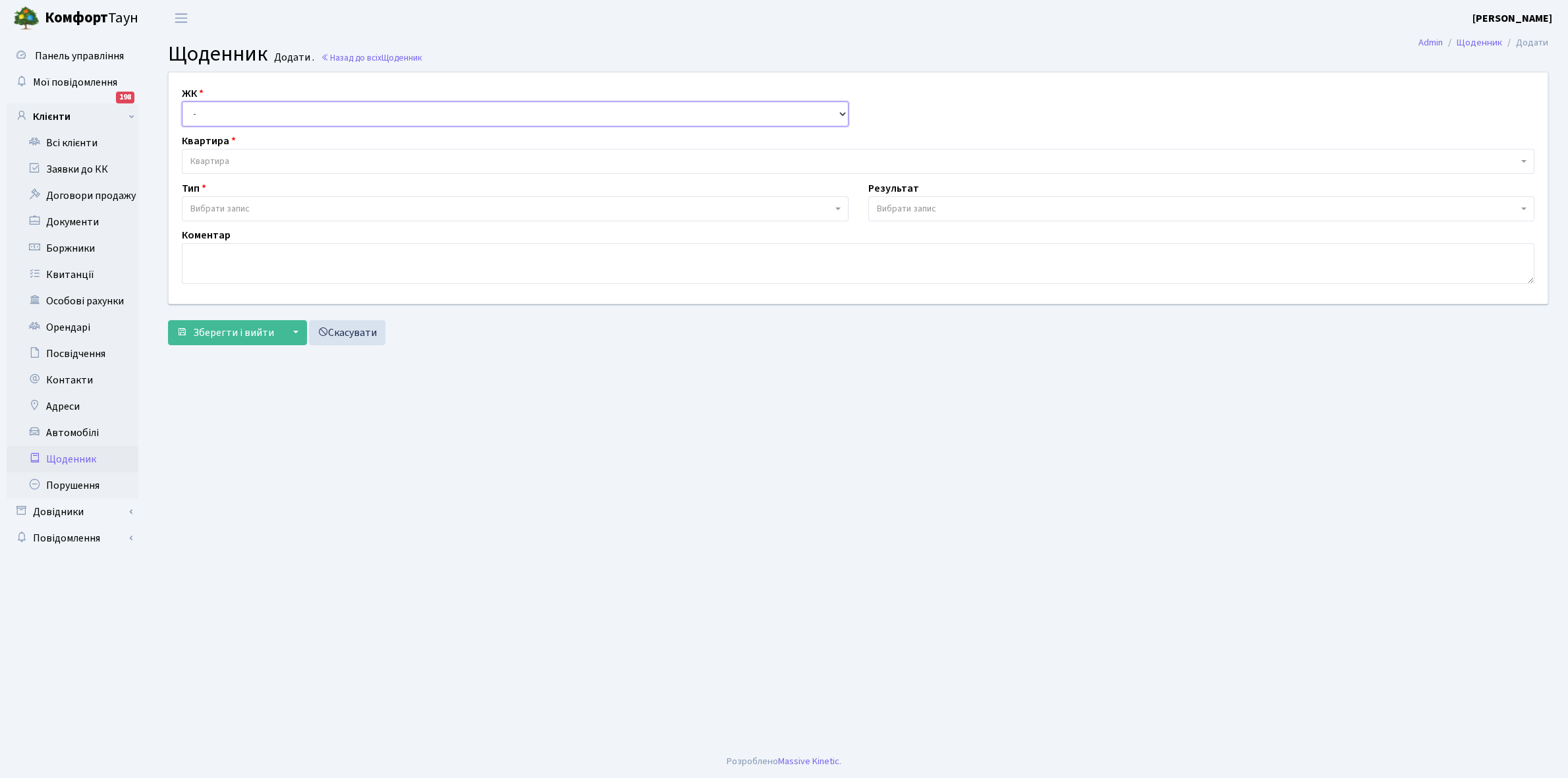
click at [206, 110] on select "- КТ, вул. Регенераторна, 4 КТ2, просп. Соборності, 17 КТ3, вул. Березнева, 16 …" at bounding box center [515, 114] width 667 height 25
select select "271"
click at [182, 102] on select "- КТ, вул. Регенераторна, 4 КТ2, просп. Соборності, 17 КТ3, вул. Березнева, 16 …" at bounding box center [515, 114] width 667 height 25
select select
click at [248, 156] on span "Квартира" at bounding box center [854, 162] width 1328 height 13
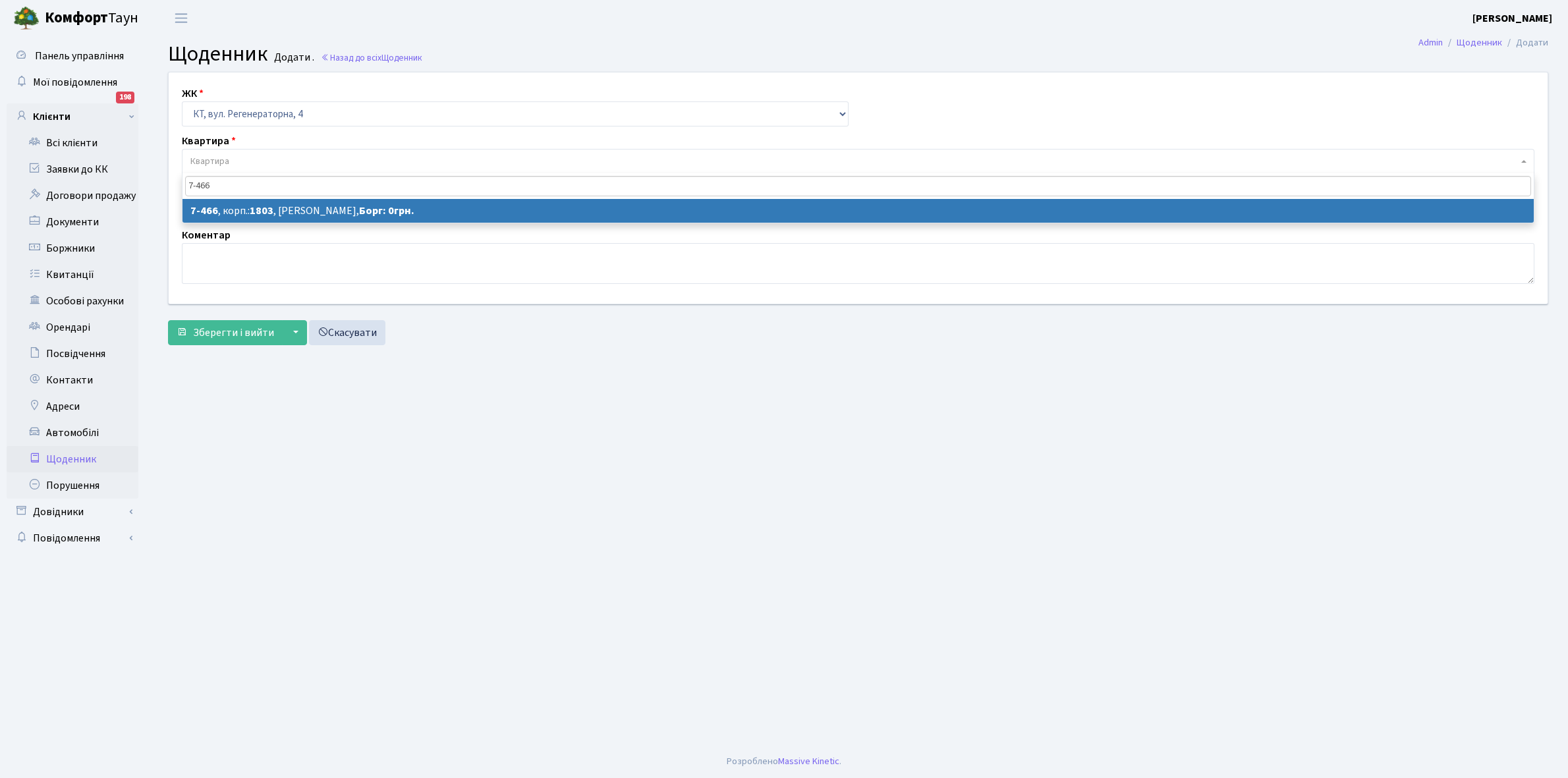
type input "7-466"
select select "4683"
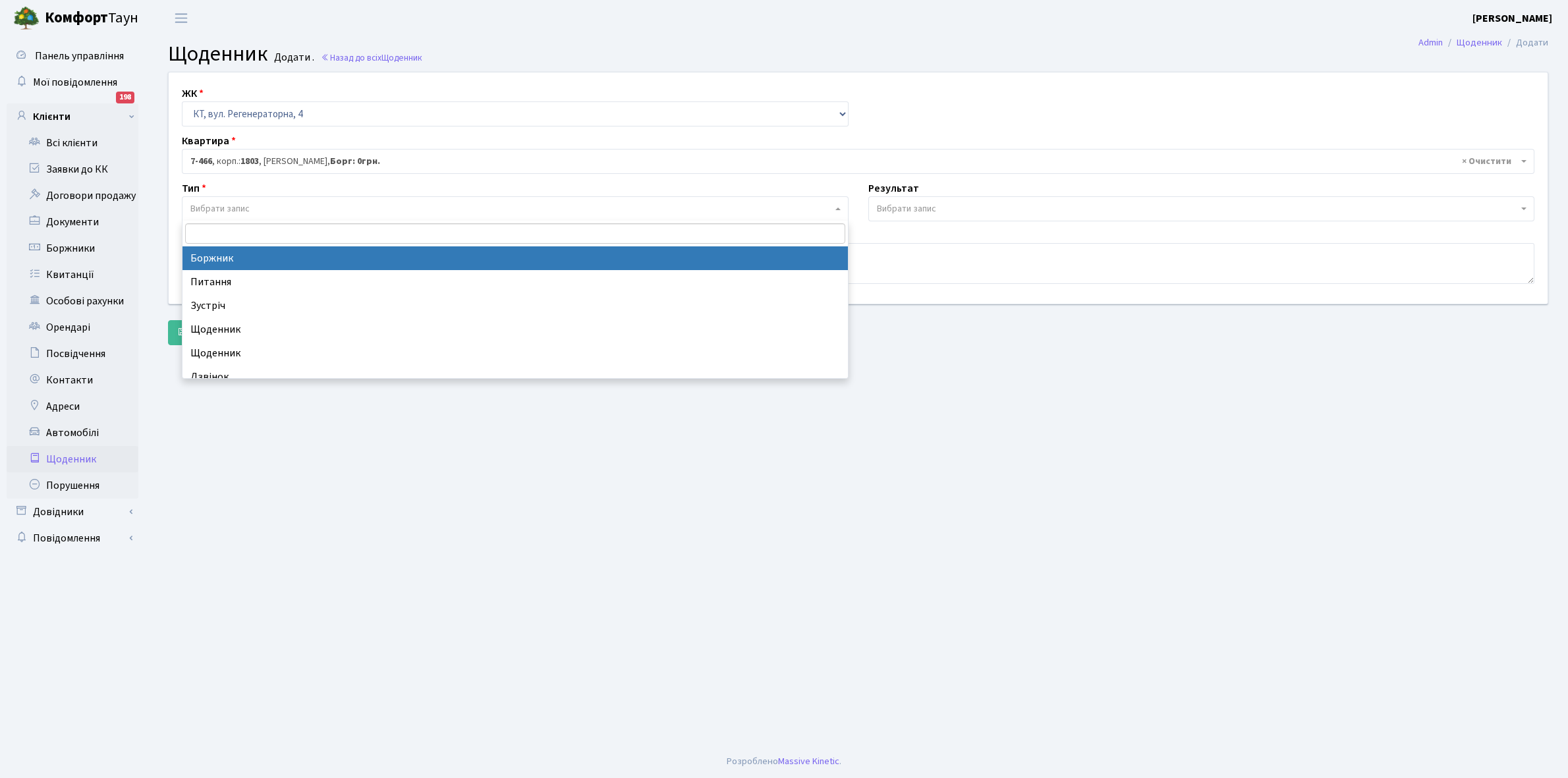
click at [280, 204] on span "Вибрати запис" at bounding box center [511, 209] width 642 height 13
select select "189"
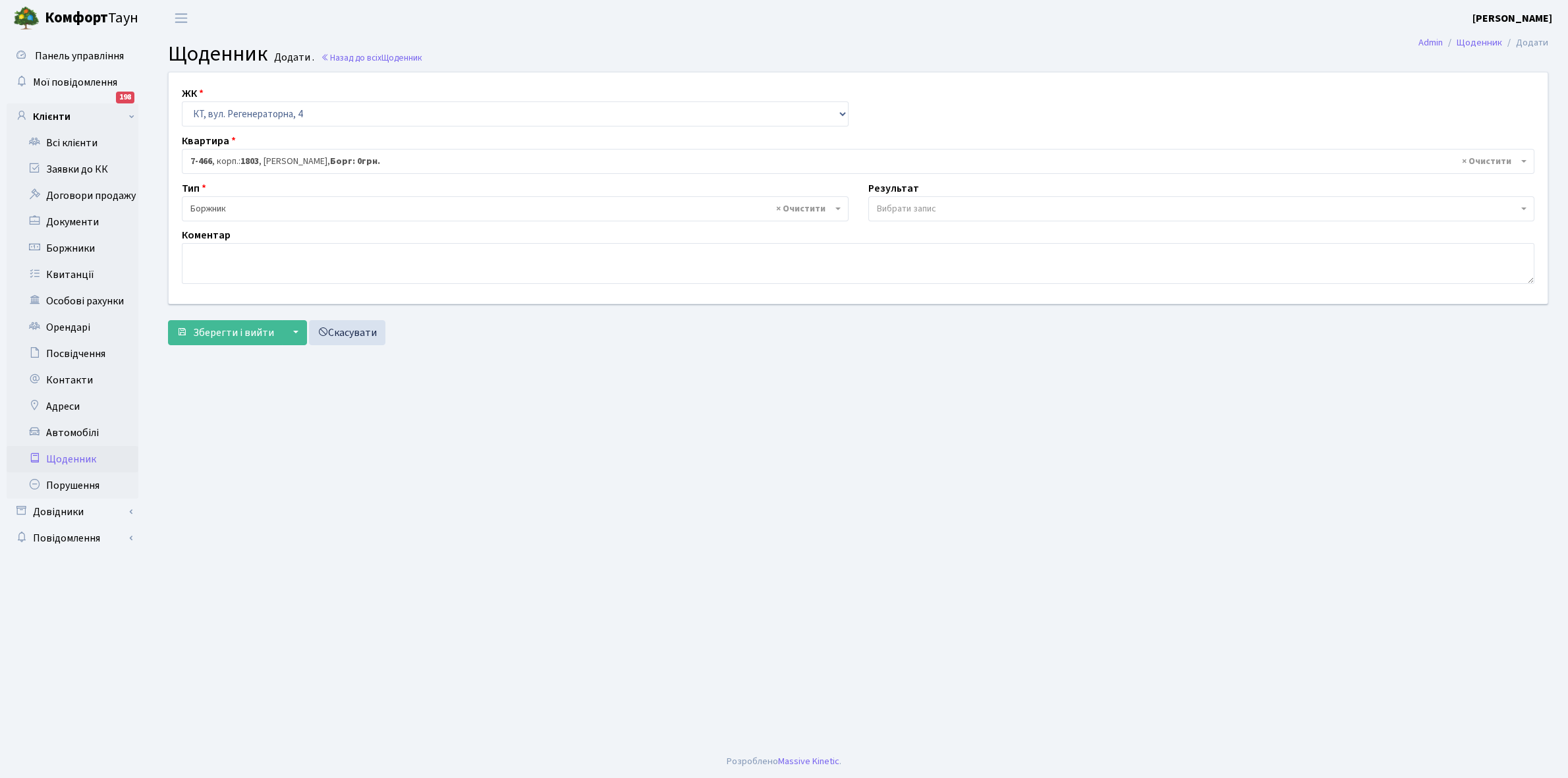
click at [936, 211] on span "Вибрати запис" at bounding box center [906, 209] width 59 height 13
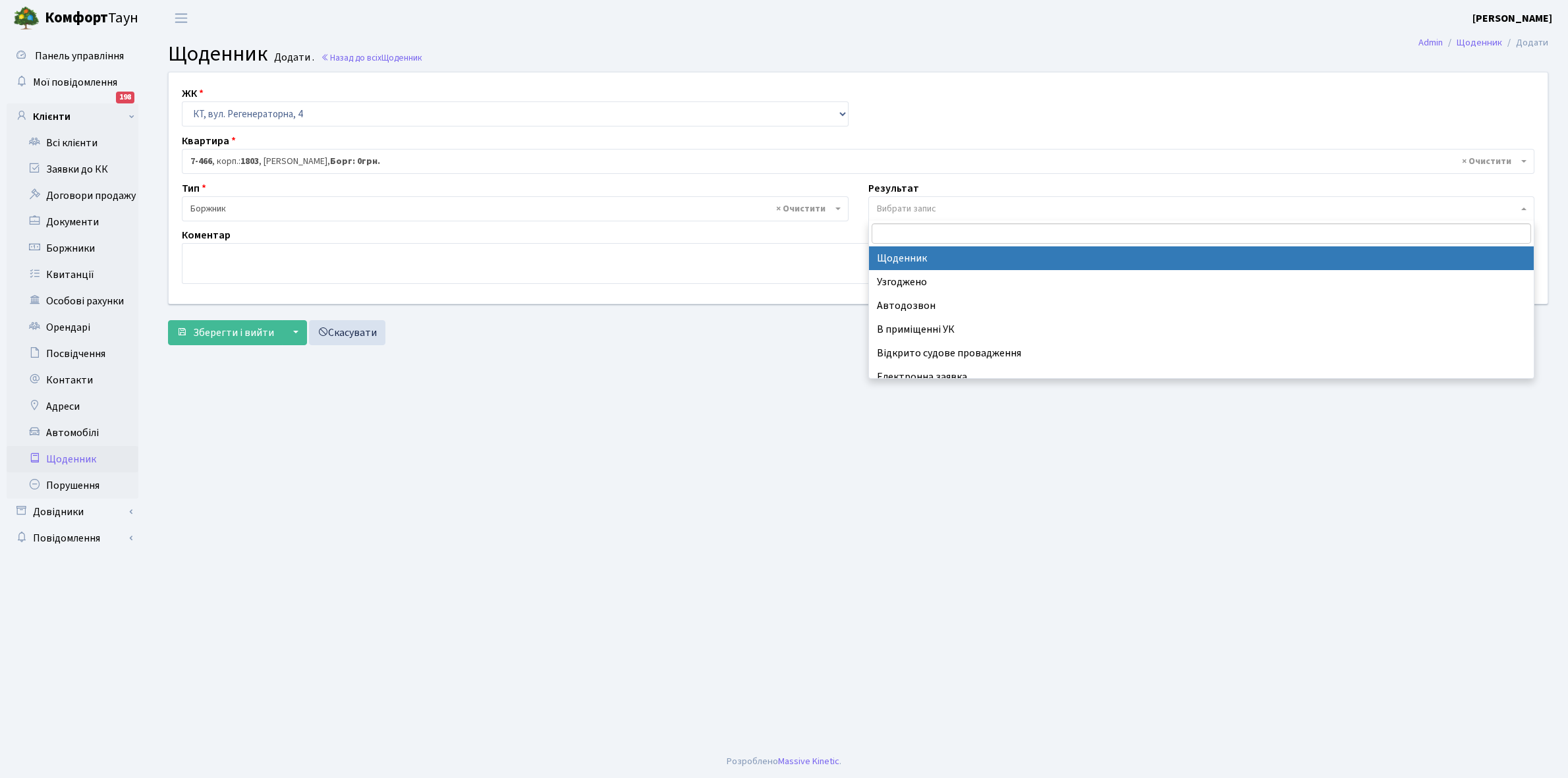
select select "14"
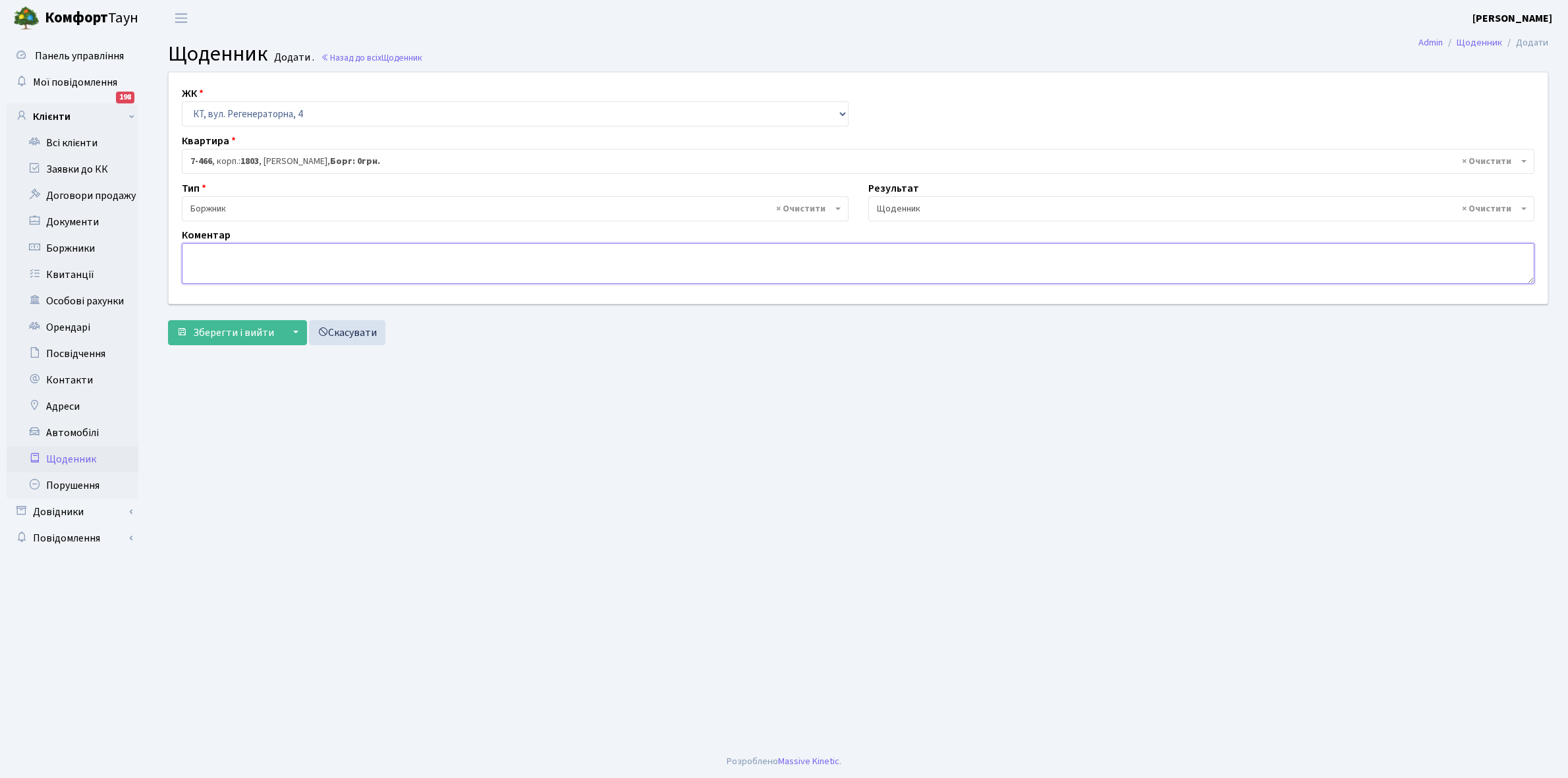
click at [191, 261] on textarea at bounding box center [858, 263] width 1353 height 41
paste textarea "Відкл. ЕЕ (розірвано договір з КК) - 33216 кВт."
click at [371, 250] on textarea "Відкл. ЕЕ (розірвано договір з КК) - 33216 кВт." at bounding box center [858, 263] width 1353 height 41
click at [394, 243] on textarea "Відкл. ЕЕ (розірвано договір з КК) - 28кВт." at bounding box center [858, 263] width 1353 height 41
type textarea "В"
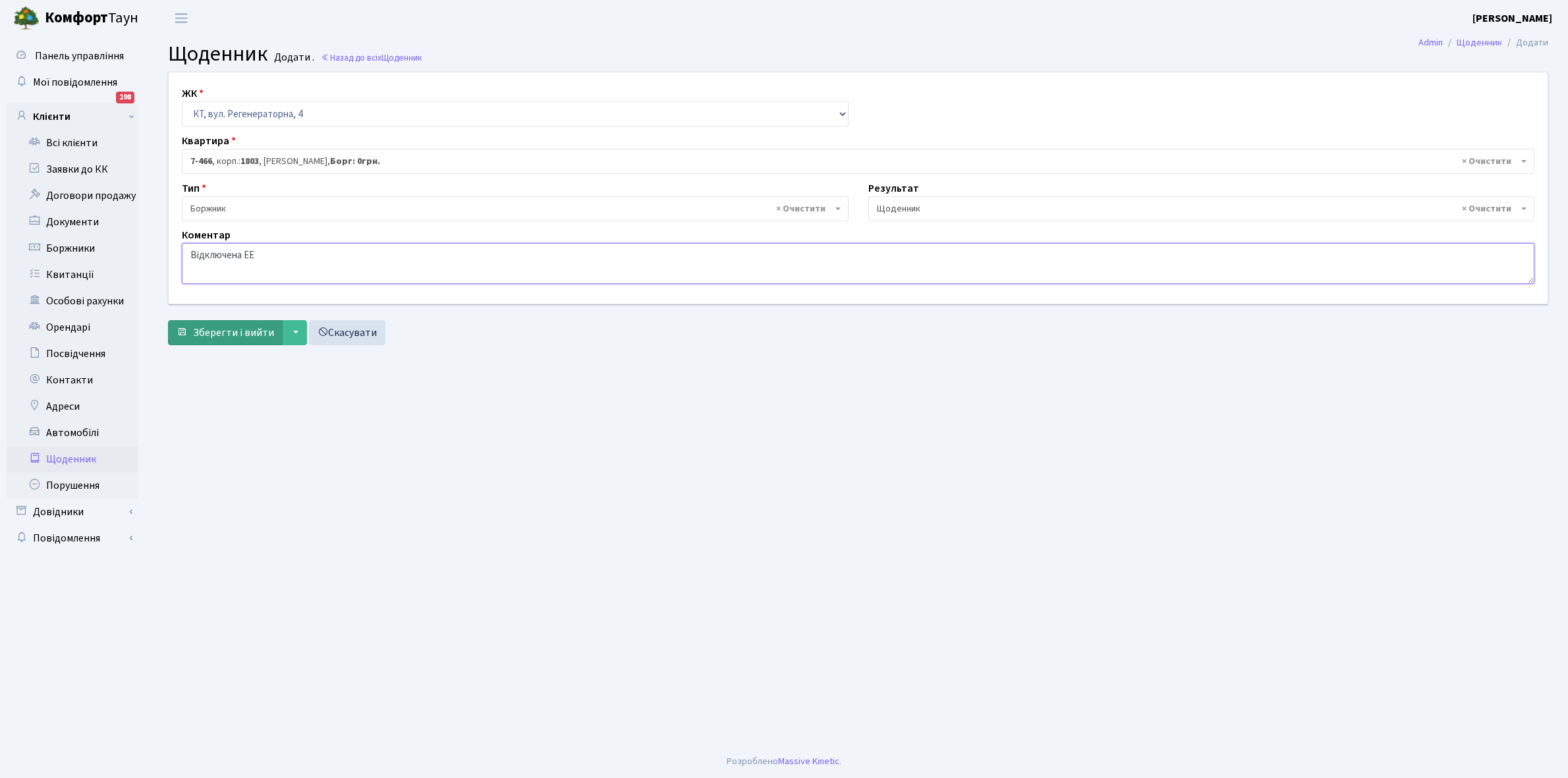
type textarea "Відключена ЕЕ"
click at [199, 333] on span "Зберегти і вийти" at bounding box center [233, 333] width 81 height 15
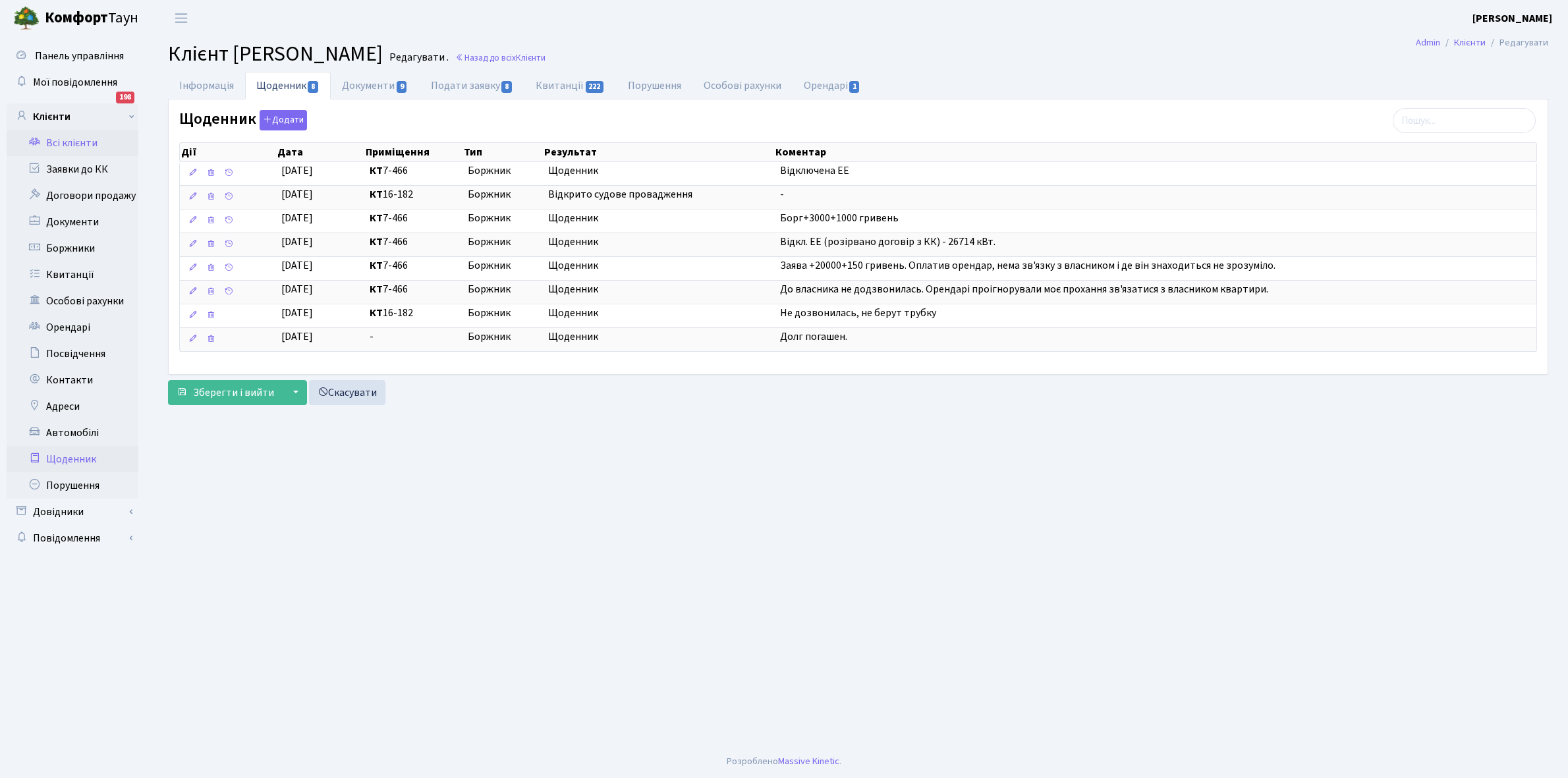
click at [64, 459] on link "Щоденник" at bounding box center [73, 459] width 132 height 26
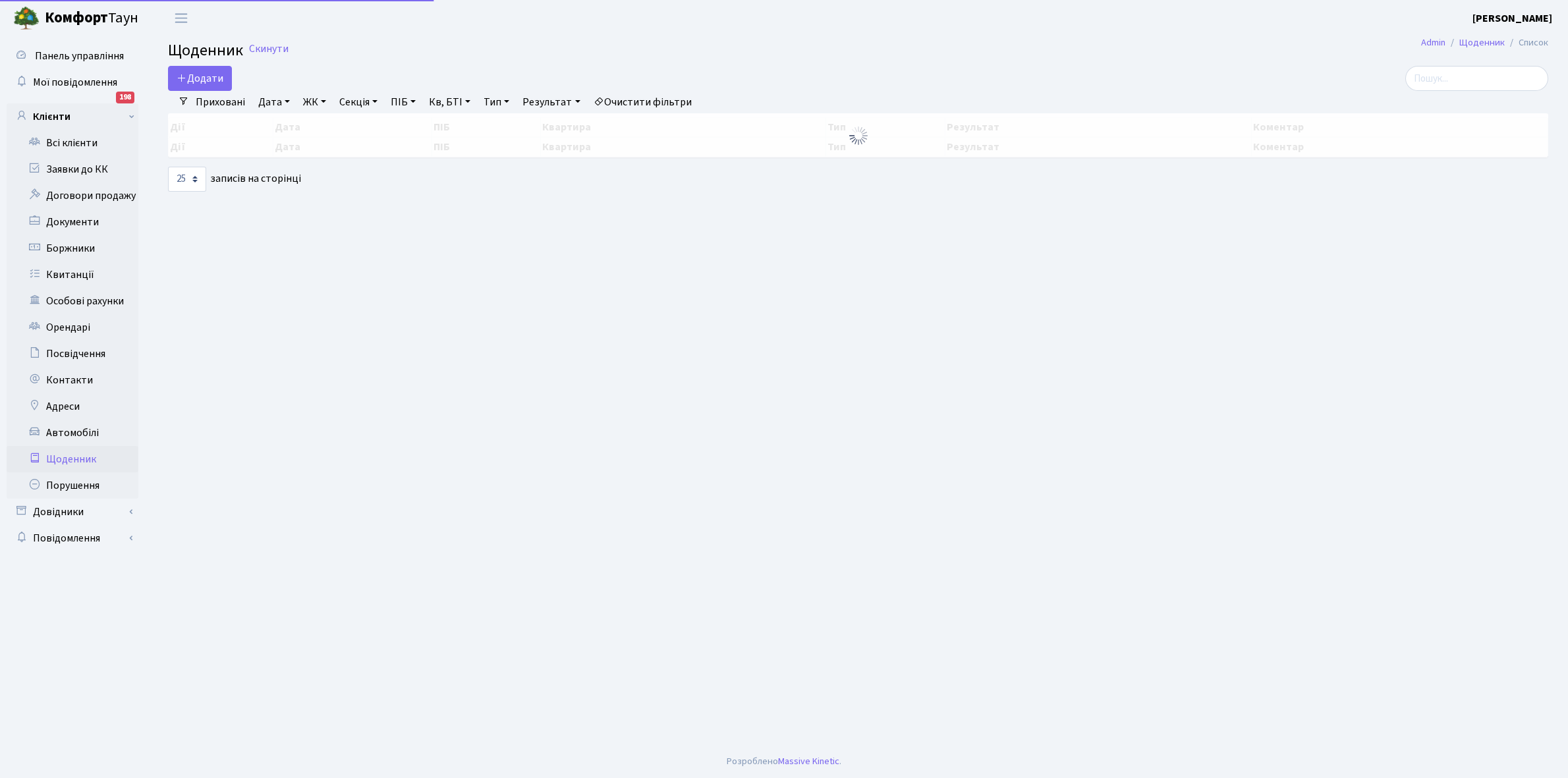
select select "25"
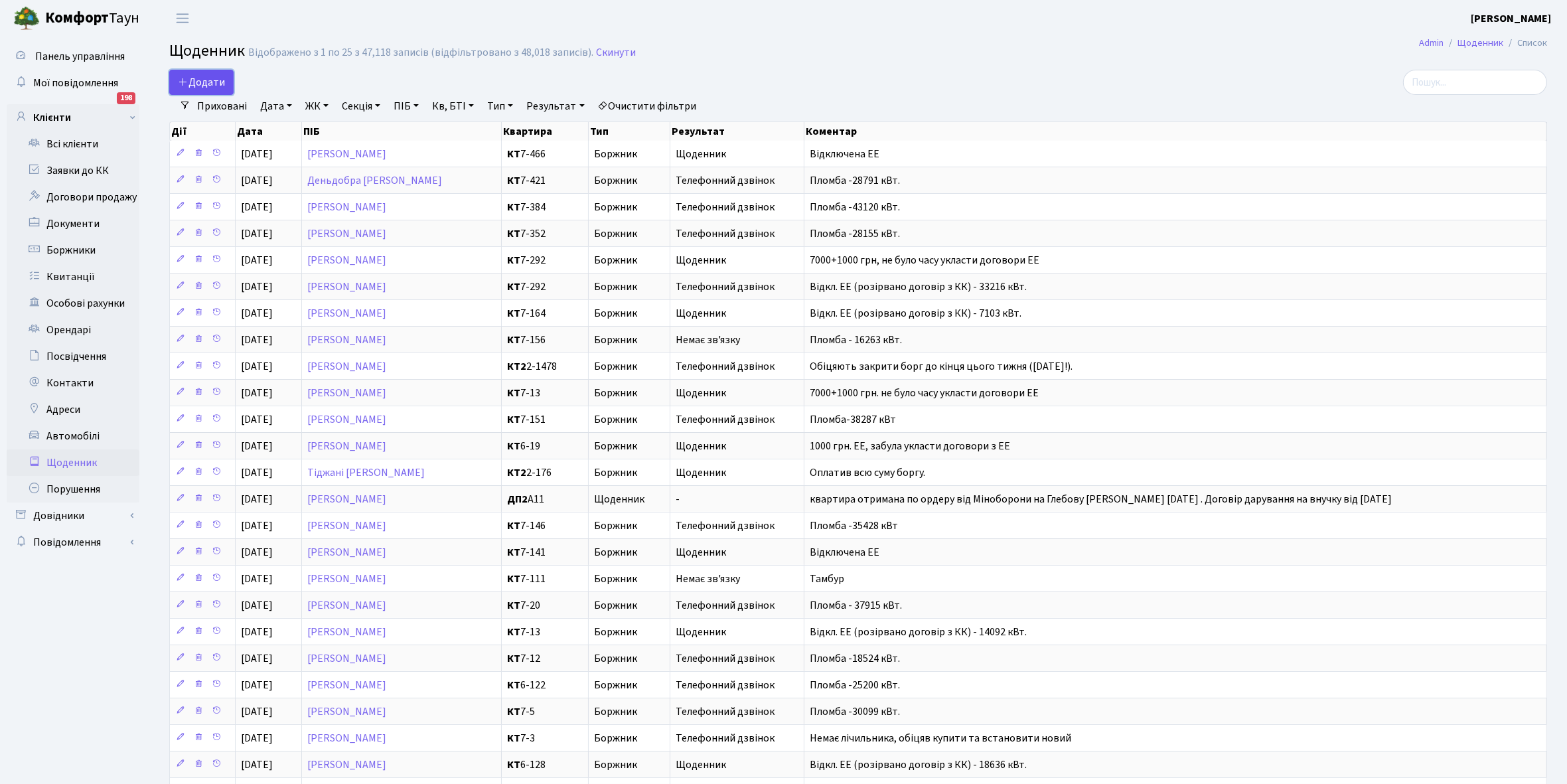
click at [199, 78] on span "Додати" at bounding box center [201, 82] width 47 height 15
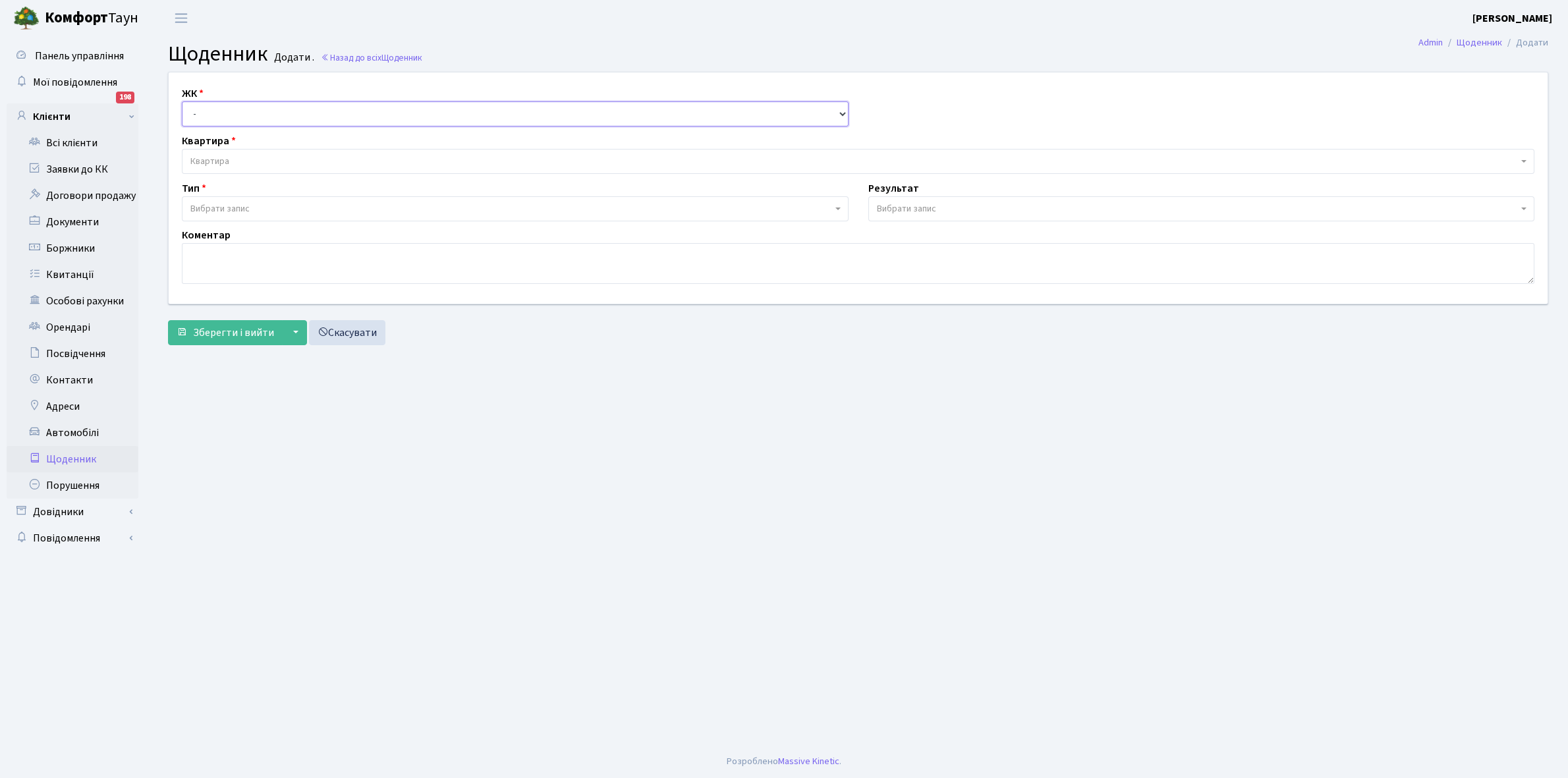
click at [206, 111] on select "- КТ, вул. Регенераторна, 4 КТ2, просп. Соборності, 17 КТ3, вул. Березнева, 16 …" at bounding box center [515, 114] width 667 height 25
select select "271"
click at [182, 102] on select "- КТ, вул. Регенераторна, 4 КТ2, просп. Соборності, 17 КТ3, вул. Березнева, 16 …" at bounding box center [515, 114] width 667 height 25
select select
click at [252, 158] on span "Квартира" at bounding box center [854, 162] width 1328 height 13
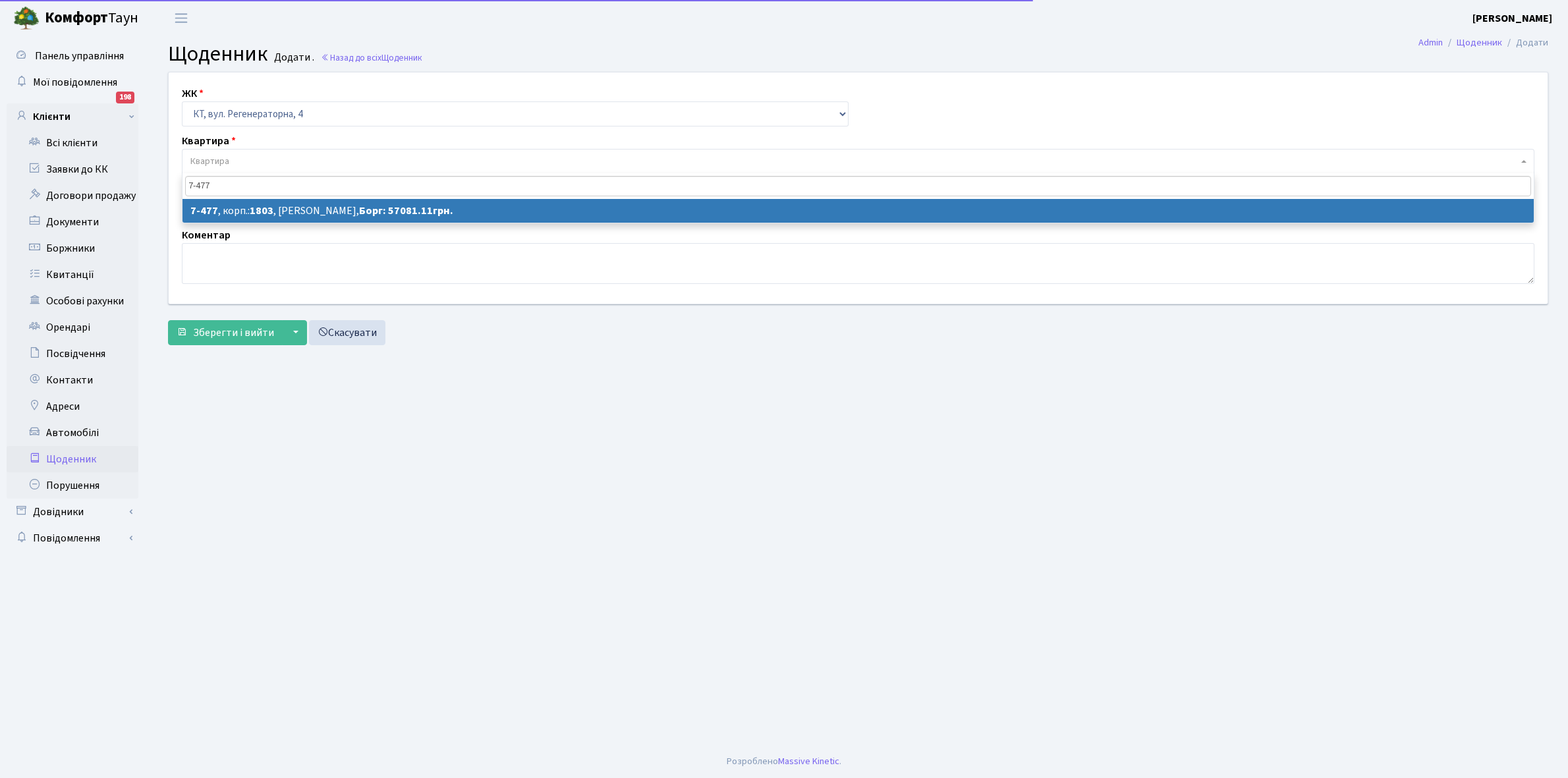
type input "7-477"
select select "4694"
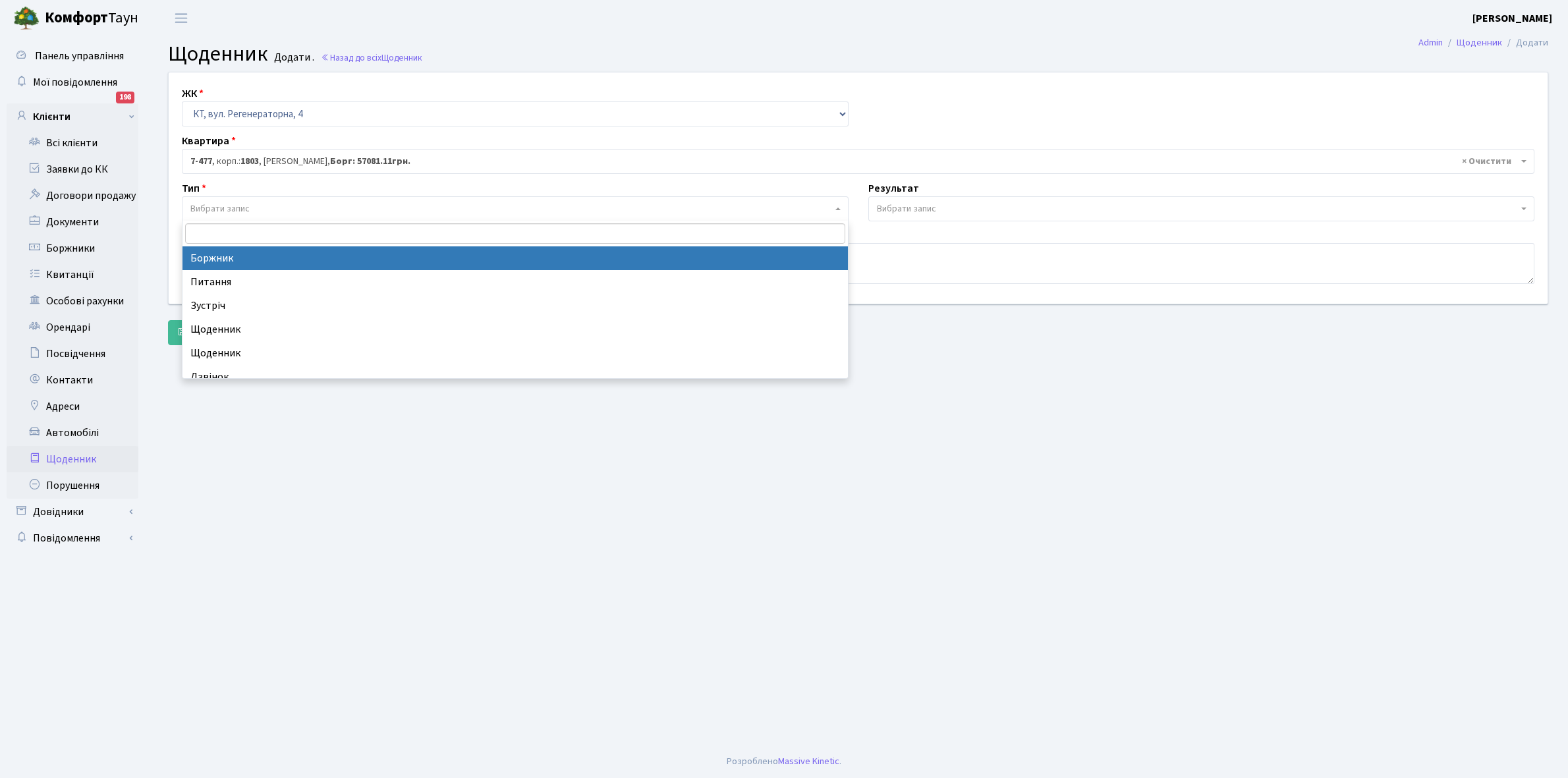
click at [292, 209] on span "Вибрати запис" at bounding box center [511, 209] width 642 height 13
select select "189"
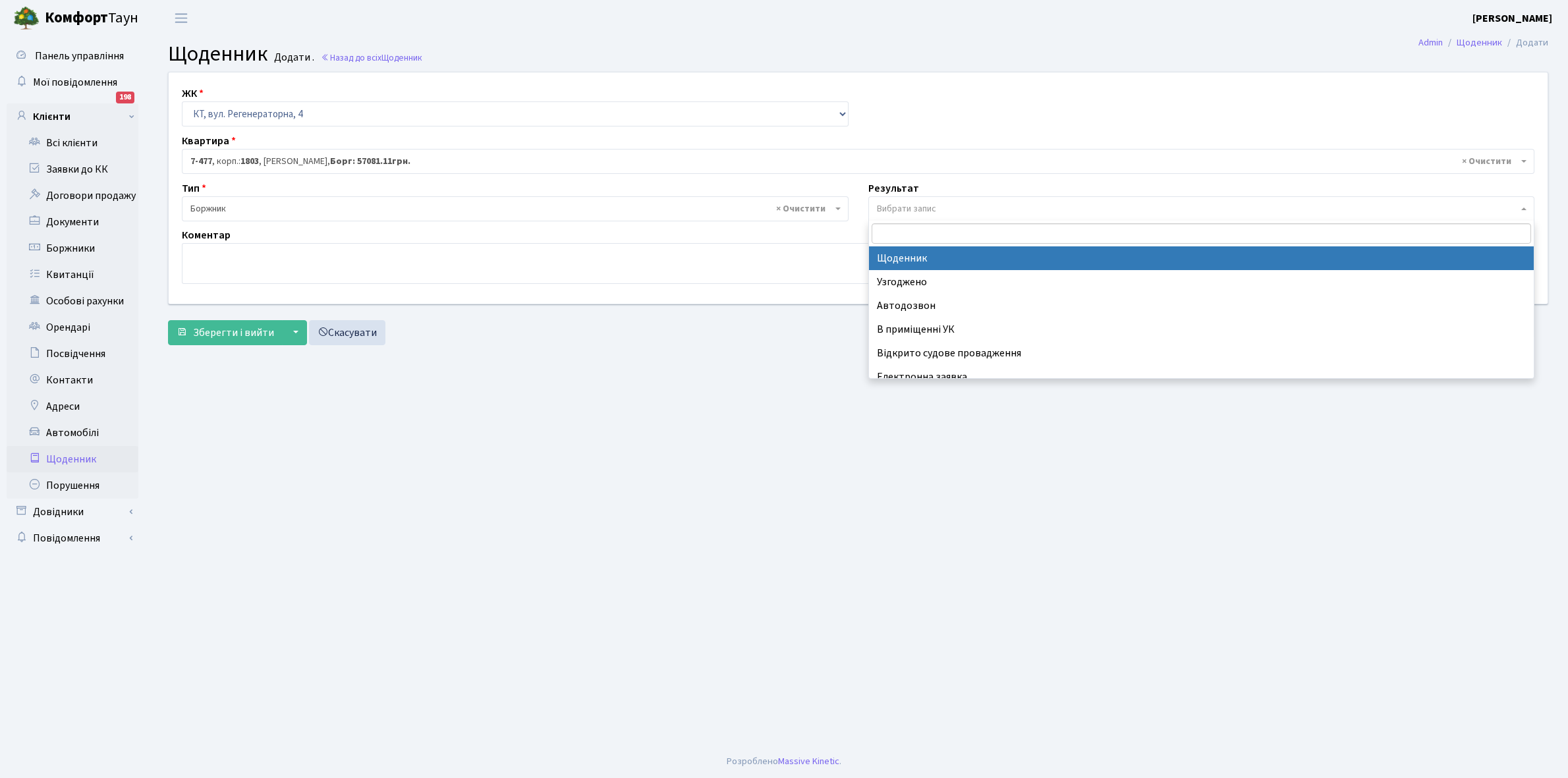
click at [894, 209] on span "Вибрати запис" at bounding box center [906, 209] width 59 height 13
select select "14"
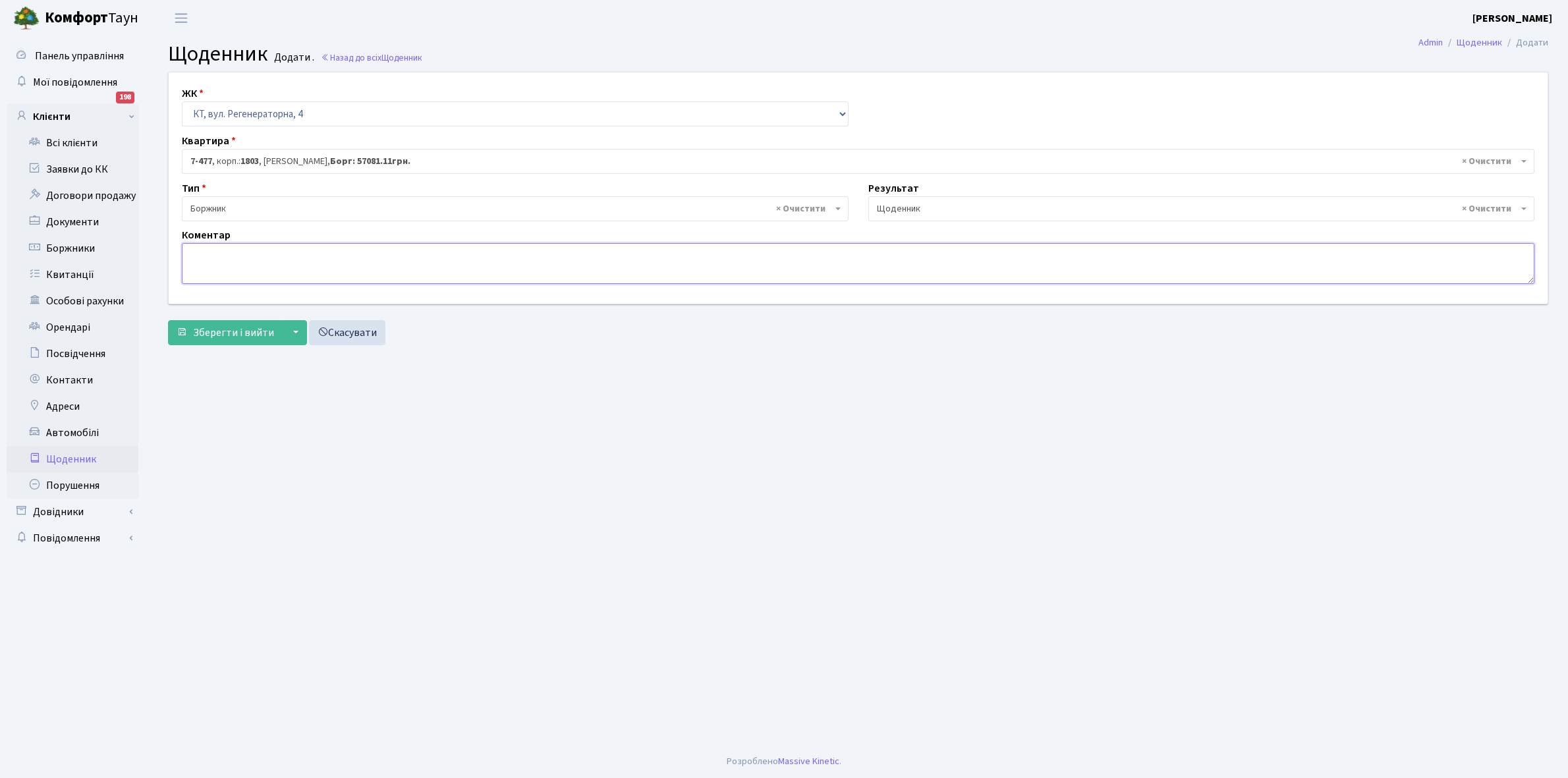
click at [206, 271] on textarea at bounding box center [858, 263] width 1353 height 41
type textarea "Відключена ЕЕ"
click at [206, 331] on span "Зберегти і вийти" at bounding box center [233, 333] width 81 height 15
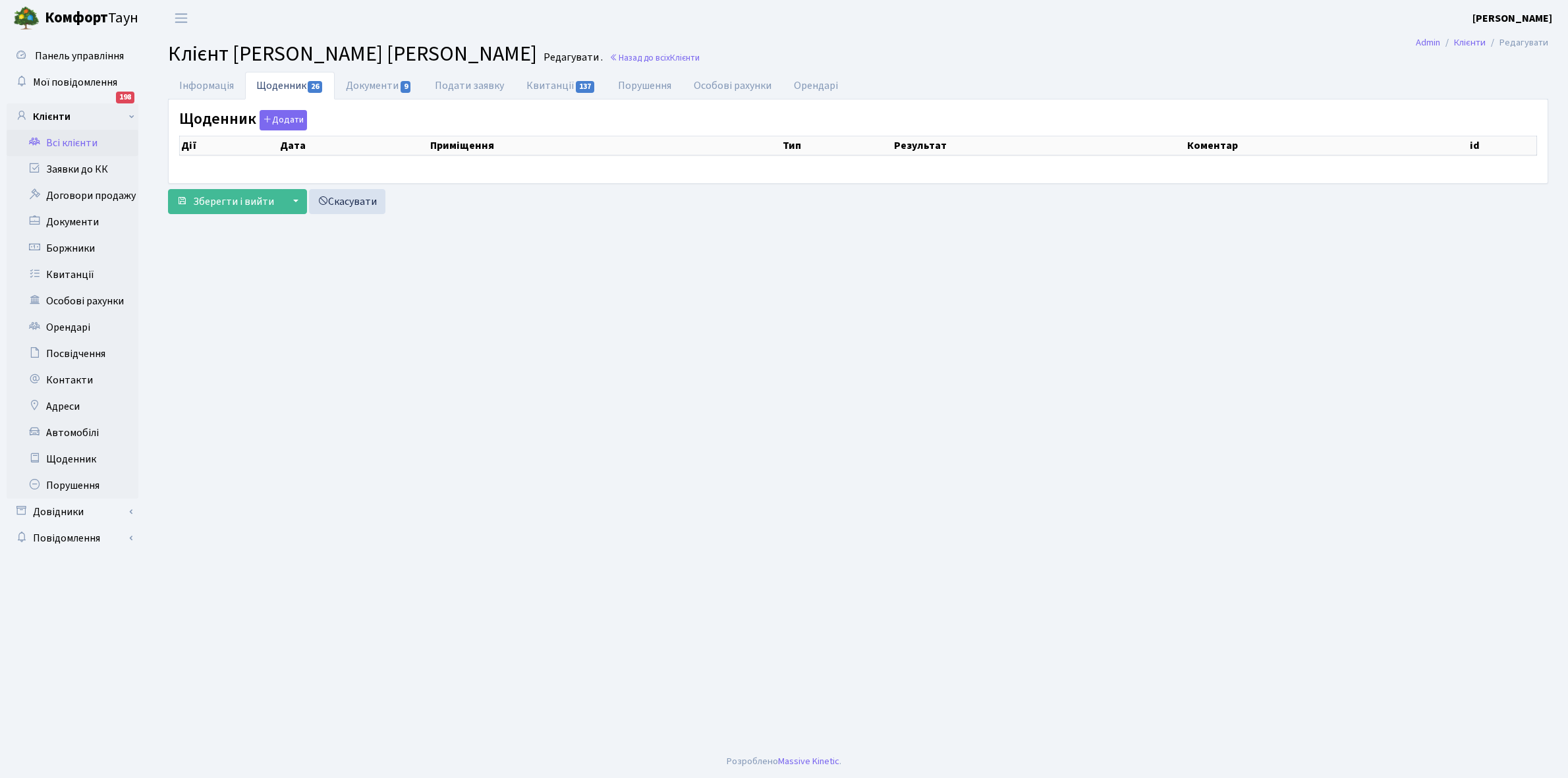
select select "25"
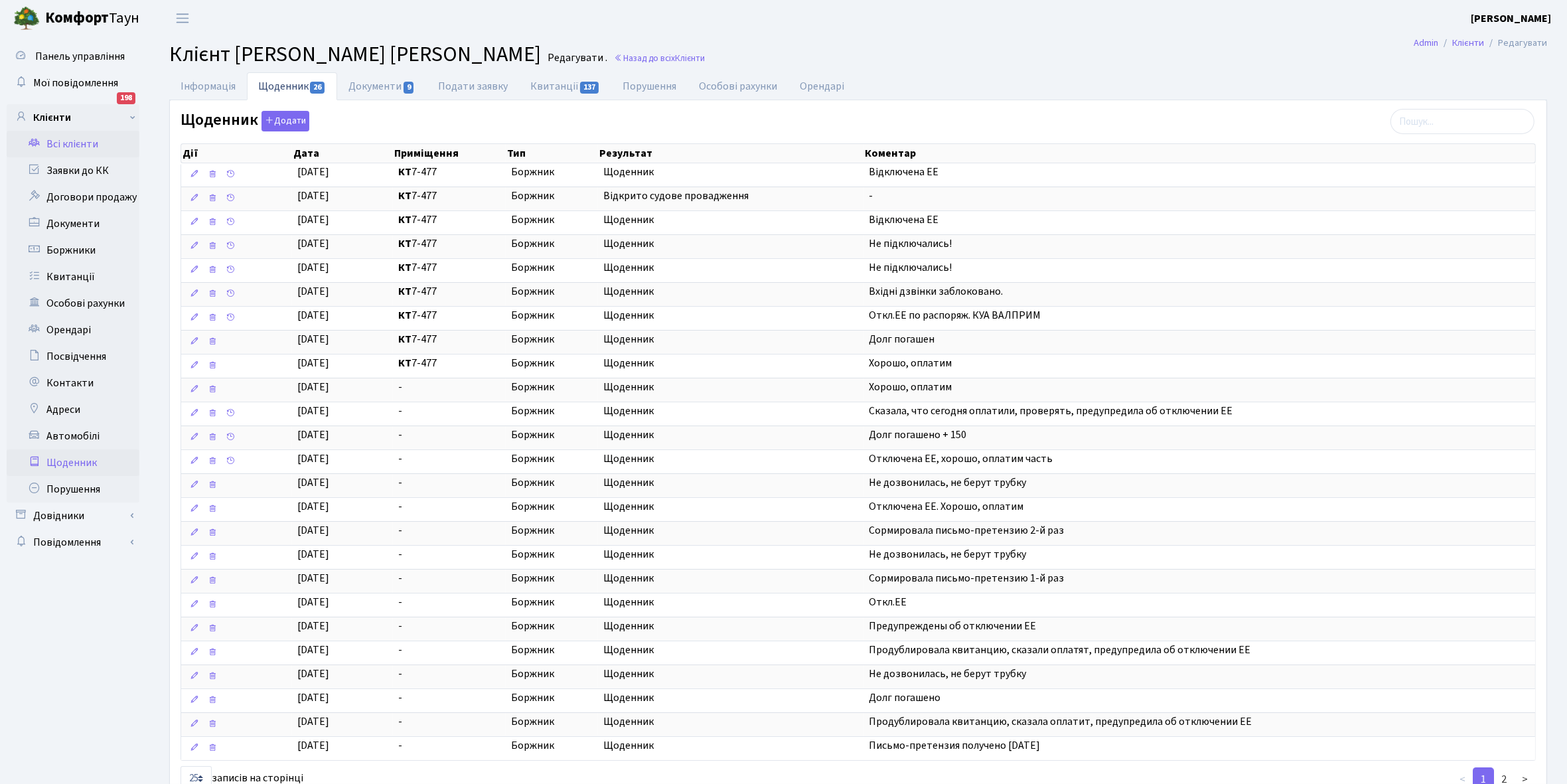
click at [73, 467] on link "Щоденник" at bounding box center [73, 463] width 133 height 27
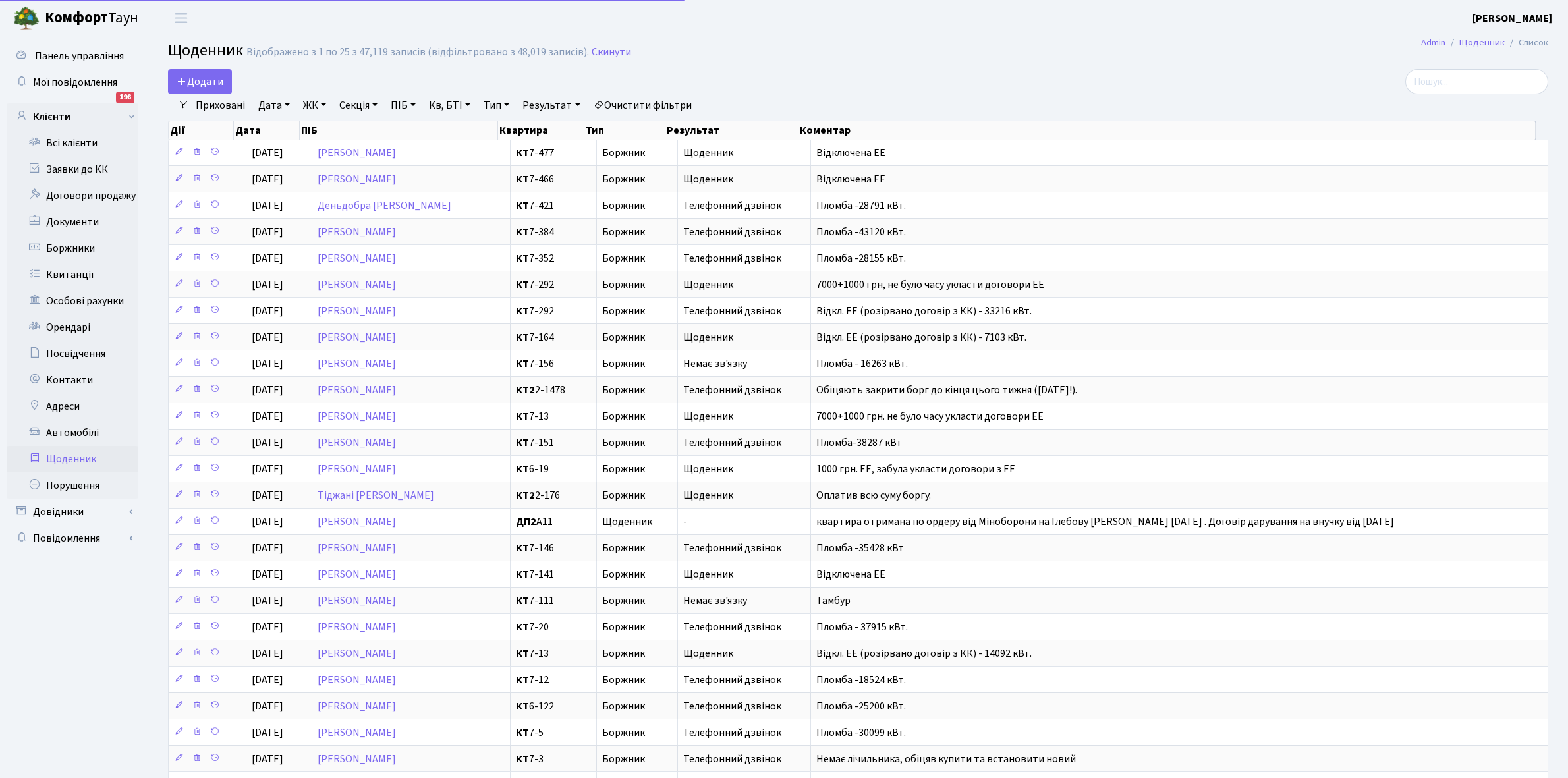
select select "25"
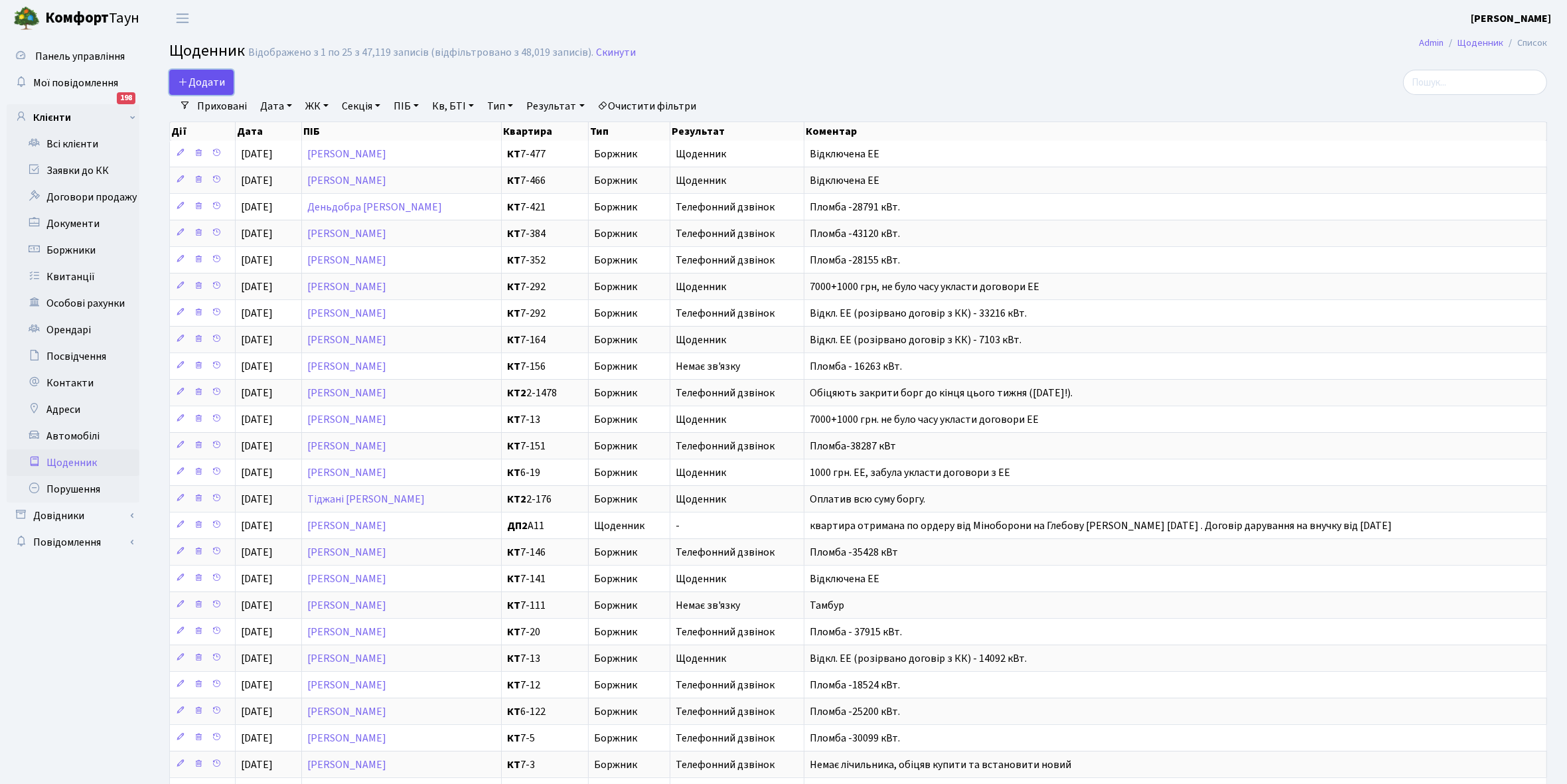
click at [206, 82] on span "Додати" at bounding box center [201, 82] width 47 height 15
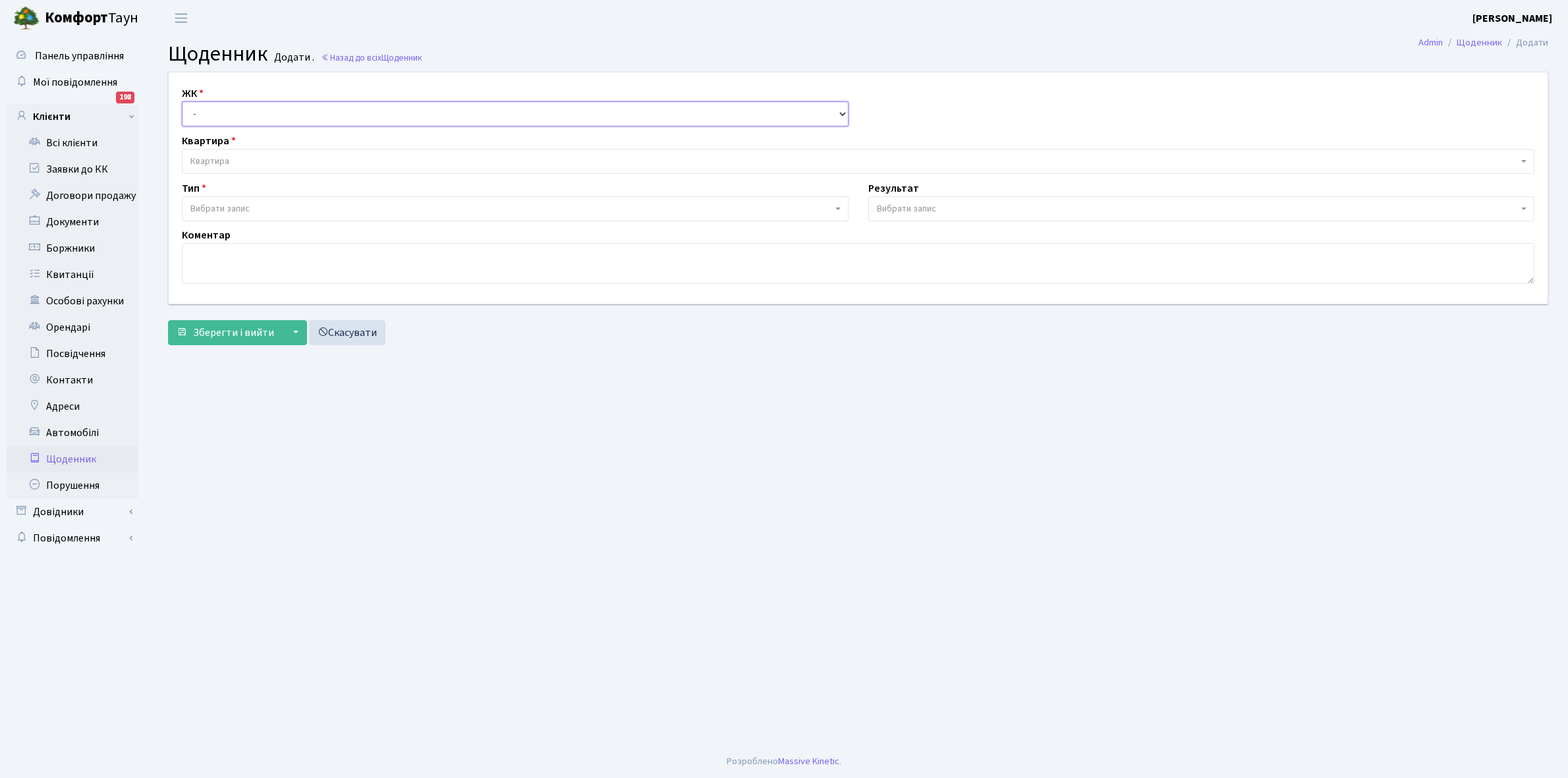
click at [209, 114] on select "- КТ, вул. Регенераторна, 4 КТ2, просп. [STREET_ADDRESS] [STREET_ADDRESS] [PERS…" at bounding box center [515, 114] width 667 height 25
select select "271"
click at [182, 102] on select "- КТ, вул. Регенераторна, 4 КТ2, просп. [STREET_ADDRESS] [STREET_ADDRESS] [PERS…" at bounding box center [515, 114] width 667 height 25
select select
click at [228, 160] on span "Квартира" at bounding box center [209, 162] width 39 height 13
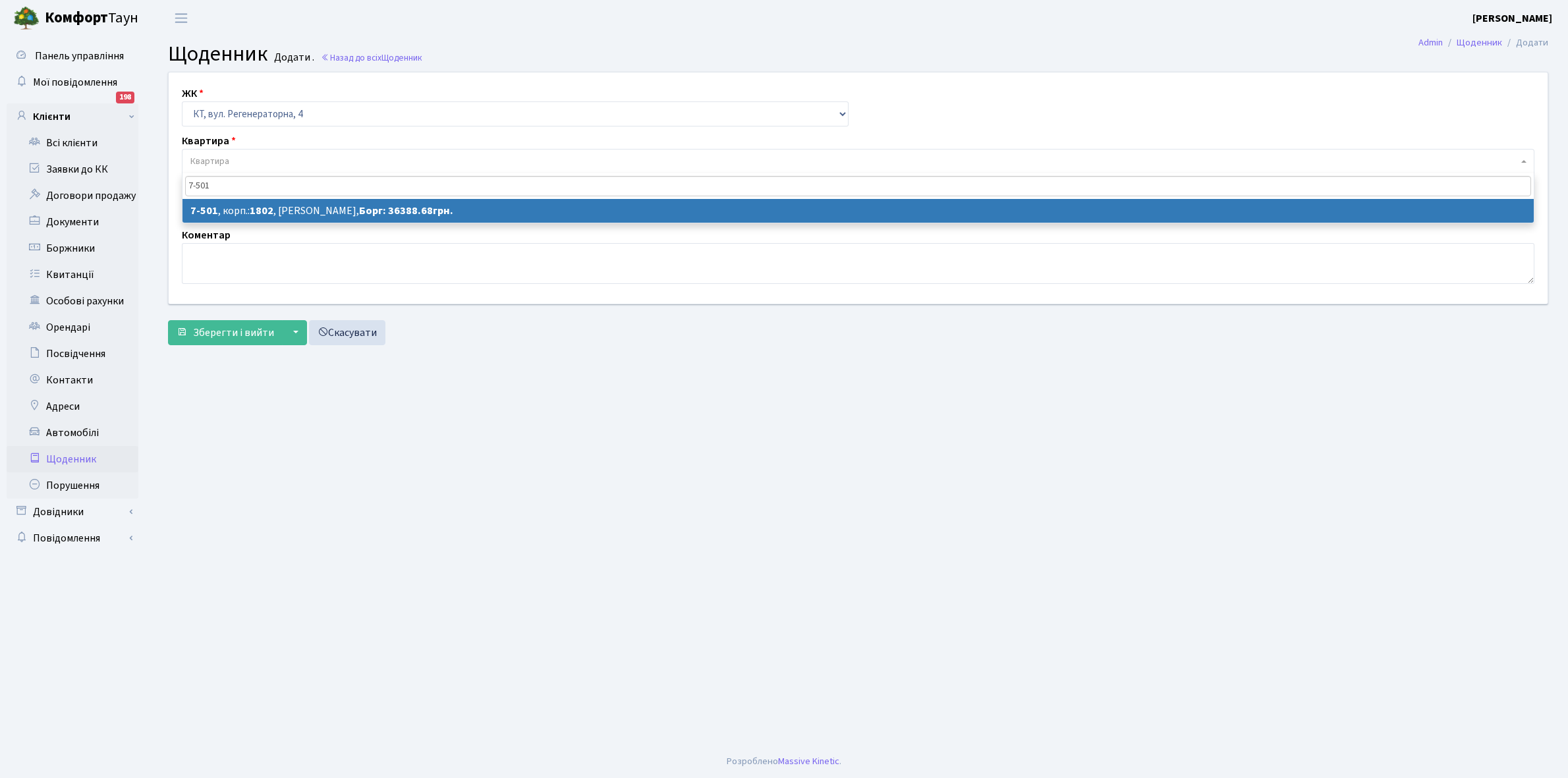
type input "7-501"
select select "4656"
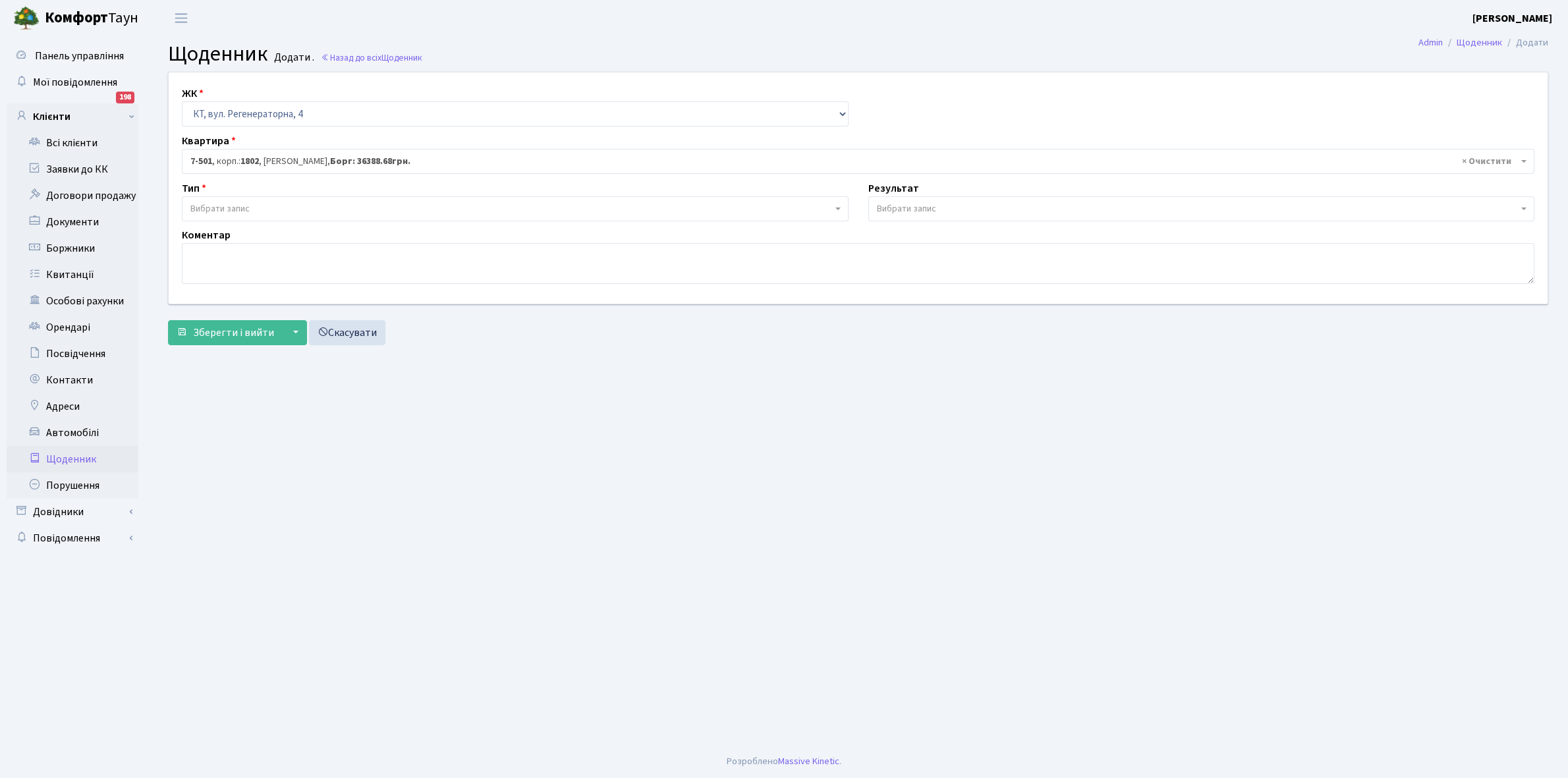
click at [241, 207] on span "Вибрати запис" at bounding box center [220, 209] width 59 height 13
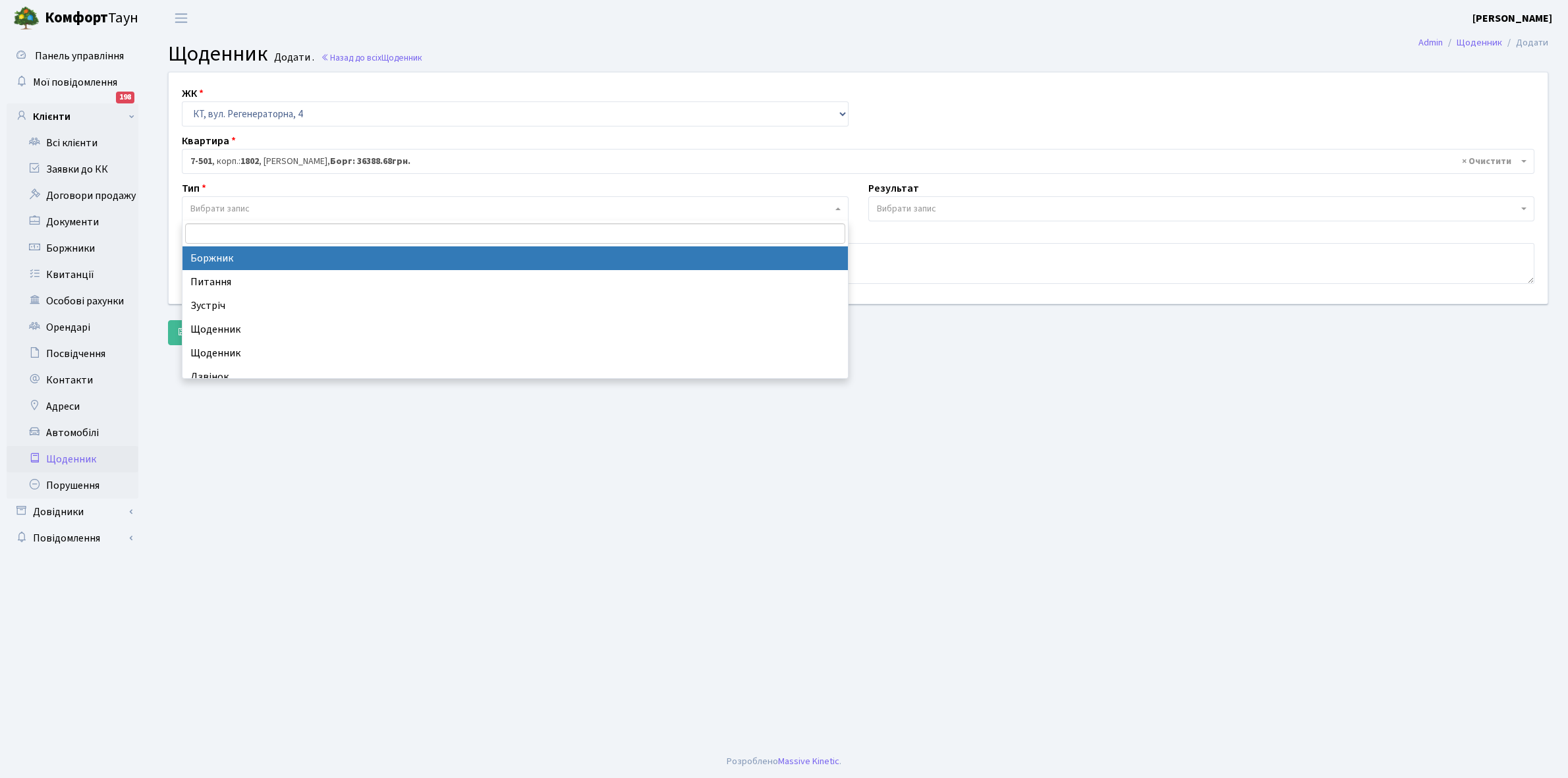
select select "189"
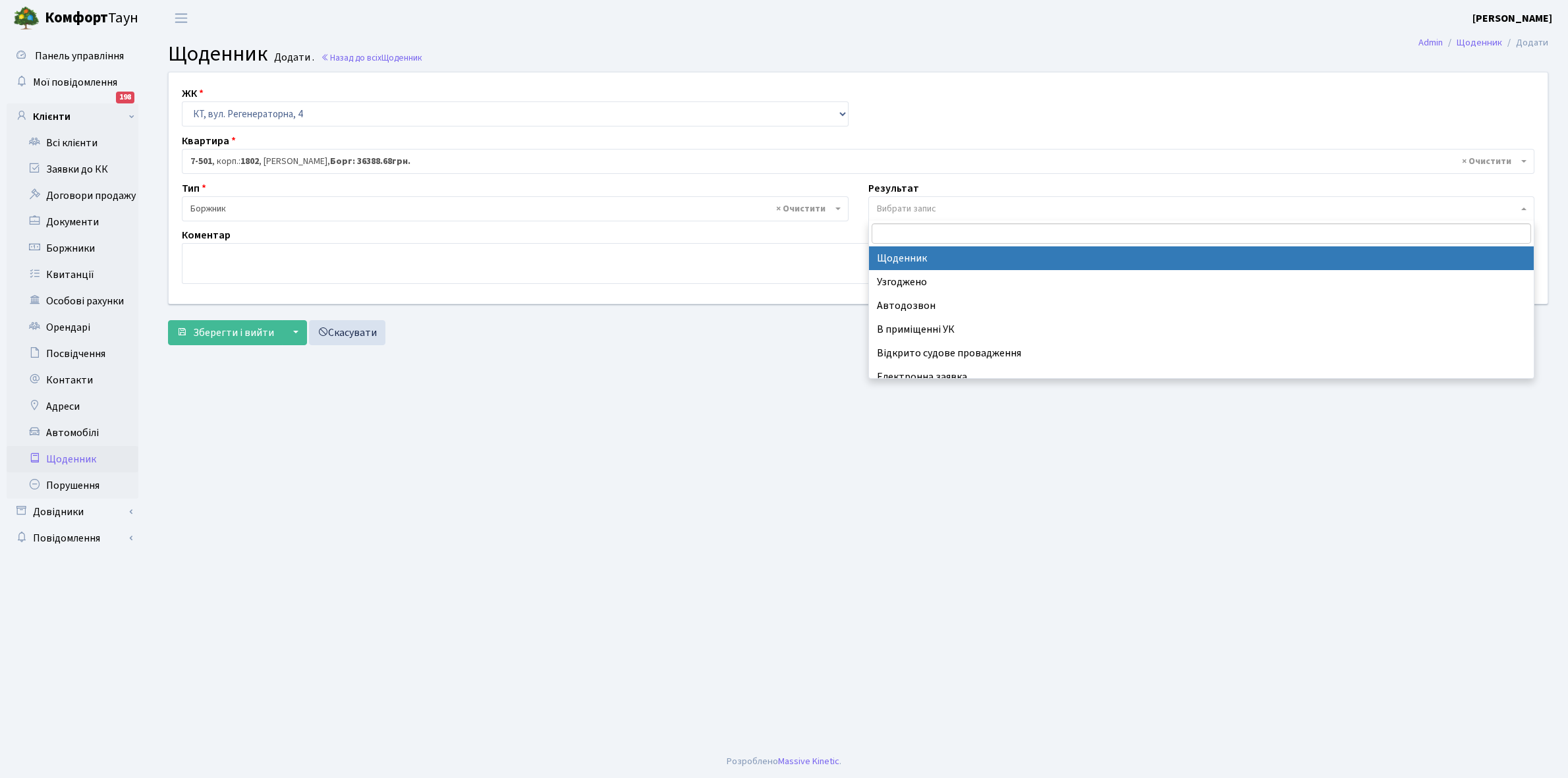
click at [900, 205] on span "Вибрати запис" at bounding box center [906, 209] width 59 height 13
select select "14"
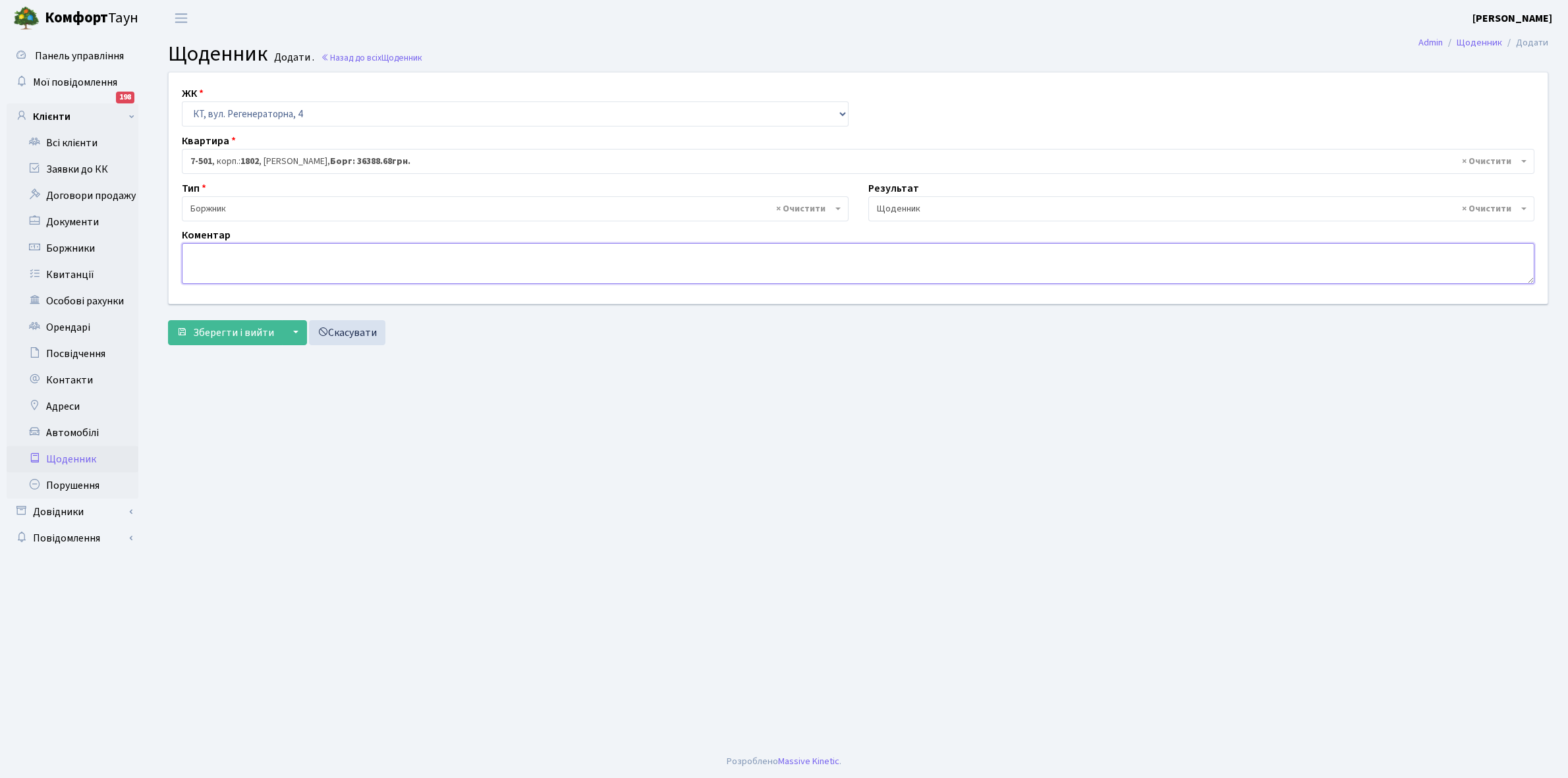
click at [193, 262] on textarea at bounding box center [858, 263] width 1353 height 41
type textarea "Відключена ЕЕ"
click at [224, 329] on span "Зберегти і вийти" at bounding box center [233, 333] width 81 height 15
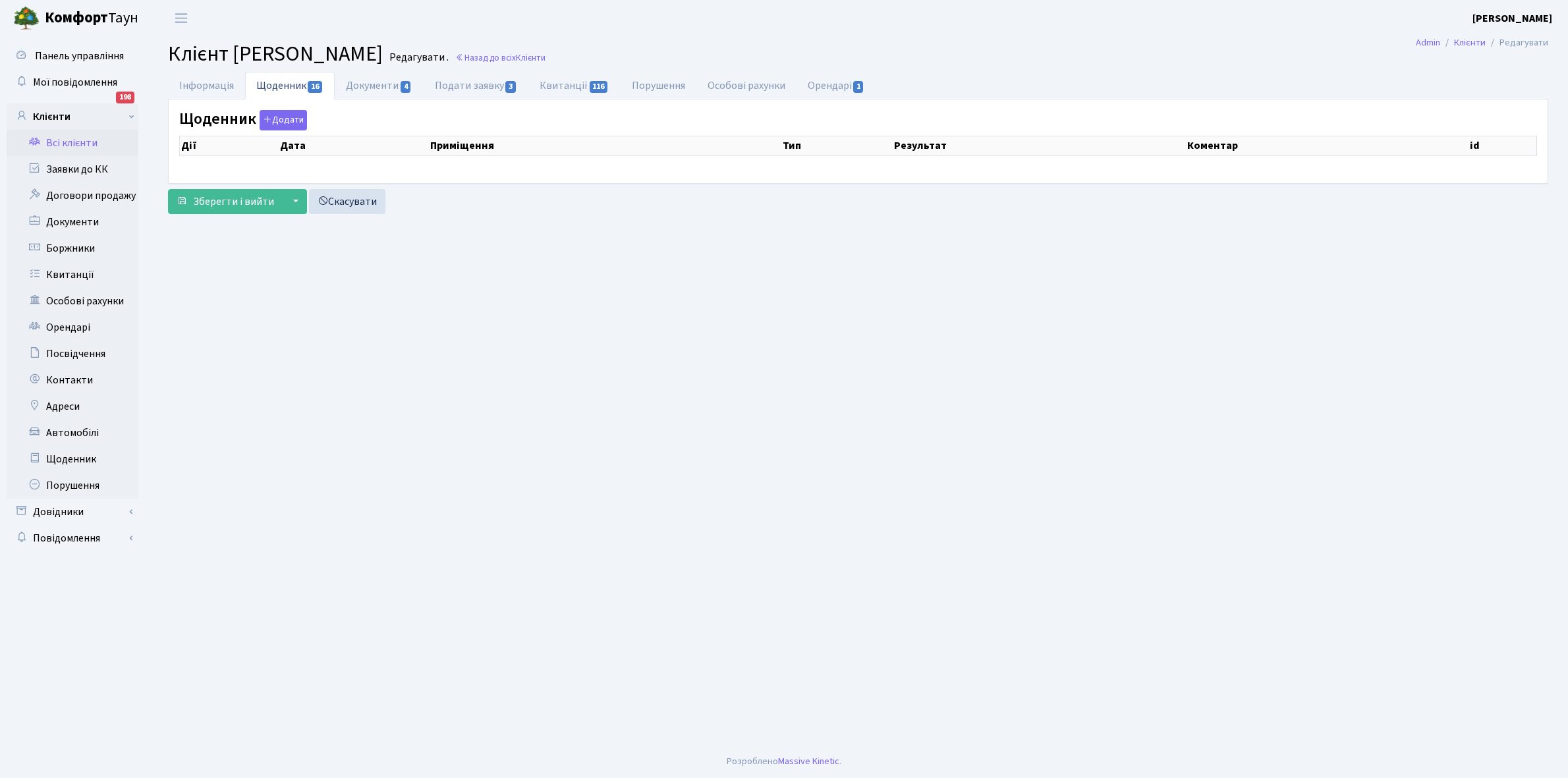
select select "25"
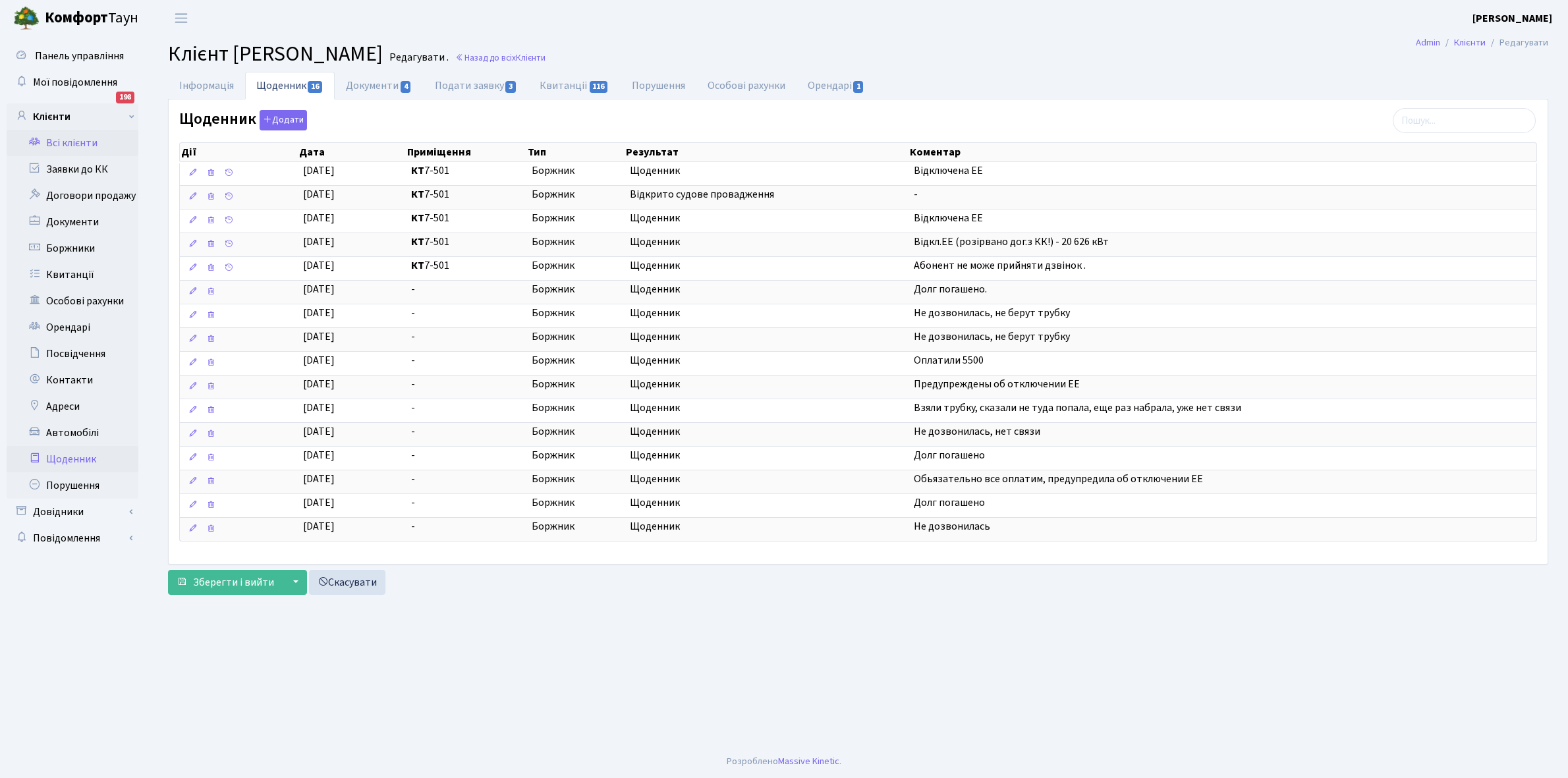
click at [77, 459] on link "Щоденник" at bounding box center [73, 459] width 132 height 26
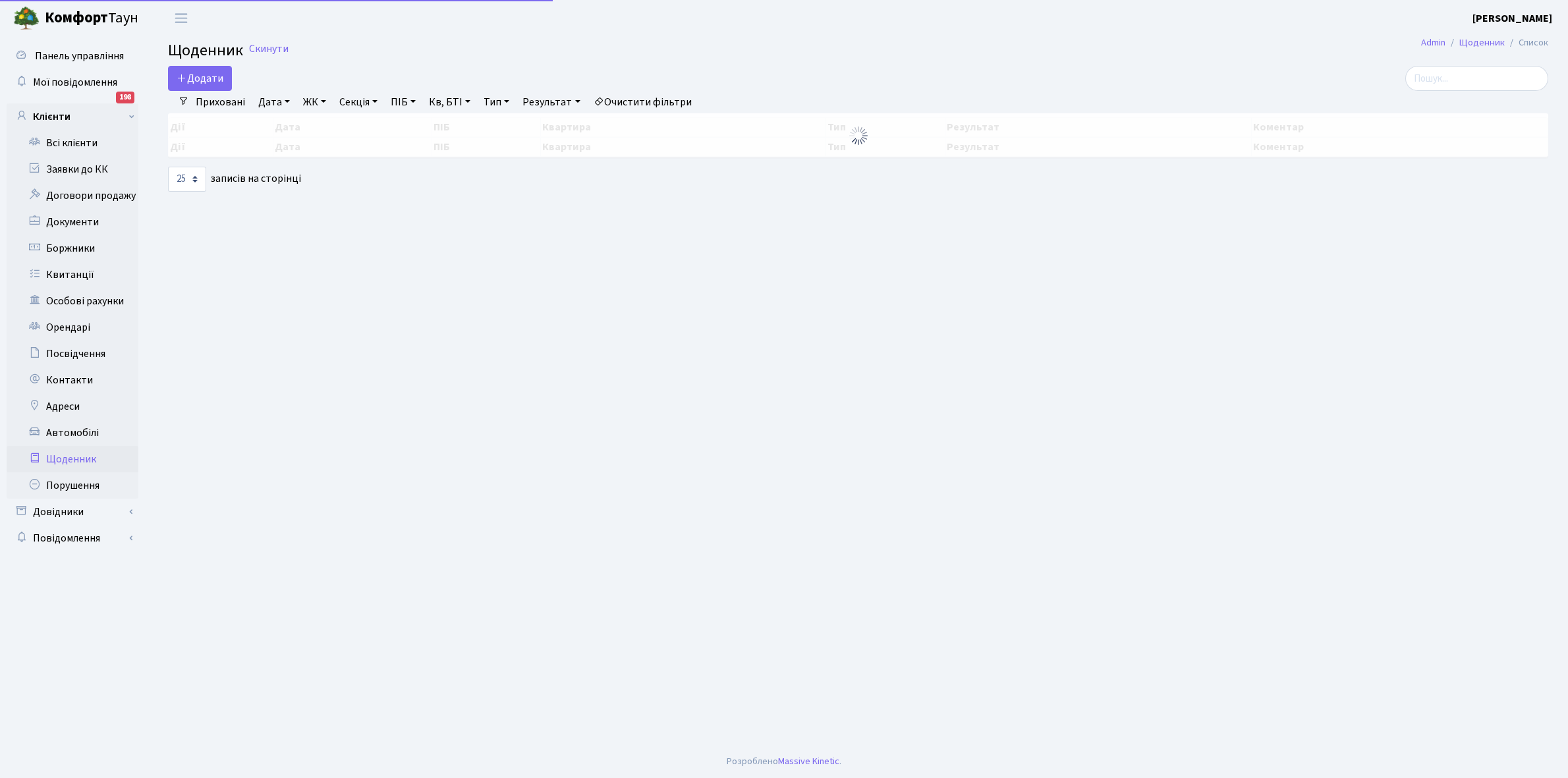
select select "25"
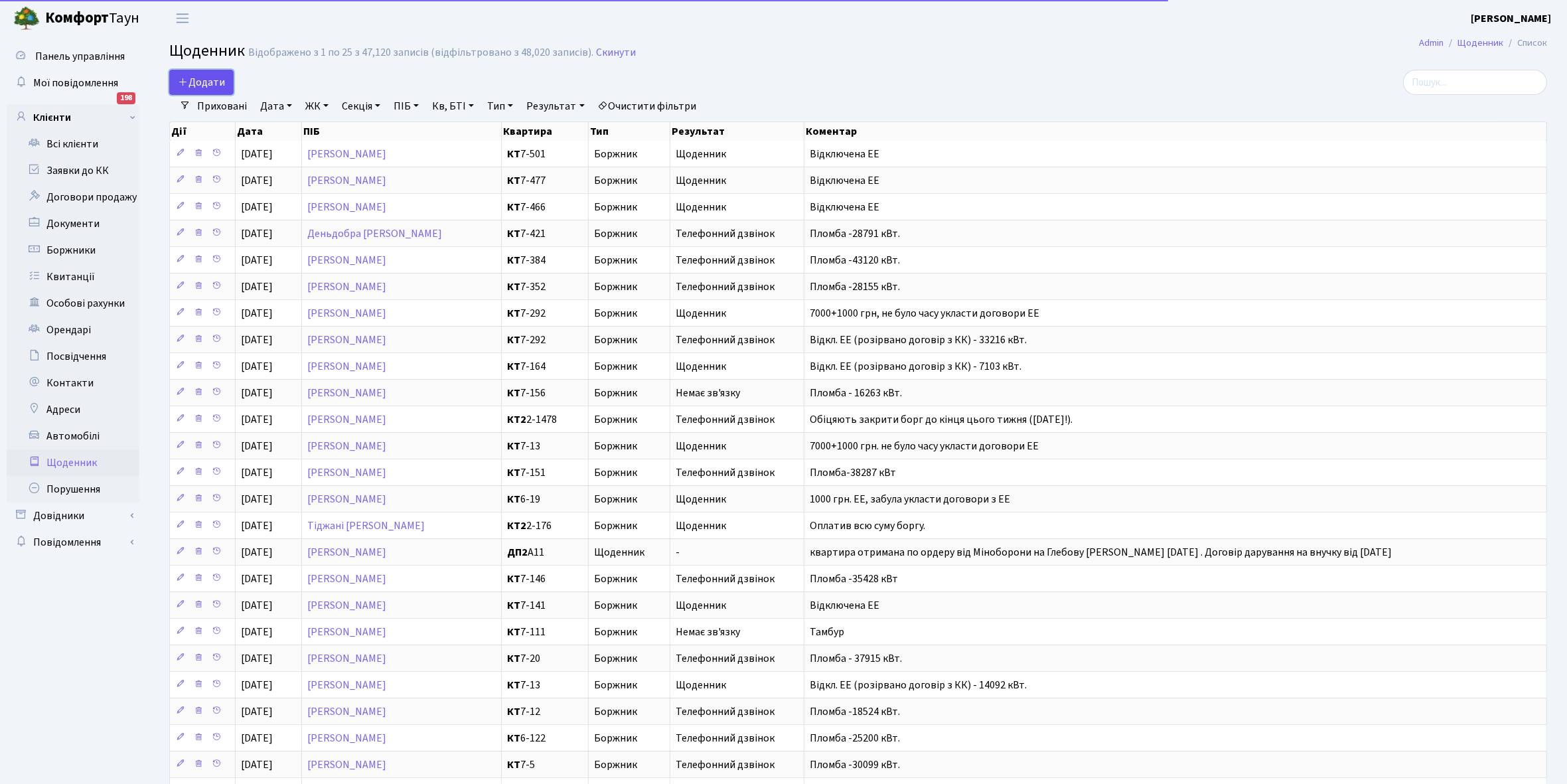
click at [183, 84] on icon at bounding box center [183, 82] width 11 height 11
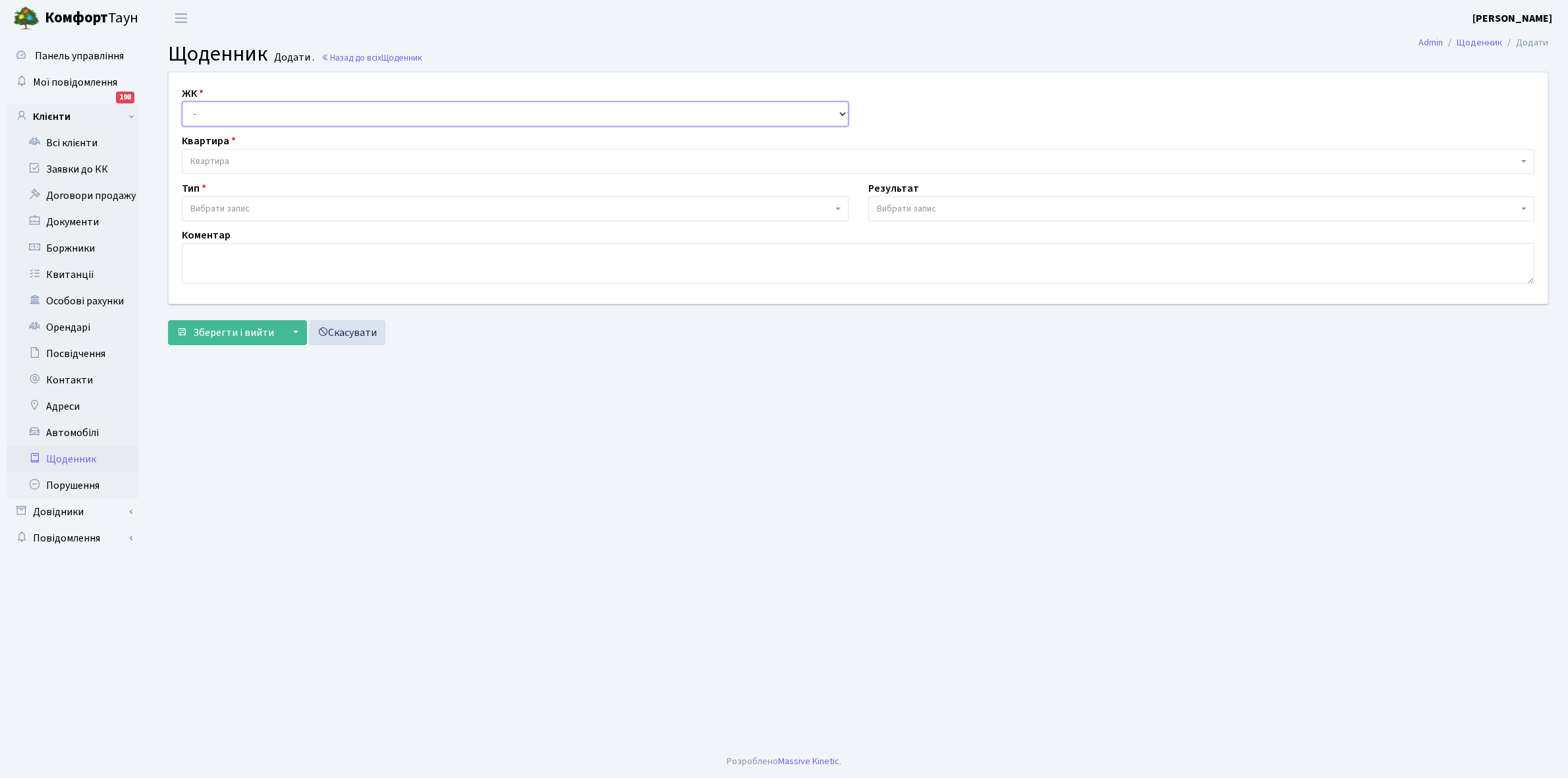
click at [219, 110] on select "- КТ, вул. Регенераторна, 4 КТ2, просп. [STREET_ADDRESS] [STREET_ADDRESS] [PERS…" at bounding box center [515, 114] width 667 height 25
select select "271"
click at [182, 102] on select "- КТ, вул. Регенераторна, 4 КТ2, просп. [STREET_ADDRESS] [STREET_ADDRESS] [PERS…" at bounding box center [515, 114] width 667 height 25
select select
click at [235, 158] on span "Квартира" at bounding box center [854, 162] width 1328 height 13
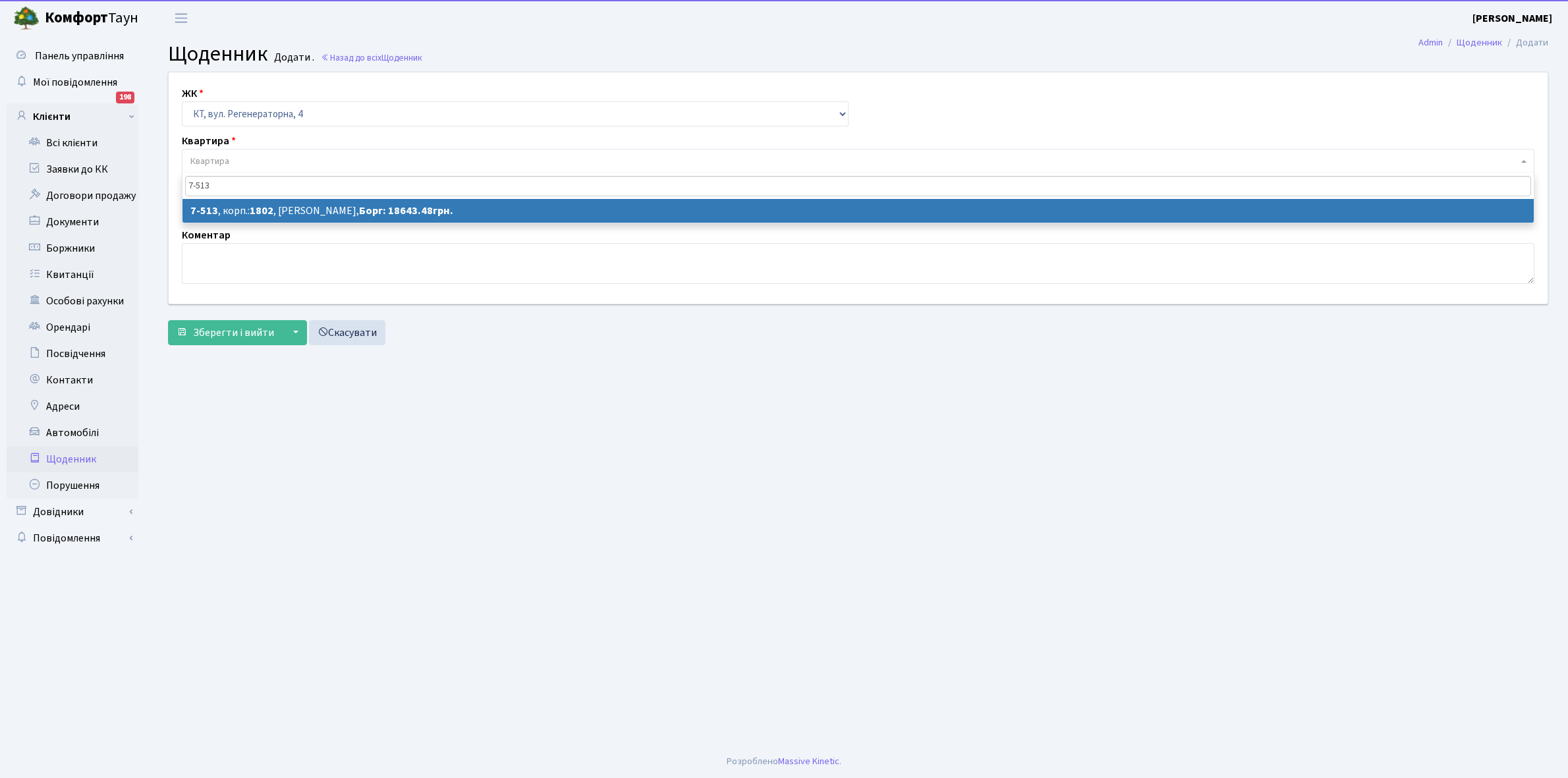
type input "7-513"
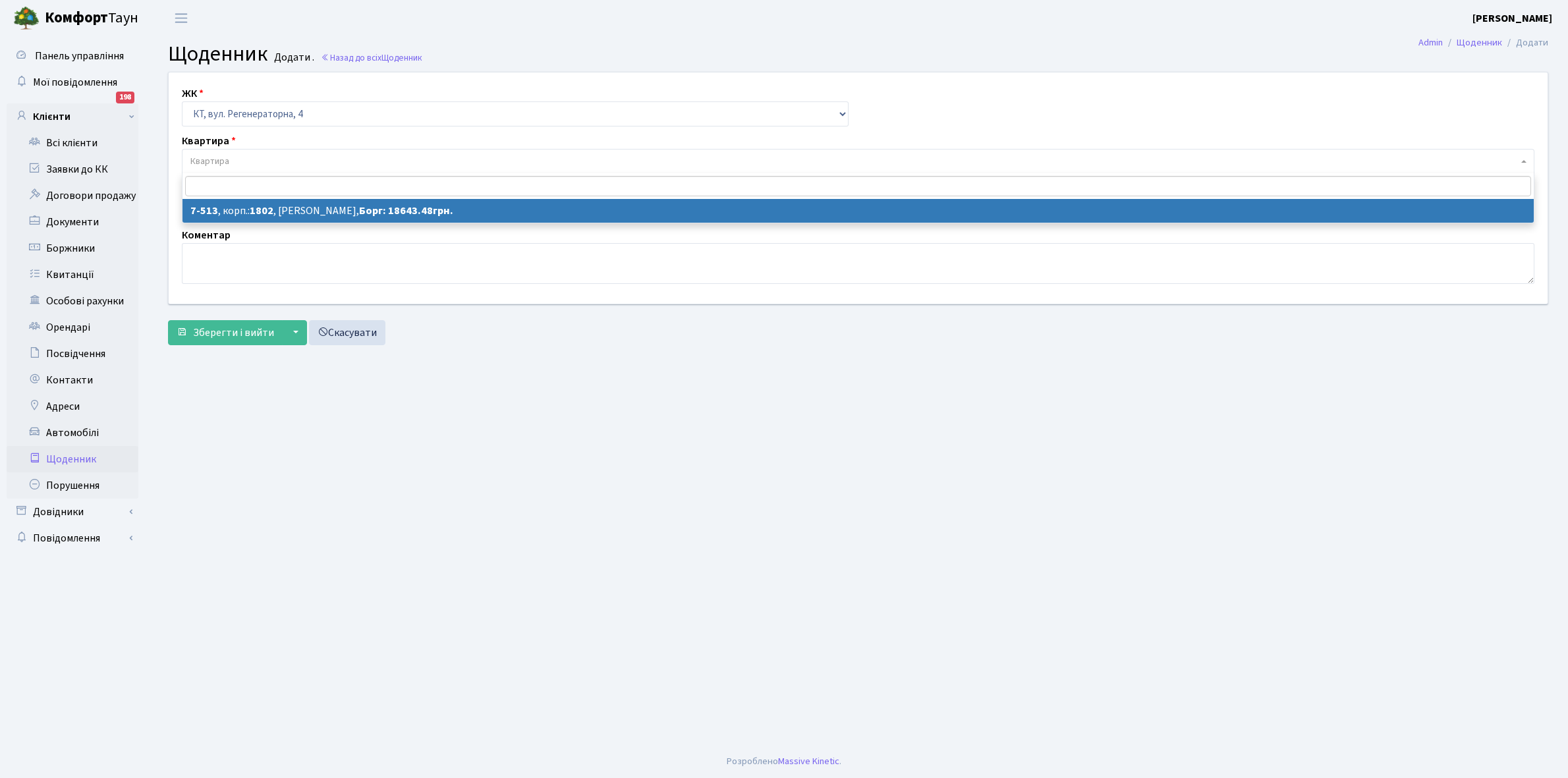
select select "4668"
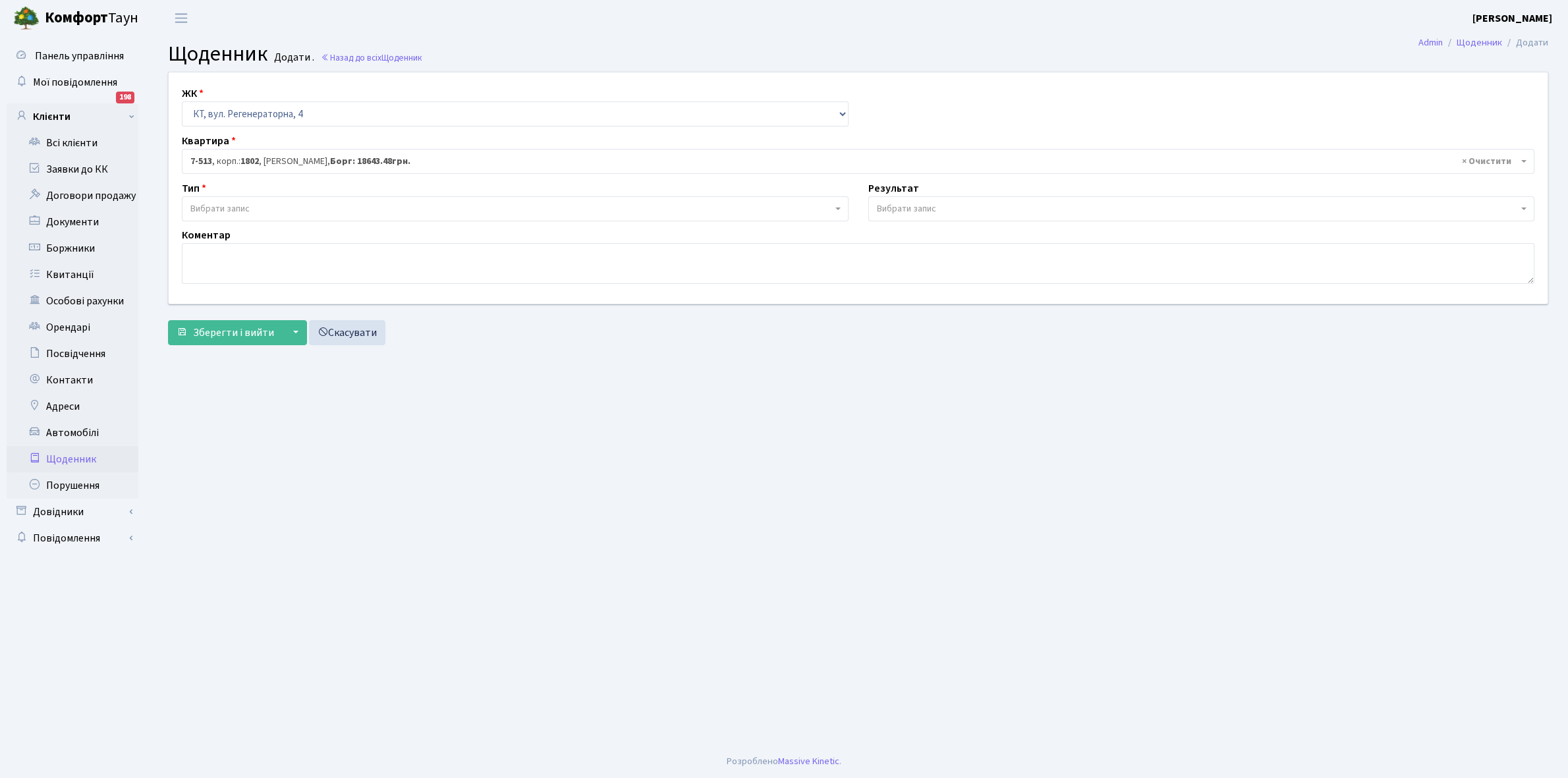
click at [252, 205] on span "Вибрати запис" at bounding box center [511, 209] width 642 height 13
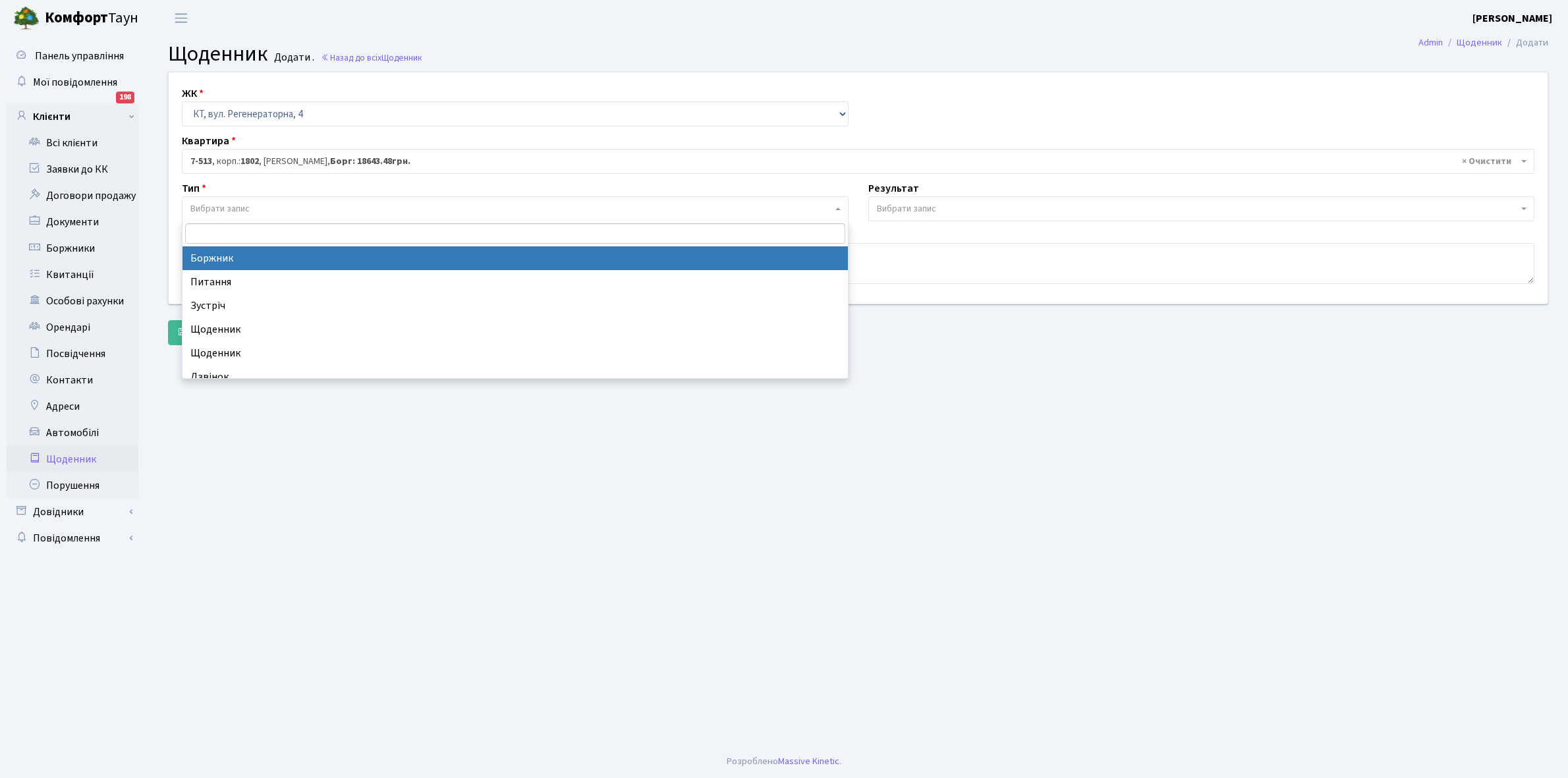
select select "189"
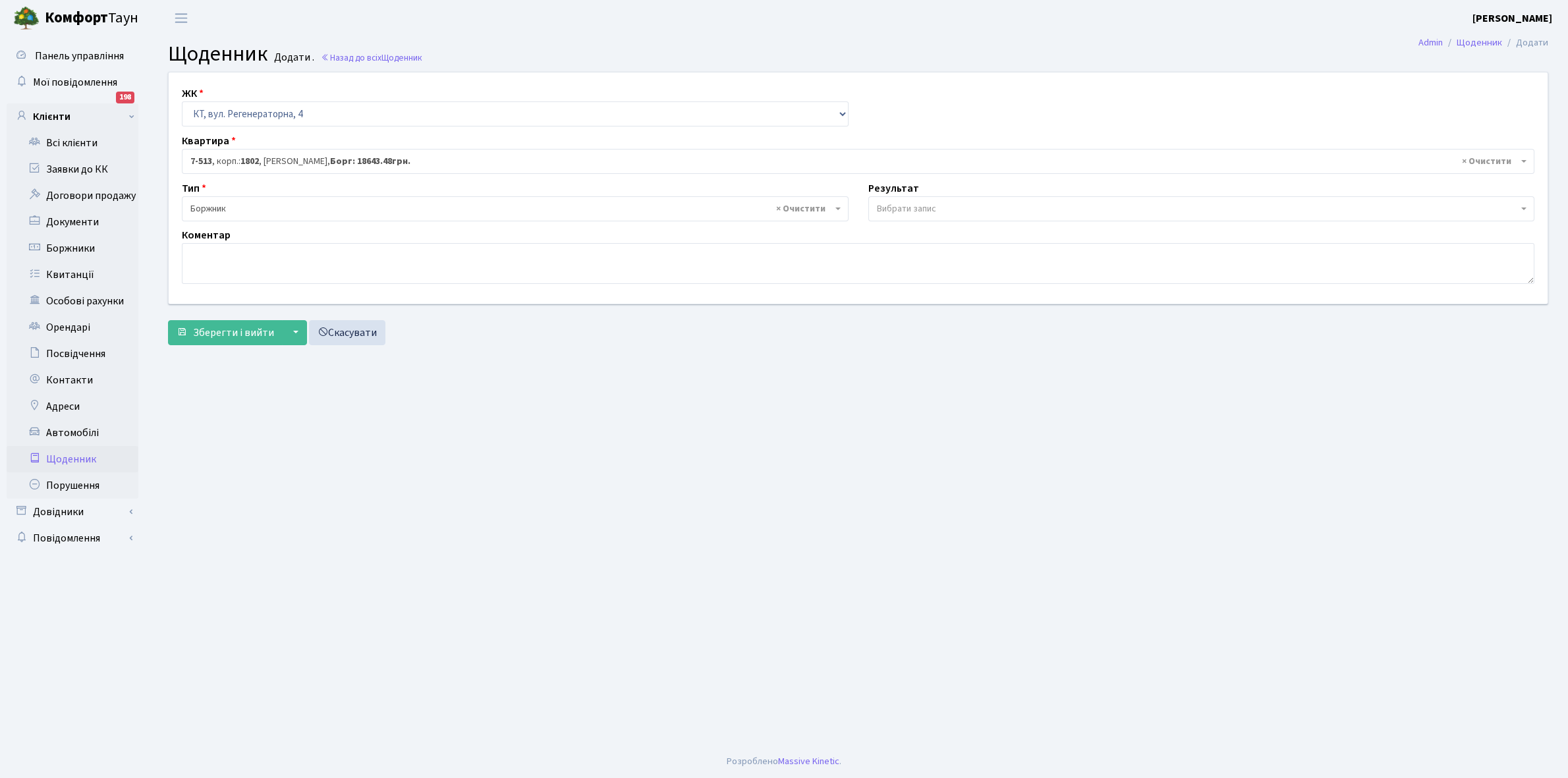
click at [939, 203] on span "Вибрати запис" at bounding box center [1198, 209] width 642 height 13
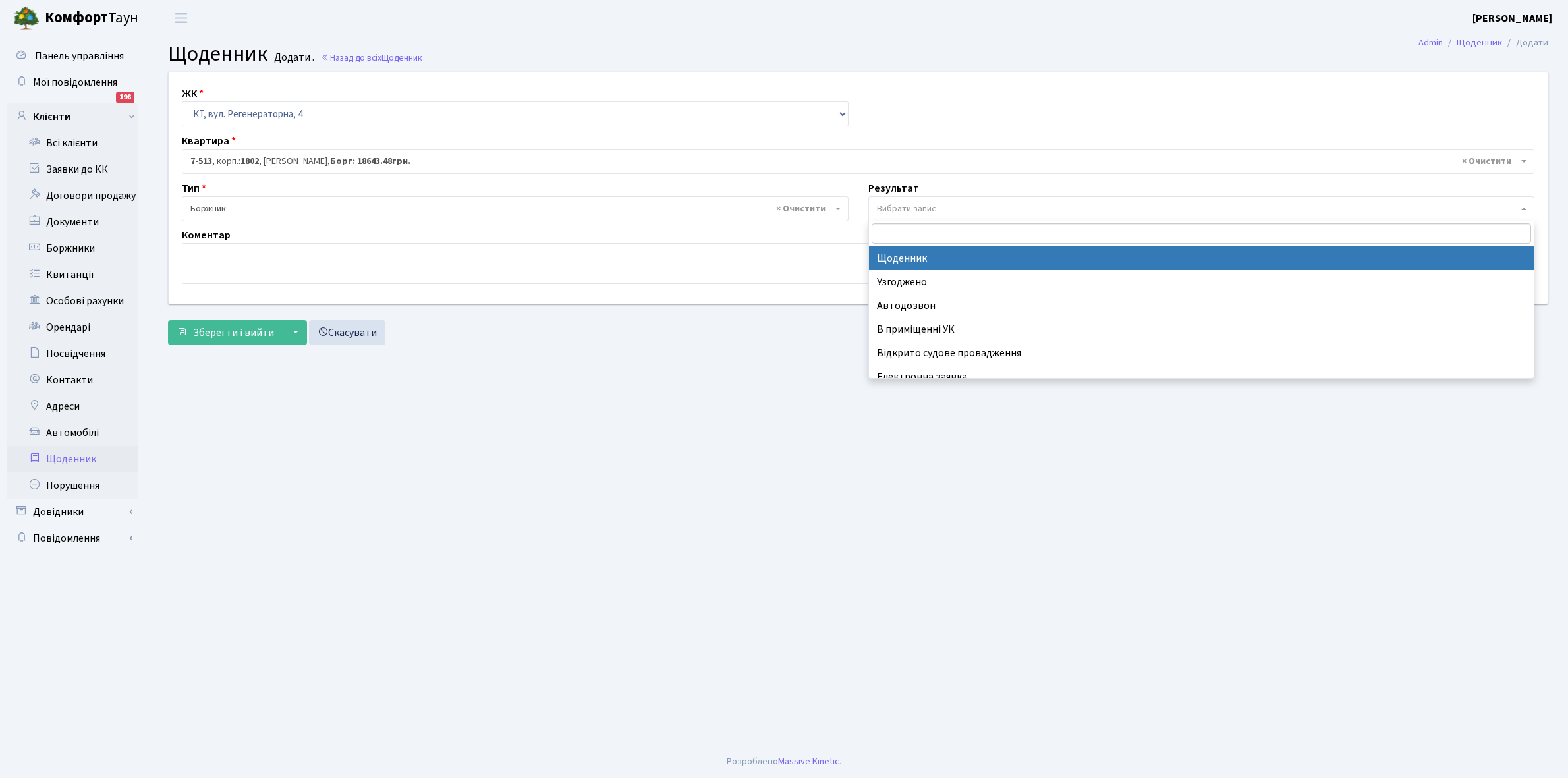
select select "14"
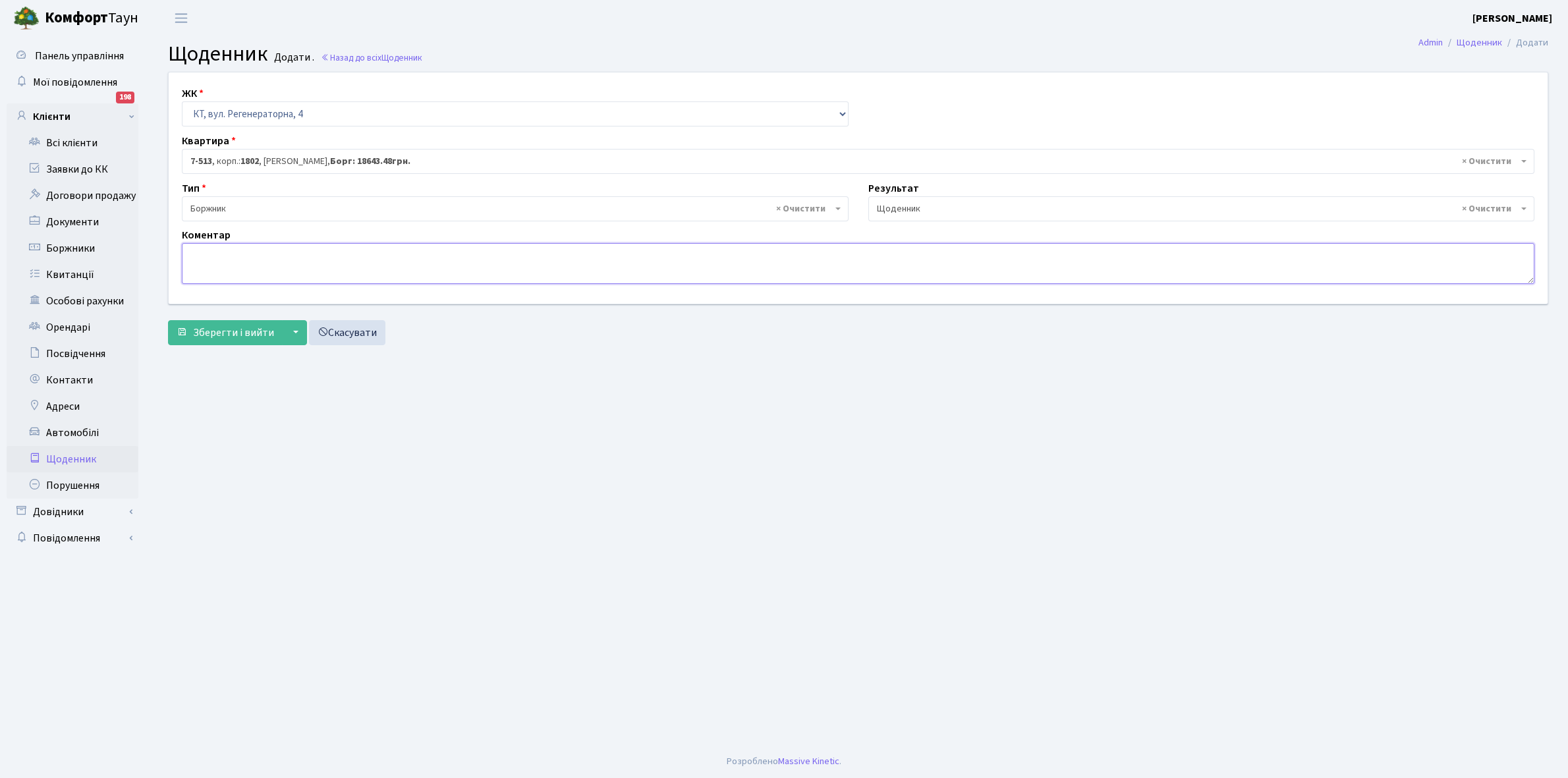
click at [207, 265] on textarea at bounding box center [858, 263] width 1353 height 41
type textarea "Відключена ЕЕ"
click at [208, 334] on span "Зберегти і вийти" at bounding box center [233, 333] width 81 height 15
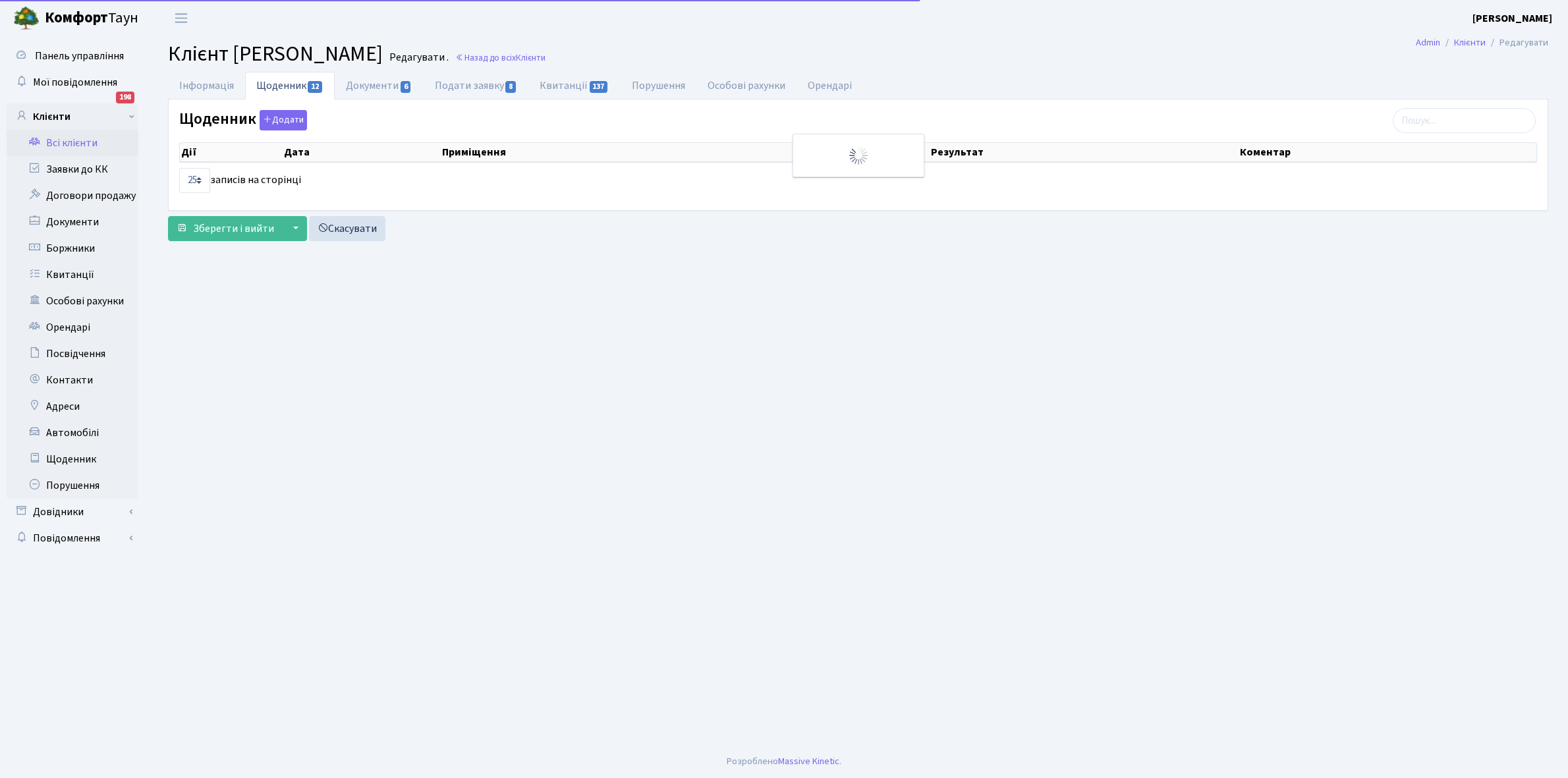
select select "25"
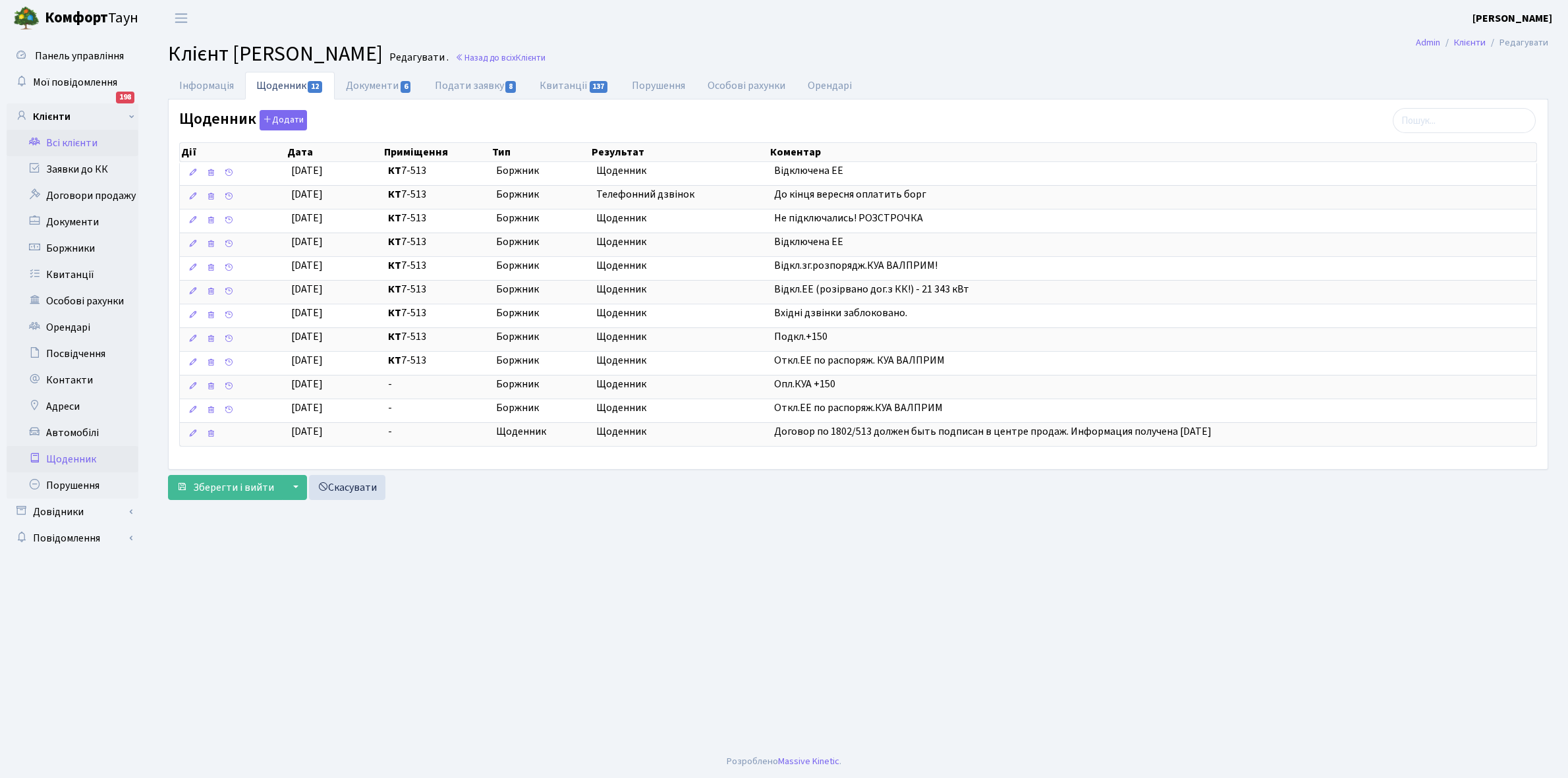
click at [73, 458] on link "Щоденник" at bounding box center [73, 459] width 132 height 26
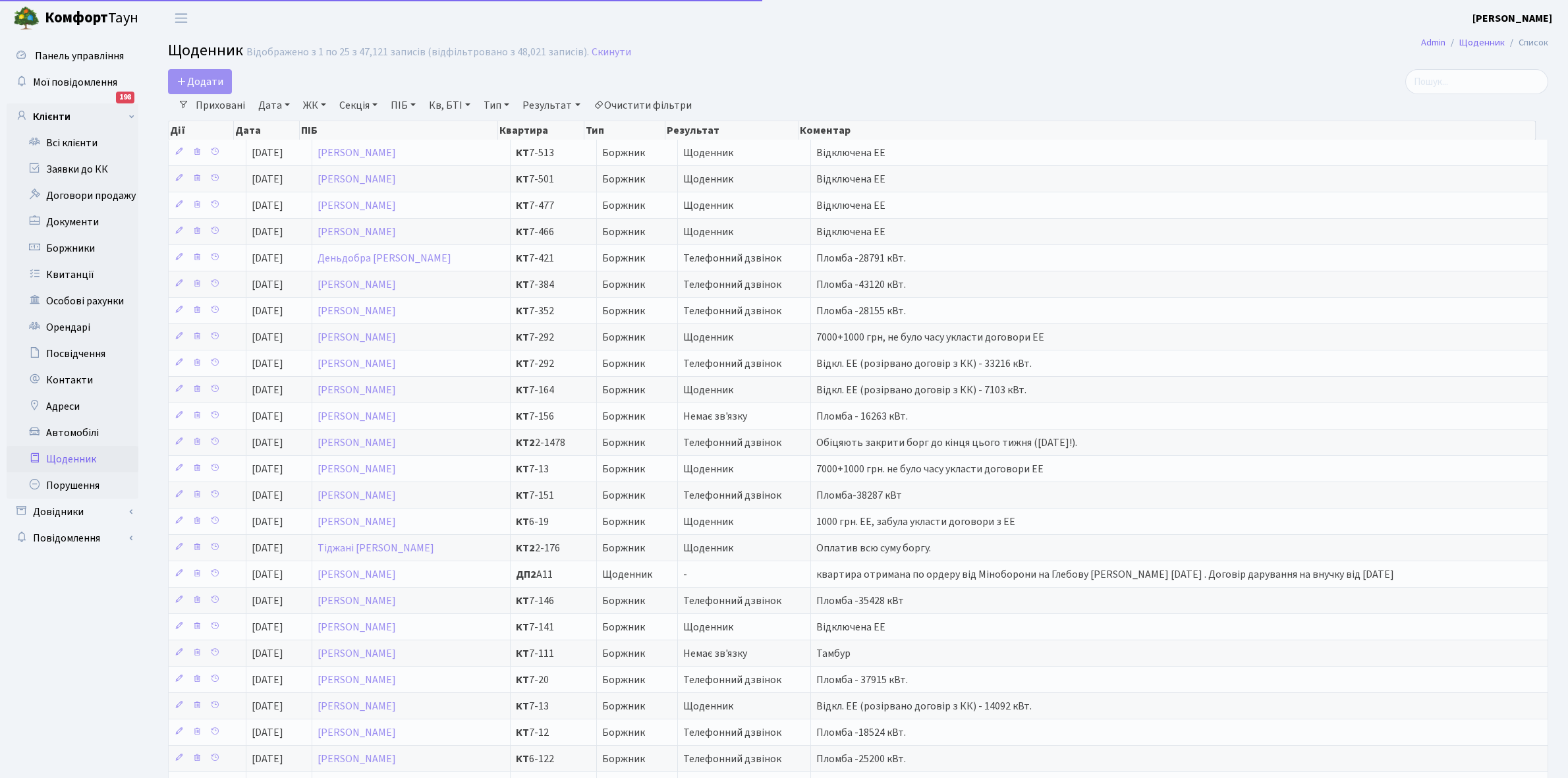
select select "25"
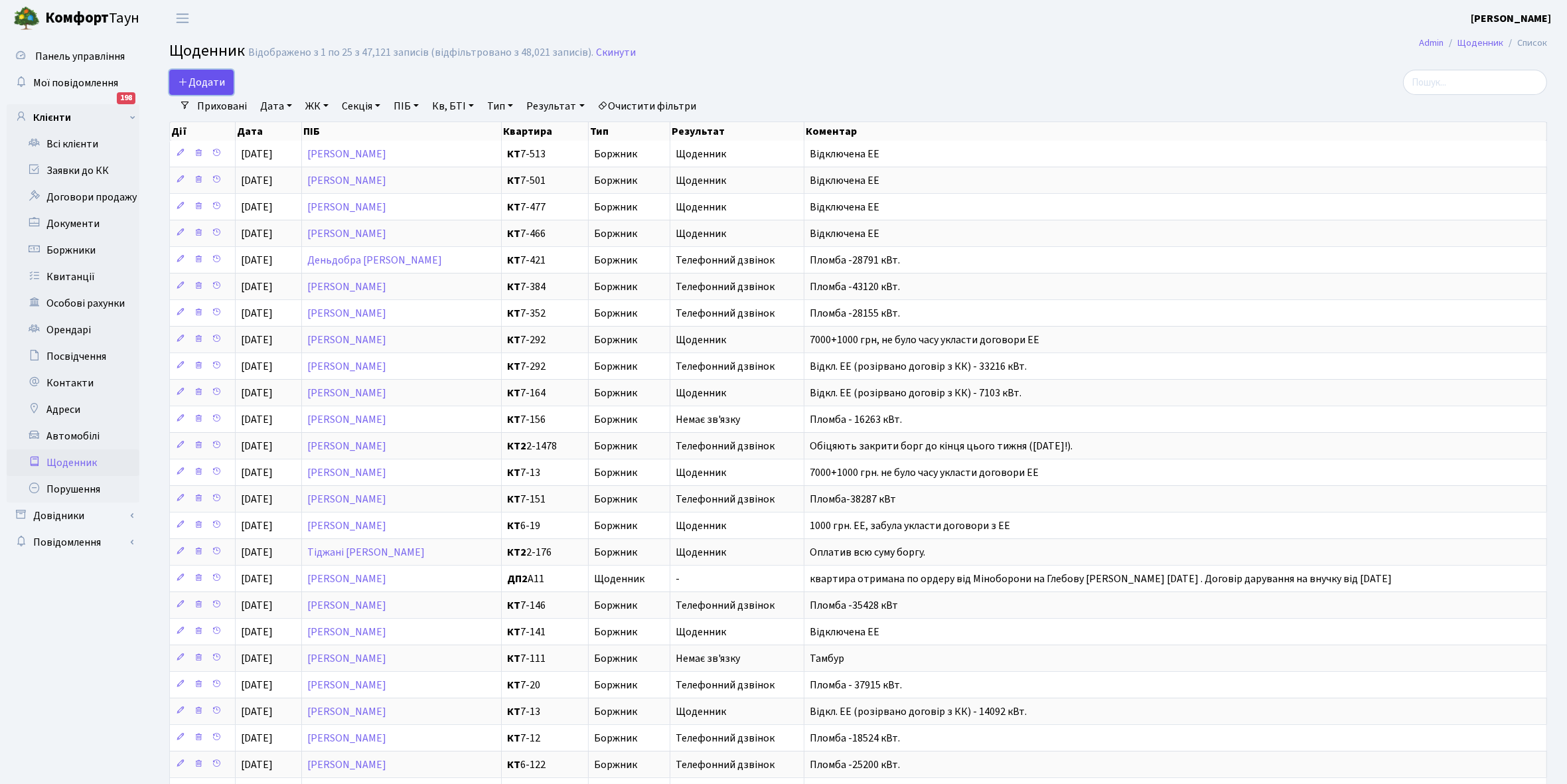
click at [200, 75] on span "Додати" at bounding box center [201, 82] width 47 height 15
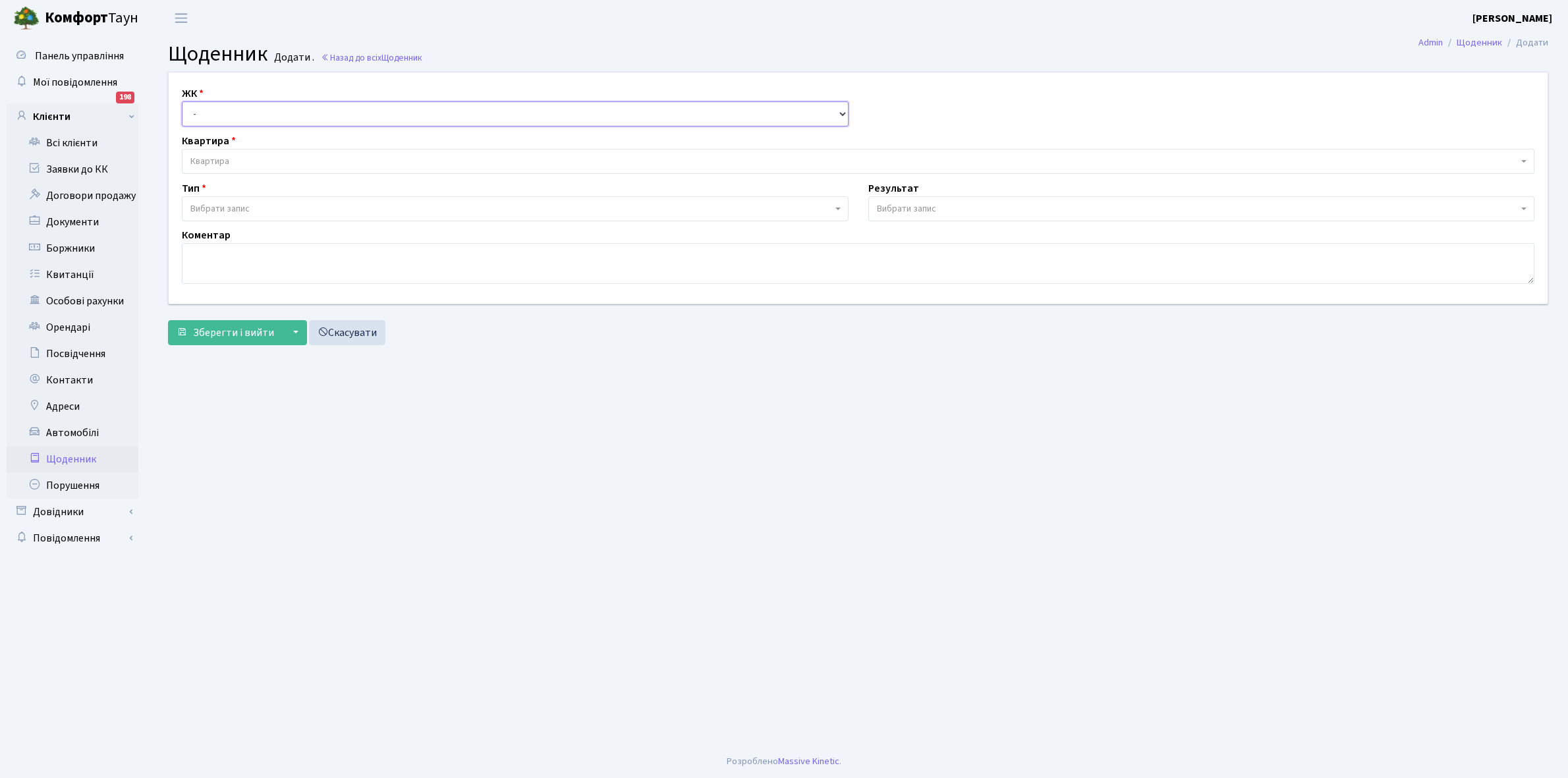
click at [209, 104] on select "- КТ, вул. Регенераторна, 4 КТ2, просп. [STREET_ADDRESS] [STREET_ADDRESS] [PERS…" at bounding box center [515, 114] width 667 height 25
select select "271"
click at [182, 102] on select "- КТ, вул. Регенераторна, 4 КТ2, просп. [STREET_ADDRESS] [STREET_ADDRESS] [PERS…" at bounding box center [515, 114] width 667 height 25
select select
click at [228, 150] on span "Квартира" at bounding box center [858, 162] width 1353 height 25
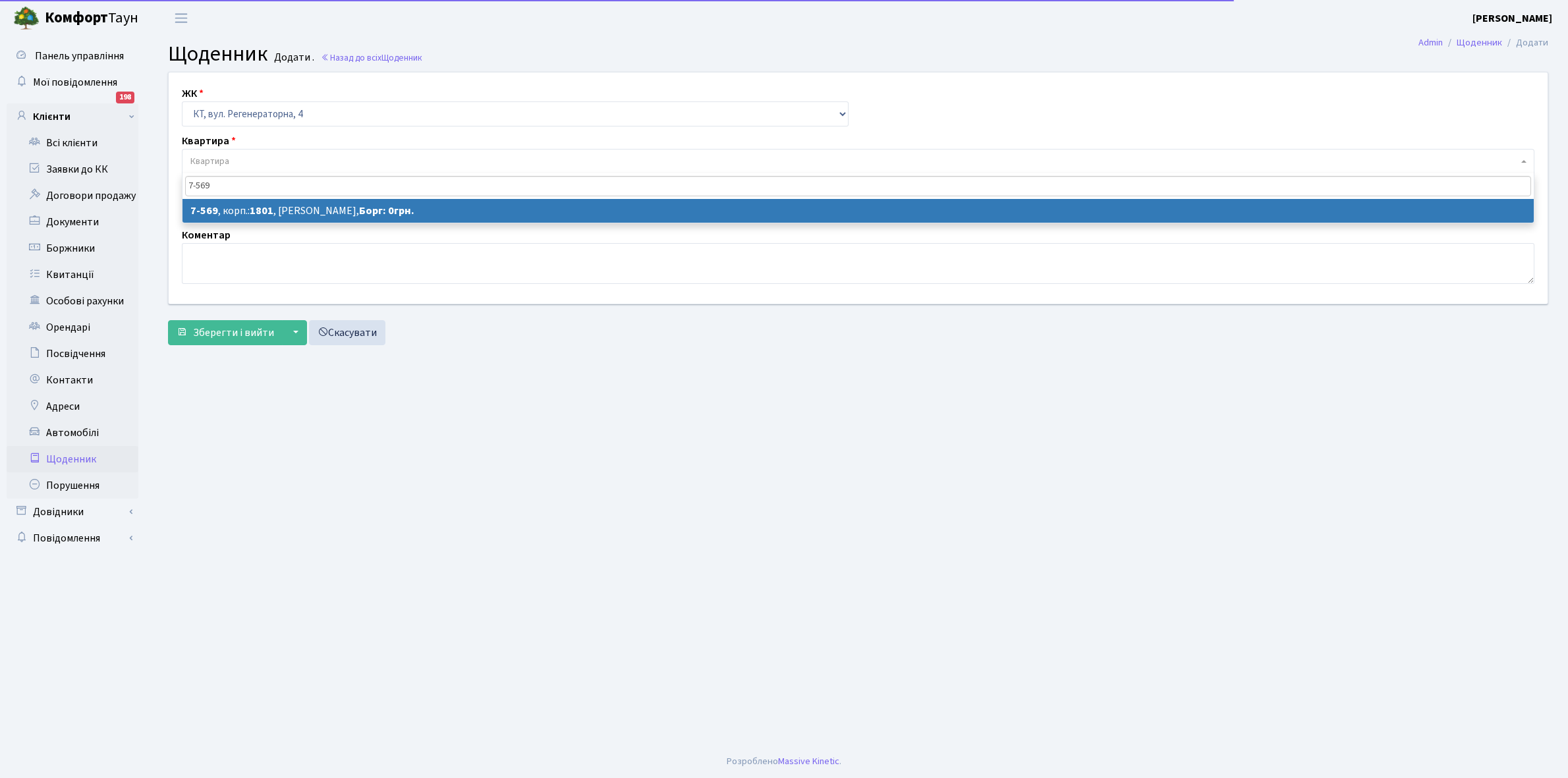
type input "7-569"
select select "4652"
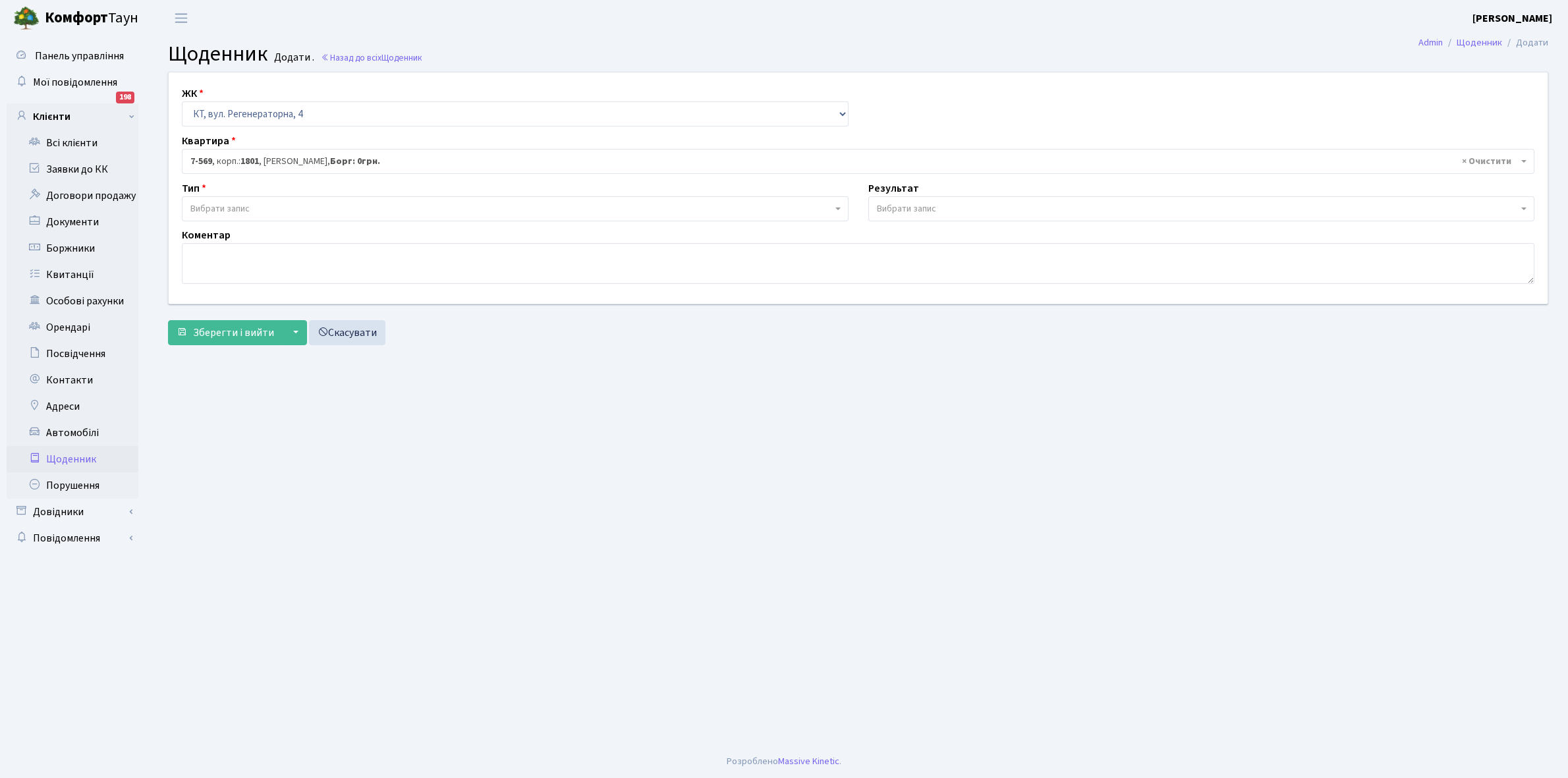
click at [262, 202] on span "Вибрати запис" at bounding box center [511, 209] width 642 height 13
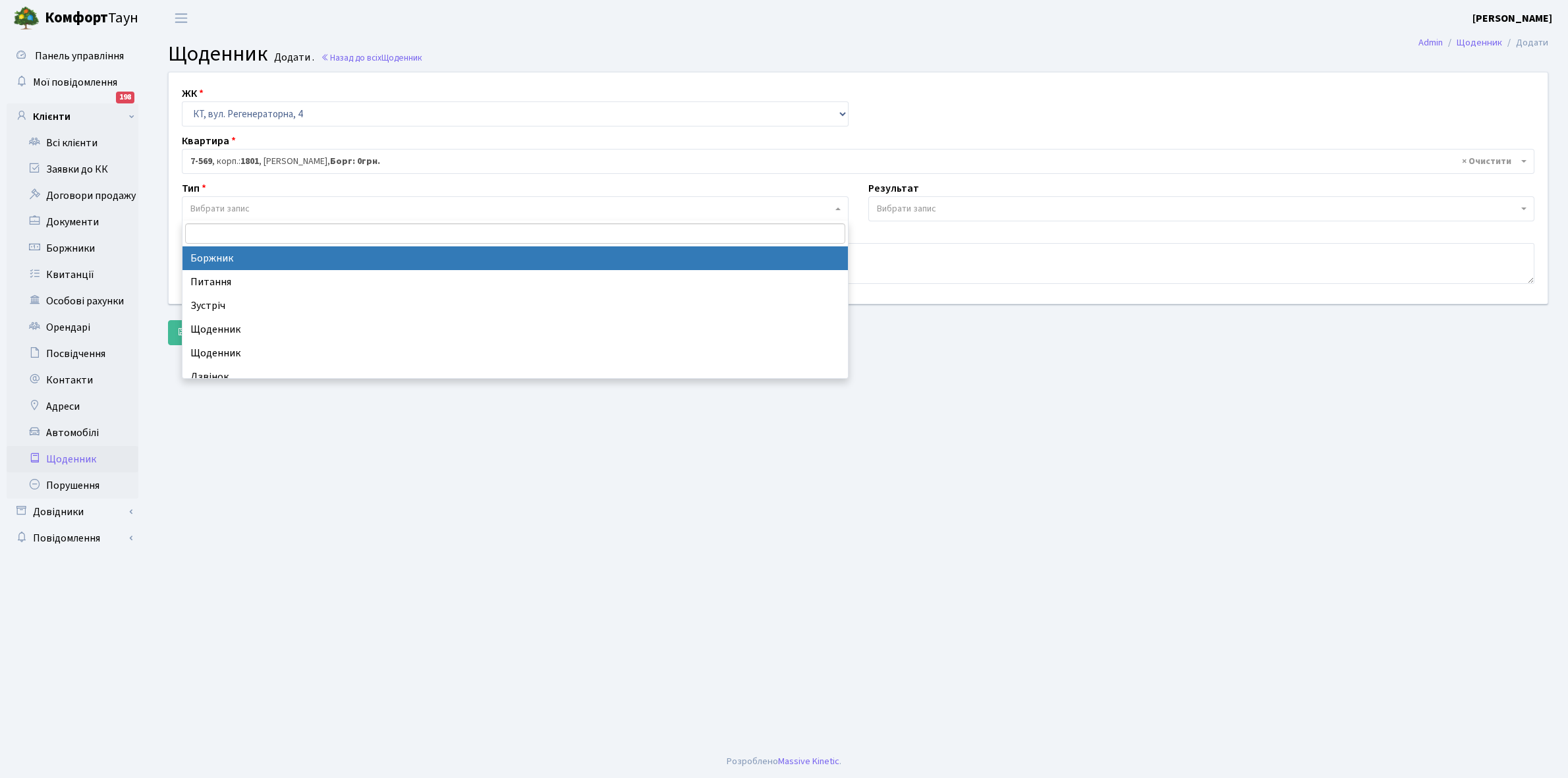
select select "189"
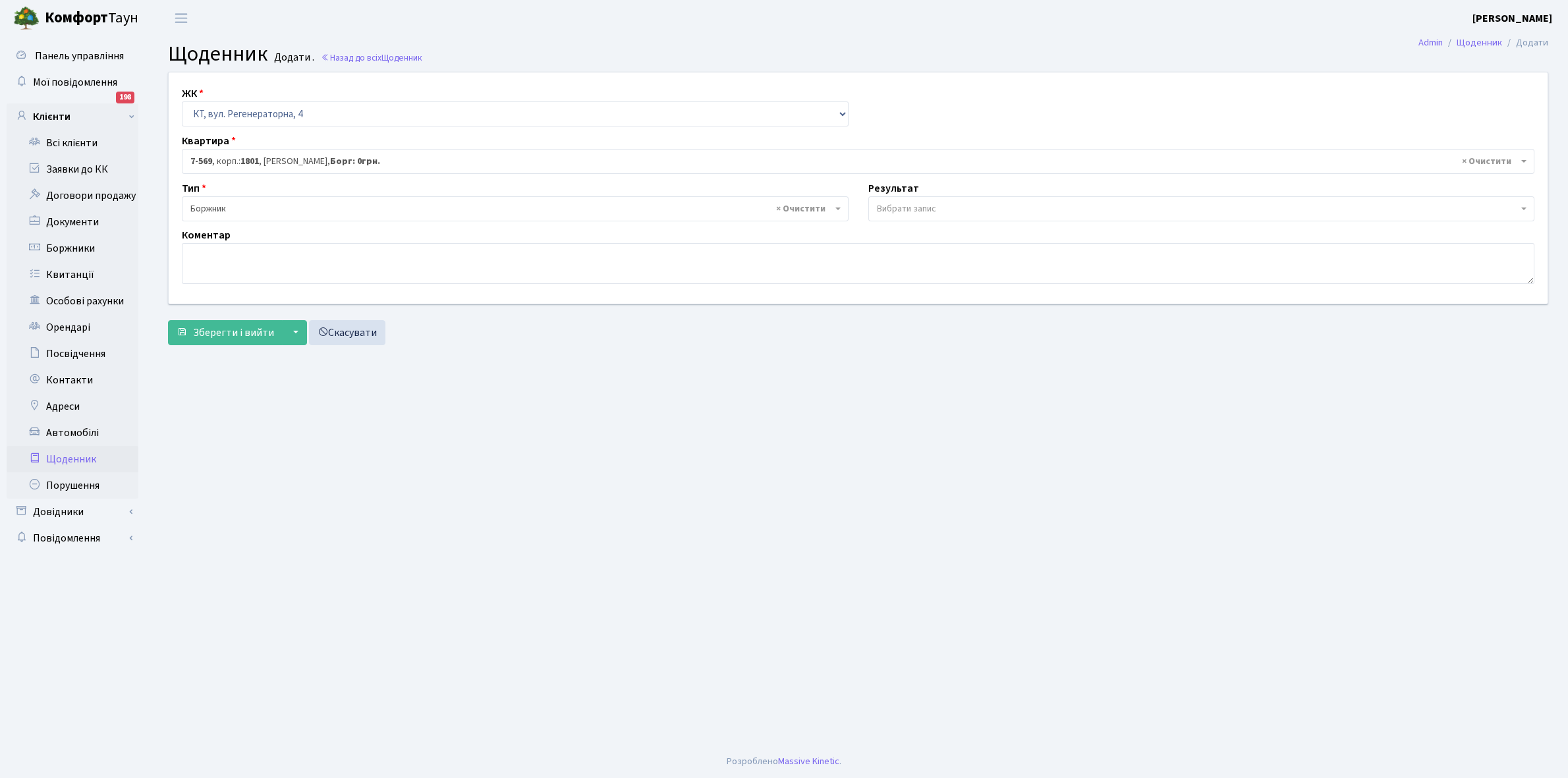
click at [914, 207] on span "Вибрати запис" at bounding box center [906, 209] width 59 height 13
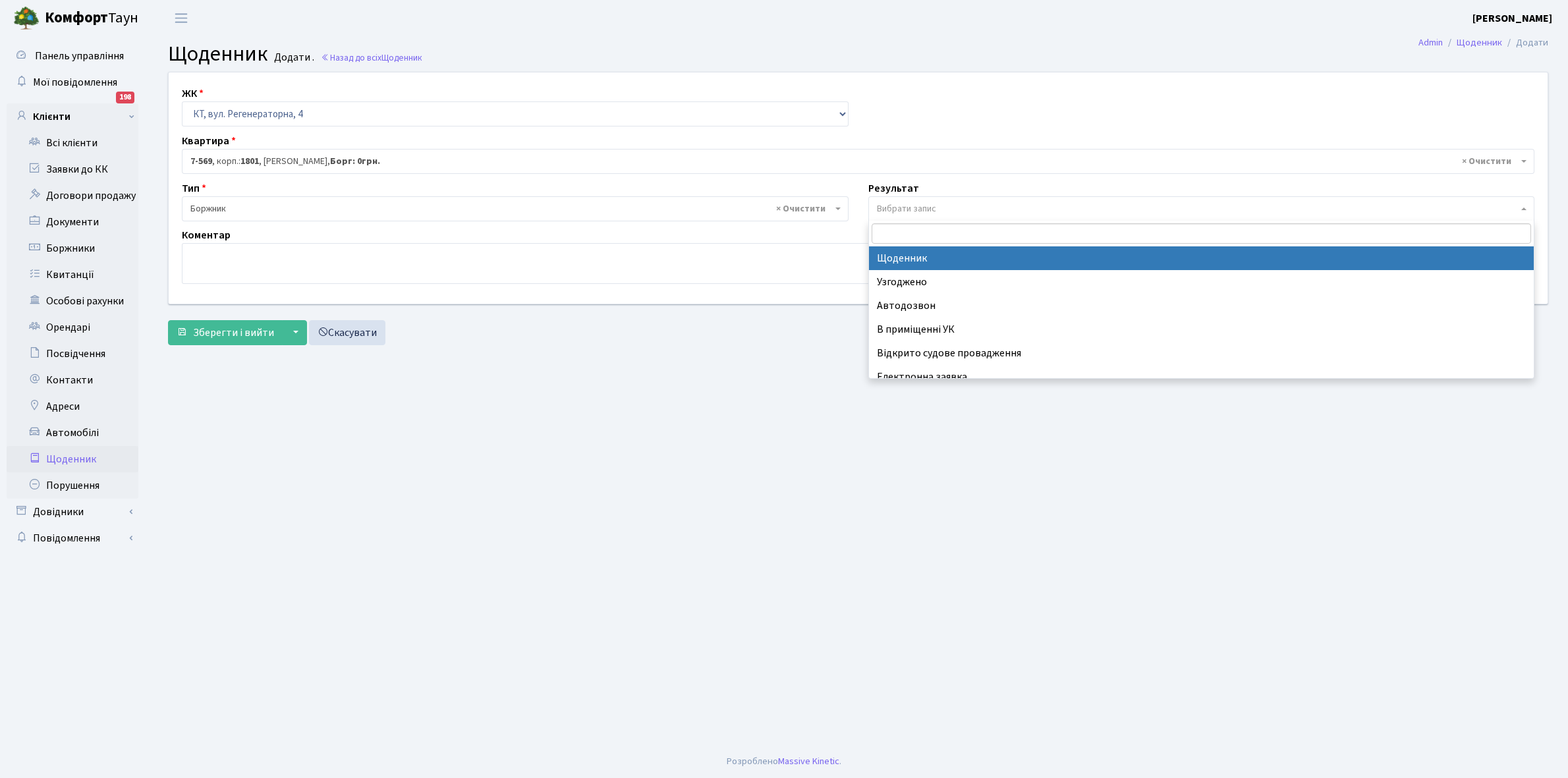
select select "14"
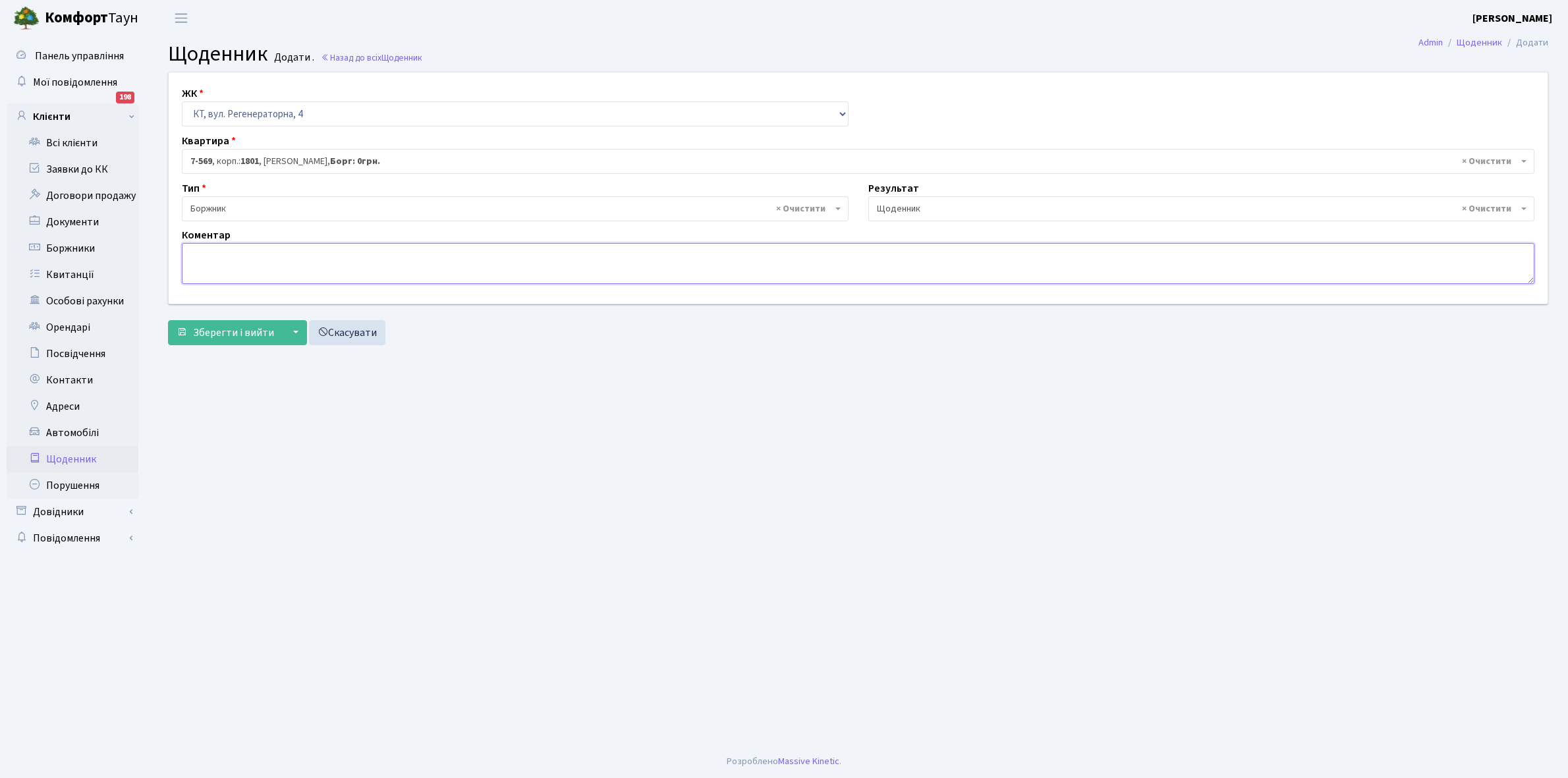
click at [205, 259] on textarea at bounding box center [858, 263] width 1353 height 41
type textarea "Відключена ЕЕ"
click at [228, 340] on span "Зберегти і вийти" at bounding box center [233, 333] width 81 height 15
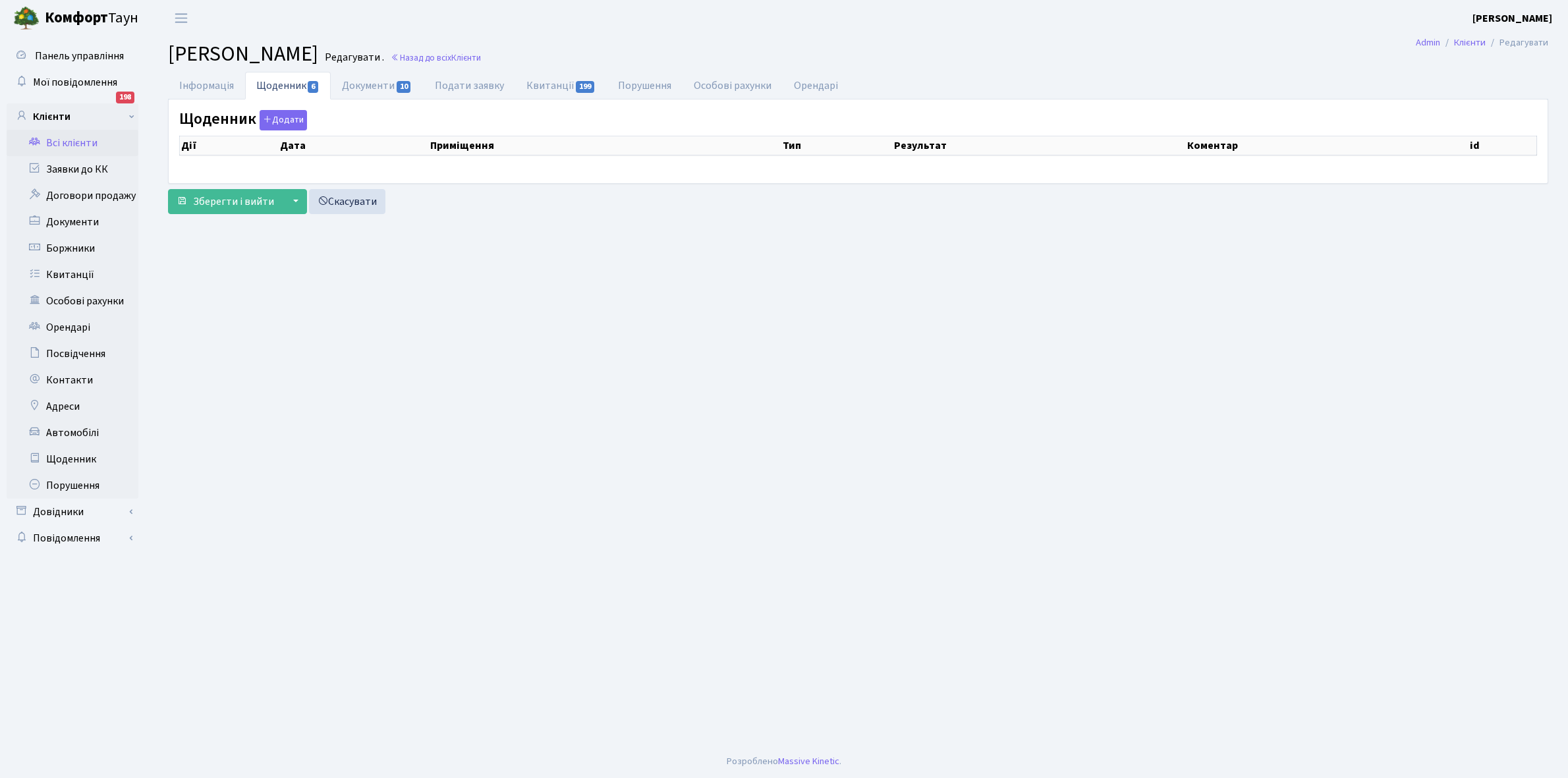
select select "25"
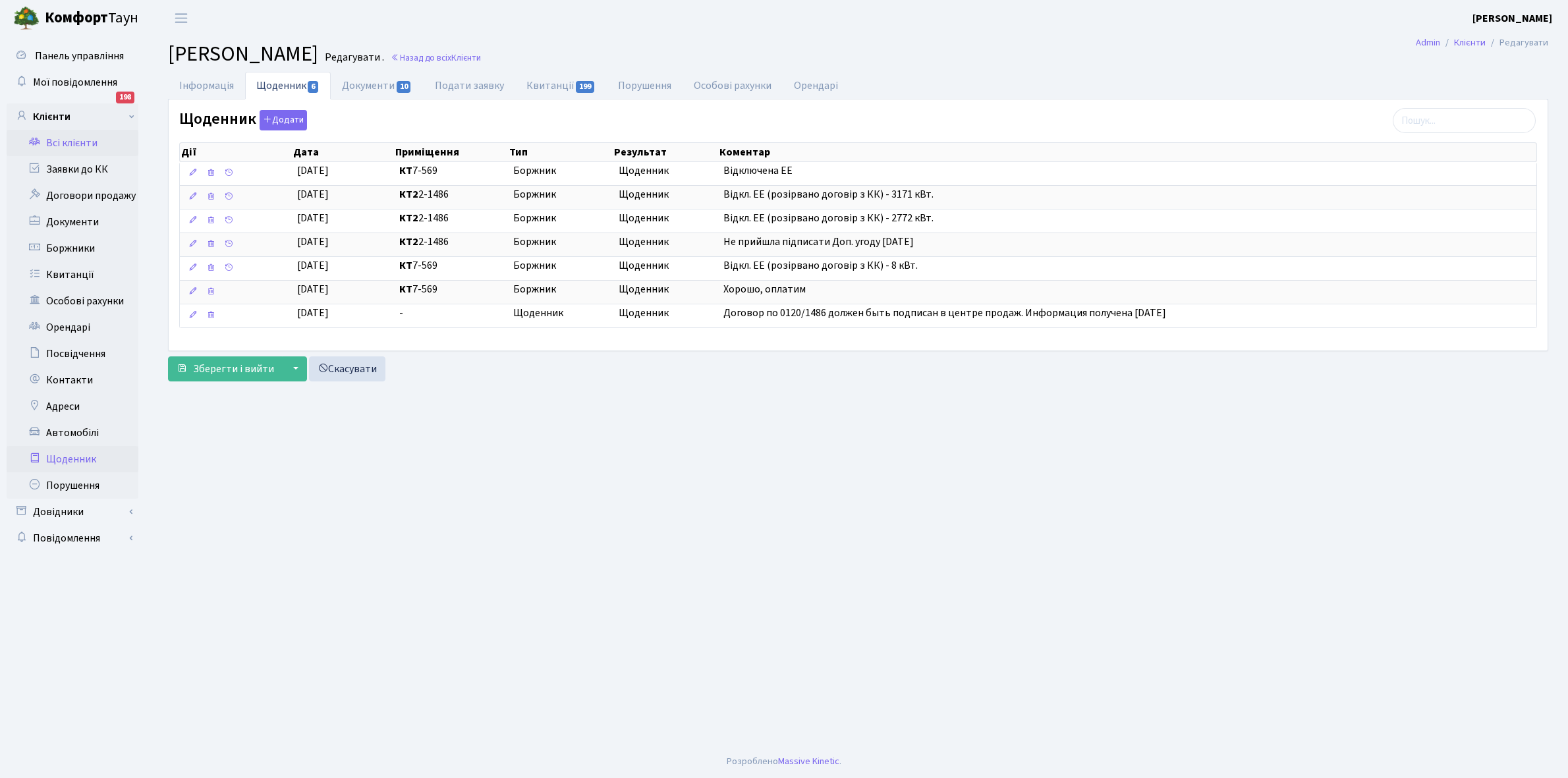
click at [79, 457] on link "Щоденник" at bounding box center [73, 459] width 132 height 26
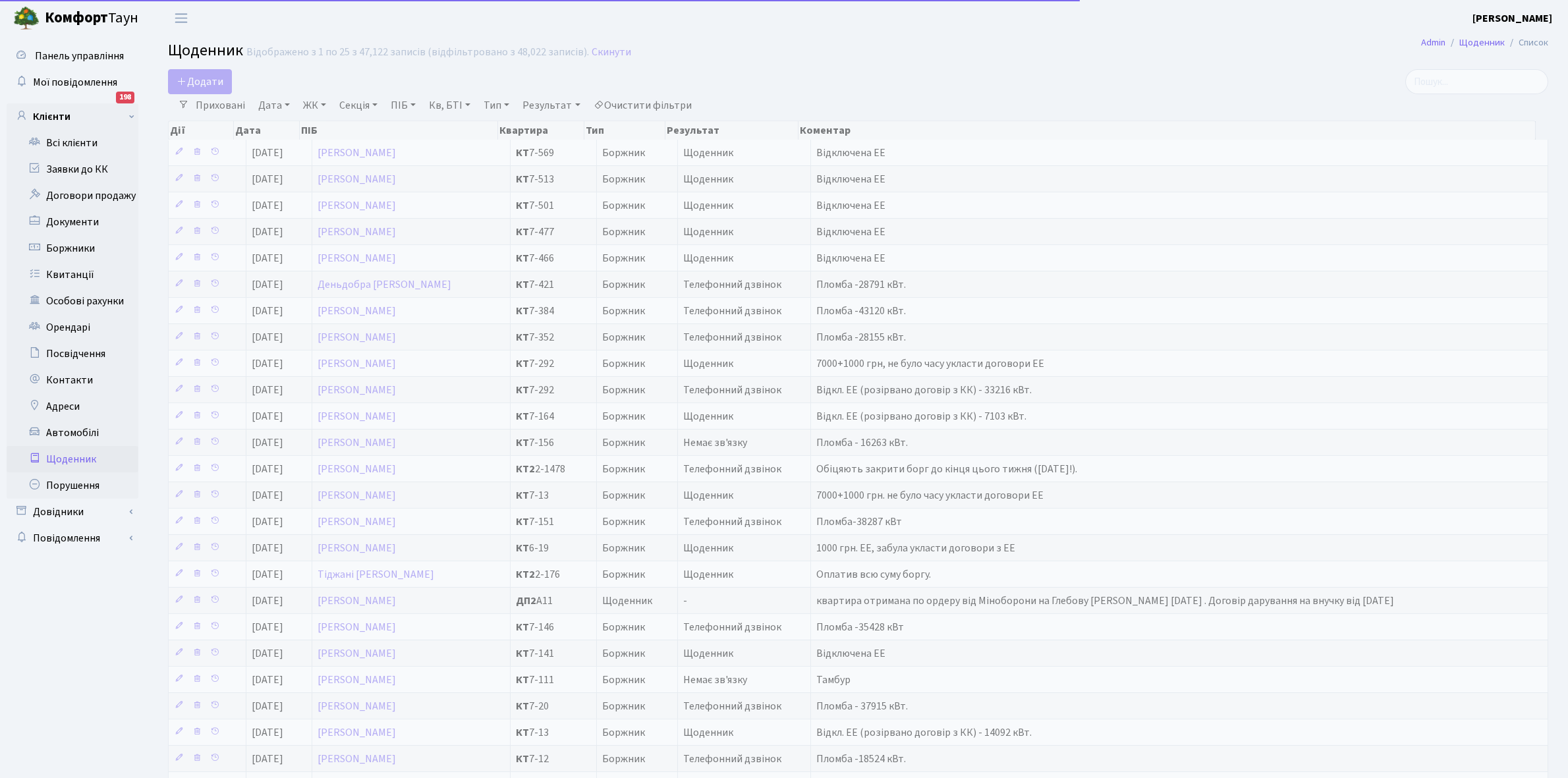
select select "25"
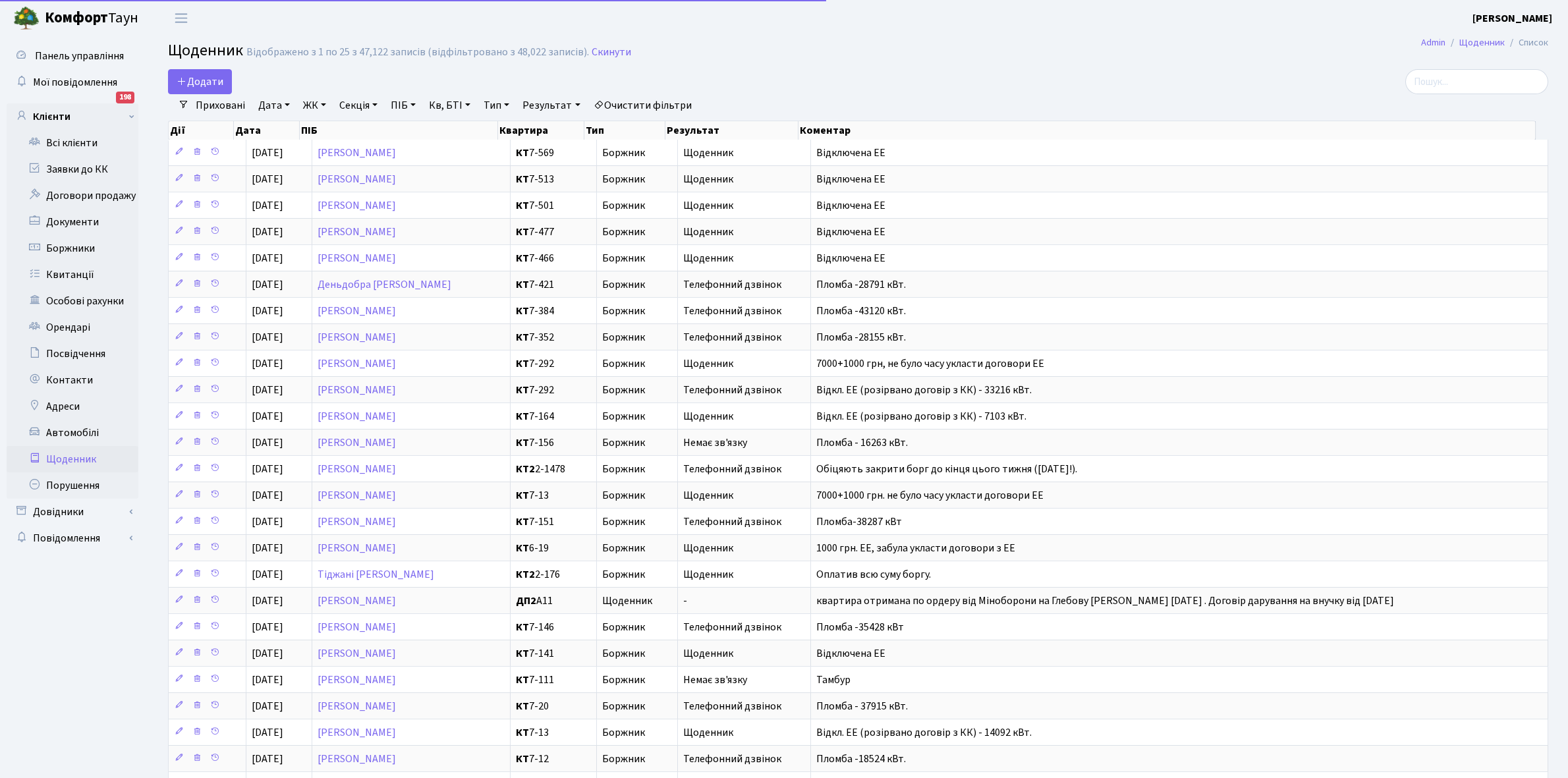
select select "25"
